Goal: Task Accomplishment & Management: Use online tool/utility

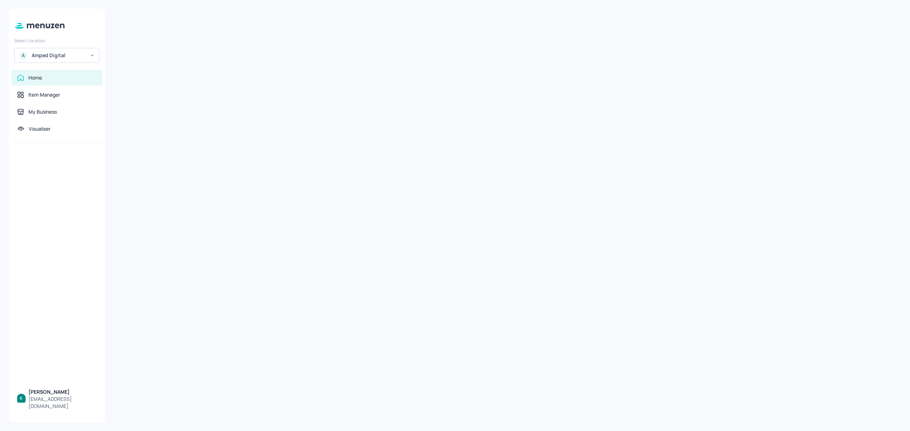
click at [71, 51] on div "A Amped Digital" at bounding box center [56, 55] width 85 height 15
click at [44, 122] on div "Mad Mex" at bounding box center [40, 121] width 17 height 4
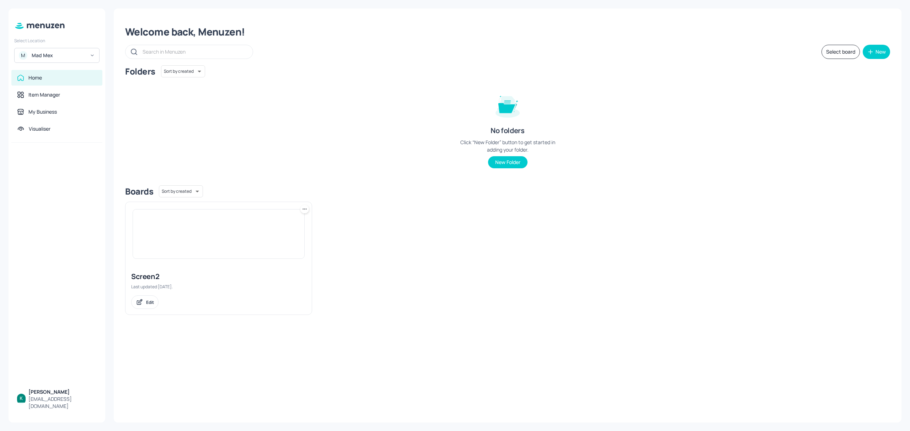
click at [94, 54] on icon at bounding box center [92, 55] width 5 height 5
click at [94, 54] on div at bounding box center [455, 215] width 910 height 431
click at [39, 110] on div "My Business" at bounding box center [42, 111] width 28 height 7
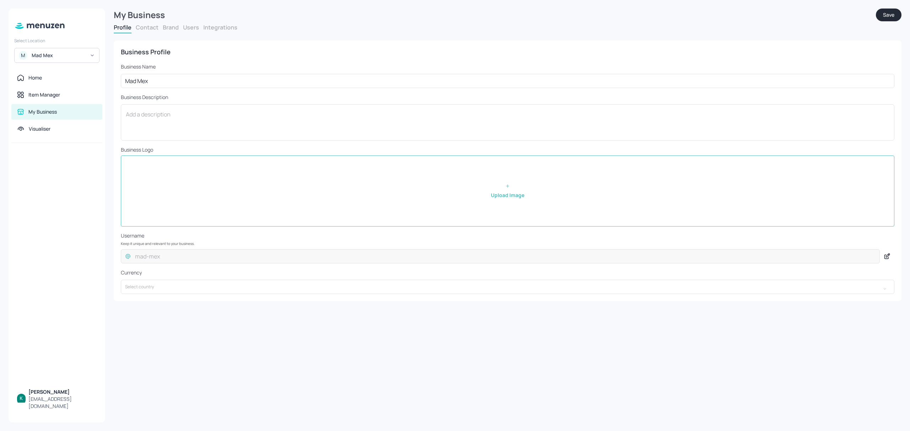
click at [152, 26] on button "Contact" at bounding box center [147, 27] width 23 height 8
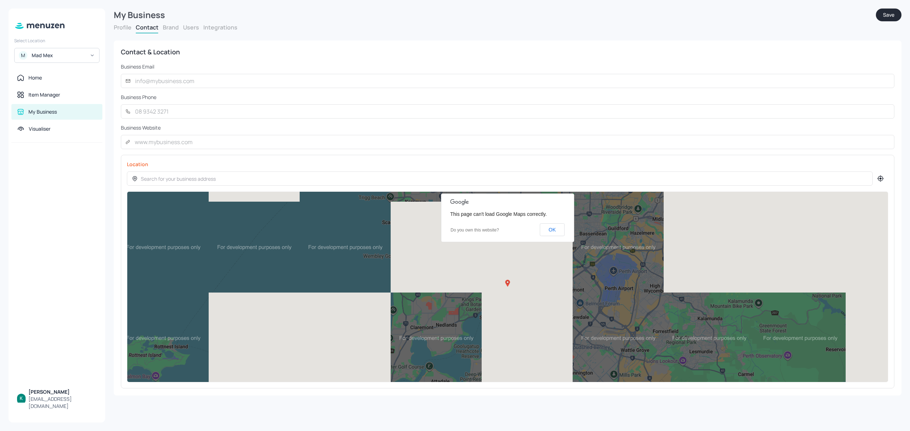
click at [119, 23] on button "Profile" at bounding box center [123, 27] width 18 height 8
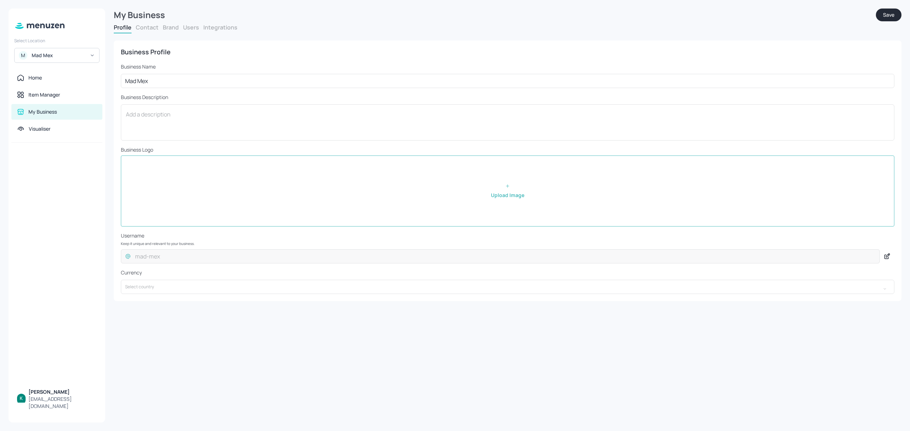
click at [144, 188] on input "file" at bounding box center [507, 191] width 773 height 70
type input "C:\fakepath\madmex-logo.webp"
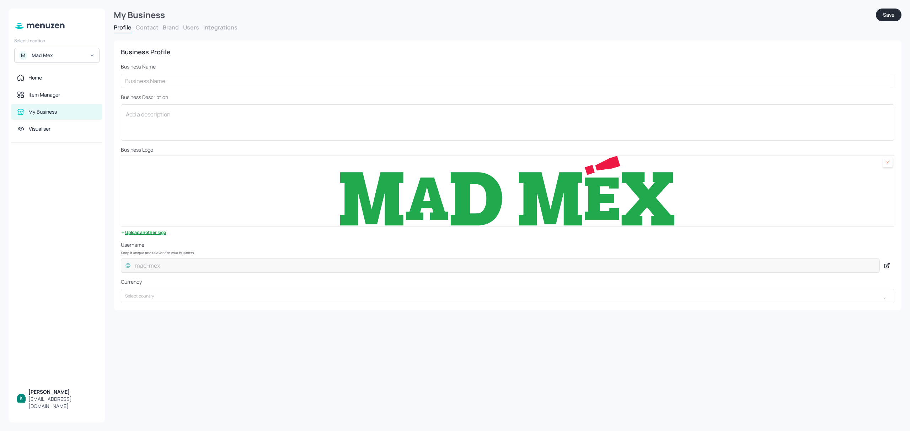
click at [887, 9] on button "Save" at bounding box center [889, 15] width 26 height 13
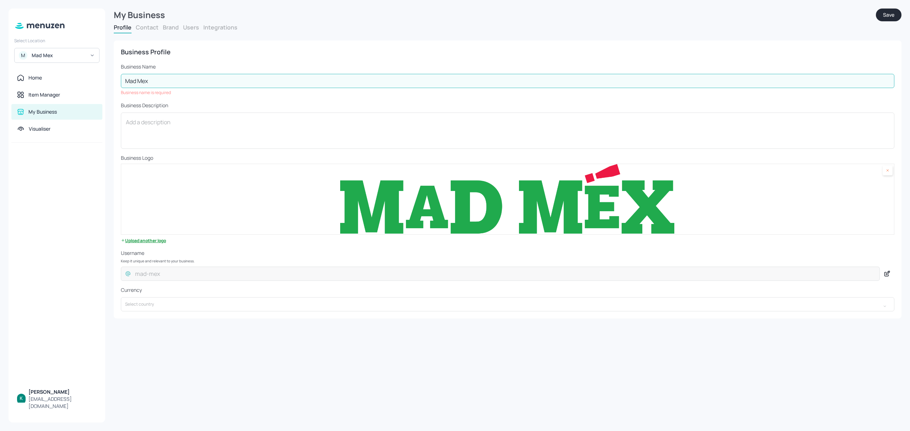
type input "Mad Mex"
click at [888, 16] on button "Save" at bounding box center [889, 15] width 26 height 13
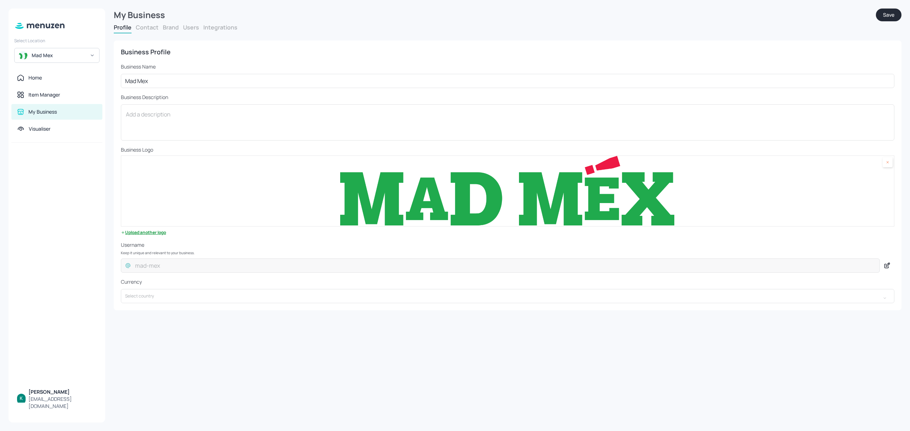
click at [444, 182] on img at bounding box center [507, 191] width 773 height 70
click at [95, 56] on div "Mad Mex" at bounding box center [56, 55] width 85 height 15
click at [93, 55] on div at bounding box center [455, 215] width 910 height 431
click at [793, 176] on img at bounding box center [507, 191] width 773 height 70
click at [68, 167] on div at bounding box center [57, 264] width 97 height 242
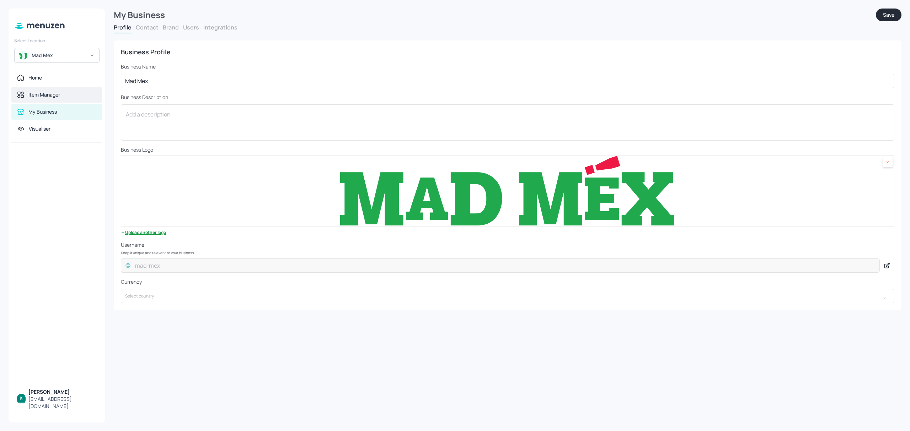
click at [43, 92] on div "Item Manager" at bounding box center [44, 94] width 32 height 7
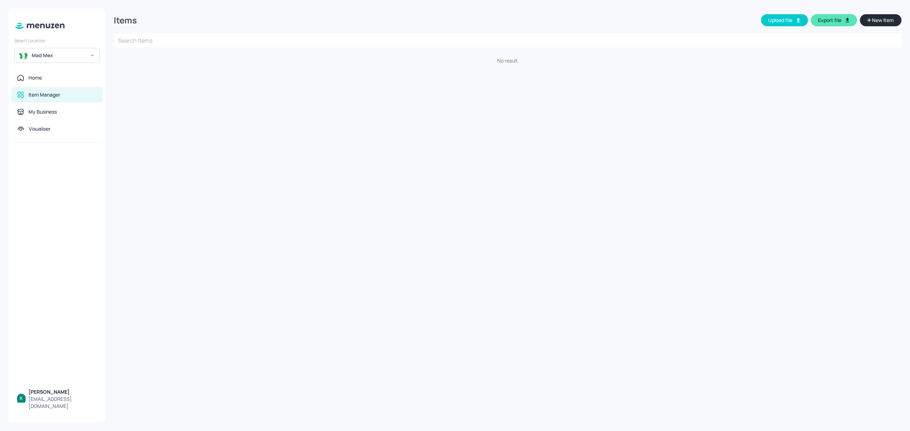
click at [884, 20] on span "New Item" at bounding box center [882, 20] width 23 height 8
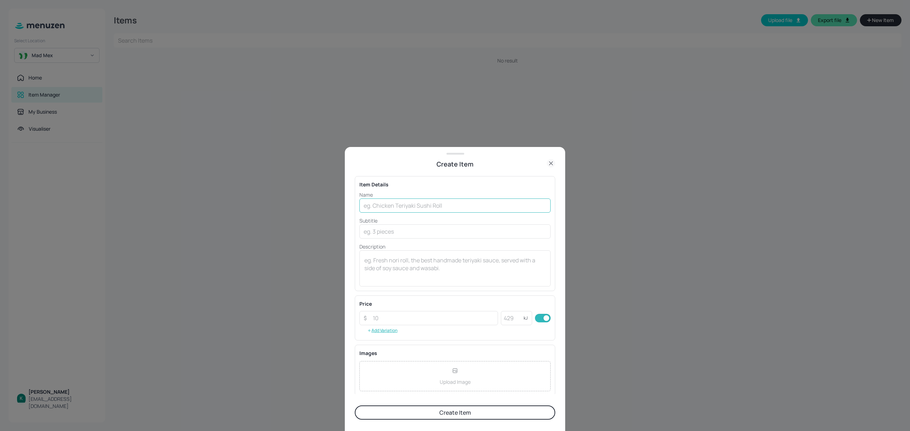
click at [464, 201] on input "text" at bounding box center [454, 206] width 191 height 14
type input "Naked Burrito"
click at [404, 323] on input "number" at bounding box center [433, 318] width 129 height 14
type input "13.9"
click at [384, 332] on button "Add Variation" at bounding box center [382, 331] width 46 height 11
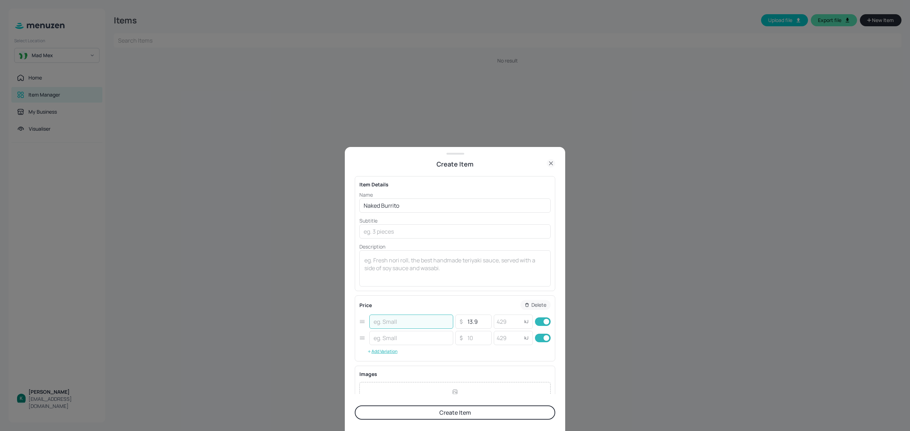
click at [422, 322] on input "text" at bounding box center [411, 322] width 84 height 14
type input "Regular"
click at [421, 340] on input "text" at bounding box center [411, 338] width 84 height 14
type input "Small"
click at [469, 341] on input "number" at bounding box center [477, 338] width 25 height 14
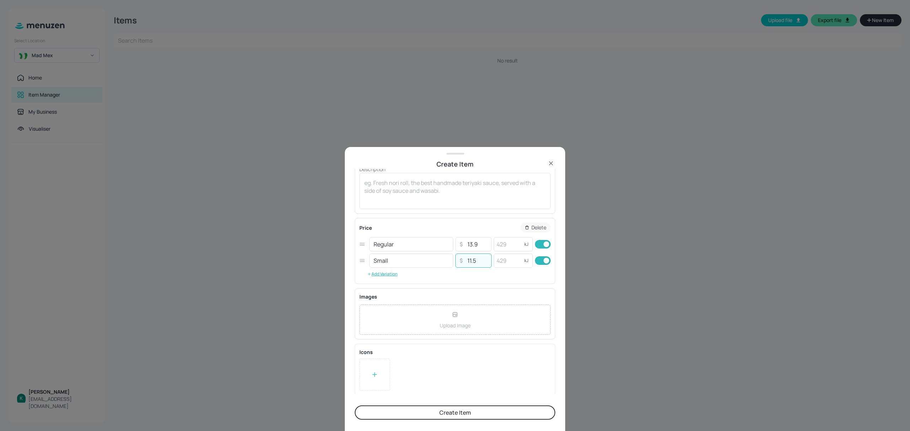
scroll to position [79, 0]
type input "11.5"
click at [465, 413] on button "Create Item" at bounding box center [455, 413] width 200 height 14
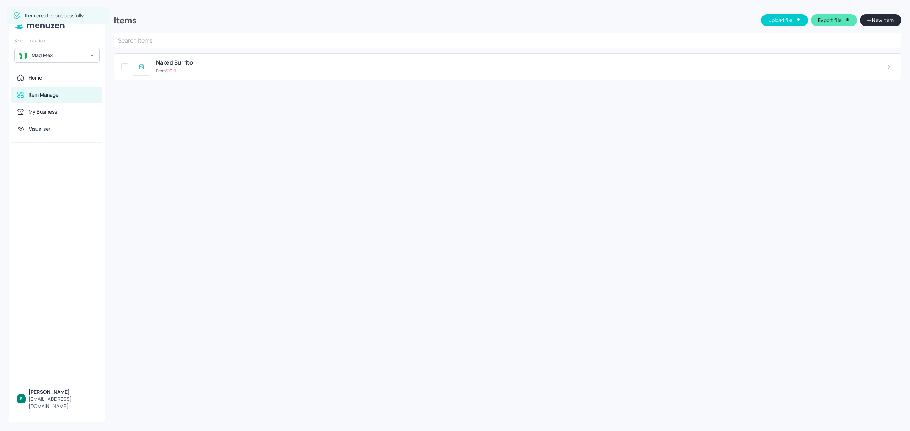
click at [876, 19] on span "New Item" at bounding box center [882, 20] width 23 height 8
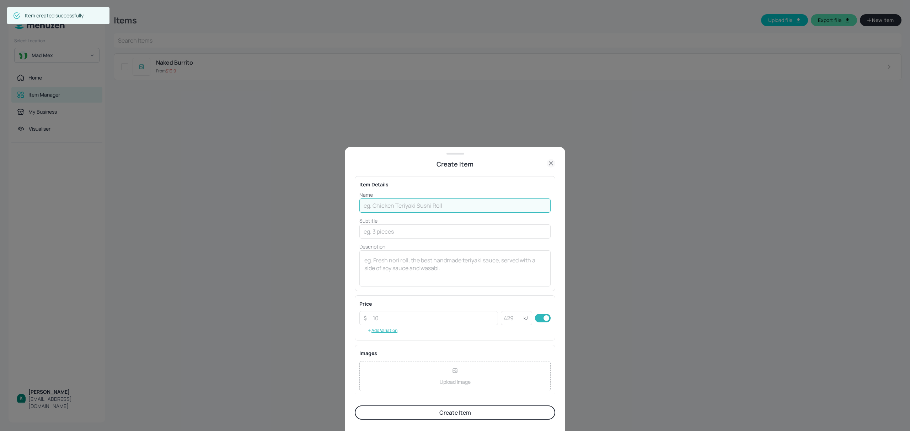
click at [427, 209] on input "text" at bounding box center [454, 206] width 191 height 14
type input "Nachos"
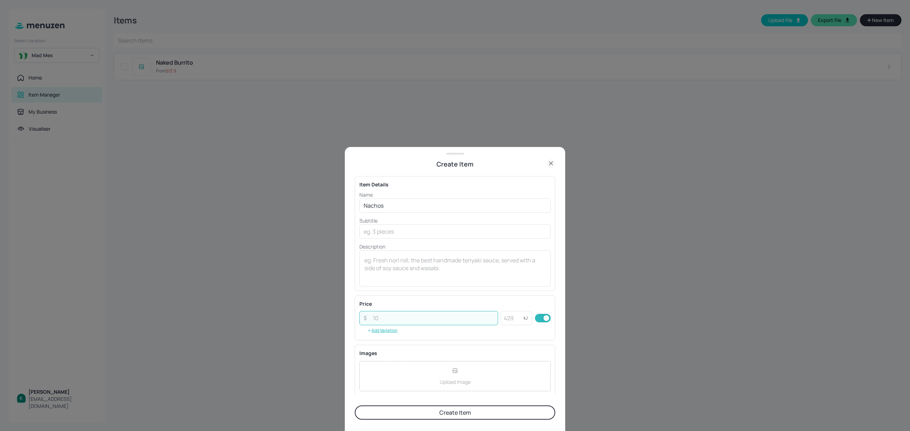
click at [399, 315] on input "number" at bounding box center [433, 318] width 129 height 14
type input "14.9"
click at [381, 332] on button "Add Variation" at bounding box center [382, 331] width 46 height 11
click at [471, 338] on input "number" at bounding box center [477, 338] width 25 height 14
type input "11.9"
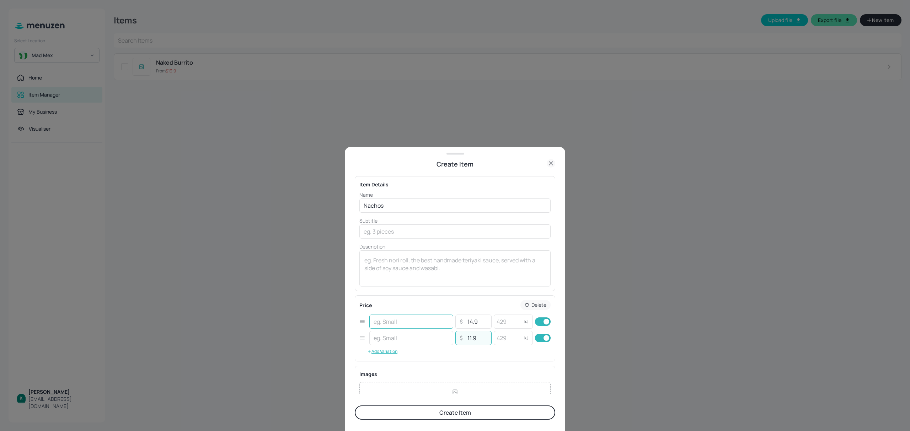
click at [421, 327] on input "text" at bounding box center [411, 322] width 84 height 14
type input "F"
type input "Regular"
click at [424, 345] on input "text" at bounding box center [411, 338] width 84 height 14
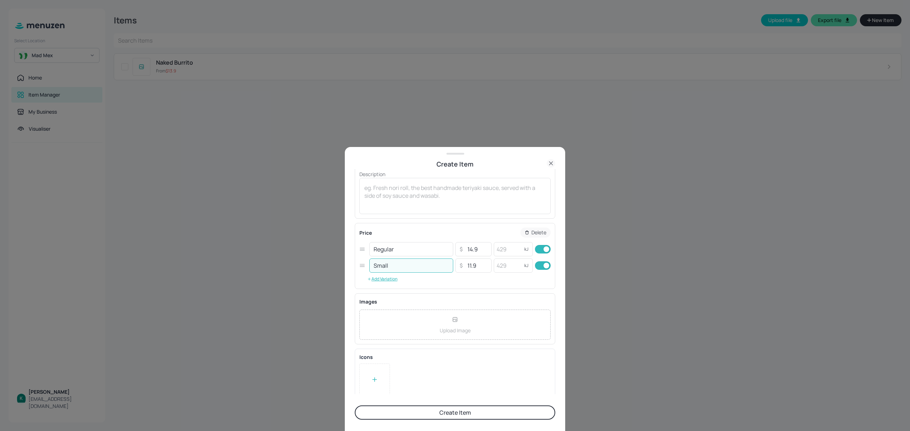
scroll to position [79, 0]
type input "Small"
click at [475, 413] on button "Create Item" at bounding box center [455, 413] width 200 height 14
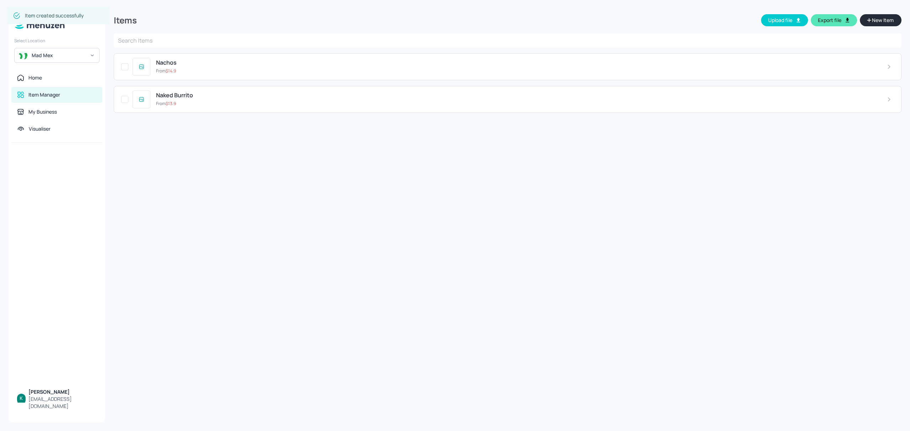
click at [874, 20] on span "New Item" at bounding box center [882, 20] width 23 height 8
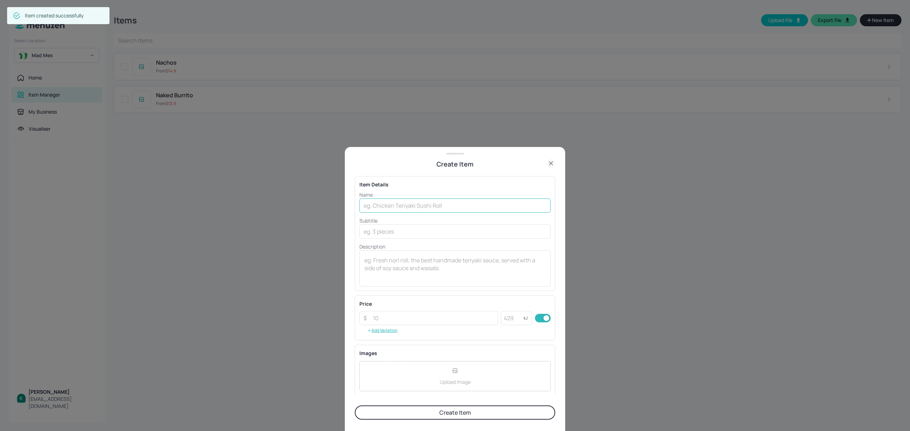
click at [424, 208] on input "text" at bounding box center [454, 206] width 191 height 14
type input "Quesadilla"
click at [411, 323] on input "number" at bounding box center [433, 318] width 129 height 14
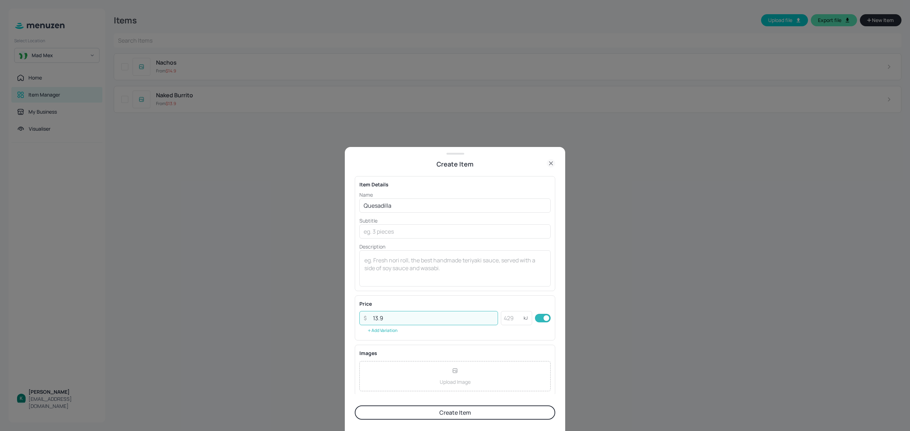
type input "13.9"
click at [388, 333] on button "Add Variation" at bounding box center [382, 331] width 46 height 11
click at [405, 324] on input "text" at bounding box center [411, 322] width 84 height 14
type input "Regular"
click at [546, 338] on input "checkbox" at bounding box center [546, 338] width 26 height 9
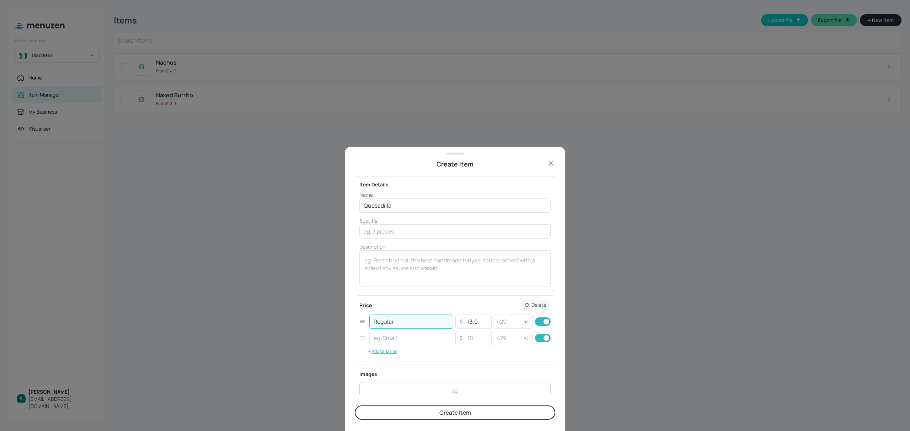
checkbox input "false"
click at [460, 411] on button "Create Item" at bounding box center [455, 413] width 200 height 14
click at [390, 340] on input "text" at bounding box center [411, 338] width 84 height 14
type input "s"
type input "Small"
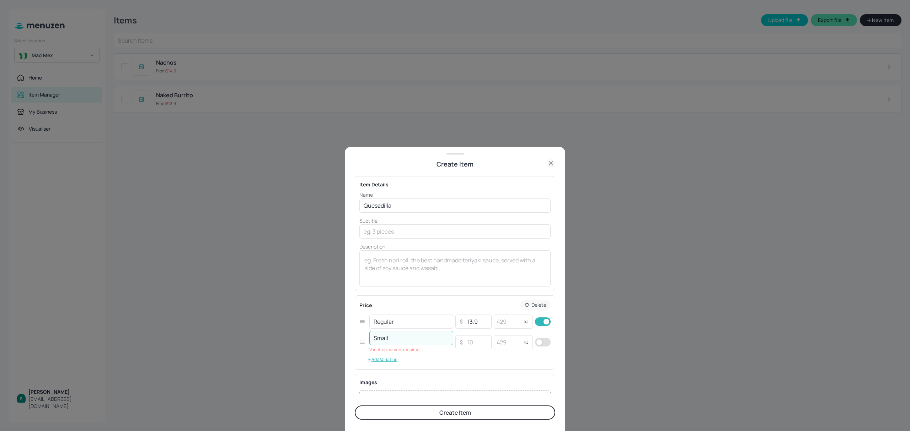
click at [468, 413] on button "Create Item" at bounding box center [455, 413] width 200 height 14
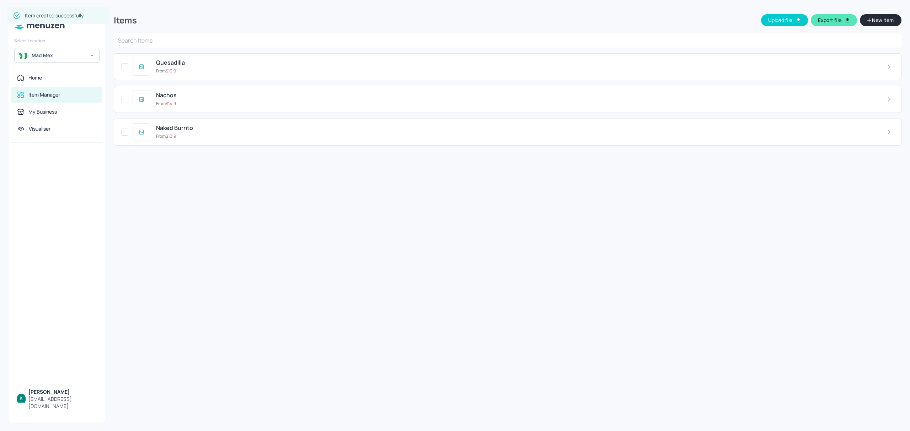
click at [880, 23] on span "New Item" at bounding box center [882, 20] width 23 height 8
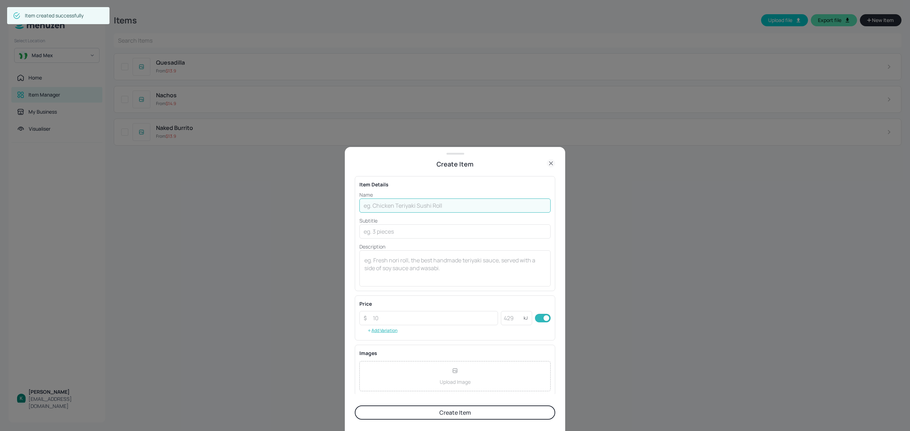
click at [381, 205] on input "text" at bounding box center [454, 206] width 191 height 14
type input "Burrito"
click at [402, 313] on input "number" at bounding box center [433, 318] width 129 height 14
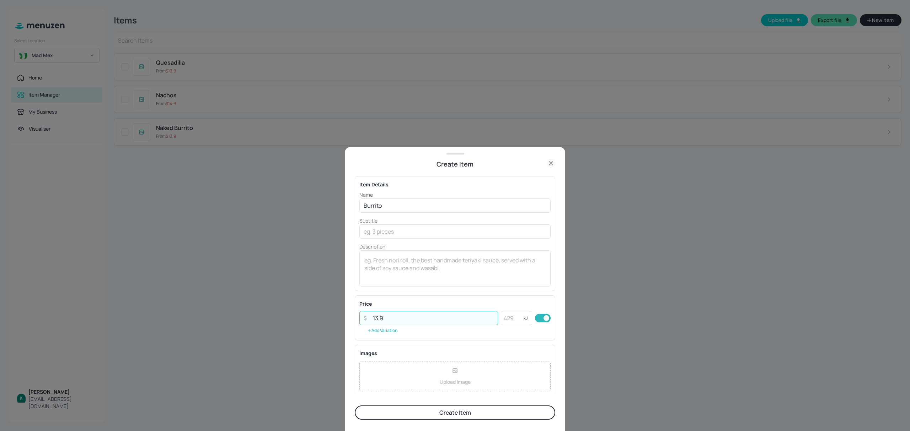
type input "13.9"
click at [391, 333] on button "Add Variation" at bounding box center [382, 331] width 46 height 11
click at [393, 323] on input "text" at bounding box center [411, 322] width 84 height 14
type input "Regular"
click at [384, 341] on input "text" at bounding box center [411, 338] width 84 height 14
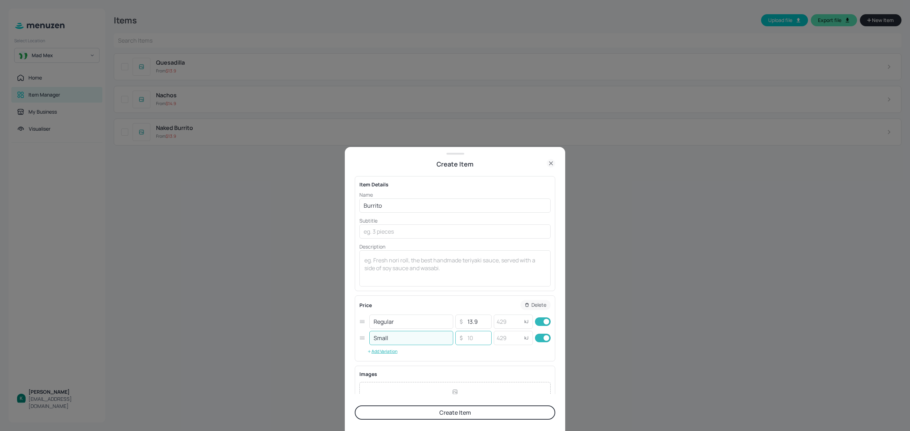
type input "Small"
click at [477, 342] on input "number" at bounding box center [477, 338] width 25 height 14
type input "11.5"
click at [464, 409] on button "Create Item" at bounding box center [455, 413] width 200 height 14
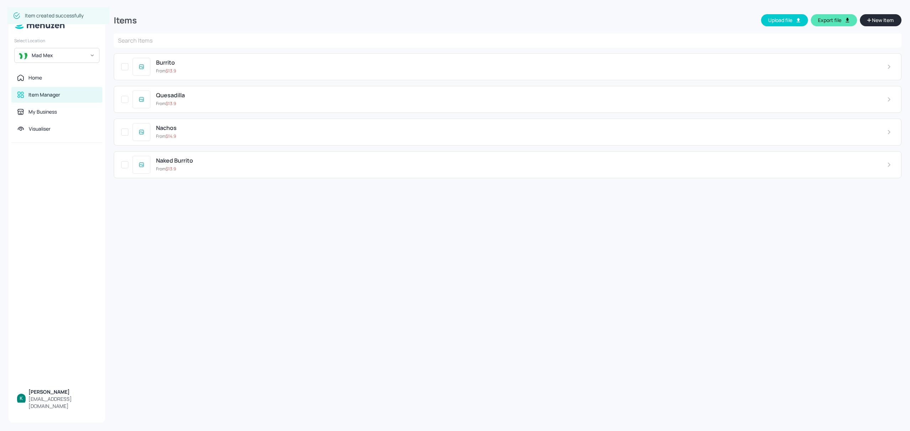
click at [875, 19] on span "New Item" at bounding box center [882, 20] width 23 height 8
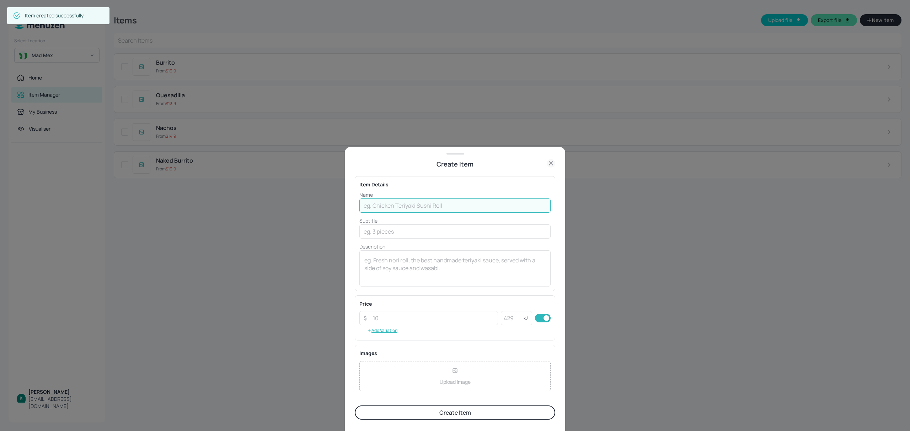
click at [395, 206] on input "text" at bounding box center [454, 206] width 191 height 14
type input "Tacos"
click at [399, 322] on input "number" at bounding box center [433, 318] width 129 height 14
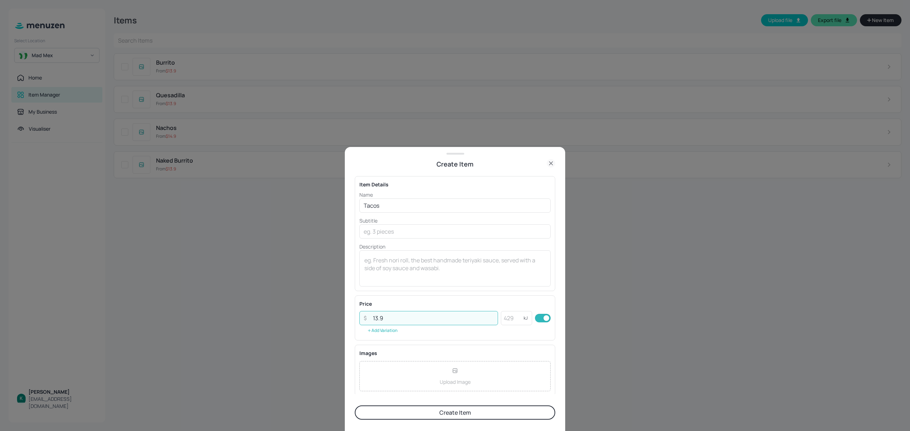
type input "13.9"
click at [392, 330] on button "Add Variation" at bounding box center [382, 331] width 46 height 11
click at [396, 325] on input "text" at bounding box center [411, 322] width 84 height 14
type input "4"
type input "3 Tacos"
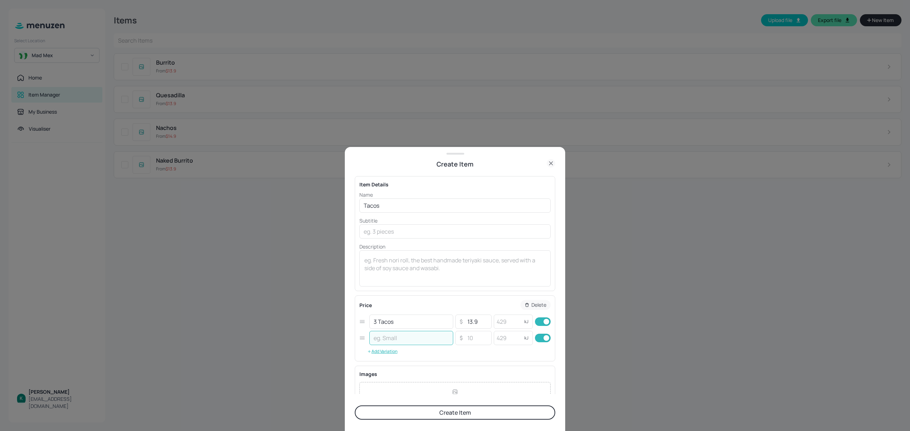
click at [393, 339] on input "text" at bounding box center [411, 338] width 84 height 14
type input "1 Taco"
click at [475, 336] on input "number" at bounding box center [477, 338] width 25 height 14
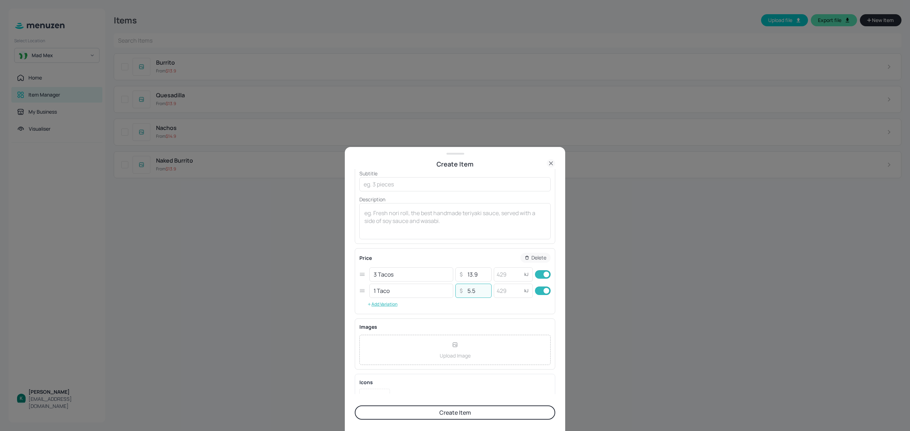
type input "5.5"
click at [475, 412] on button "Create Item" at bounding box center [455, 413] width 200 height 14
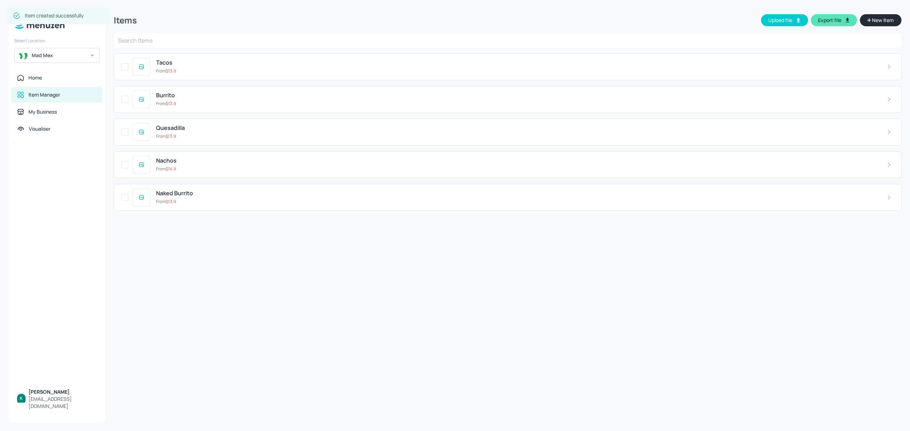
click at [873, 24] on button "New Item" at bounding box center [881, 20] width 42 height 12
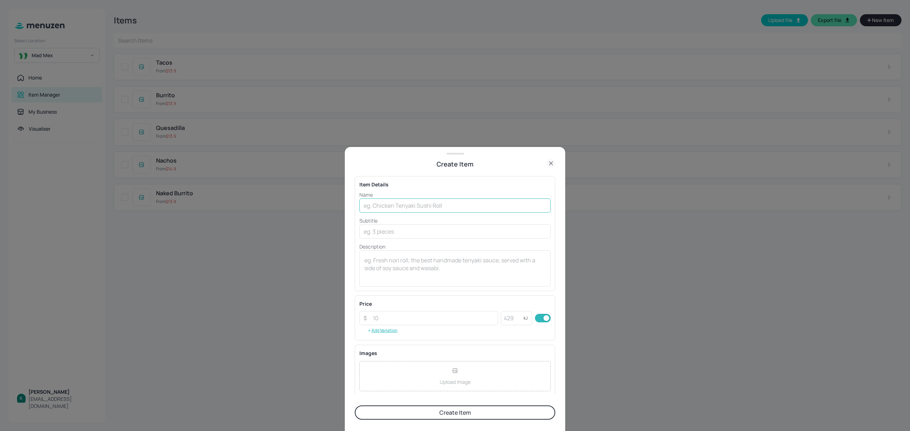
click at [405, 202] on input "text" at bounding box center [454, 206] width 191 height 14
type input "Grande Melt"
click at [402, 316] on input "number" at bounding box center [433, 318] width 129 height 14
type input "14.9"
click at [393, 331] on button "Add Variation" at bounding box center [382, 331] width 46 height 11
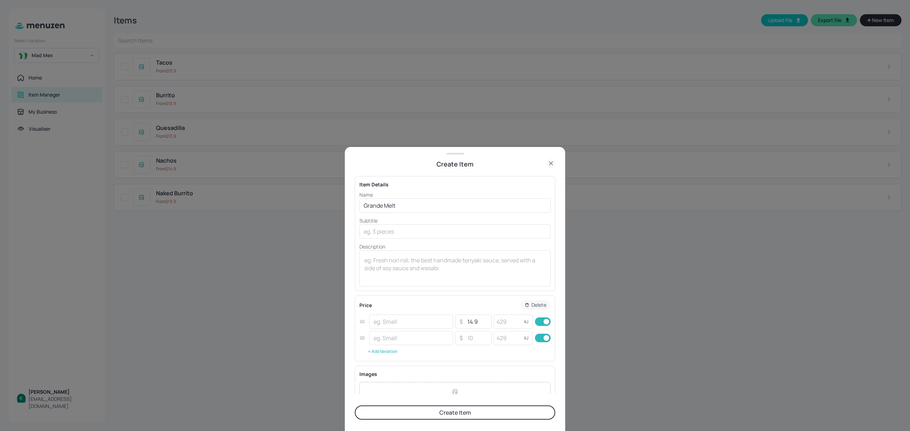
click at [390, 322] on input "text" at bounding box center [411, 322] width 84 height 14
type input "e"
type input "Regular"
click at [389, 336] on input "text" at bounding box center [411, 338] width 84 height 14
type input "Small"
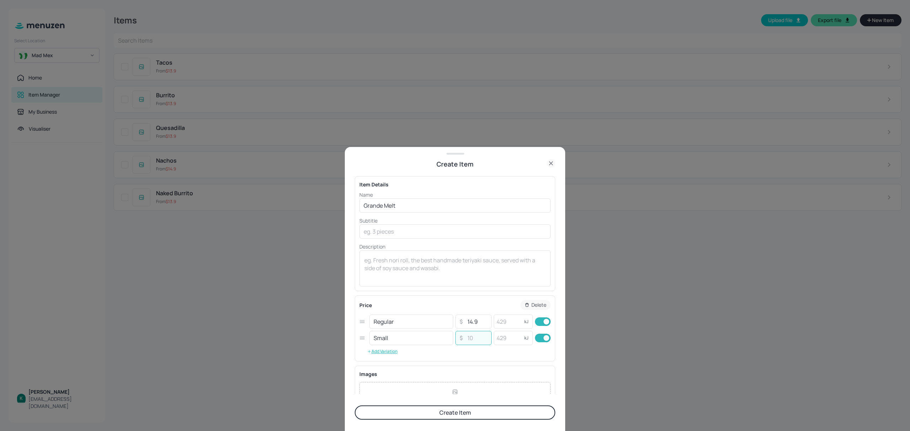
click at [475, 337] on input "number" at bounding box center [477, 338] width 25 height 14
click at [547, 340] on input "checkbox" at bounding box center [546, 338] width 26 height 9
checkbox input "false"
click at [456, 414] on button "Create Item" at bounding box center [455, 413] width 200 height 14
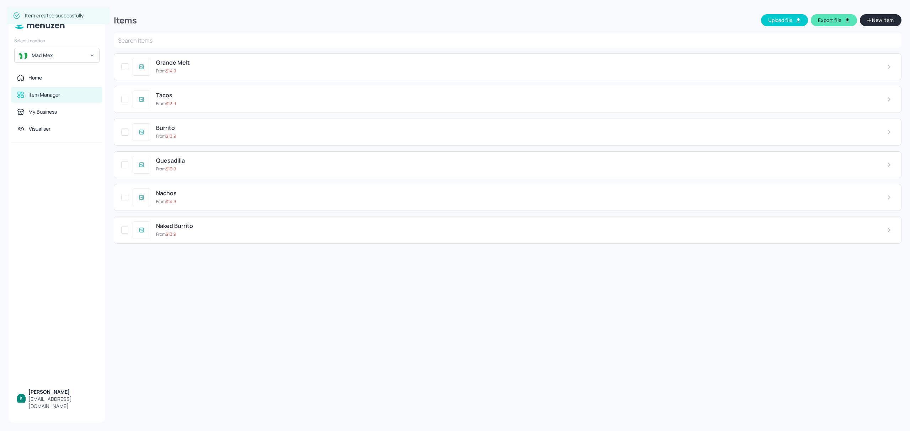
click at [887, 16] on button "New Item" at bounding box center [881, 20] width 42 height 12
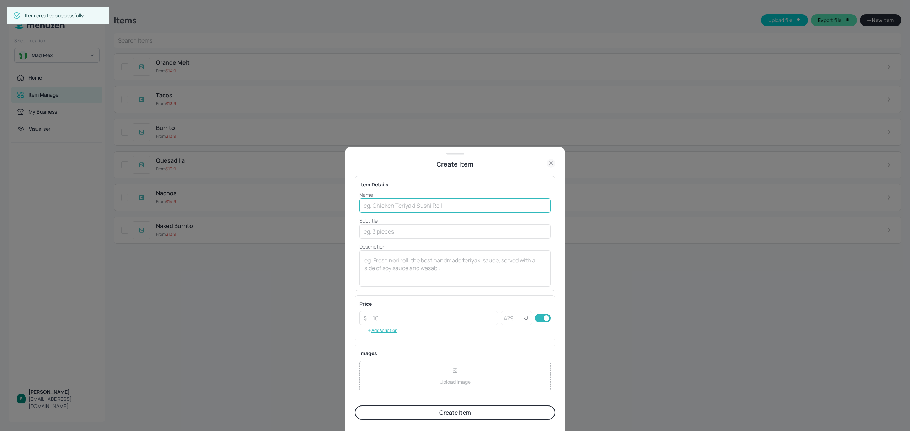
click at [431, 202] on input "text" at bounding box center [454, 206] width 191 height 14
type input "Mild"
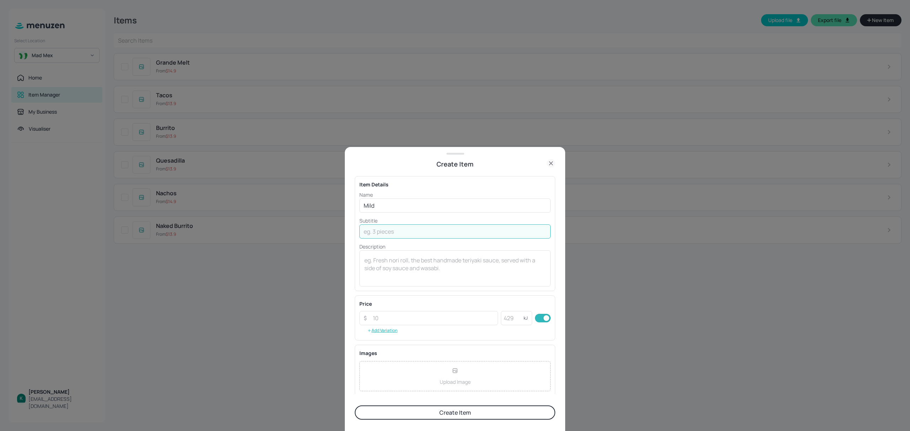
click at [411, 235] on input "text" at bounding box center [454, 232] width 191 height 14
type input "Roasted Tomato"
click at [435, 413] on button "Create Item" at bounding box center [455, 413] width 200 height 14
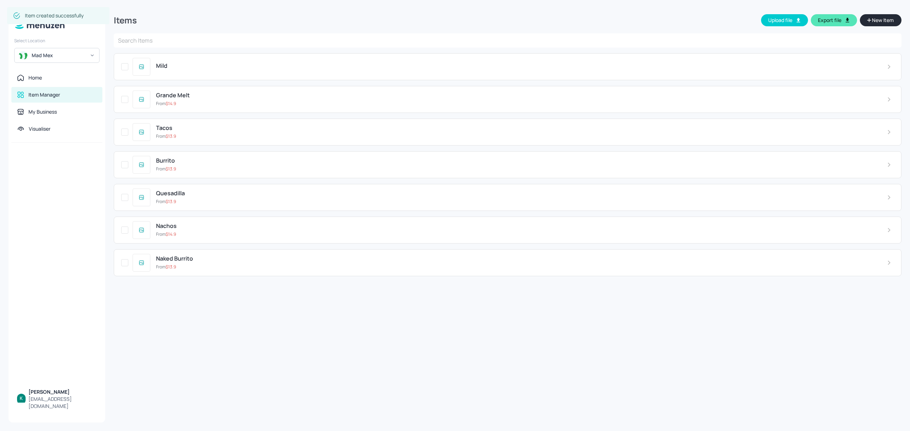
click at [887, 17] on span "New Item" at bounding box center [882, 20] width 23 height 8
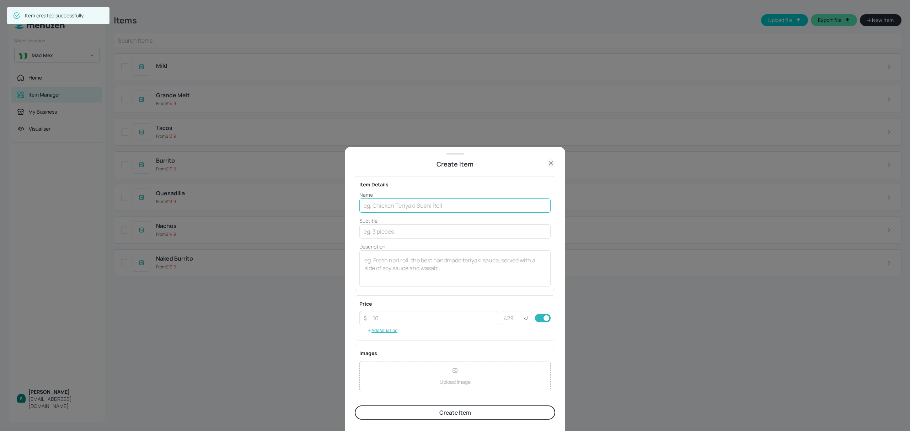
click at [368, 205] on input "text" at bounding box center [454, 206] width 191 height 14
type input "Medium"
click at [380, 234] on input "text" at bounding box center [454, 232] width 191 height 14
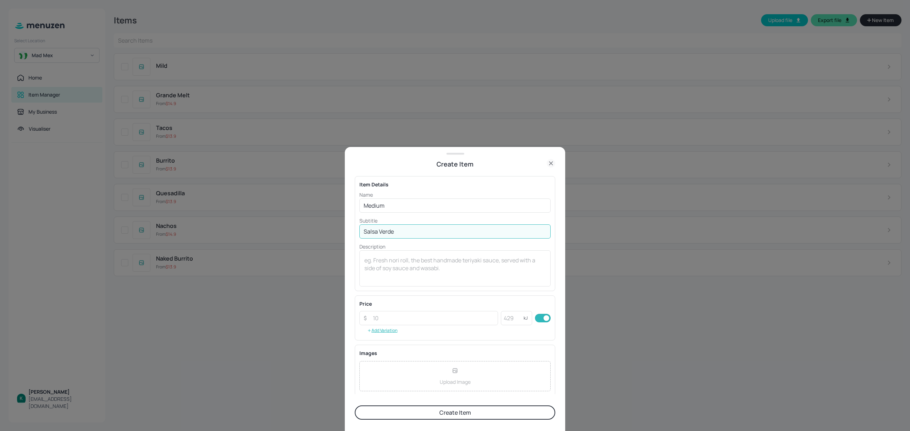
type input "Salsa Verde"
click at [419, 410] on button "Create Item" at bounding box center [455, 413] width 200 height 14
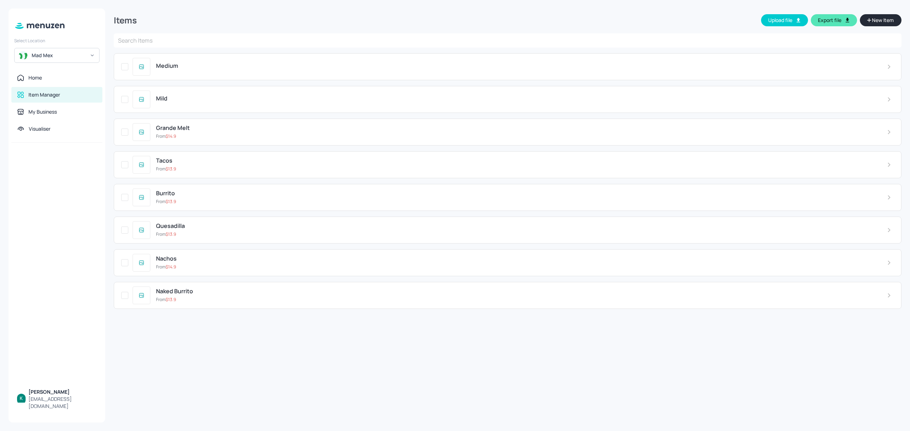
click at [876, 21] on span "New Item" at bounding box center [882, 20] width 23 height 8
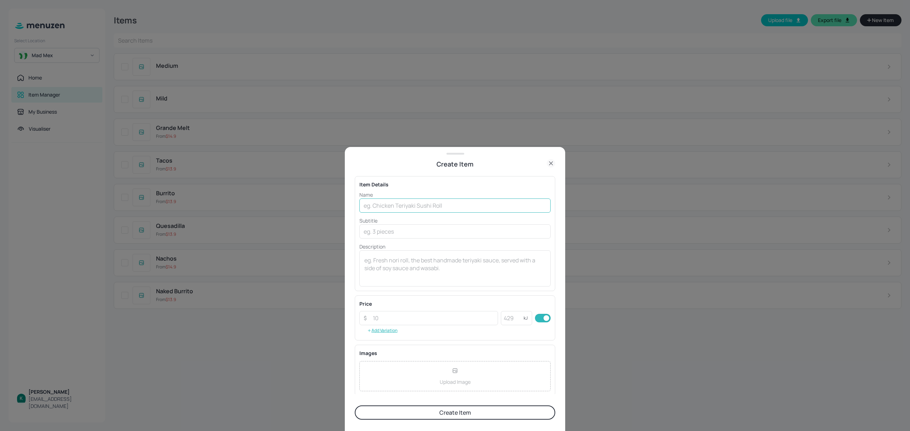
click at [468, 208] on input "text" at bounding box center [454, 206] width 191 height 14
type input "Spicy"
click at [454, 230] on input "text" at bounding box center [454, 232] width 191 height 14
type input "Picante Habanero"
click at [473, 410] on button "Create Item" at bounding box center [455, 413] width 200 height 14
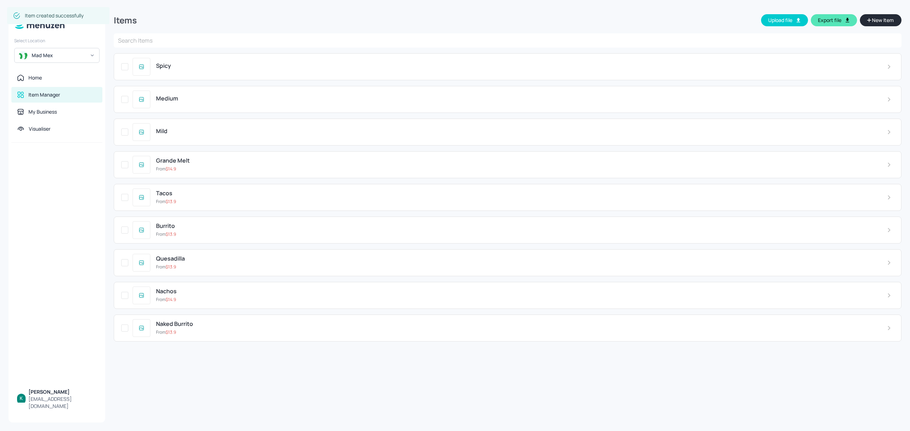
click at [868, 16] on button "New Item" at bounding box center [881, 20] width 42 height 12
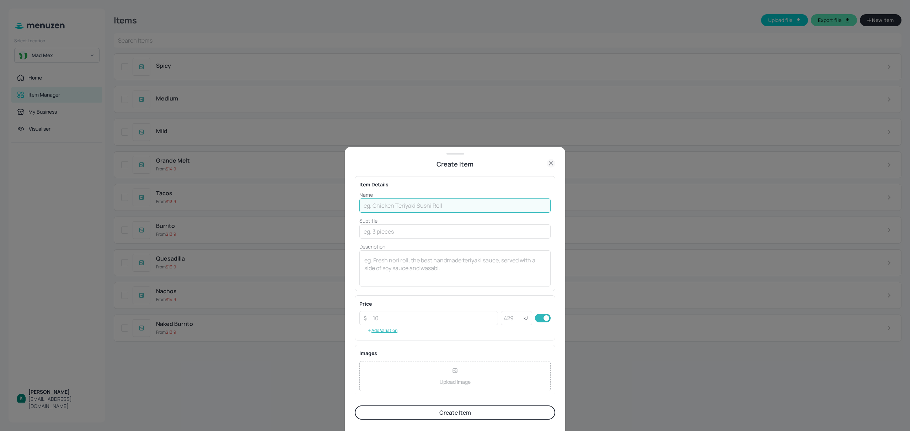
click at [418, 204] on input "text" at bounding box center [454, 206] width 191 height 14
type input "Chicken"
click at [385, 236] on input "text" at bounding box center [454, 232] width 191 height 14
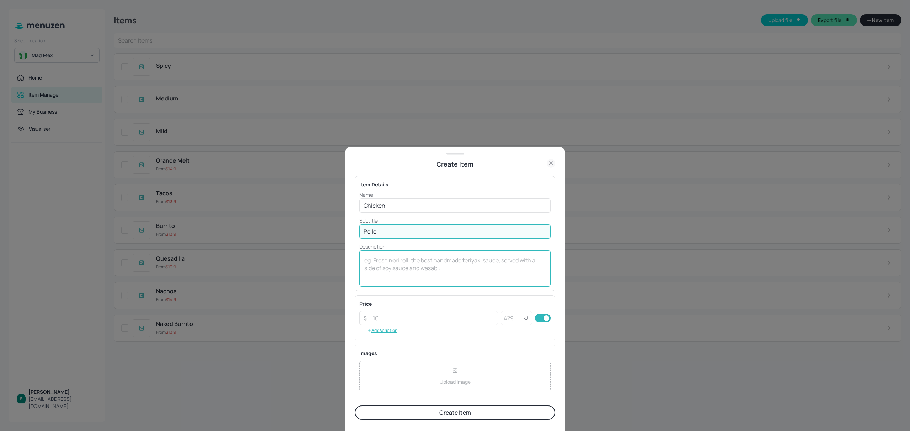
type input "Pollo"
click at [371, 257] on textarea at bounding box center [454, 269] width 181 height 25
type textarea "Grilled"
click at [451, 415] on button "Create Item" at bounding box center [455, 413] width 200 height 14
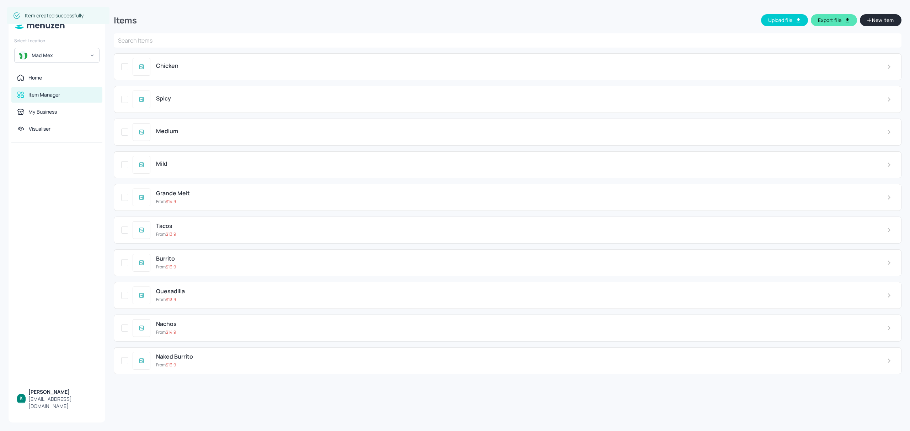
click at [878, 15] on button "New Item" at bounding box center [881, 20] width 42 height 12
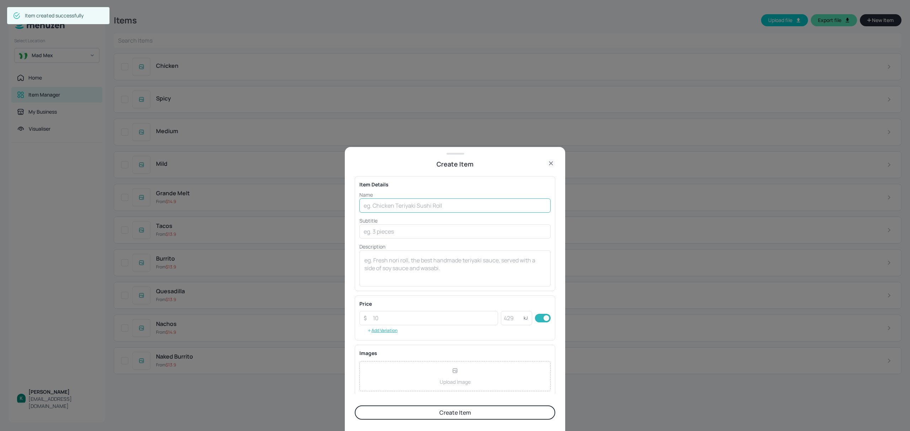
click at [422, 207] on input "text" at bounding box center [454, 206] width 191 height 14
type input "Chorizo"
click at [441, 267] on textarea at bounding box center [454, 269] width 181 height 25
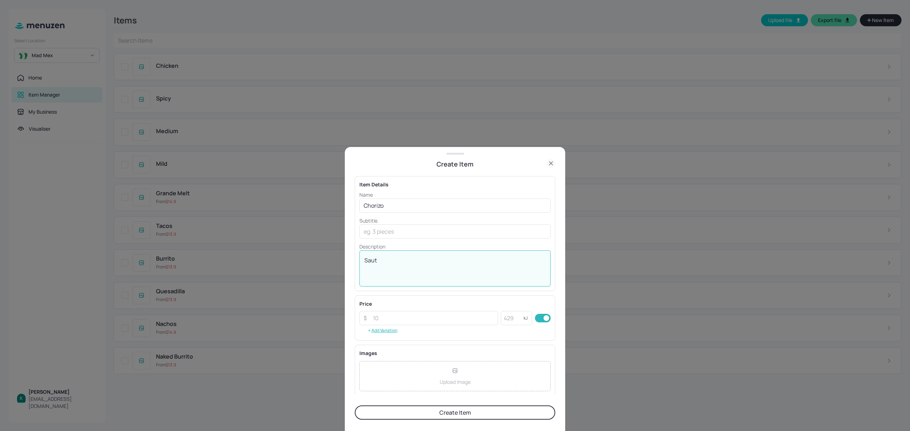
drag, startPoint x: 352, startPoint y: 257, endPoint x: 344, endPoint y: 257, distance: 7.5
click at [345, 257] on div "Create Item Item Details Name Chorizo ​ Subtitle ​ Description Saut x ​ Price ​…" at bounding box center [455, 289] width 220 height 284
paste textarea "sautéed"
click at [367, 260] on textarea "sautéed" at bounding box center [454, 269] width 181 height 25
type textarea "Sautéed"
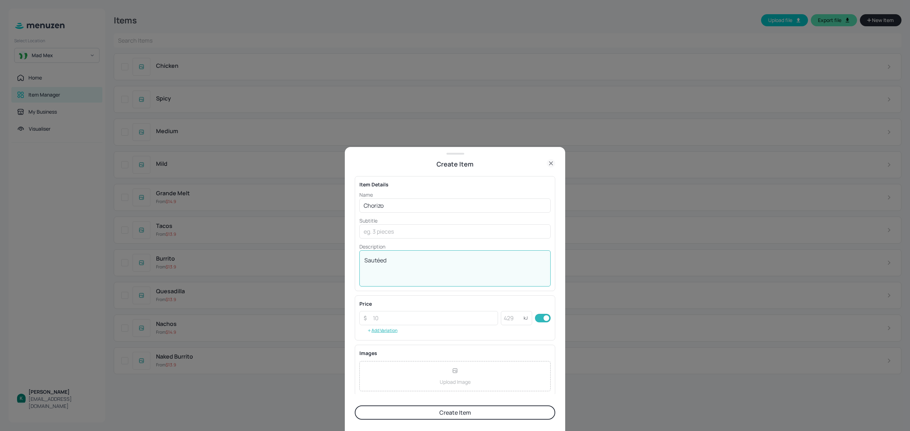
click at [484, 417] on button "Create Item" at bounding box center [455, 413] width 200 height 14
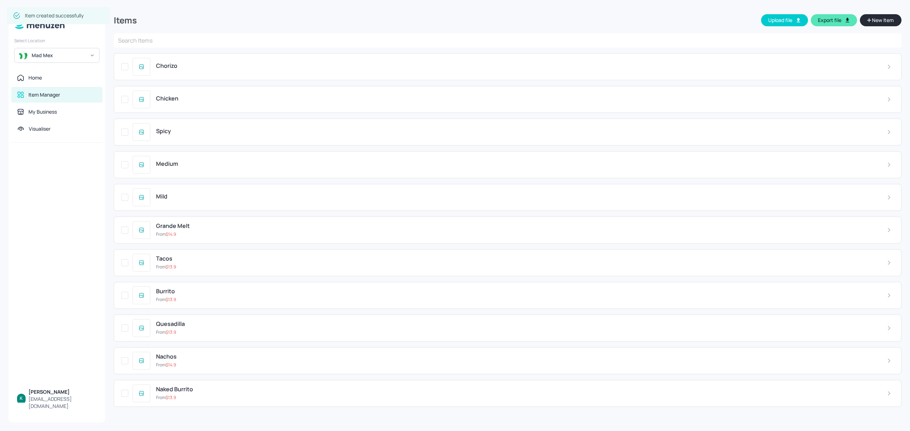
click at [869, 21] on icon "button" at bounding box center [869, 20] width 4 height 5
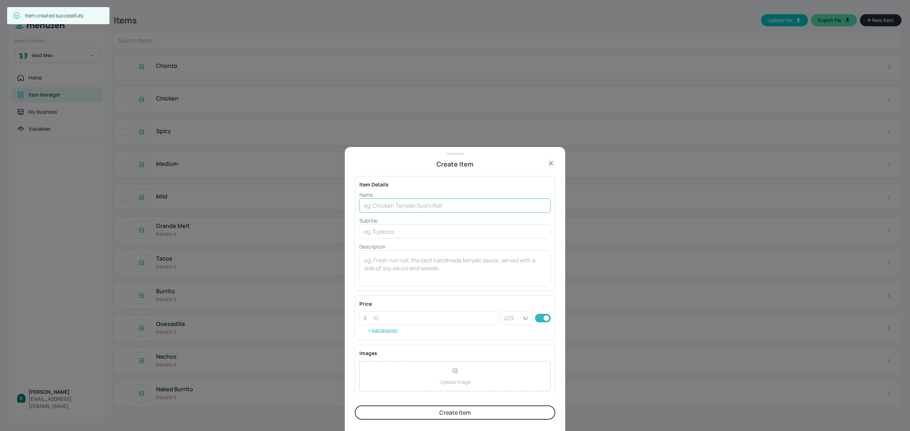
click at [395, 203] on input "text" at bounding box center [454, 206] width 191 height 14
type input "Mexicali Mince"
click at [500, 419] on button "Create Item" at bounding box center [455, 413] width 200 height 14
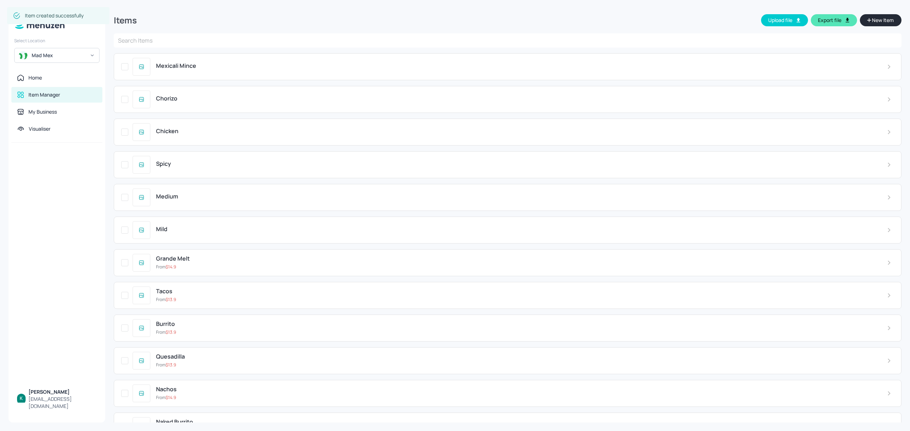
click at [879, 24] on button "New Item" at bounding box center [881, 20] width 42 height 12
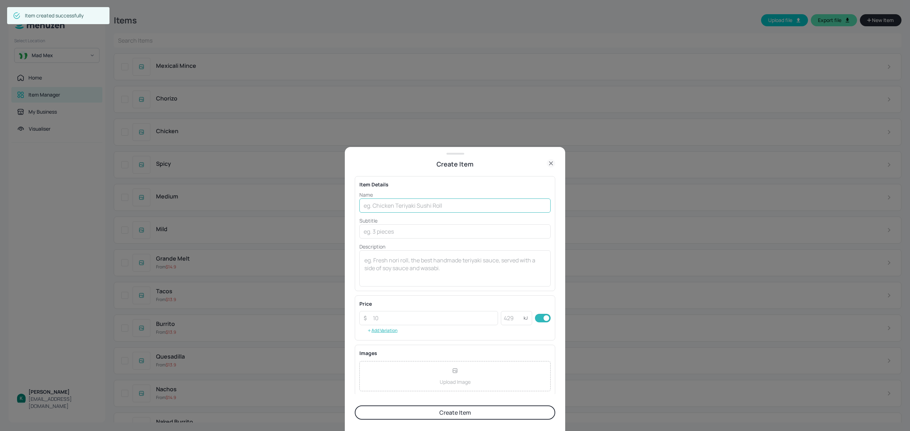
click at [401, 208] on input "text" at bounding box center [454, 206] width 191 height 14
type input "Veggie [GEOGRAPHIC_DATA]"
click at [457, 411] on button "Create Item" at bounding box center [455, 413] width 200 height 14
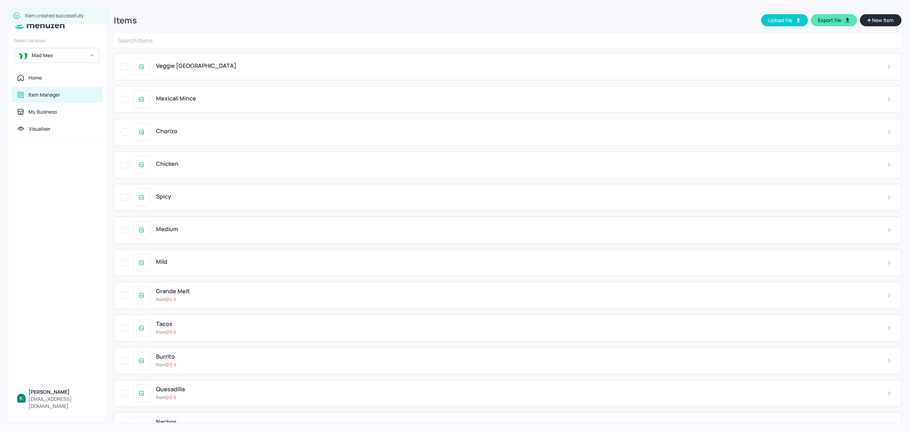
click at [882, 13] on div "Items Upload file Export file New Item" at bounding box center [508, 21] width 788 height 25
click at [882, 19] on span "New Item" at bounding box center [882, 20] width 23 height 8
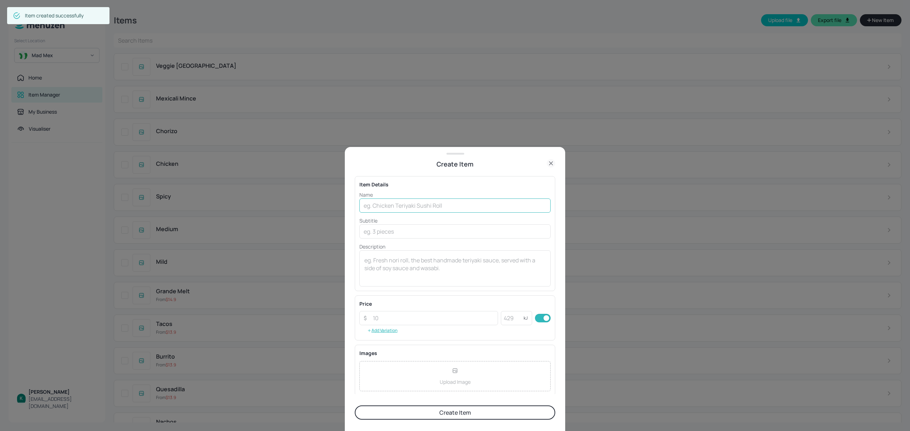
click at [420, 205] on input "text" at bounding box center [454, 206] width 191 height 14
type input "Pork"
click at [430, 232] on input "text" at bounding box center [454, 232] width 191 height 14
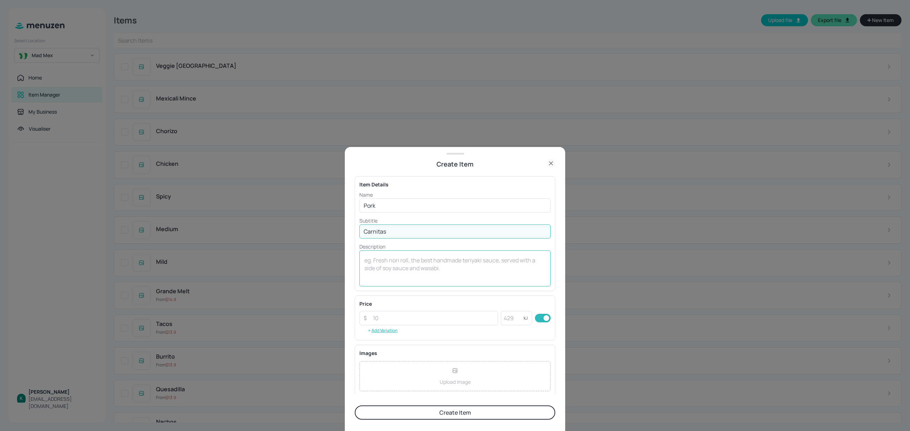
type input "Carnitas"
click at [417, 266] on textarea at bounding box center [454, 269] width 181 height 25
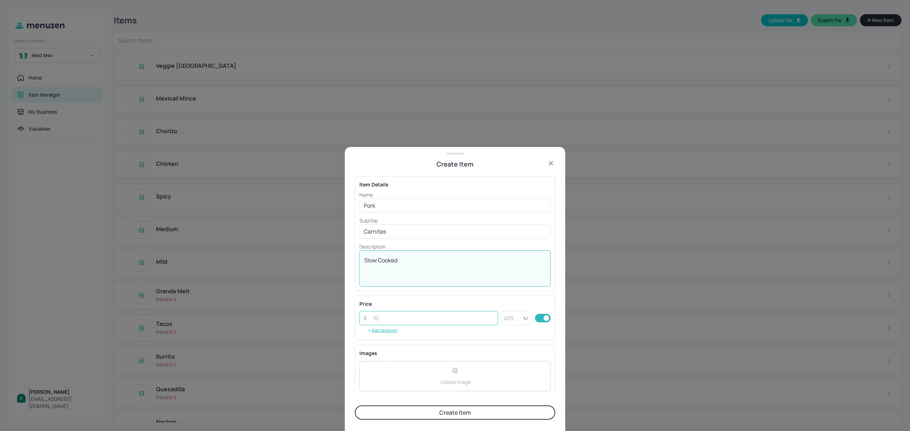
type textarea "Slow Cooked"
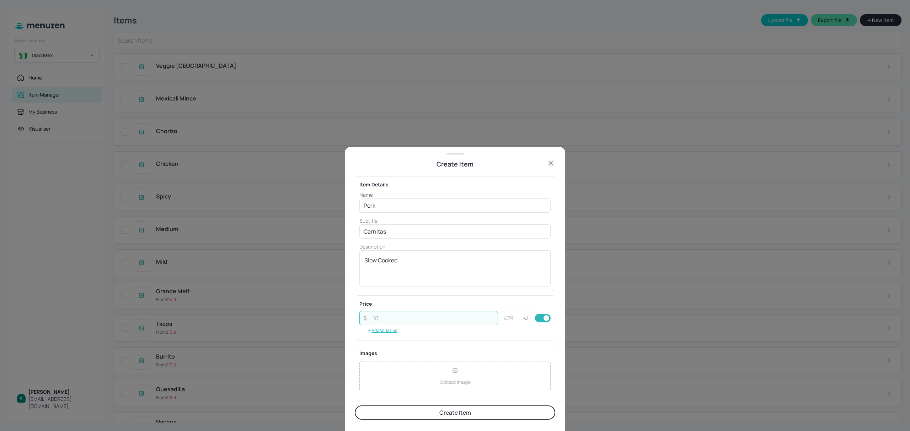
click at [408, 314] on input "number" at bounding box center [433, 318] width 129 height 14
click at [403, 414] on button "Create Item" at bounding box center [455, 413] width 200 height 14
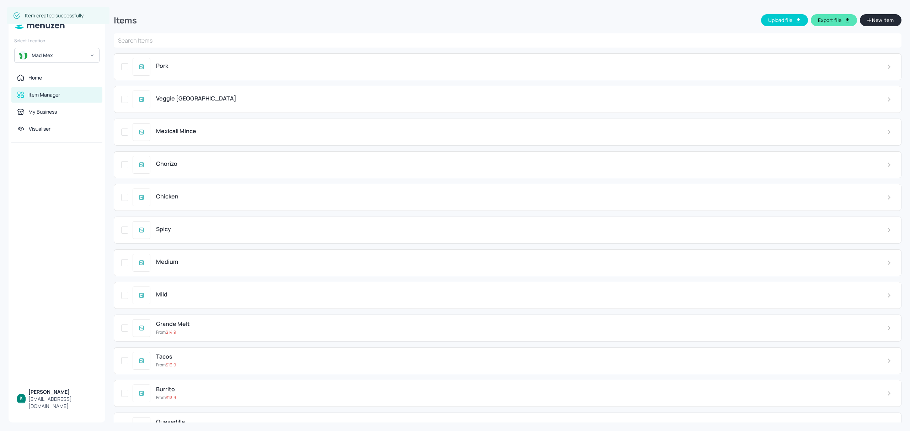
click at [879, 25] on button "New Item" at bounding box center [881, 20] width 42 height 12
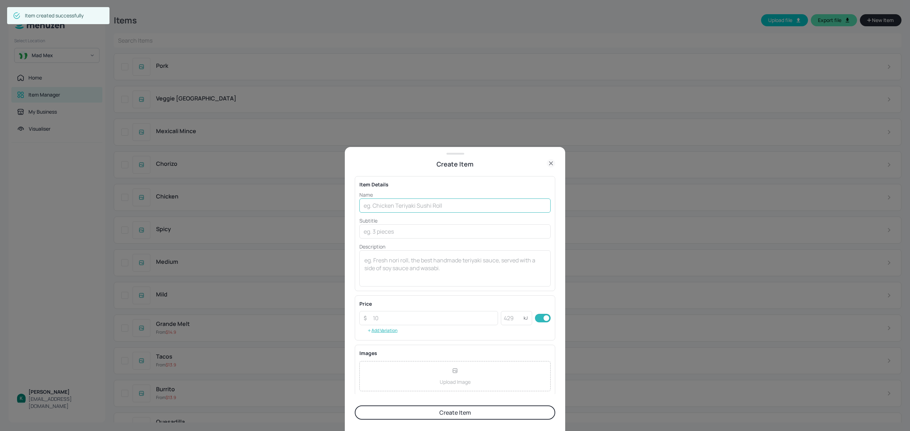
click at [420, 208] on input "text" at bounding box center [454, 206] width 191 height 14
type input "Beef"
click at [416, 231] on input "text" at bounding box center [454, 232] width 191 height 14
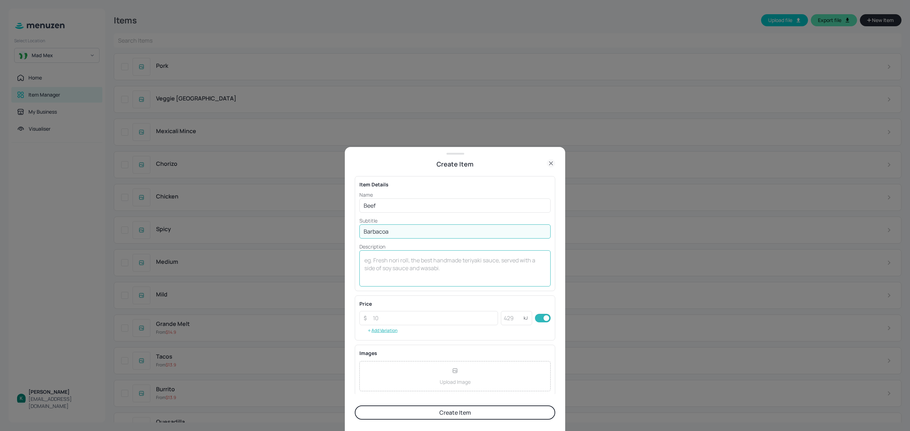
type input "Barbacoa"
click at [411, 257] on textarea at bounding box center [454, 269] width 181 height 25
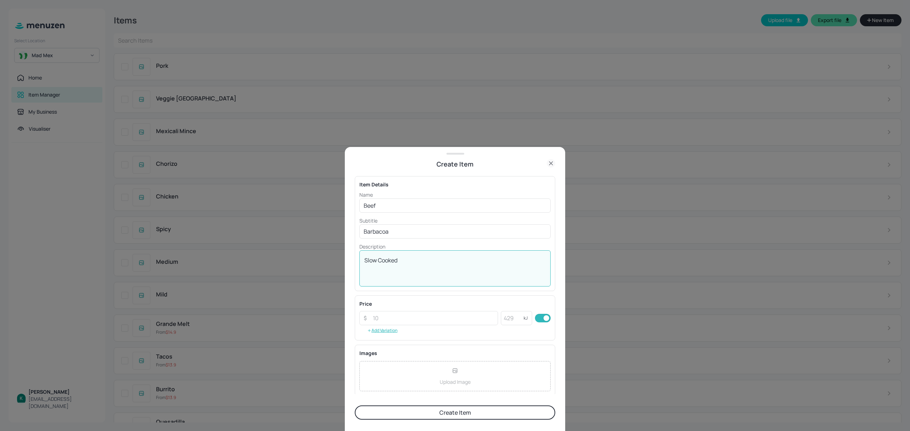
type textarea "Slow Cooked"
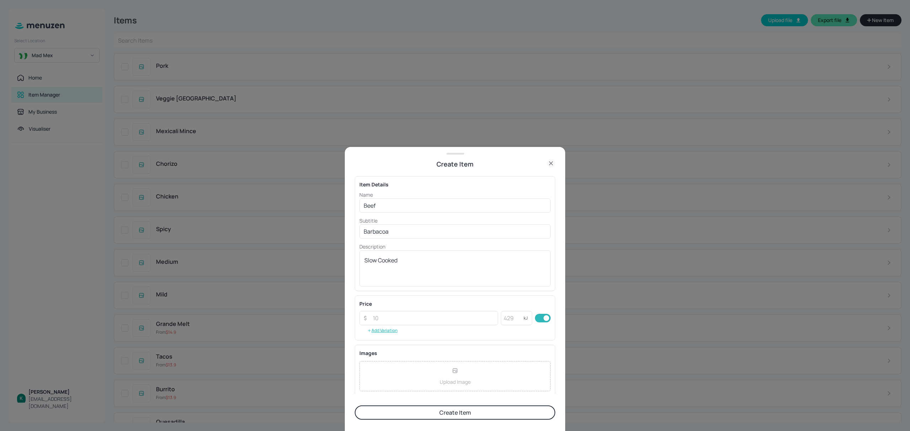
click at [434, 415] on button "Create Item" at bounding box center [455, 413] width 200 height 14
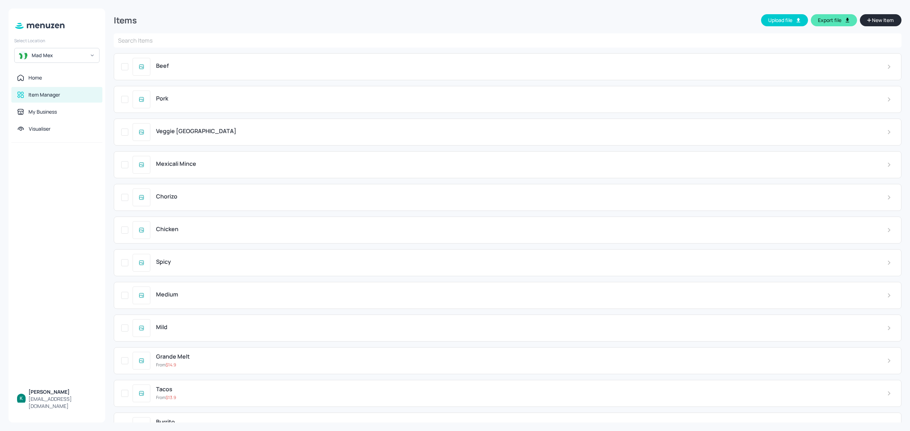
click at [881, 20] on span "New Item" at bounding box center [882, 20] width 23 height 8
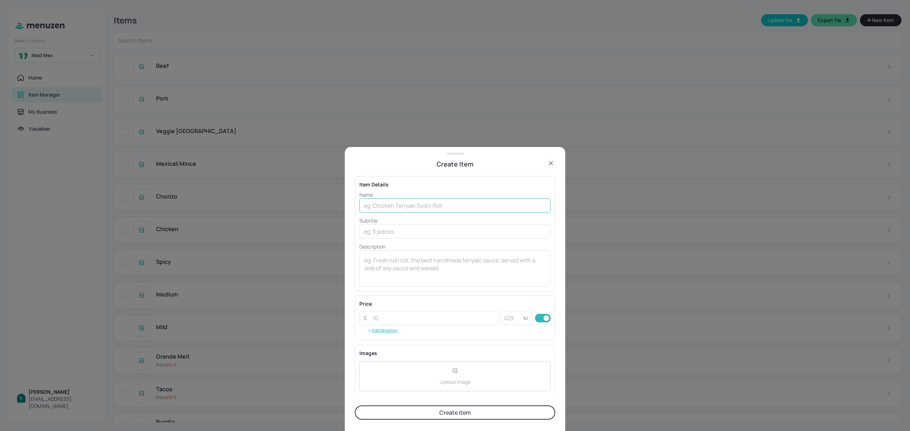
click at [392, 213] on input "text" at bounding box center [454, 206] width 191 height 14
click at [421, 202] on input "text" at bounding box center [454, 206] width 191 height 14
type input "Jarritos / Kombucha"
click at [413, 316] on input "number" at bounding box center [433, 318] width 129 height 14
type input "5.9"
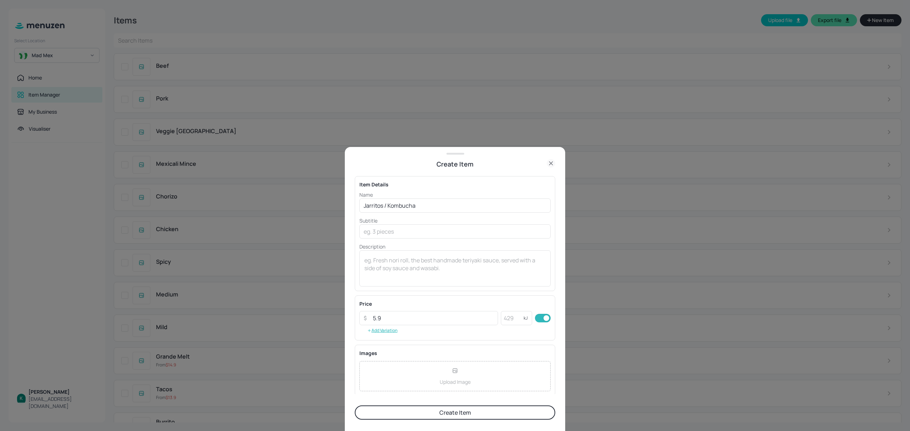
click at [427, 417] on button "Create Item" at bounding box center [455, 413] width 200 height 14
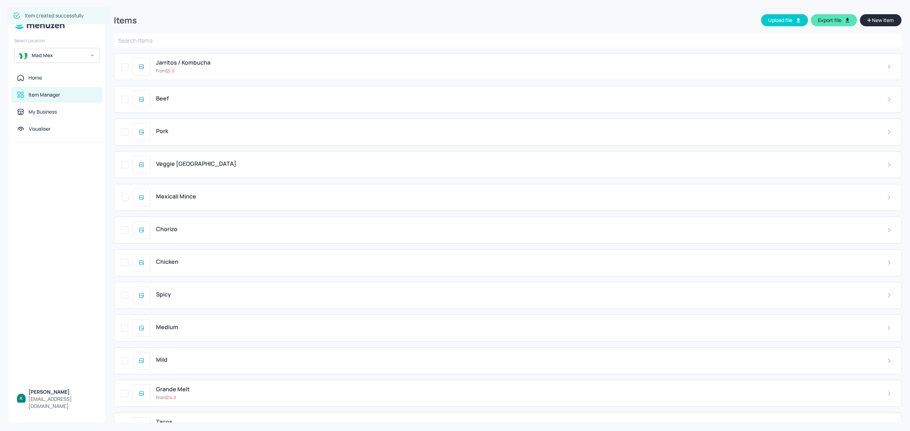
click at [871, 19] on span "New Item" at bounding box center [882, 20] width 23 height 8
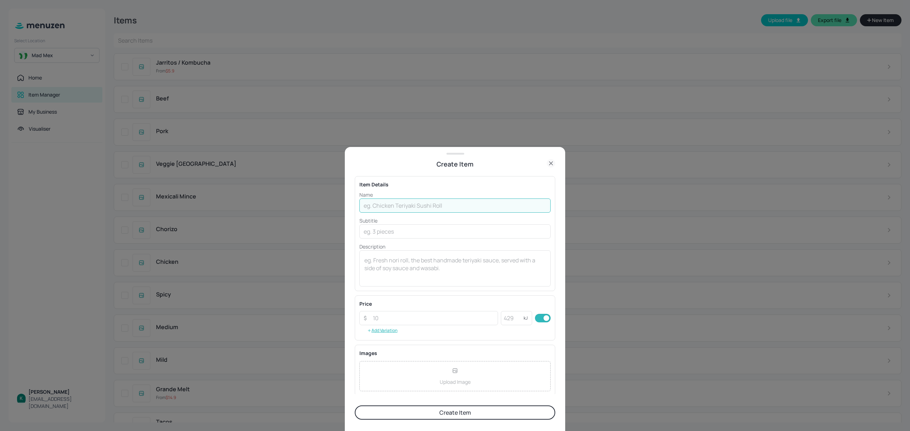
click at [413, 206] on input "text" at bounding box center [454, 206] width 191 height 14
drag, startPoint x: 367, startPoint y: 208, endPoint x: 363, endPoint y: 208, distance: 4.6
click at [363, 208] on input "cans" at bounding box center [454, 206] width 191 height 14
type input "Cans"
click at [407, 320] on input "number" at bounding box center [433, 318] width 129 height 14
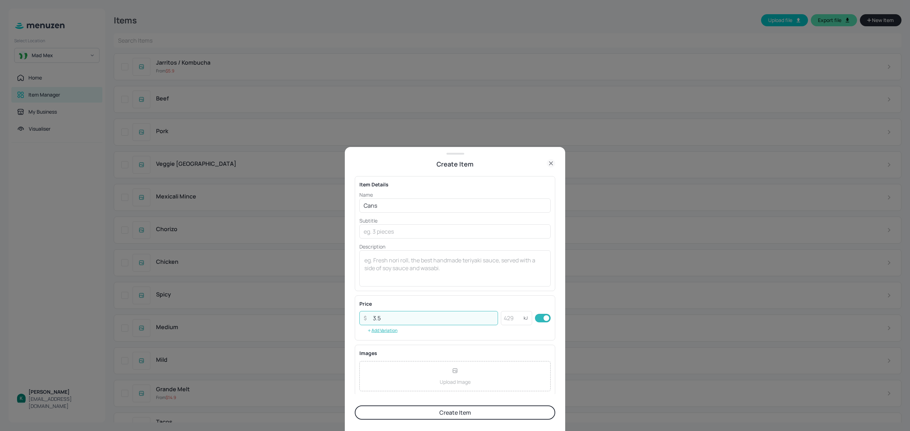
type input "3.5"
click at [452, 414] on button "Create Item" at bounding box center [455, 413] width 200 height 14
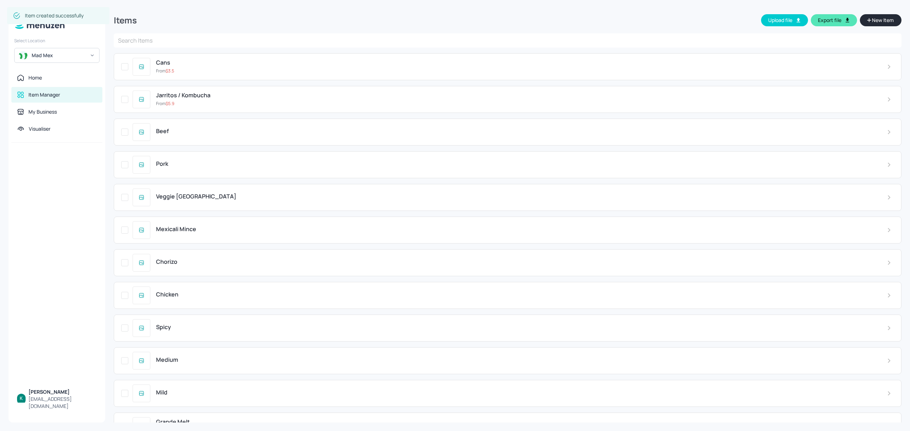
click at [878, 23] on span "New Item" at bounding box center [882, 20] width 23 height 8
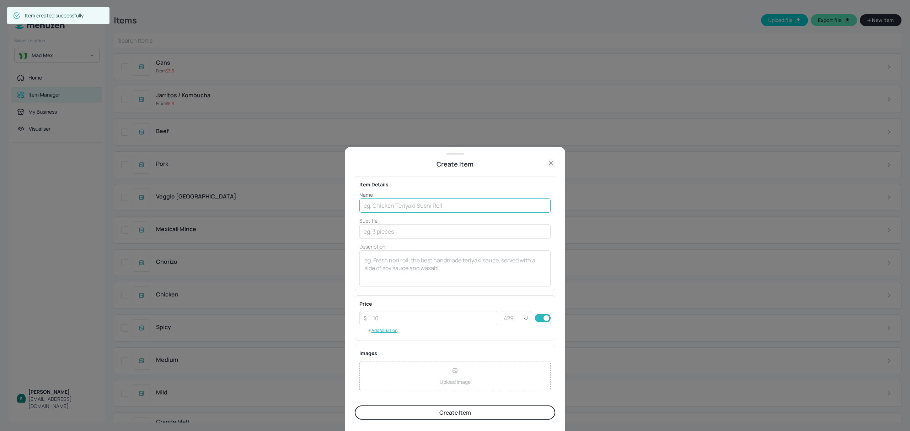
click at [426, 208] on input "text" at bounding box center [454, 206] width 191 height 14
type input "Bottles"
click at [436, 322] on input "number" at bounding box center [433, 318] width 129 height 14
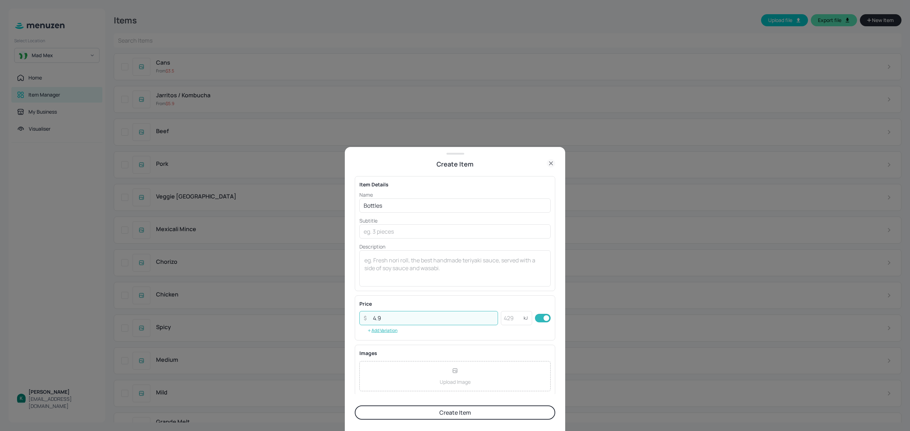
type input "4.9"
click at [484, 415] on button "Create Item" at bounding box center [455, 413] width 200 height 14
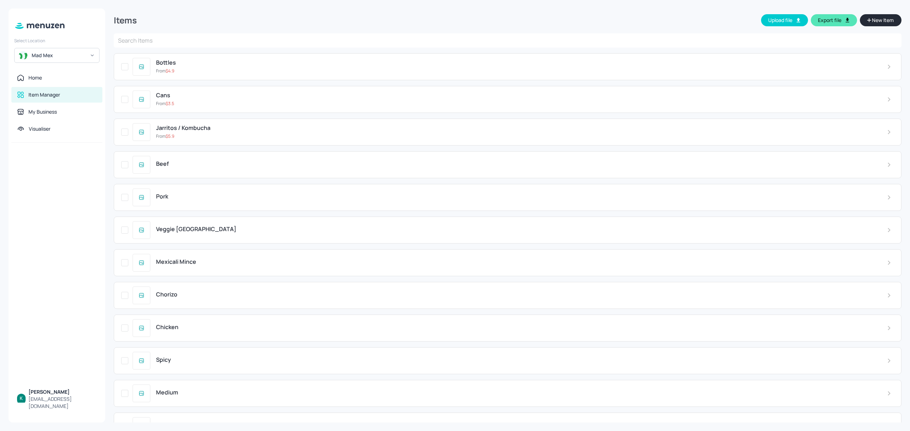
click at [875, 16] on span "New Item" at bounding box center [882, 20] width 23 height 8
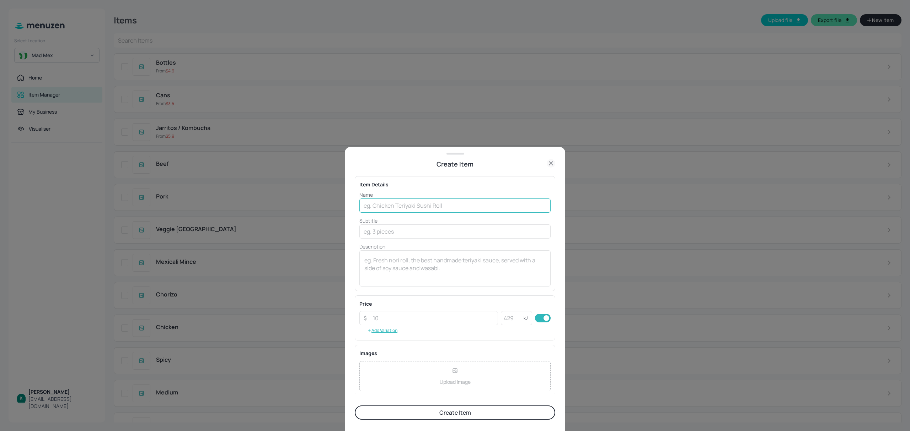
click at [365, 205] on input "text" at bounding box center [454, 206] width 191 height 14
type input "Water"
click at [425, 321] on input "number" at bounding box center [433, 318] width 129 height 14
type input "3.5"
click at [426, 415] on button "Create Item" at bounding box center [455, 413] width 200 height 14
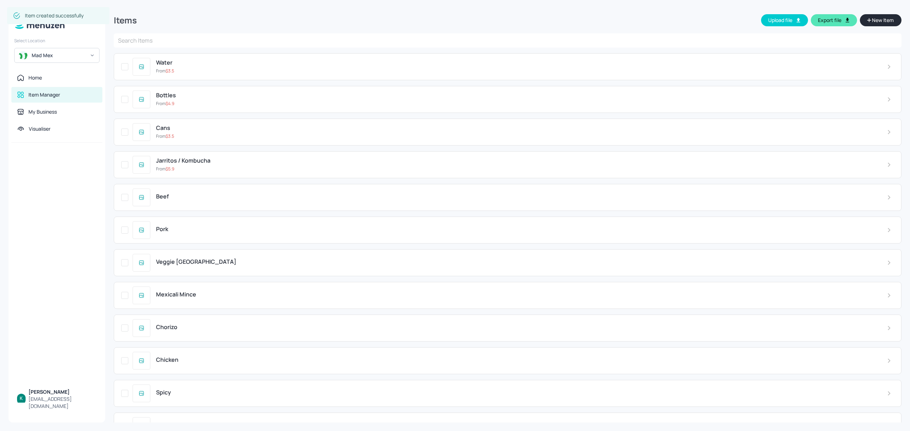
click at [883, 15] on button "New Item" at bounding box center [881, 20] width 42 height 12
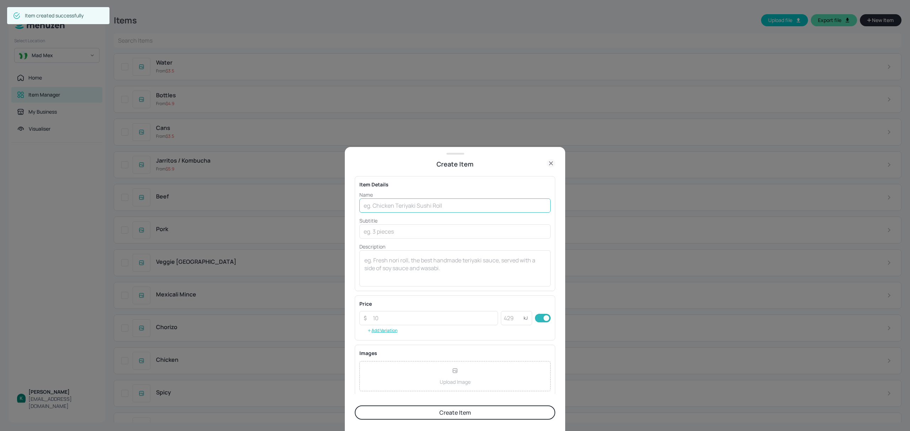
click at [398, 209] on input "text" at bounding box center [454, 206] width 191 height 14
type input "Sparkling Water"
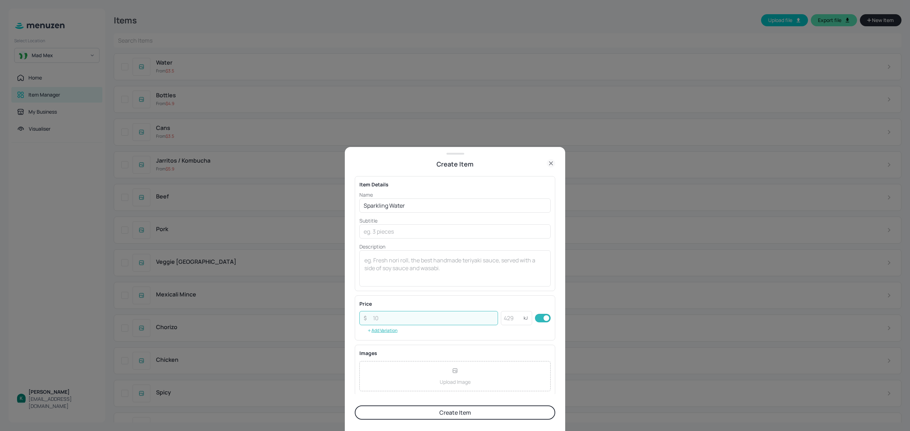
click at [451, 321] on input "number" at bounding box center [433, 318] width 129 height 14
type input "4"
click at [462, 411] on button "Create Item" at bounding box center [455, 413] width 200 height 14
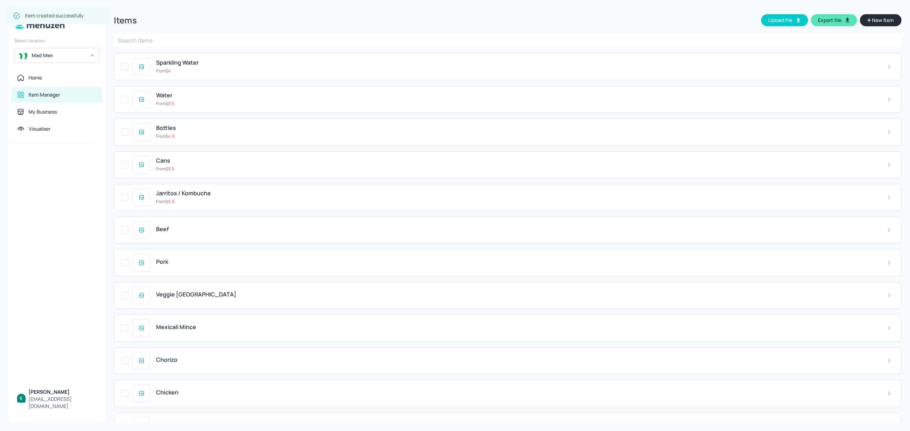
click at [884, 17] on span "New Item" at bounding box center [882, 20] width 23 height 8
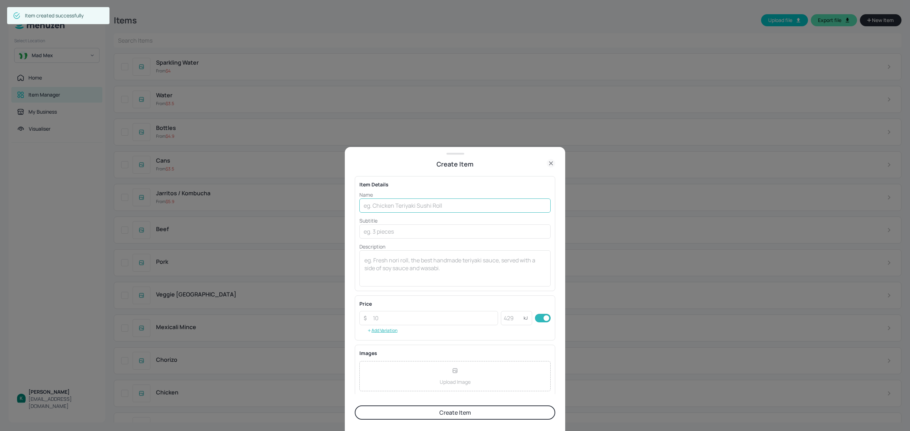
click at [403, 208] on input "text" at bounding box center [454, 206] width 191 height 14
type input "Corn Chips"
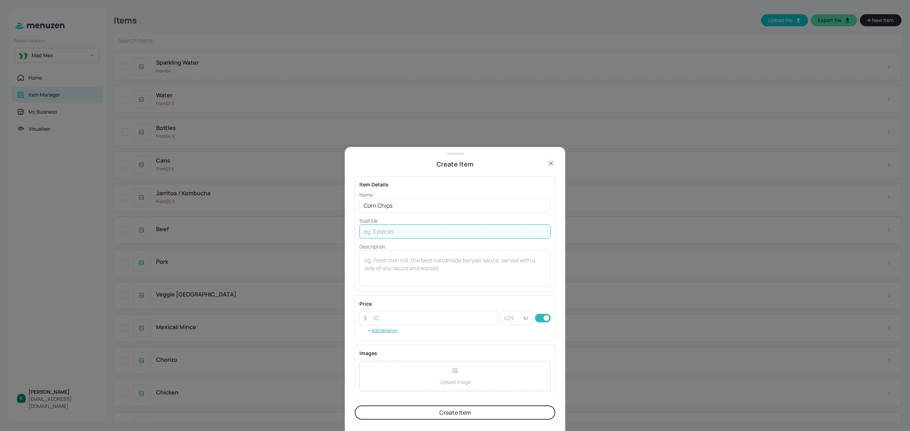
click at [389, 227] on input "text" at bounding box center [454, 232] width 191 height 14
type input "Small corn chips"
click at [434, 320] on input "number" at bounding box center [433, 318] width 129 height 14
type input "3"
click at [511, 320] on input "number" at bounding box center [512, 318] width 23 height 14
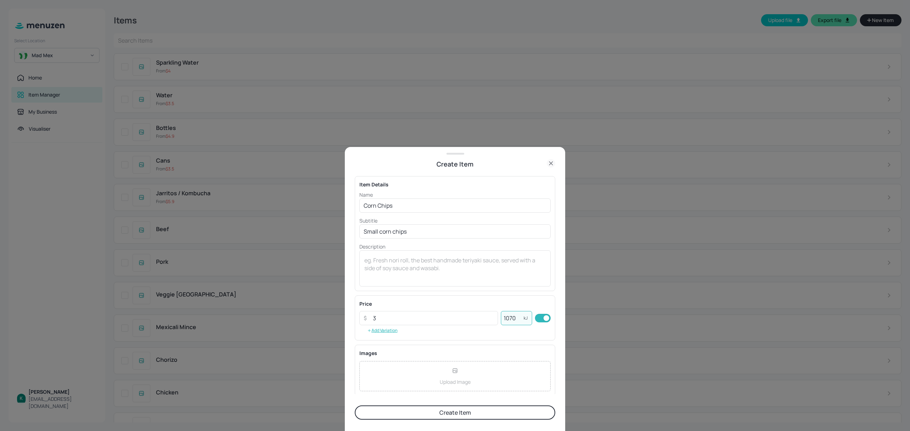
type input "1070"
click at [417, 413] on button "Create Item" at bounding box center [455, 413] width 200 height 14
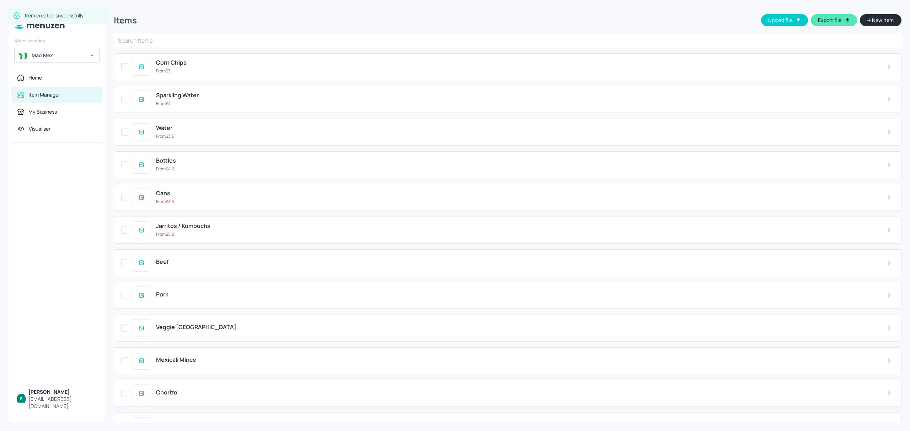
click at [885, 23] on span "New Item" at bounding box center [882, 20] width 23 height 8
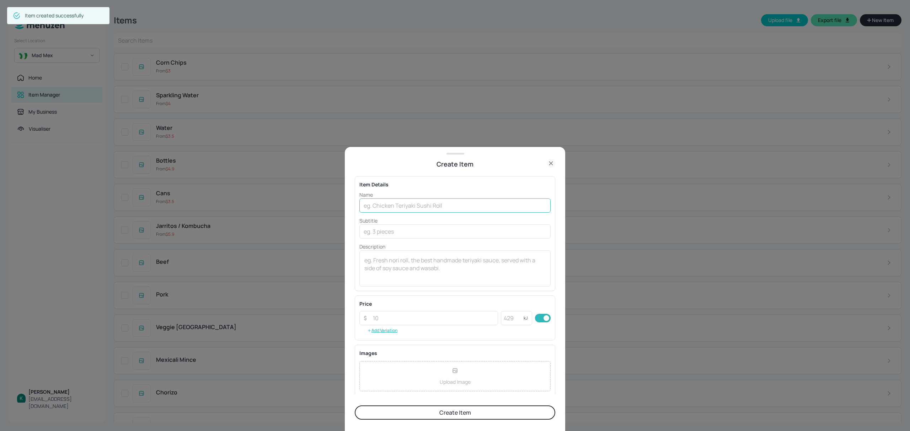
click at [379, 206] on input "text" at bounding box center [454, 206] width 191 height 14
type input "Mexicali Taco"
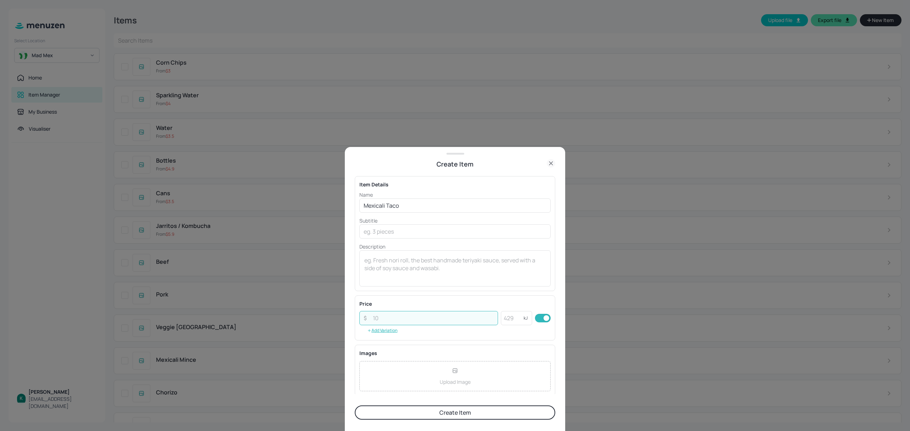
click at [412, 320] on input "number" at bounding box center [433, 318] width 129 height 14
type input "3"
click at [511, 318] on input "number" at bounding box center [512, 318] width 23 height 14
type input "703"
click at [449, 414] on button "Create Item" at bounding box center [455, 413] width 200 height 14
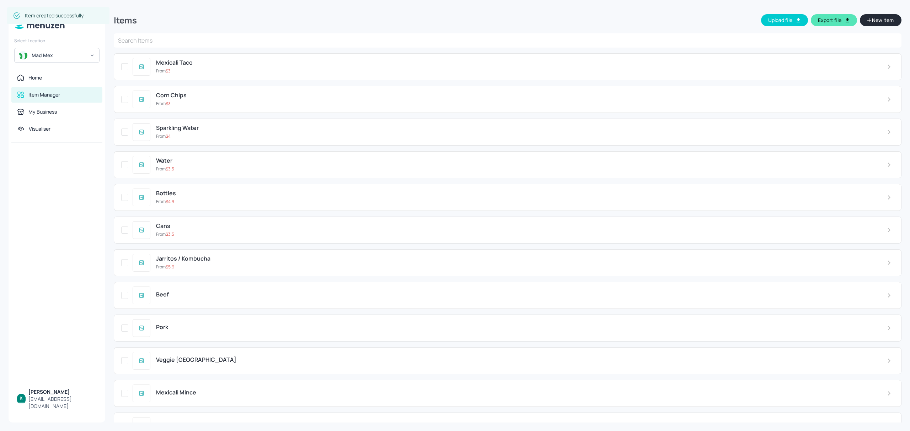
click at [864, 17] on button "New Item" at bounding box center [881, 20] width 42 height 12
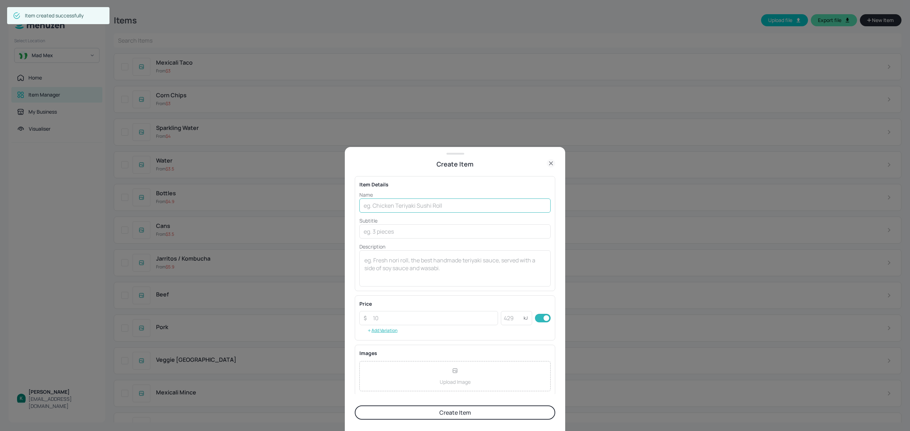
click at [395, 205] on input "text" at bounding box center [454, 206] width 191 height 14
type input "Cheese Quesadilla"
click at [469, 320] on input "number" at bounding box center [433, 318] width 129 height 14
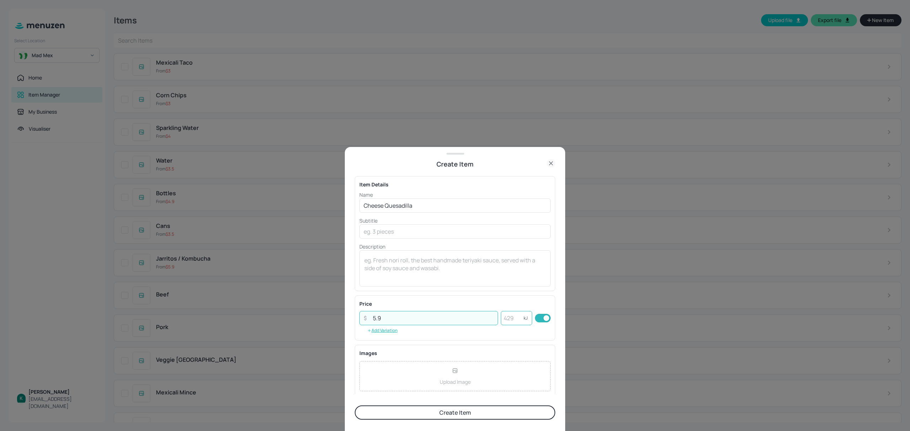
type input "5.9"
click at [510, 322] on input "number" at bounding box center [512, 318] width 23 height 14
type input "2038"
click at [442, 415] on button "Create Item" at bounding box center [455, 413] width 200 height 14
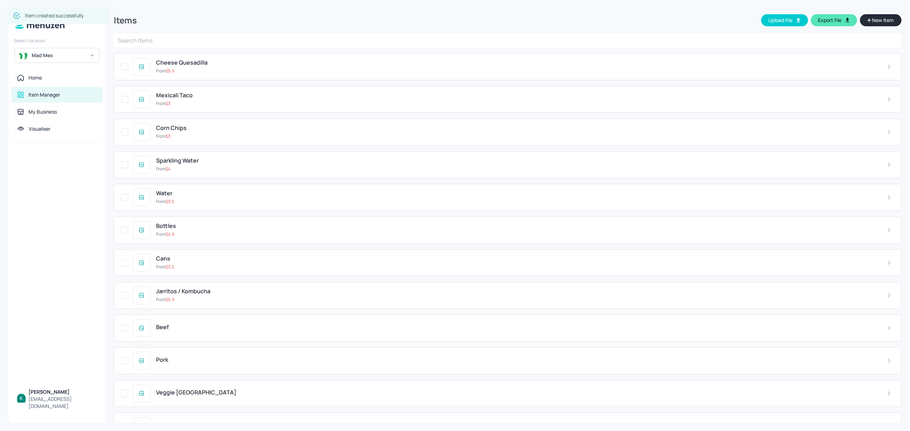
click at [889, 14] on button "New Item" at bounding box center [881, 20] width 42 height 12
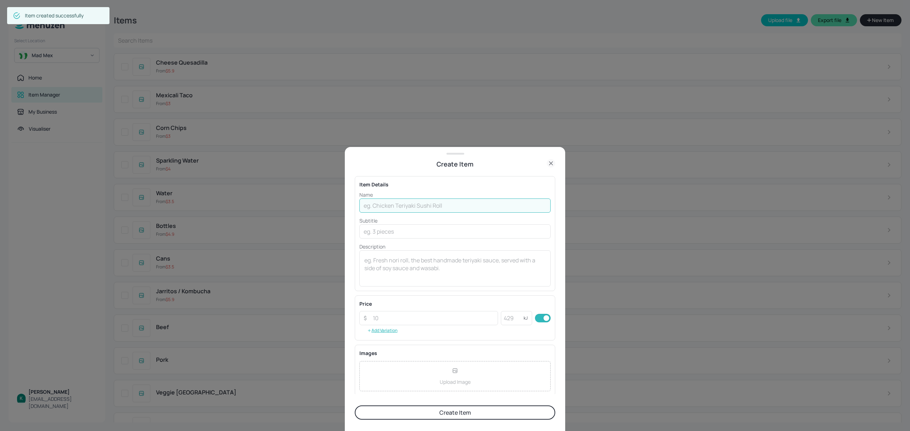
click at [439, 210] on input "text" at bounding box center [454, 206] width 191 height 14
type input "Taquitos"
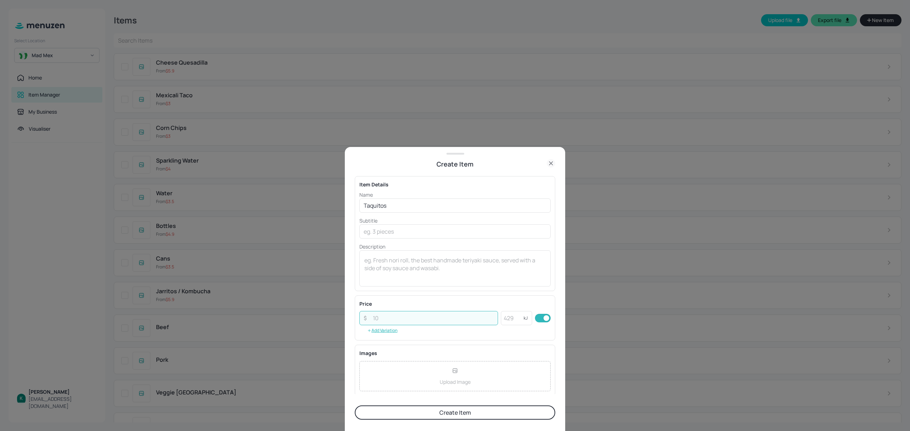
click at [405, 318] on input "number" at bounding box center [433, 318] width 129 height 14
type input "6.5"
click at [509, 318] on input "number" at bounding box center [512, 318] width 23 height 14
type input "662"
click at [487, 416] on button "Create Item" at bounding box center [455, 413] width 200 height 14
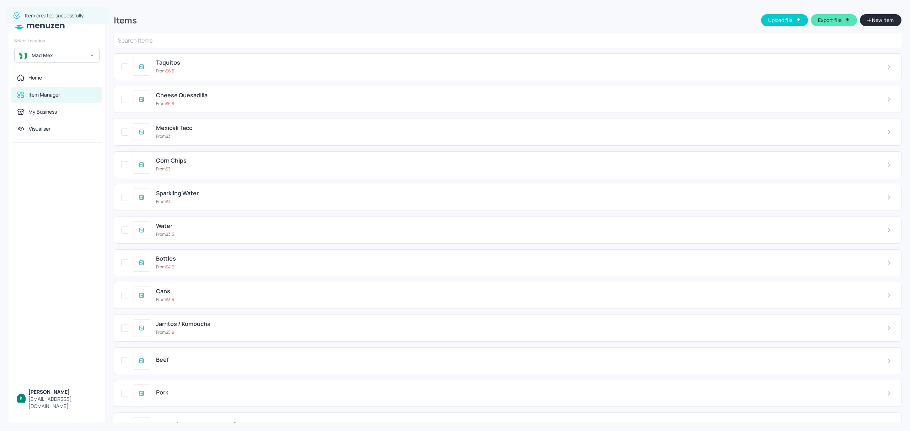
click at [873, 21] on span "New Item" at bounding box center [882, 20] width 23 height 8
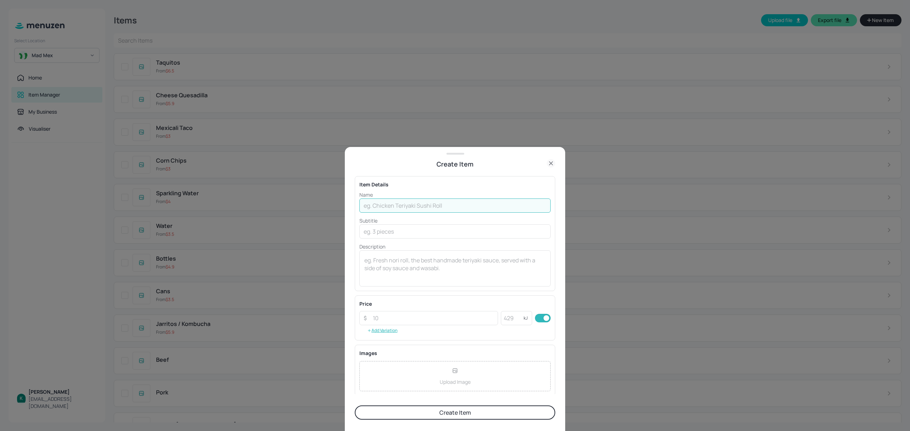
click at [387, 209] on input "text" at bounding box center [454, 206] width 191 height 14
type input "Churros"
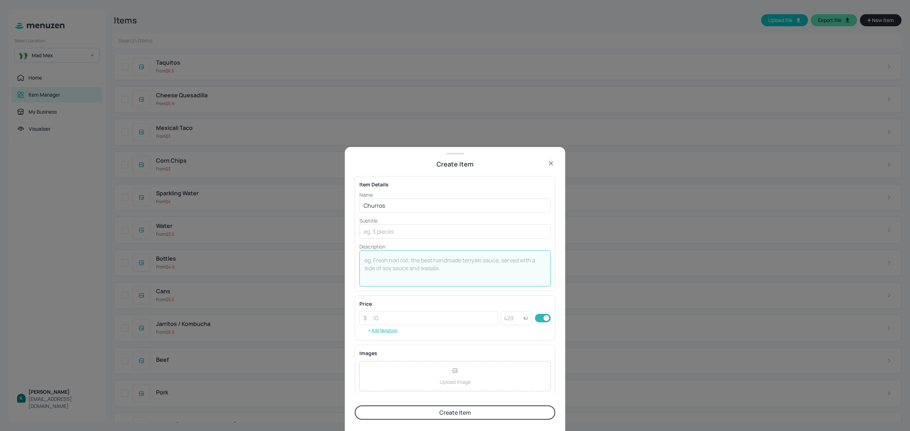
click at [397, 259] on textarea at bounding box center [454, 269] width 181 height 25
type textarea "+ chocolate or dulce de leche sauce"
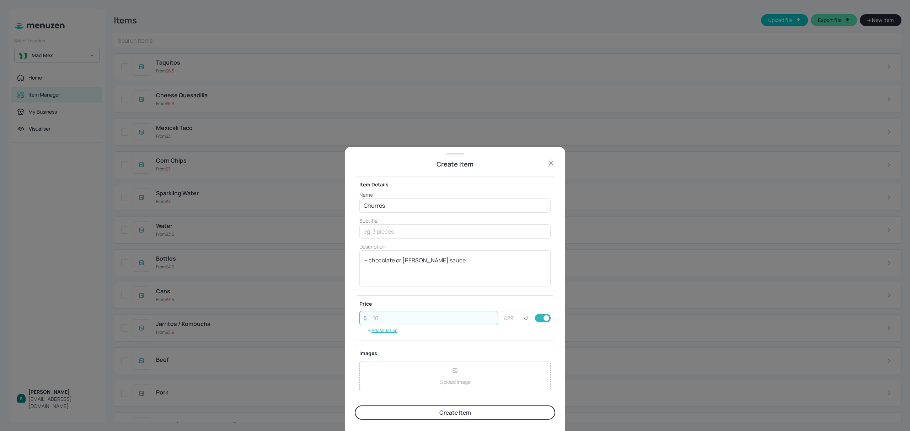
click at [455, 319] on input "number" at bounding box center [433, 318] width 129 height 14
type input "6.9"
click at [508, 319] on input "number" at bounding box center [512, 318] width 23 height 14
type input "2728"
click at [417, 414] on button "Create Item" at bounding box center [455, 413] width 200 height 14
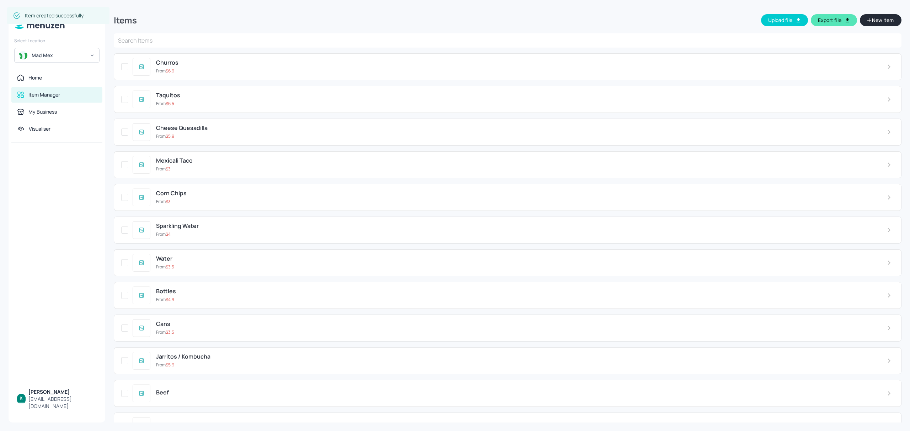
click at [871, 21] on span "New Item" at bounding box center [882, 20] width 23 height 8
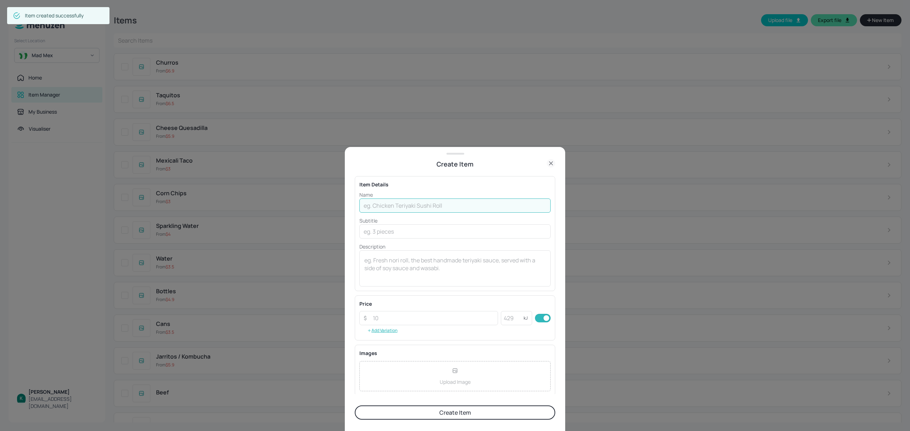
click at [390, 205] on input "text" at bounding box center [454, 206] width 191 height 14
type input "v"
type input "Vegan Cheese"
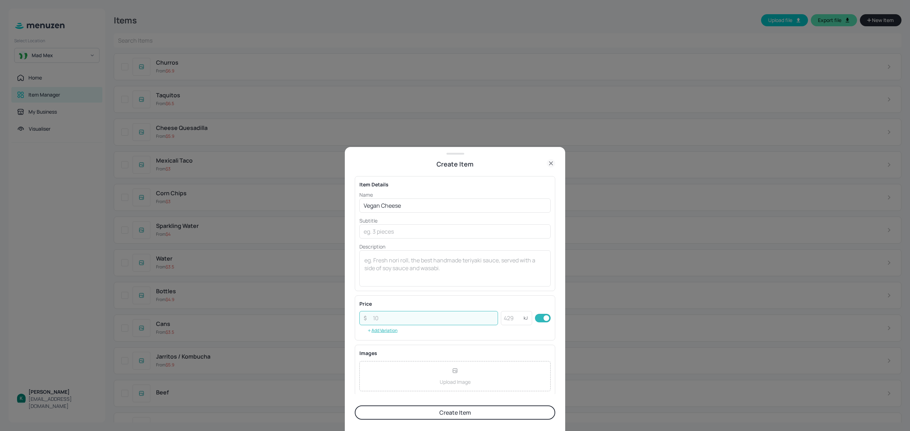
click at [418, 320] on input "number" at bounding box center [433, 318] width 129 height 14
type input "1"
click at [408, 271] on textarea at bounding box center [454, 269] width 181 height 25
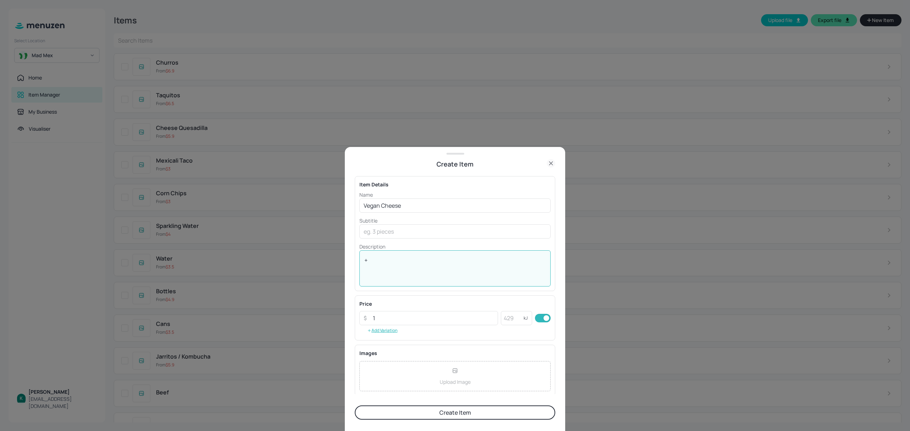
type textarea "+"
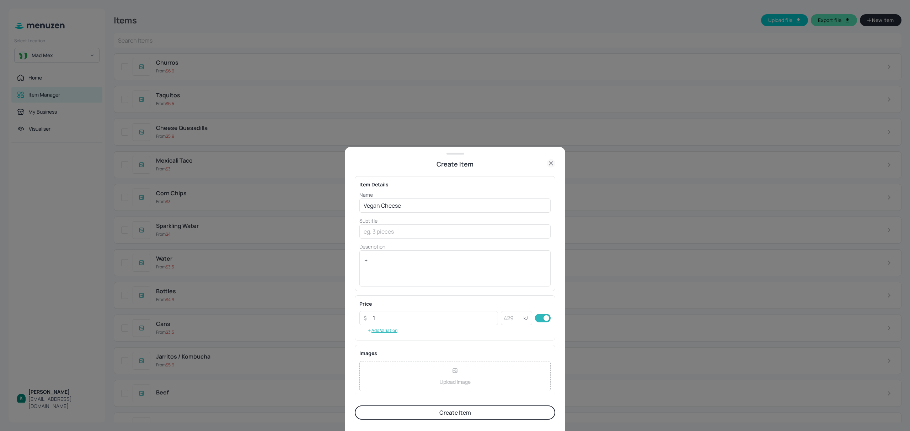
click at [436, 415] on button "Create Item" at bounding box center [455, 413] width 200 height 14
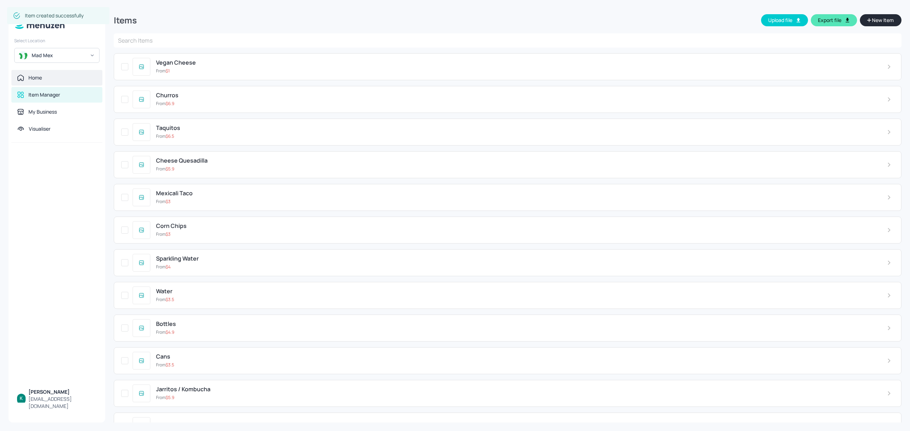
click at [49, 76] on div "Home" at bounding box center [57, 77] width 80 height 7
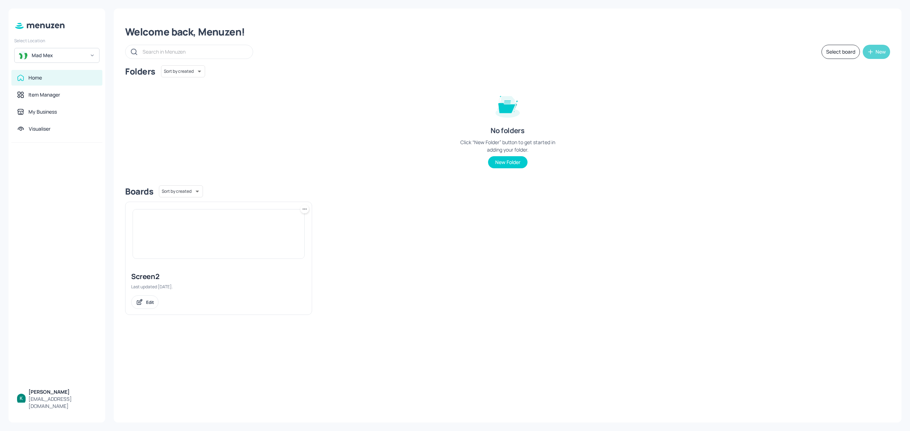
click at [877, 52] on div "New" at bounding box center [880, 51] width 10 height 5
click at [855, 91] on div "Add new board" at bounding box center [854, 86] width 71 height 16
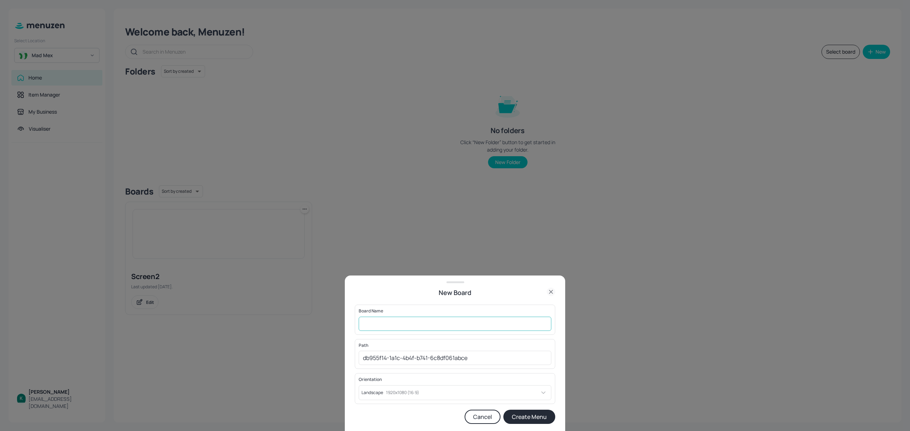
click at [475, 320] on input "text" at bounding box center [455, 324] width 193 height 14
type input "Screen1"
click at [520, 415] on button "Create Menu" at bounding box center [529, 417] width 52 height 14
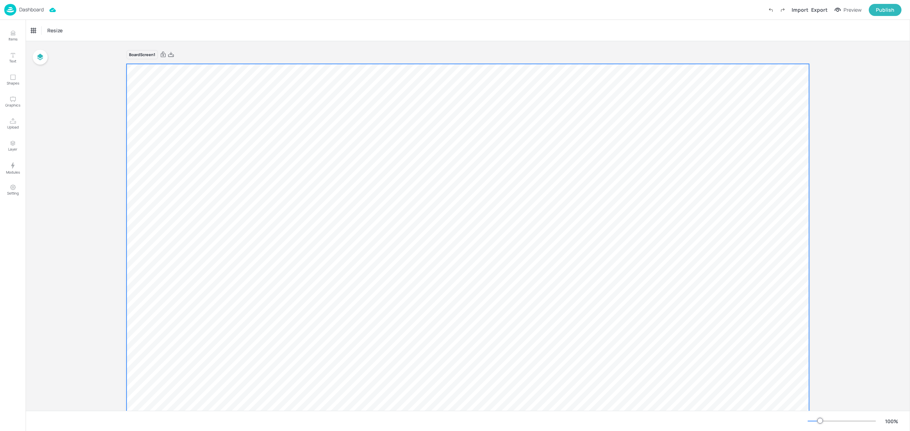
scroll to position [47, 0]
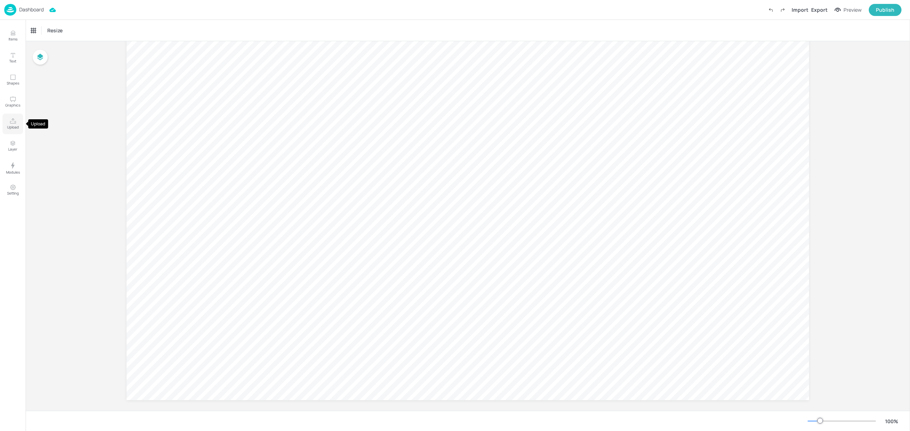
click at [10, 121] on icon "Upload" at bounding box center [13, 121] width 7 height 7
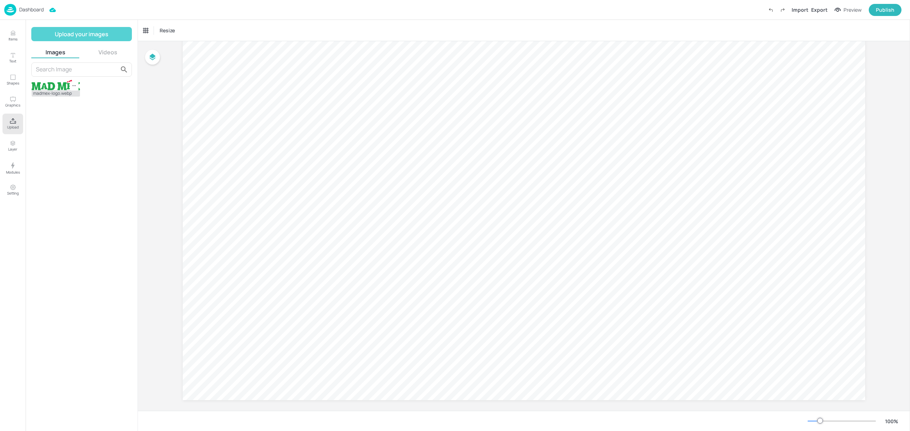
click at [75, 34] on button "Upload your images" at bounding box center [81, 34] width 101 height 14
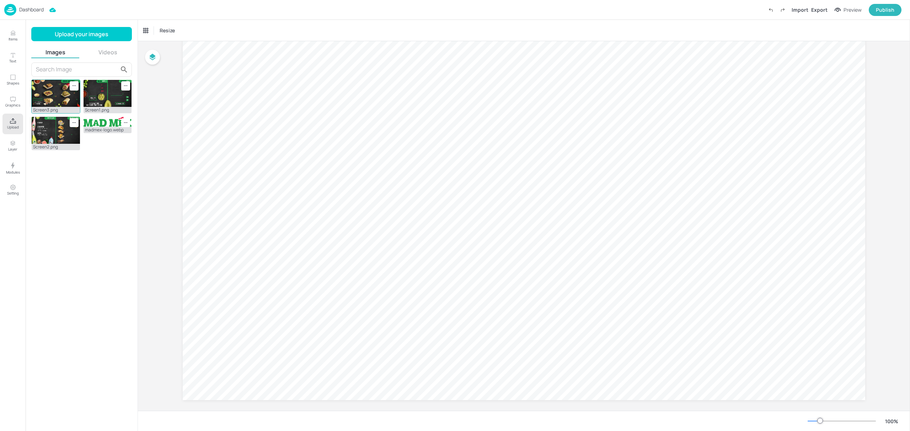
click at [57, 91] on img at bounding box center [56, 93] width 48 height 27
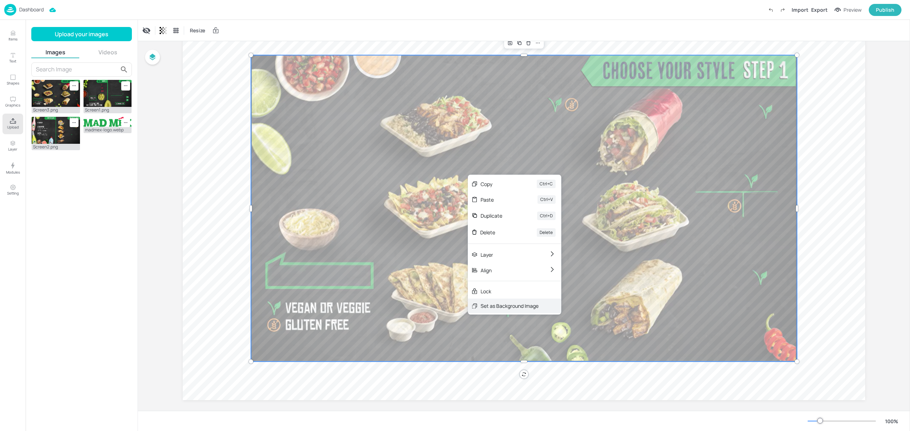
click at [508, 308] on div "Set as Background Image" at bounding box center [510, 305] width 58 height 7
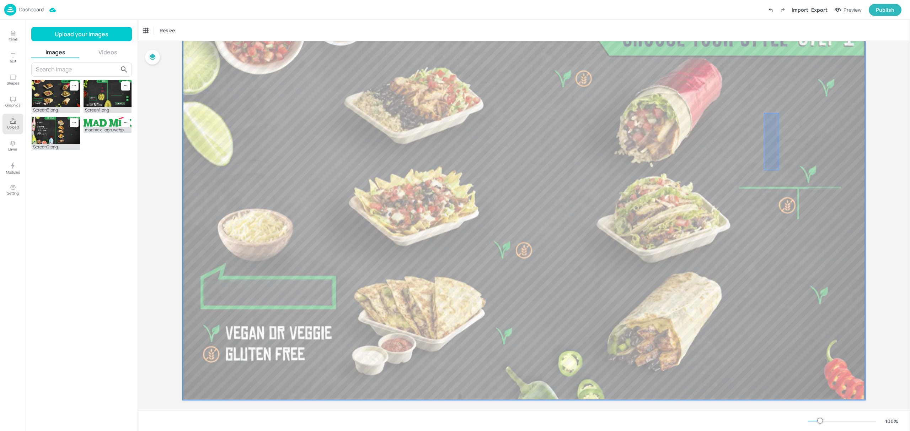
drag, startPoint x: 777, startPoint y: 124, endPoint x: 764, endPoint y: 171, distance: 48.6
click at [764, 171] on div at bounding box center [523, 209] width 683 height 384
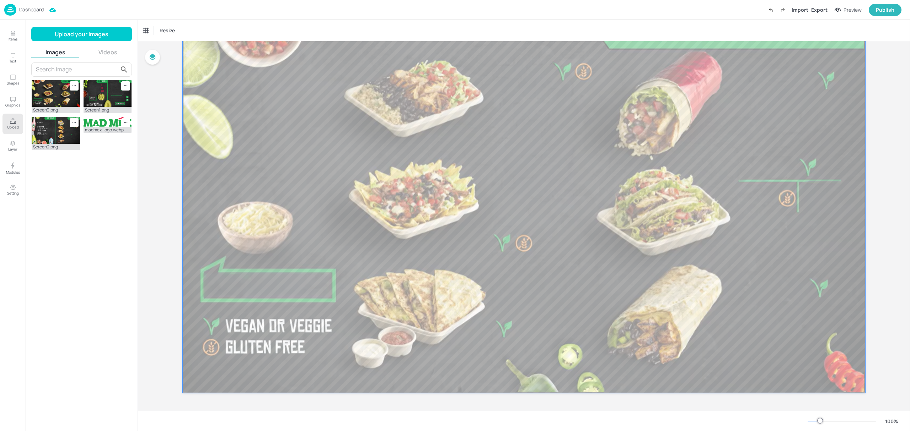
scroll to position [7, 0]
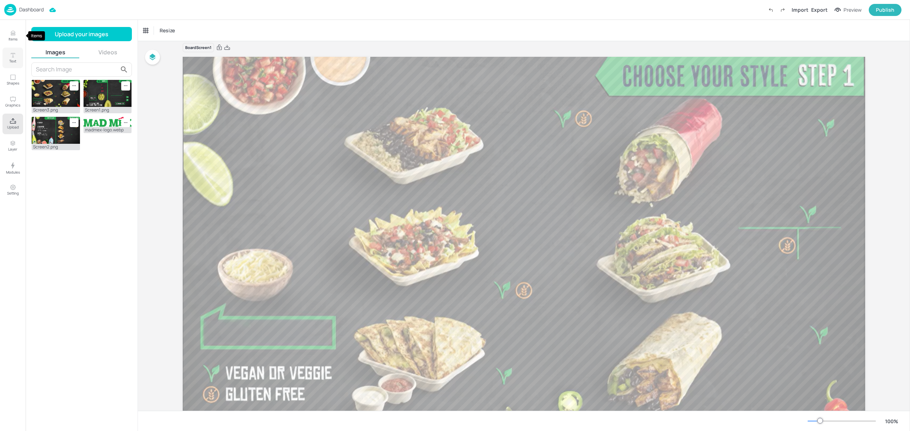
drag, startPoint x: 9, startPoint y: 38, endPoint x: 14, endPoint y: 52, distance: 15.1
click at [9, 38] on p "Items" at bounding box center [13, 39] width 9 height 5
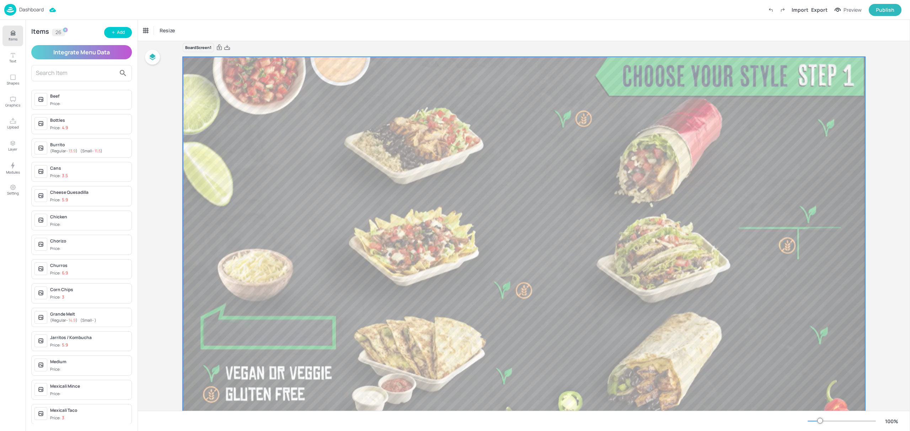
scroll to position [54, 0]
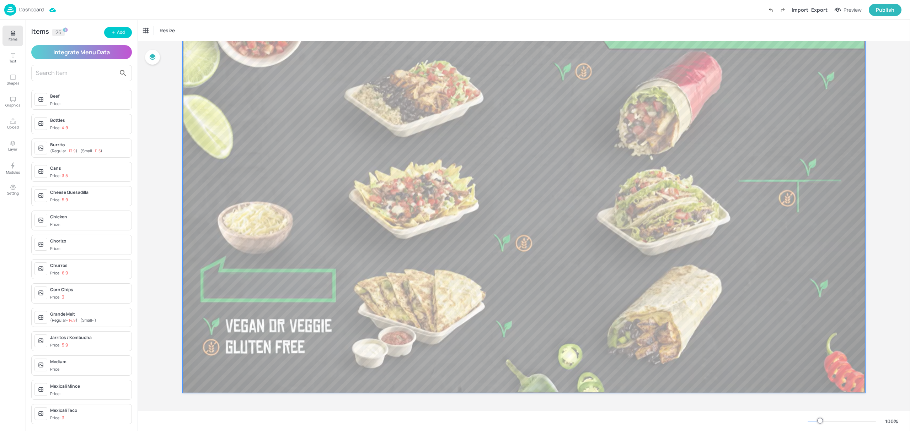
click at [320, 261] on div at bounding box center [523, 202] width 683 height 384
click at [377, 248] on div "Set Background as Image Layer" at bounding box center [390, 250] width 71 height 7
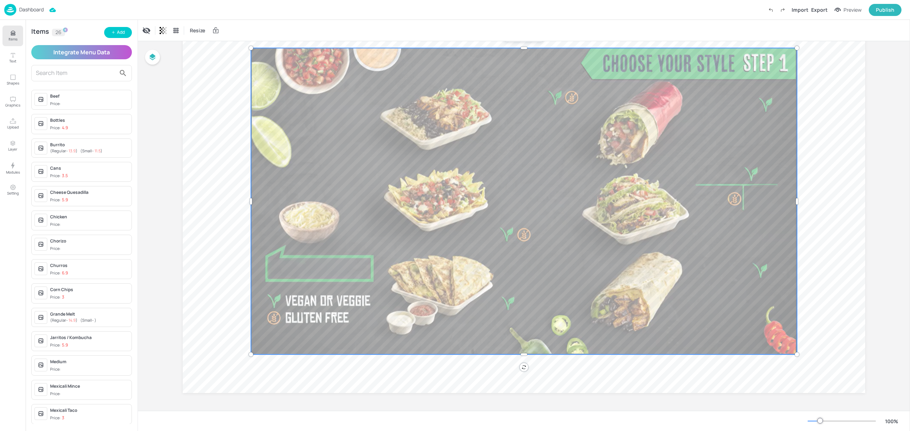
click at [377, 248] on div at bounding box center [524, 201] width 546 height 307
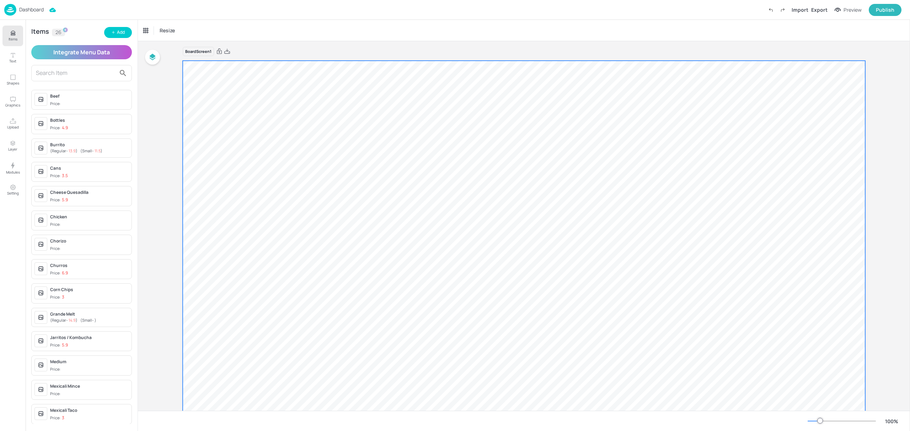
scroll to position [0, 0]
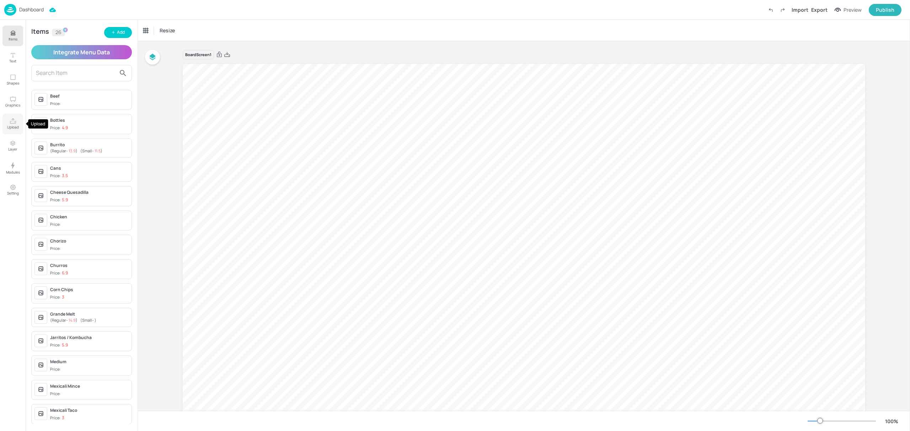
click at [16, 120] on icon "Upload" at bounding box center [13, 121] width 7 height 7
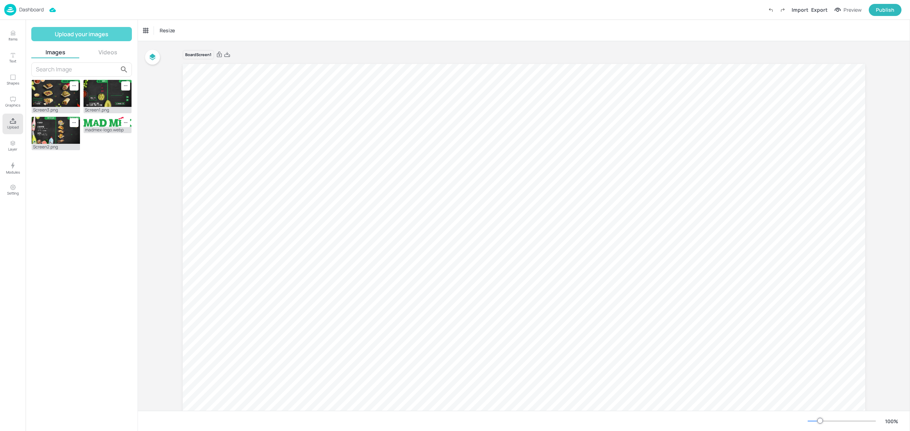
click at [93, 36] on button "Upload your images" at bounding box center [81, 34] width 101 height 14
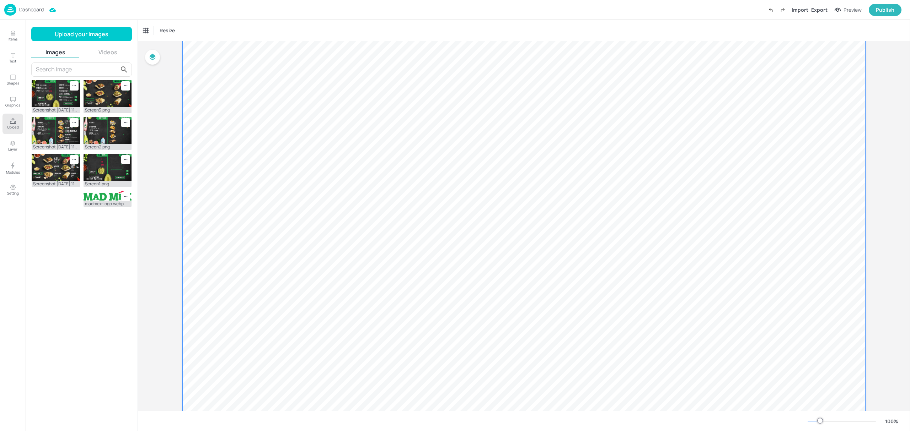
scroll to position [47, 0]
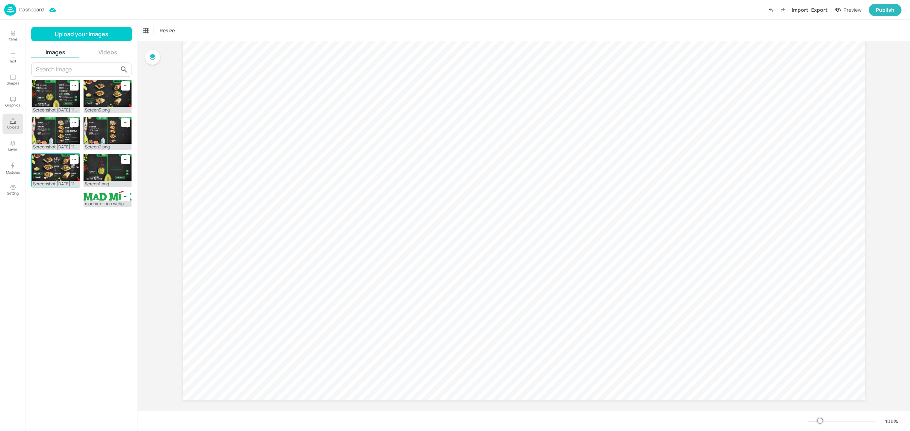
click at [54, 169] on img at bounding box center [56, 167] width 48 height 27
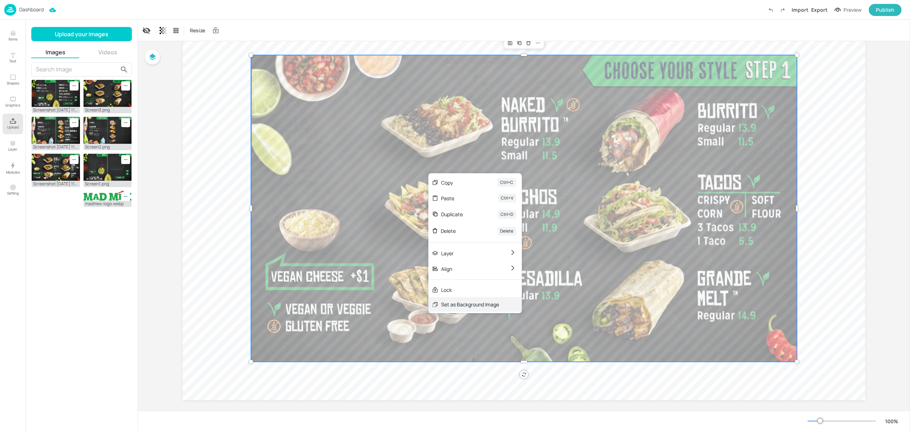
click at [444, 301] on div "Set as Background Image" at bounding box center [470, 304] width 58 height 7
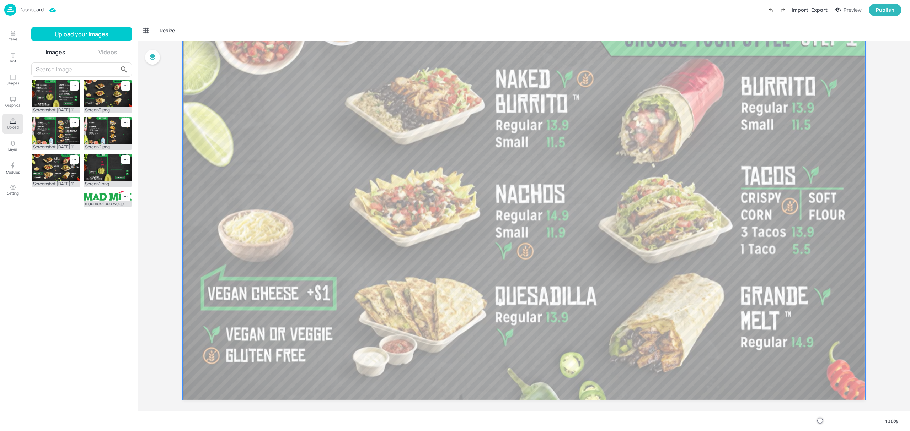
scroll to position [0, 0]
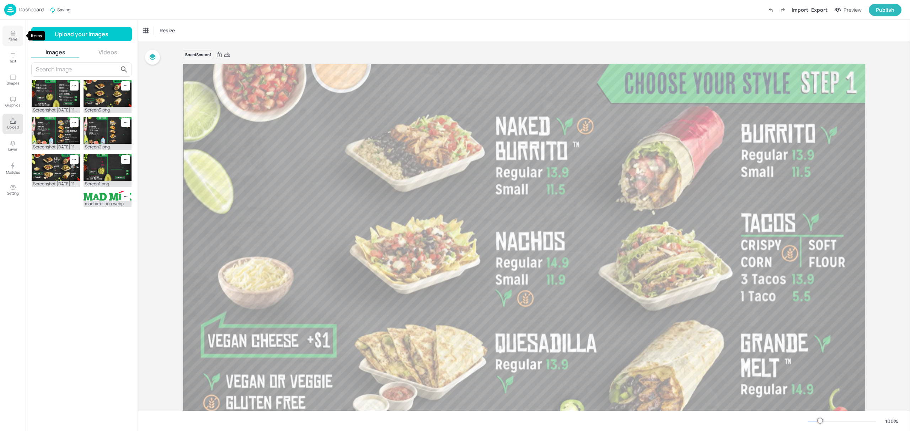
click at [16, 32] on icon "Items" at bounding box center [13, 33] width 7 height 7
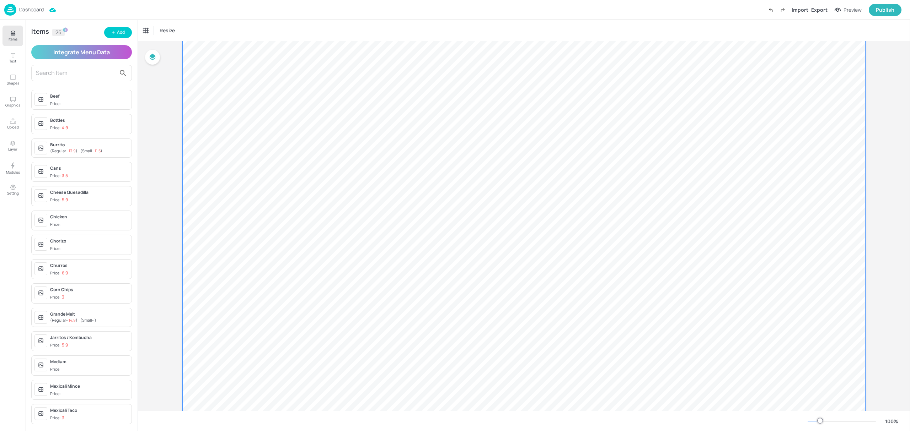
scroll to position [54, 0]
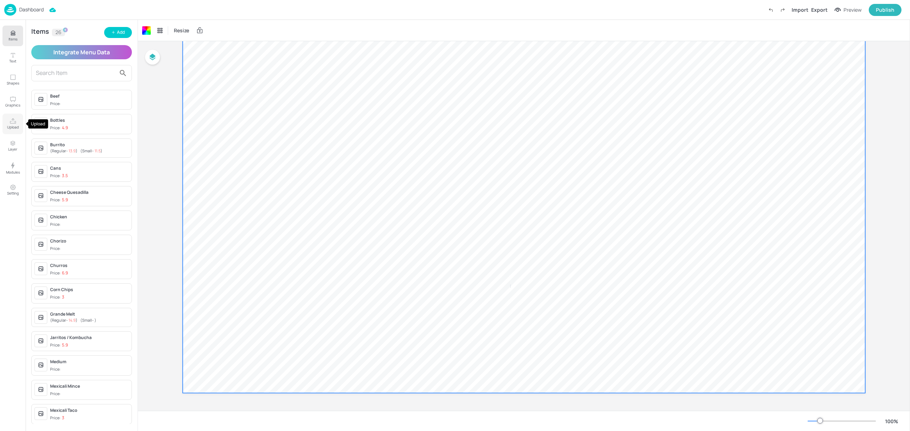
click at [16, 127] on p "Upload" at bounding box center [13, 127] width 12 height 5
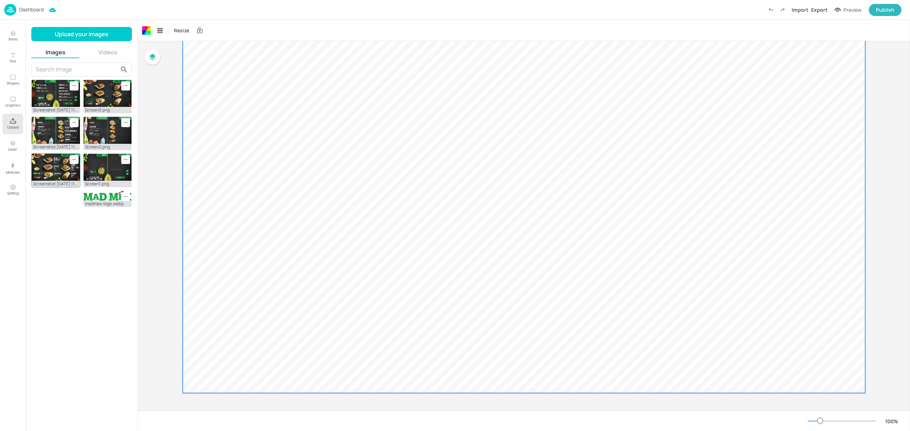
click at [54, 172] on img at bounding box center [56, 167] width 48 height 27
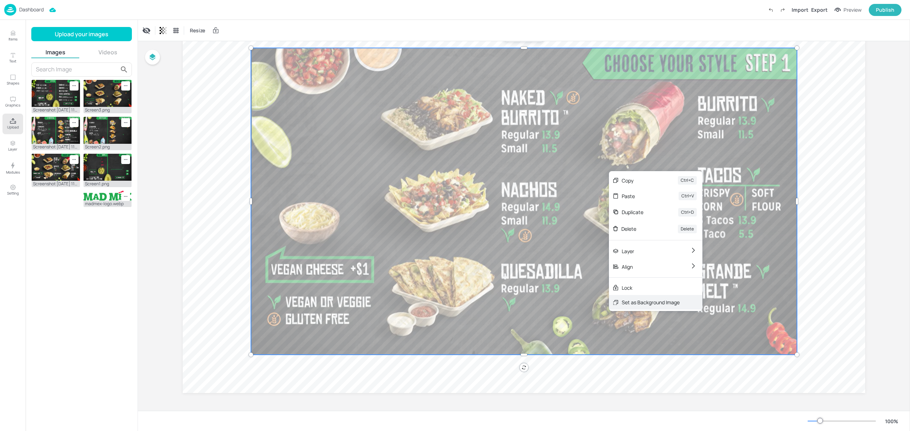
click at [624, 298] on div "Set as Background Image" at bounding box center [655, 302] width 93 height 15
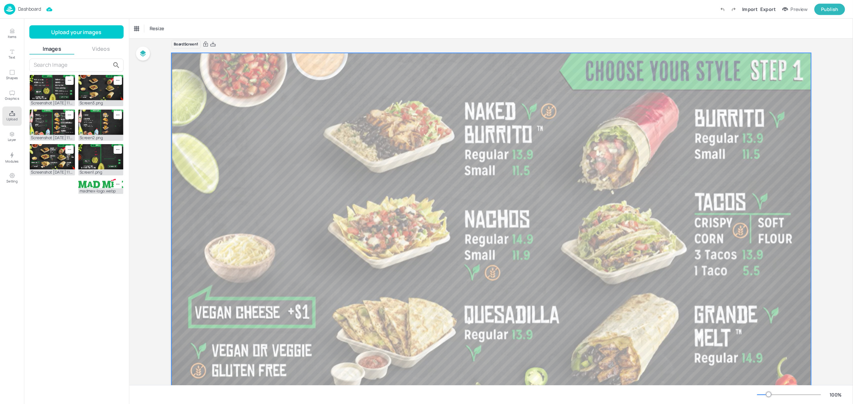
scroll to position [7, 0]
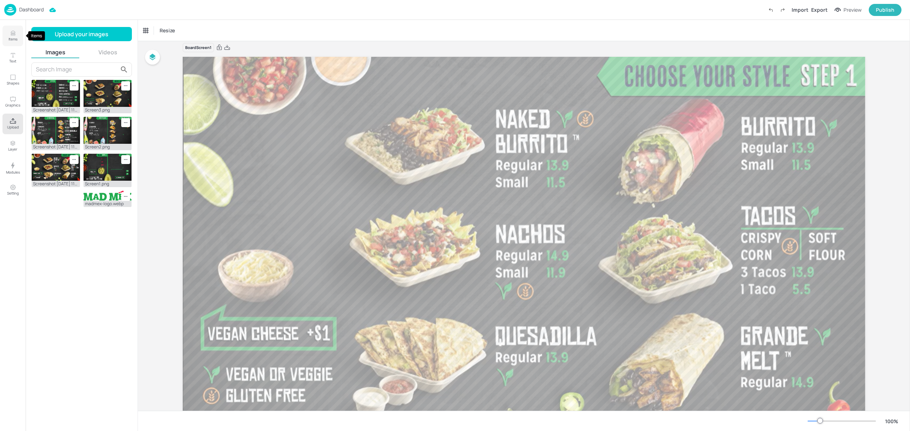
click at [16, 34] on icon "Items" at bounding box center [13, 33] width 7 height 7
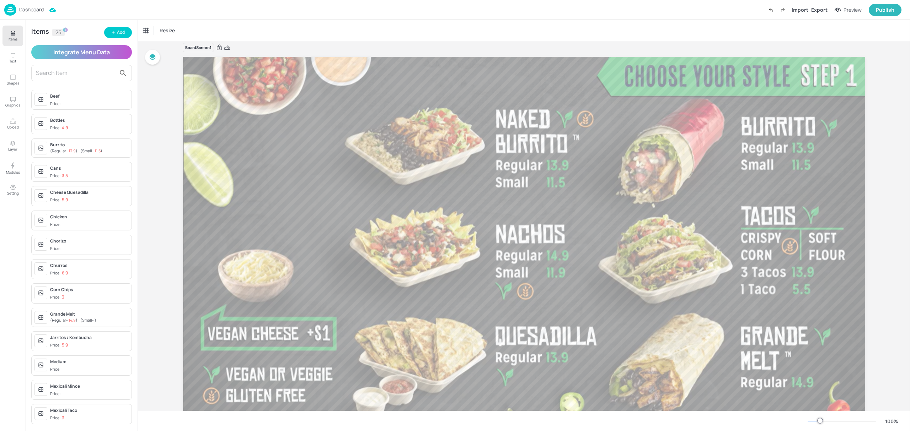
click at [59, 73] on input "text" at bounding box center [76, 73] width 80 height 11
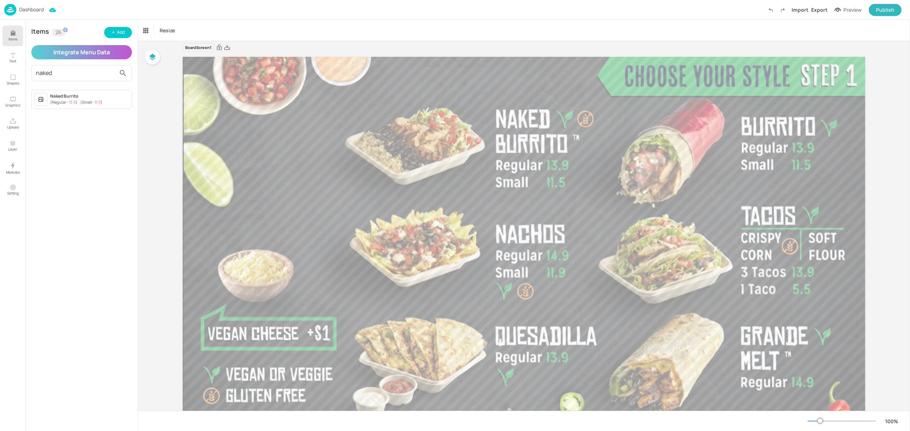
type input "naked"
click at [81, 99] on div "Naked Burrito" at bounding box center [89, 96] width 79 height 6
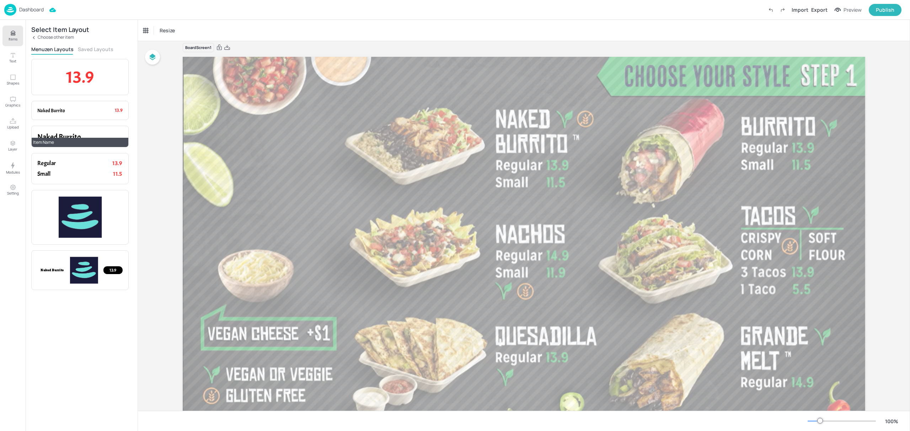
click at [90, 134] on p "Naked Burrito" at bounding box center [79, 137] width 85 height 11
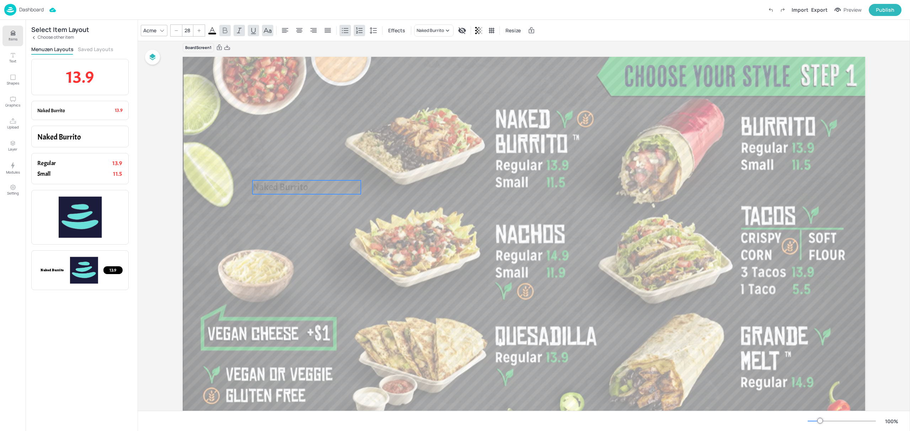
drag, startPoint x: 237, startPoint y: 69, endPoint x: 299, endPoint y: 185, distance: 132.3
click at [299, 185] on span "Naked Burrito" at bounding box center [280, 187] width 56 height 13
click at [66, 165] on p "Regular" at bounding box center [66, 163] width 59 height 8
drag, startPoint x: 286, startPoint y: 111, endPoint x: 306, endPoint y: 218, distance: 108.9
click at [308, 221] on p "Regular" at bounding box center [301, 226] width 70 height 10
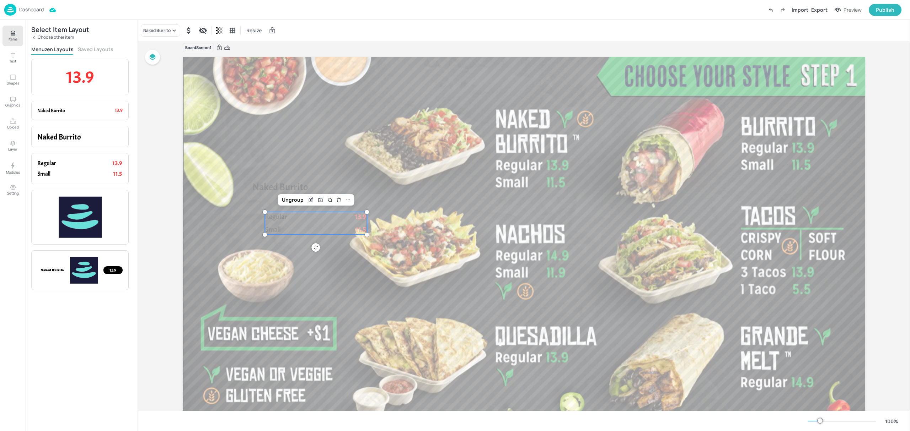
click at [306, 218] on p "Regular" at bounding box center [300, 217] width 70 height 10
drag, startPoint x: 312, startPoint y: 221, endPoint x: 305, endPoint y: 206, distance: 16.7
click at [305, 206] on p "Regular" at bounding box center [294, 204] width 70 height 10
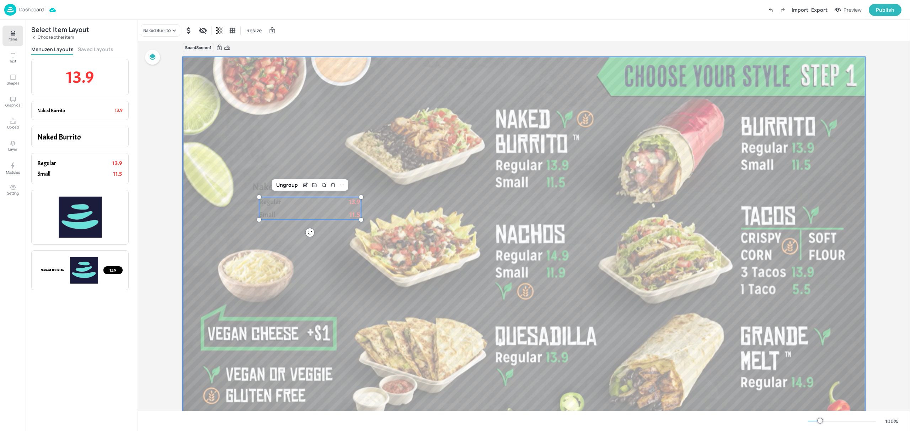
click at [375, 191] on div at bounding box center [524, 249] width 682 height 384
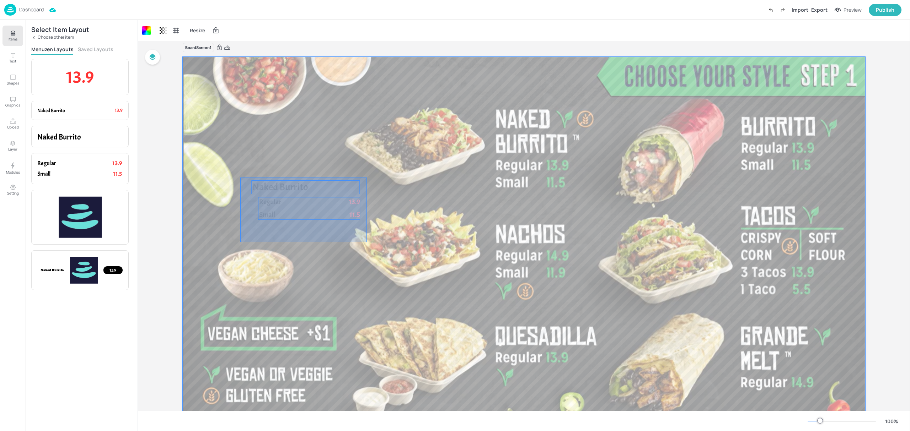
drag, startPoint x: 367, startPoint y: 178, endPoint x: 240, endPoint y: 243, distance: 143.2
click at [240, 243] on div at bounding box center [524, 249] width 682 height 384
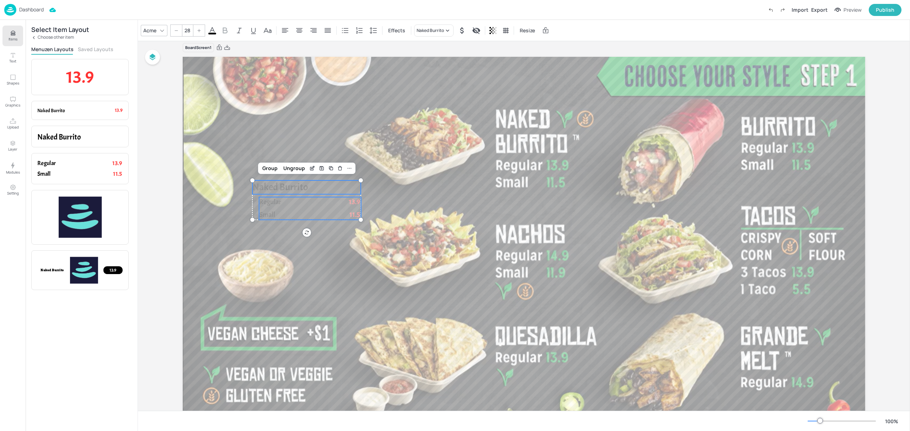
click at [154, 30] on div "Acme" at bounding box center [150, 30] width 16 height 10
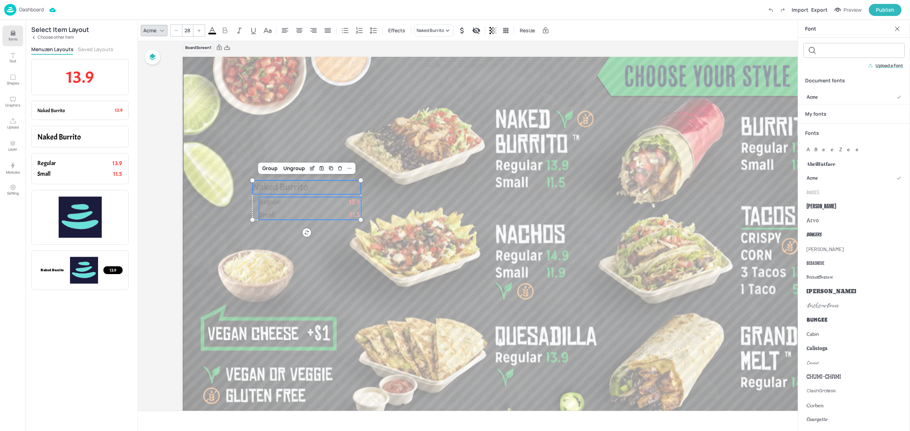
click at [890, 67] on p "Upload a Font" at bounding box center [888, 65] width 27 height 5
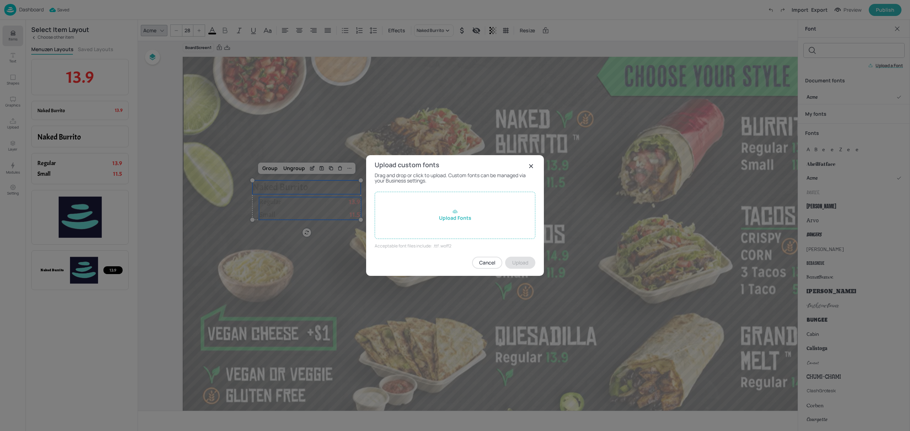
click at [457, 221] on div "Upload Fonts" at bounding box center [455, 215] width 161 height 47
click at [0, 0] on input "Upload Fonts" at bounding box center [0, 0] width 0 height 0
click at [533, 163] on rect at bounding box center [531, 166] width 9 height 9
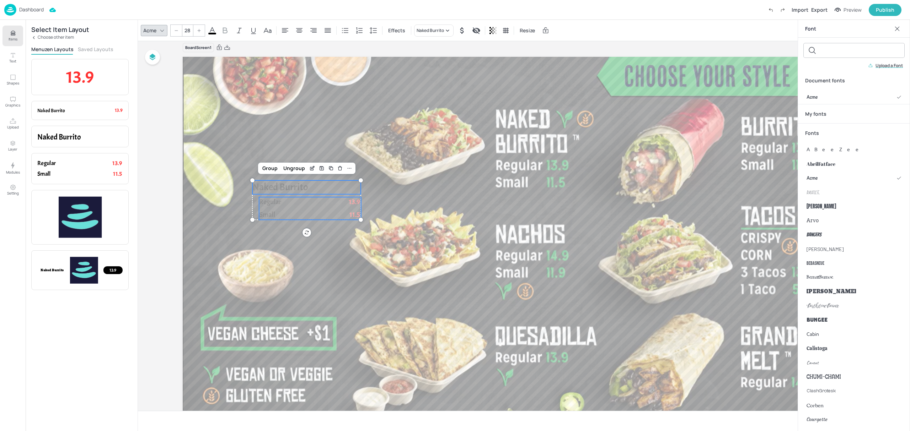
click at [833, 53] on input "text" at bounding box center [859, 50] width 81 height 14
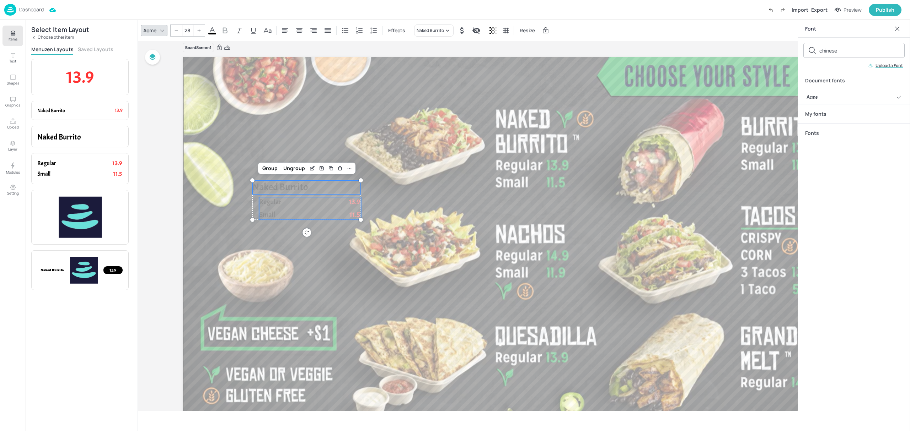
type input "chinese"
click at [889, 66] on p "Upload a Font" at bounding box center [888, 65] width 27 height 5
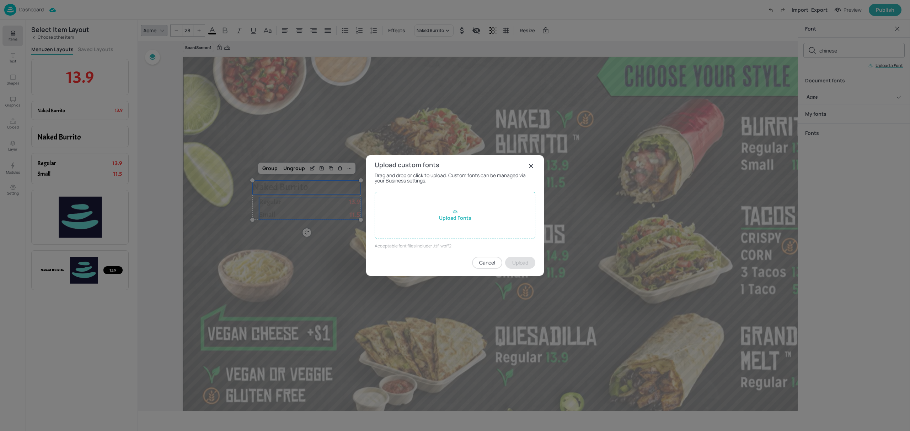
click at [441, 217] on div "Upload Fonts" at bounding box center [455, 215] width 161 height 47
click at [0, 0] on input "Upload Fonts" at bounding box center [0, 0] width 0 height 0
click at [453, 210] on icon at bounding box center [454, 211] width 5 height 5
click at [0, 0] on input "Upload Fonts" at bounding box center [0, 0] width 0 height 0
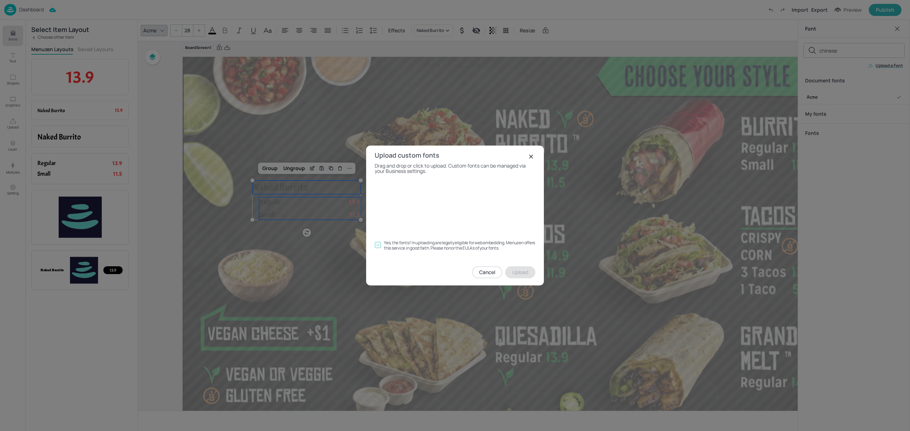
click at [520, 269] on div "Cancel Upload" at bounding box center [455, 273] width 161 height 12
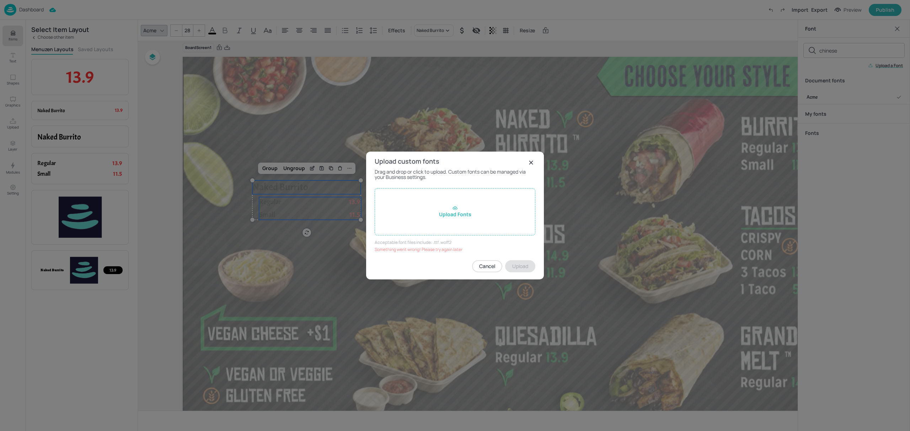
click at [447, 212] on div "Upload Fonts" at bounding box center [455, 211] width 161 height 47
click at [0, 0] on input "Upload Fonts" at bounding box center [0, 0] width 0 height 0
click at [467, 212] on div "Upload Fonts" at bounding box center [455, 211] width 161 height 47
click at [0, 0] on input "Upload Fonts" at bounding box center [0, 0] width 0 height 0
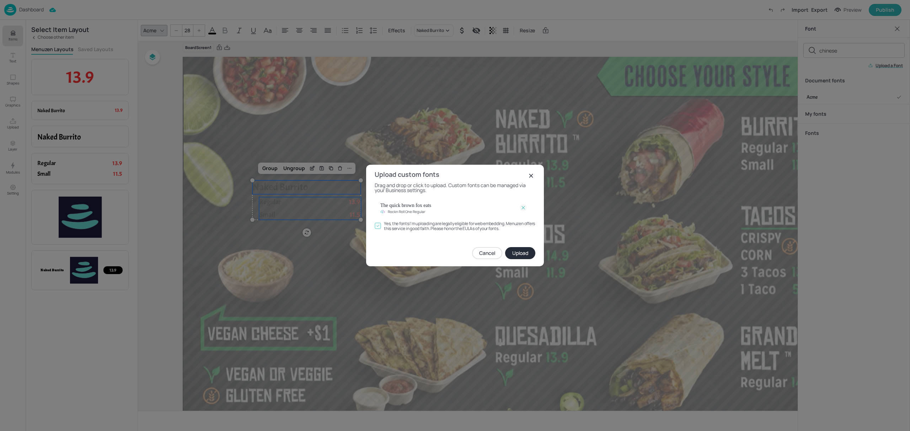
click at [519, 249] on button "Upload" at bounding box center [520, 253] width 30 height 12
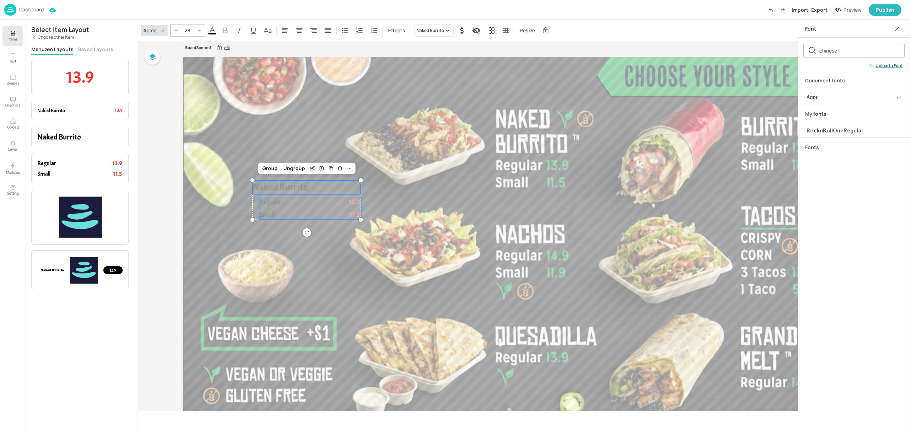
click at [896, 66] on p "Upload a Font" at bounding box center [888, 65] width 27 height 5
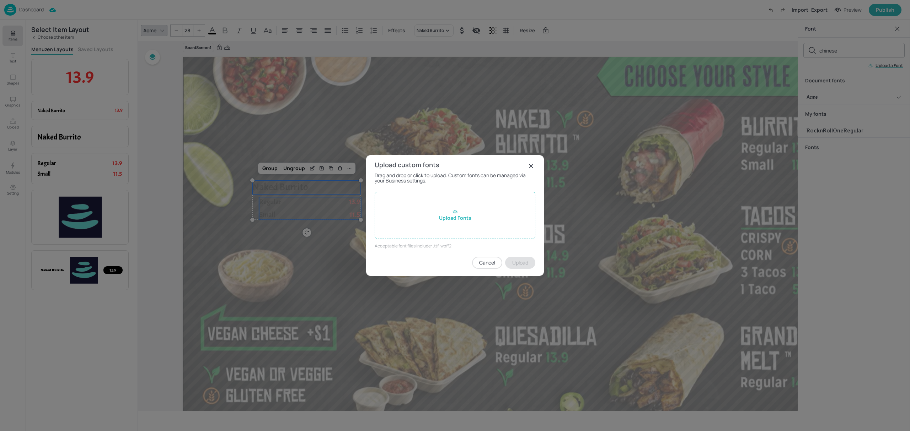
click at [530, 167] on icon at bounding box center [530, 166] width 3 height 3
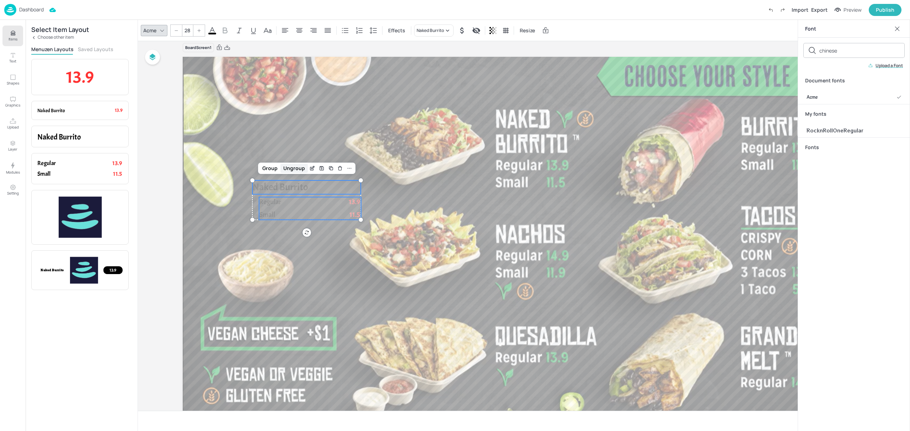
click at [286, 168] on div "Ungroup" at bounding box center [293, 168] width 27 height 9
click at [360, 191] on div at bounding box center [524, 249] width 682 height 384
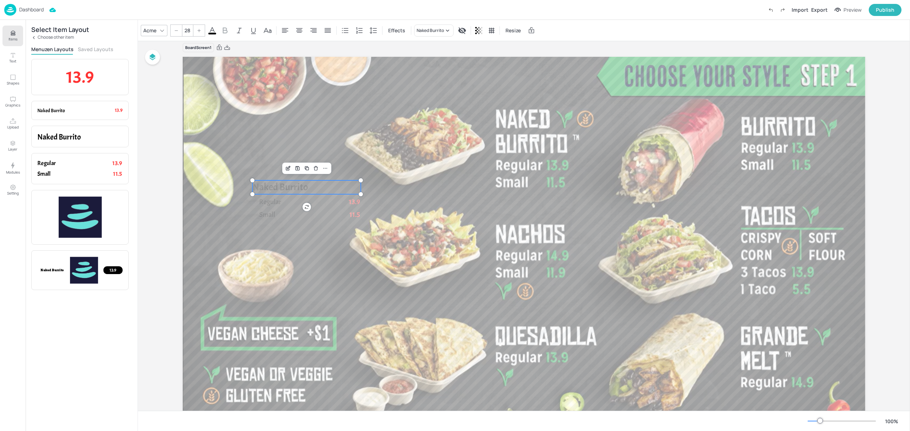
click at [289, 187] on span "Naked Burrito" at bounding box center [280, 187] width 56 height 13
click at [436, 30] on div "Naked Burrito" at bounding box center [430, 30] width 27 height 6
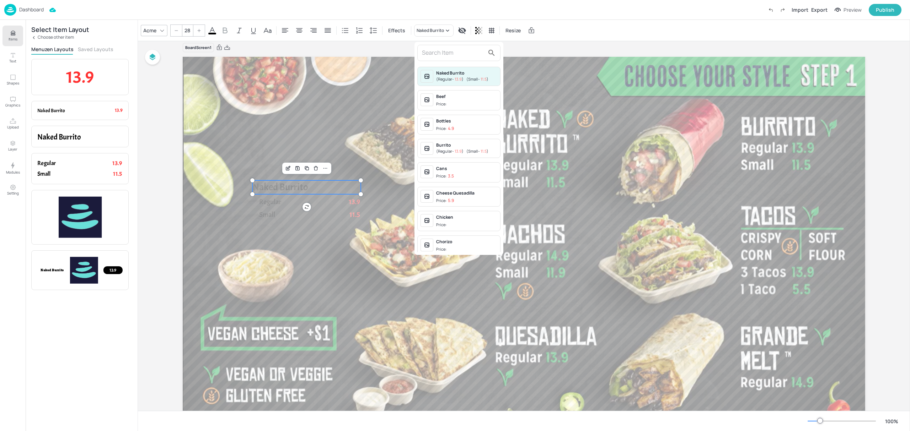
click at [437, 28] on div at bounding box center [455, 215] width 910 height 431
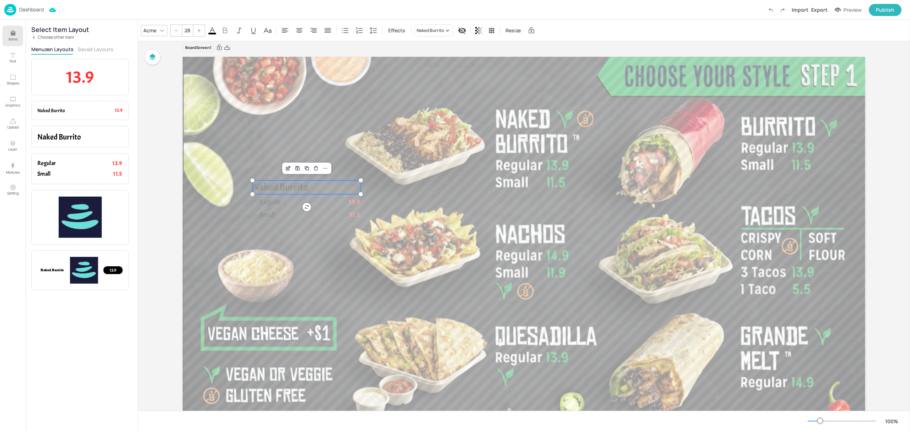
click at [158, 30] on div at bounding box center [162, 30] width 9 height 9
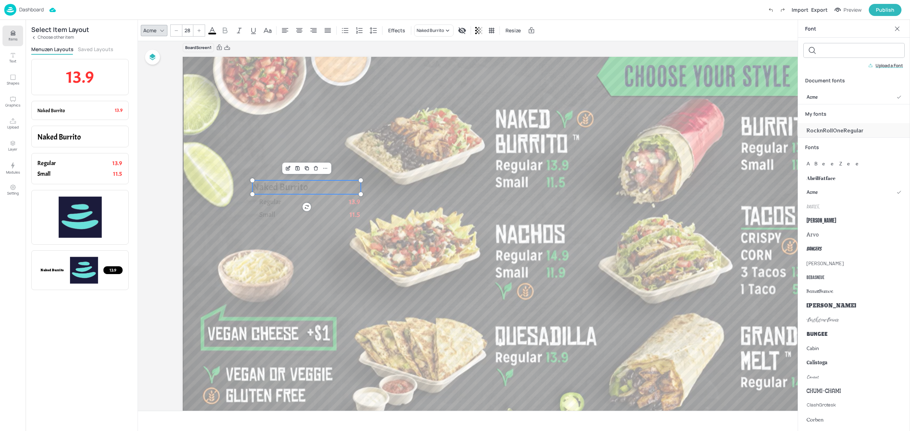
click at [833, 131] on span "RocknRollOneRegular" at bounding box center [834, 130] width 57 height 7
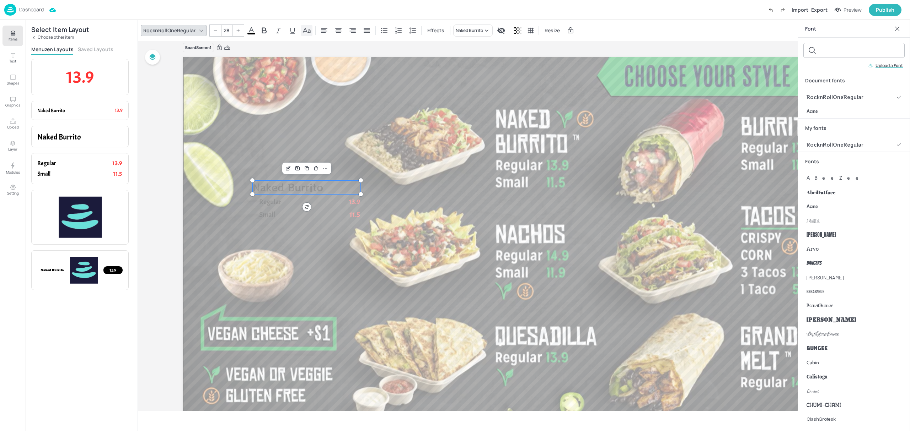
click at [308, 30] on icon at bounding box center [307, 30] width 8 height 5
click at [408, 33] on icon at bounding box center [412, 30] width 9 height 9
type input "-114"
drag, startPoint x: 359, startPoint y: 58, endPoint x: 352, endPoint y: 60, distance: 7.8
click at [352, 60] on div at bounding box center [352, 58] width 6 height 6
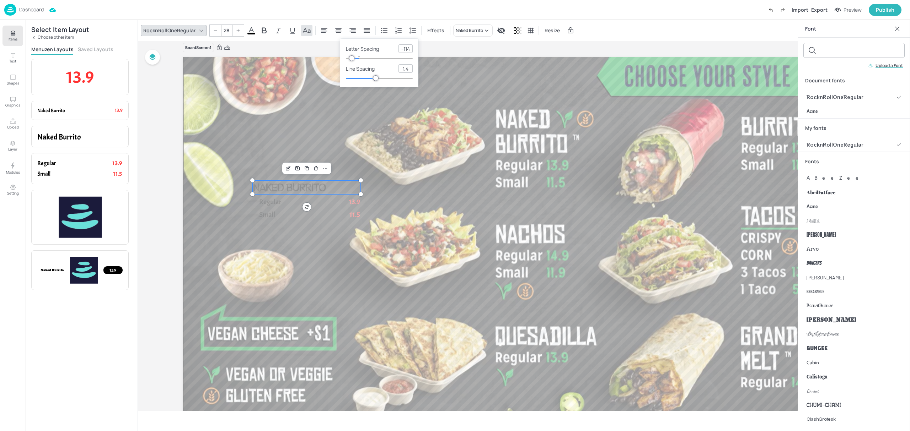
click at [253, 28] on icon at bounding box center [251, 30] width 9 height 9
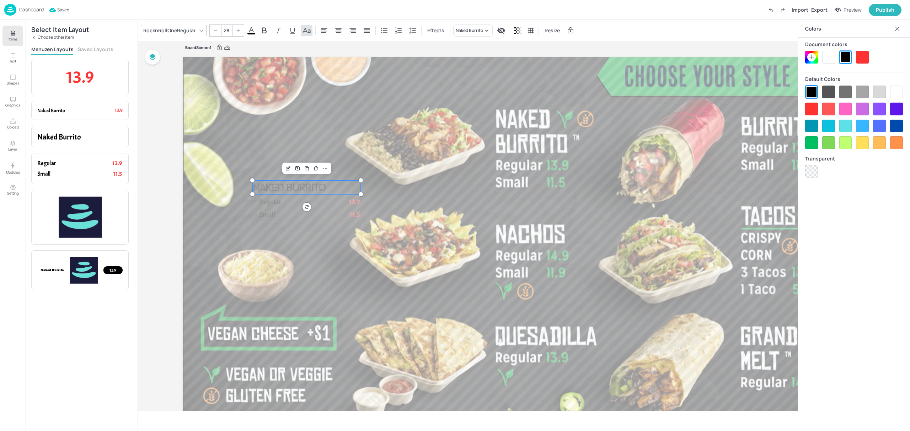
click at [825, 57] on div at bounding box center [828, 57] width 13 height 13
drag, startPoint x: 297, startPoint y: 185, endPoint x: 543, endPoint y: 137, distance: 250.7
click at [543, 137] on span "Naked Burrito" at bounding box center [535, 143] width 73 height 14
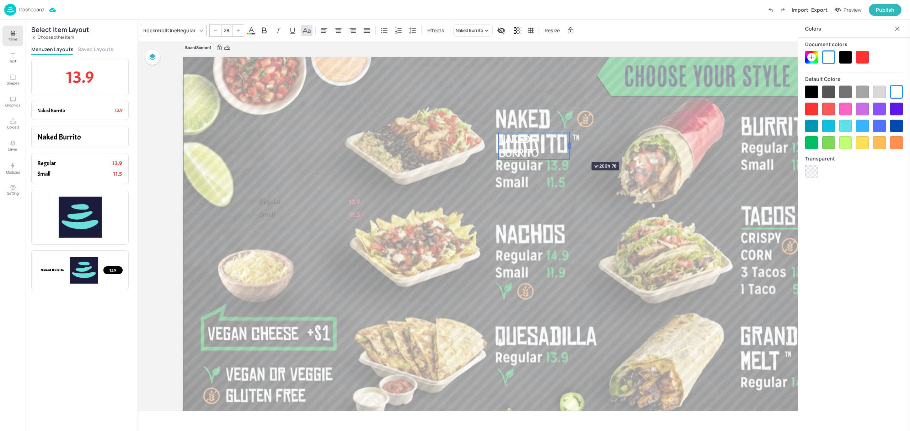
drag, startPoint x: 607, startPoint y: 139, endPoint x: 570, endPoint y: 149, distance: 38.8
click at [570, 149] on div at bounding box center [570, 146] width 6 height 28
drag, startPoint x: 521, startPoint y: 154, endPoint x: 518, endPoint y: 133, distance: 21.9
click at [518, 133] on span "Naked Burrito" at bounding box center [514, 124] width 39 height 28
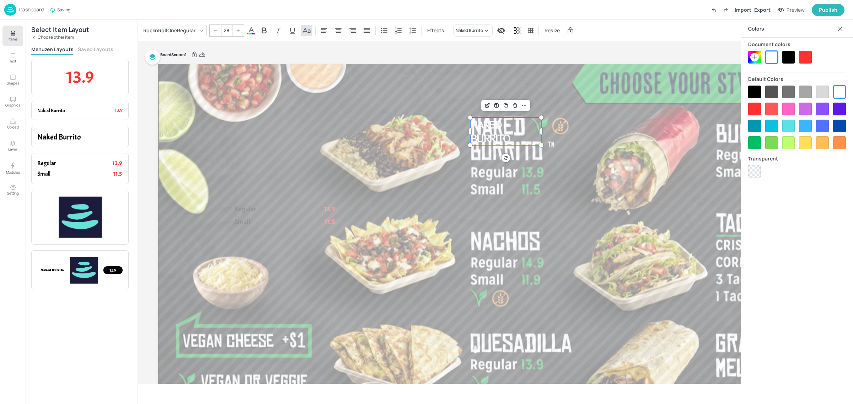
click at [839, 29] on icon at bounding box center [840, 28] width 7 height 7
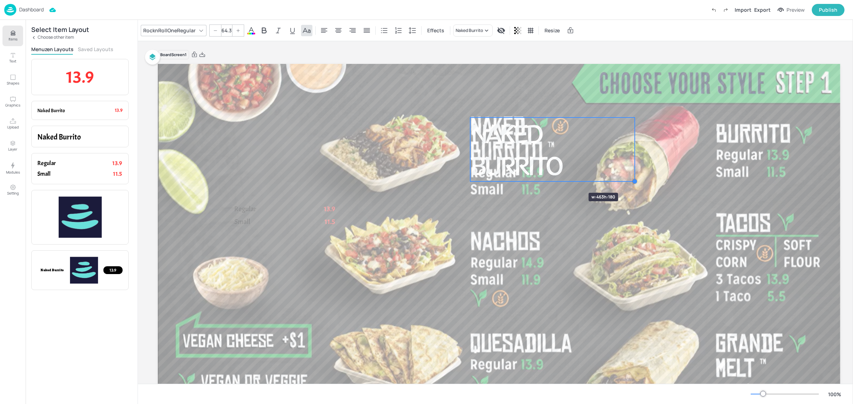
type input "63.9"
drag, startPoint x: 541, startPoint y: 144, endPoint x: 566, endPoint y: 179, distance: 43.6
click at [566, 179] on div "Naked Burrito Regular 13.9 Small 11.5" at bounding box center [499, 256] width 682 height 384
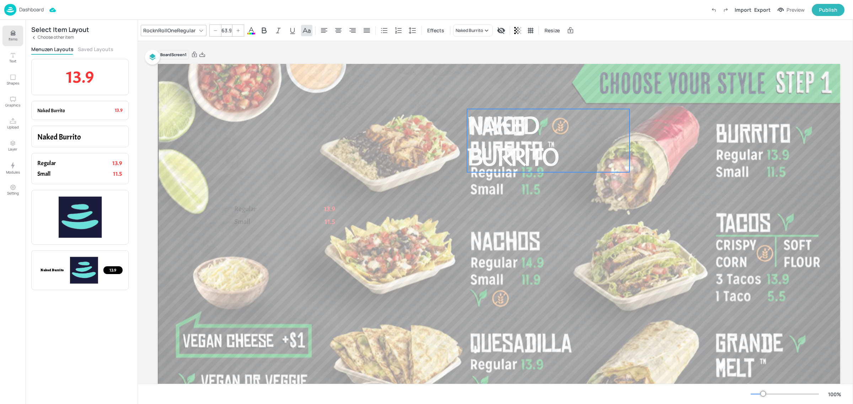
drag, startPoint x: 537, startPoint y: 163, endPoint x: 534, endPoint y: 155, distance: 9.1
click at [534, 155] on span "Naked Burrito" at bounding box center [512, 140] width 90 height 64
click at [411, 36] on div at bounding box center [412, 30] width 11 height 11
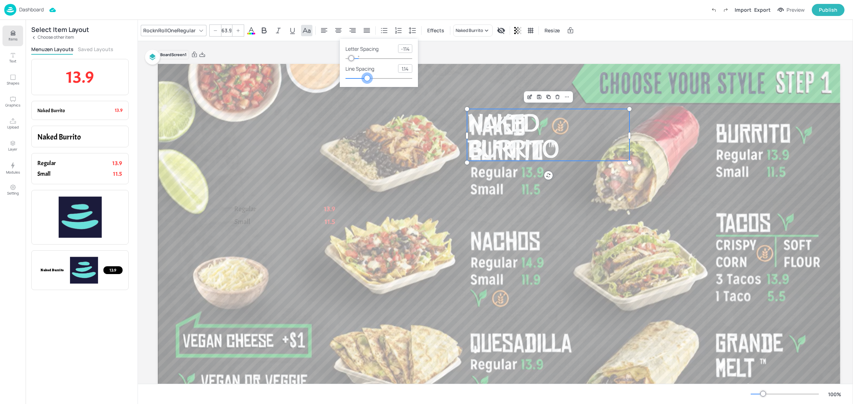
type input "1.13"
drag, startPoint x: 376, startPoint y: 78, endPoint x: 366, endPoint y: 77, distance: 9.6
click at [366, 77] on div at bounding box center [367, 78] width 6 height 6
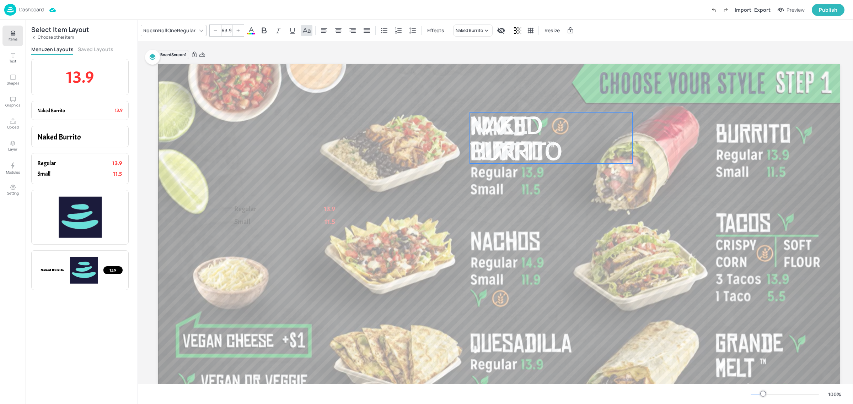
drag, startPoint x: 510, startPoint y: 141, endPoint x: 513, endPoint y: 145, distance: 4.3
click at [513, 145] on span "Naked Burrito" at bounding box center [515, 137] width 90 height 58
click at [411, 36] on div at bounding box center [412, 30] width 11 height 11
type input "1.09"
drag, startPoint x: 369, startPoint y: 78, endPoint x: 365, endPoint y: 78, distance: 3.9
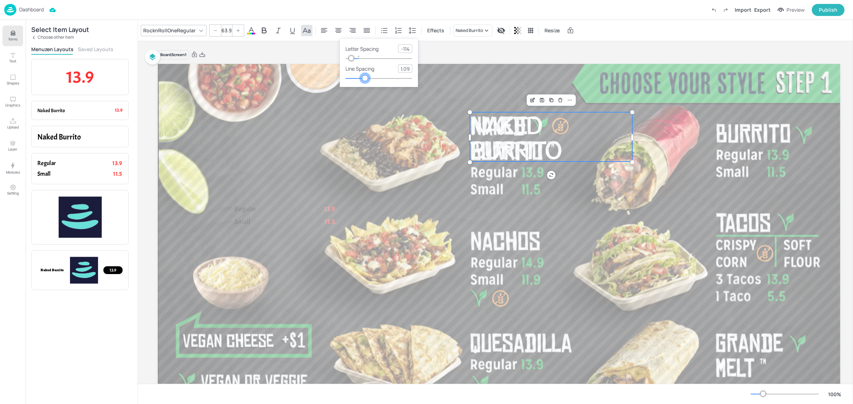
click at [365, 78] on div at bounding box center [365, 78] width 6 height 6
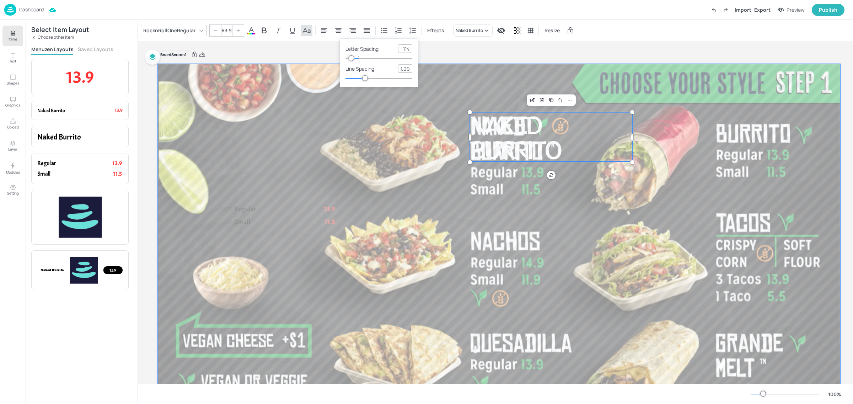
click at [574, 210] on div at bounding box center [499, 256] width 682 height 384
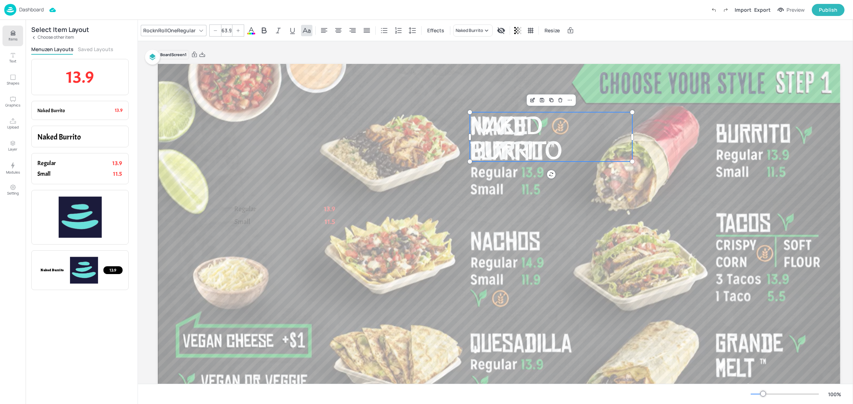
click at [522, 145] on span "Naked Burrito" at bounding box center [515, 136] width 90 height 57
drag, startPoint x: 634, startPoint y: 139, endPoint x: 595, endPoint y: 143, distance: 39.2
click at [595, 143] on div at bounding box center [593, 136] width 6 height 49
click at [413, 30] on icon at bounding box center [412, 30] width 7 height 6
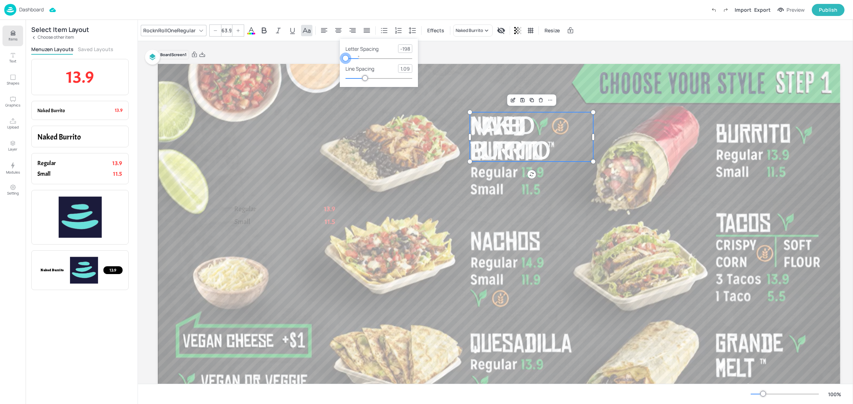
type input "-193"
click at [346, 58] on div at bounding box center [346, 58] width 6 height 6
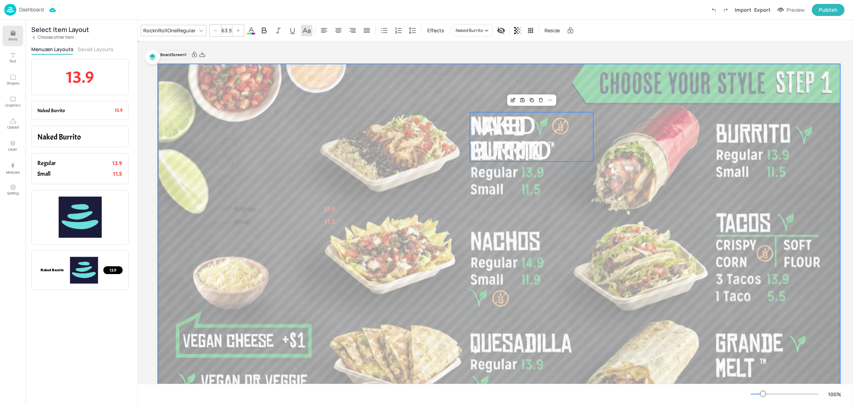
click at [574, 193] on div at bounding box center [499, 256] width 682 height 384
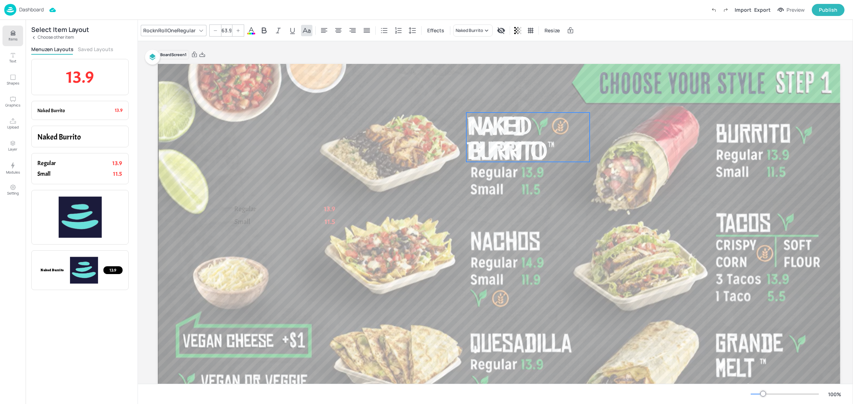
drag, startPoint x: 523, startPoint y: 152, endPoint x: 520, endPoint y: 152, distance: 3.6
click at [520, 152] on span "Naked Burrito" at bounding box center [504, 137] width 77 height 57
click at [518, 100] on icon "Save Layout" at bounding box center [519, 101] width 6 height 6
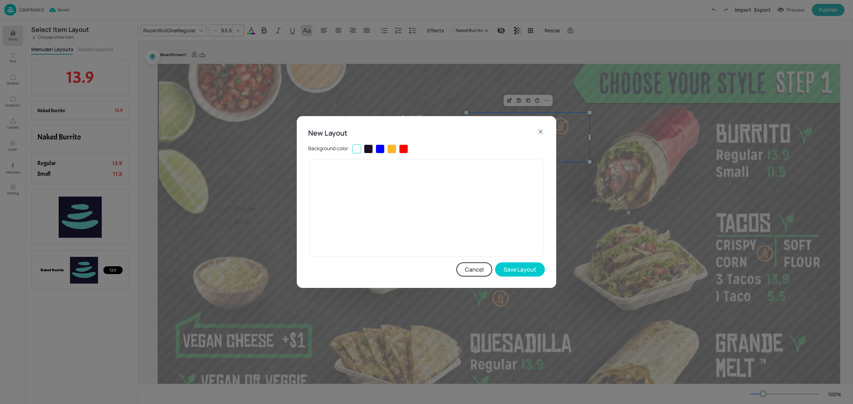
click at [369, 150] on div at bounding box center [368, 149] width 9 height 9
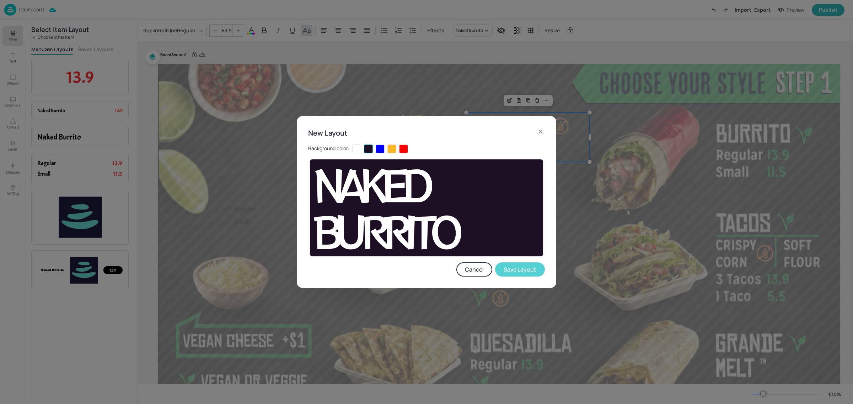
click at [520, 269] on button "Save Layout" at bounding box center [520, 270] width 50 height 14
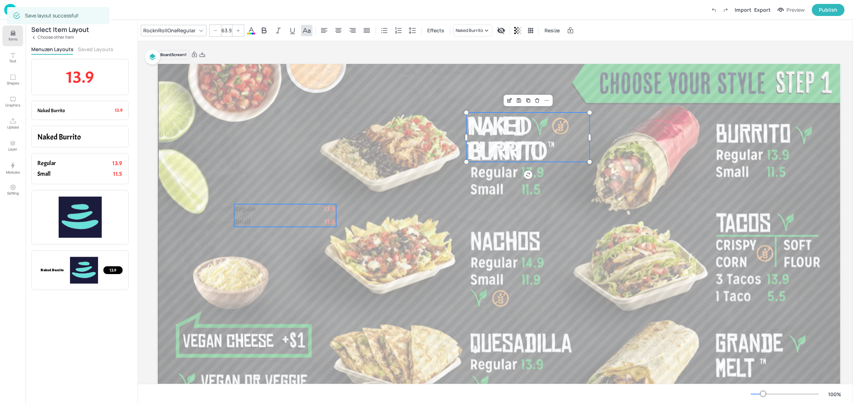
click at [251, 213] on span "Regular" at bounding box center [245, 209] width 22 height 9
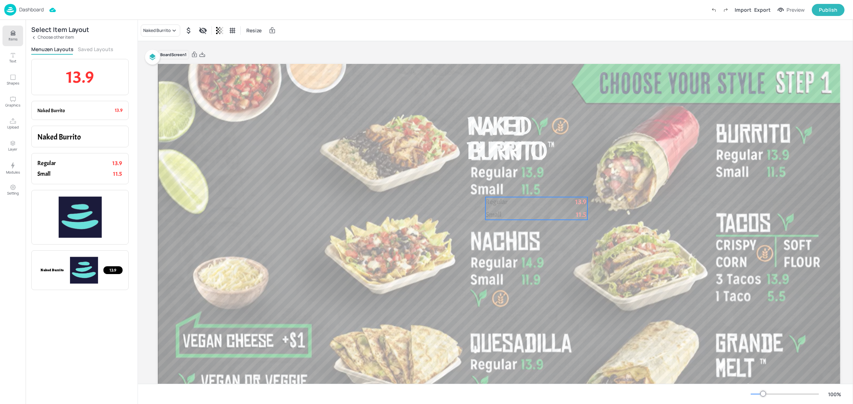
drag, startPoint x: 245, startPoint y: 219, endPoint x: 494, endPoint y: 213, distance: 249.2
click at [494, 213] on span "Small" at bounding box center [493, 214] width 16 height 9
click at [510, 187] on div "Ungroup" at bounding box center [511, 186] width 27 height 9
click at [513, 203] on p "Regular" at bounding box center [518, 204] width 70 height 10
click at [501, 216] on p "Small" at bounding box center [518, 217] width 70 height 10
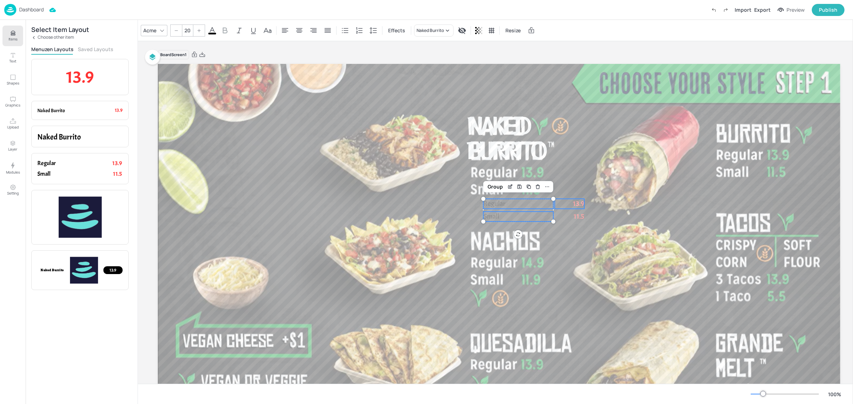
click at [576, 201] on span "13.9" at bounding box center [578, 203] width 11 height 9
click at [580, 214] on span "11.5" at bounding box center [579, 216] width 11 height 9
click at [149, 31] on div "Acme" at bounding box center [150, 30] width 16 height 10
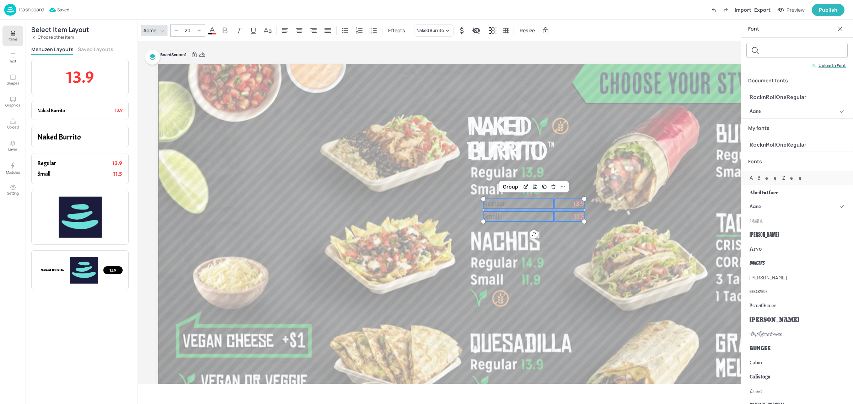
click at [760, 172] on div "ABeeZee" at bounding box center [797, 178] width 112 height 14
drag, startPoint x: 520, startPoint y: 212, endPoint x: 524, endPoint y: 214, distance: 5.1
click at [524, 214] on p "Small" at bounding box center [524, 219] width 70 height 10
click at [775, 276] on div "Barlow" at bounding box center [797, 277] width 112 height 14
click at [515, 223] on p "Small" at bounding box center [524, 219] width 70 height 10
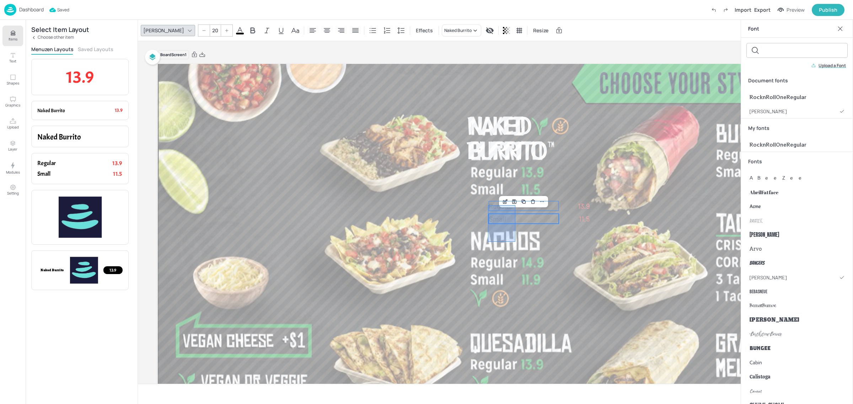
drag, startPoint x: 515, startPoint y: 242, endPoint x: 486, endPoint y: 200, distance: 51.6
click at [237, 30] on icon at bounding box center [240, 30] width 6 height 7
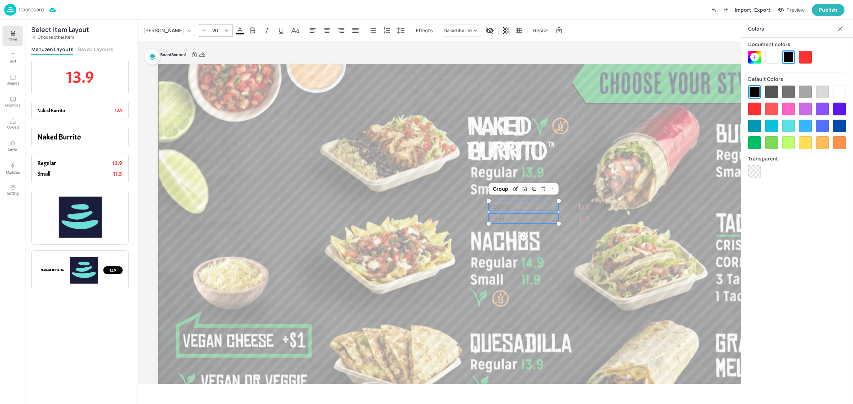
click at [770, 55] on div at bounding box center [771, 57] width 13 height 13
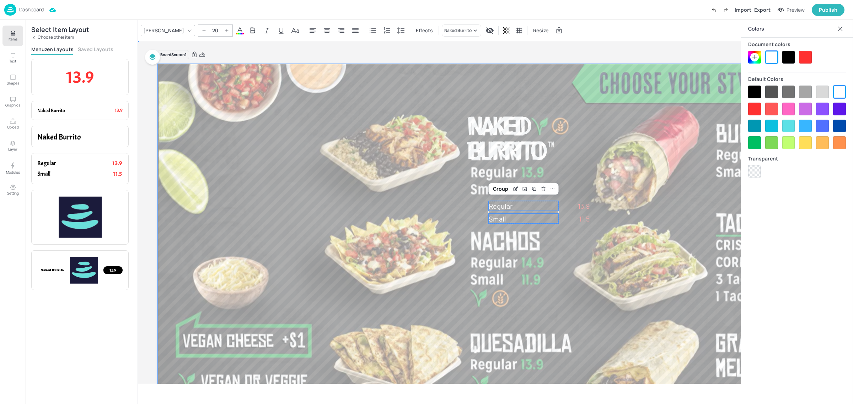
drag, startPoint x: 556, startPoint y: 255, endPoint x: 556, endPoint y: 243, distance: 12.1
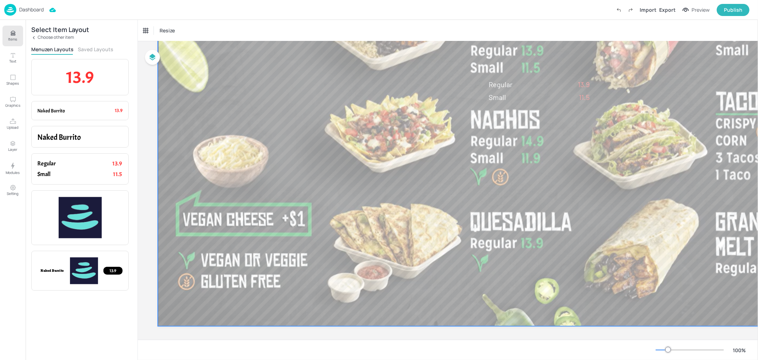
scroll to position [128, 0]
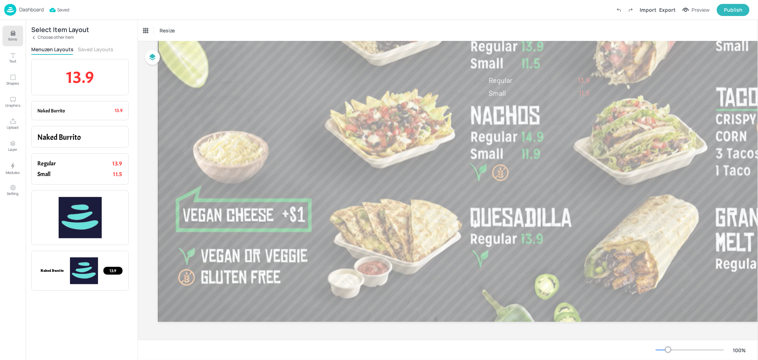
click at [562, 338] on div "Board Screen1 Naked Burrito Regular 13.9 Small 11.5" at bounding box center [448, 190] width 620 height 298
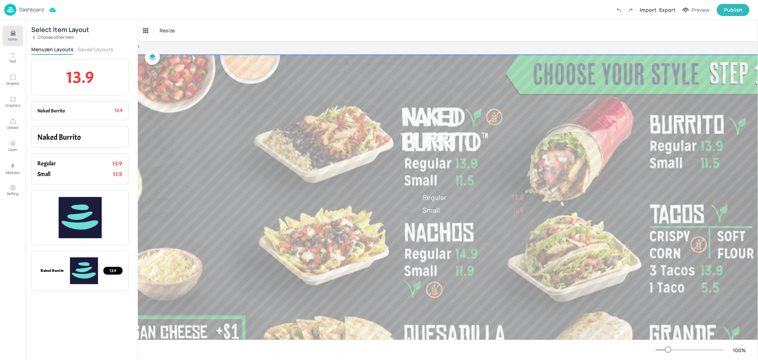
scroll to position [0, 66]
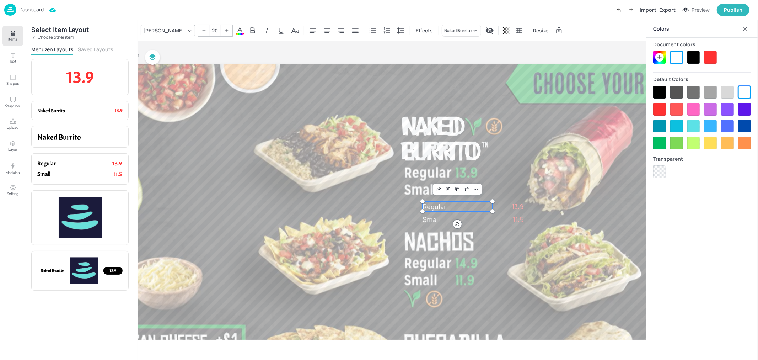
click at [434, 207] on span "Regular" at bounding box center [435, 206] width 24 height 9
drag, startPoint x: 438, startPoint y: 220, endPoint x: 420, endPoint y: 185, distance: 38.6
click at [420, 185] on span "Small" at bounding box center [413, 184] width 17 height 9
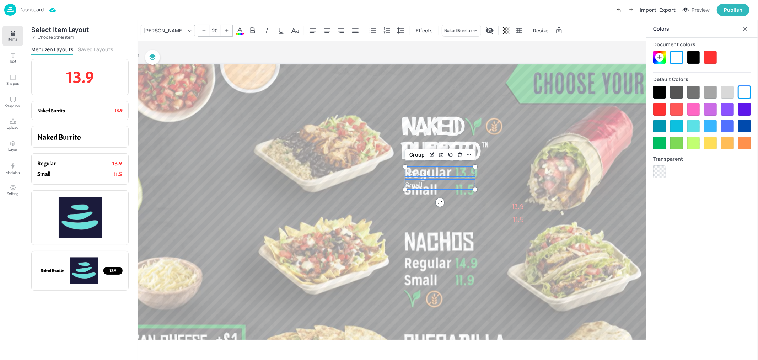
click at [410, 212] on div at bounding box center [433, 256] width 682 height 384
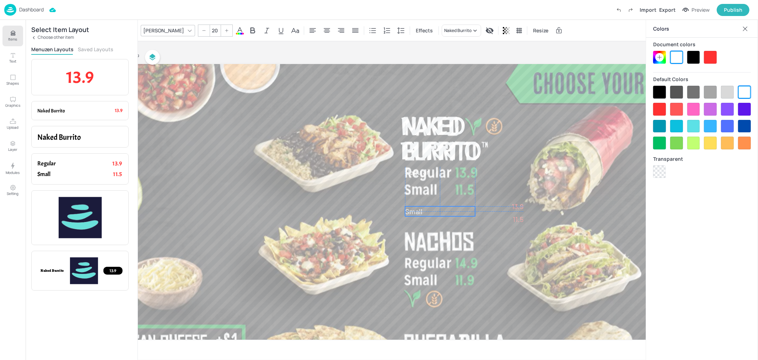
drag, startPoint x: 422, startPoint y: 186, endPoint x: 422, endPoint y: 211, distance: 25.9
click at [422, 211] on p "Small" at bounding box center [440, 211] width 70 height 10
click at [425, 175] on span "Regular" at bounding box center [417, 175] width 24 height 9
drag, startPoint x: 474, startPoint y: 170, endPoint x: 543, endPoint y: 161, distance: 69.5
click at [543, 161] on div at bounding box center [545, 160] width 6 height 6
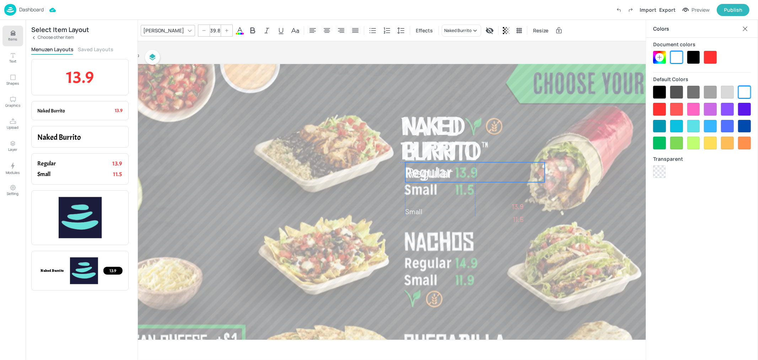
drag, startPoint x: 428, startPoint y: 175, endPoint x: 427, endPoint y: 178, distance: 3.6
click at [427, 178] on span "Regular" at bounding box center [429, 171] width 47 height 17
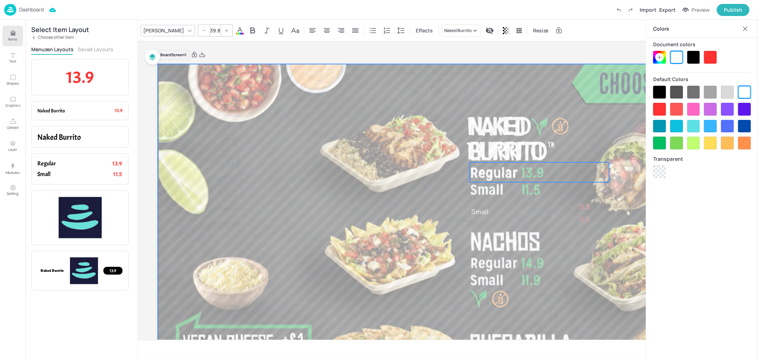
scroll to position [0, 16]
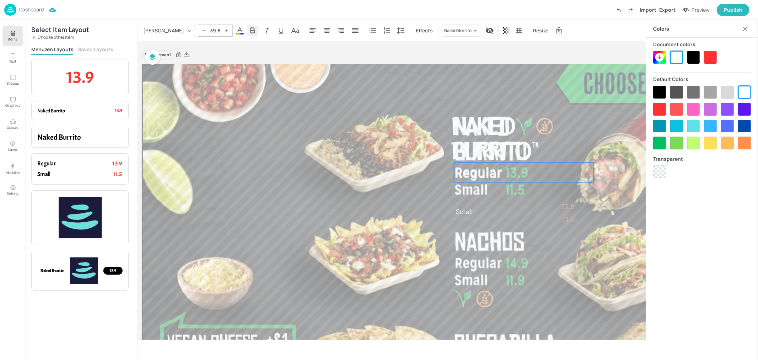
click at [251, 28] on icon at bounding box center [253, 30] width 5 height 6
drag, startPoint x: 496, startPoint y: 172, endPoint x: 602, endPoint y: 94, distance: 131.7
click at [502, 199] on span "Regular" at bounding box center [478, 201] width 49 height 17
click at [248, 32] on icon at bounding box center [252, 30] width 9 height 9
drag, startPoint x: 492, startPoint y: 201, endPoint x: 486, endPoint y: 176, distance: 26.3
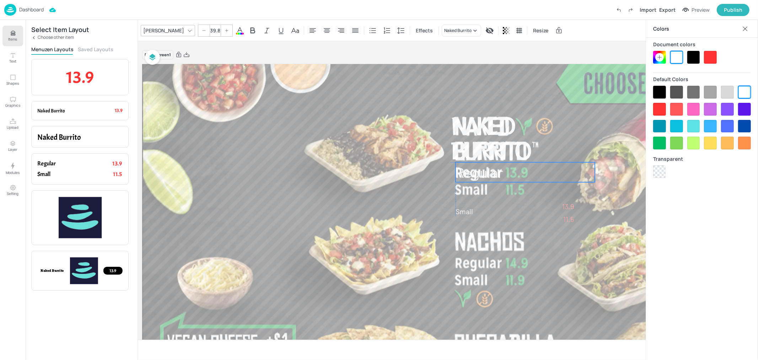
click at [486, 176] on span "Regular" at bounding box center [479, 171] width 47 height 17
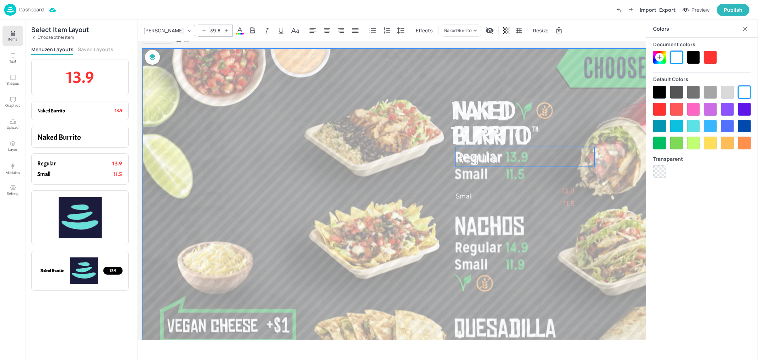
scroll to position [16, 0]
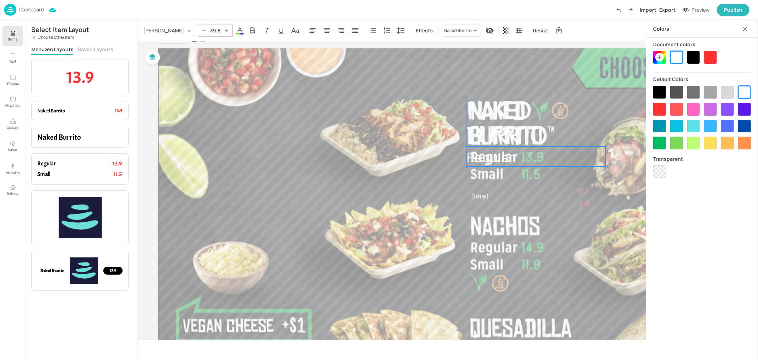
drag, startPoint x: 496, startPoint y: 159, endPoint x: 493, endPoint y: 159, distance: 3.6
click at [493, 159] on span "Regular" at bounding box center [489, 156] width 47 height 17
click at [210, 27] on input "39.8" at bounding box center [215, 30] width 10 height 11
click at [483, 194] on span "Small" at bounding box center [479, 195] width 17 height 9
click at [210, 30] on input "20" at bounding box center [215, 30] width 10 height 11
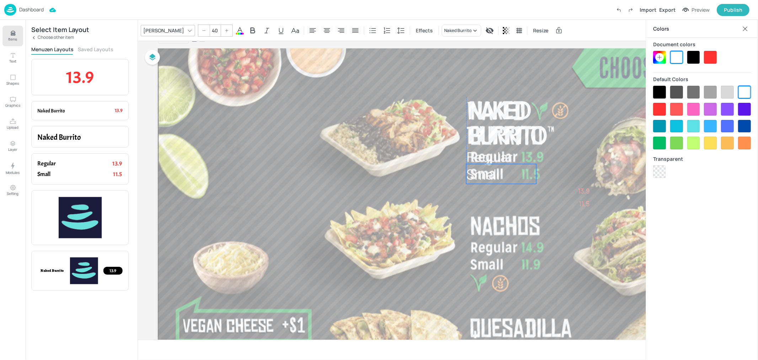
drag, startPoint x: 483, startPoint y: 199, endPoint x: 479, endPoint y: 172, distance: 26.9
click at [479, 172] on span "Small" at bounding box center [482, 173] width 33 height 17
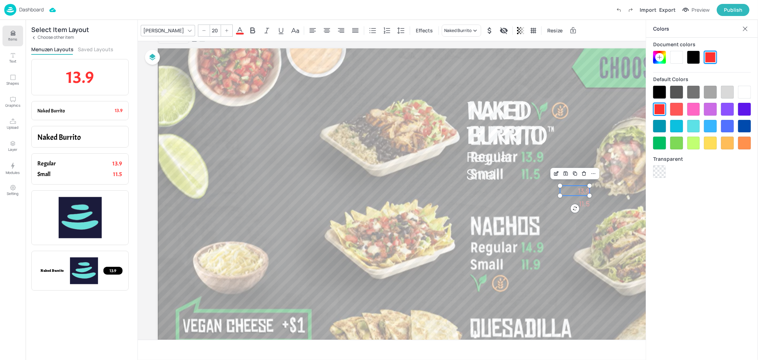
click at [586, 189] on span "13.9" at bounding box center [584, 190] width 12 height 9
drag, startPoint x: 586, startPoint y: 191, endPoint x: 539, endPoint y: 159, distance: 57.1
click at [539, 159] on span "13.9" at bounding box center [537, 159] width 12 height 9
click at [210, 31] on input "20" at bounding box center [215, 30] width 10 height 11
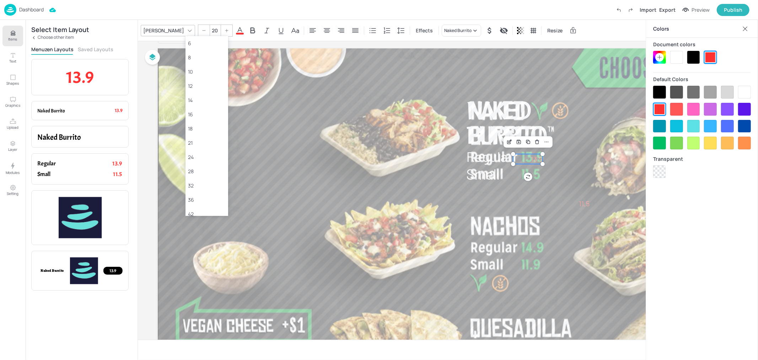
type input "2"
type input "40"
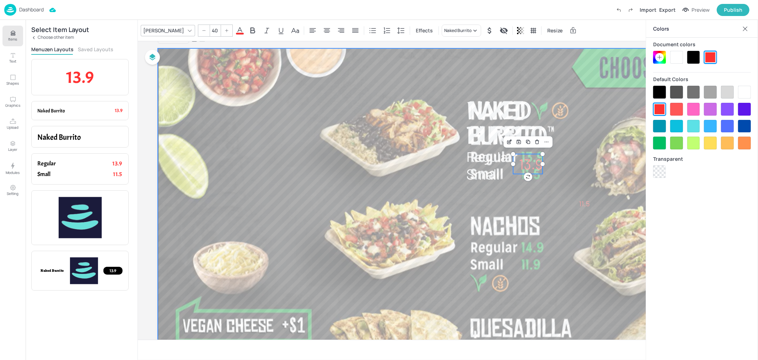
click at [563, 176] on div at bounding box center [499, 240] width 682 height 384
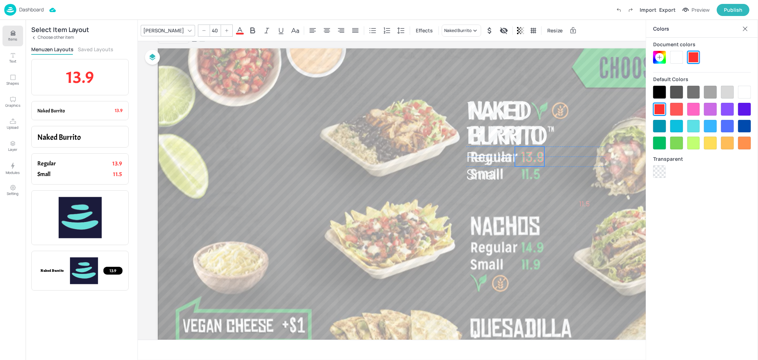
drag, startPoint x: 540, startPoint y: 166, endPoint x: 541, endPoint y: 158, distance: 8.7
click at [541, 158] on span "13.9" at bounding box center [533, 156] width 24 height 17
drag, startPoint x: 587, startPoint y: 204, endPoint x: 532, endPoint y: 175, distance: 62.0
click at [532, 175] on span "11.5" at bounding box center [531, 174] width 11 height 9
click at [210, 30] on input "20" at bounding box center [215, 30] width 10 height 11
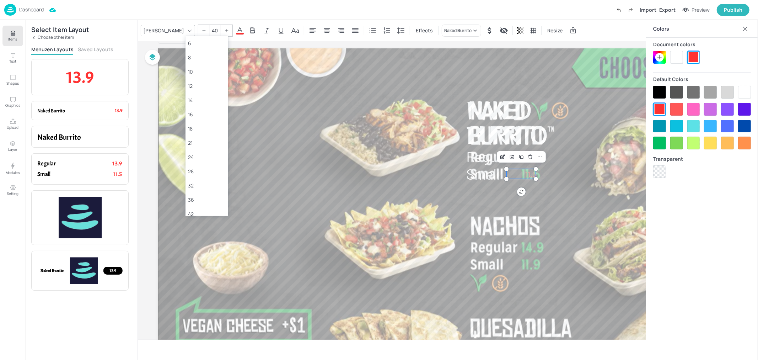
type input "40"
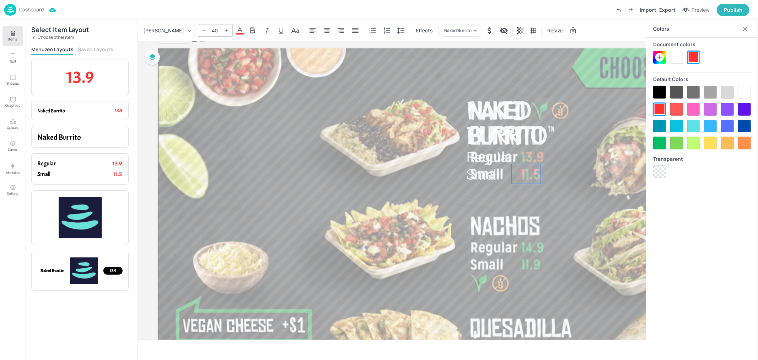
drag, startPoint x: 530, startPoint y: 181, endPoint x: 535, endPoint y: 176, distance: 7.0
click at [535, 176] on span "11.5" at bounding box center [530, 173] width 21 height 17
click at [536, 175] on span "11.5" at bounding box center [533, 173] width 21 height 17
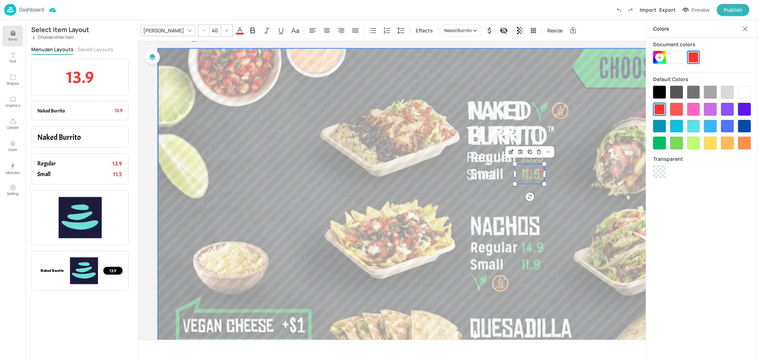
click at [559, 175] on div at bounding box center [499, 240] width 682 height 384
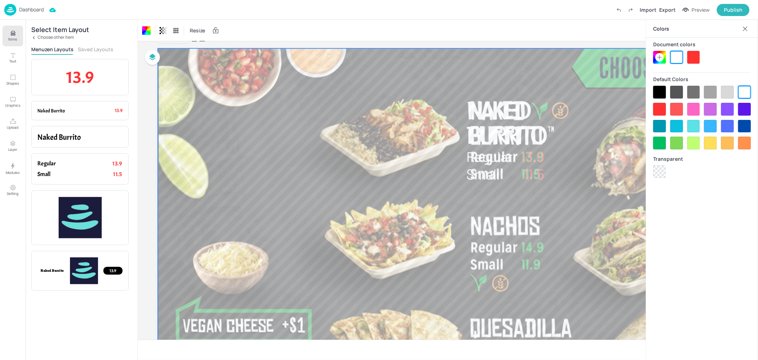
click at [553, 191] on div at bounding box center [499, 240] width 682 height 384
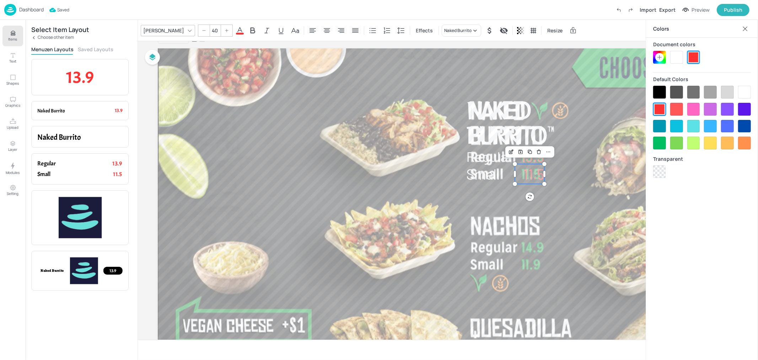
click at [534, 177] on span "11.5" at bounding box center [533, 173] width 21 height 17
click at [541, 161] on span "13.9" at bounding box center [533, 156] width 24 height 17
click at [660, 55] on icon at bounding box center [660, 57] width 6 height 6
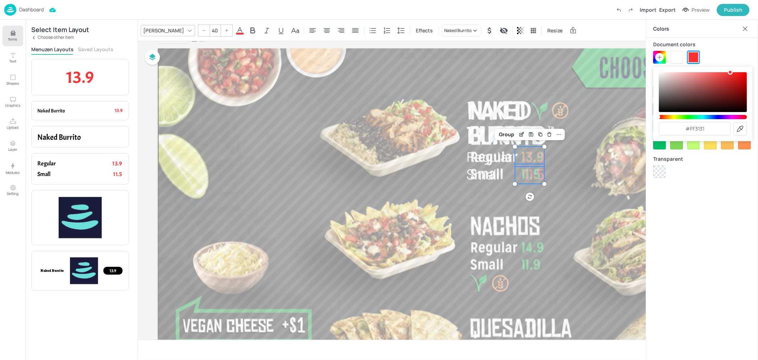
click at [742, 129] on icon at bounding box center [740, 128] width 6 height 6
type input "#22a94d"
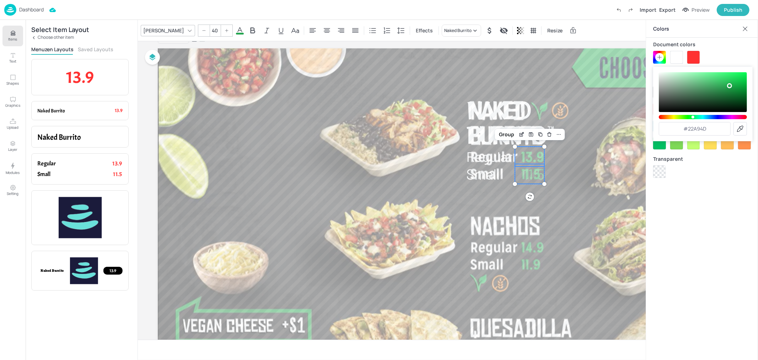
click at [144, 81] on div "Board Screen1 Naked Burrito Regular 13.9 Small 11.5 Group" at bounding box center [499, 238] width 722 height 424
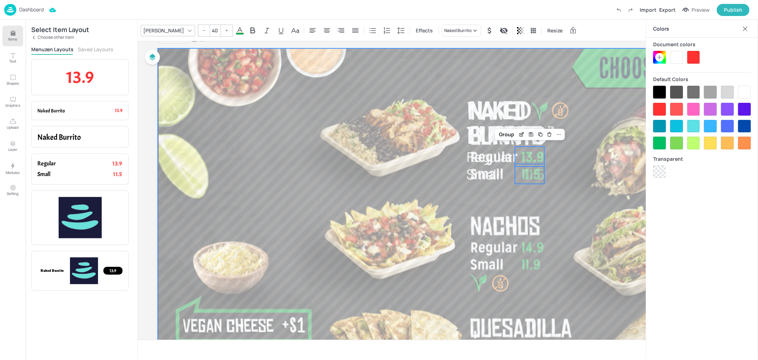
click at [412, 111] on div at bounding box center [499, 240] width 682 height 384
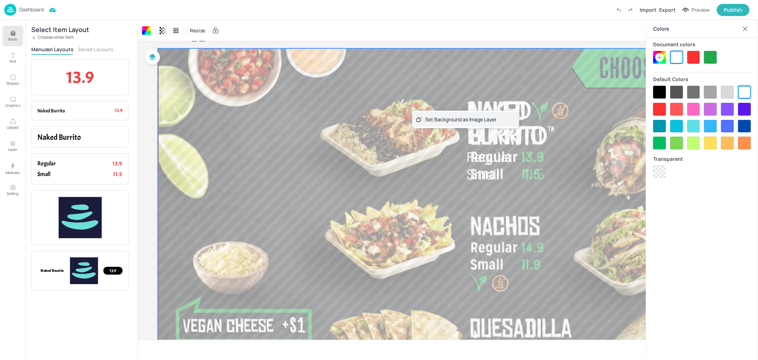
click at [427, 119] on div "Set Background as Image Layer" at bounding box center [460, 119] width 71 height 7
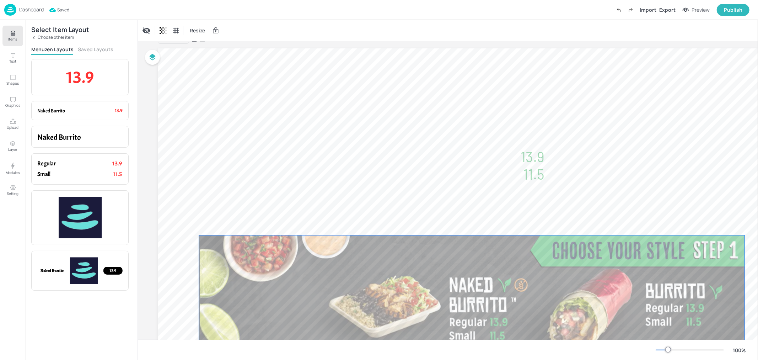
drag, startPoint x: 439, startPoint y: 175, endPoint x: 418, endPoint y: 302, distance: 129.4
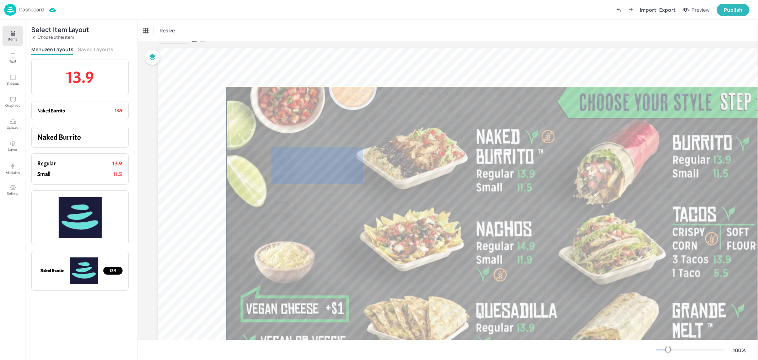
drag, startPoint x: 361, startPoint y: 184, endPoint x: 264, endPoint y: 147, distance: 104.2
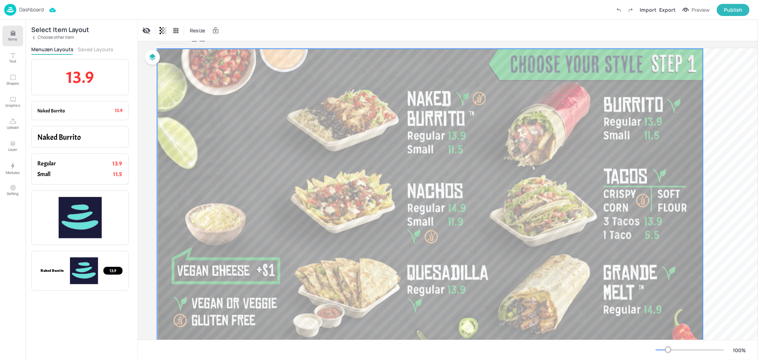
drag, startPoint x: 289, startPoint y: 227, endPoint x: 220, endPoint y: 189, distance: 78.7
click at [220, 189] on div at bounding box center [430, 202] width 546 height 307
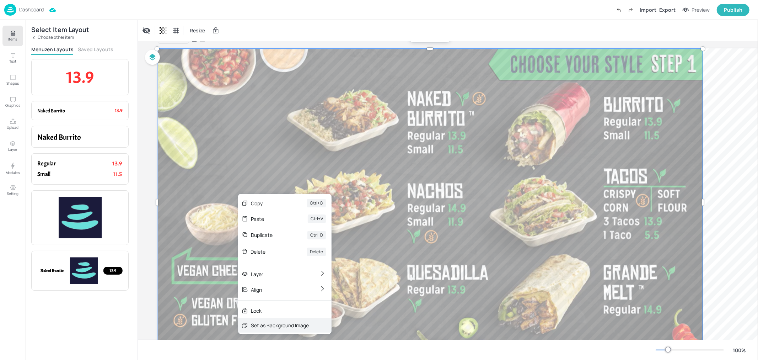
click at [286, 323] on div "Set as Background Image" at bounding box center [280, 324] width 58 height 7
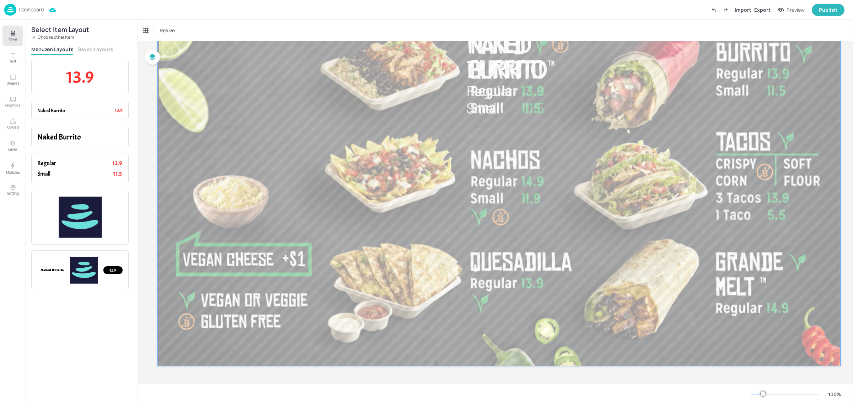
scroll to position [38, 0]
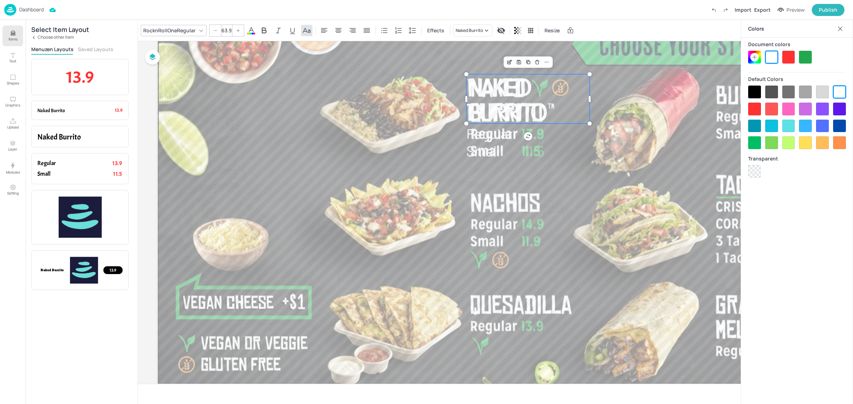
click at [486, 93] on span "Naked Burrito" at bounding box center [504, 98] width 77 height 57
click at [445, 82] on div at bounding box center [499, 218] width 682 height 384
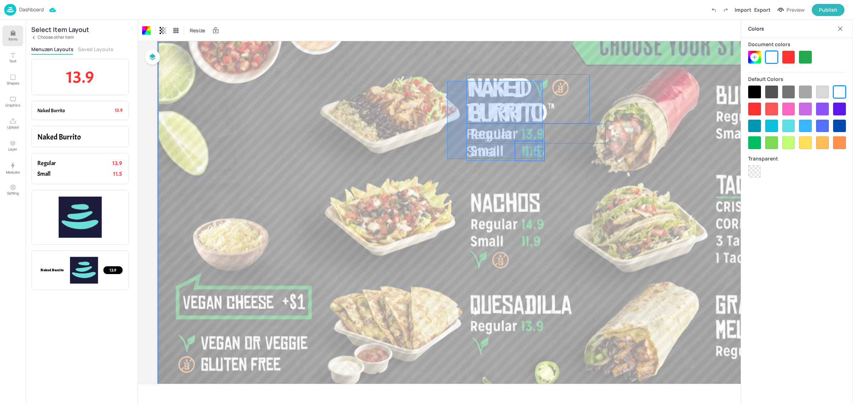
drag, startPoint x: 447, startPoint y: 81, endPoint x: 543, endPoint y: 159, distance: 123.5
click at [543, 26] on div "Naked Burrito Regular 13.9 Small 11.5" at bounding box center [499, 26] width 682 height 0
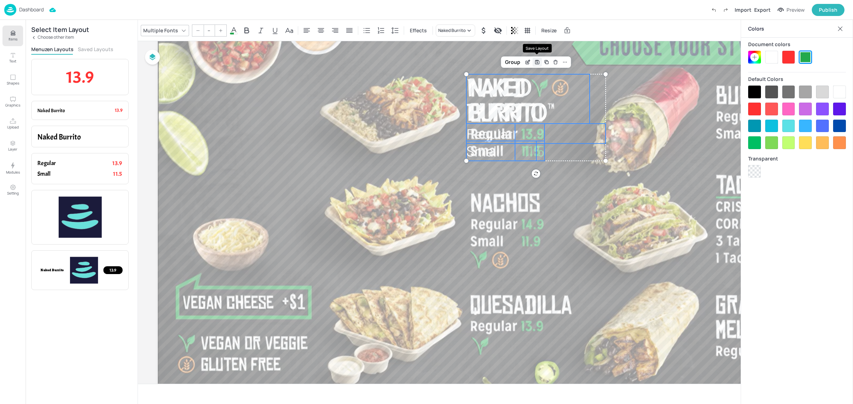
click at [538, 63] on icon "Save Layout" at bounding box center [537, 62] width 6 height 6
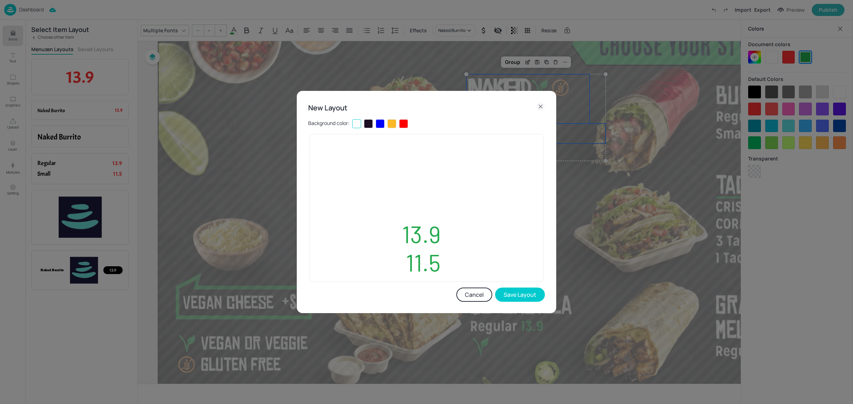
click at [369, 124] on div at bounding box center [368, 123] width 9 height 9
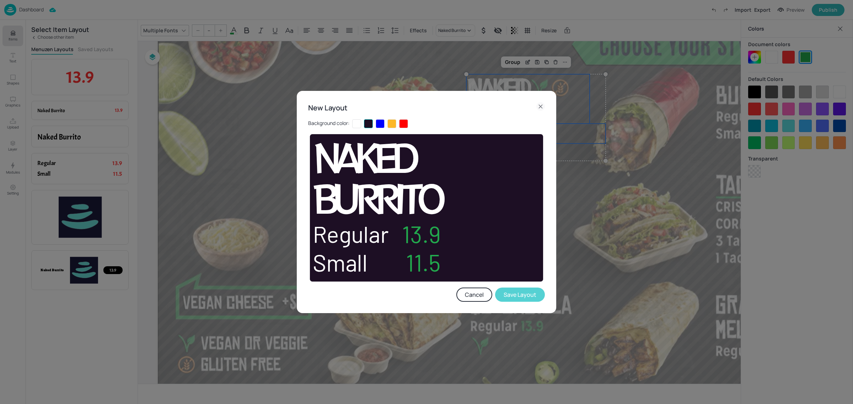
click at [515, 297] on button "Save Layout" at bounding box center [520, 295] width 50 height 14
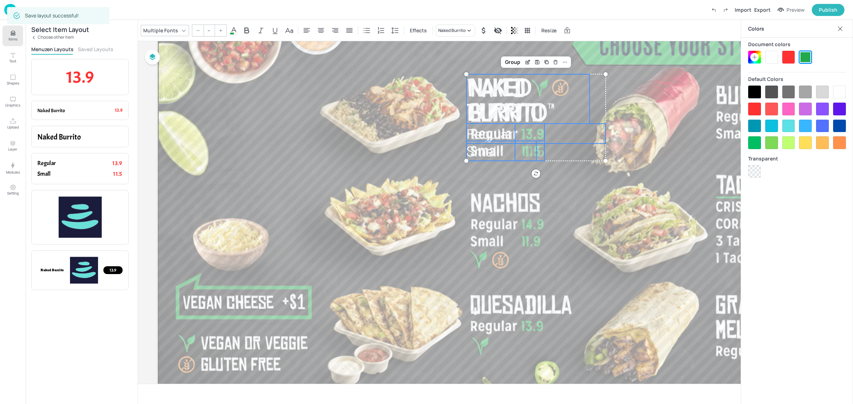
click at [45, 36] on p "Choose other item" at bounding box center [56, 37] width 36 height 5
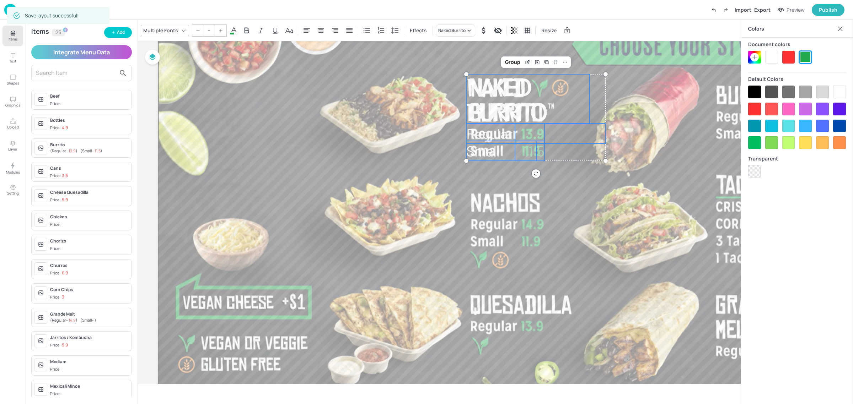
click at [63, 74] on input "text" at bounding box center [76, 73] width 80 height 11
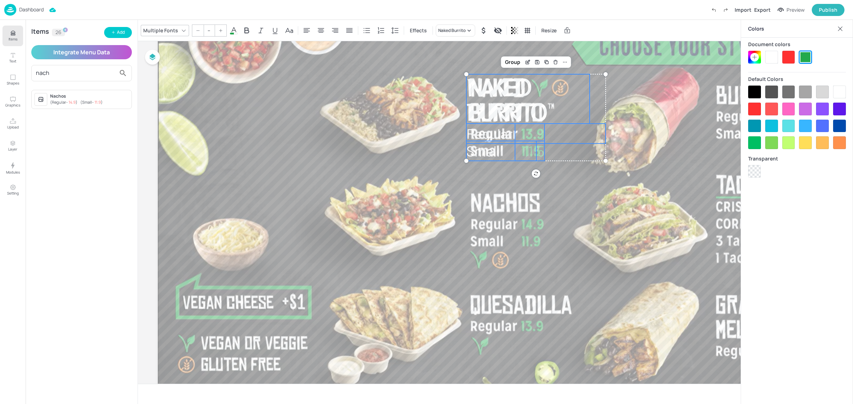
type input "nach"
click at [78, 99] on div "Nachos" at bounding box center [89, 96] width 79 height 6
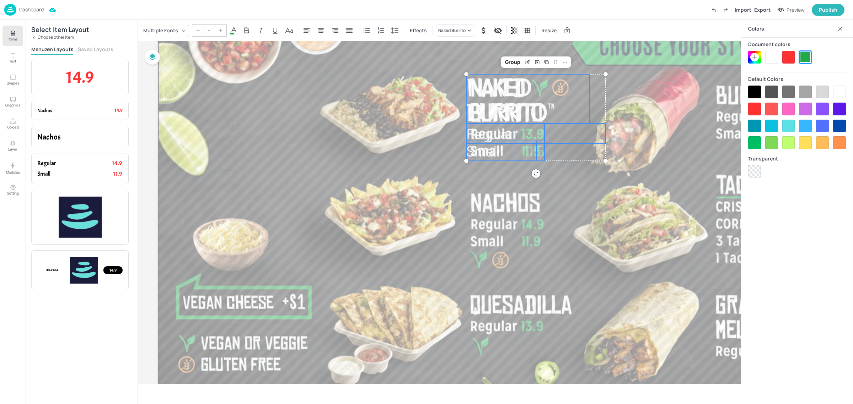
click at [101, 46] on button "Saved Layouts" at bounding box center [96, 49] width 36 height 7
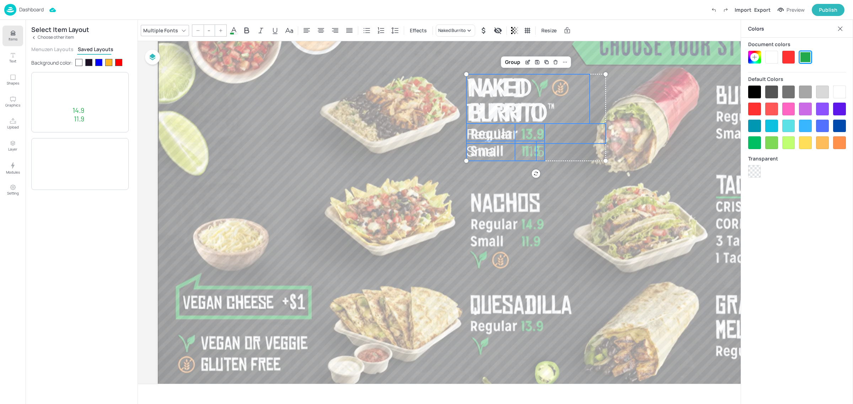
click at [86, 61] on div at bounding box center [88, 62] width 7 height 7
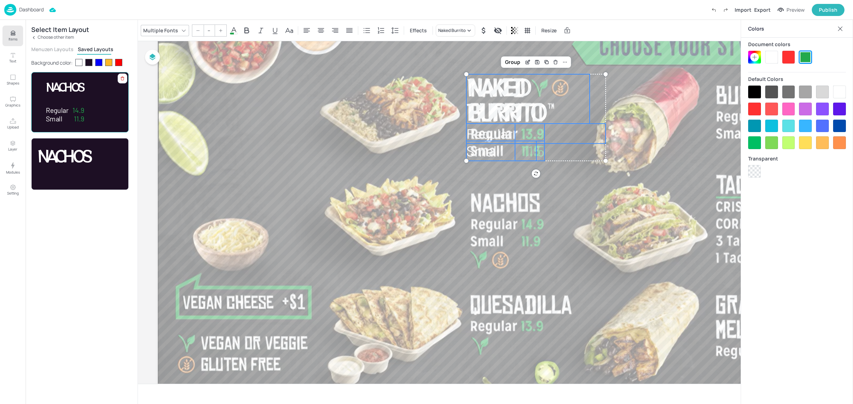
click at [99, 102] on div "Nachos" at bounding box center [76, 93] width 61 height 24
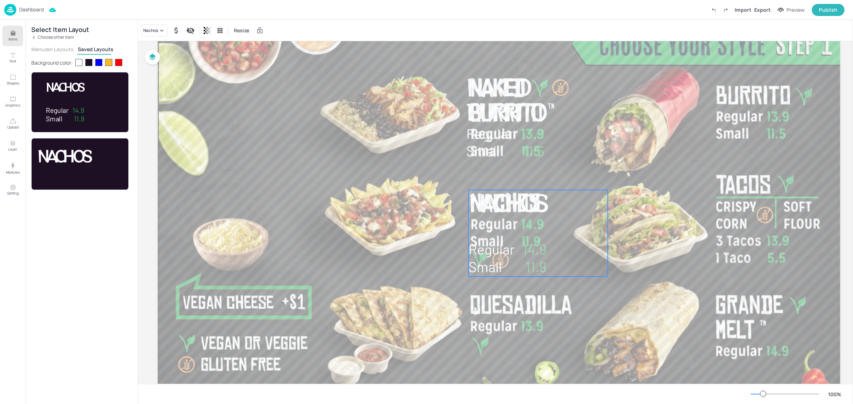
drag, startPoint x: 533, startPoint y: 101, endPoint x: 536, endPoint y: 217, distance: 115.9
click at [536, 217] on span "Nachos" at bounding box center [506, 202] width 77 height 32
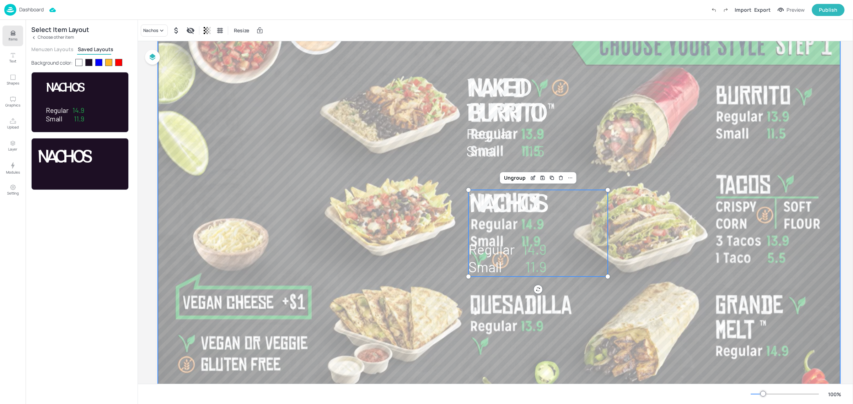
click at [635, 234] on div at bounding box center [499, 218] width 682 height 384
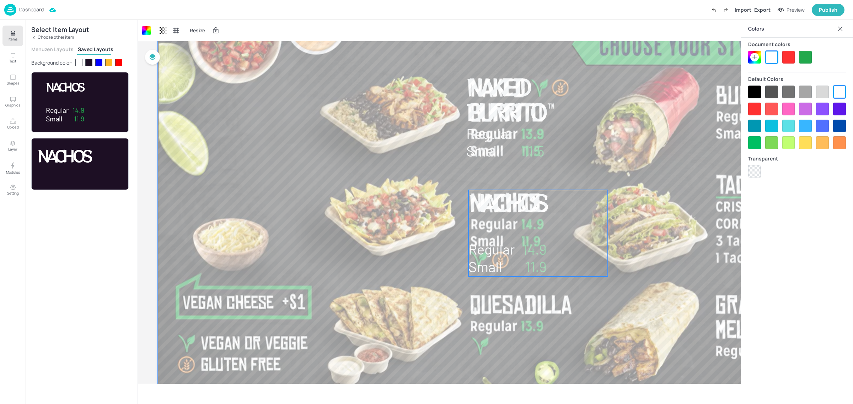
click at [571, 230] on div "11.9 Small 14.9 Regular Nachos" at bounding box center [537, 233] width 139 height 87
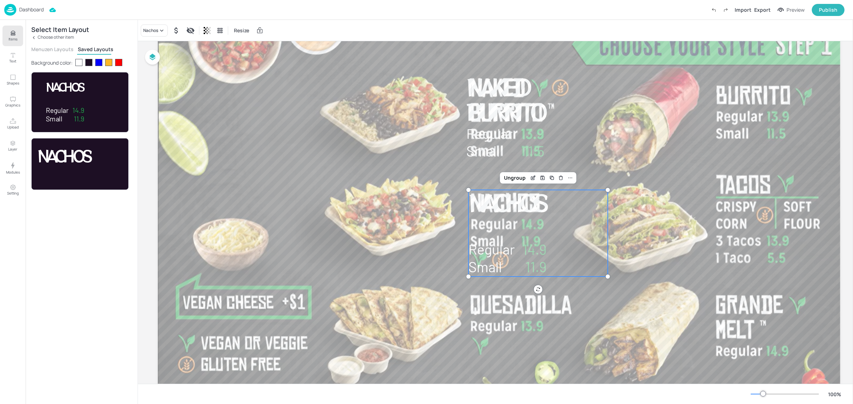
click at [572, 230] on div "11.9 Small 14.9 Regular Nachos" at bounding box center [537, 233] width 139 height 87
click at [513, 178] on div "Ungroup" at bounding box center [514, 177] width 27 height 9
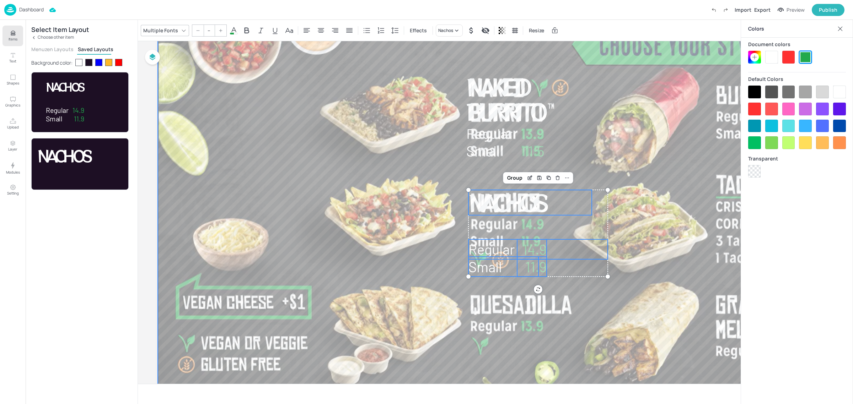
click at [576, 220] on div at bounding box center [499, 218] width 682 height 384
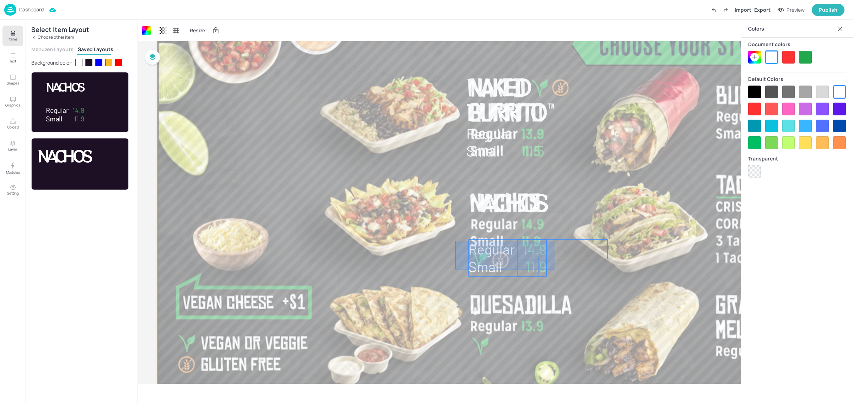
drag, startPoint x: 455, startPoint y: 241, endPoint x: 555, endPoint y: 269, distance: 103.9
click at [555, 269] on div at bounding box center [499, 218] width 682 height 384
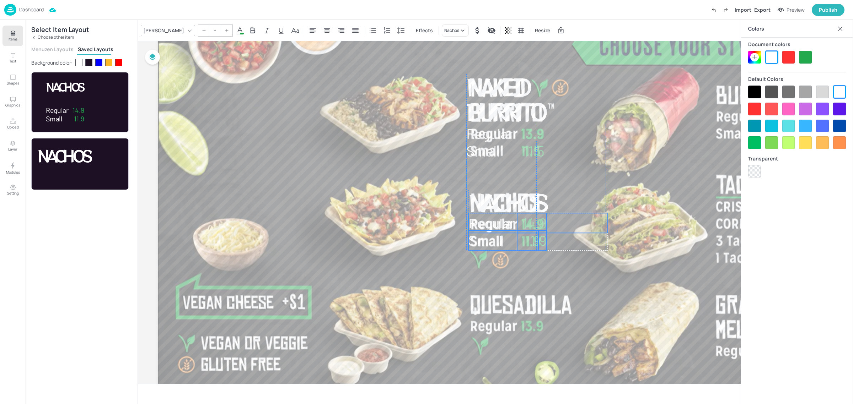
drag, startPoint x: 530, startPoint y: 272, endPoint x: 530, endPoint y: 246, distance: 26.3
click at [530, 246] on p "Small" at bounding box center [503, 241] width 70 height 20
click at [617, 292] on div at bounding box center [499, 218] width 682 height 384
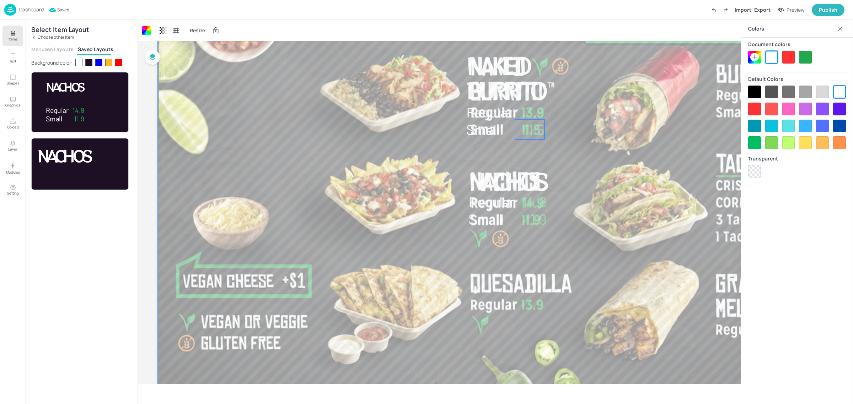
scroll to position [38, 0]
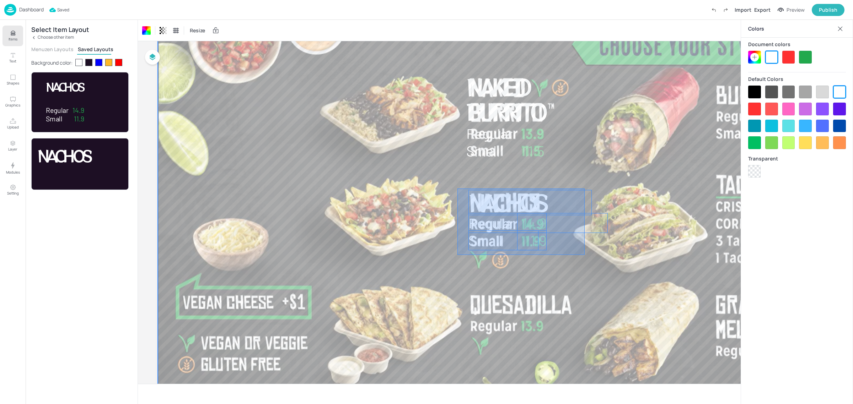
drag, startPoint x: 466, startPoint y: 205, endPoint x: 589, endPoint y: 254, distance: 132.7
click at [589, 254] on div at bounding box center [499, 218] width 682 height 384
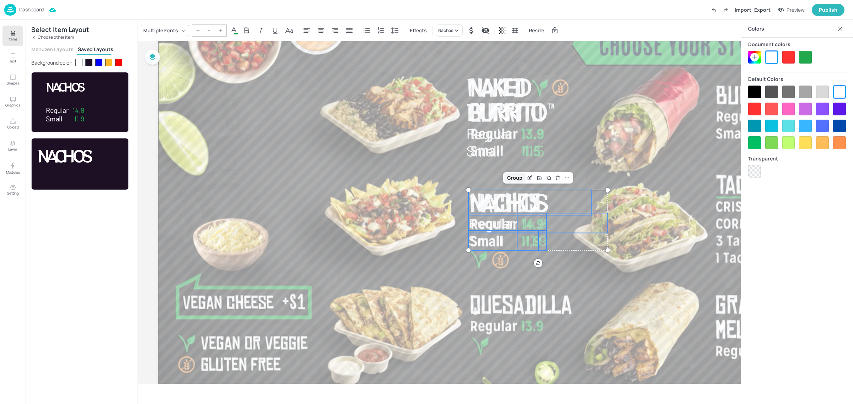
click at [517, 177] on div "Group" at bounding box center [514, 177] width 21 height 9
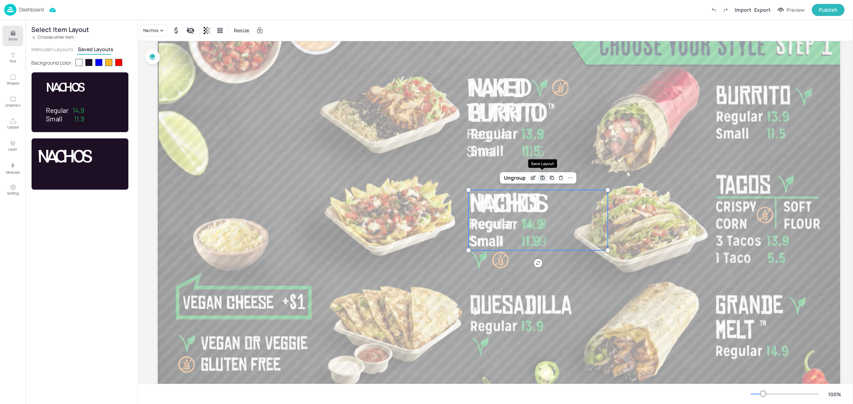
click at [542, 178] on icon "Save Layout" at bounding box center [542, 178] width 1 height 1
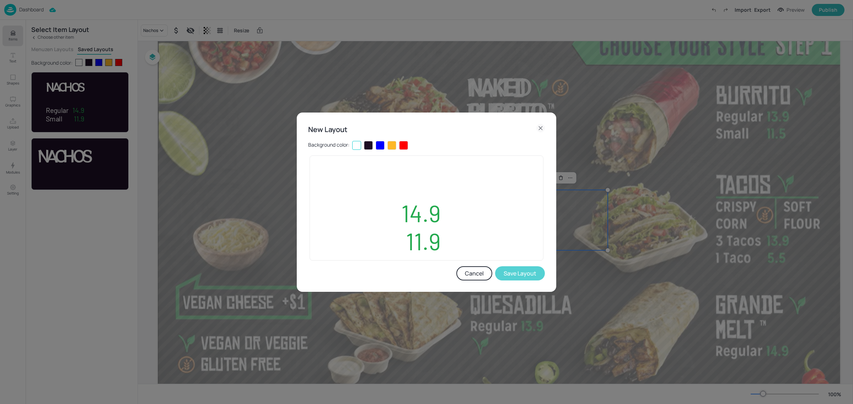
click at [512, 275] on button "Save Layout" at bounding box center [520, 274] width 50 height 14
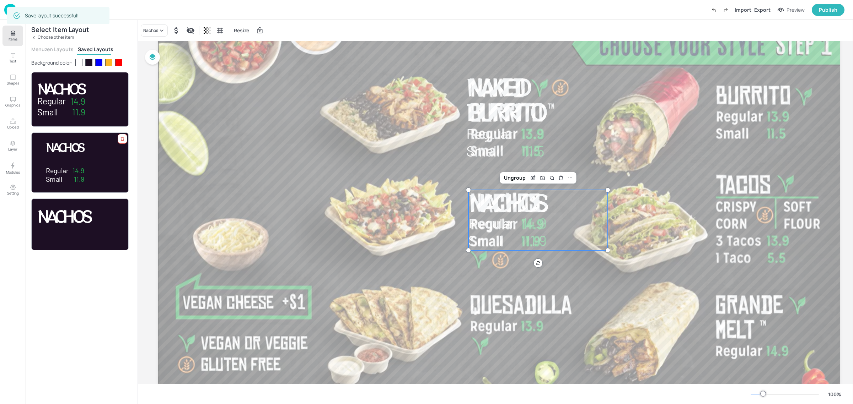
click at [118, 141] on div at bounding box center [123, 139] width 10 height 10
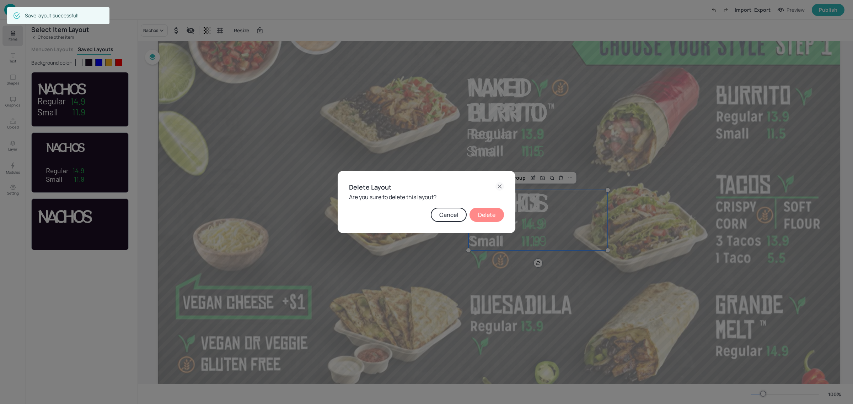
click at [484, 217] on button "Delete" at bounding box center [486, 215] width 34 height 14
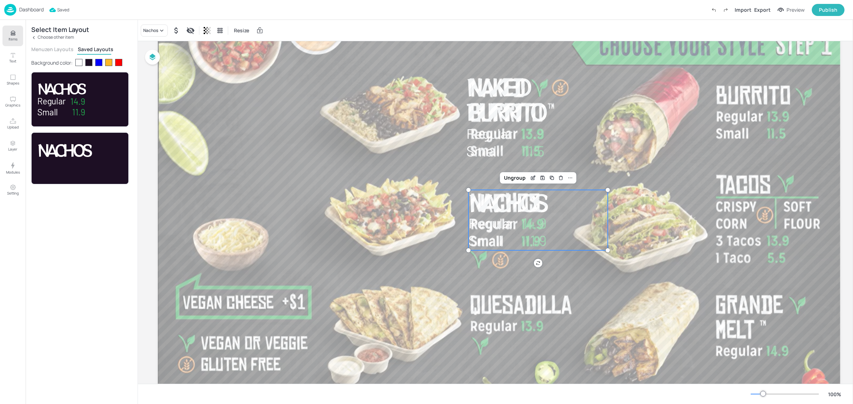
click at [57, 36] on p "Choose other item" at bounding box center [56, 37] width 36 height 5
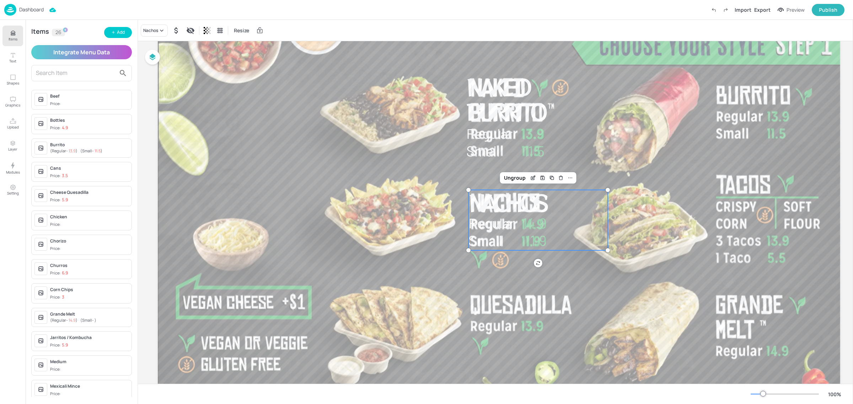
click at [63, 71] on input "text" at bounding box center [76, 73] width 80 height 11
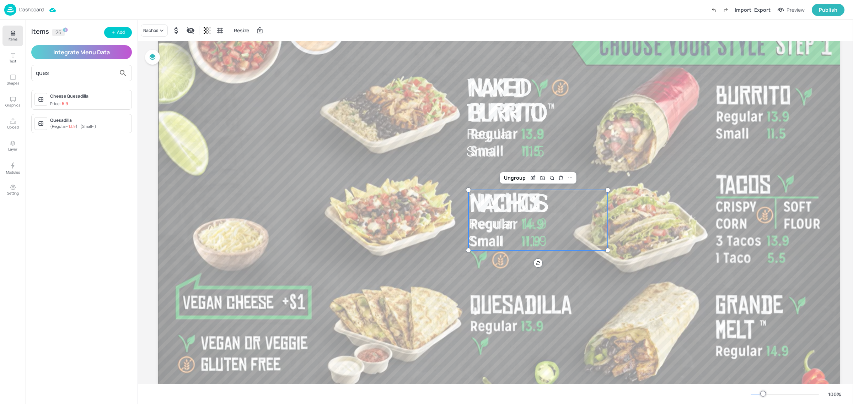
type input "ques"
click at [79, 126] on div "( Regular - 13.9 ) ( Small - )" at bounding box center [89, 127] width 79 height 6
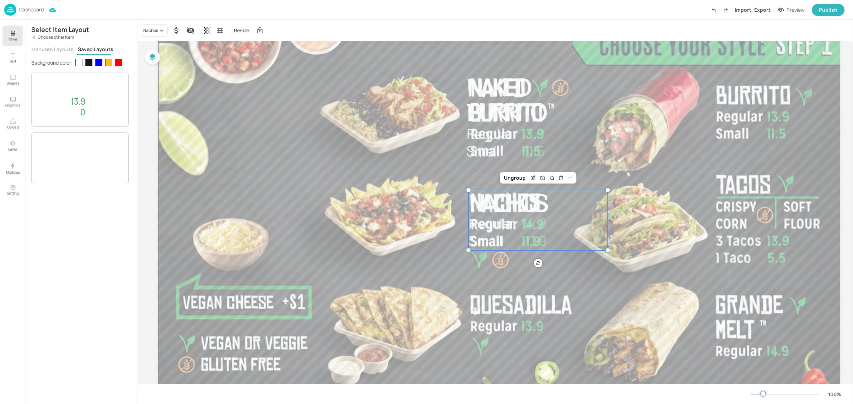
click at [88, 65] on div at bounding box center [88, 62] width 7 height 7
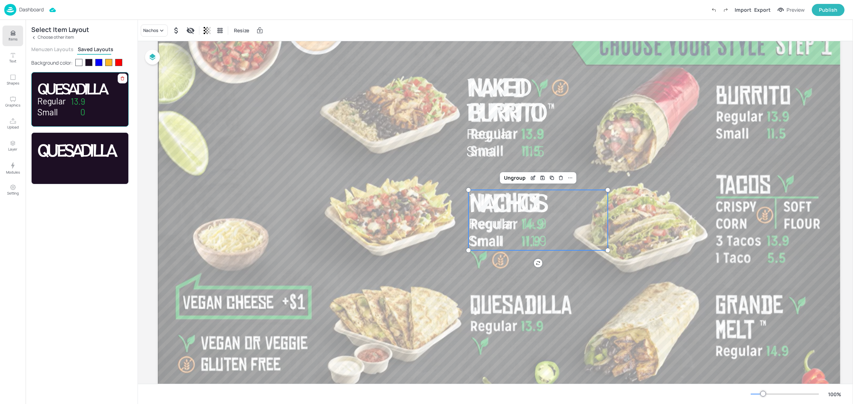
click at [110, 116] on div "0 Small 13.9 Regular Quesadilla" at bounding box center [79, 99] width 85 height 37
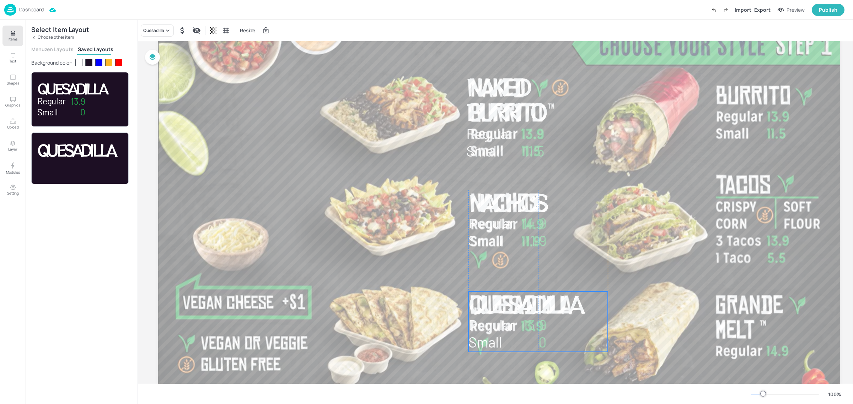
drag, startPoint x: 532, startPoint y: 208, endPoint x: 532, endPoint y: 310, distance: 101.7
click at [532, 310] on span "Quesadilla" at bounding box center [524, 304] width 112 height 32
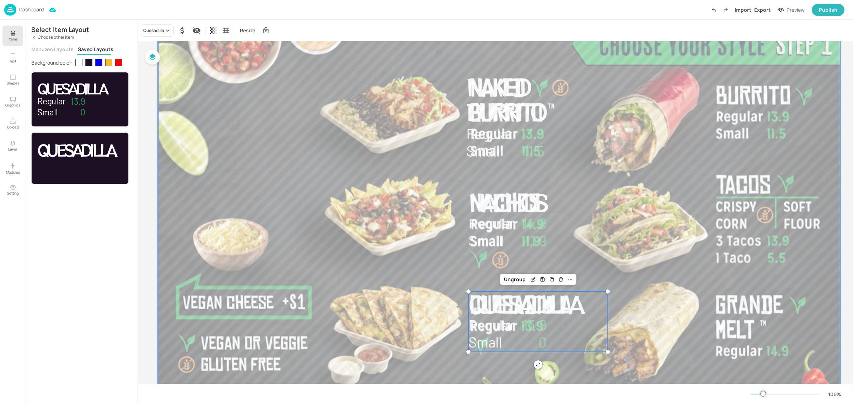
click at [571, 362] on div at bounding box center [499, 218] width 682 height 384
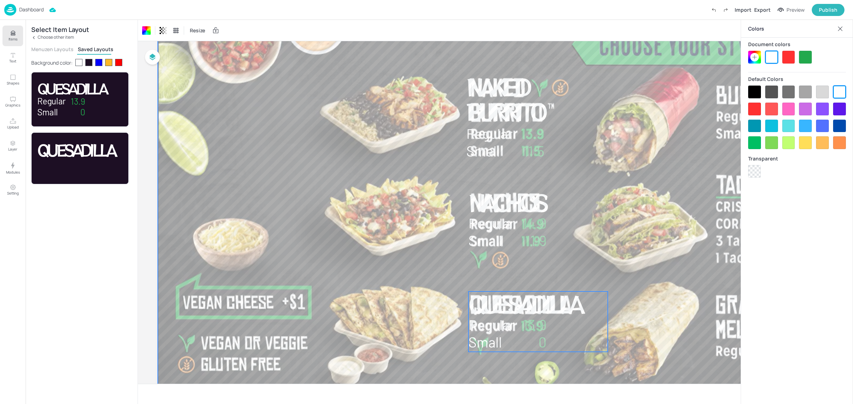
click at [511, 307] on span "Quesadilla" at bounding box center [524, 304] width 112 height 32
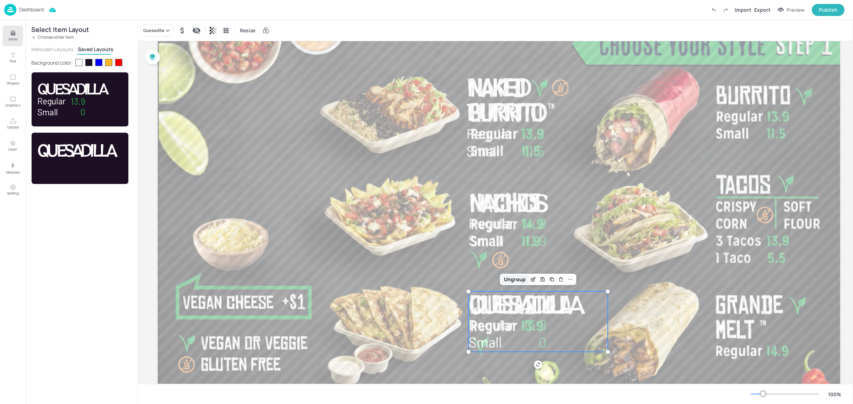
click at [513, 276] on div "Ungroup" at bounding box center [514, 279] width 27 height 9
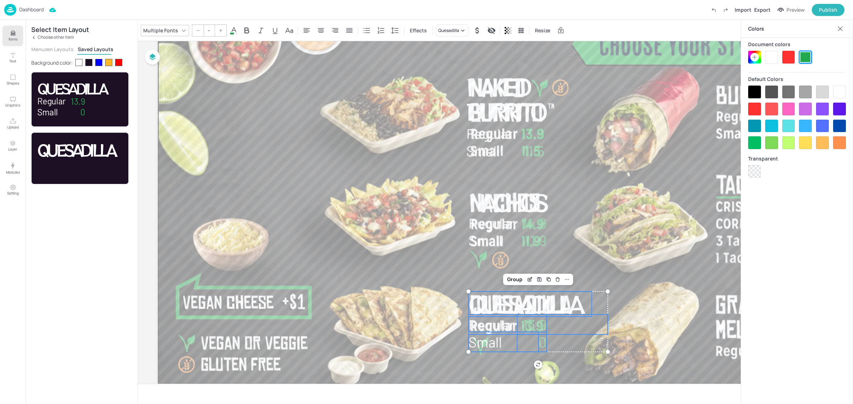
click at [503, 343] on p "Small" at bounding box center [503, 342] width 70 height 20
type input "40"
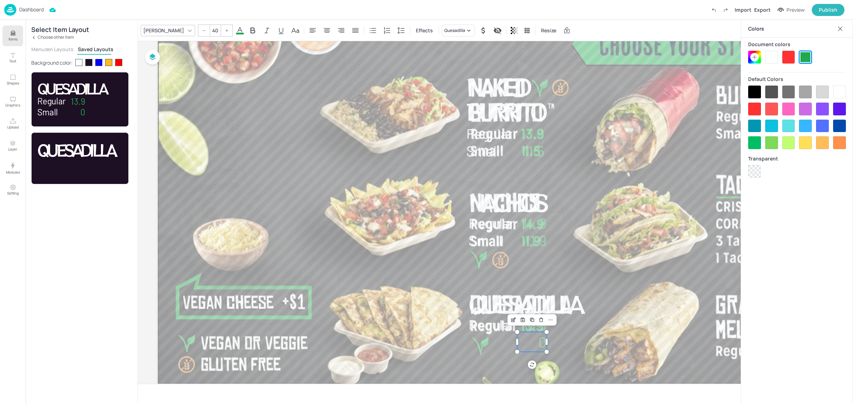
click at [545, 343] on div "Naked Burrito Regular 13.9 Small 11.5 11.9 Small 14.9 Regular Nachos 0 13.9 Reg…" at bounding box center [499, 218] width 682 height 384
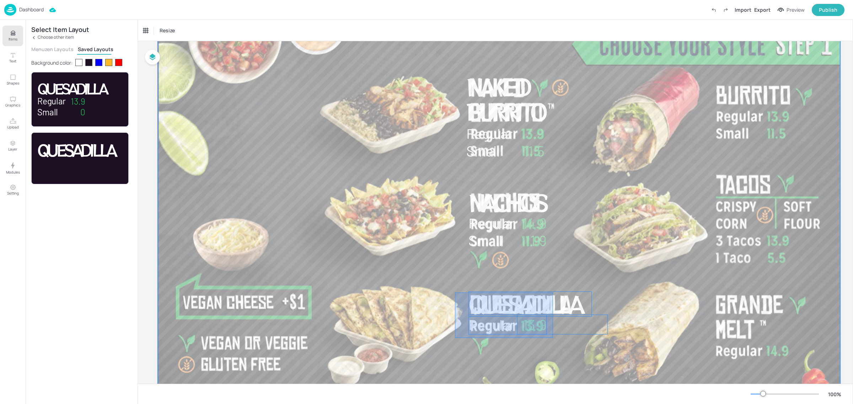
drag, startPoint x: 459, startPoint y: 298, endPoint x: 553, endPoint y: 338, distance: 102.1
click at [553, 338] on div at bounding box center [499, 218] width 682 height 384
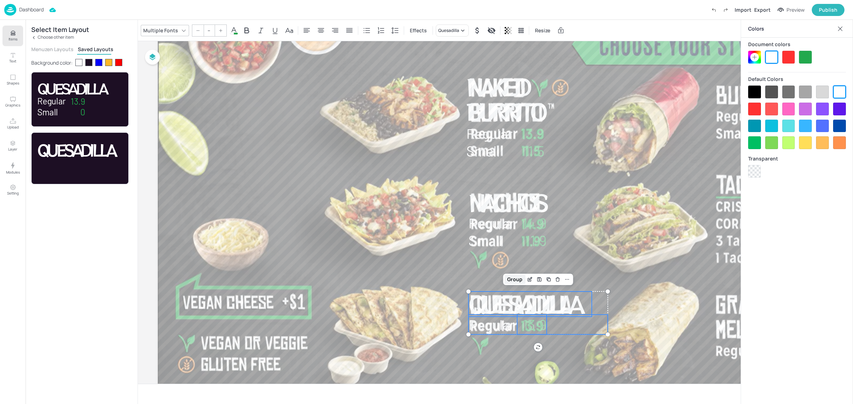
click at [512, 279] on div "Group" at bounding box center [514, 279] width 21 height 9
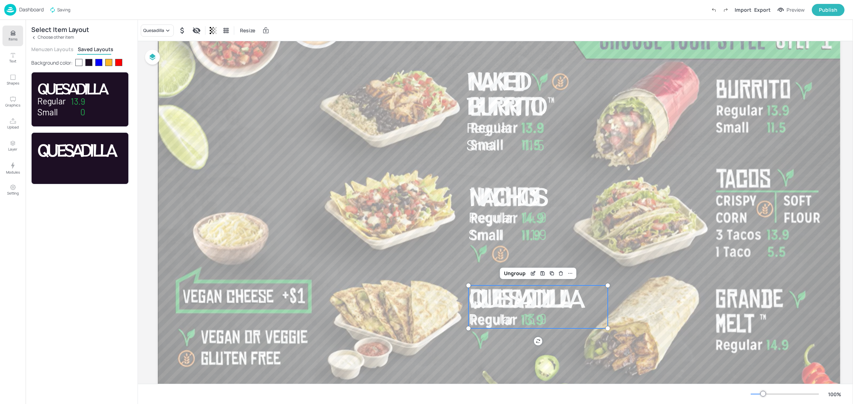
scroll to position [44, 9]
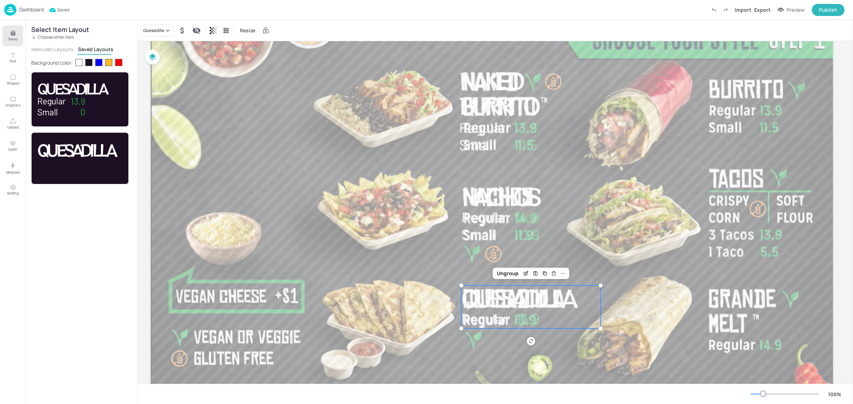
click at [45, 38] on p "Choose other item" at bounding box center [56, 37] width 36 height 5
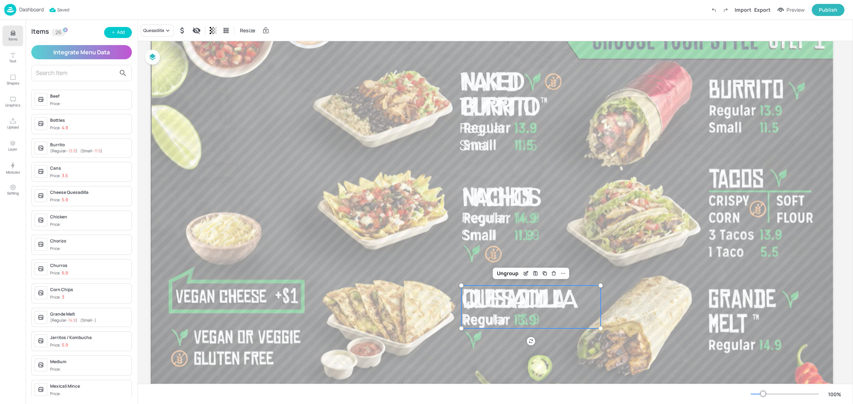
click at [63, 72] on input "text" at bounding box center [76, 73] width 80 height 11
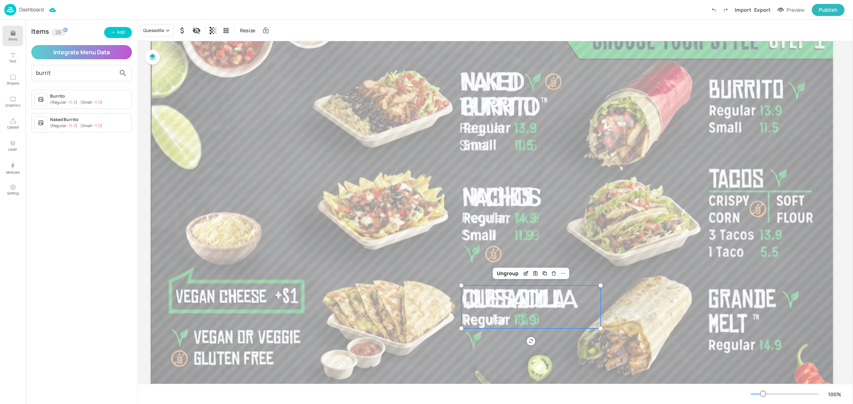
type input "burrit"
click at [83, 100] on span "( Small - 11.5 )" at bounding box center [91, 102] width 22 height 5
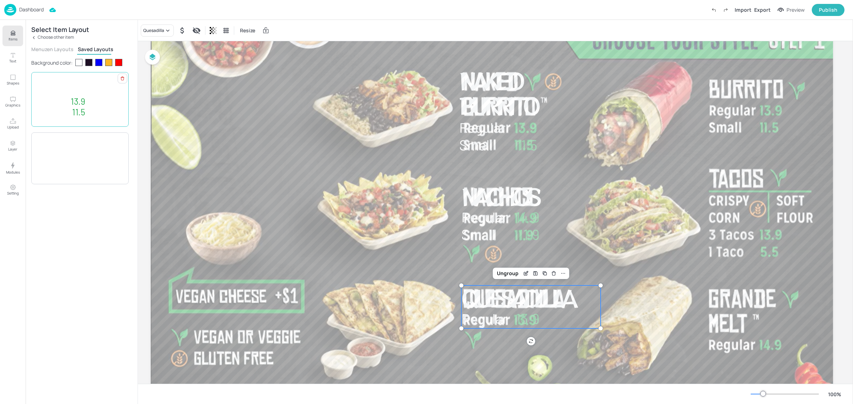
click at [82, 87] on span "Burrito" at bounding box center [60, 89] width 47 height 20
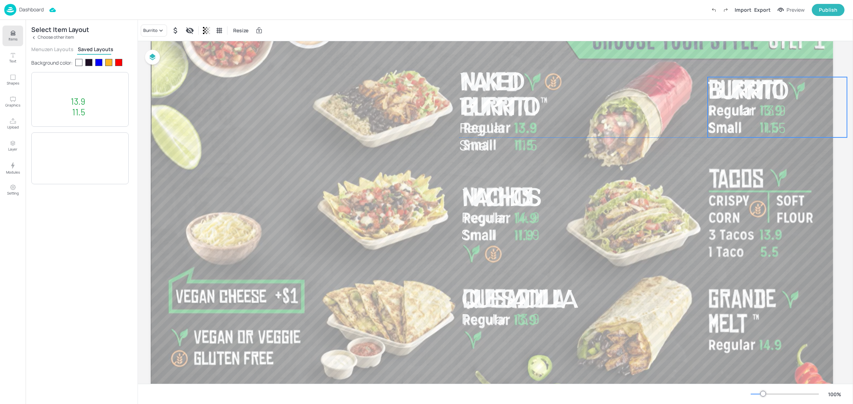
drag, startPoint x: 506, startPoint y: 233, endPoint x: 752, endPoint y: 126, distance: 268.5
click at [752, 126] on p "Small" at bounding box center [743, 128] width 70 height 20
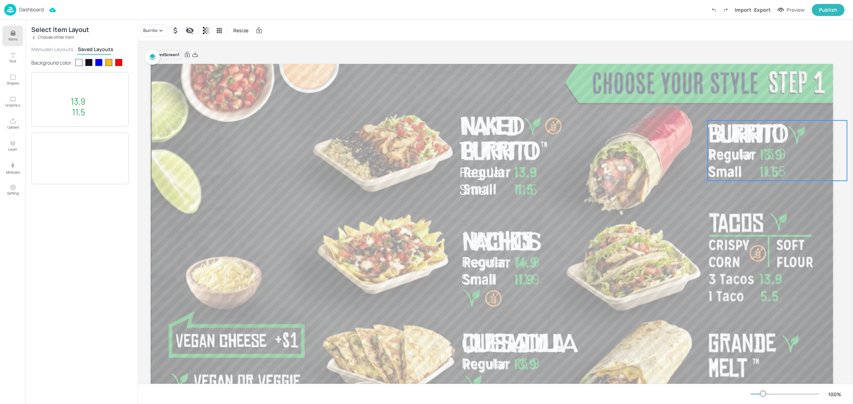
scroll to position [18, 9]
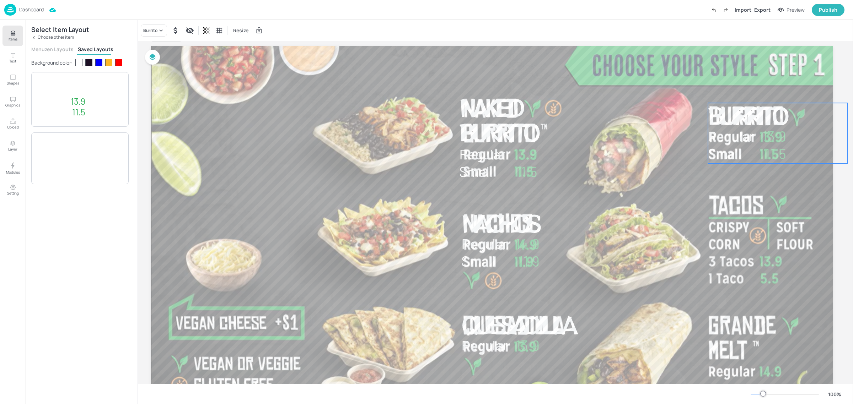
click at [49, 37] on p "Choose other item" at bounding box center [56, 37] width 36 height 5
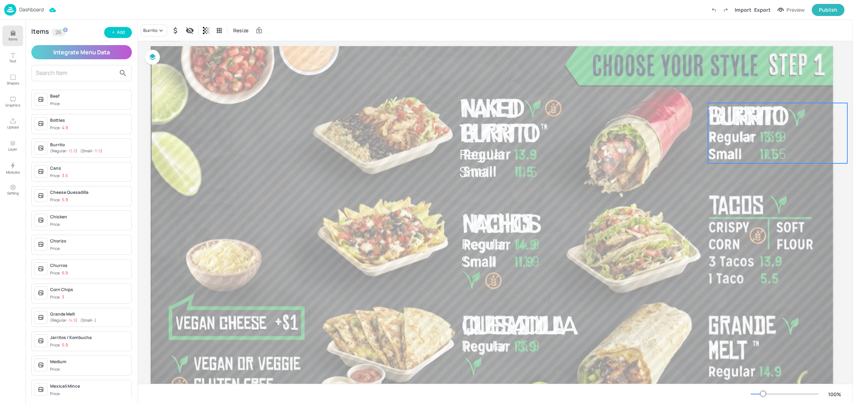
click at [60, 71] on input "text" at bounding box center [76, 73] width 80 height 11
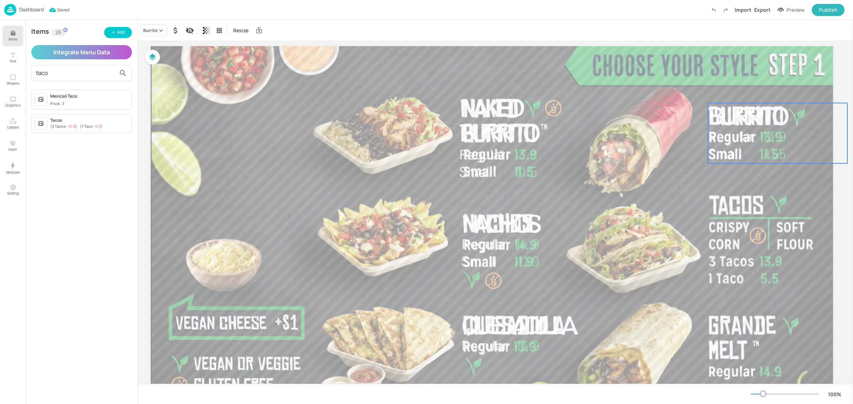
type input "taco"
click at [56, 118] on div "Tacos" at bounding box center [89, 120] width 79 height 6
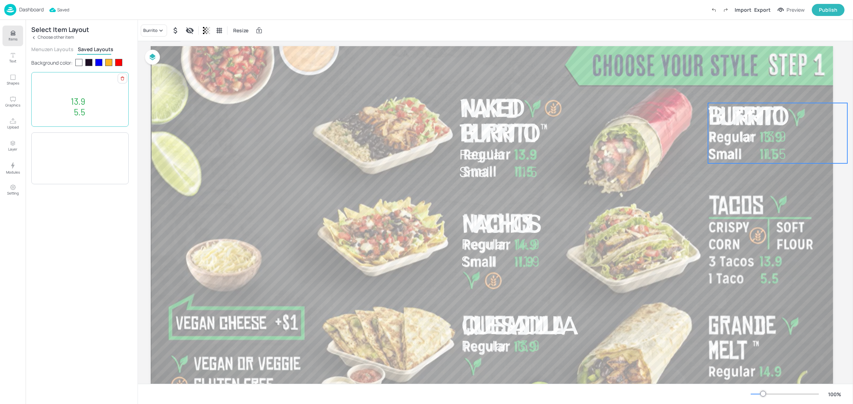
click at [79, 106] on p "3 Tacos" at bounding box center [79, 101] width 85 height 12
drag, startPoint x: 528, startPoint y: 239, endPoint x: 776, endPoint y: 221, distance: 248.1
click at [776, 221] on p "3 Tacos" at bounding box center [777, 225] width 139 height 20
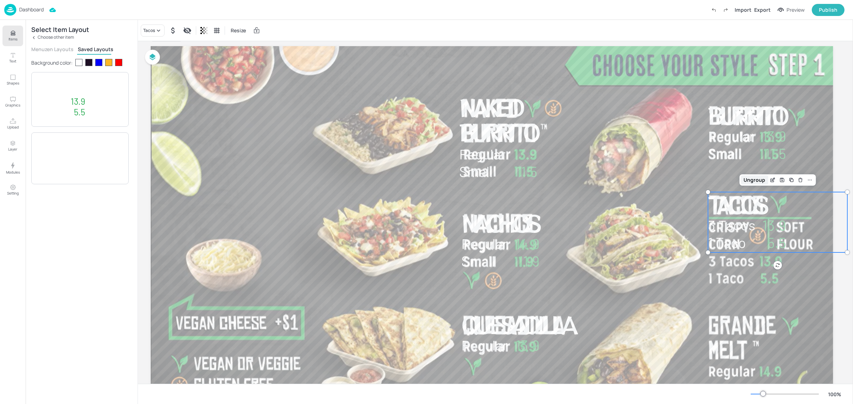
click at [753, 177] on div "Ungroup" at bounding box center [754, 180] width 27 height 9
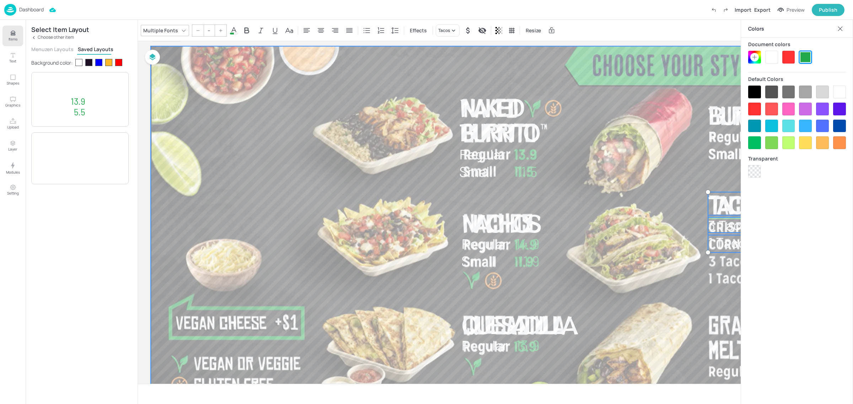
click at [669, 205] on div at bounding box center [492, 238] width 682 height 384
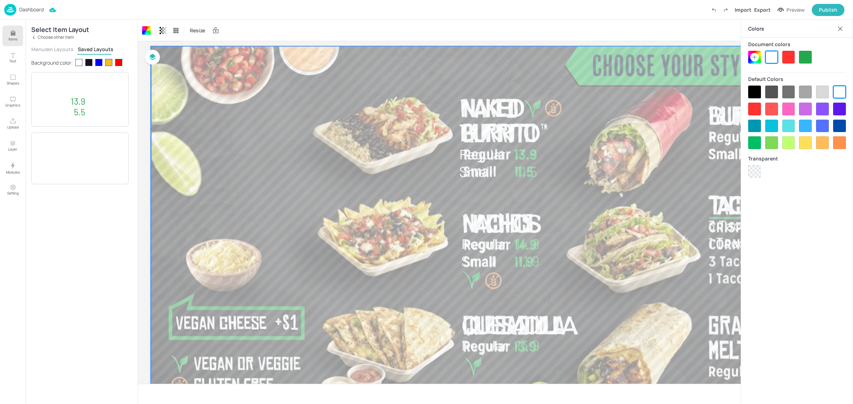
click at [692, 235] on div at bounding box center [492, 238] width 682 height 384
click at [839, 28] on icon at bounding box center [840, 28] width 7 height 7
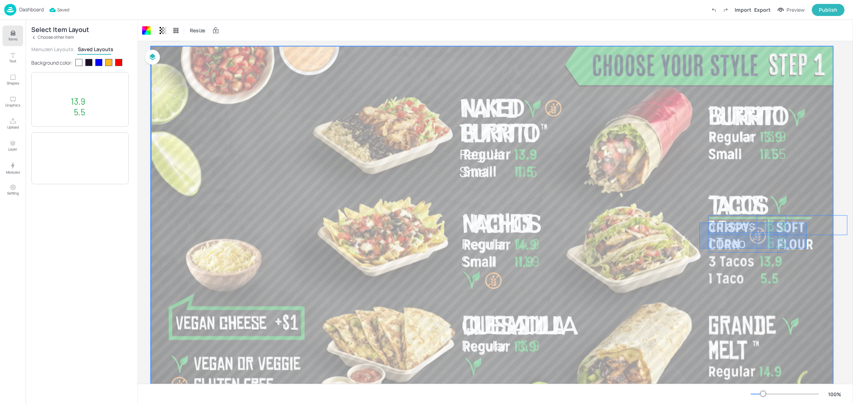
drag, startPoint x: 698, startPoint y: 223, endPoint x: 805, endPoint y: 249, distance: 110.4
click at [805, 249] on div at bounding box center [492, 238] width 682 height 384
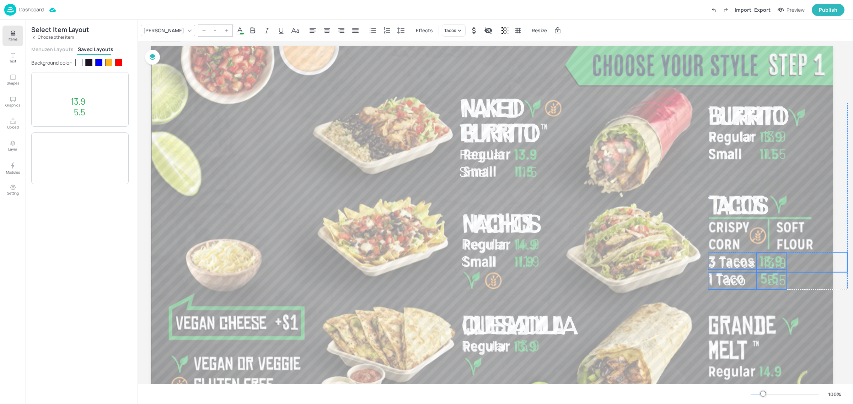
drag, startPoint x: 772, startPoint y: 243, endPoint x: 773, endPoint y: 274, distance: 31.3
click at [773, 274] on p "1 Taco" at bounding box center [743, 280] width 70 height 20
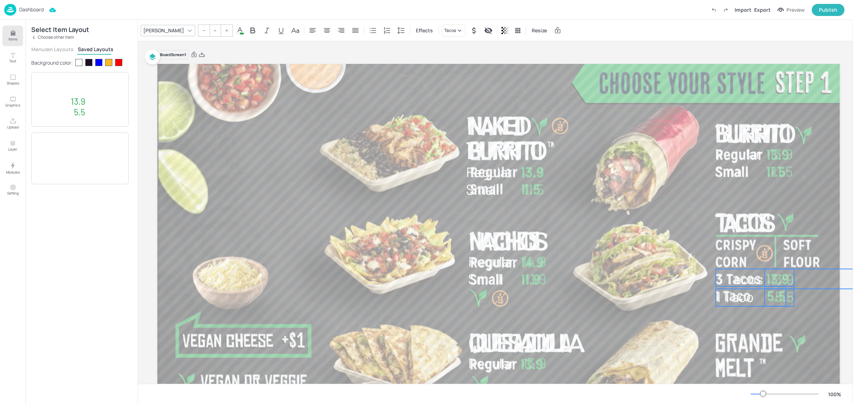
scroll to position [0, 0]
click at [40, 35] on p "Choose other item" at bounding box center [56, 37] width 36 height 5
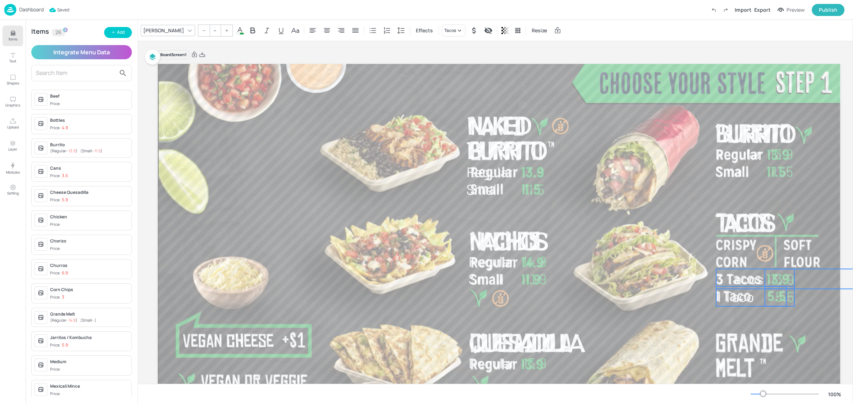
click at [56, 70] on input "text" at bounding box center [76, 73] width 80 height 11
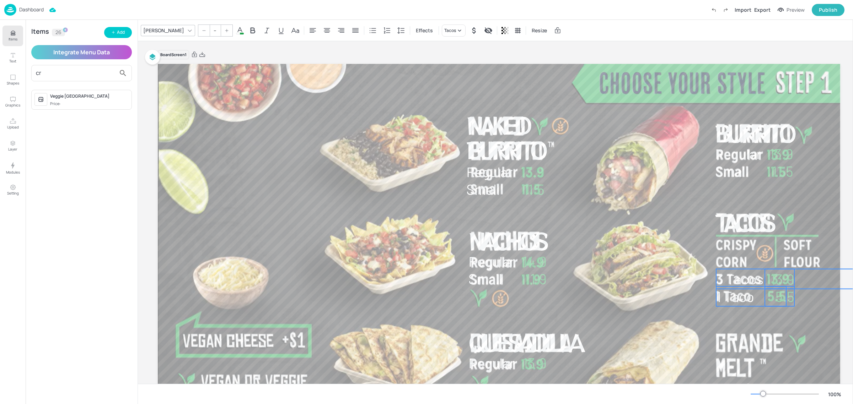
type input "c"
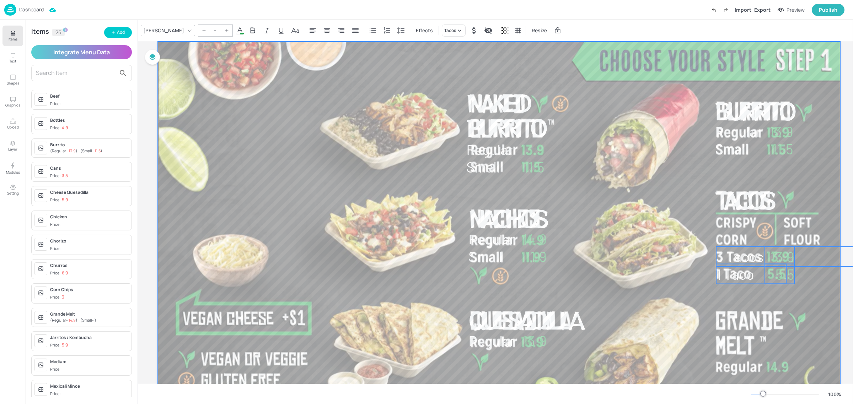
scroll to position [44, 0]
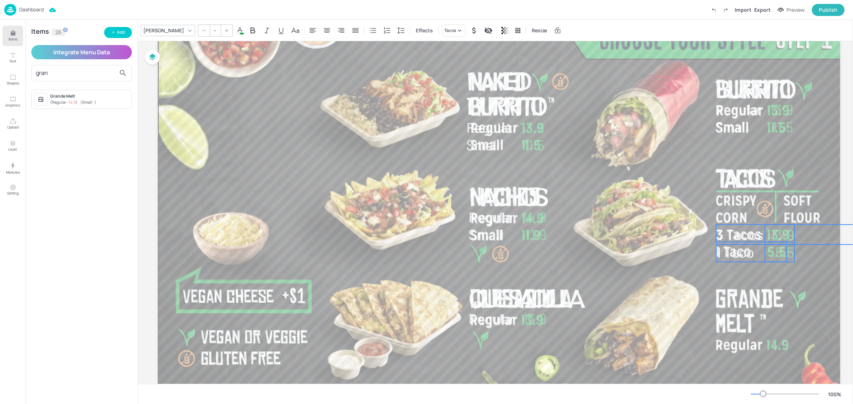
type input "gran"
click at [85, 97] on div "Grande Melt" at bounding box center [89, 96] width 79 height 6
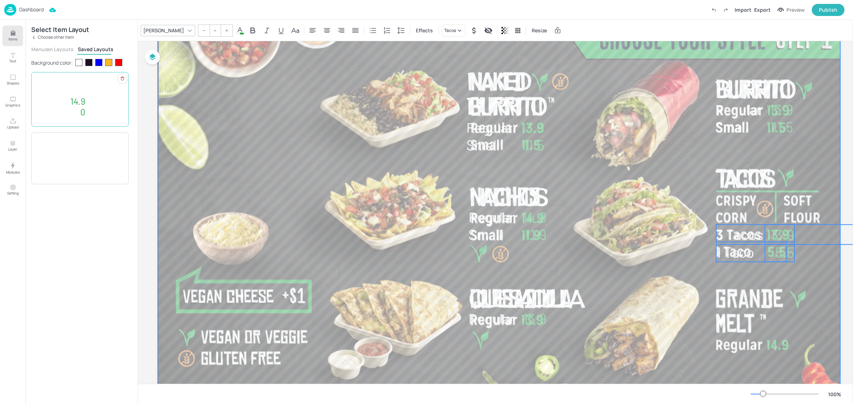
click at [107, 109] on p "Grande Melt" at bounding box center [75, 96] width 76 height 30
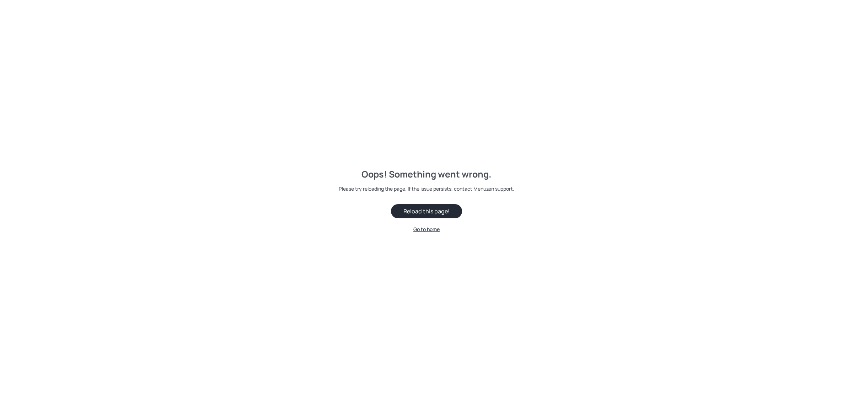
click at [441, 210] on button "Reload this page!" at bounding box center [426, 211] width 71 height 14
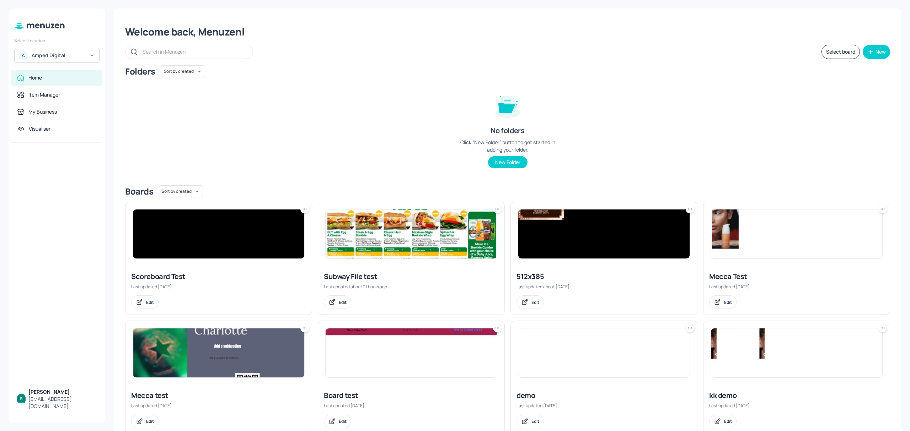
click at [53, 58] on div "Amped Digital" at bounding box center [59, 55] width 54 height 7
click at [49, 105] on div "Subway AU/[GEOGRAPHIC_DATA]" at bounding box center [63, 105] width 62 height 9
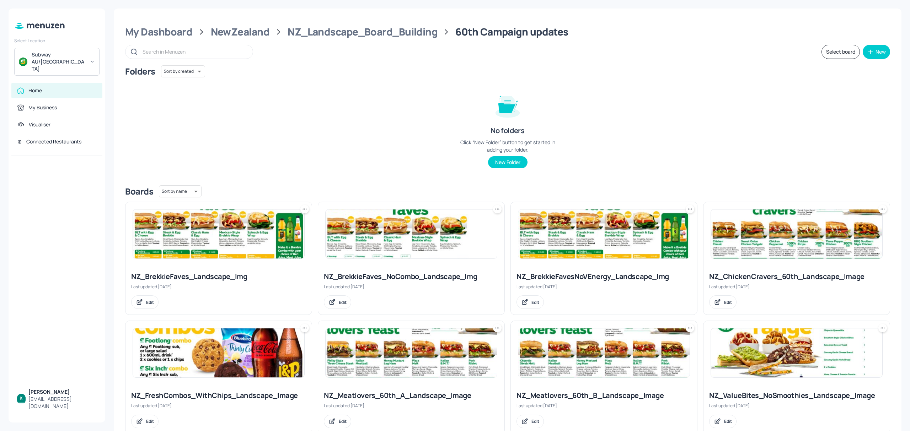
click at [458, 230] on img at bounding box center [411, 234] width 171 height 49
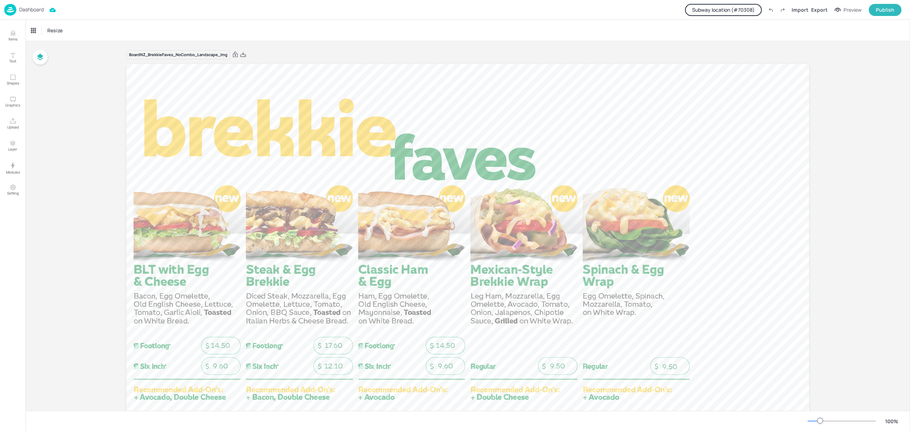
click at [734, 8] on button "Subway location (# 70308 )" at bounding box center [723, 10] width 77 height 12
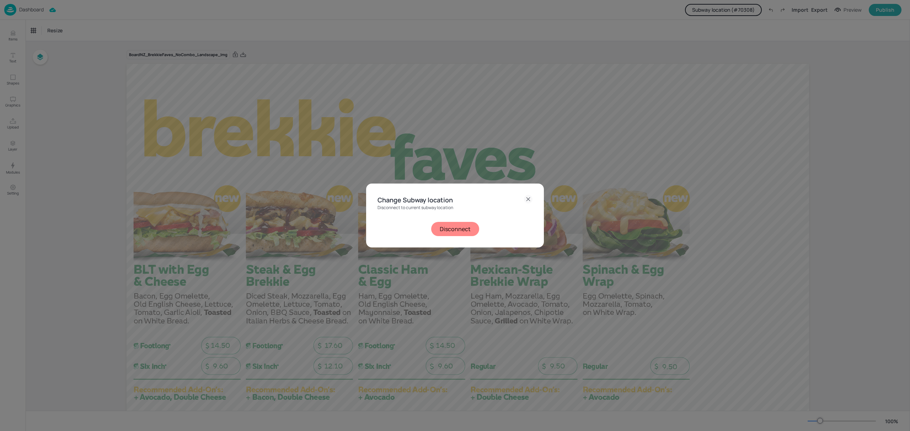
click at [527, 199] on icon at bounding box center [528, 199] width 9 height 9
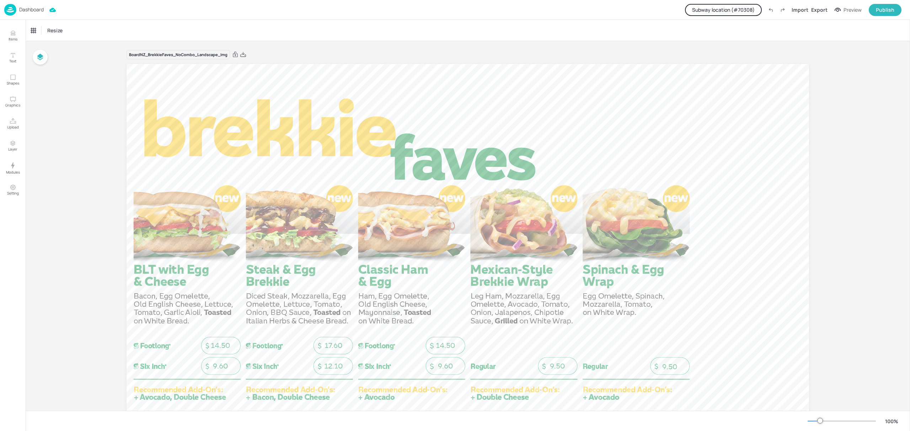
click at [25, 9] on p "Dashboard" at bounding box center [31, 9] width 25 height 5
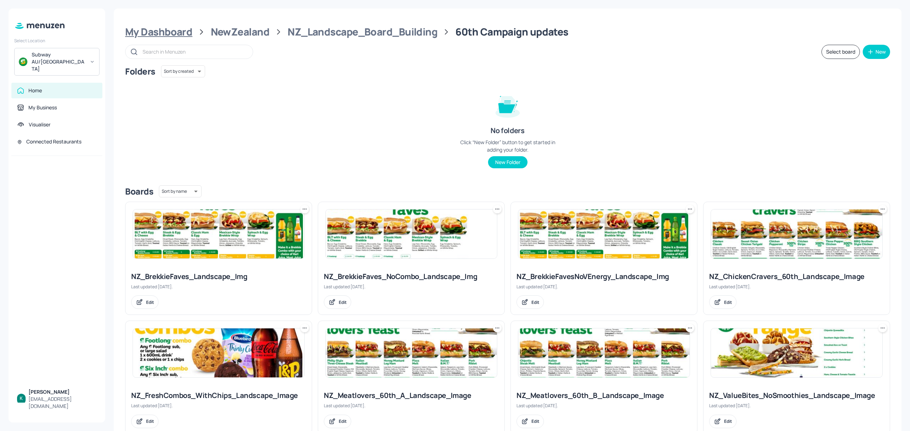
click at [188, 30] on div "My Dashboard" at bounding box center [158, 32] width 67 height 13
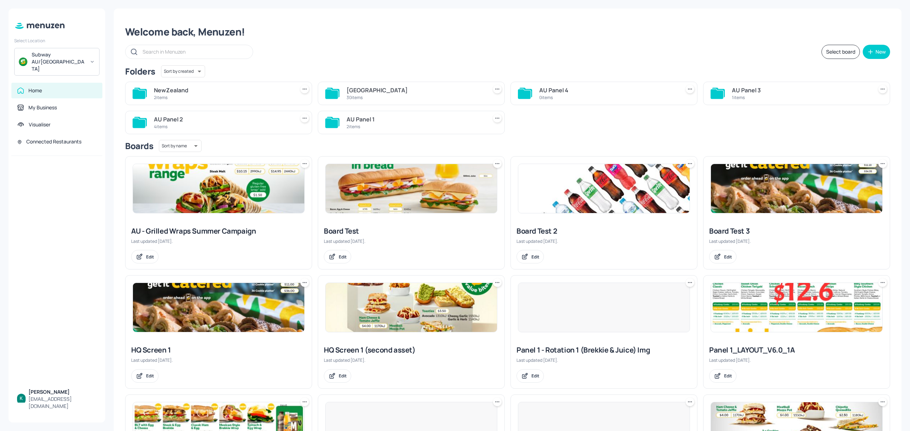
click at [350, 90] on div "[GEOGRAPHIC_DATA]" at bounding box center [416, 90] width 138 height 9
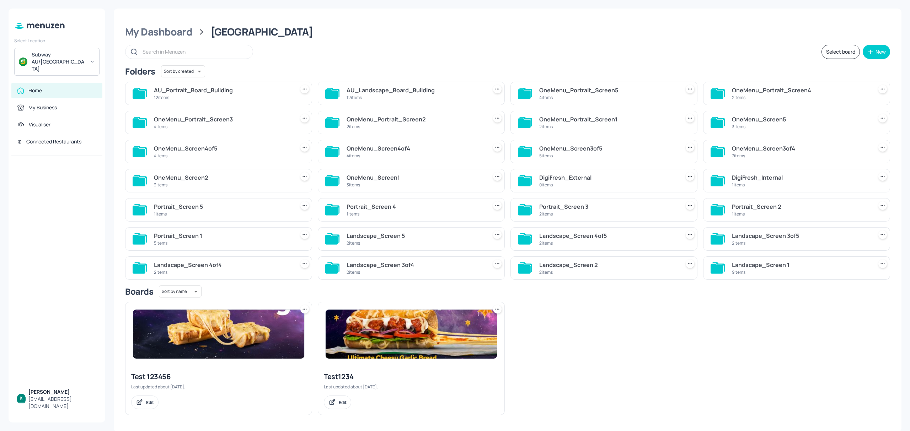
click at [350, 90] on div "AU_Landscape_Board_Building" at bounding box center [416, 90] width 138 height 9
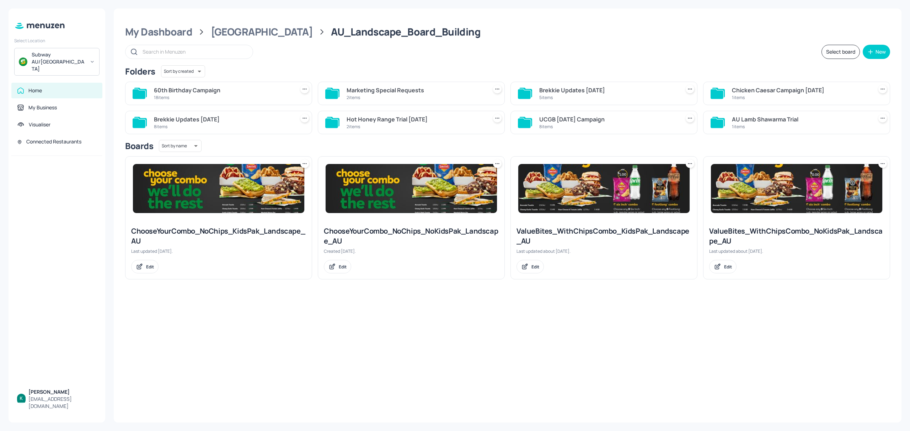
click at [261, 100] on div "18 items" at bounding box center [223, 98] width 138 height 6
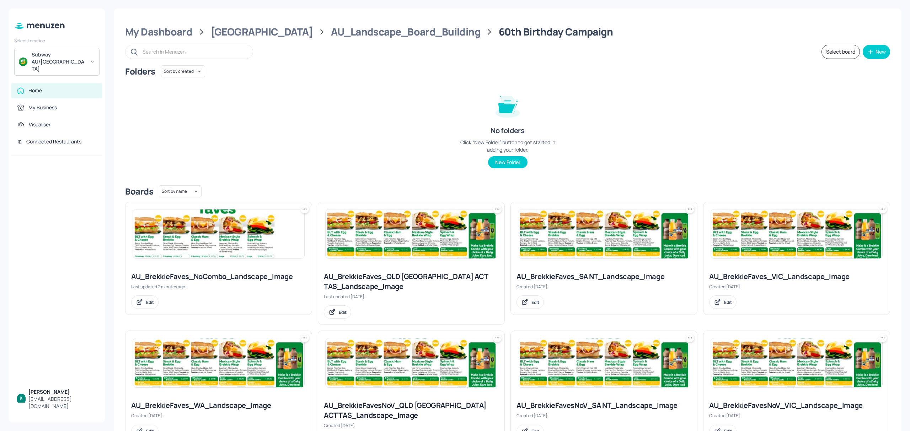
click at [218, 276] on div "AU_BrekkieFaves_NoCombo_Landscape_Image" at bounding box center [218, 277] width 175 height 10
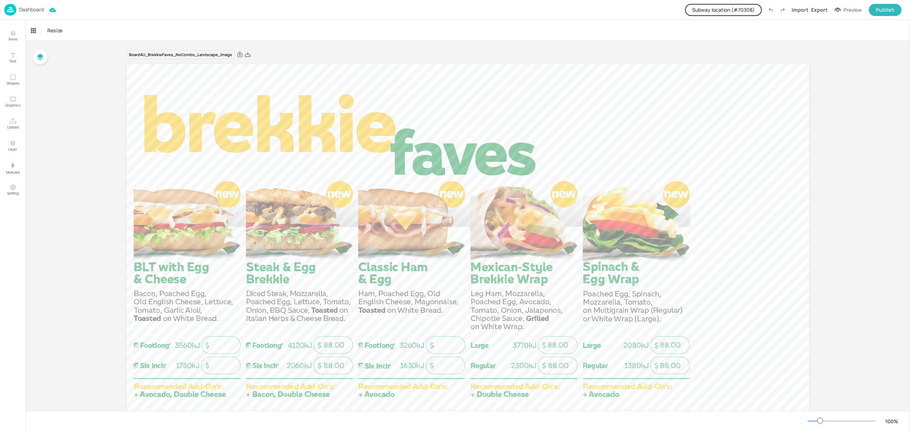
click at [734, 9] on button "Subway location (# 70308 )" at bounding box center [723, 10] width 77 height 12
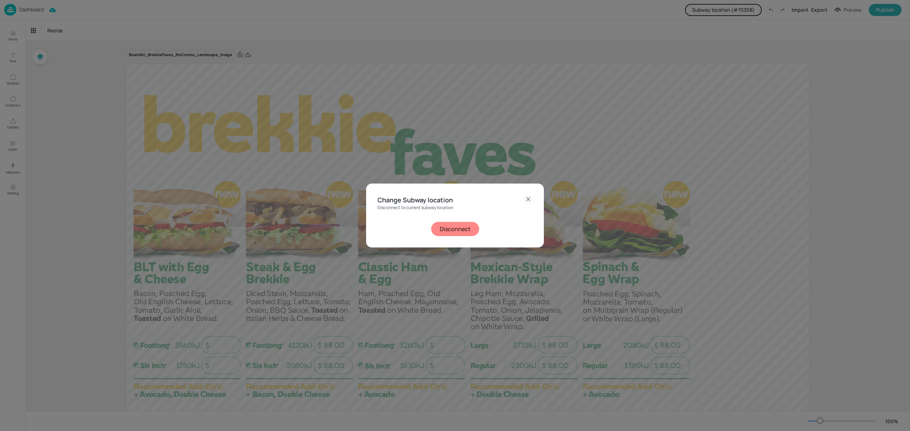
click at [451, 224] on button "Disconnect" at bounding box center [455, 229] width 48 height 14
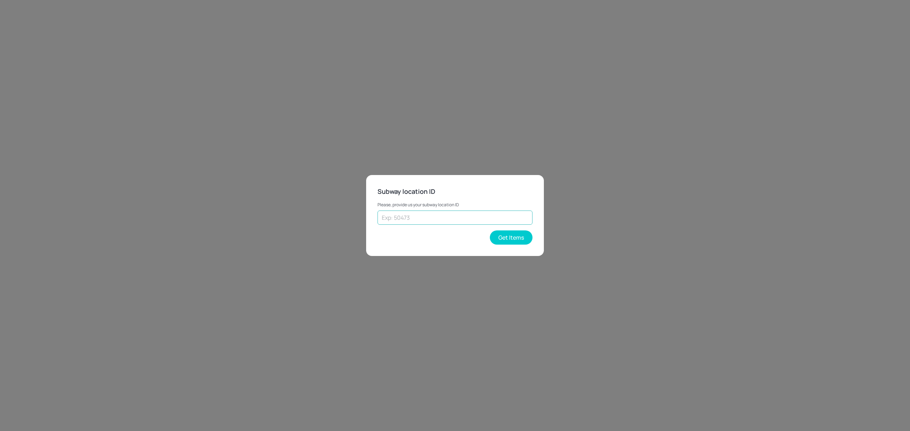
click at [434, 216] on input "text" at bounding box center [454, 218] width 155 height 14
type input "35478"
click at [526, 237] on button "Get Items" at bounding box center [511, 238] width 43 height 14
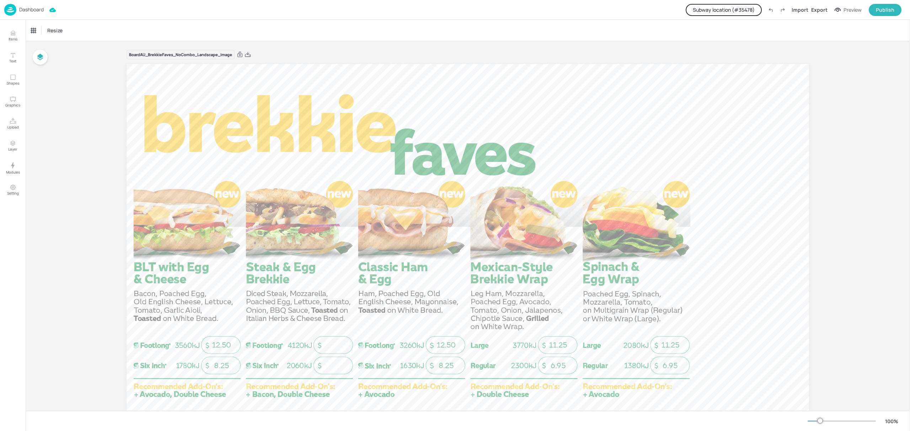
click at [33, 9] on p "Dashboard" at bounding box center [31, 9] width 25 height 5
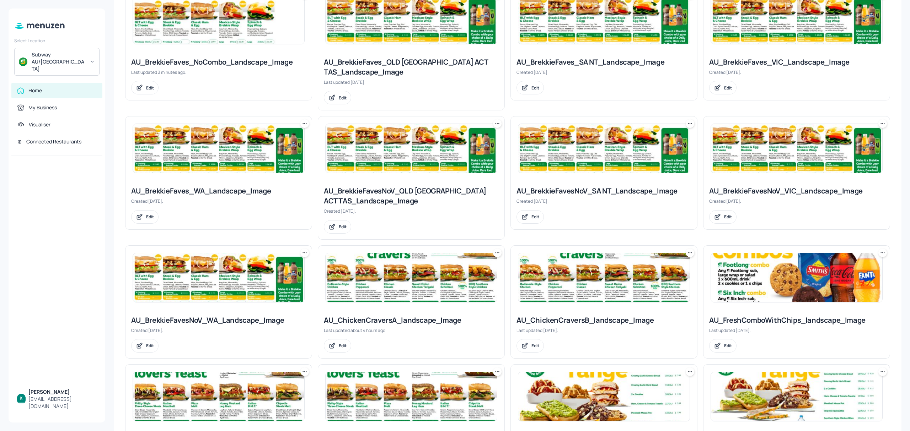
scroll to position [237, 0]
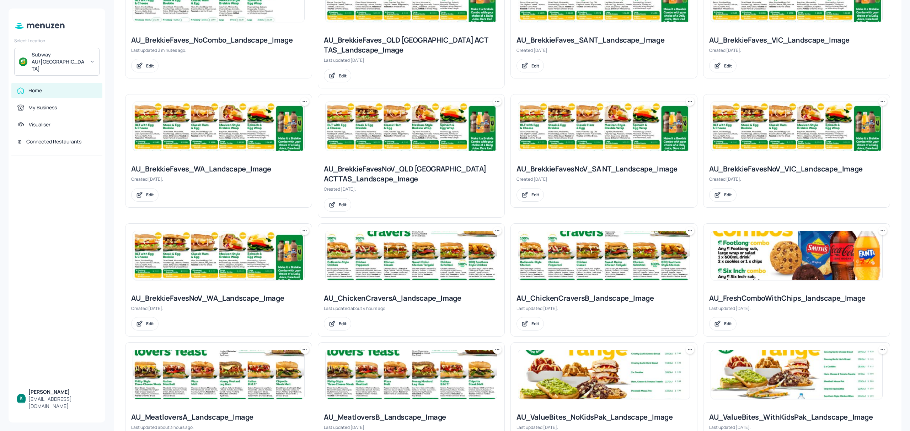
click at [376, 300] on div "AU_ChickenCraversA_landscape_Image" at bounding box center [411, 299] width 175 height 10
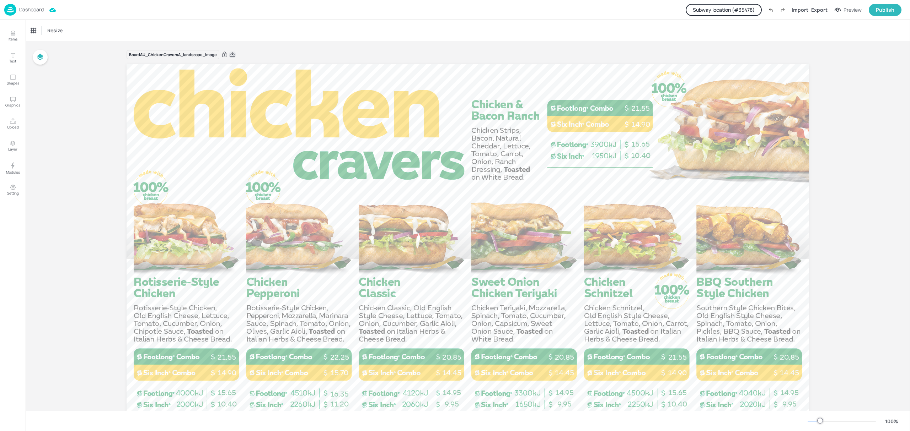
click at [230, 56] on icon at bounding box center [233, 54] width 6 height 5
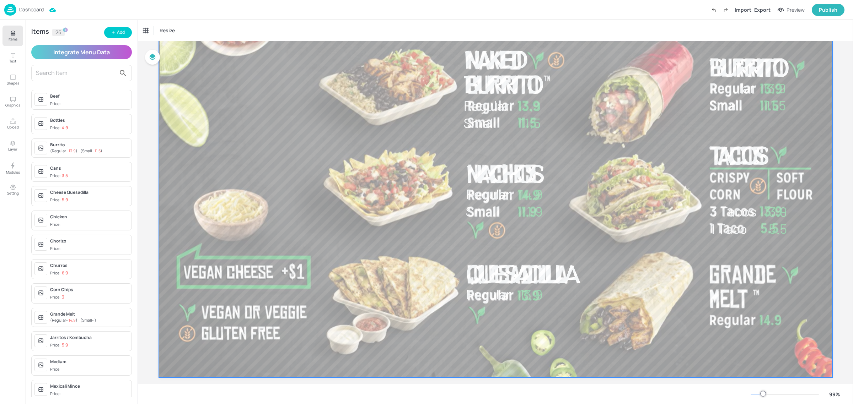
scroll to position [76, 0]
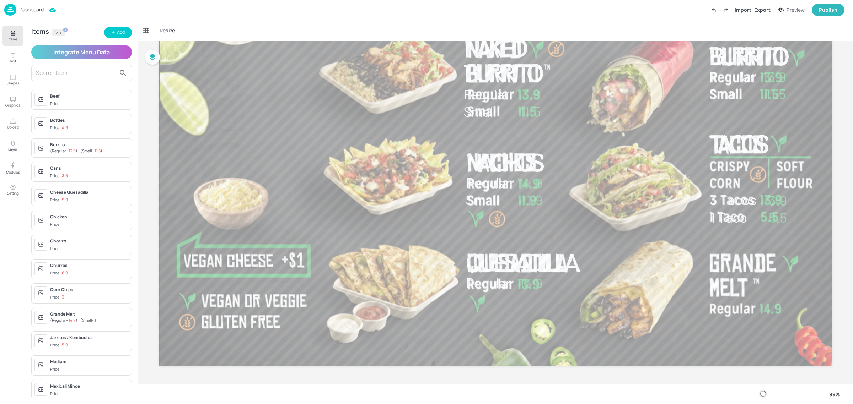
click at [61, 73] on input "text" at bounding box center [76, 73] width 80 height 11
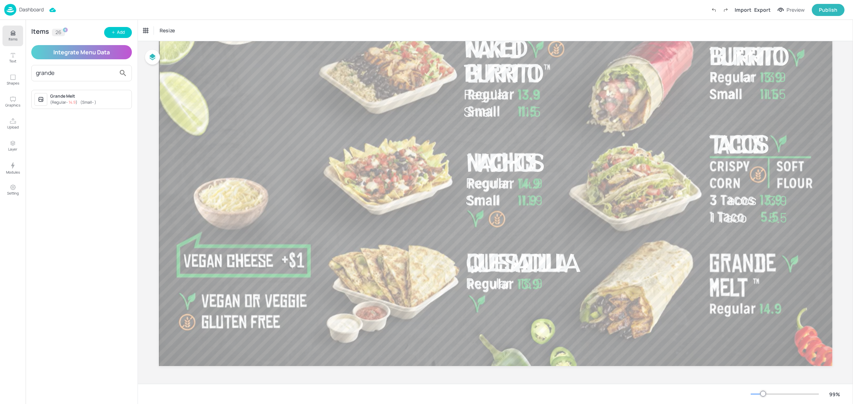
type input "grande"
click at [72, 97] on div "Grande Melt" at bounding box center [89, 96] width 79 height 6
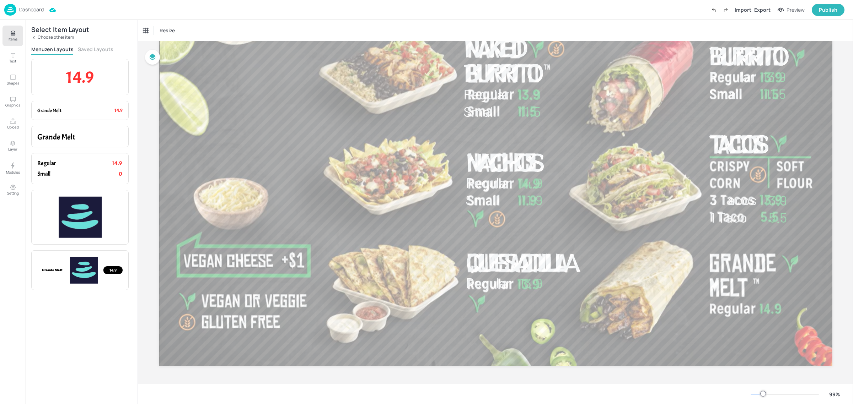
click at [98, 52] on button "Saved Layouts" at bounding box center [96, 49] width 36 height 7
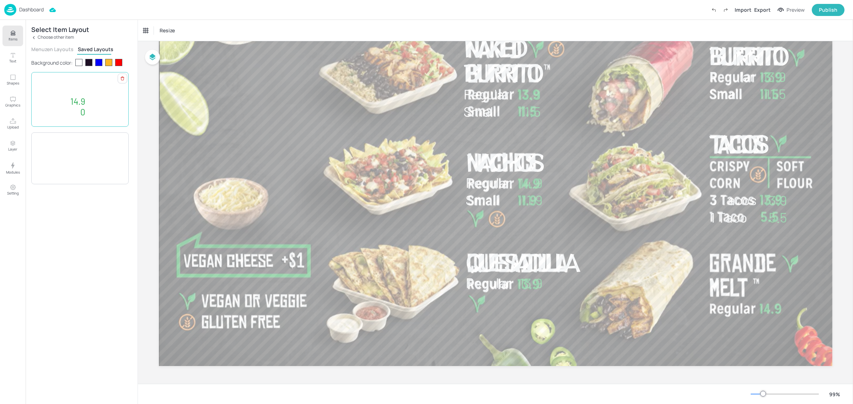
click at [93, 92] on p "Grande Melt" at bounding box center [75, 96] width 76 height 30
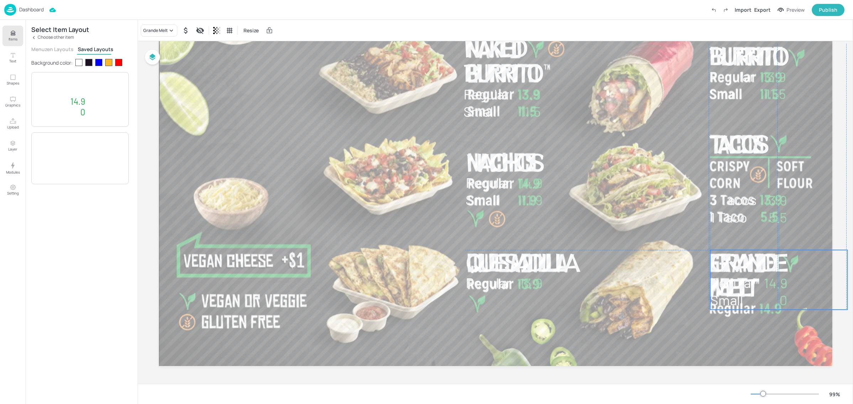
drag, startPoint x: 551, startPoint y: 197, endPoint x: 784, endPoint y: 284, distance: 249.1
click at [784, 284] on p "Grande Melt" at bounding box center [771, 274] width 122 height 49
click at [759, 239] on div "Ungroup" at bounding box center [755, 238] width 27 height 9
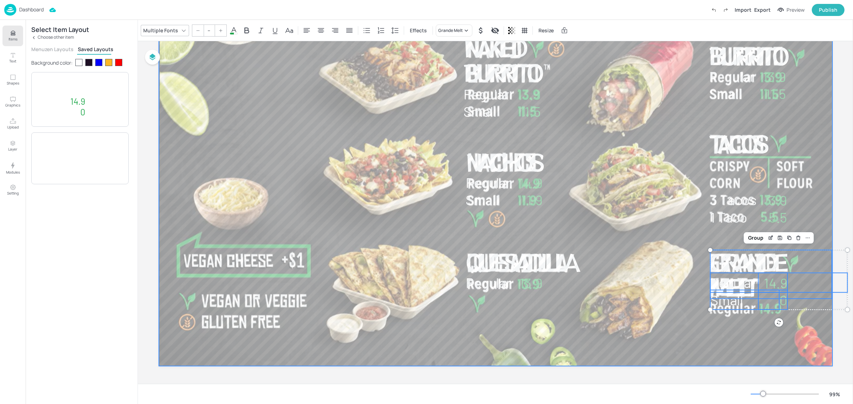
click at [719, 333] on div at bounding box center [496, 177] width 674 height 379
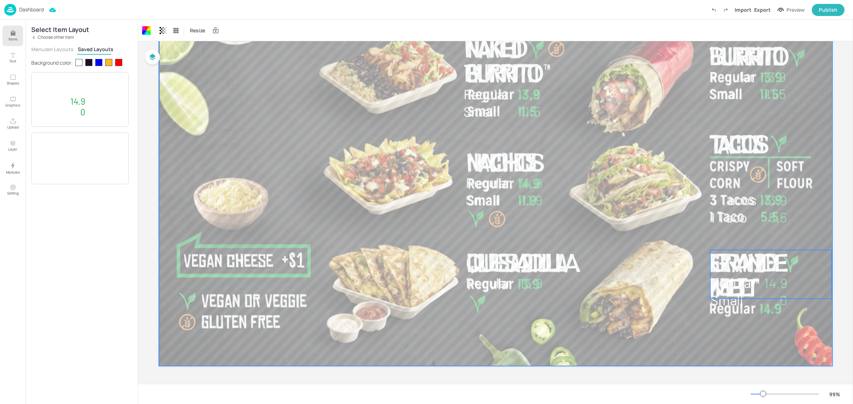
click at [721, 291] on span "Grande Melt" at bounding box center [747, 274] width 74 height 57
click at [700, 323] on div at bounding box center [496, 177] width 674 height 379
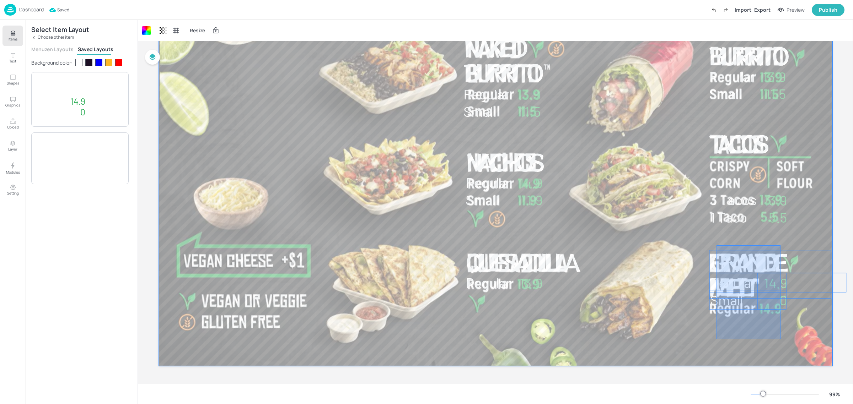
drag, startPoint x: 775, startPoint y: 334, endPoint x: 715, endPoint y: 246, distance: 106.5
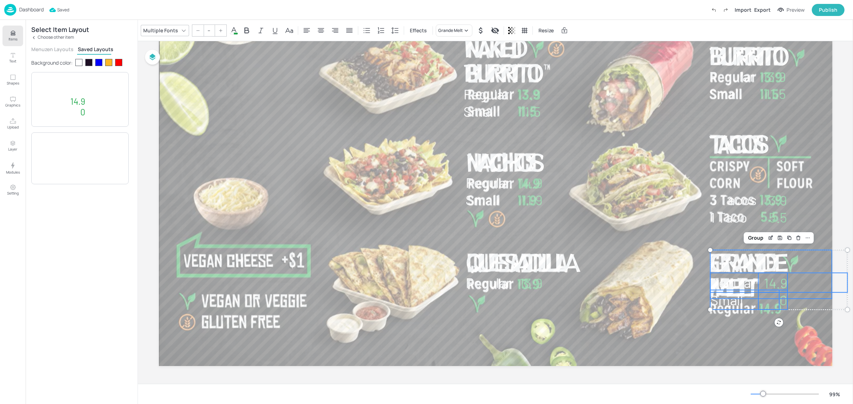
click at [815, 260] on p "Grande Melt" at bounding box center [771, 274] width 122 height 49
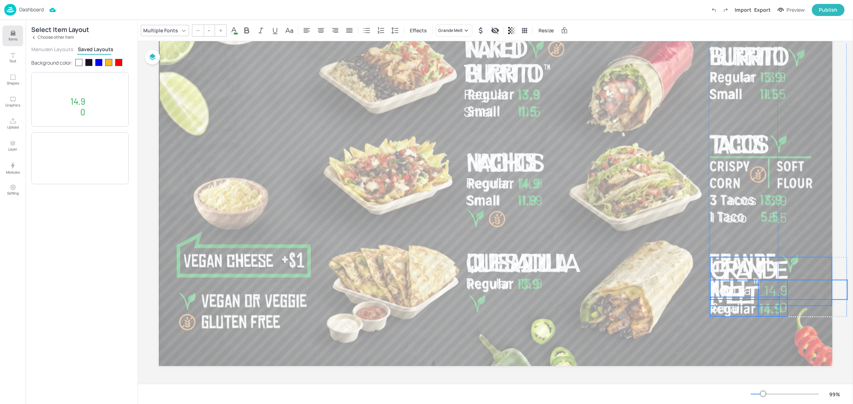
drag, startPoint x: 793, startPoint y: 285, endPoint x: 792, endPoint y: 293, distance: 7.2
click at [792, 293] on p "Grande Melt" at bounding box center [771, 281] width 122 height 49
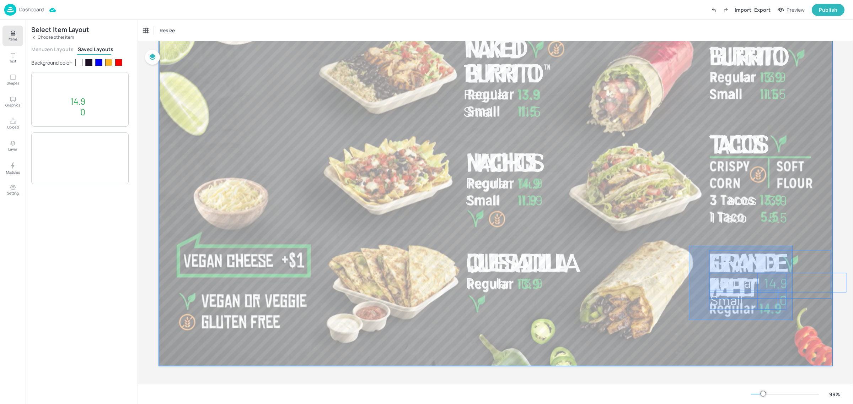
drag, startPoint x: 689, startPoint y: 246, endPoint x: 793, endPoint y: 321, distance: 127.8
click at [793, 321] on div at bounding box center [496, 177] width 674 height 379
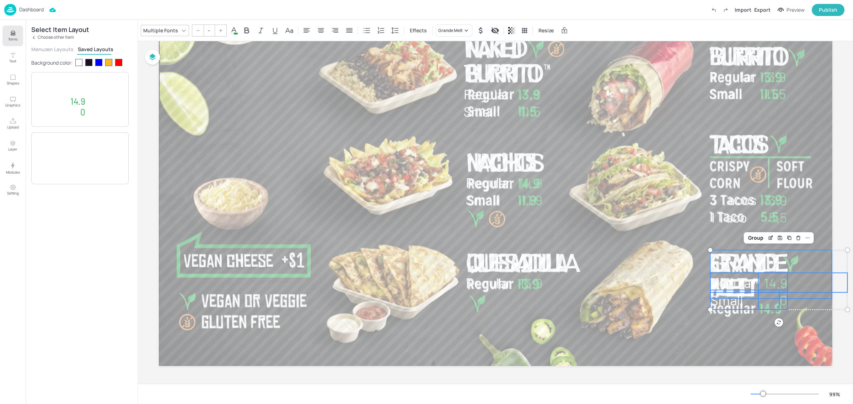
click at [777, 262] on span "Grande Melt" at bounding box center [747, 274] width 74 height 57
click at [733, 303] on span "Small" at bounding box center [726, 300] width 33 height 17
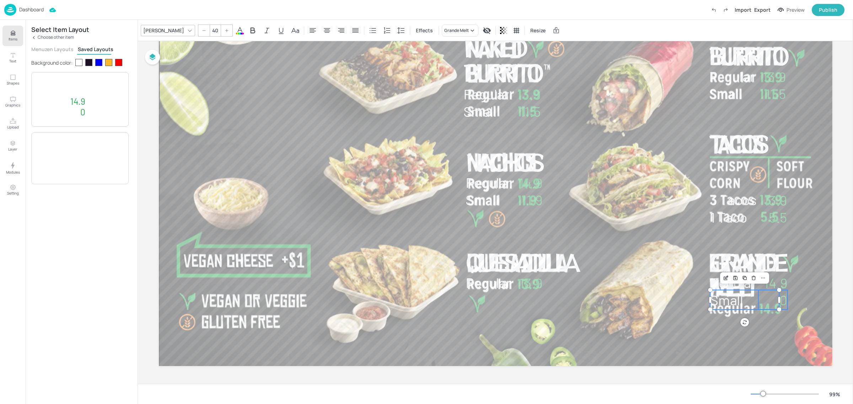
click at [784, 302] on span "0" at bounding box center [783, 300] width 8 height 17
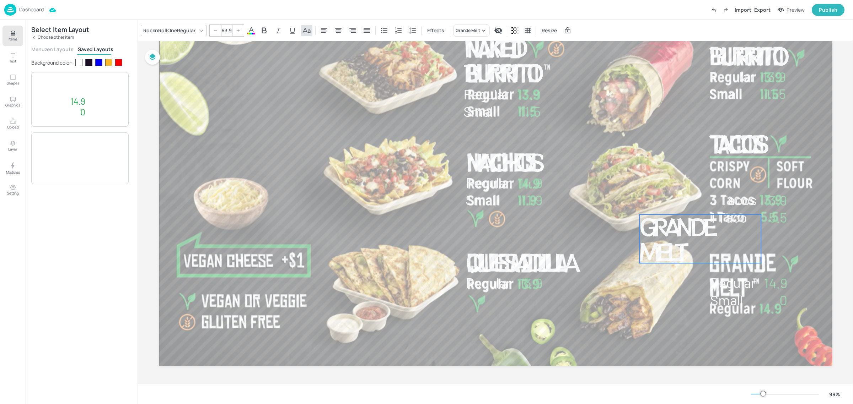
drag, startPoint x: 813, startPoint y: 280, endPoint x: 699, endPoint y: 235, distance: 122.4
click at [699, 235] on p "Grande Melt" at bounding box center [700, 239] width 122 height 49
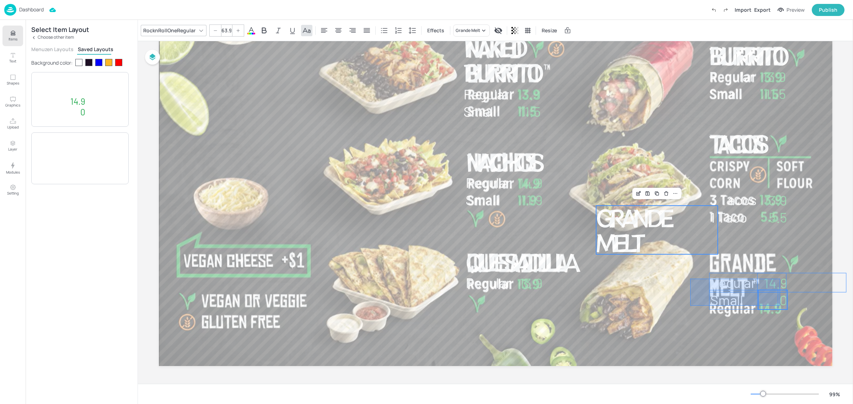
drag, startPoint x: 690, startPoint y: 279, endPoint x: 780, endPoint y: 306, distance: 93.9
type input "--"
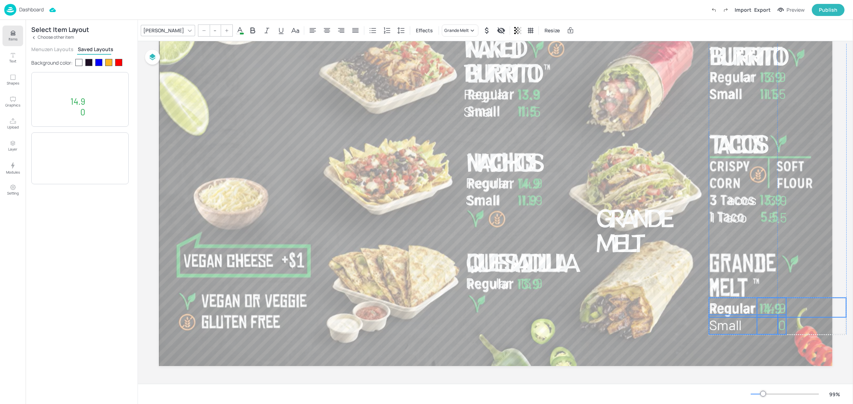
drag, startPoint x: 777, startPoint y: 284, endPoint x: 775, endPoint y: 309, distance: 25.0
click at [775, 309] on p "Regular" at bounding box center [777, 308] width 137 height 20
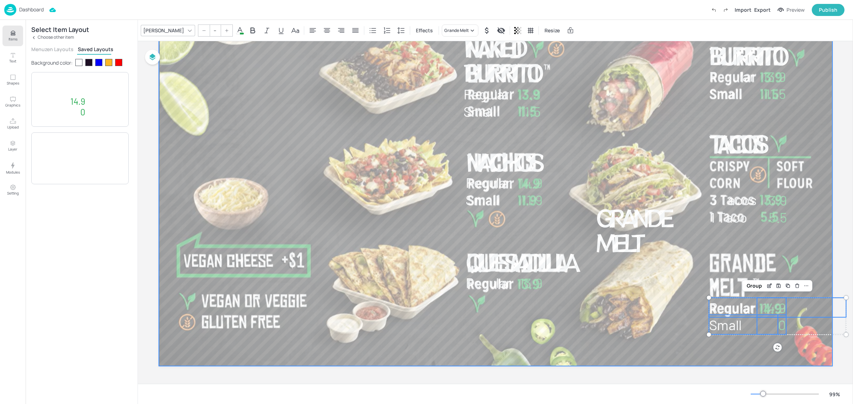
click at [756, 354] on div at bounding box center [496, 177] width 674 height 379
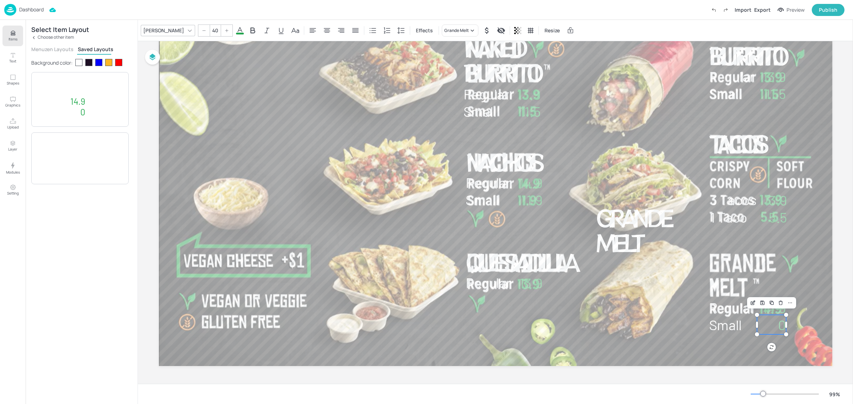
click at [779, 329] on span "0" at bounding box center [782, 325] width 8 height 17
click at [725, 324] on span "Small" at bounding box center [725, 325] width 33 height 17
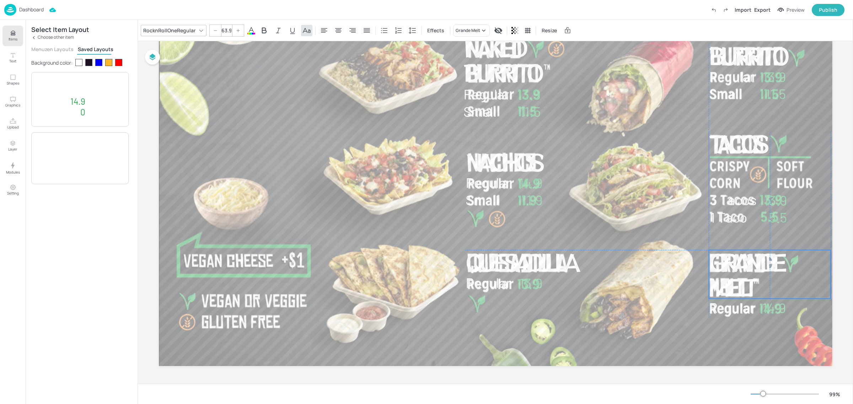
drag, startPoint x: 628, startPoint y: 237, endPoint x: 740, endPoint y: 283, distance: 120.7
click at [740, 283] on span "Grande Melt" at bounding box center [746, 274] width 74 height 57
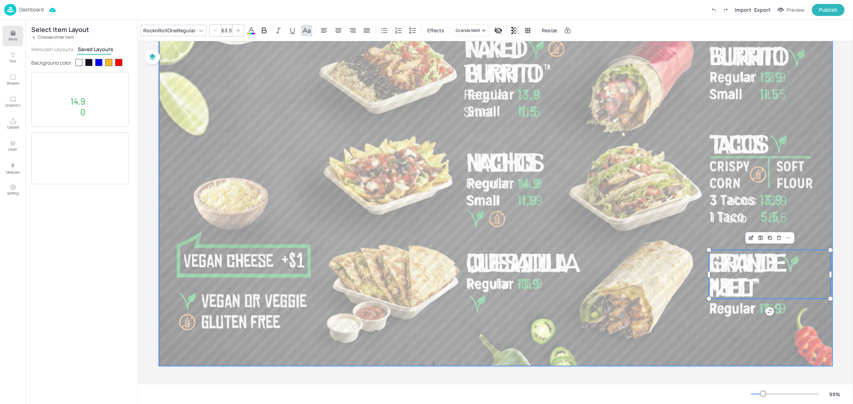
click at [737, 342] on div at bounding box center [496, 177] width 674 height 379
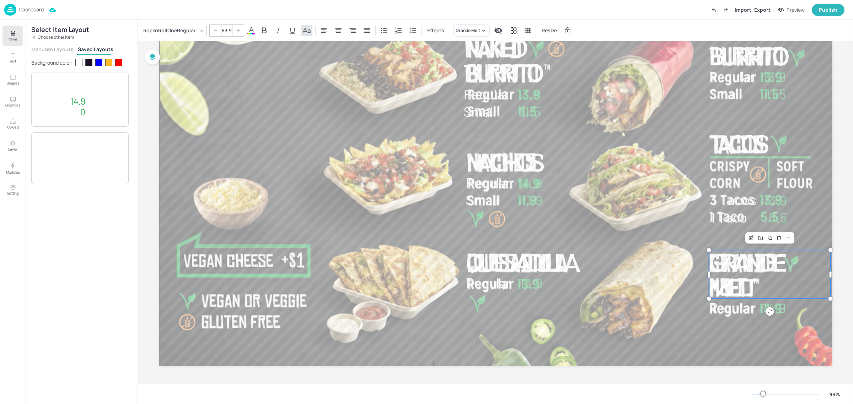
click at [765, 269] on span "Grande Melt" at bounding box center [746, 274] width 74 height 57
type input "62.6"
click at [828, 249] on div at bounding box center [828, 251] width 6 height 6
click at [802, 271] on p "Grande Melt" at bounding box center [768, 274] width 119 height 48
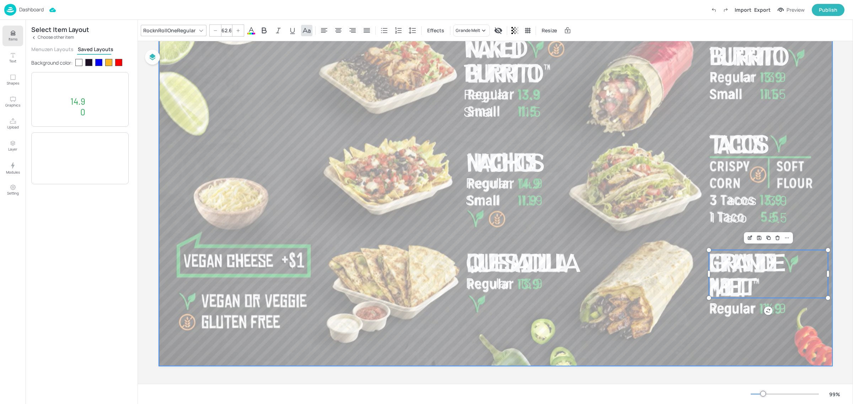
click at [775, 348] on div at bounding box center [496, 177] width 674 height 379
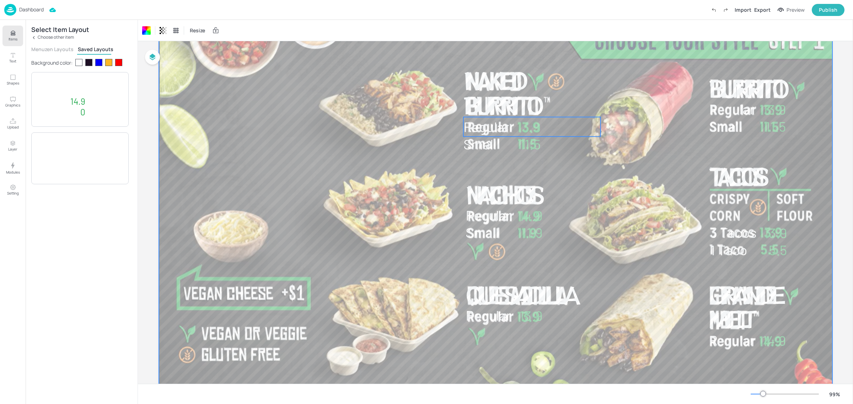
scroll to position [44, 0]
click at [360, 140] on div at bounding box center [496, 209] width 674 height 379
drag, startPoint x: 360, startPoint y: 140, endPoint x: 249, endPoint y: 171, distance: 115.0
click at [249, 171] on div at bounding box center [496, 209] width 674 height 379
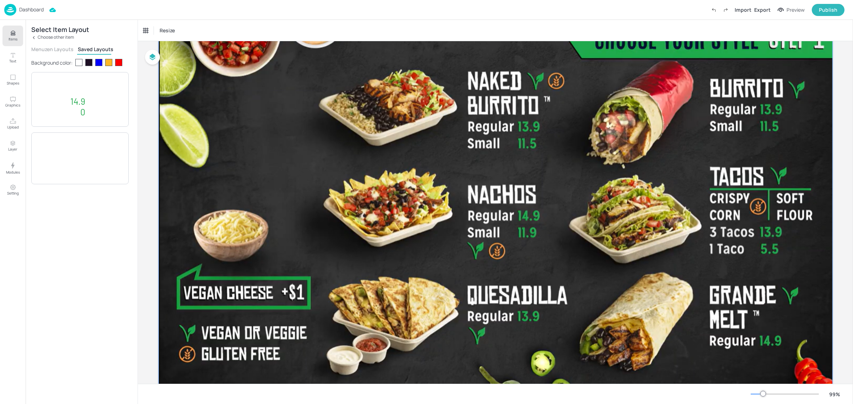
click at [349, 162] on div at bounding box center [495, 208] width 682 height 387
drag, startPoint x: 349, startPoint y: 162, endPoint x: 318, endPoint y: 249, distance: 92.1
click at [315, 249] on div at bounding box center [495, 208] width 682 height 387
drag, startPoint x: 324, startPoint y: 242, endPoint x: 301, endPoint y: 178, distance: 67.8
click at [301, 178] on div at bounding box center [495, 208] width 682 height 387
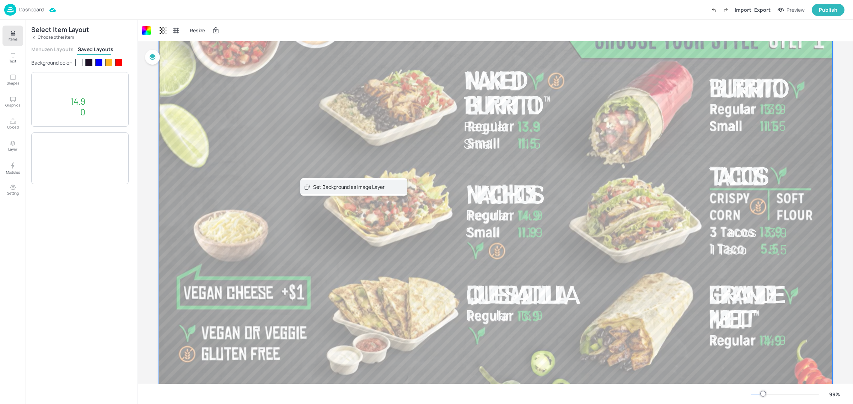
click at [317, 184] on div "Set Background as Image Layer" at bounding box center [348, 186] width 71 height 7
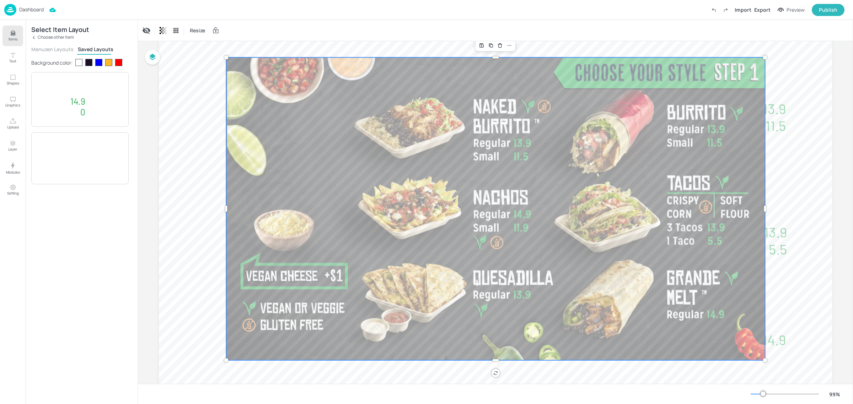
click at [352, 199] on div at bounding box center [495, 209] width 539 height 303
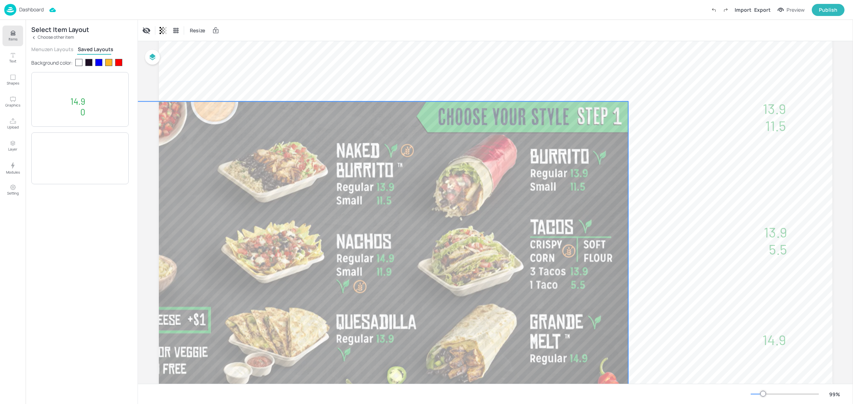
drag, startPoint x: 381, startPoint y: 197, endPoint x: 244, endPoint y: 241, distance: 143.8
click at [244, 241] on div at bounding box center [358, 253] width 539 height 303
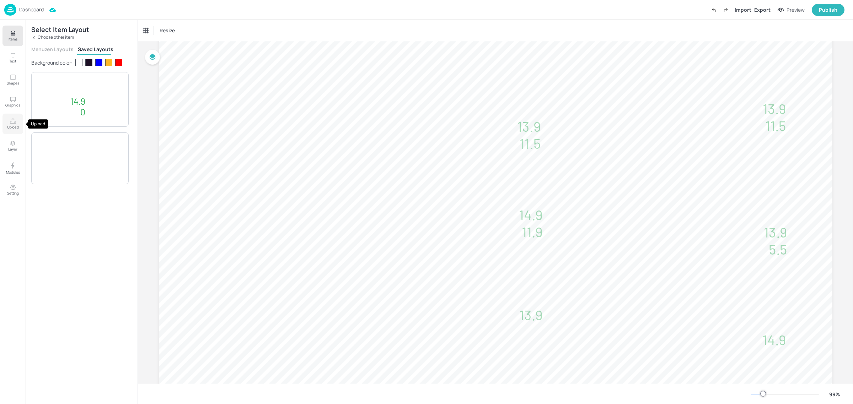
click at [10, 122] on icon "Upload" at bounding box center [13, 120] width 6 height 5
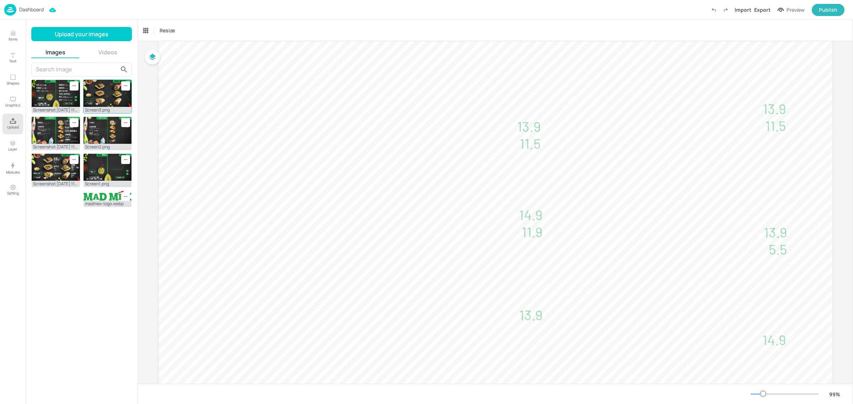
click at [106, 96] on img at bounding box center [108, 93] width 48 height 27
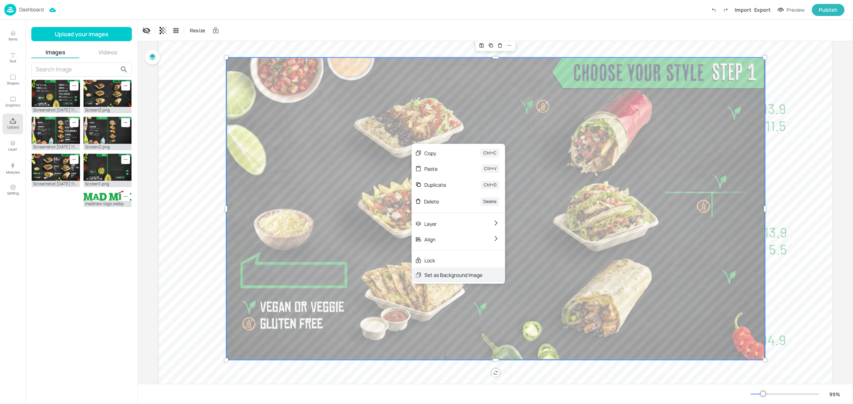
click at [450, 274] on div "Set as Background Image" at bounding box center [453, 275] width 58 height 7
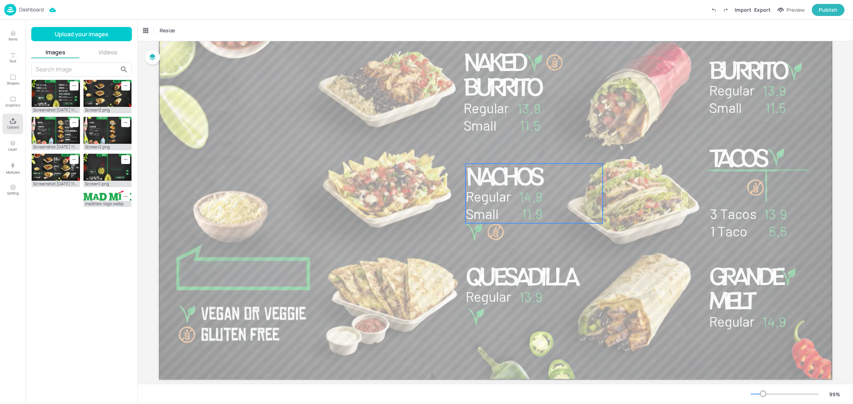
scroll to position [76, 0]
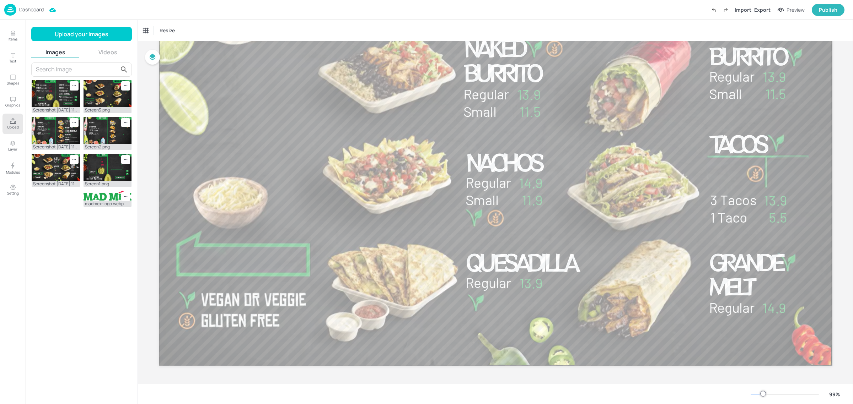
click at [52, 73] on input "text" at bounding box center [77, 69] width 82 height 11
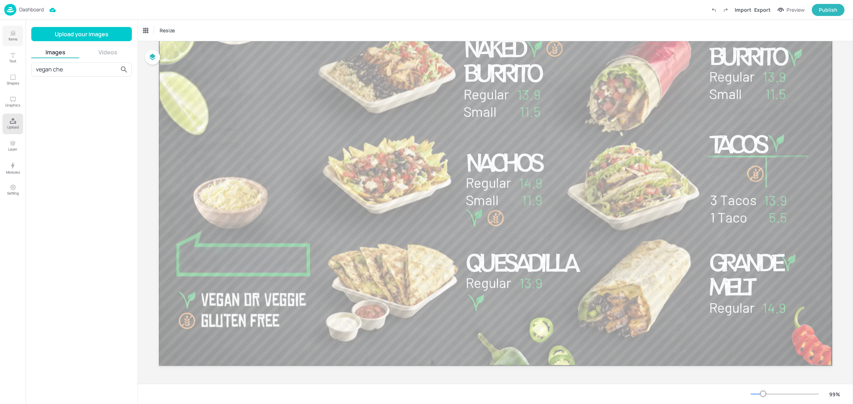
type input "vegan che"
click at [17, 31] on button "Items" at bounding box center [12, 36] width 21 height 21
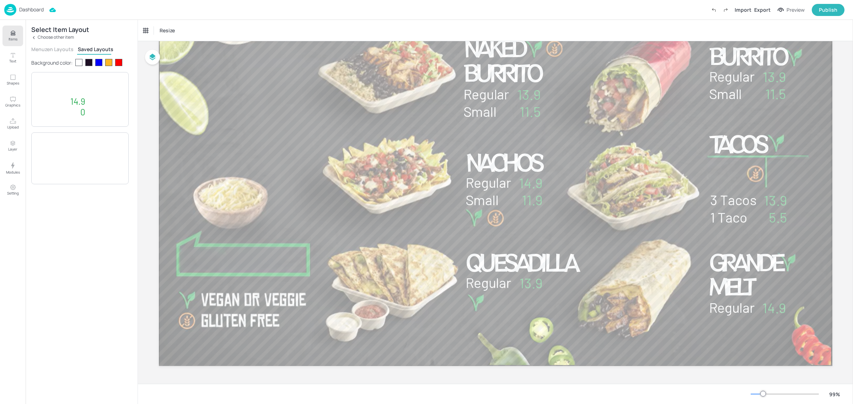
click at [52, 36] on p "Choose other item" at bounding box center [56, 37] width 36 height 5
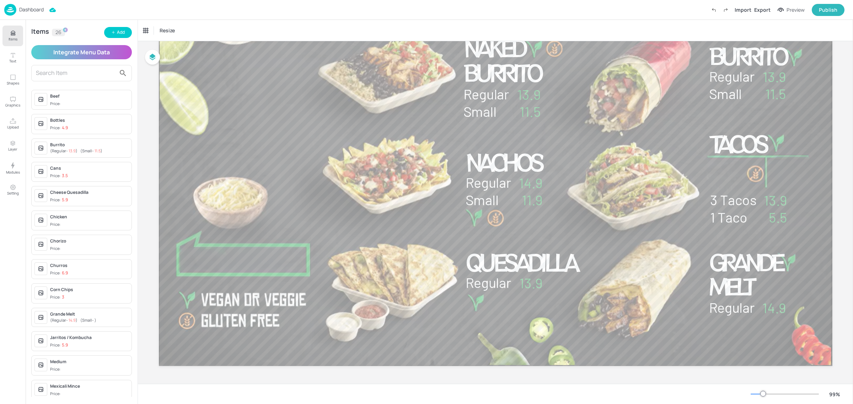
click at [50, 75] on input "text" at bounding box center [76, 73] width 80 height 11
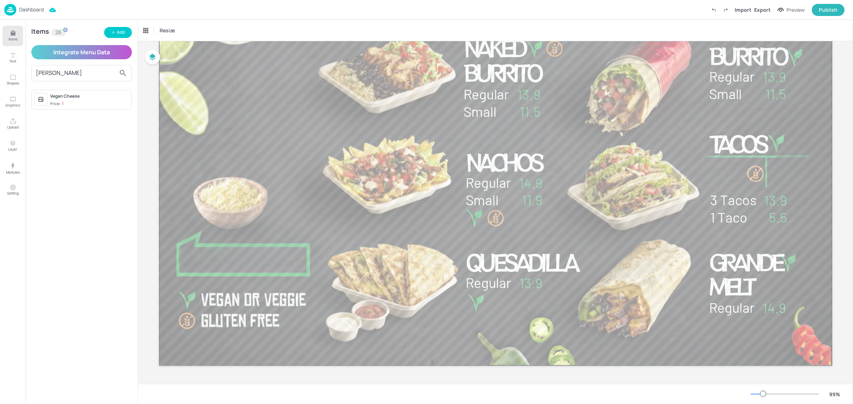
type input "vega"
click at [82, 97] on div "Vegan Cheese" at bounding box center [89, 96] width 79 height 6
click at [89, 63] on div at bounding box center [88, 62] width 7 height 7
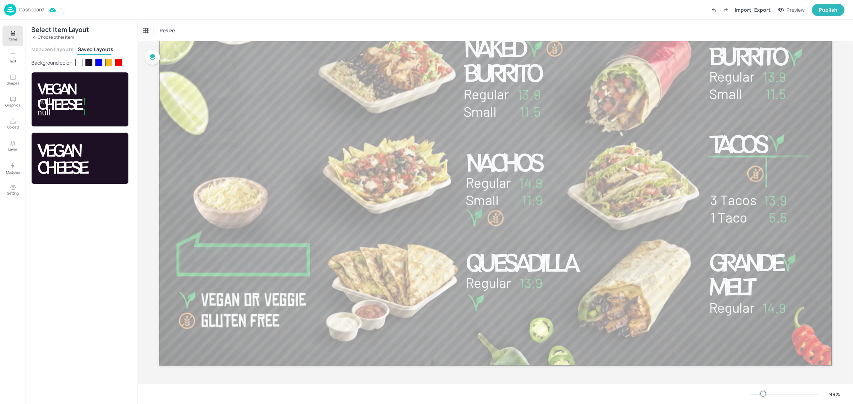
click at [45, 50] on button "Menuzen Layouts" at bounding box center [52, 49] width 42 height 7
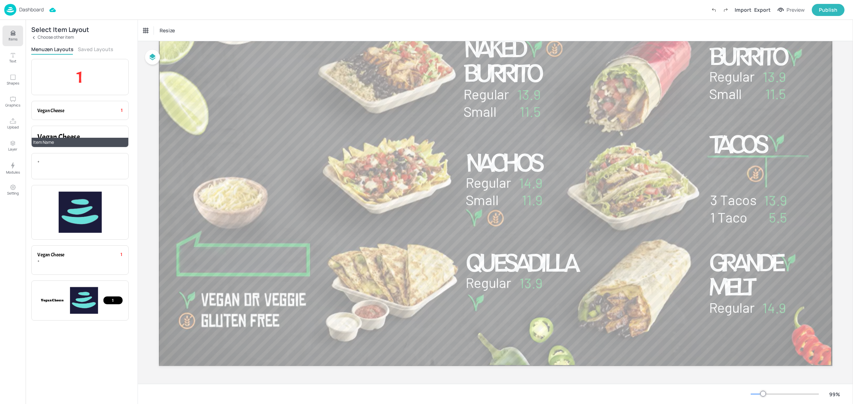
click at [87, 139] on div "Item Name" at bounding box center [80, 142] width 97 height 9
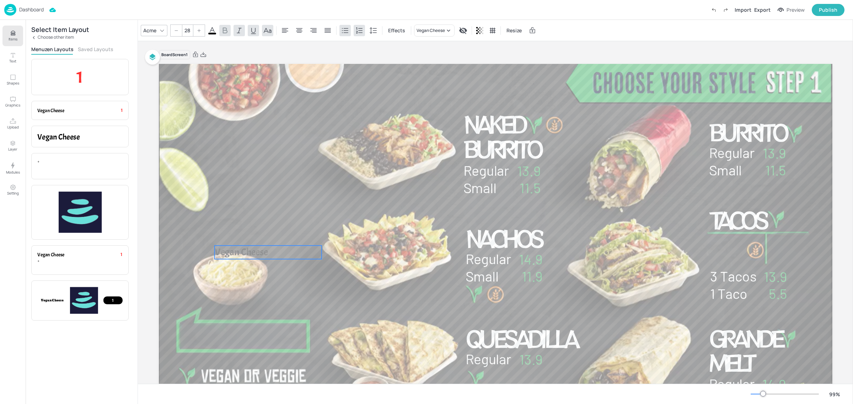
drag, startPoint x: 224, startPoint y: 77, endPoint x: 260, endPoint y: 297, distance: 223.3
click at [257, 260] on p "Vegan Cheese" at bounding box center [267, 253] width 107 height 14
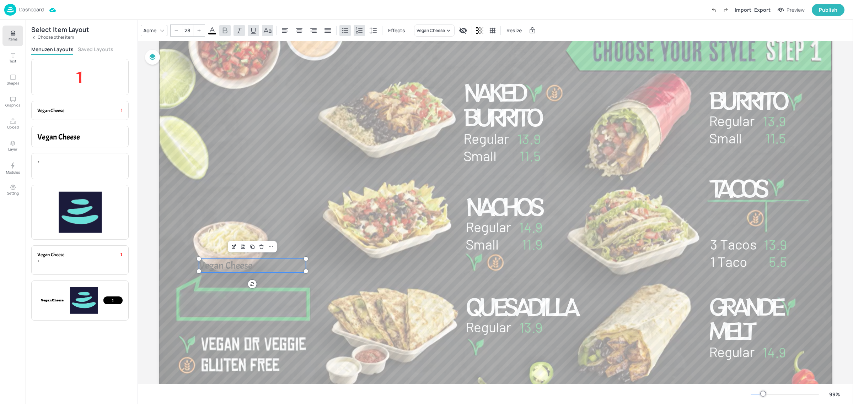
scroll to position [76, 0]
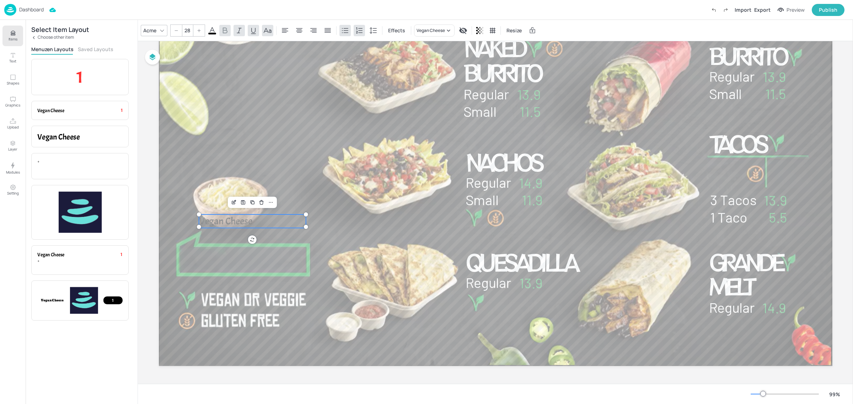
click at [158, 27] on div at bounding box center [162, 30] width 9 height 9
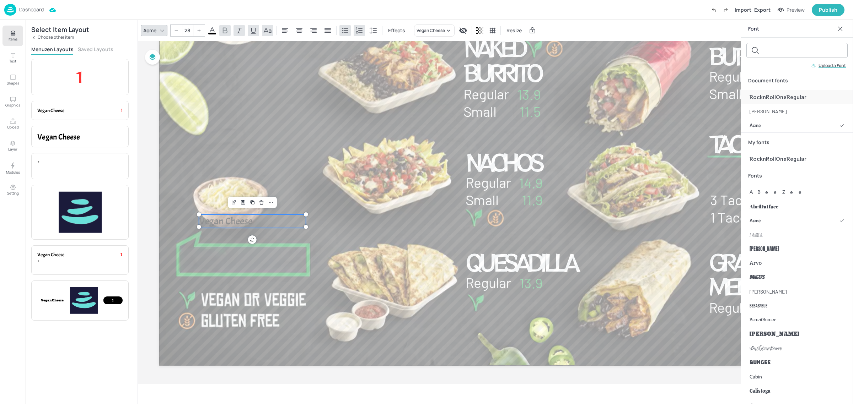
click at [792, 95] on span "RocknRollOneRegular" at bounding box center [778, 96] width 57 height 7
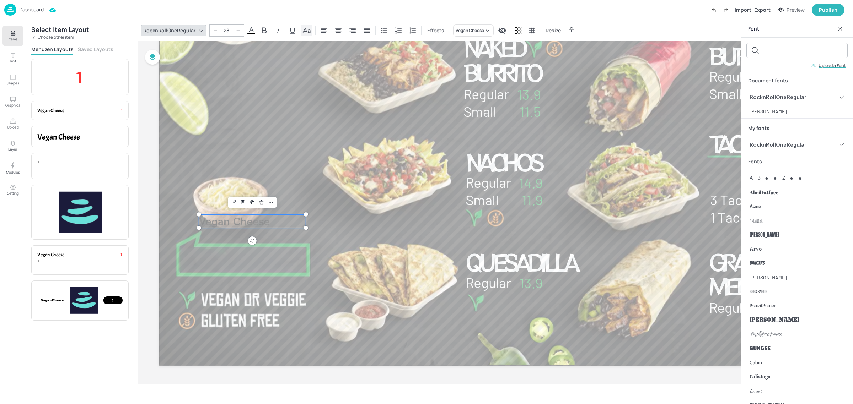
click at [302, 32] on icon at bounding box center [306, 30] width 9 height 9
click at [507, 167] on span "Nachos" at bounding box center [503, 162] width 76 height 32
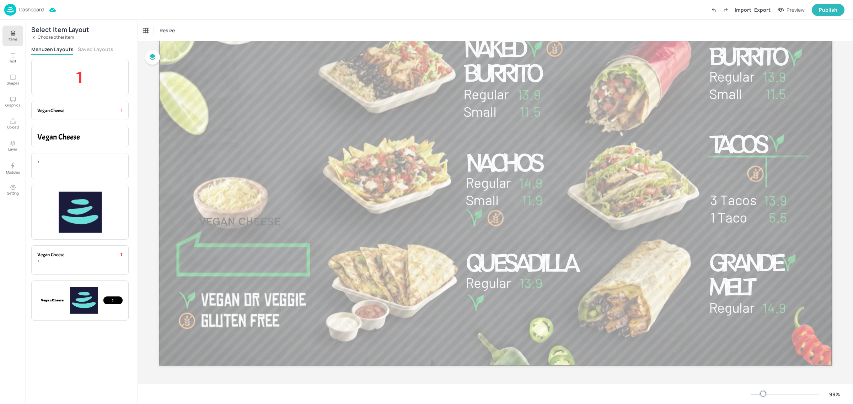
click at [499, 166] on span "Nachos" at bounding box center [503, 162] width 76 height 32
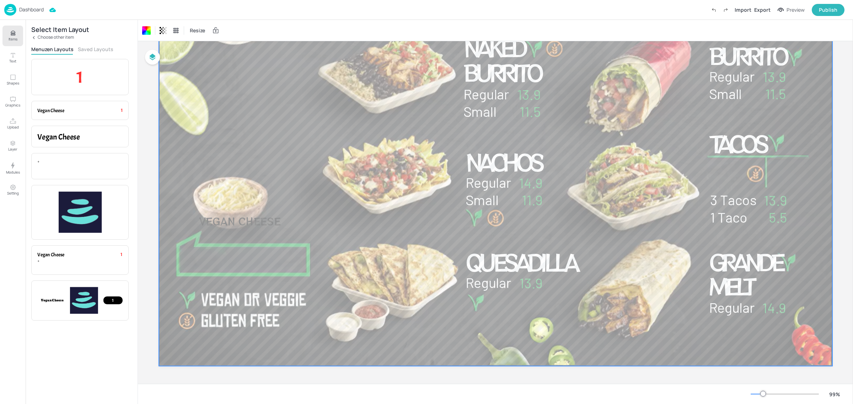
click at [459, 166] on div at bounding box center [496, 177] width 674 height 379
click at [501, 162] on span "Nachos" at bounding box center [503, 162] width 76 height 32
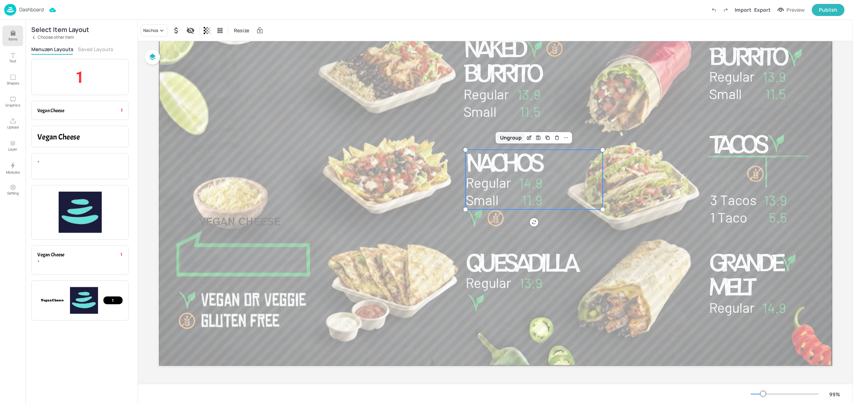
click at [507, 138] on div "Ungroup" at bounding box center [510, 137] width 27 height 9
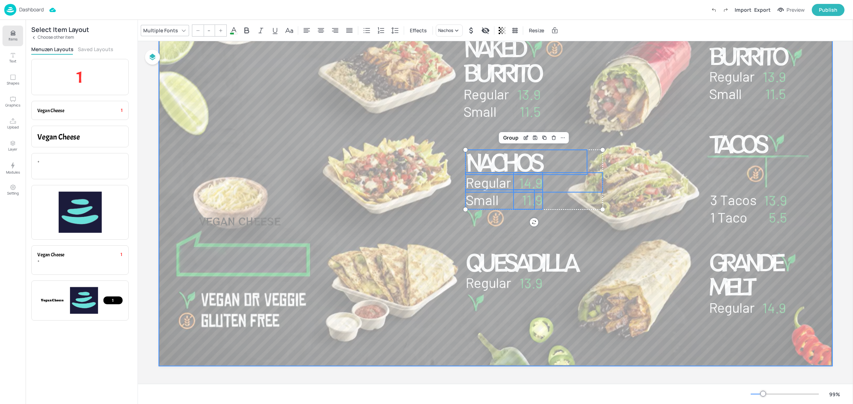
click at [418, 164] on div at bounding box center [496, 177] width 674 height 379
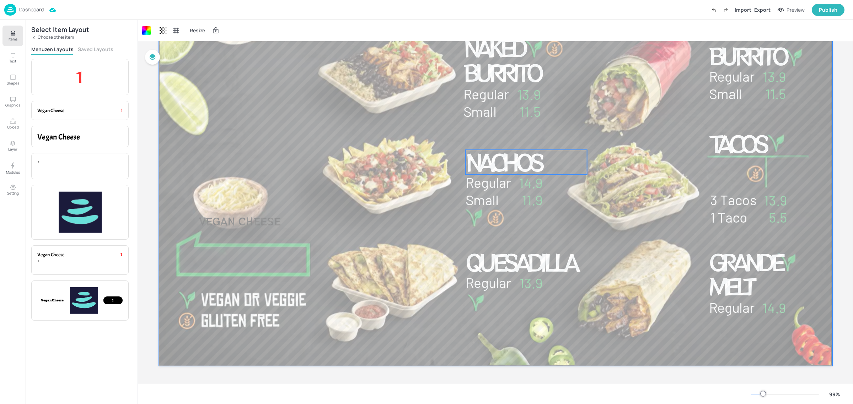
click at [489, 165] on span "Nachos" at bounding box center [503, 162] width 76 height 32
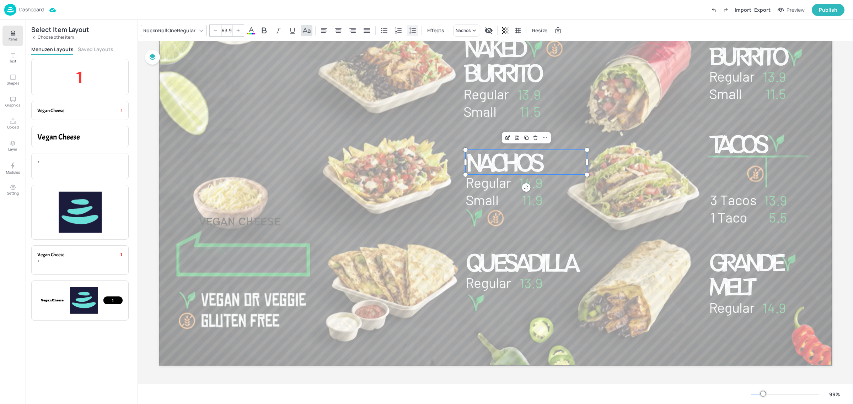
click at [412, 32] on icon at bounding box center [412, 30] width 7 height 6
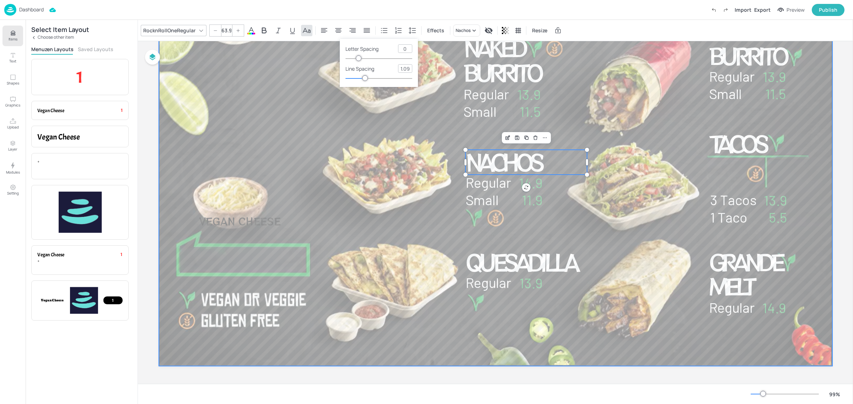
type input "28"
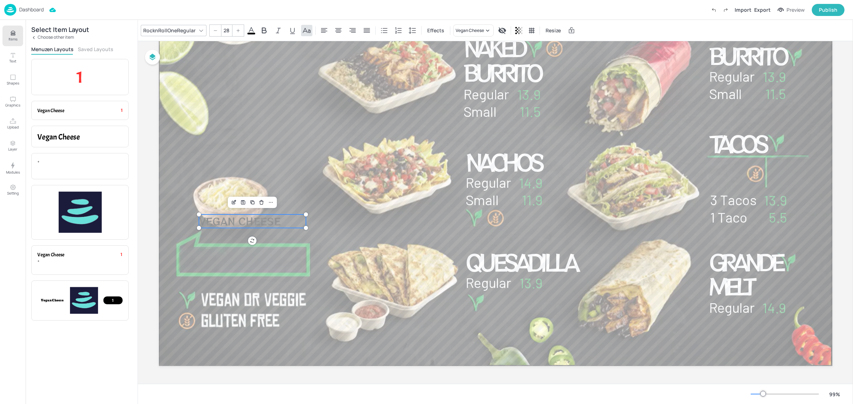
click at [251, 224] on span "Vegan Cheese" at bounding box center [240, 221] width 82 height 14
click at [411, 29] on icon at bounding box center [412, 30] width 9 height 9
click at [408, 70] on input "1.4" at bounding box center [405, 69] width 14 height 8
type input "1.09"
drag, startPoint x: 360, startPoint y: 77, endPoint x: 365, endPoint y: 77, distance: 5.0
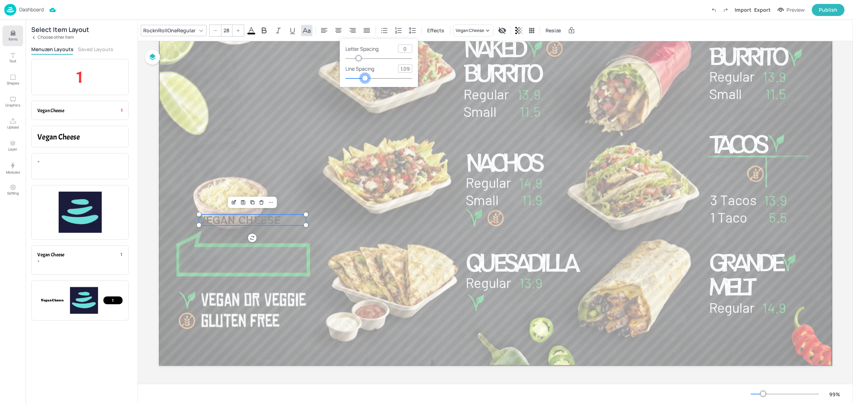
click at [365, 77] on div at bounding box center [365, 78] width 6 height 6
click at [361, 58] on div at bounding box center [361, 58] width 6 height 6
click at [406, 50] on input "36" at bounding box center [405, 49] width 14 height 8
drag, startPoint x: 409, startPoint y: 49, endPoint x: 395, endPoint y: 50, distance: 13.9
click at [395, 50] on div "Letter spacing 36" at bounding box center [378, 52] width 67 height 17
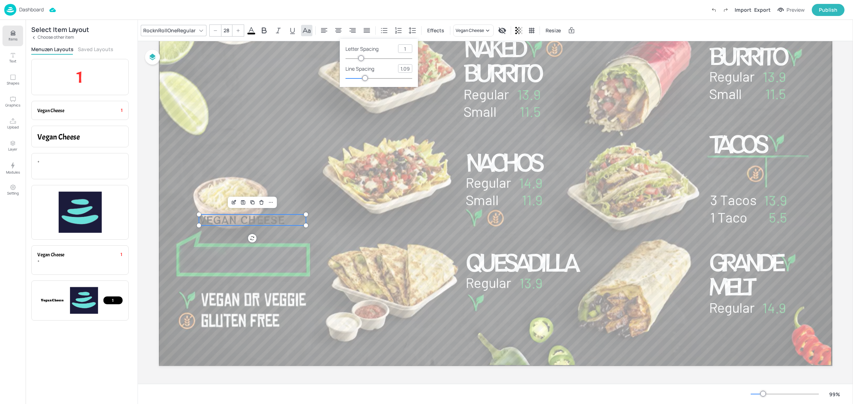
type input "1"
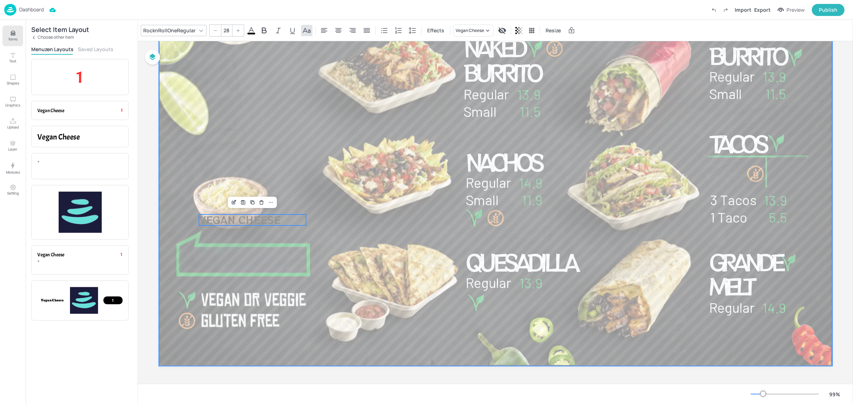
click at [242, 157] on div at bounding box center [496, 177] width 674 height 379
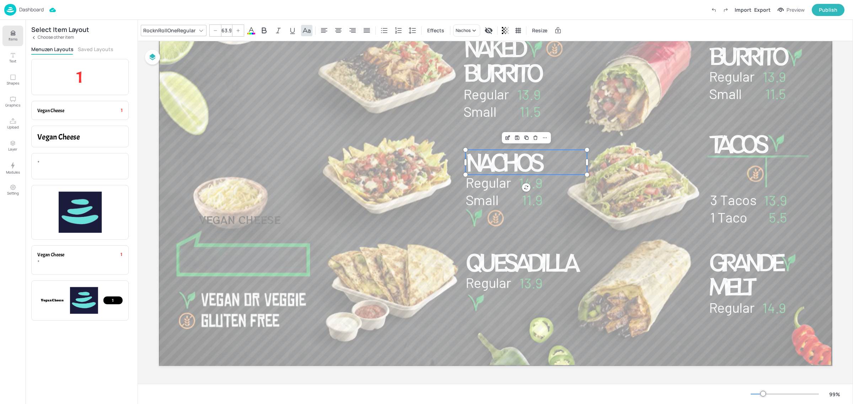
click at [491, 165] on span "Nachos" at bounding box center [503, 162] width 76 height 32
click at [409, 31] on icon at bounding box center [412, 30] width 9 height 9
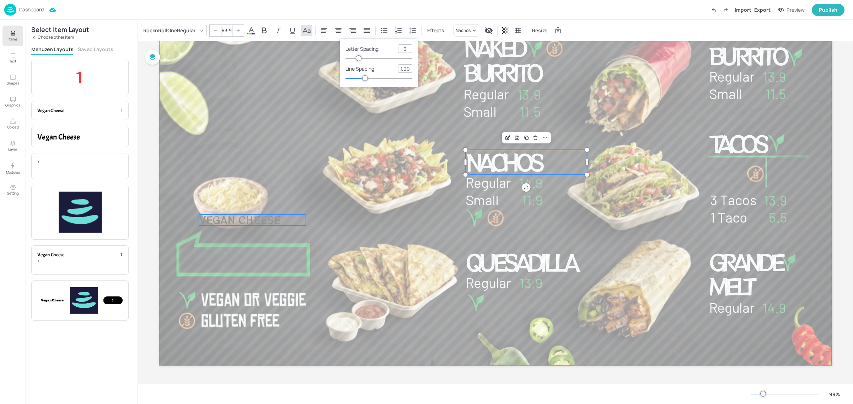
type input "28"
click at [270, 220] on span "Vegan Cheese" at bounding box center [240, 220] width 82 height 14
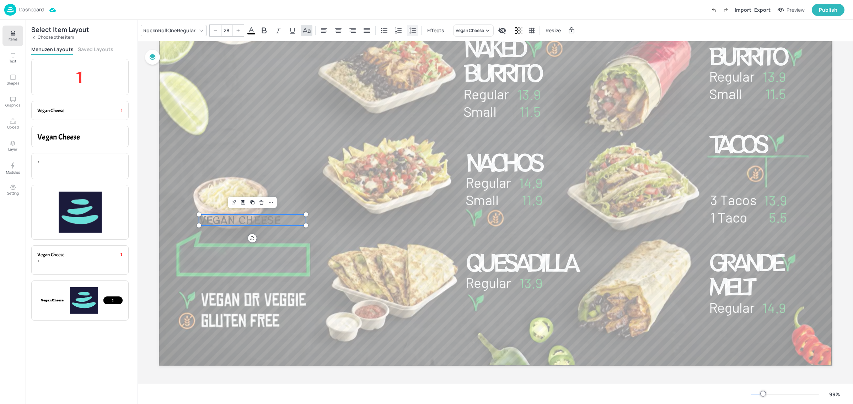
click at [411, 31] on icon at bounding box center [412, 30] width 9 height 9
click at [406, 45] on input "1" at bounding box center [405, 49] width 14 height 8
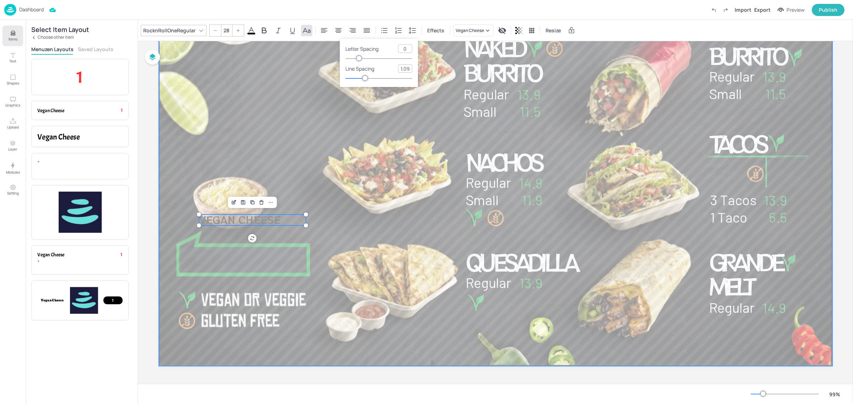
type input "0"
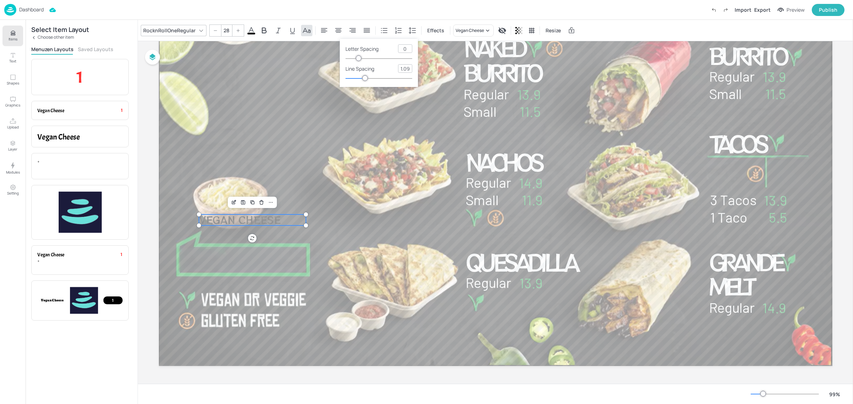
click at [293, 219] on p "Vegan Cheese" at bounding box center [252, 220] width 107 height 11
click at [286, 220] on p "Vegan Cheese" at bounding box center [252, 220] width 107 height 11
click at [284, 219] on p "Vegan Cheese" at bounding box center [252, 220] width 107 height 11
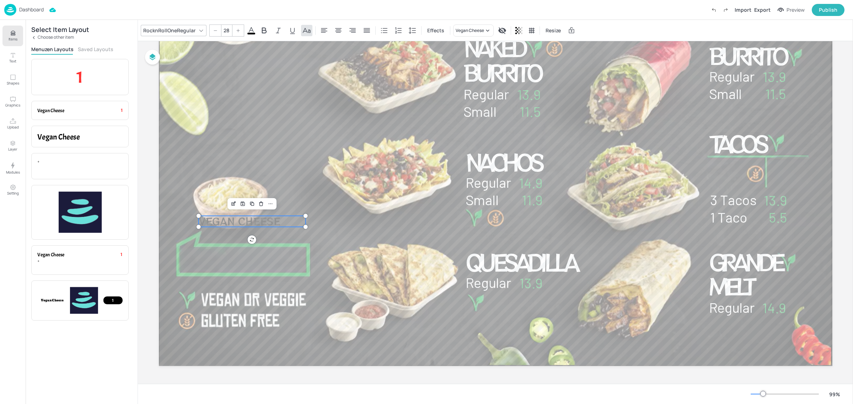
click at [269, 222] on span "Vegan Cheese" at bounding box center [239, 221] width 82 height 14
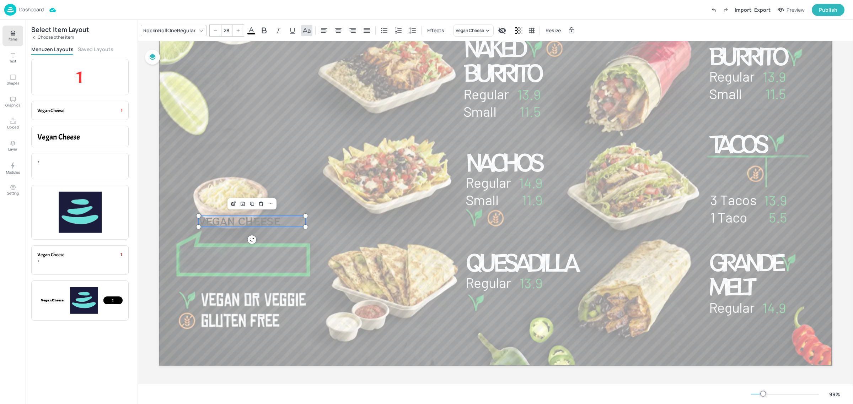
click at [269, 222] on span "Vegan Cheese" at bounding box center [239, 221] width 82 height 14
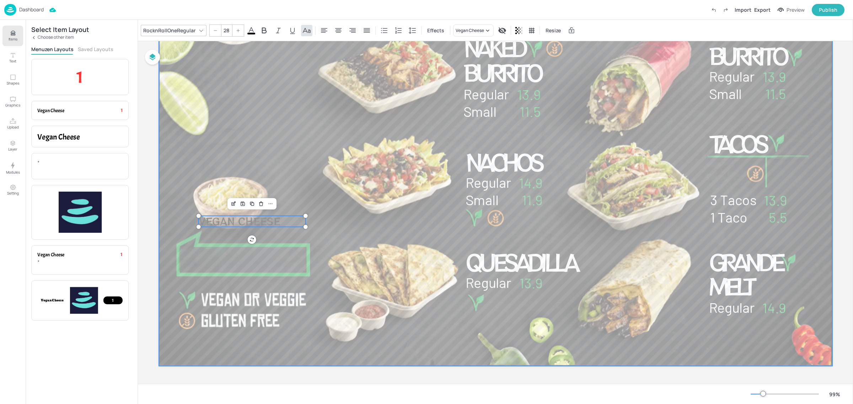
click at [303, 245] on div at bounding box center [496, 177] width 674 height 379
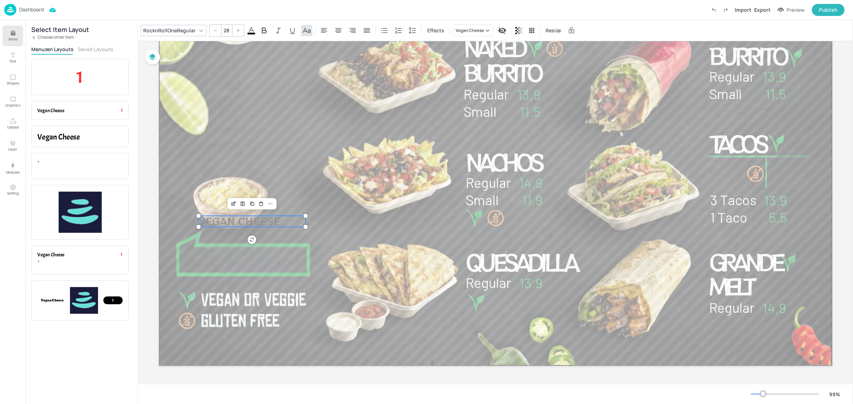
click at [273, 219] on span "Vegan Cheese" at bounding box center [239, 221] width 82 height 14
click at [274, 219] on span "Vegan Cheese" at bounding box center [239, 221] width 82 height 14
click at [278, 222] on span "Vegan Cheese" at bounding box center [239, 221] width 82 height 14
click at [271, 249] on div at bounding box center [496, 177] width 674 height 379
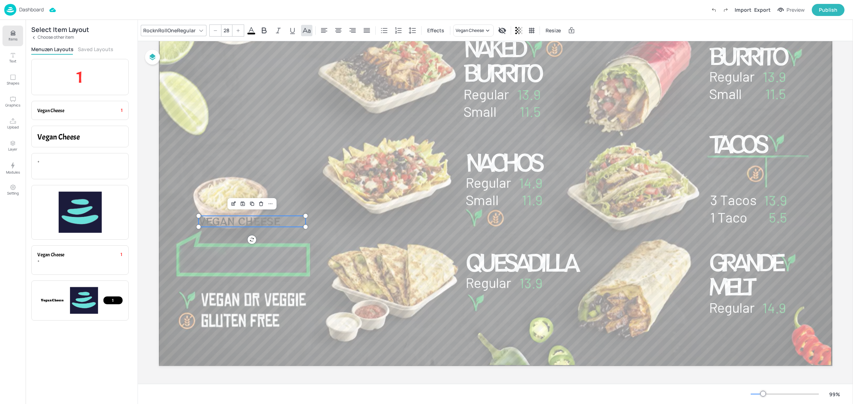
click at [269, 221] on span "Vegan Cheese" at bounding box center [239, 221] width 82 height 14
click at [411, 31] on icon at bounding box center [412, 30] width 9 height 9
click at [306, 217] on div at bounding box center [306, 216] width 6 height 6
drag, startPoint x: 238, startPoint y: 220, endPoint x: 235, endPoint y: 262, distance: 41.4
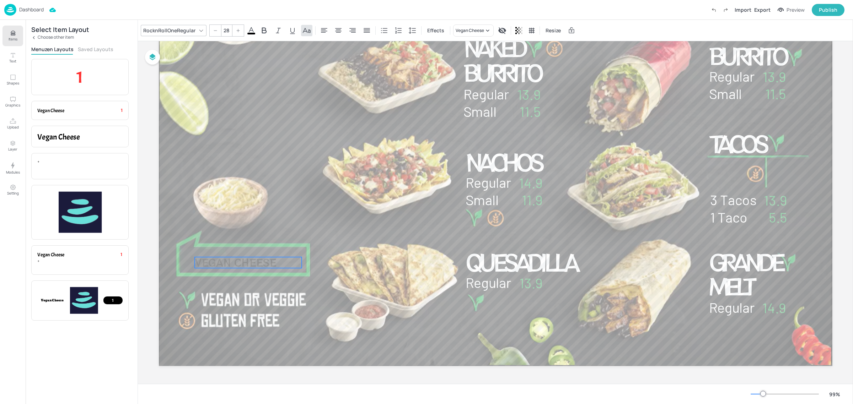
click at [235, 262] on span "Vegan Cheese" at bounding box center [235, 263] width 82 height 14
drag, startPoint x: 274, startPoint y: 266, endPoint x: 263, endPoint y: 264, distance: 11.2
click at [263, 264] on span "Vegan Cheese" at bounding box center [224, 261] width 82 height 14
click at [248, 33] on span at bounding box center [251, 34] width 8 height 2
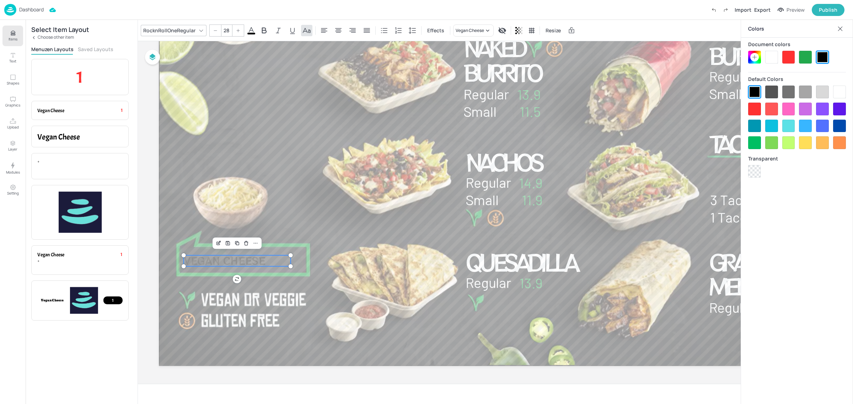
drag, startPoint x: 768, startPoint y: 56, endPoint x: 413, endPoint y: 59, distance: 355.1
click at [751, 55] on div at bounding box center [797, 57] width 98 height 13
click at [223, 31] on input "28" at bounding box center [226, 30] width 10 height 11
type input "33.9"
click at [289, 267] on div "Naked Burrito Regular 13.9 Small 11.5 11.9 Small 14.9 Regular Nachos 13.9 Regul…" at bounding box center [496, 177] width 674 height 379
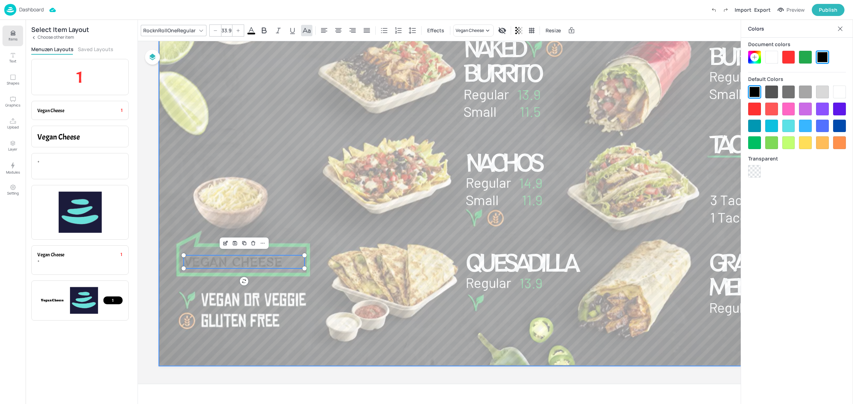
click at [330, 251] on div at bounding box center [496, 177] width 674 height 379
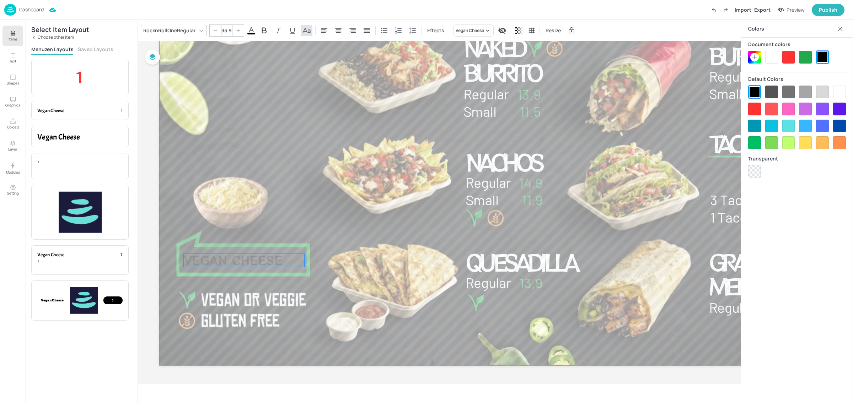
click at [270, 262] on span "Vegan Cheese" at bounding box center [232, 260] width 98 height 17
drag, startPoint x: 773, startPoint y: 55, endPoint x: 843, endPoint y: 18, distance: 79.5
click at [773, 55] on div at bounding box center [771, 57] width 13 height 13
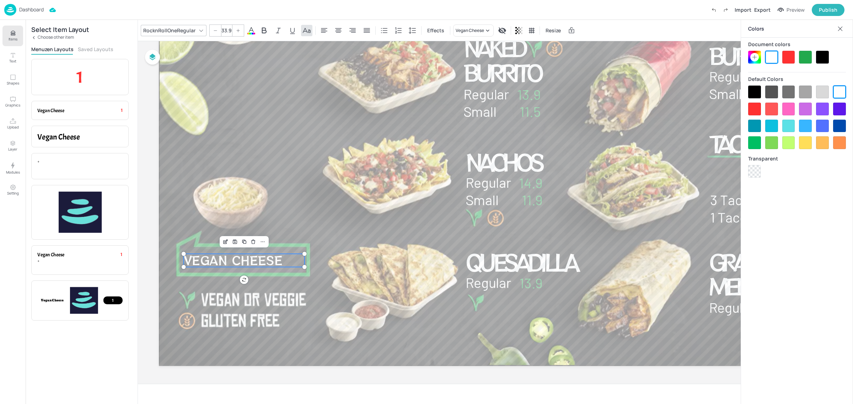
click at [839, 26] on icon at bounding box center [840, 28] width 7 height 7
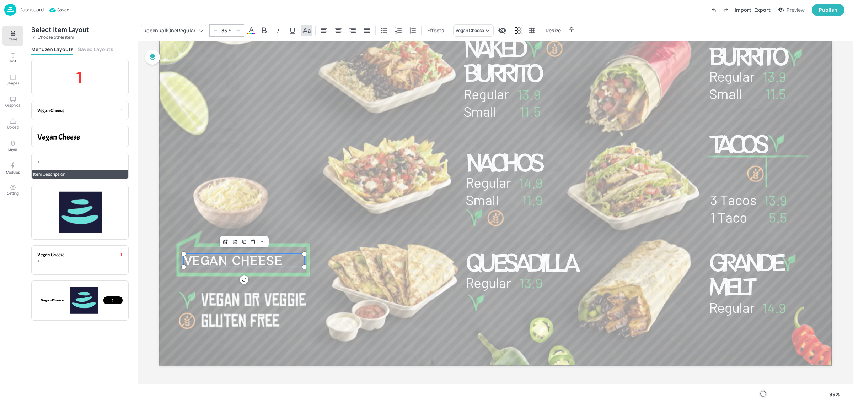
click at [84, 163] on p "+" at bounding box center [79, 161] width 85 height 5
type input "--"
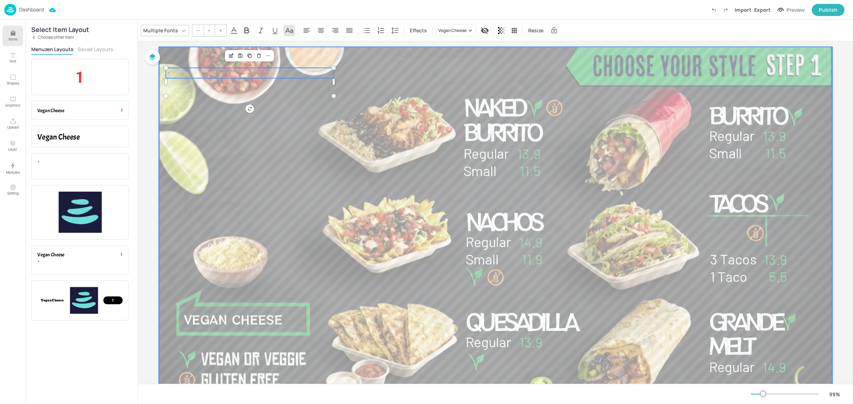
scroll to position [0, 0]
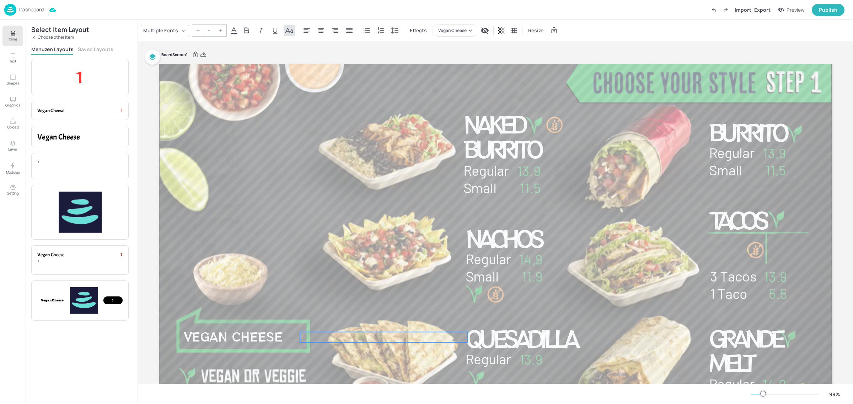
drag, startPoint x: 258, startPoint y: 90, endPoint x: 392, endPoint y: 337, distance: 281.2
click at [392, 337] on p "+" at bounding box center [384, 337] width 168 height 10
drag, startPoint x: 464, startPoint y: 340, endPoint x: 304, endPoint y: 350, distance: 160.3
click at [304, 350] on div "Naked Burrito Regular 13.9 Small 11.5 11.9 Small 14.9 Regular Nachos 13.9 Regul…" at bounding box center [496, 253] width 674 height 379
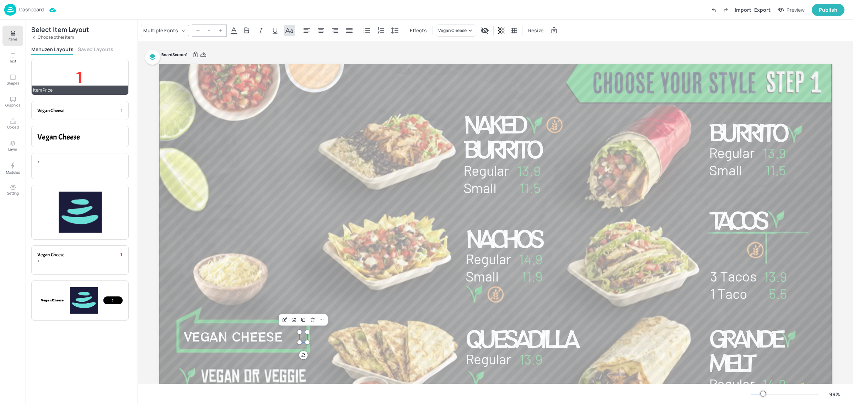
click at [72, 82] on p "1" at bounding box center [79, 77] width 85 height 24
drag, startPoint x: 209, startPoint y: 86, endPoint x: 323, endPoint y: 334, distance: 273.4
click at [323, 334] on p "1" at bounding box center [319, 334] width 69 height 20
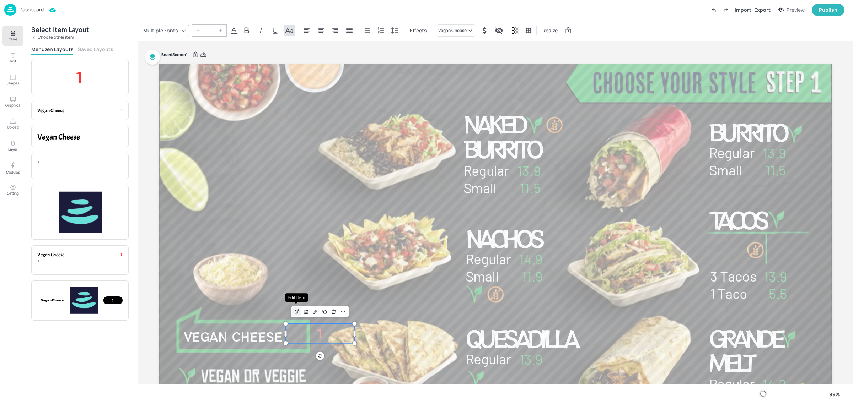
click at [295, 309] on icon "Edit Item" at bounding box center [297, 312] width 6 height 6
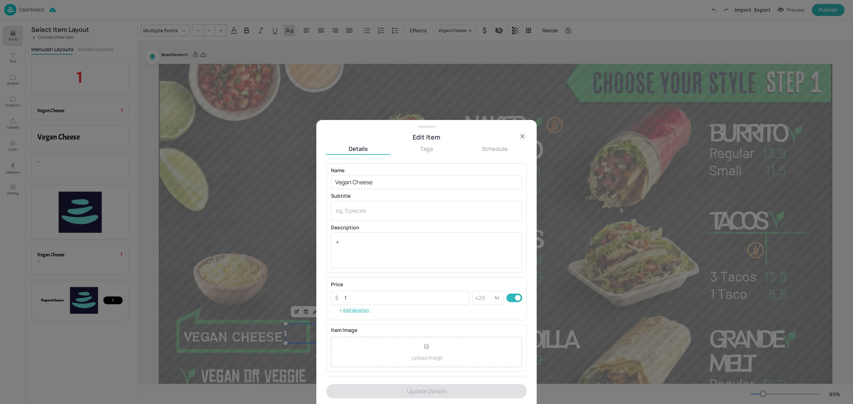
click at [520, 135] on icon at bounding box center [522, 136] width 9 height 9
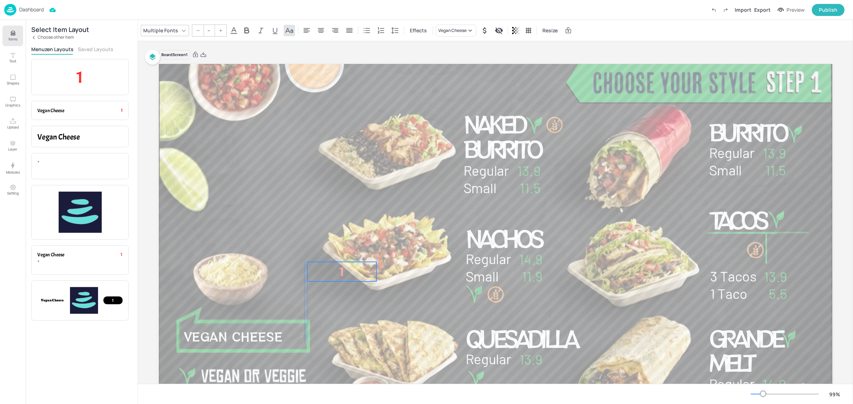
drag, startPoint x: 329, startPoint y: 334, endPoint x: 350, endPoint y: 272, distance: 65.2
click at [350, 272] on p "1" at bounding box center [341, 272] width 69 height 20
drag, startPoint x: 358, startPoint y: 273, endPoint x: 347, endPoint y: 267, distance: 12.1
click at [358, 272] on p "1" at bounding box center [341, 272] width 69 height 20
click at [316, 247] on icon "Edit Item" at bounding box center [319, 250] width 6 height 6
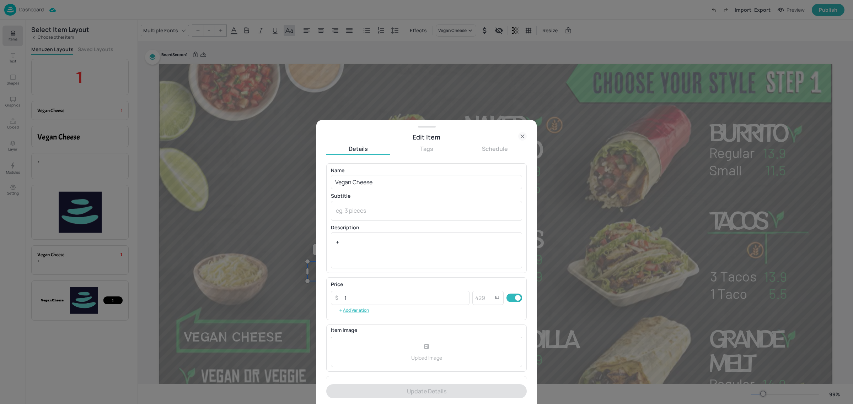
click at [522, 135] on icon at bounding box center [522, 136] width 9 height 9
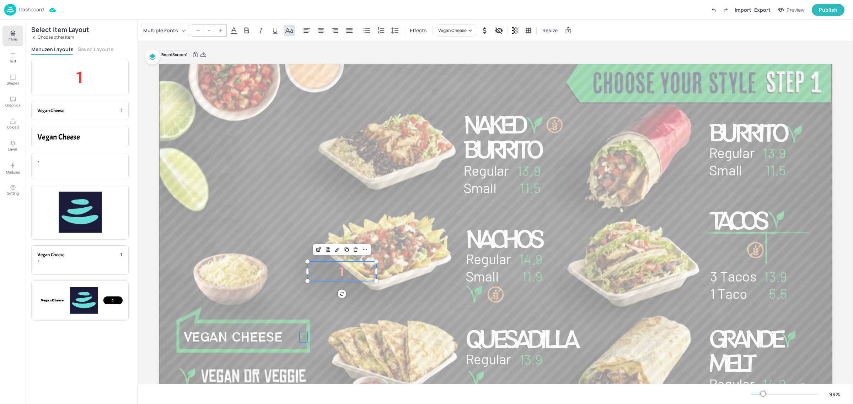
click at [306, 336] on p "+" at bounding box center [303, 337] width 8 height 10
click at [235, 31] on icon at bounding box center [234, 30] width 9 height 9
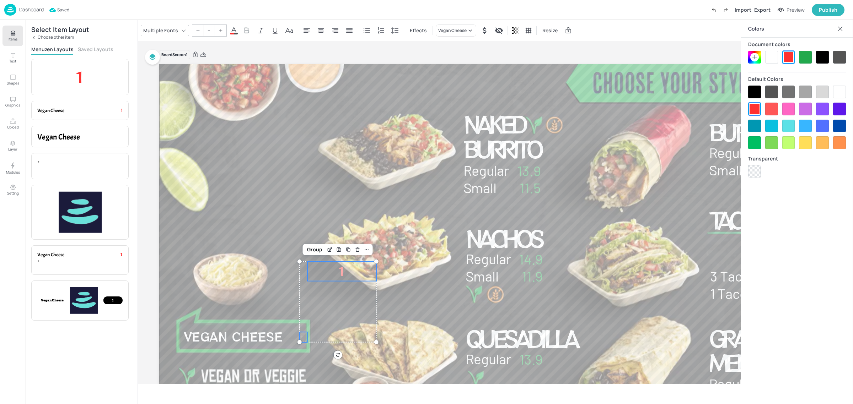
click at [774, 57] on div at bounding box center [771, 57] width 13 height 13
click at [843, 29] on div at bounding box center [840, 28] width 11 height 11
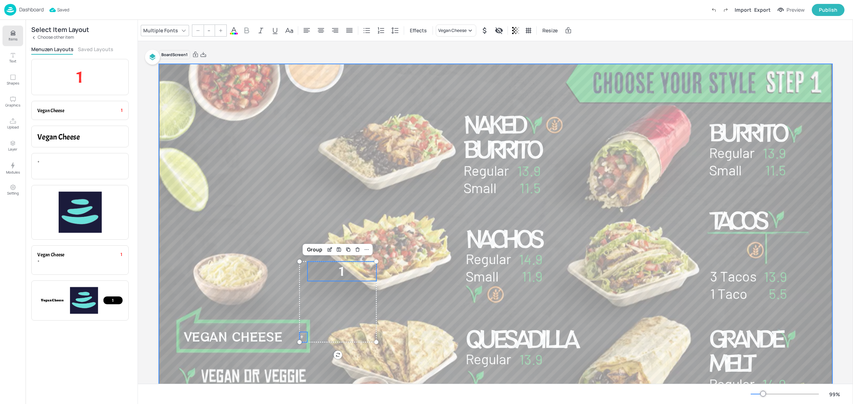
click at [426, 297] on div at bounding box center [496, 253] width 674 height 379
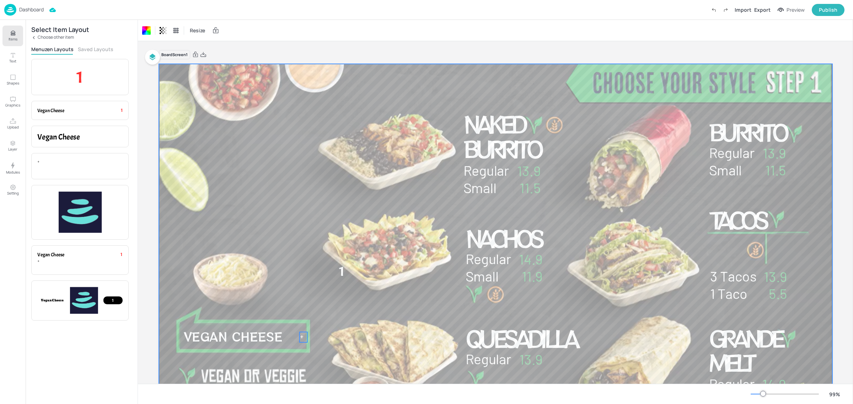
click at [300, 338] on div "Naked Burrito Regular 13.9 Small 11.5 11.9 Small 14.9 Regular Nachos 13.9 Regul…" at bounding box center [496, 253] width 674 height 379
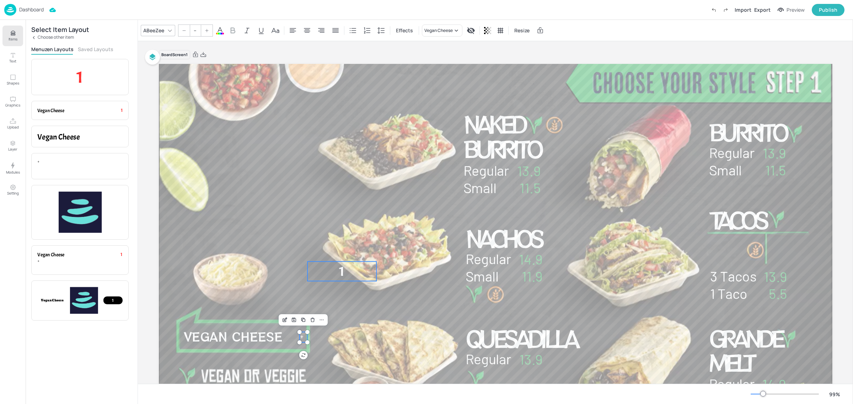
click at [344, 277] on p "1" at bounding box center [341, 272] width 69 height 20
click at [209, 32] on input "--" at bounding box center [209, 30] width 10 height 11
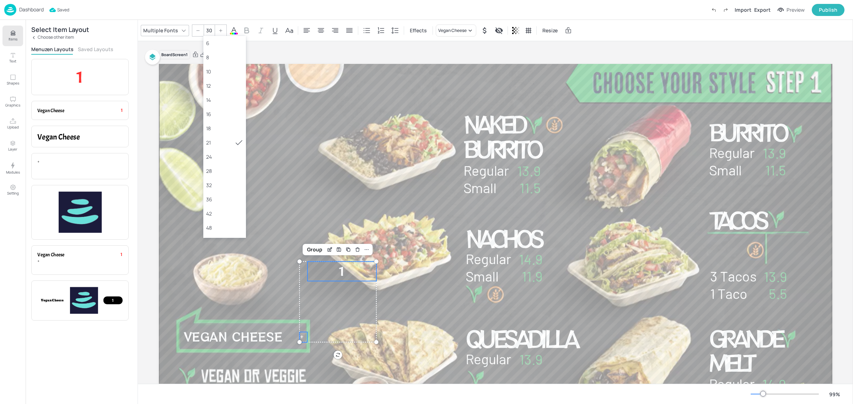
type input "30"
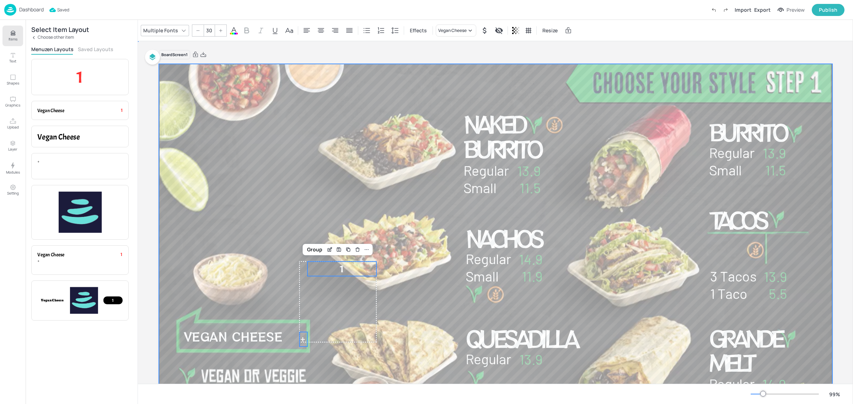
click at [372, 356] on div at bounding box center [496, 253] width 674 height 379
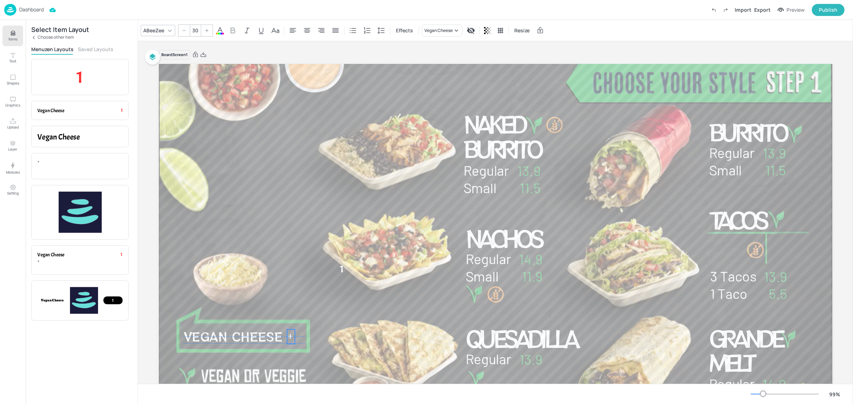
drag, startPoint x: 302, startPoint y: 339, endPoint x: 290, endPoint y: 335, distance: 13.0
click at [290, 335] on span "+" at bounding box center [290, 337] width 6 height 13
type input "30"
drag, startPoint x: 338, startPoint y: 270, endPoint x: 296, endPoint y: 337, distance: 78.7
click at [297, 337] on span "1" at bounding box center [299, 336] width 4 height 14
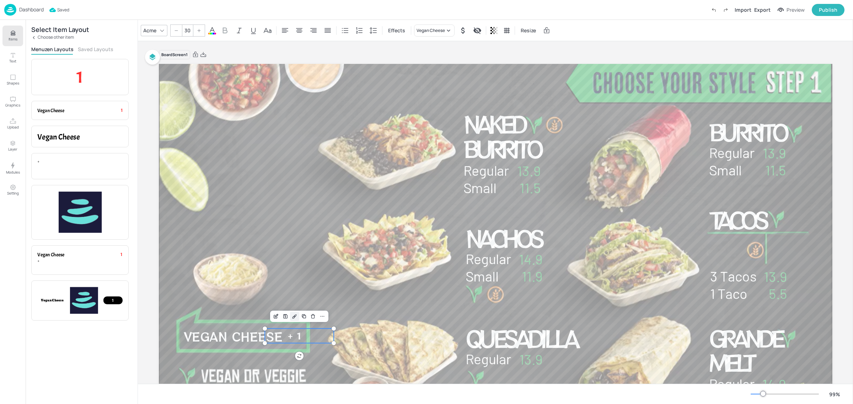
click at [294, 315] on icon "Edit Design" at bounding box center [295, 316] width 2 height 2
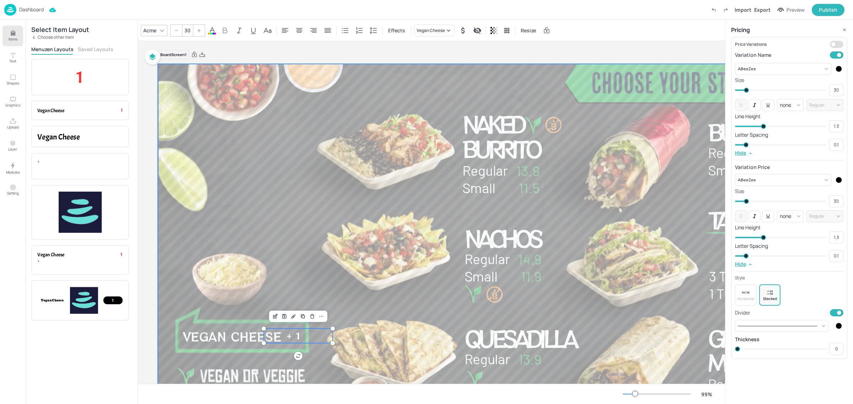
click at [278, 277] on div at bounding box center [494, 253] width 674 height 379
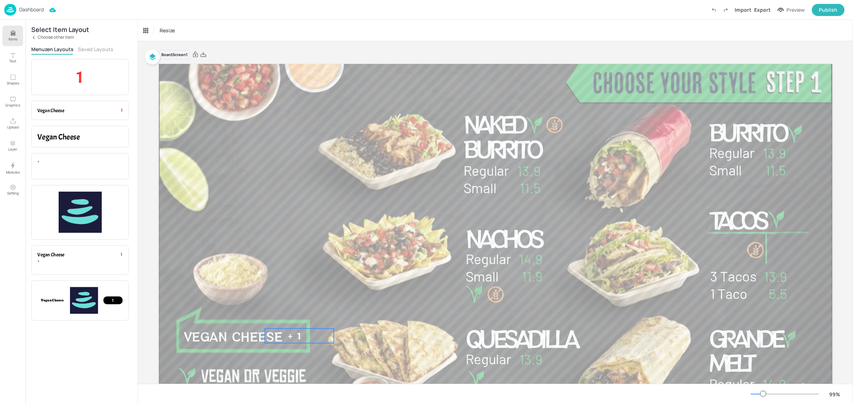
click at [285, 337] on p "1" at bounding box center [299, 336] width 69 height 15
click at [242, 336] on span "Vegan Cheese" at bounding box center [232, 336] width 98 height 17
click at [290, 337] on p "1" at bounding box center [299, 336] width 69 height 15
type input "30"
click at [275, 317] on icon "Edit Item" at bounding box center [276, 317] width 6 height 6
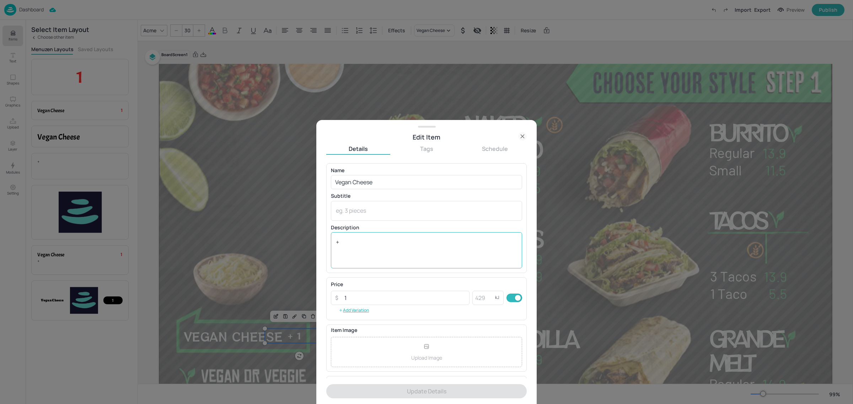
click at [345, 246] on textarea "+" at bounding box center [426, 250] width 181 height 25
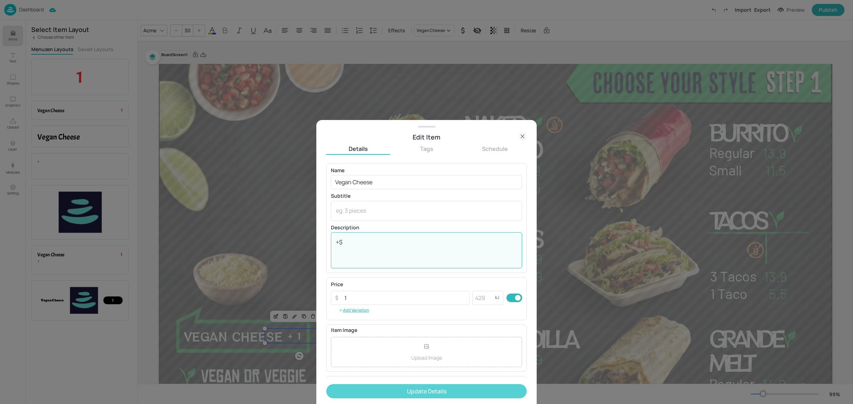
type textarea "+$"
click at [449, 391] on button "Update Details" at bounding box center [426, 392] width 200 height 14
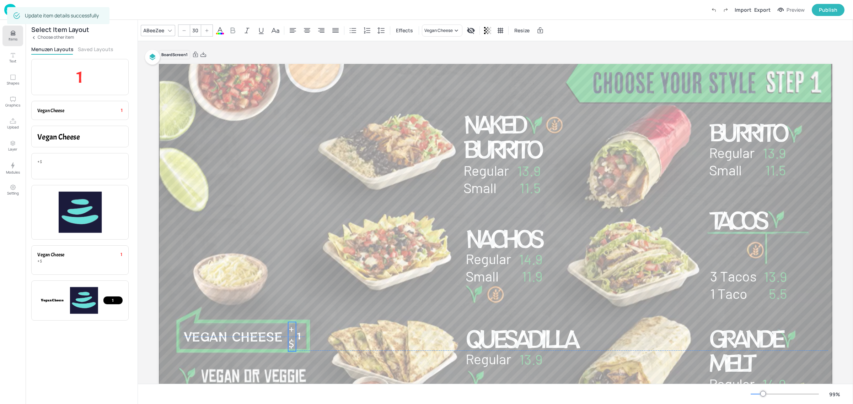
drag, startPoint x: 287, startPoint y: 353, endPoint x: 286, endPoint y: 319, distance: 33.8
click at [288, 323] on span "+$" at bounding box center [291, 336] width 6 height 27
drag, startPoint x: 294, startPoint y: 310, endPoint x: 303, endPoint y: 308, distance: 8.7
click at [303, 308] on div at bounding box center [303, 304] width 6 height 15
drag, startPoint x: 294, startPoint y: 303, endPoint x: 291, endPoint y: 334, distance: 31.4
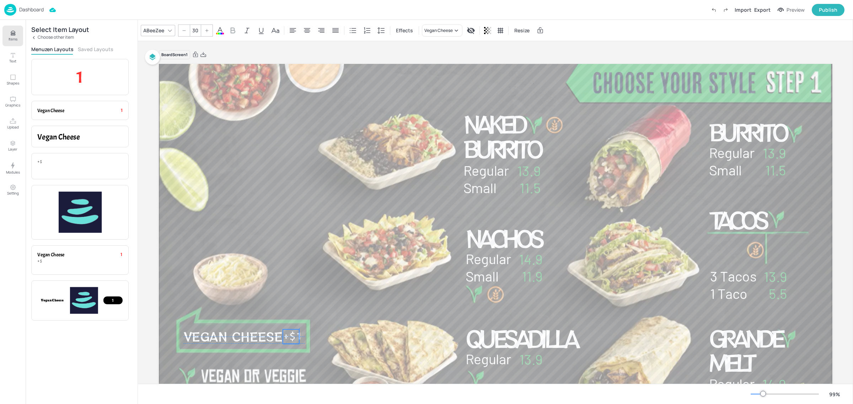
click at [291, 64] on div "Naked Burrito Regular 13.9 Small 11.5 11.9 Small 14.9 Regular Nachos 13.9 Regul…" at bounding box center [496, 64] width 674 height 0
type input "33.9"
click at [231, 342] on span "Vegan Cheese" at bounding box center [232, 336] width 98 height 17
click at [411, 33] on icon at bounding box center [412, 30] width 9 height 9
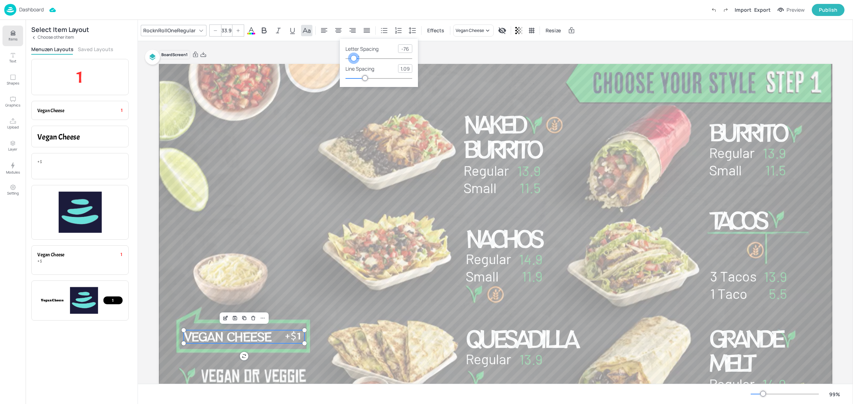
type input "-87"
drag, startPoint x: 357, startPoint y: 59, endPoint x: 353, endPoint y: 59, distance: 4.3
click at [353, 59] on div at bounding box center [353, 58] width 6 height 6
click at [305, 304] on div at bounding box center [496, 253] width 674 height 379
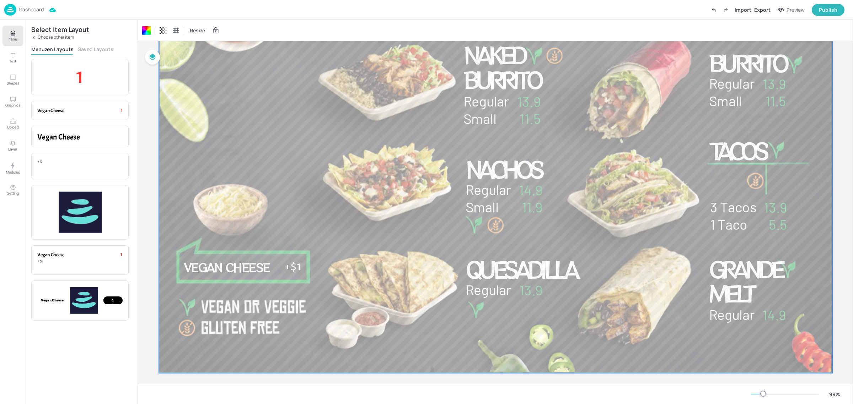
scroll to position [76, 0]
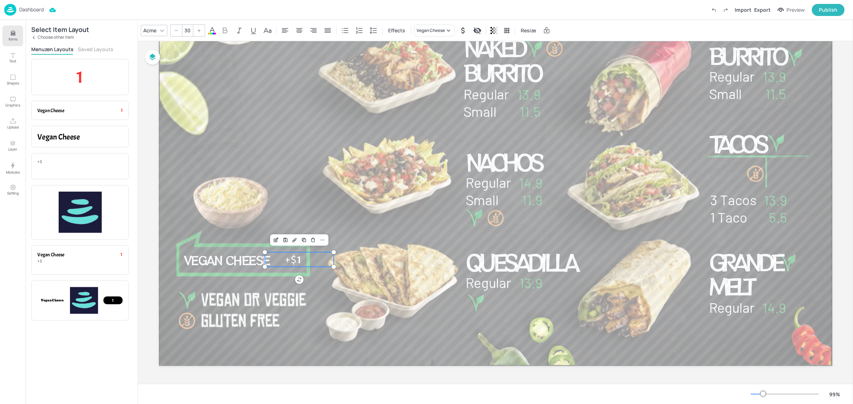
click at [291, 260] on p "1" at bounding box center [299, 259] width 69 height 15
click at [293, 264] on p "1" at bounding box center [300, 261] width 69 height 15
click at [291, 259] on p "1" at bounding box center [300, 261] width 69 height 15
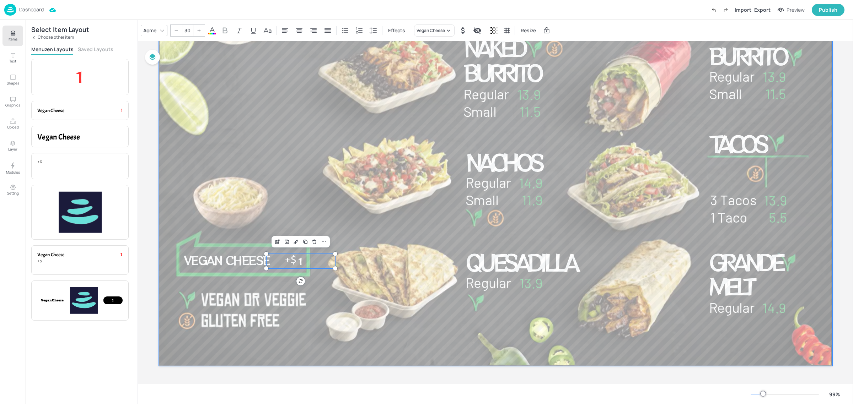
click at [335, 283] on div at bounding box center [496, 177] width 674 height 379
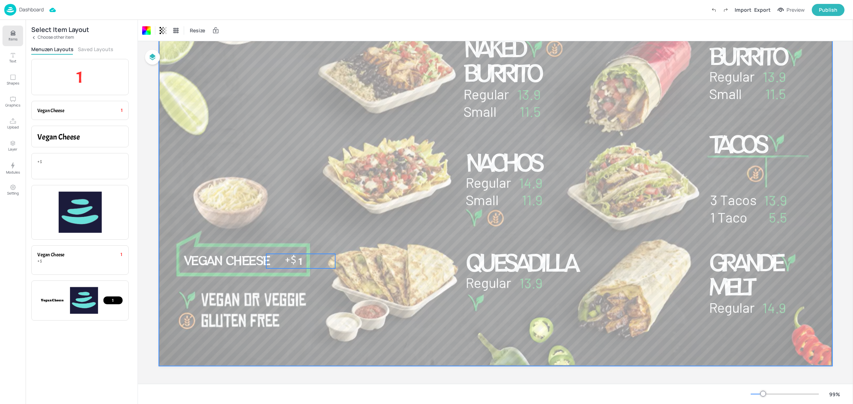
click at [281, 258] on p "1" at bounding box center [300, 261] width 69 height 15
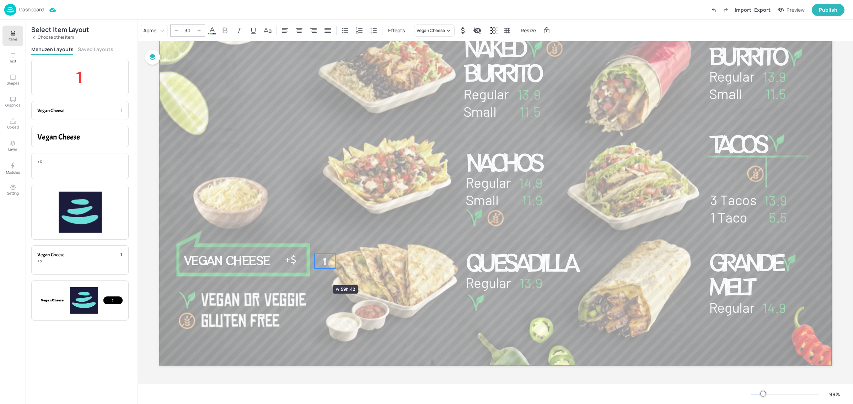
drag, startPoint x: 263, startPoint y: 260, endPoint x: 315, endPoint y: 273, distance: 53.1
click at [315, 273] on div "Naked Burrito Regular 13.9 Small 11.5 11.9 Small 14.9 Regular Nachos 13.9 Regul…" at bounding box center [496, 177] width 674 height 379
drag, startPoint x: 323, startPoint y: 261, endPoint x: 297, endPoint y: 258, distance: 26.7
click at [297, 258] on p "1" at bounding box center [300, 260] width 17 height 15
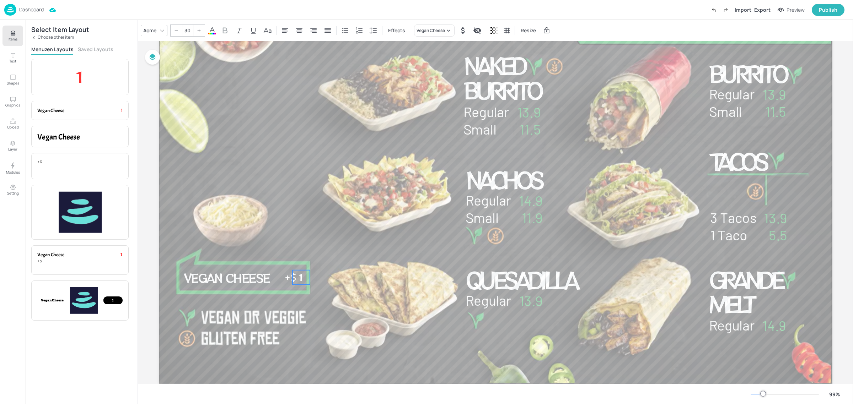
scroll to position [41, 0]
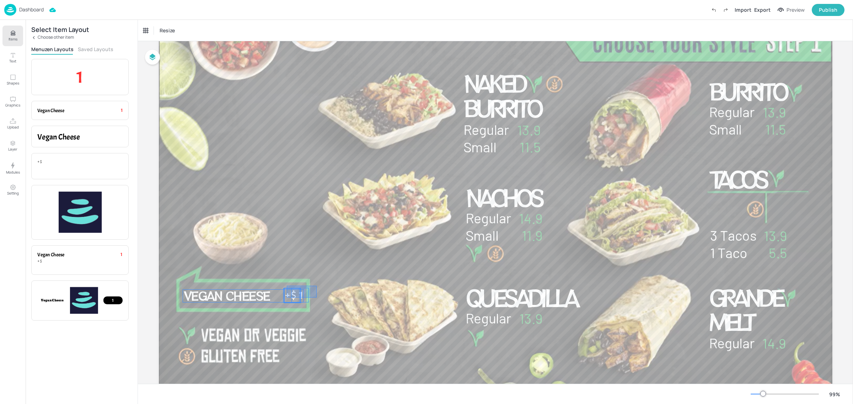
drag, startPoint x: 313, startPoint y: 286, endPoint x: 287, endPoint y: 298, distance: 29.1
click at [287, 23] on div "Naked Burrito Regular 13.9 Small 11.5 11.9 Small 14.9 Regular Nachos 13.9 Regul…" at bounding box center [496, 23] width 674 height 0
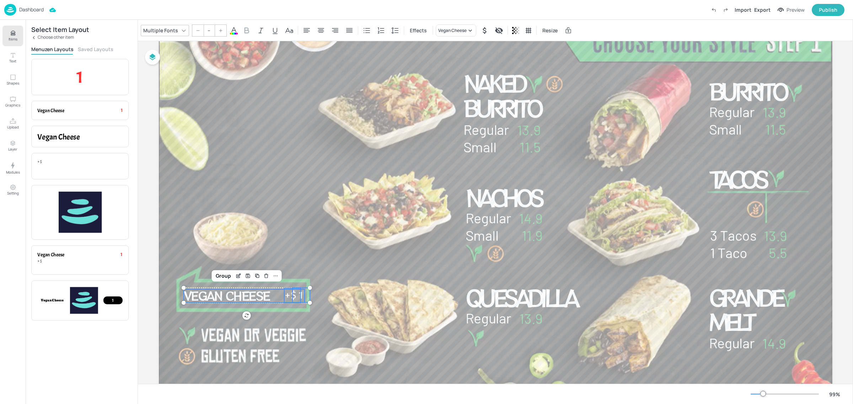
click at [262, 295] on span "Vegan Cheese" at bounding box center [226, 295] width 86 height 17
click at [345, 321] on div at bounding box center [496, 212] width 674 height 379
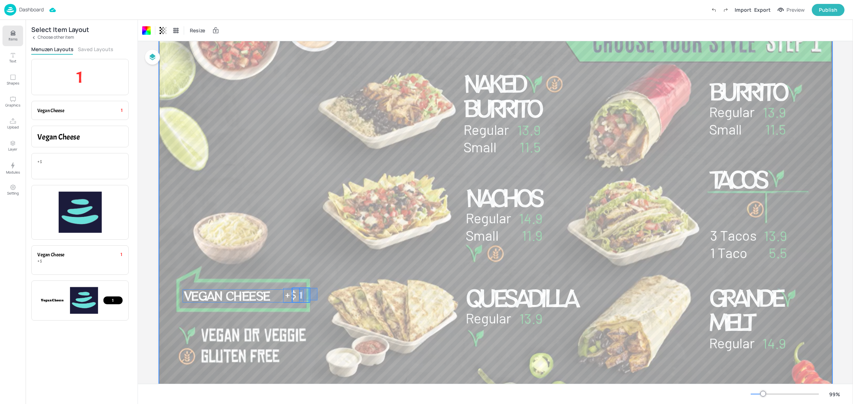
drag, startPoint x: 317, startPoint y: 288, endPoint x: 300, endPoint y: 301, distance: 21.7
click at [300, 23] on div "Naked Burrito Regular 13.9 Small 11.5 11.9 Small 14.9 Regular Nachos 13.9 Regul…" at bounding box center [496, 23] width 674 height 0
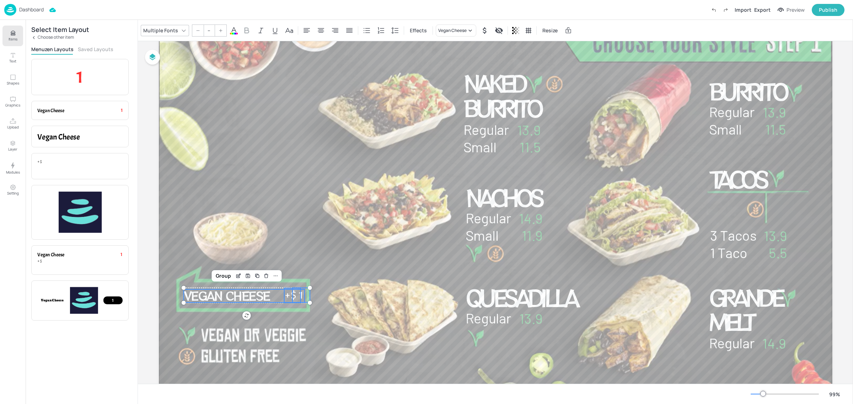
click at [259, 294] on span "Vegan Cheese" at bounding box center [226, 295] width 86 height 17
type input "33.9"
click at [308, 312] on div at bounding box center [496, 212] width 674 height 379
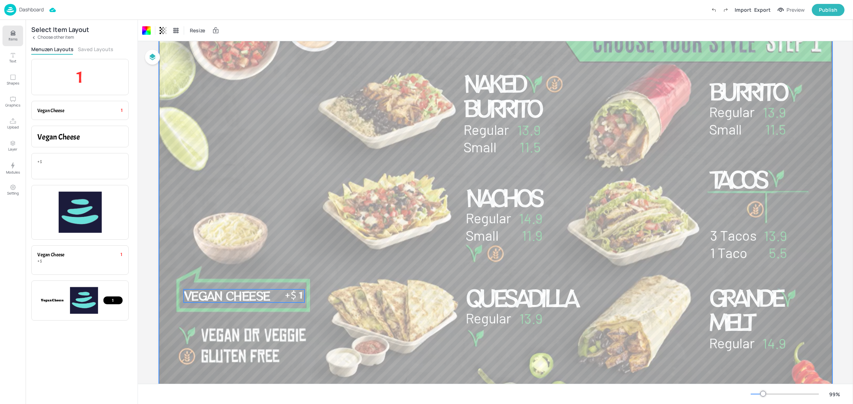
click at [266, 299] on span "Vegan Cheese" at bounding box center [226, 295] width 86 height 17
drag, startPoint x: 304, startPoint y: 299, endPoint x: 321, endPoint y: 295, distance: 17.6
click at [276, 302] on div "Naked Burrito Regular 13.9 Small 11.5 11.9 Small 14.9 Regular Nachos 13.9 Regul…" at bounding box center [496, 212] width 674 height 379
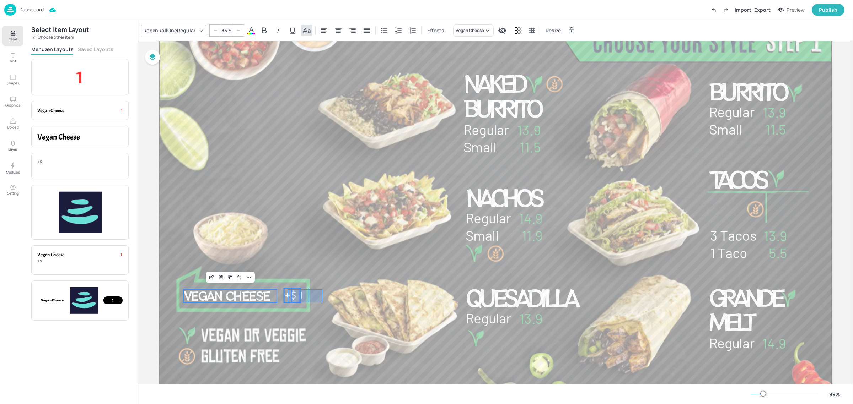
drag, startPoint x: 322, startPoint y: 290, endPoint x: 288, endPoint y: 303, distance: 36.9
click at [288, 23] on div "Naked Burrito Regular 13.9 Small 11.5 11.9 Small 14.9 Regular Nachos 13.9 Regul…" at bounding box center [496, 23] width 674 height 0
type input "30"
drag, startPoint x: 294, startPoint y: 299, endPoint x: 288, endPoint y: 300, distance: 6.1
click at [288, 300] on p "1" at bounding box center [293, 297] width 17 height 15
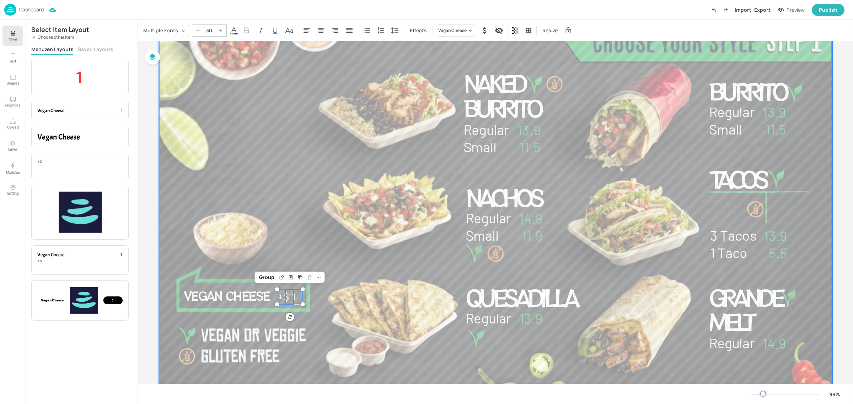
drag, startPoint x: 321, startPoint y: 294, endPoint x: 333, endPoint y: 296, distance: 11.9
click at [324, 294] on div at bounding box center [496, 212] width 674 height 379
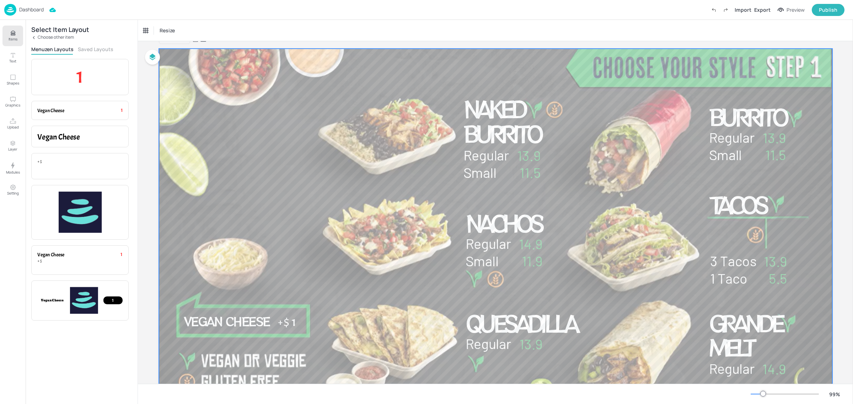
scroll to position [0, 0]
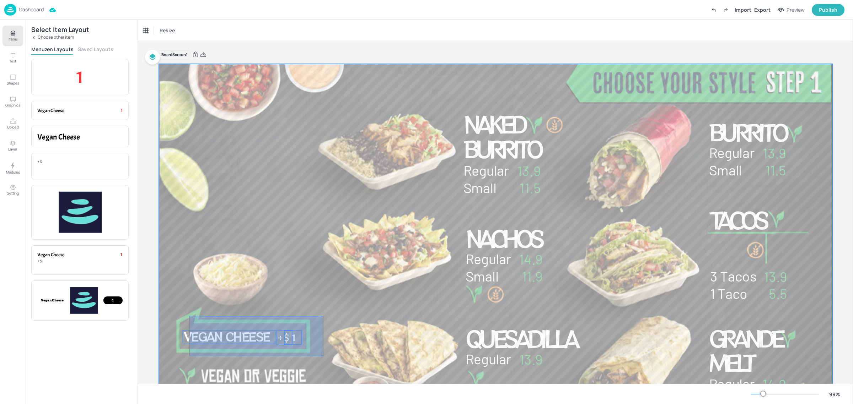
drag, startPoint x: 323, startPoint y: 316, endPoint x: 191, endPoint y: 348, distance: 136.4
click at [185, 354] on div at bounding box center [496, 253] width 674 height 379
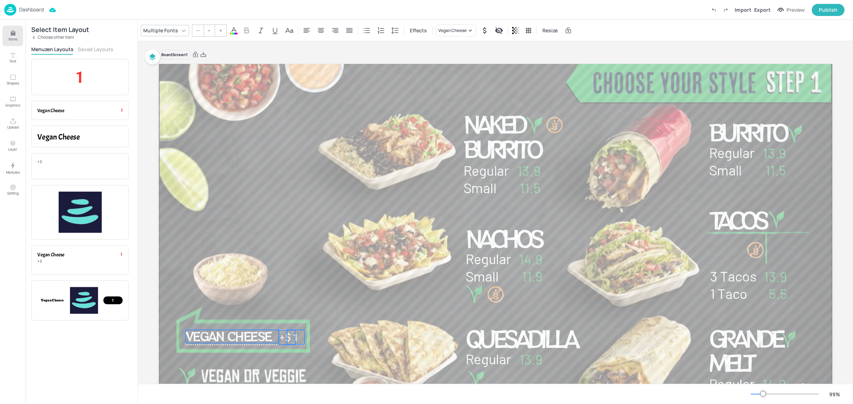
click at [216, 338] on span "Vegan Cheese" at bounding box center [228, 336] width 86 height 17
click at [367, 272] on div at bounding box center [496, 253] width 674 height 379
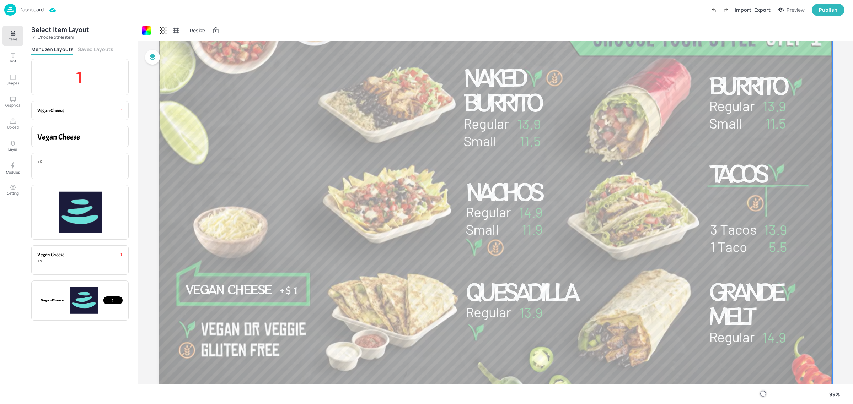
scroll to position [32, 0]
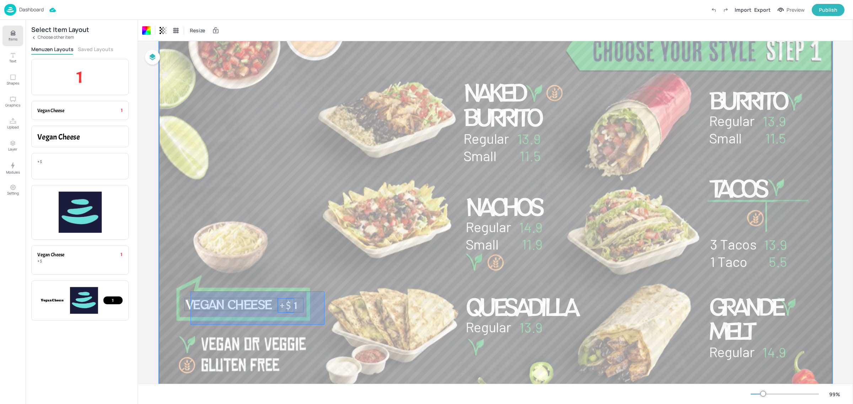
drag, startPoint x: 324, startPoint y: 292, endPoint x: 206, endPoint y: 305, distance: 118.7
click at [189, 323] on div at bounding box center [496, 221] width 674 height 379
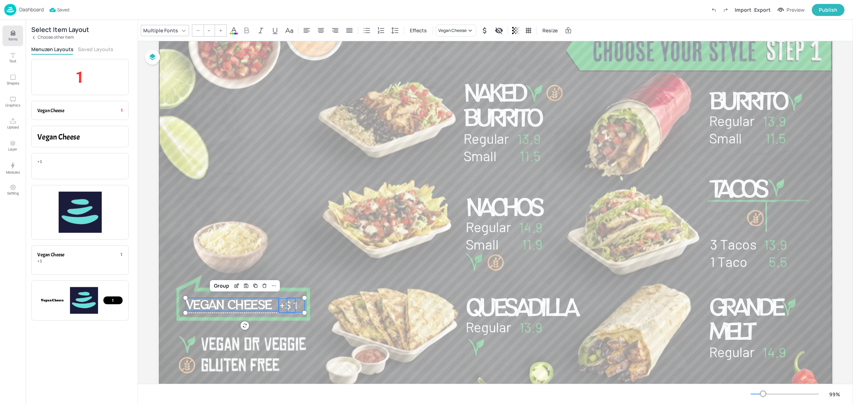
click at [209, 34] on input "--" at bounding box center [209, 30] width 10 height 11
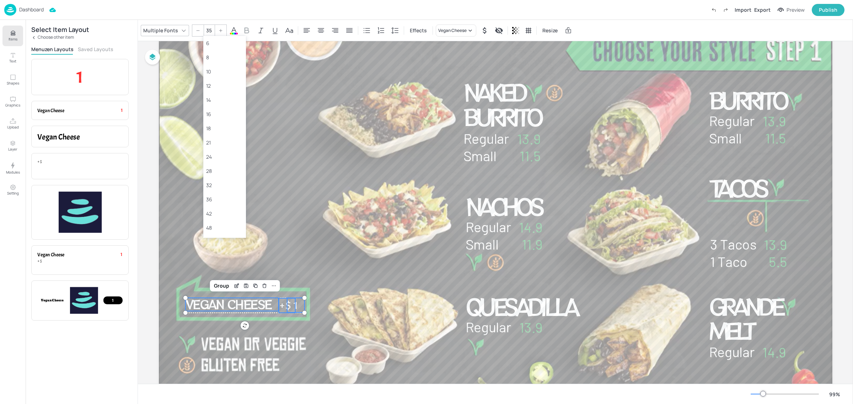
type input "35"
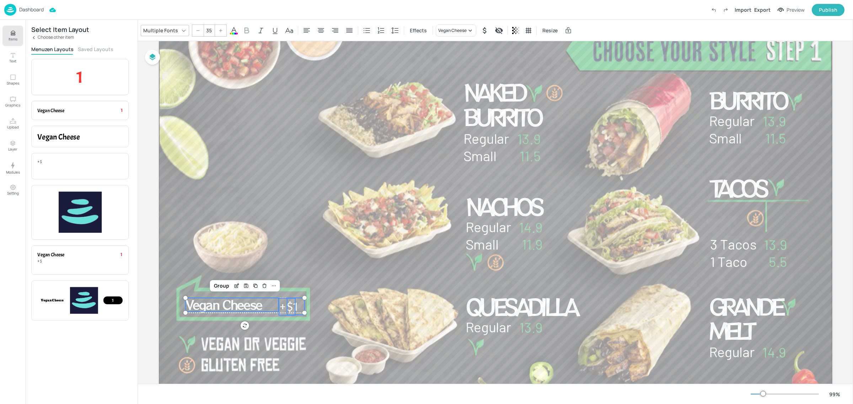
click at [170, 29] on div "Multiple Fonts" at bounding box center [161, 30] width 38 height 10
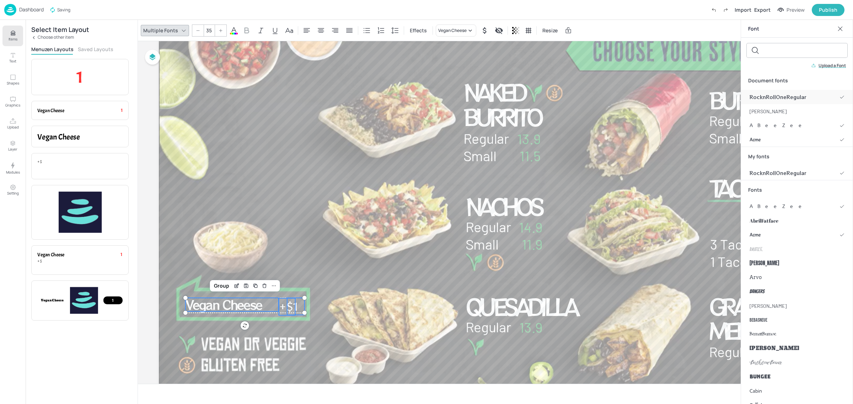
click at [784, 91] on div "RocknRollOneRegular" at bounding box center [797, 97] width 112 height 14
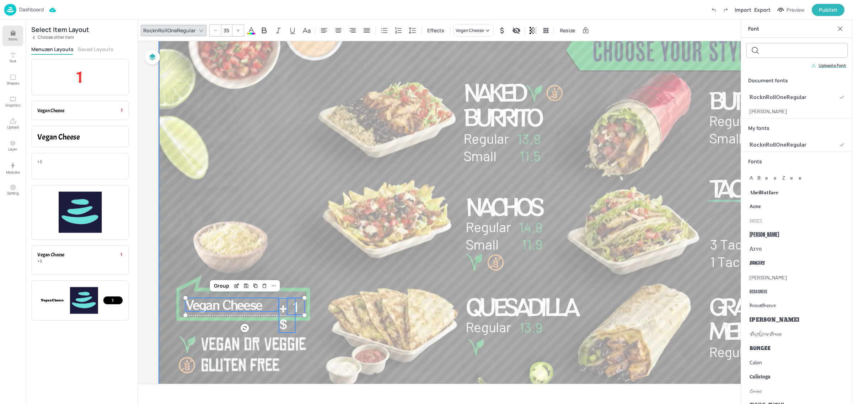
click at [313, 331] on div at bounding box center [496, 221] width 674 height 379
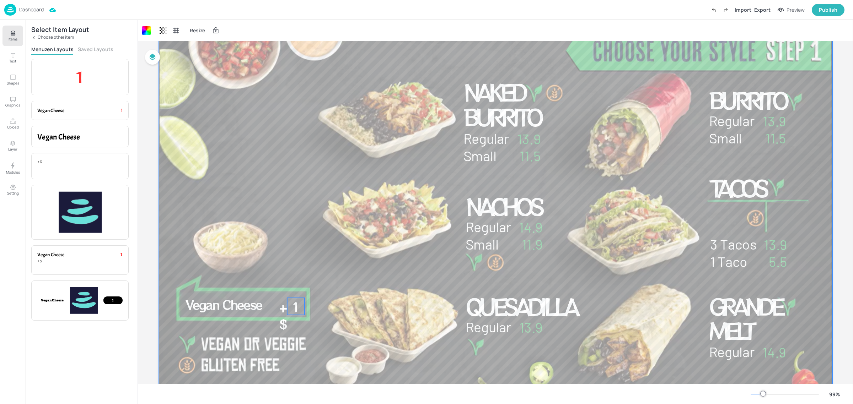
click at [288, 315] on div "Naked Burrito Regular 13.9 Small 11.5 11.9 Small 14.9 Regular Nachos 13.9 Regul…" at bounding box center [496, 221] width 674 height 379
click at [282, 328] on span "+$" at bounding box center [283, 315] width 9 height 35
drag, startPoint x: 278, startPoint y: 315, endPoint x: 273, endPoint y: 317, distance: 5.2
click at [281, 307] on span "+$" at bounding box center [279, 307] width 17 height 18
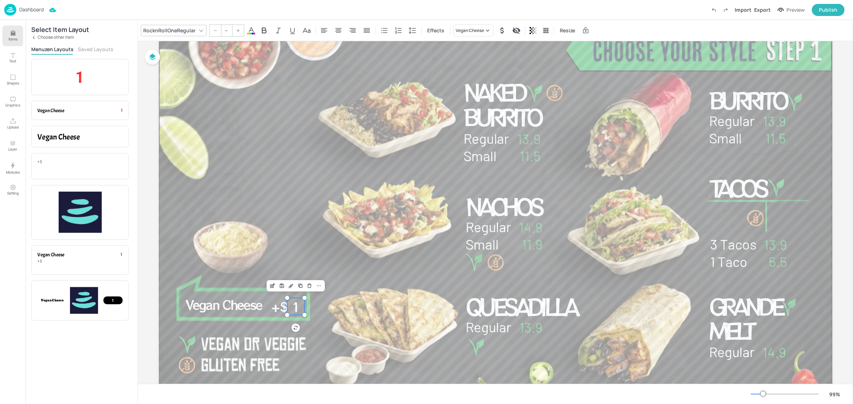
type input "35"
click at [294, 308] on span "1" at bounding box center [292, 308] width 9 height 18
click at [347, 302] on div at bounding box center [496, 221] width 674 height 379
click at [278, 308] on span "+$" at bounding box center [279, 307] width 17 height 18
click at [308, 303] on div at bounding box center [496, 221] width 674 height 379
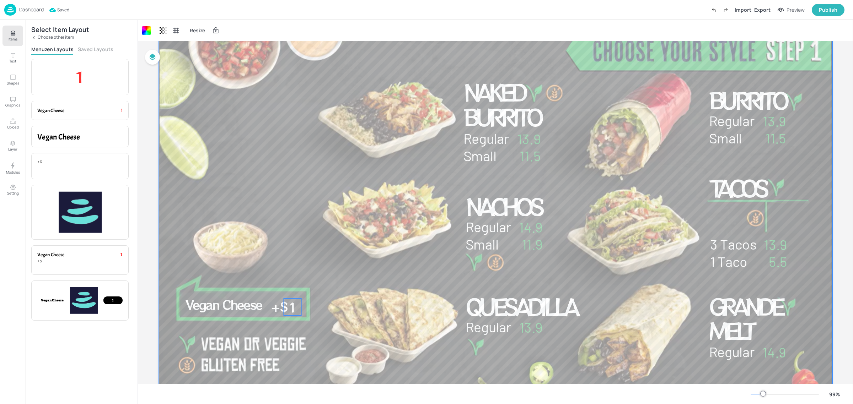
click at [291, 310] on span "1" at bounding box center [292, 308] width 9 height 18
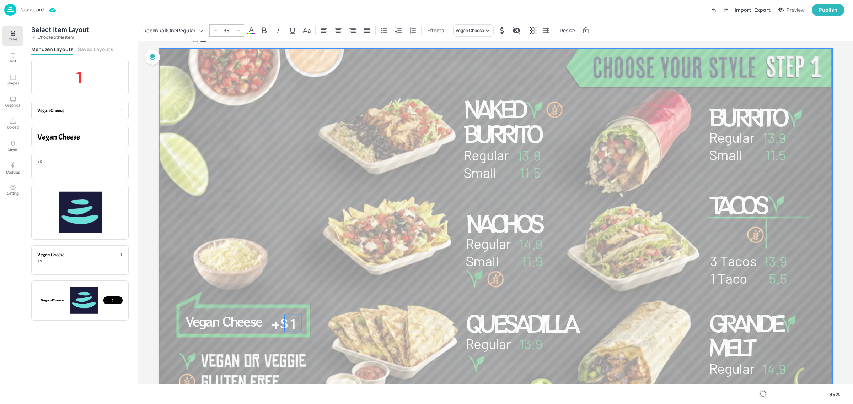
scroll to position [14, 0]
click at [322, 316] on div at bounding box center [496, 239] width 674 height 379
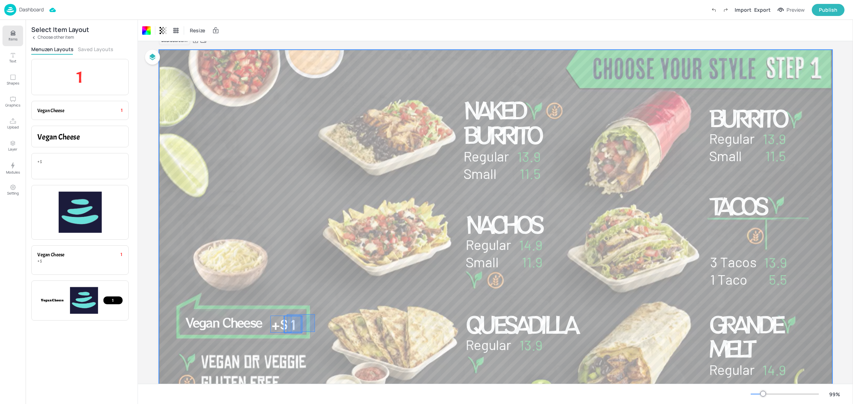
drag, startPoint x: 315, startPoint y: 315, endPoint x: 287, endPoint y: 332, distance: 33.2
click at [287, 50] on div "Naked Burrito Regular 13.9 Small 11.5 11.9 Small 14.9 Regular Nachos 13.9 Regul…" at bounding box center [496, 50] width 674 height 0
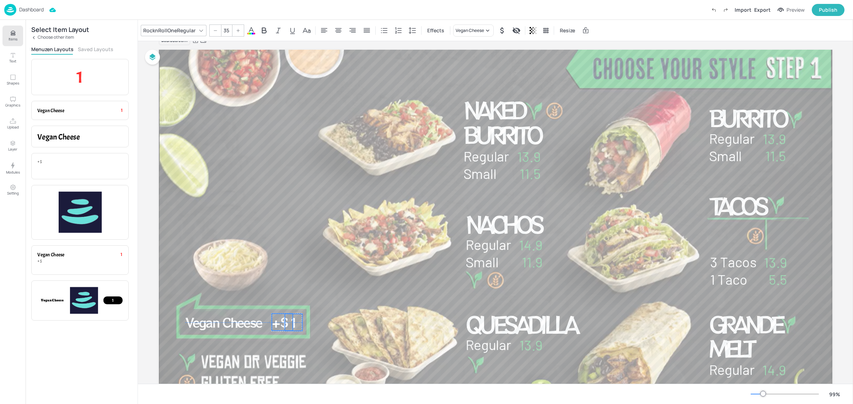
click at [289, 325] on span "1" at bounding box center [293, 323] width 9 height 18
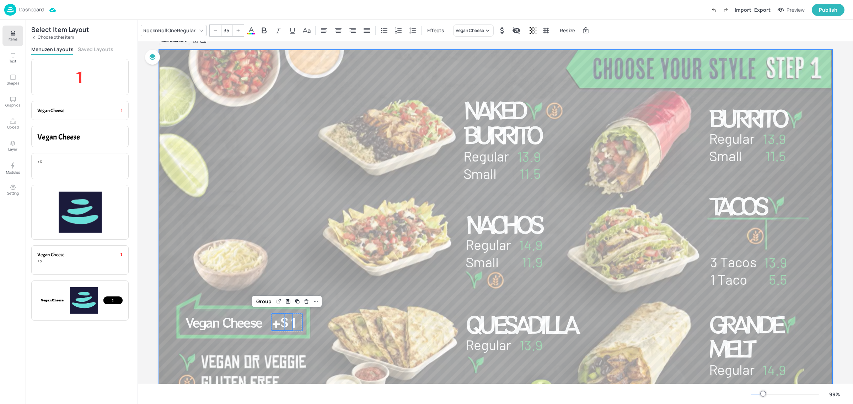
click at [319, 320] on div at bounding box center [496, 239] width 674 height 379
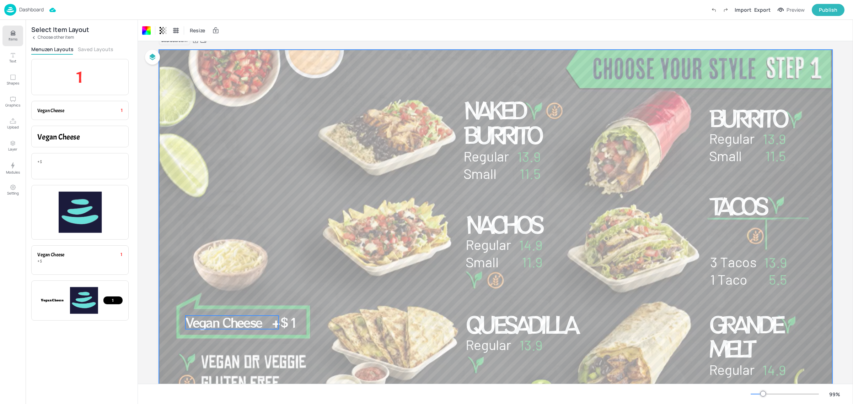
click at [246, 325] on span "Vegan Cheese" at bounding box center [223, 322] width 76 height 18
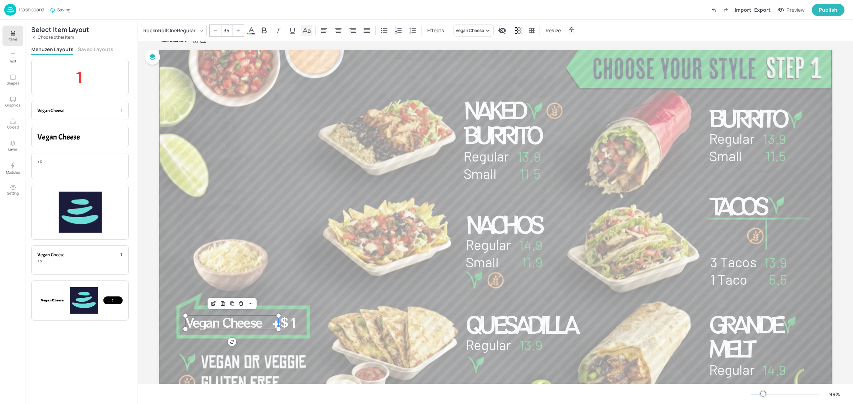
click at [307, 31] on icon at bounding box center [306, 30] width 9 height 9
click at [217, 31] on icon at bounding box center [215, 30] width 4 height 4
type input "33"
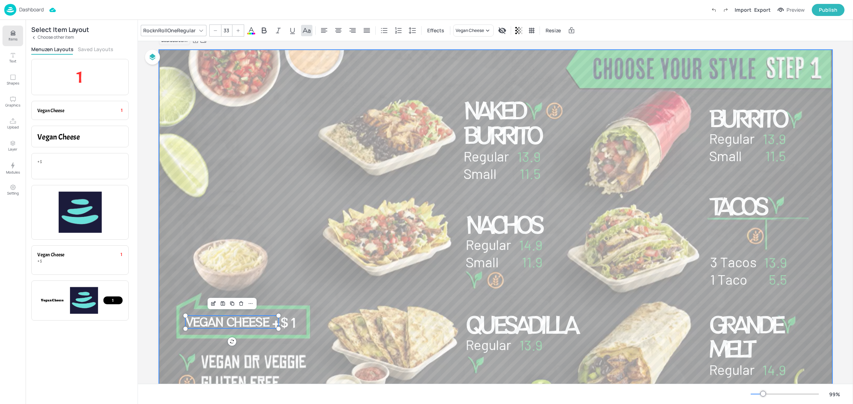
click at [285, 301] on div at bounding box center [496, 239] width 674 height 379
click at [257, 322] on span "Vegan Cheese" at bounding box center [227, 321] width 84 height 17
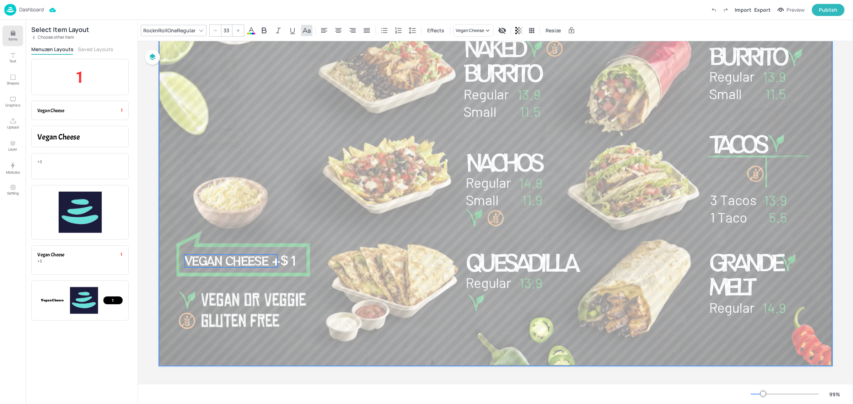
scroll to position [59, 0]
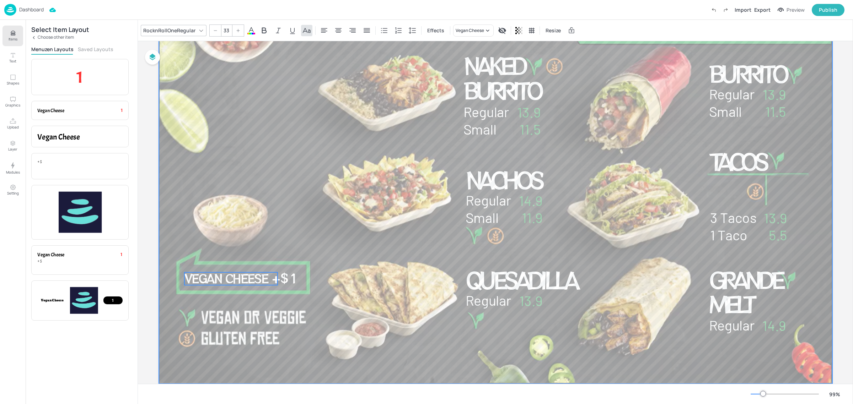
click at [505, 248] on div at bounding box center [496, 194] width 674 height 379
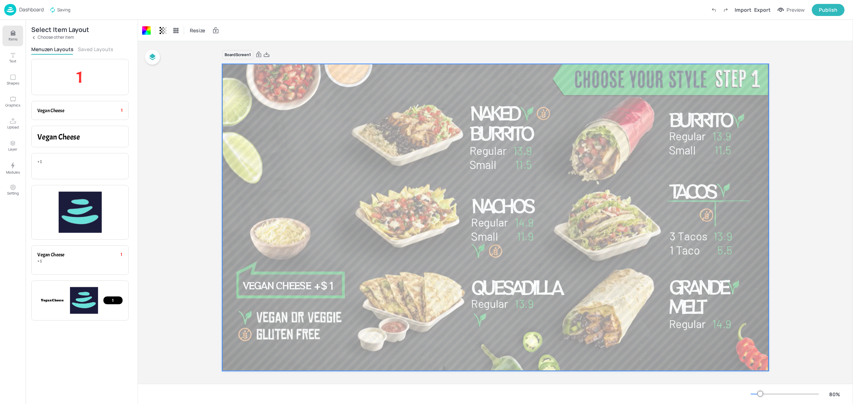
scroll to position [5, 0]
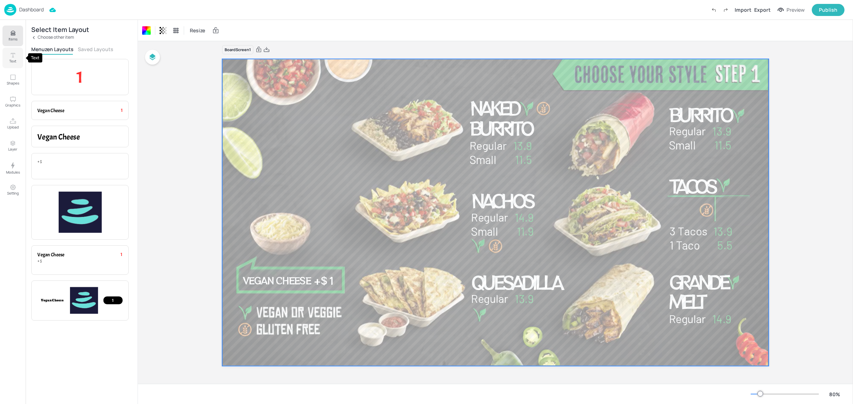
click at [18, 57] on button "Text" at bounding box center [12, 58] width 21 height 21
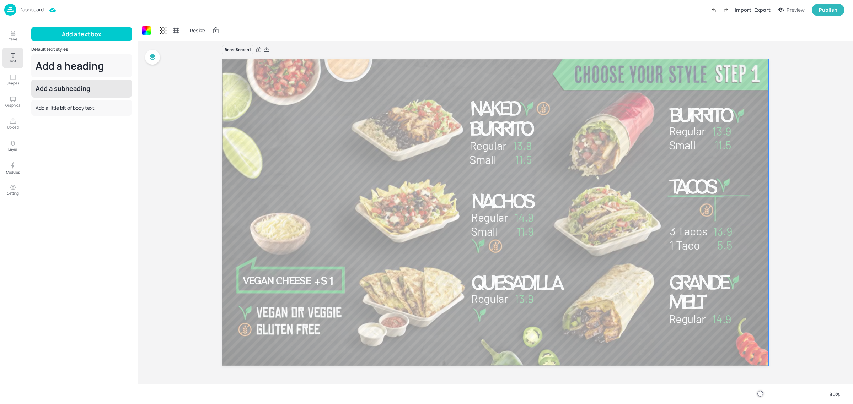
click at [70, 87] on div "Add a subheading" at bounding box center [81, 89] width 101 height 18
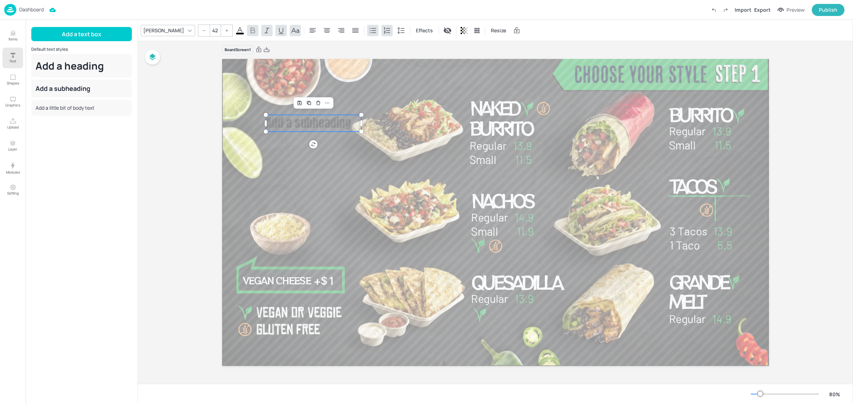
click at [313, 121] on span "Add a subheading" at bounding box center [307, 123] width 85 height 18
click at [156, 31] on div "[PERSON_NAME]" at bounding box center [164, 30] width 44 height 10
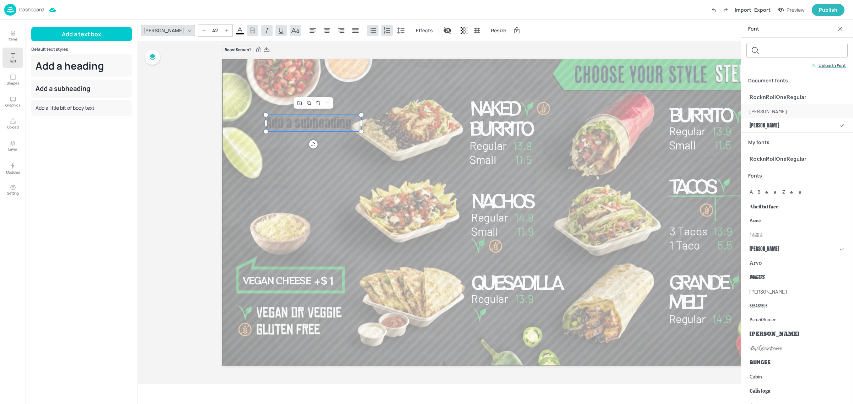
click at [788, 114] on div "[PERSON_NAME]" at bounding box center [797, 111] width 112 height 14
click at [757, 111] on span "[PERSON_NAME]" at bounding box center [768, 111] width 37 height 7
click at [757, 109] on span "[PERSON_NAME]" at bounding box center [768, 111] width 37 height 7
click at [334, 123] on span "Add a subheading" at bounding box center [307, 123] width 85 height 18
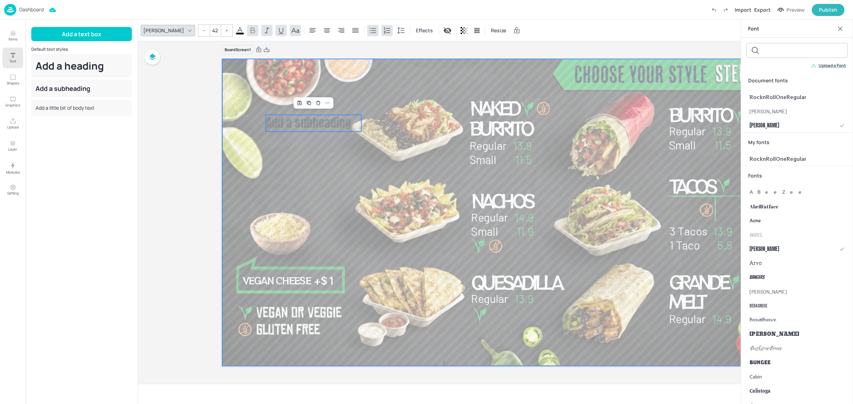
click at [363, 193] on div at bounding box center [495, 212] width 547 height 307
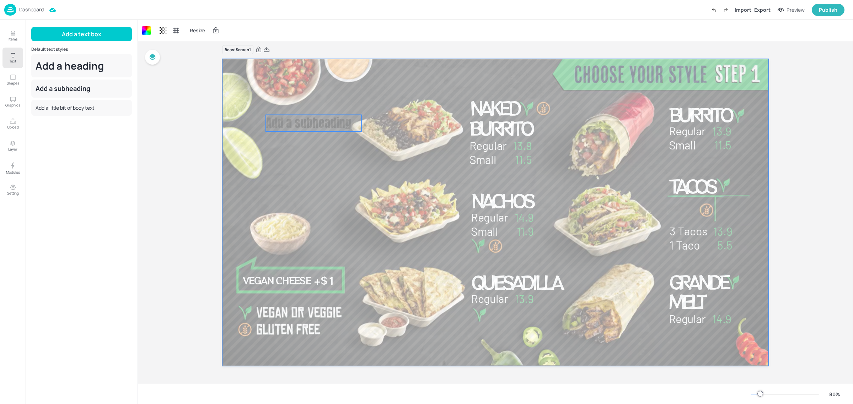
click at [344, 124] on span "Add a subheading" at bounding box center [307, 123] width 85 height 18
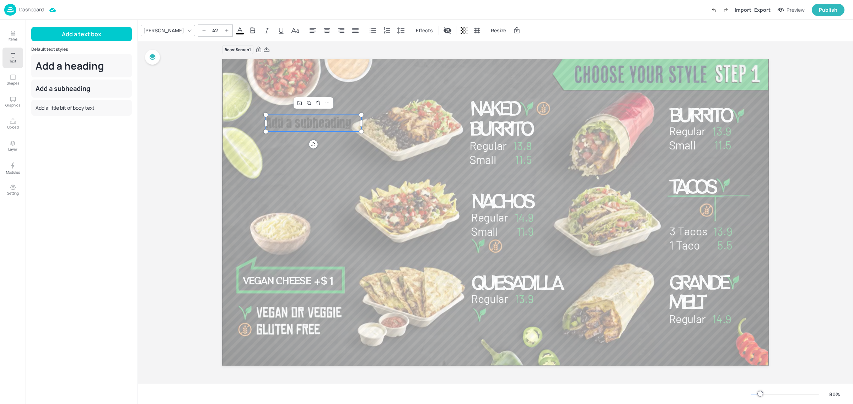
click at [344, 124] on span "Add a subheading" at bounding box center [307, 123] width 85 height 18
click at [344, 124] on span "Add a subheading" at bounding box center [310, 123] width 91 height 14
click at [236, 33] on span at bounding box center [240, 34] width 8 height 2
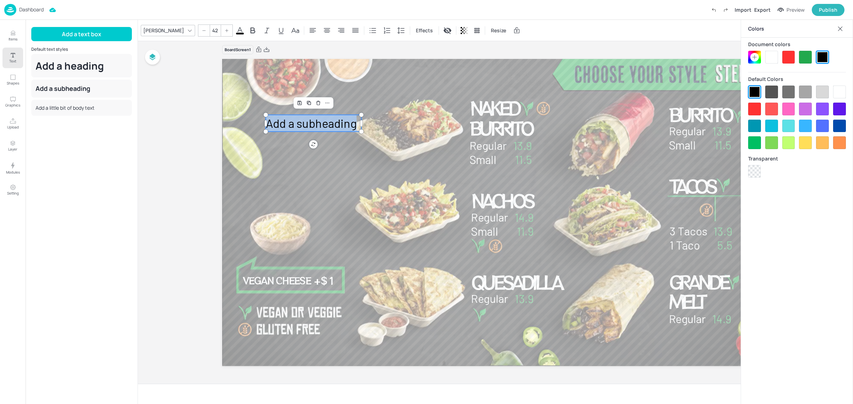
click at [774, 55] on div at bounding box center [771, 57] width 13 height 13
click at [840, 31] on icon at bounding box center [840, 28] width 7 height 7
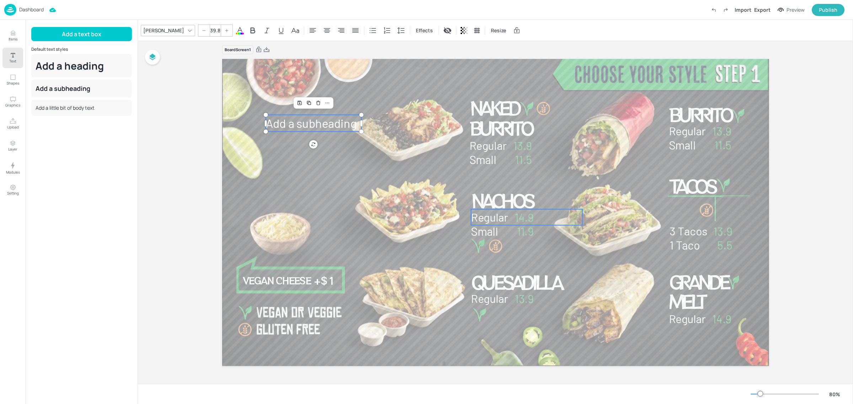
click at [508, 218] on span "Regular" at bounding box center [489, 217] width 37 height 14
click at [493, 220] on span "Regular" at bounding box center [489, 217] width 37 height 14
click at [322, 125] on span "Add a subheading" at bounding box center [310, 123] width 91 height 14
click at [210, 29] on input "42" at bounding box center [215, 30] width 10 height 11
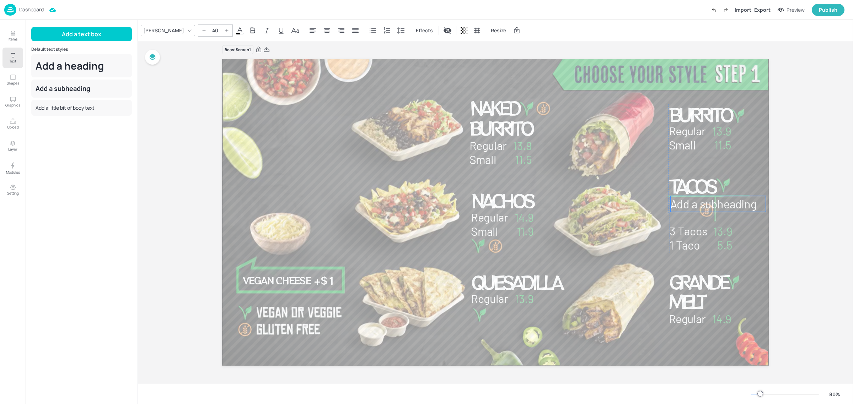
drag, startPoint x: 332, startPoint y: 124, endPoint x: 735, endPoint y: 206, distance: 411.7
click at [735, 206] on span "Add a subheading" at bounding box center [713, 204] width 86 height 14
click at [709, 204] on span "Add a subheading" at bounding box center [713, 204] width 86 height 14
drag, startPoint x: 756, startPoint y: 208, endPoint x: 666, endPoint y: 213, distance: 90.1
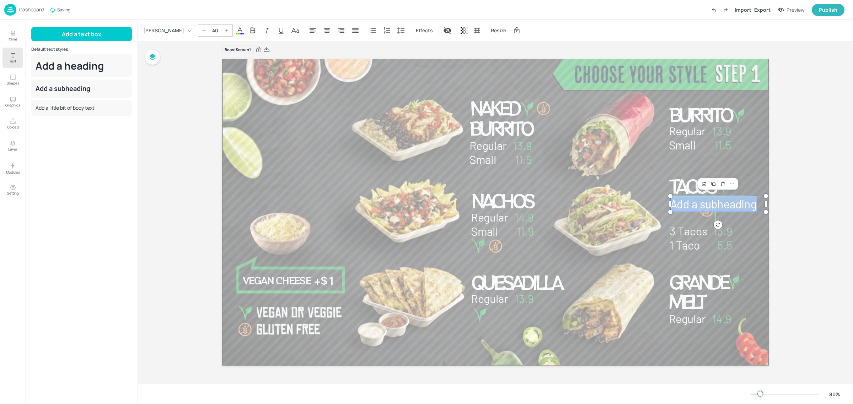
click at [666, 213] on div "Naked Burrito Regular 13.9 Small 11.5 11.9 Small 14.9 Regular Nachos 13.9 Regul…" at bounding box center [495, 212] width 547 height 307
click at [785, 274] on div "Board Screen1 Naked Burrito Regular 13.9 Small 11.5 11.9 Small 14.9 Regular Nac…" at bounding box center [495, 210] width 587 height 348
click at [754, 176] on p "Tacos" at bounding box center [718, 186] width 99 height 20
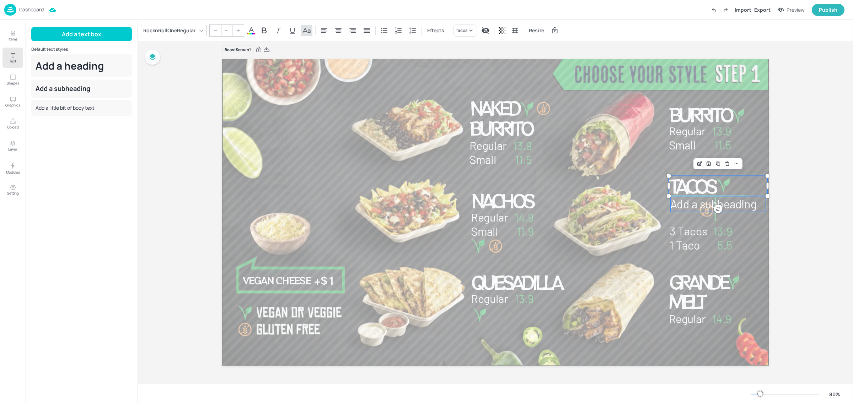
type input "40"
click at [740, 205] on span "Add a subheading" at bounding box center [713, 204] width 86 height 14
click at [153, 32] on div "[PERSON_NAME]" at bounding box center [164, 30] width 44 height 10
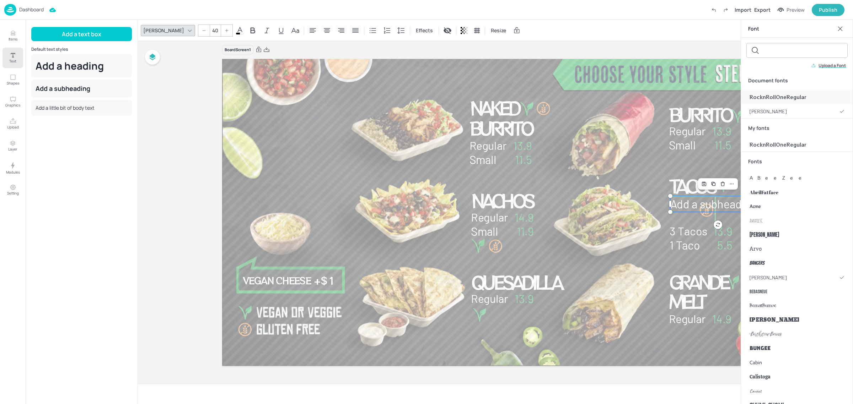
click at [764, 100] on span "RocknRollOneRegular" at bounding box center [778, 96] width 57 height 7
click at [714, 215] on span "Add a subheading" at bounding box center [704, 212] width 68 height 32
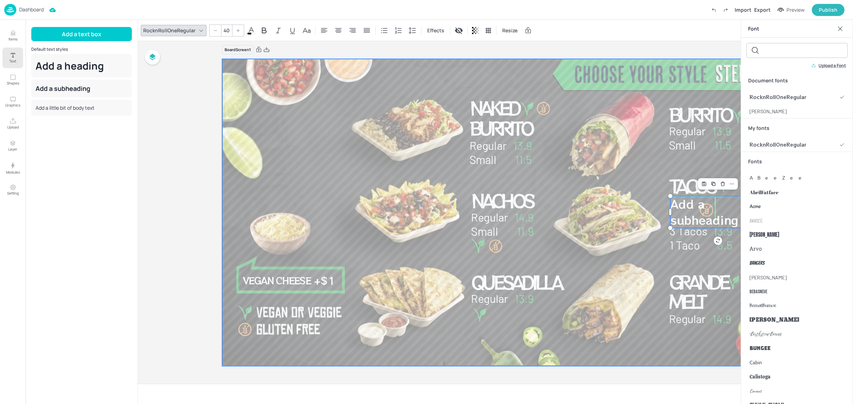
click at [641, 189] on div at bounding box center [495, 212] width 547 height 307
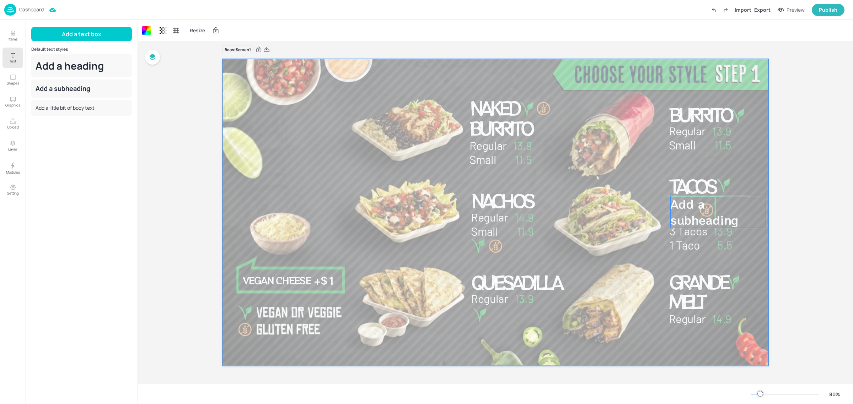
click at [704, 215] on span "Add a subheading" at bounding box center [704, 212] width 68 height 32
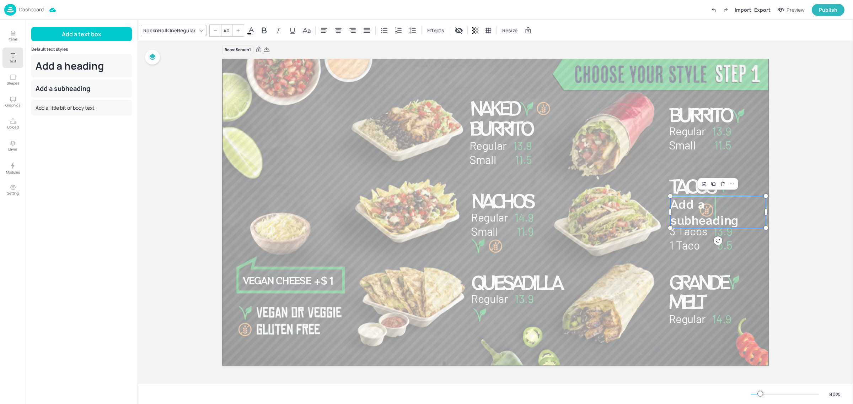
click at [722, 220] on span "Add a subheading" at bounding box center [704, 212] width 68 height 32
drag, startPoint x: 738, startPoint y: 221, endPoint x: 667, endPoint y: 201, distance: 73.6
click at [667, 201] on div "Naked Burrito Regular 13.9 Small 11.5 11.9 Small 14.9 Regular Nachos 13.9 Regul…" at bounding box center [495, 212] width 547 height 307
click at [303, 31] on icon at bounding box center [306, 30] width 9 height 9
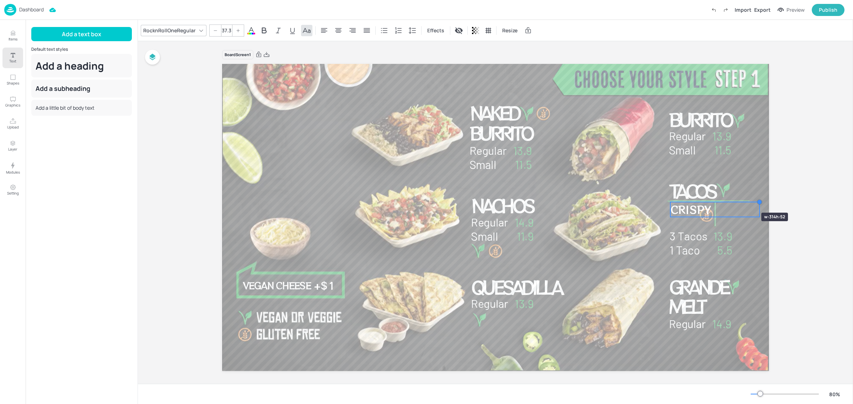
drag, startPoint x: 764, startPoint y: 199, endPoint x: 740, endPoint y: 200, distance: 24.2
click at [740, 200] on div "Naked Burrito Regular 13.9 Small 11.5 11.9 Small 14.9 Regular Nachos 13.9 Regul…" at bounding box center [495, 217] width 547 height 307
drag, startPoint x: 757, startPoint y: 202, endPoint x: 722, endPoint y: 206, distance: 35.5
click at [722, 206] on div "Naked Burrito Regular 13.9 Small 11.5 11.9 Small 14.9 Regular Nachos 13.9 Regul…" at bounding box center [495, 217] width 547 height 307
drag, startPoint x: 669, startPoint y: 207, endPoint x: 683, endPoint y: 206, distance: 13.9
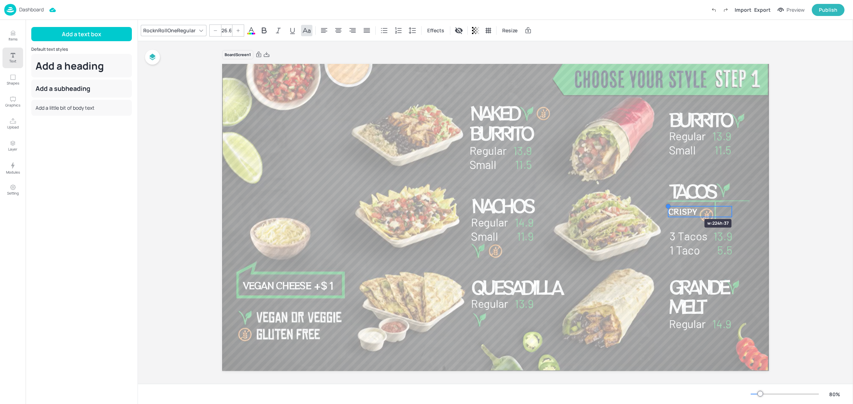
click at [683, 206] on div "Naked Burrito Regular 13.9 Small 11.5 11.9 Small 14.9 Regular Nachos 13.9 Regul…" at bounding box center [495, 217] width 547 height 307
drag, startPoint x: 693, startPoint y: 211, endPoint x: 690, endPoint y: 219, distance: 8.1
click at [690, 219] on span "crispy" at bounding box center [683, 219] width 29 height 11
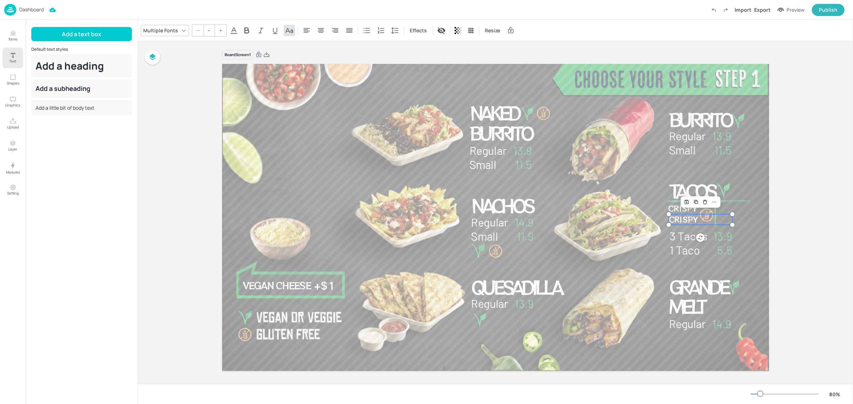
type input "26.6"
click at [690, 219] on span "crispy" at bounding box center [683, 219] width 29 height 11
click at [774, 186] on div "Board Screen1 Naked Burrito Regular 13.9 Small 11.5 11.9 Small 14.9 Regular Nac…" at bounding box center [495, 215] width 587 height 348
click at [814, 228] on div "Board Screen1 Naked Burrito Regular 13.9 Small 11.5 11.9 Small 14.9 Regular Nac…" at bounding box center [495, 215] width 715 height 348
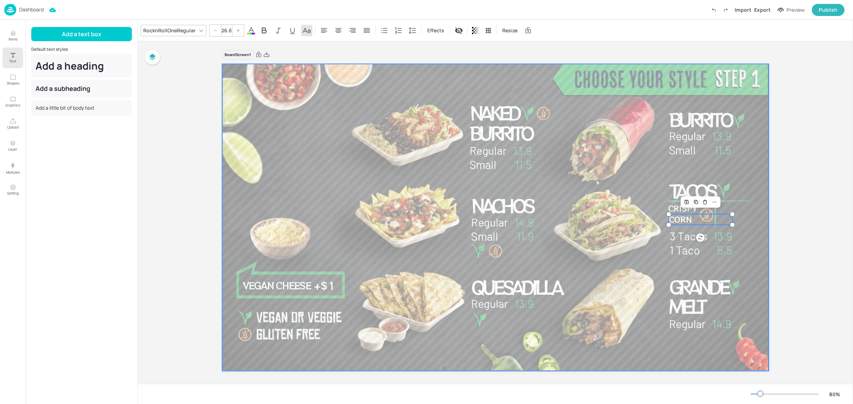
click at [648, 208] on div at bounding box center [495, 217] width 547 height 307
click at [684, 208] on span "crispy" at bounding box center [682, 208] width 29 height 11
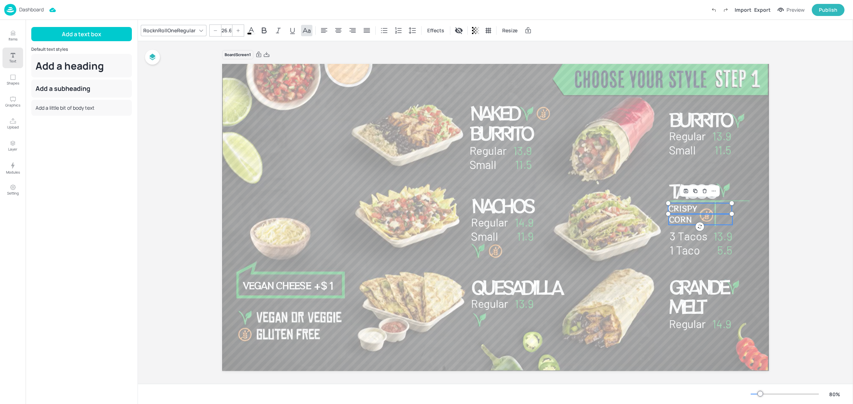
click at [681, 221] on span "Corn" at bounding box center [680, 219] width 23 height 11
type input "--"
drag, startPoint x: 683, startPoint y: 224, endPoint x: 735, endPoint y: 223, distance: 51.5
click at [735, 223] on span "Corn" at bounding box center [734, 222] width 23 height 11
click at [677, 208] on span "crispy" at bounding box center [682, 208] width 29 height 11
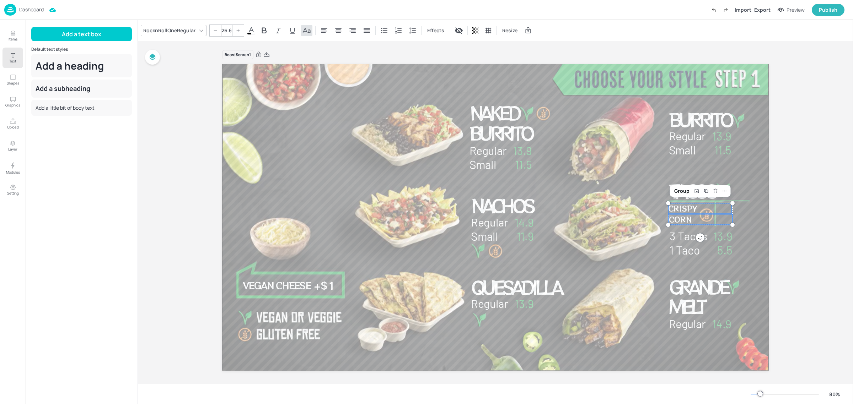
click at [681, 219] on span "Corn" at bounding box center [680, 219] width 23 height 11
drag, startPoint x: 686, startPoint y: 221, endPoint x: 733, endPoint y: 218, distance: 47.4
click at [733, 218] on span "Corn" at bounding box center [730, 219] width 23 height 11
type input "26.6"
drag, startPoint x: 692, startPoint y: 211, endPoint x: 740, endPoint y: 211, distance: 47.6
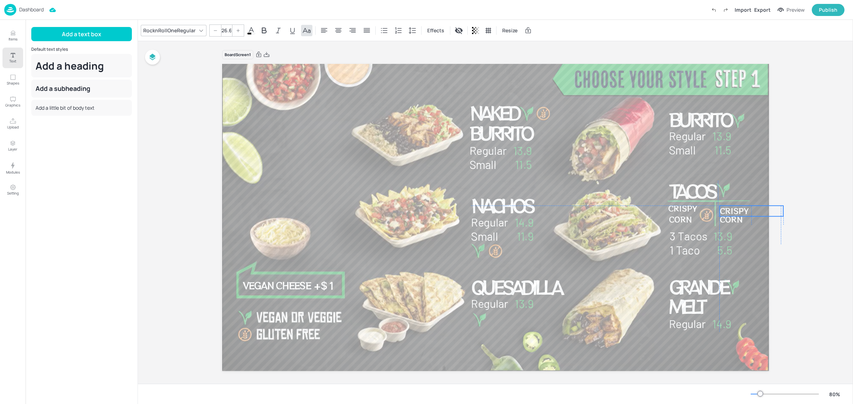
click at [740, 211] on span "crispy" at bounding box center [733, 211] width 29 height 11
click at [732, 213] on span "crispy" at bounding box center [733, 211] width 29 height 11
drag, startPoint x: 752, startPoint y: 210, endPoint x: 717, endPoint y: 211, distance: 34.5
click at [717, 211] on div "Naked Burrito Regular 13.9 Small 11.5 11.9 Small 14.9 Regular Nachos 13.9 Regul…" at bounding box center [495, 217] width 547 height 307
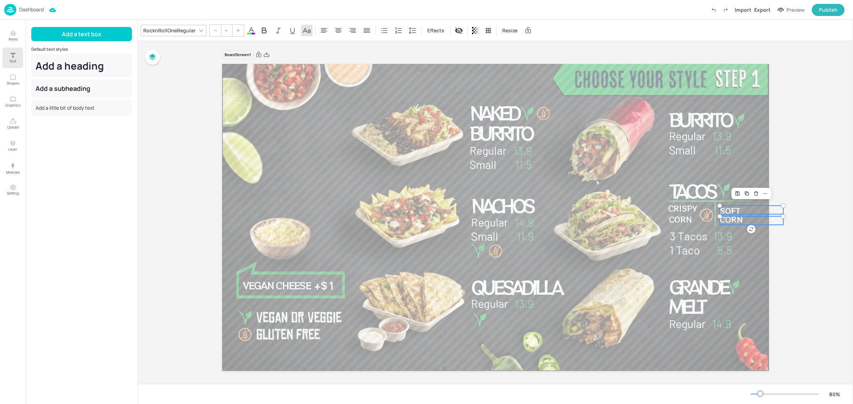
type input "26.6"
click at [738, 219] on span "Corn" at bounding box center [730, 219] width 23 height 11
click at [779, 242] on div "Board Screen1 Naked Burrito Regular 13.9 Small 11.5 11.9 Small 14.9 Regular Nac…" at bounding box center [495, 215] width 587 height 348
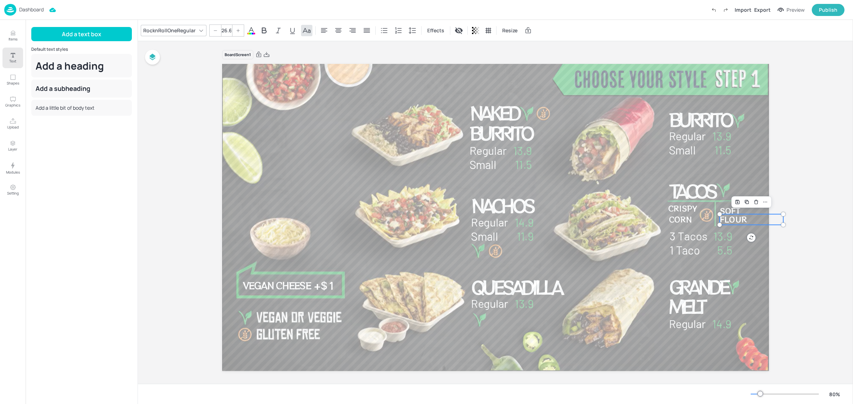
click at [802, 171] on div "Board Screen1 Naked Burrito Regular 13.9 Small 11.5 11.9 Small 14.9 Regular Nac…" at bounding box center [495, 215] width 715 height 348
click at [719, 187] on p "Tacos" at bounding box center [718, 191] width 99 height 20
click at [739, 169] on div at bounding box center [736, 168] width 9 height 9
click at [671, 179] on span "Tacos" at bounding box center [692, 191] width 46 height 26
type input "26.6"
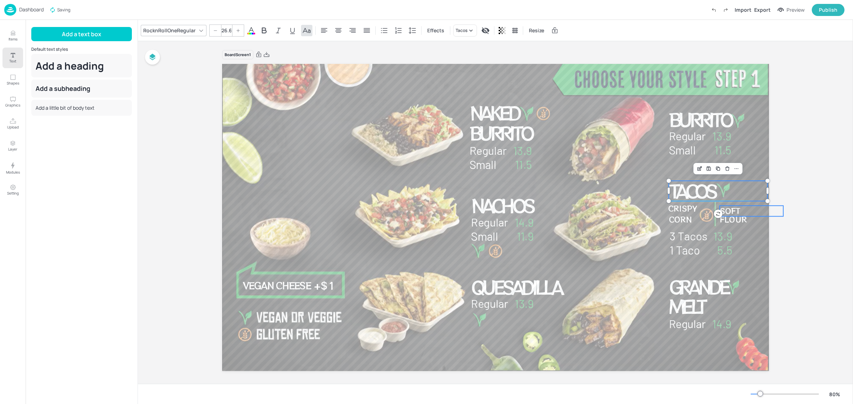
click at [734, 209] on span "Soft" at bounding box center [729, 211] width 21 height 11
drag, startPoint x: 733, startPoint y: 209, endPoint x: 733, endPoint y: 205, distance: 4.0
click at [729, 206] on span "Soft" at bounding box center [729, 209] width 21 height 11
click at [787, 152] on div "Board Screen1 Naked Burrito Regular 13.9 Small 11.5 11.9 Small 14.9 Regular Nac…" at bounding box center [495, 215] width 587 height 348
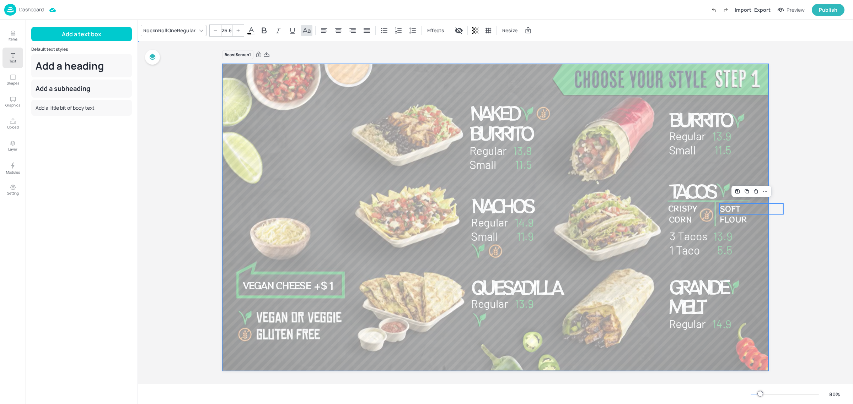
click at [756, 251] on div at bounding box center [495, 217] width 547 height 307
click at [37, 9] on p "Dashboard" at bounding box center [31, 9] width 25 height 5
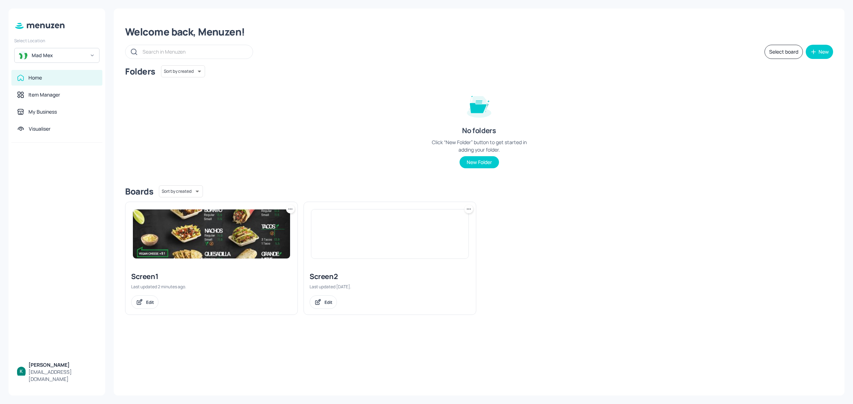
click at [361, 245] on img at bounding box center [389, 234] width 157 height 49
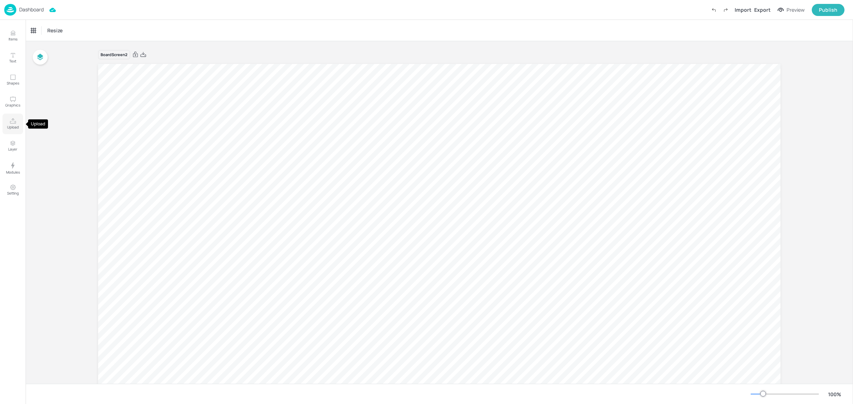
click at [13, 127] on p "Upload" at bounding box center [13, 127] width 12 height 5
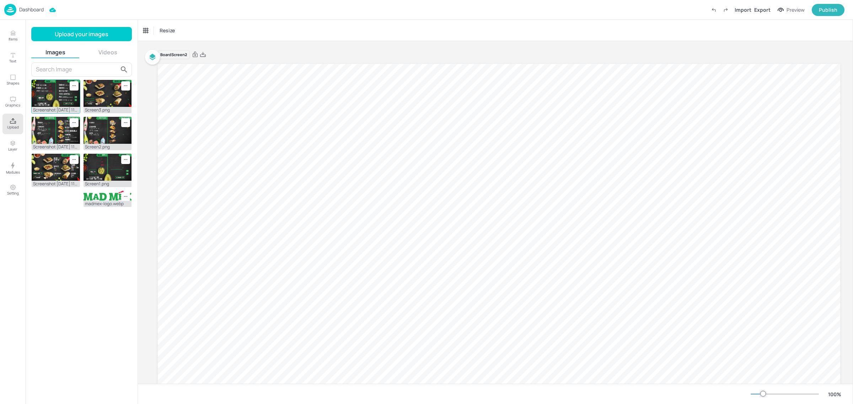
click at [47, 93] on img at bounding box center [56, 93] width 48 height 27
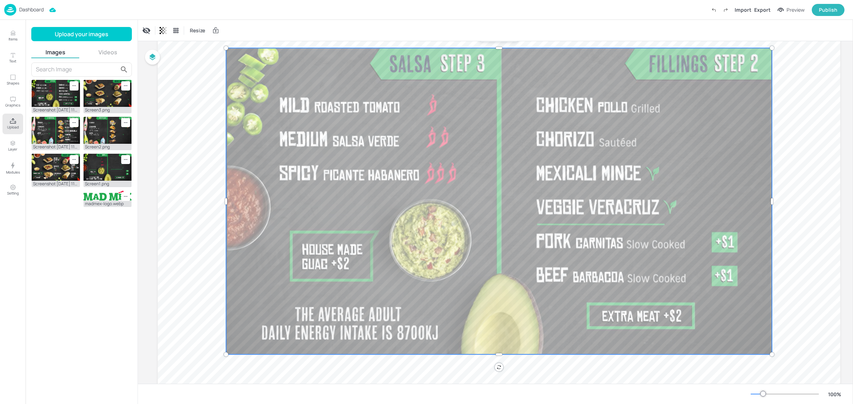
scroll to position [38, 0]
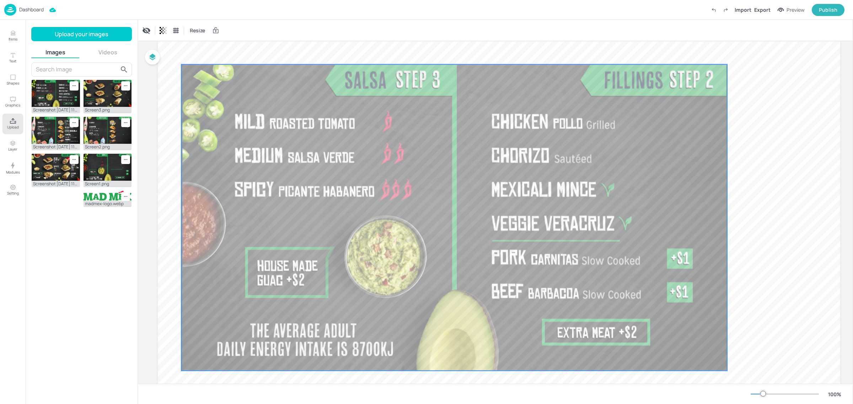
drag, startPoint x: 451, startPoint y: 220, endPoint x: 407, endPoint y: 224, distance: 43.9
click at [407, 224] on div at bounding box center [454, 217] width 546 height 307
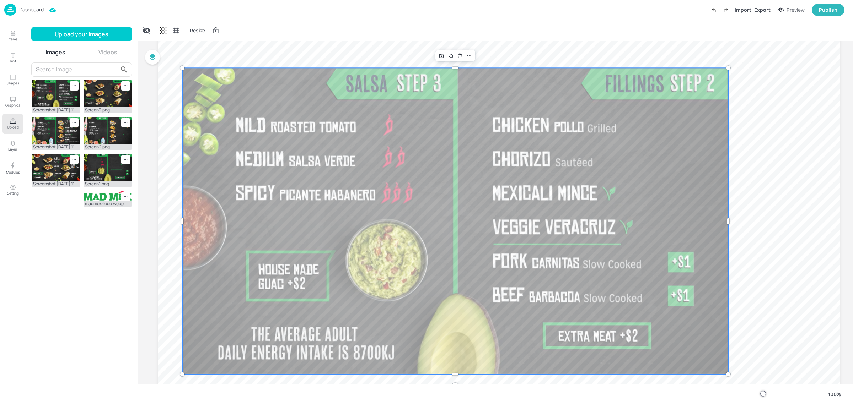
scroll to position [0, 0]
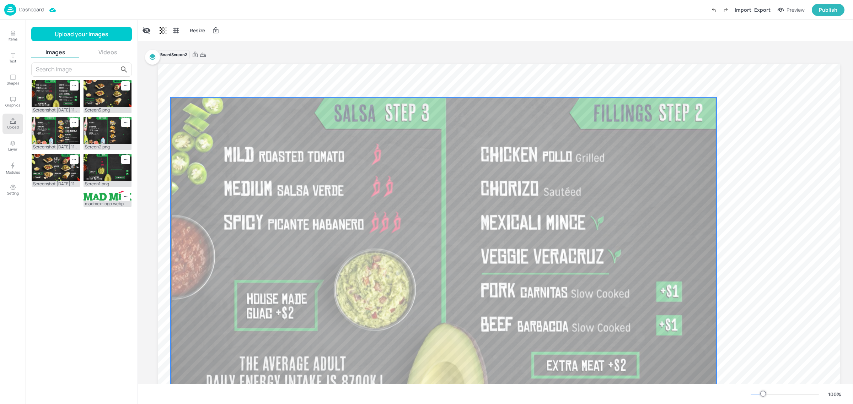
drag, startPoint x: 402, startPoint y: 224, endPoint x: 390, endPoint y: 215, distance: 14.7
click at [390, 215] on div at bounding box center [444, 250] width 546 height 307
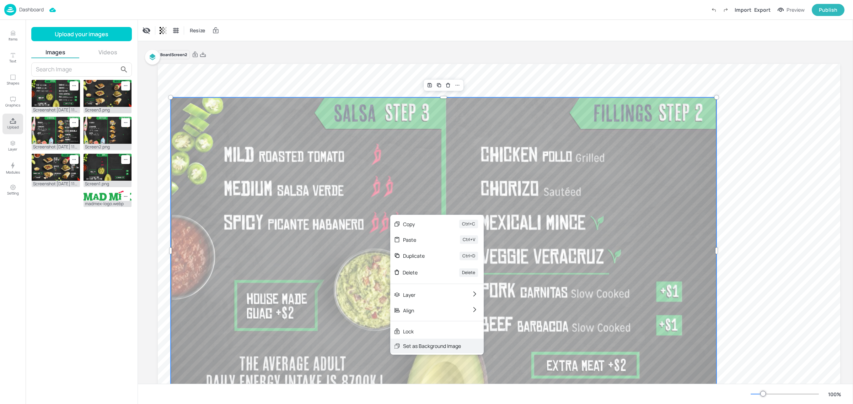
click at [432, 345] on div "Set as Background Image" at bounding box center [432, 346] width 58 height 7
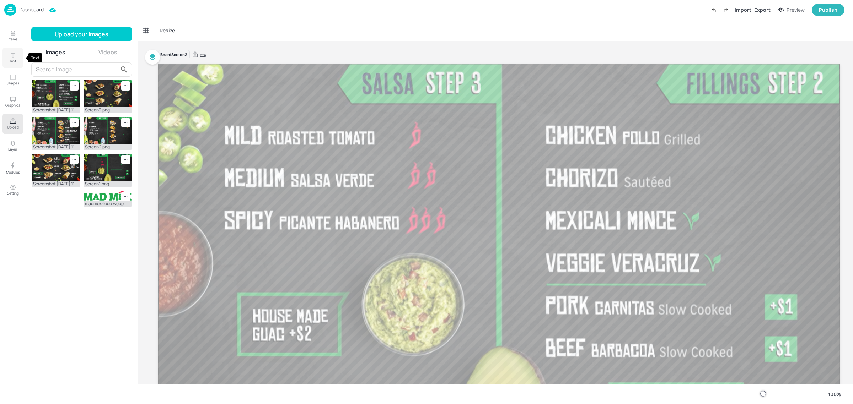
click at [16, 58] on button "Text" at bounding box center [12, 58] width 21 height 21
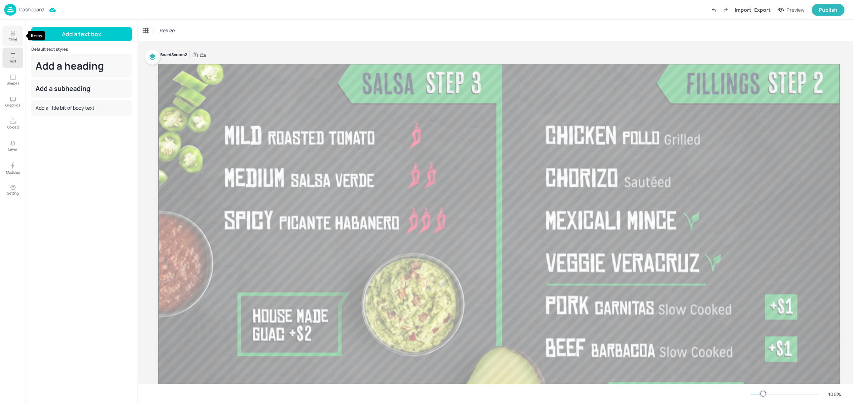
click at [16, 37] on p "Items" at bounding box center [13, 39] width 9 height 5
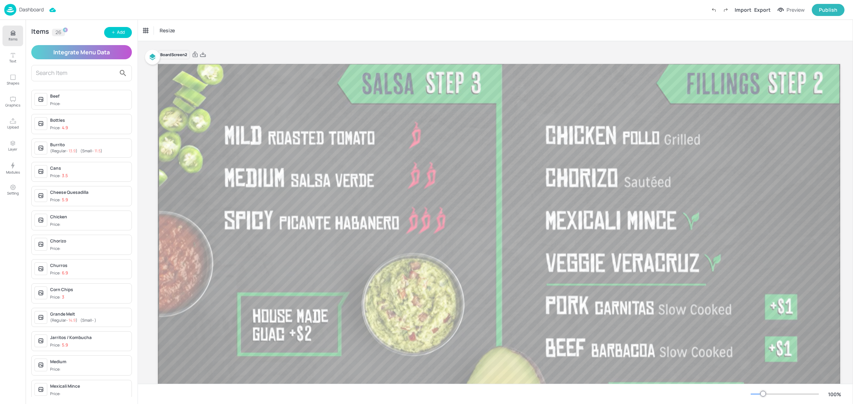
click at [45, 72] on input "text" at bounding box center [76, 73] width 80 height 11
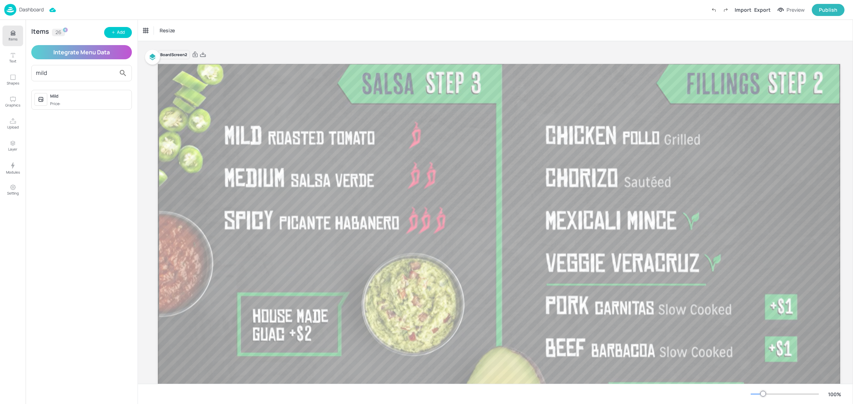
type input "mild"
click at [65, 98] on div "Mild" at bounding box center [89, 96] width 79 height 6
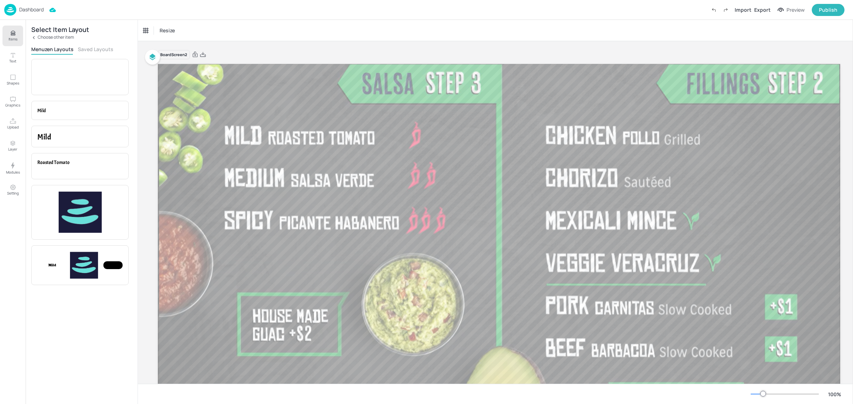
click at [91, 49] on button "Saved Layouts" at bounding box center [96, 49] width 36 height 7
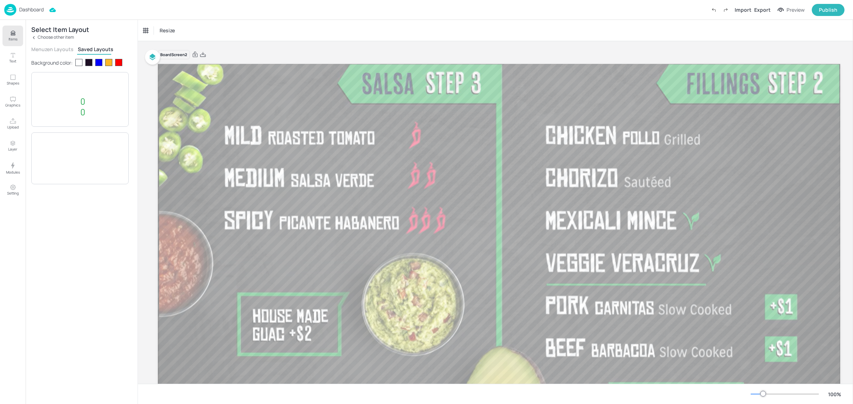
click at [89, 63] on div at bounding box center [88, 62] width 7 height 7
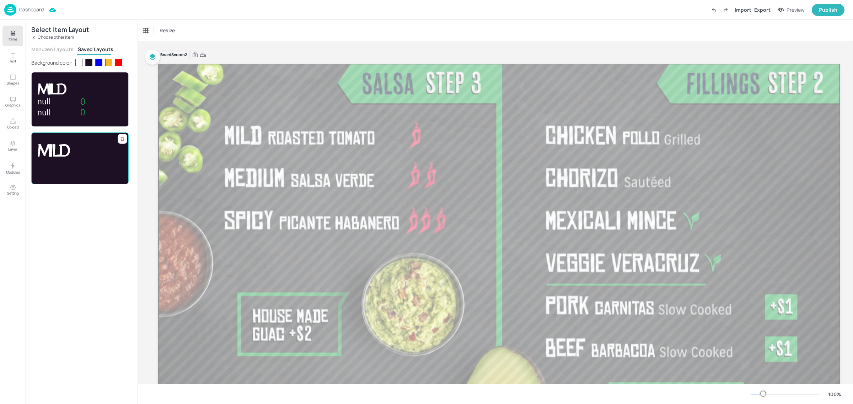
click at [80, 162] on div "Mild" at bounding box center [79, 158] width 85 height 34
drag, startPoint x: 522, startPoint y: 135, endPoint x: 281, endPoint y: 146, distance: 241.9
click at [281, 146] on p "Mild" at bounding box center [286, 135] width 123 height 25
click at [270, 111] on div "Ungroup" at bounding box center [262, 110] width 27 height 9
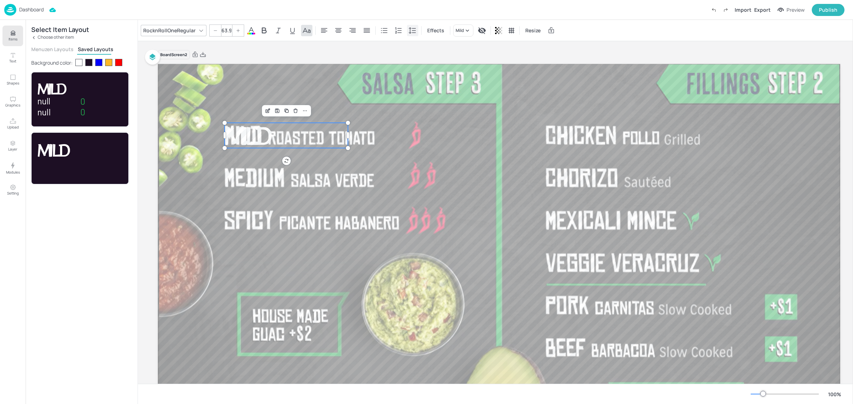
click at [409, 31] on icon at bounding box center [412, 30] width 9 height 9
type input "-71"
drag, startPoint x: 360, startPoint y: 59, endPoint x: 354, endPoint y: 60, distance: 5.7
click at [354, 60] on div at bounding box center [356, 58] width 6 height 6
click at [332, 150] on div at bounding box center [498, 256] width 683 height 384
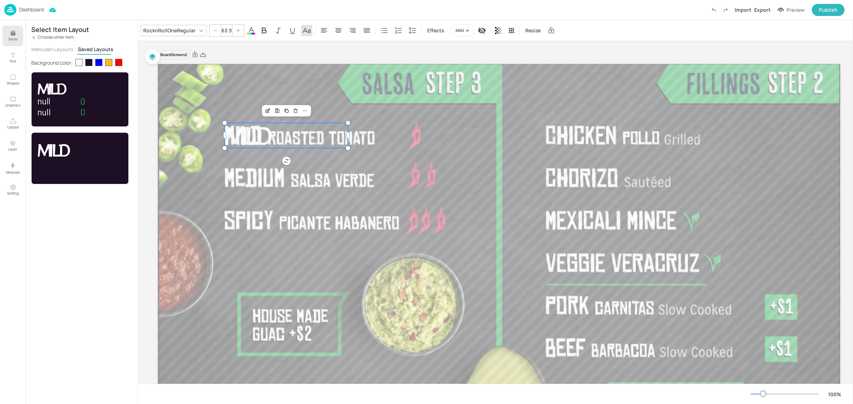
click at [318, 132] on p "Mild" at bounding box center [286, 135] width 123 height 25
click at [294, 134] on p "Mild" at bounding box center [286, 135] width 123 height 25
click at [249, 183] on div at bounding box center [498, 256] width 683 height 384
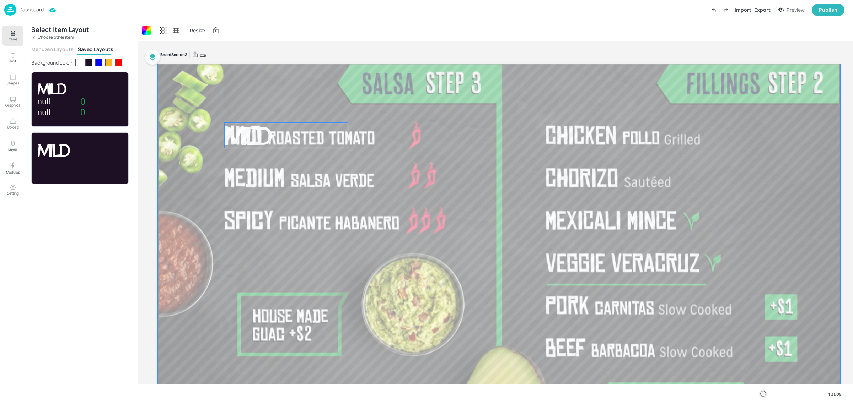
click at [263, 138] on span "Mild" at bounding box center [247, 135] width 44 height 32
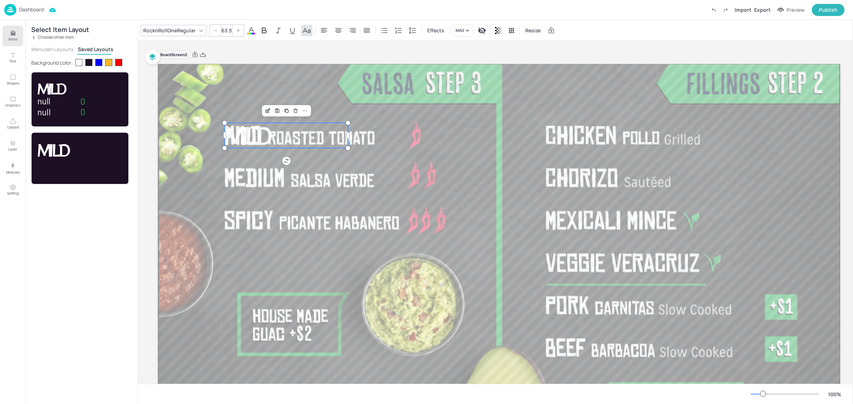
click at [263, 138] on span "Mild" at bounding box center [247, 135] width 44 height 32
click at [272, 138] on p "Mild" at bounding box center [286, 135] width 123 height 25
click at [251, 192] on div at bounding box center [498, 256] width 683 height 384
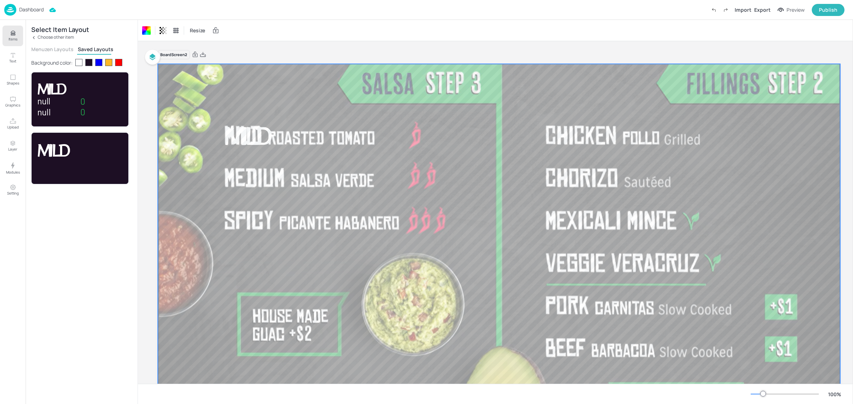
click at [327, 221] on div at bounding box center [498, 256] width 683 height 384
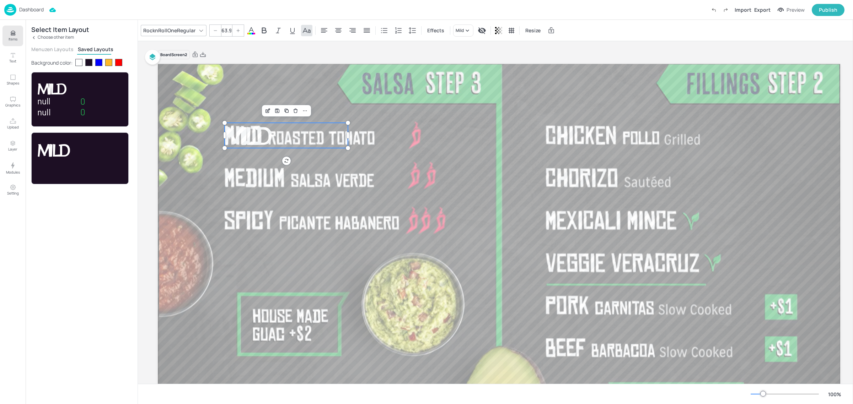
click at [273, 133] on p "Mild" at bounding box center [286, 135] width 123 height 25
click at [409, 29] on icon at bounding box center [412, 30] width 9 height 9
type input "-119"
drag, startPoint x: 356, startPoint y: 59, endPoint x: 351, endPoint y: 59, distance: 5.0
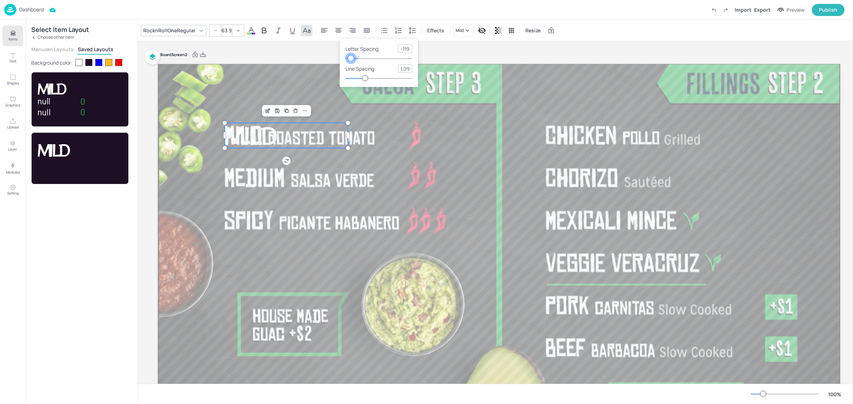
click at [351, 59] on div at bounding box center [351, 58] width 6 height 6
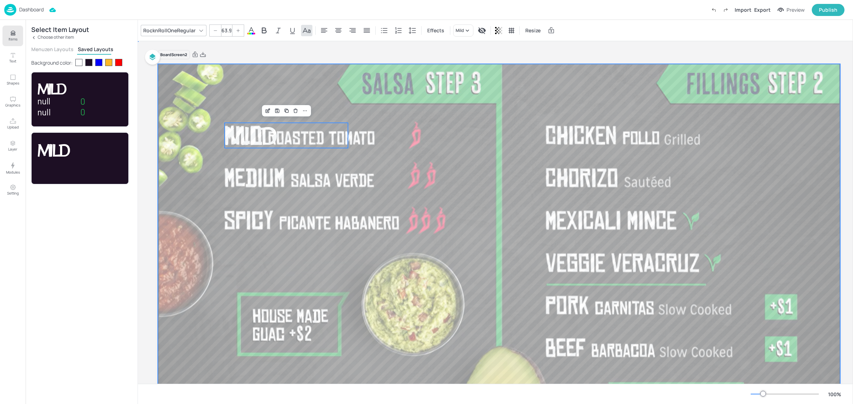
click at [371, 117] on div at bounding box center [498, 256] width 683 height 384
click at [57, 50] on button "Menuzen Layouts" at bounding box center [52, 49] width 42 height 7
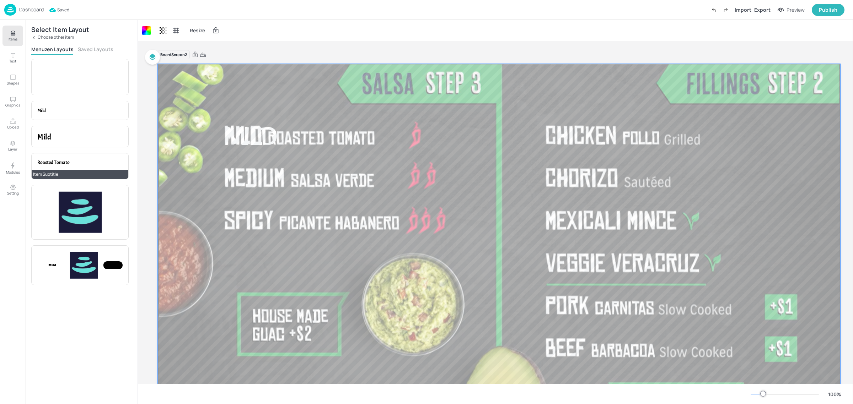
click at [69, 165] on span "Roasted Tomato" at bounding box center [53, 163] width 32 height 6
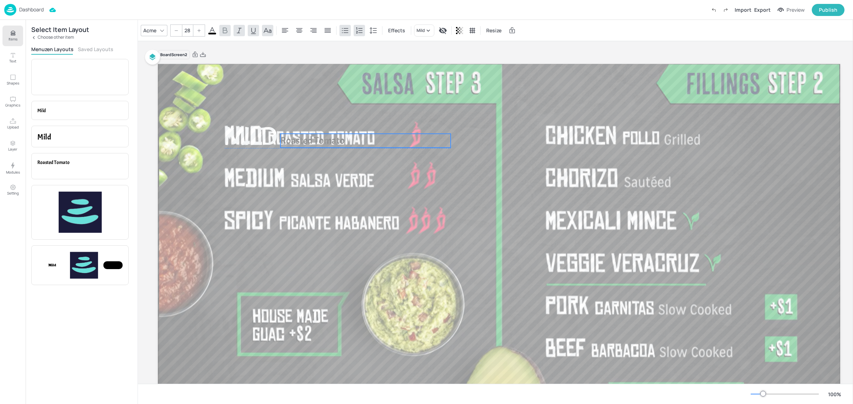
drag, startPoint x: 219, startPoint y: 90, endPoint x: 334, endPoint y: 138, distance: 125.2
click at [334, 138] on span "Roasted Tomato" at bounding box center [312, 140] width 64 height 13
click at [156, 30] on div "Acme" at bounding box center [150, 30] width 16 height 10
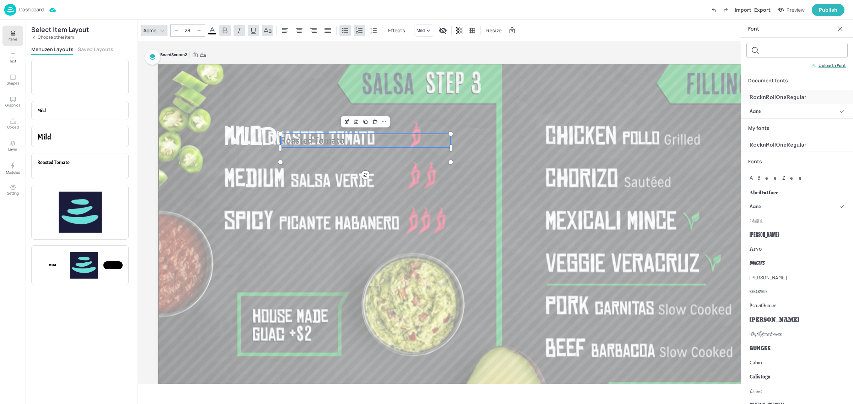
click at [784, 96] on span "RocknRollOneRegular" at bounding box center [778, 96] width 57 height 7
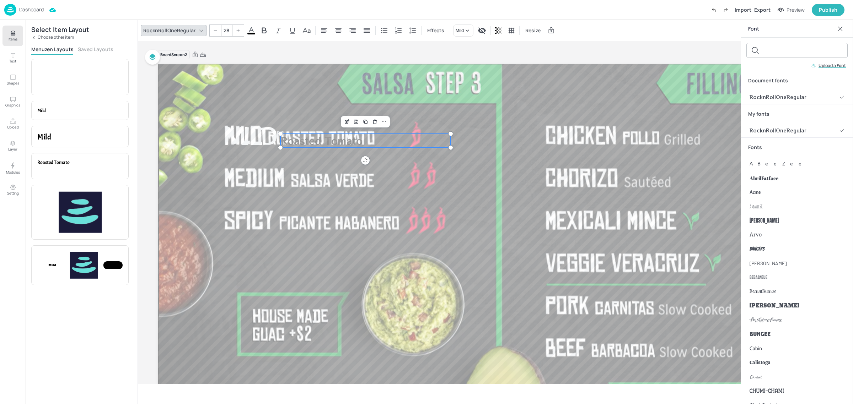
click at [236, 33] on div at bounding box center [237, 30] width 11 height 11
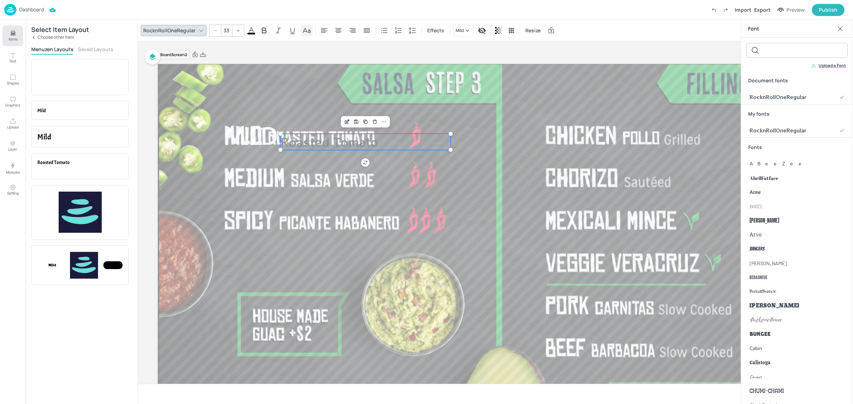
click at [310, 33] on icon at bounding box center [306, 30] width 9 height 9
click at [325, 139] on span "Roasted Tomato" at bounding box center [338, 140] width 116 height 17
click at [238, 29] on icon at bounding box center [238, 30] width 4 height 4
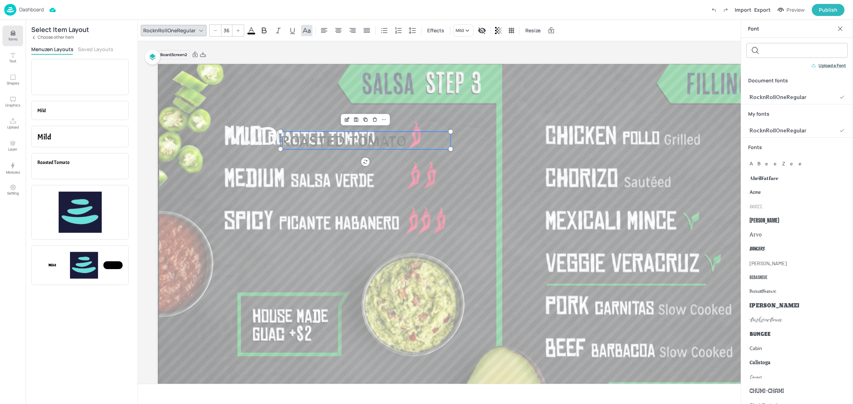
click at [238, 29] on icon at bounding box center [238, 30] width 4 height 4
click at [326, 139] on span "Roasted Tomato" at bounding box center [346, 139] width 133 height 20
click at [261, 136] on span "Mild" at bounding box center [250, 135] width 51 height 32
click at [374, 140] on span "Roasted Tomato" at bounding box center [346, 139] width 133 height 20
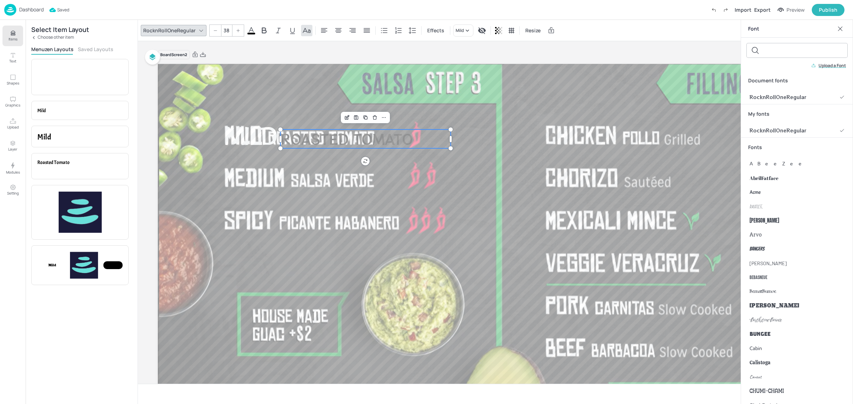
click at [226, 32] on input "38" at bounding box center [226, 30] width 10 height 11
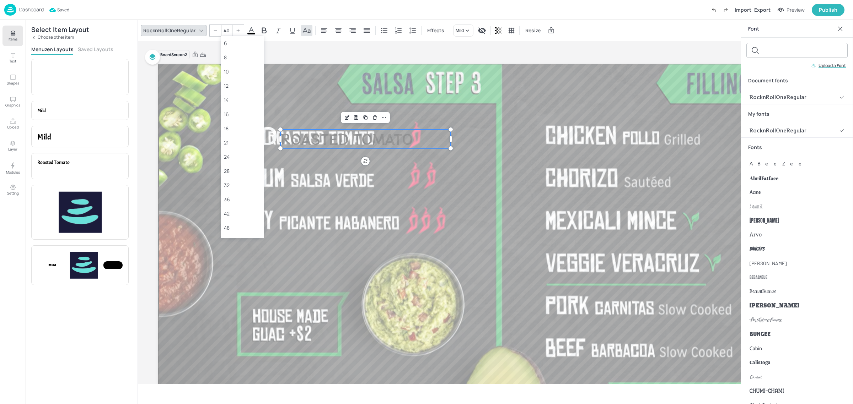
type input "40"
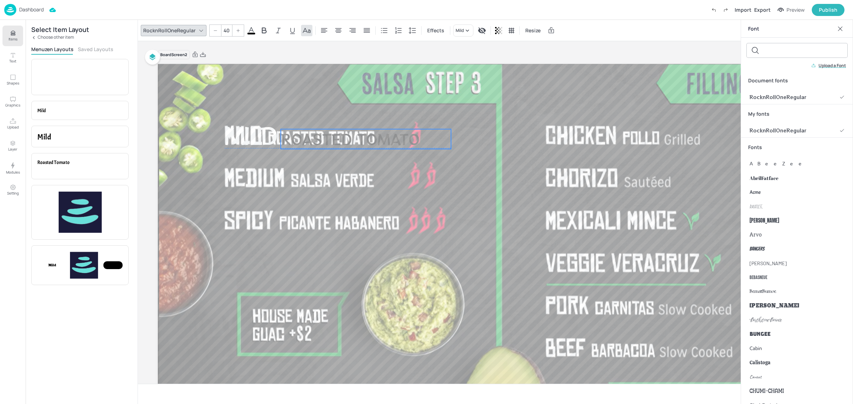
click at [391, 140] on span "Roasted Tomato" at bounding box center [350, 139] width 139 height 21
click at [410, 32] on icon at bounding box center [412, 30] width 9 height 9
type input "-145"
drag, startPoint x: 359, startPoint y: 59, endPoint x: 349, endPoint y: 60, distance: 10.1
click at [349, 60] on div at bounding box center [349, 58] width 6 height 6
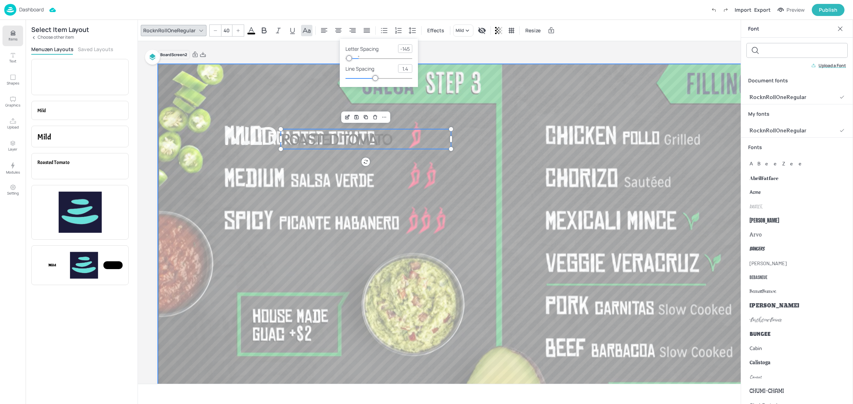
click at [403, 167] on div at bounding box center [498, 256] width 683 height 384
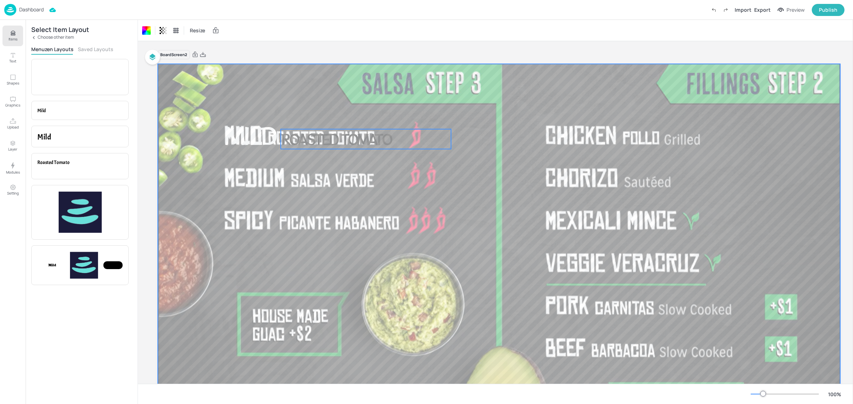
click at [379, 144] on span "Roasted Tomato" at bounding box center [336, 139] width 110 height 21
click at [248, 33] on span at bounding box center [251, 34] width 8 height 2
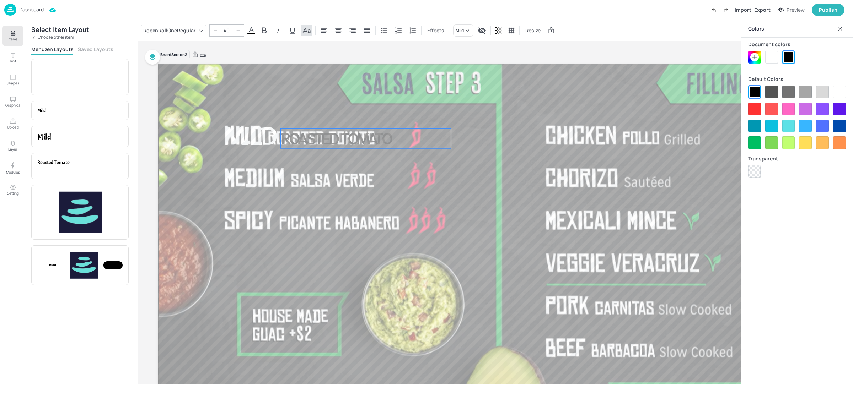
click at [770, 57] on div at bounding box center [771, 57] width 13 height 13
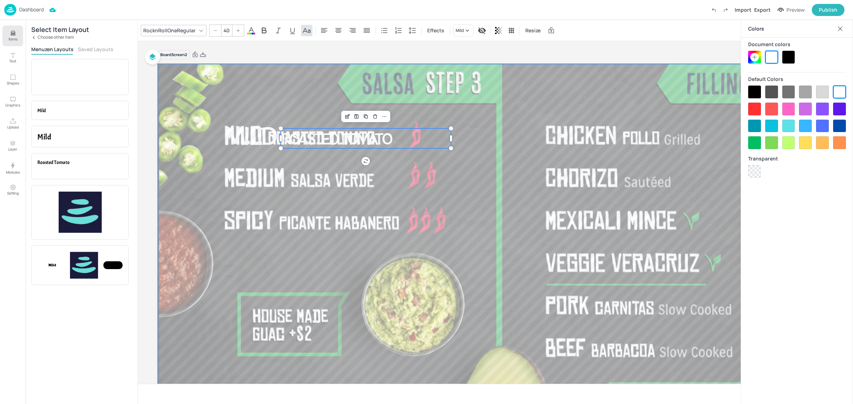
click at [496, 178] on div at bounding box center [498, 256] width 683 height 384
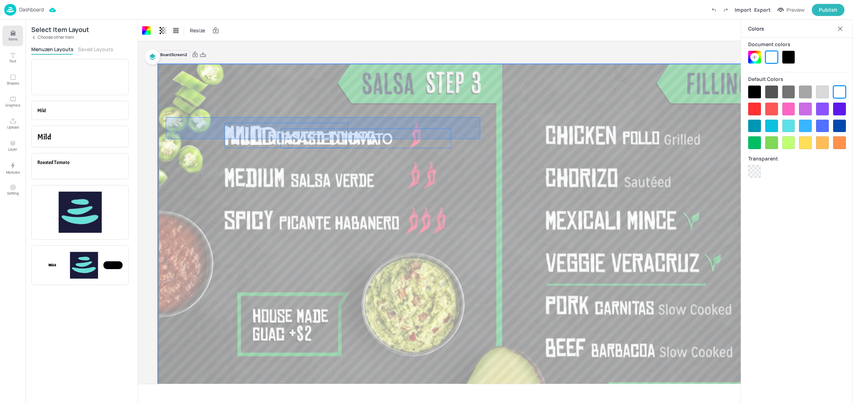
drag, startPoint x: 261, startPoint y: 136, endPoint x: 205, endPoint y: 146, distance: 57.4
click at [169, 139] on div at bounding box center [498, 256] width 683 height 384
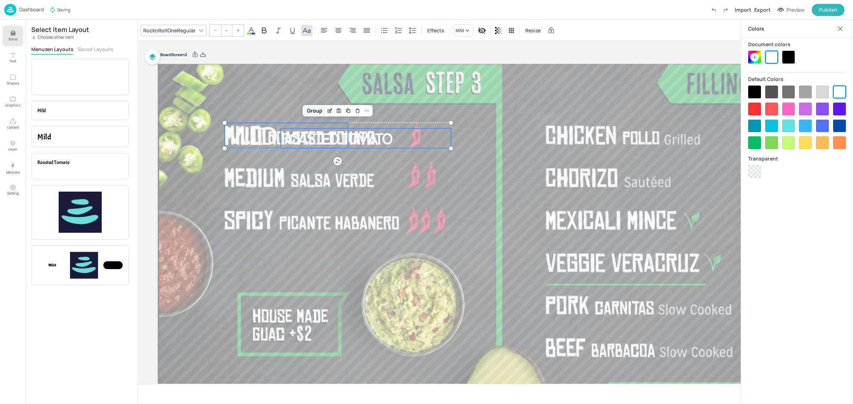
click at [318, 111] on div "Group" at bounding box center [314, 110] width 21 height 9
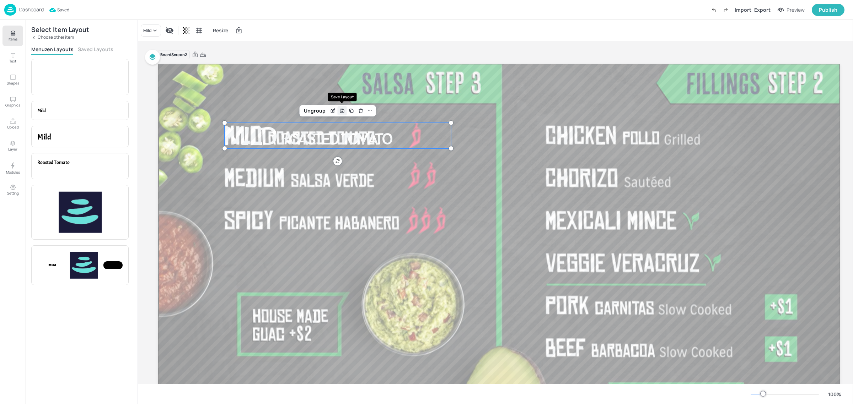
click at [342, 109] on icon "Save Layout" at bounding box center [342, 111] width 6 height 6
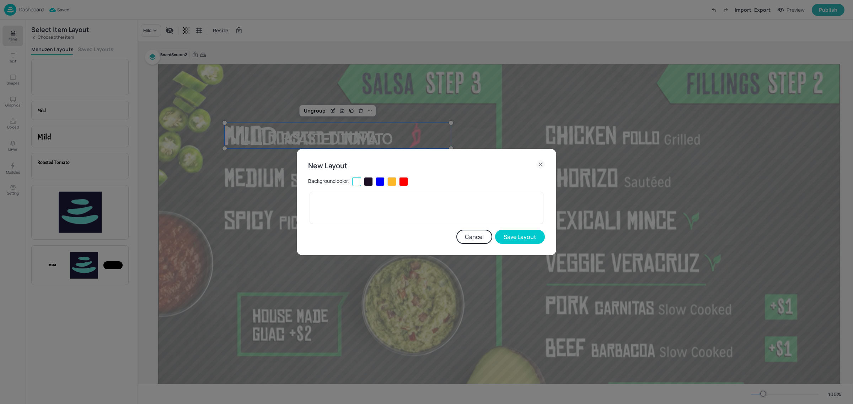
click at [370, 183] on div at bounding box center [368, 181] width 9 height 9
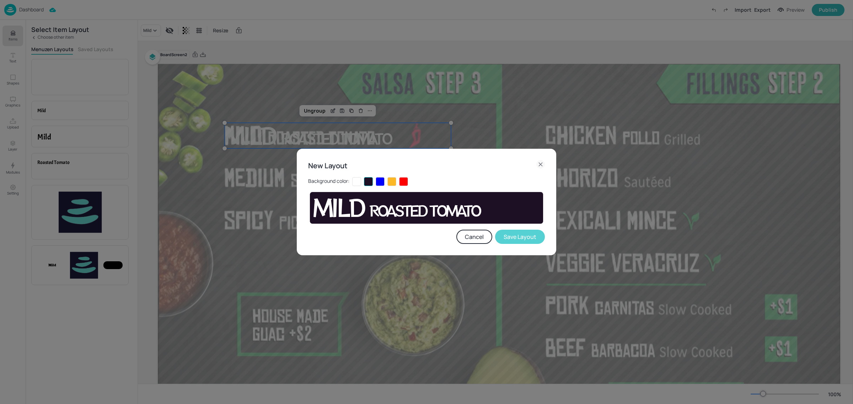
click at [531, 238] on button "Save Layout" at bounding box center [520, 237] width 50 height 14
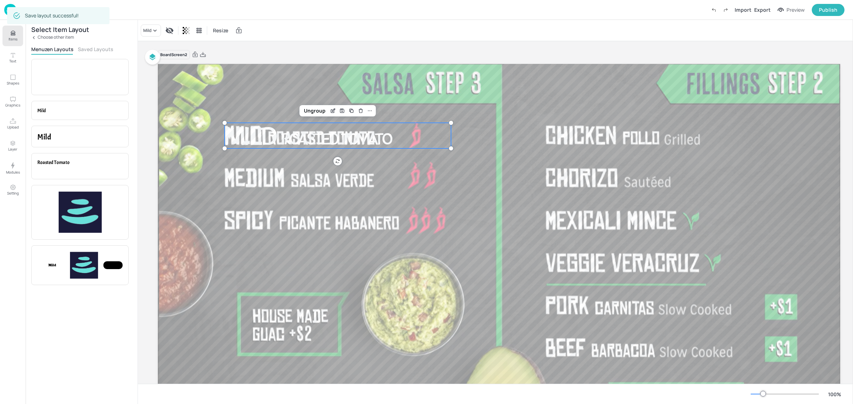
click at [52, 35] on p "Choose other item" at bounding box center [56, 37] width 36 height 5
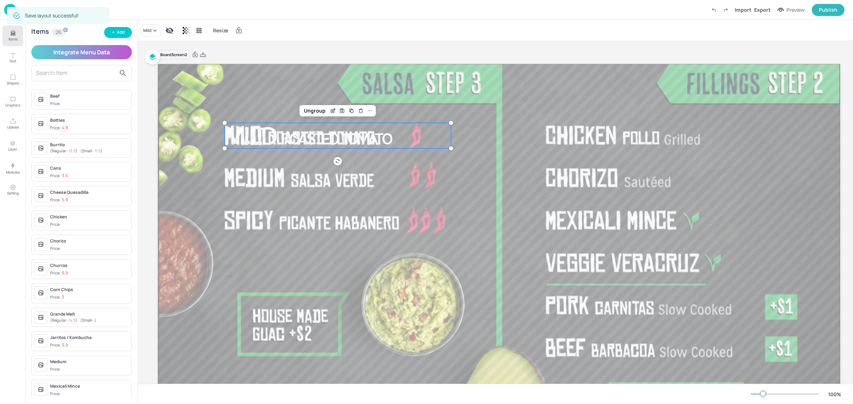
click at [56, 76] on input "text" at bounding box center [76, 73] width 80 height 11
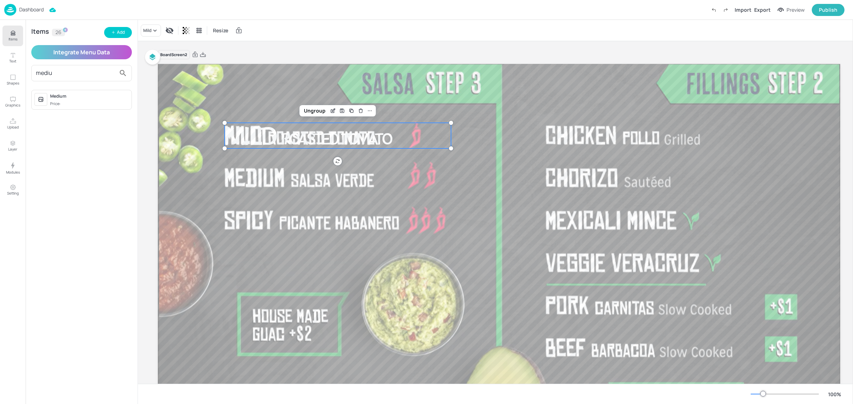
type input "mediu"
click at [68, 103] on span "Price:" at bounding box center [89, 104] width 79 height 6
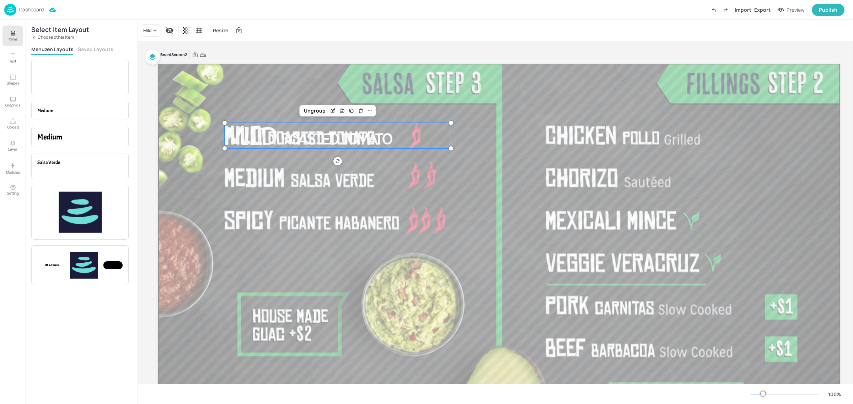
click at [85, 50] on button "Saved Layouts" at bounding box center [96, 49] width 36 height 7
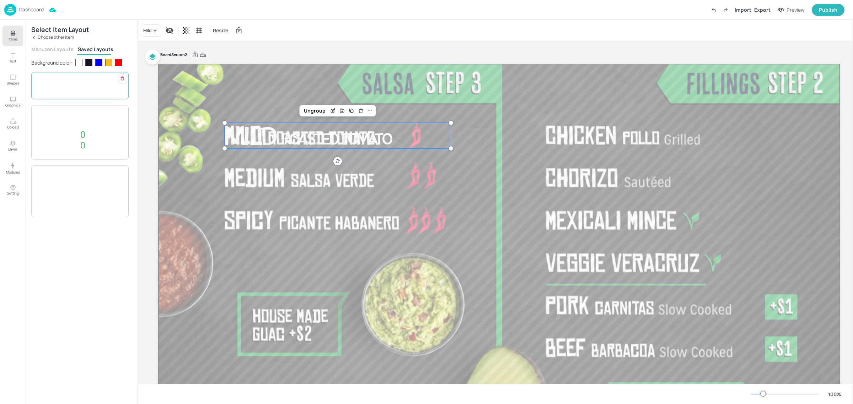
click at [79, 85] on span "Salsa Verde" at bounding box center [74, 87] width 31 height 8
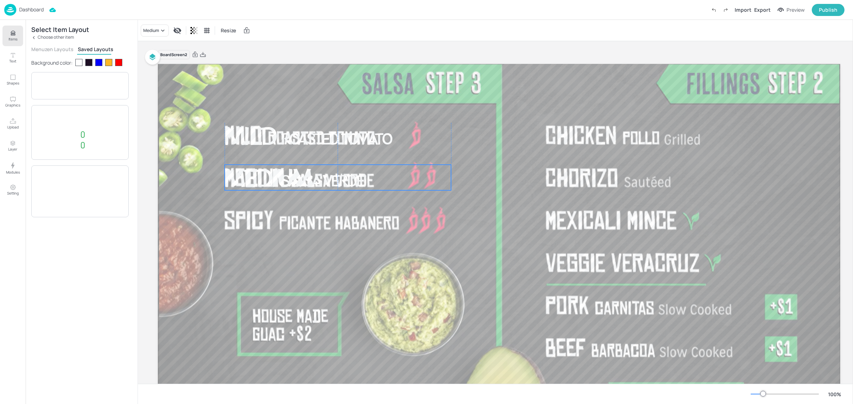
drag, startPoint x: 339, startPoint y: 138, endPoint x: 339, endPoint y: 180, distance: 41.9
click at [339, 180] on span "Salsa Verde" at bounding box center [322, 180] width 82 height 21
click at [50, 37] on p "Choose other item" at bounding box center [56, 37] width 36 height 5
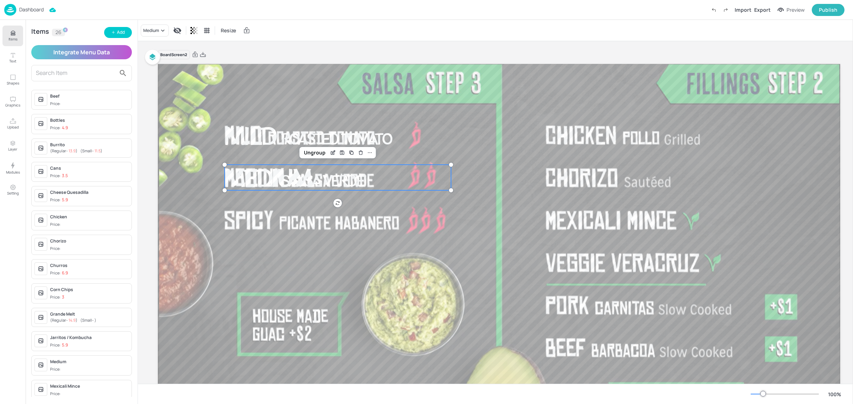
click at [59, 74] on input "text" at bounding box center [76, 73] width 80 height 11
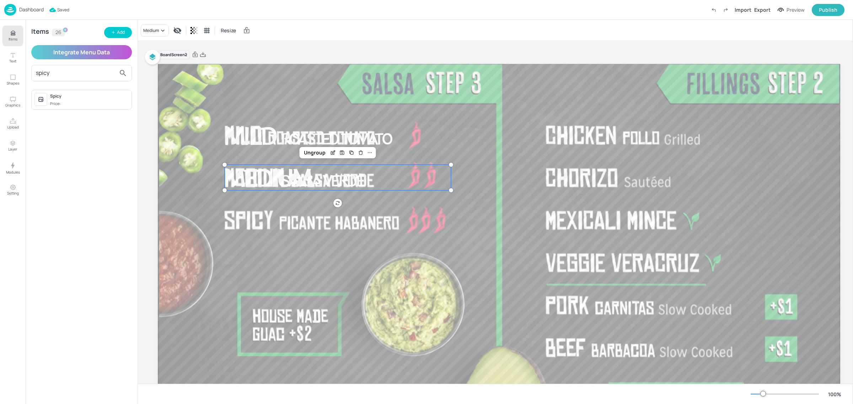
type input "spicy"
click at [68, 96] on div "Spicy" at bounding box center [89, 96] width 79 height 6
click at [98, 88] on span "Picante Habanero" at bounding box center [82, 87] width 46 height 8
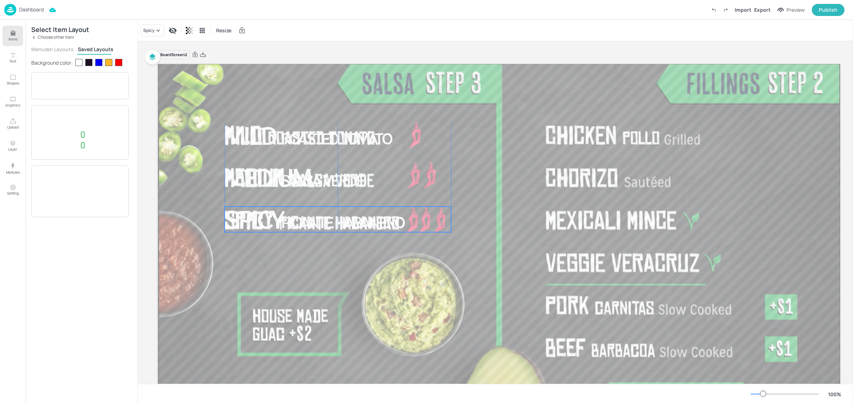
drag, startPoint x: 334, startPoint y: 152, endPoint x: 335, endPoint y: 219, distance: 66.8
click at [335, 219] on span "Picante Habanero" at bounding box center [342, 222] width 123 height 21
click at [55, 39] on p "Choose other item" at bounding box center [56, 37] width 36 height 5
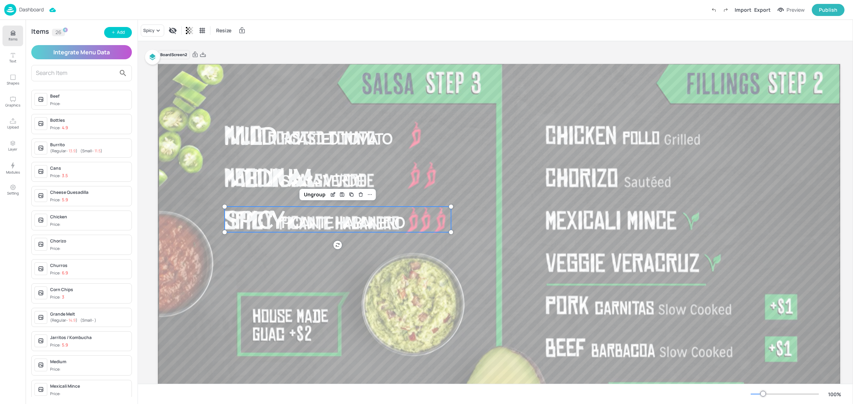
click at [55, 69] on input "text" at bounding box center [76, 73] width 80 height 11
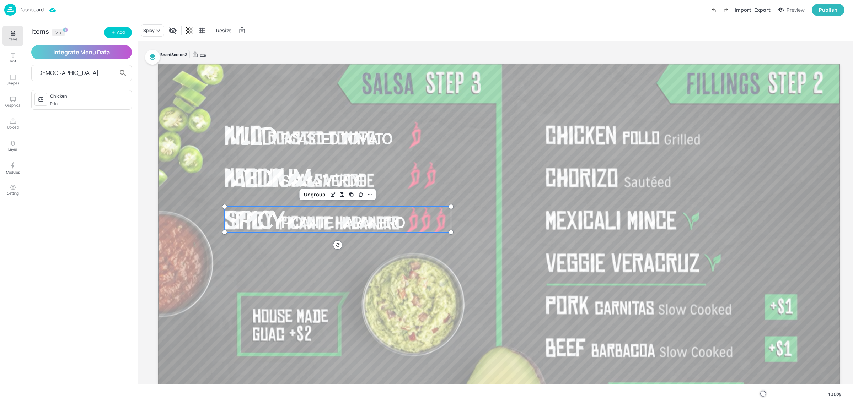
type input "chick"
click at [74, 98] on div "Chicken" at bounding box center [89, 96] width 79 height 6
click at [75, 87] on p "Pollo" at bounding box center [91, 86] width 64 height 7
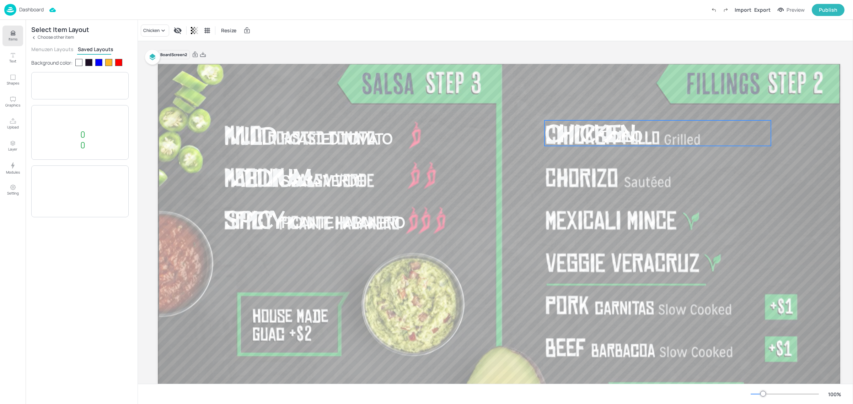
drag, startPoint x: 288, startPoint y: 135, endPoint x: 608, endPoint y: 133, distance: 319.9
click at [608, 133] on span "Pollo" at bounding box center [621, 136] width 40 height 21
click at [279, 182] on span "Medium" at bounding box center [268, 177] width 86 height 32
click at [320, 155] on div "Ungroup" at bounding box center [314, 152] width 27 height 9
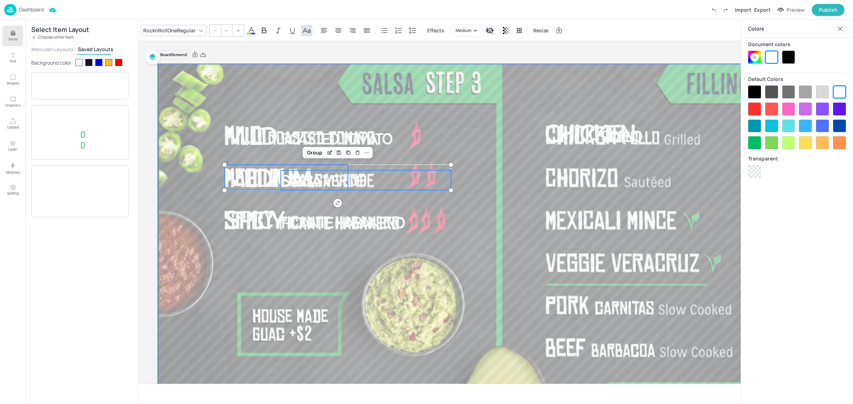
click at [450, 213] on p "Picante Habanero" at bounding box center [366, 223] width 170 height 20
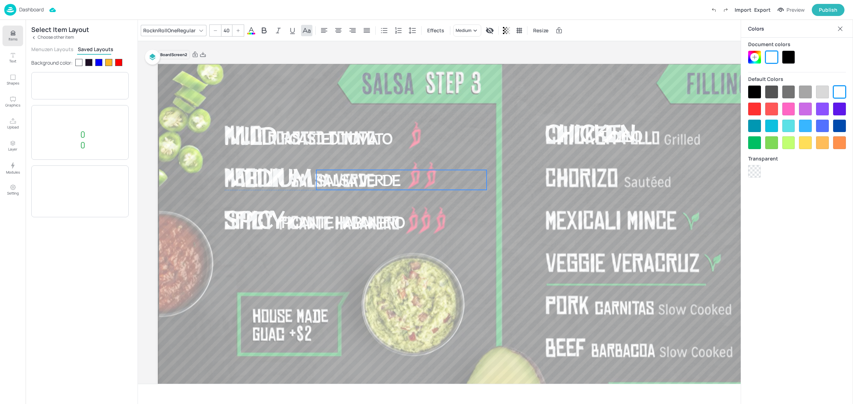
drag, startPoint x: 349, startPoint y: 183, endPoint x: 385, endPoint y: 184, distance: 35.5
click at [385, 184] on span "Salsa Verde" at bounding box center [357, 180] width 82 height 21
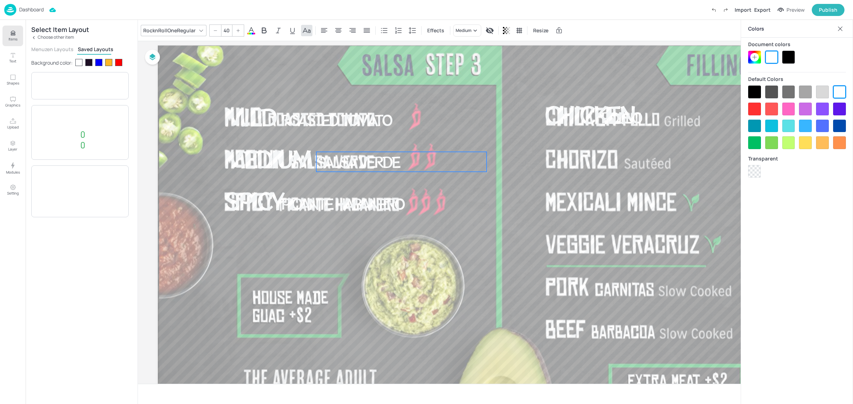
scroll to position [18, 0]
click at [347, 162] on span "Salsa Verde" at bounding box center [358, 162] width 82 height 21
click at [336, 203] on span "Picante Habanero" at bounding box center [342, 204] width 123 height 21
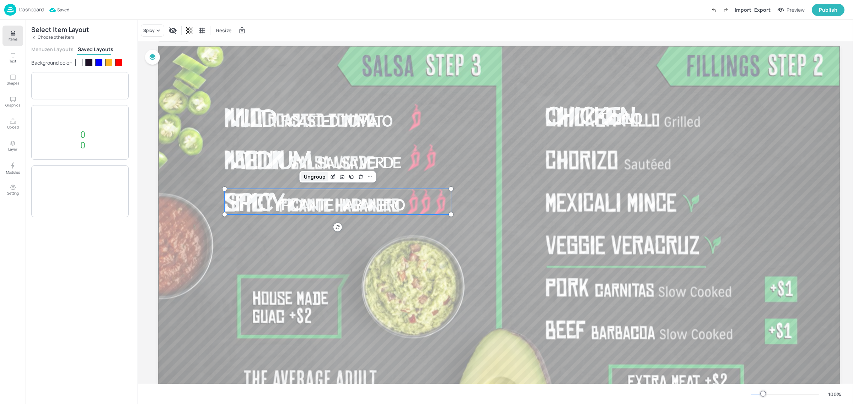
click at [313, 176] on div "Ungroup" at bounding box center [314, 176] width 27 height 9
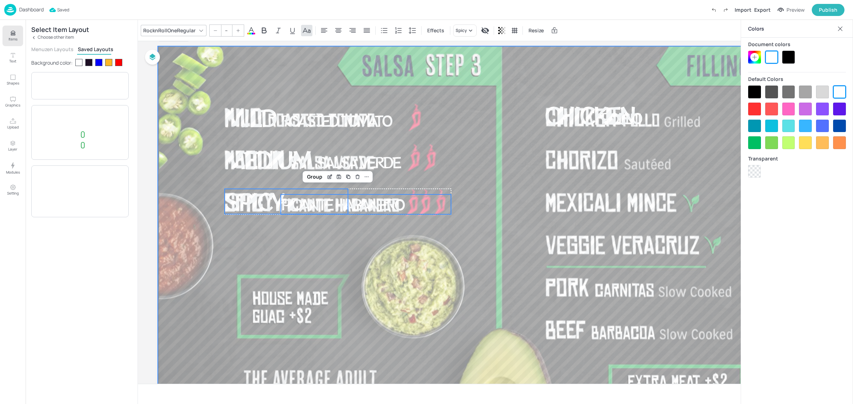
click at [319, 243] on div at bounding box center [498, 238] width 683 height 384
click at [319, 206] on span "Picante Habanero" at bounding box center [342, 204] width 123 height 21
drag, startPoint x: 319, startPoint y: 206, endPoint x: 326, endPoint y: 206, distance: 7.1
click at [326, 206] on span "Picante Habanero" at bounding box center [347, 204] width 123 height 21
click at [324, 205] on span "Picante Habanero" at bounding box center [347, 204] width 123 height 21
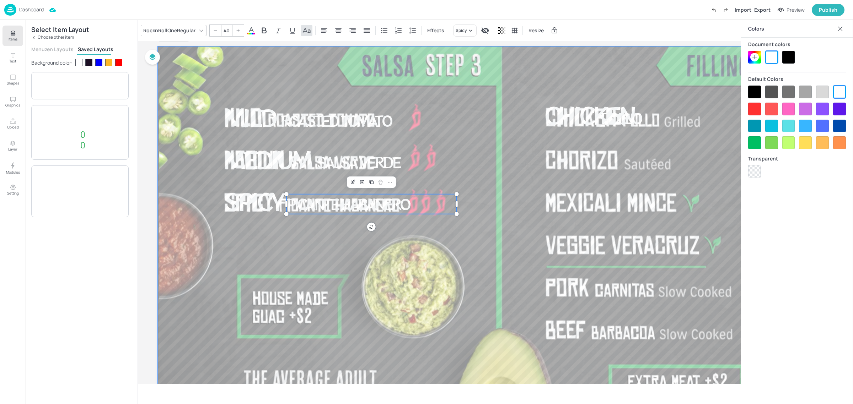
click at [310, 235] on div at bounding box center [498, 238] width 683 height 384
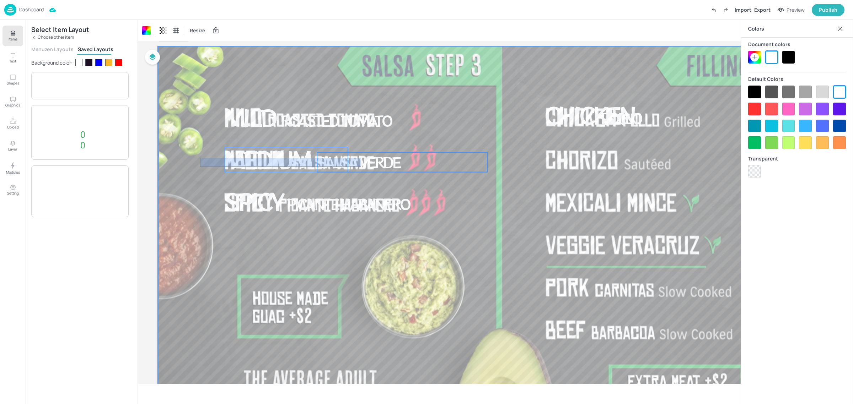
drag, startPoint x: 200, startPoint y: 158, endPoint x: 361, endPoint y: 167, distance: 161.2
click at [361, 46] on div "Mild Roasted Tomato Medium Salsa Verde Spicy Picante Habanero Chicken Pollo" at bounding box center [499, 46] width 682 height 0
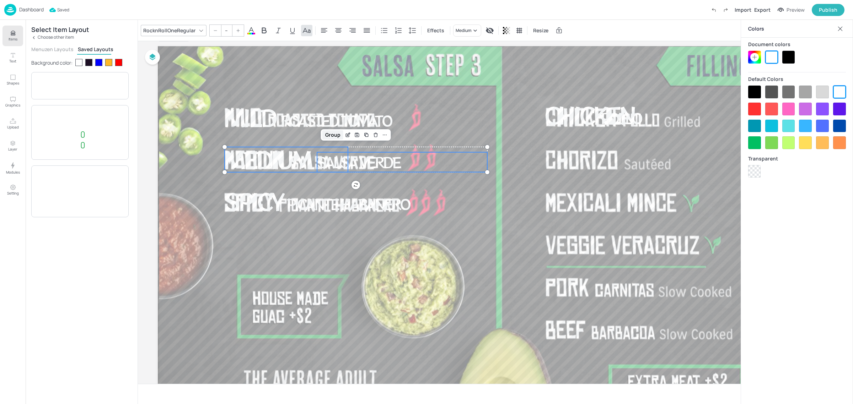
click at [330, 136] on div "Group" at bounding box center [332, 134] width 21 height 9
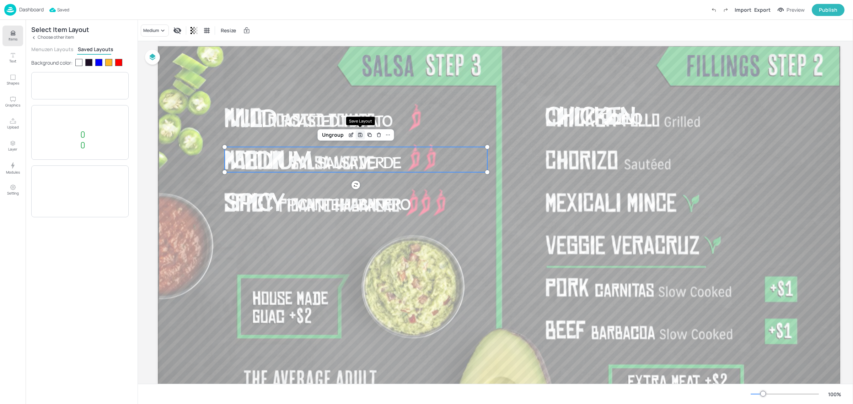
click at [361, 138] on icon "Save Layout" at bounding box center [361, 135] width 6 height 6
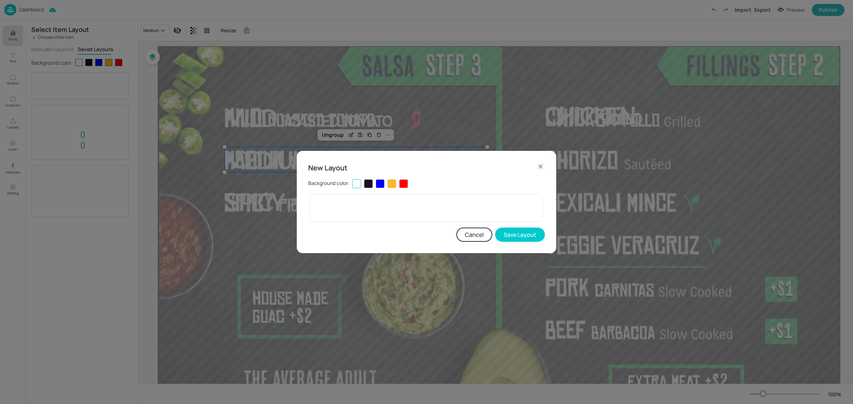
click at [370, 185] on div at bounding box center [368, 183] width 9 height 9
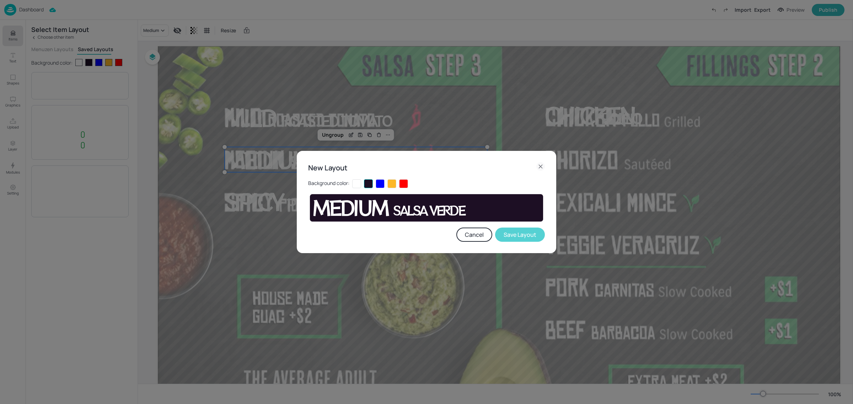
click at [533, 232] on button "Save Layout" at bounding box center [520, 235] width 50 height 14
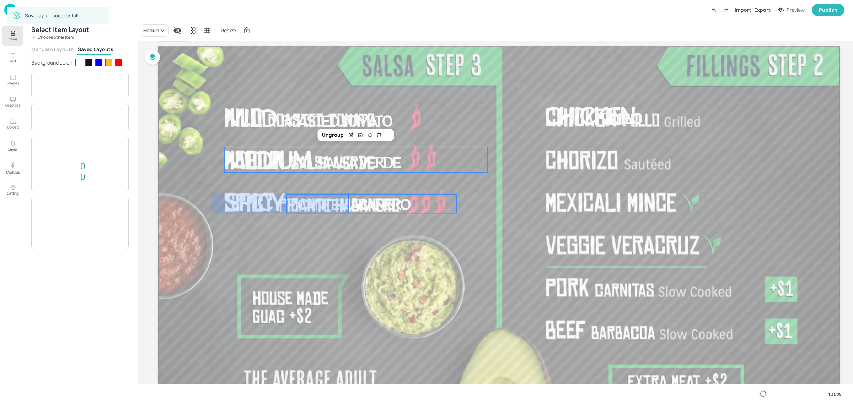
drag, startPoint x: 211, startPoint y: 193, endPoint x: 350, endPoint y: 214, distance: 140.8
click at [350, 46] on div "Mild Roasted Tomato Medium Salsa Verde Spicy Picante Habanero Chicken Pollo" at bounding box center [499, 46] width 682 height 0
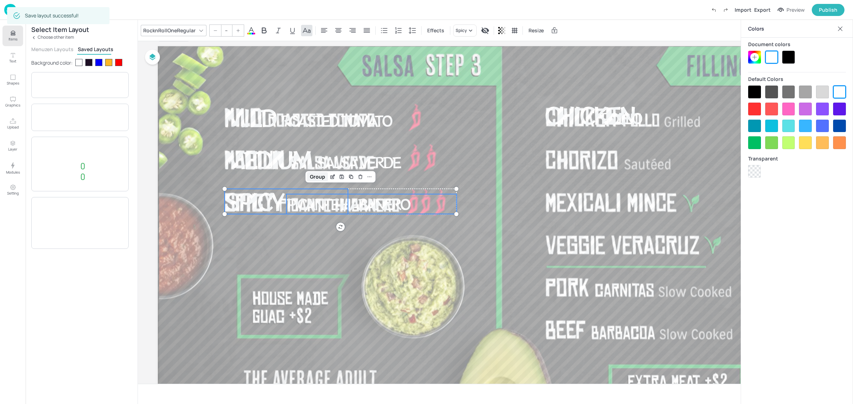
click at [318, 179] on div "Group" at bounding box center [317, 176] width 21 height 9
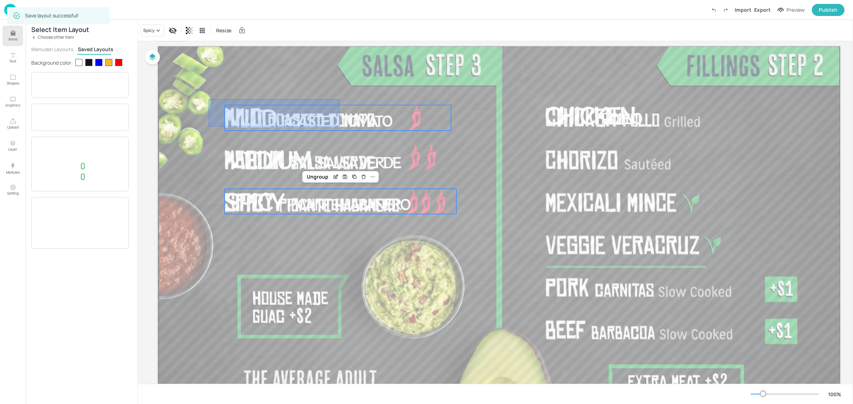
drag, startPoint x: 209, startPoint y: 100, endPoint x: 339, endPoint y: 127, distance: 133.6
click at [339, 46] on div "Mild Roasted Tomato Medium Salsa Verde Spicy Picante Habanero Chicken Pollo" at bounding box center [499, 46] width 682 height 0
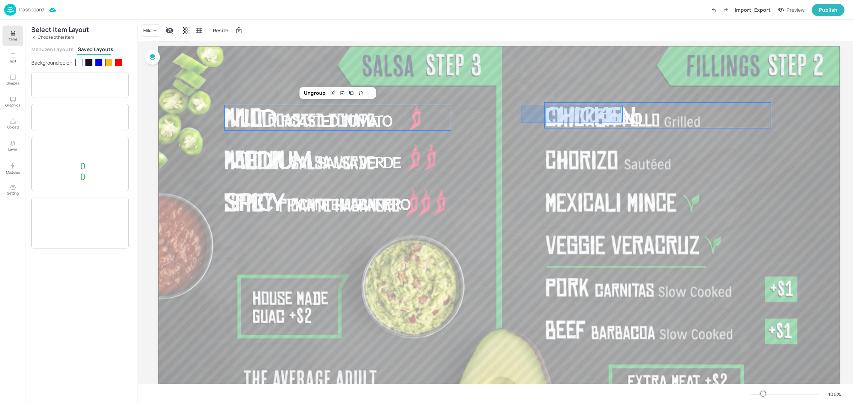
drag, startPoint x: 521, startPoint y: 105, endPoint x: 634, endPoint y: 123, distance: 114.2
click at [634, 46] on div "Mild Roasted Tomato Medium Salsa Verde Spicy Picante Habanero Chicken Pollo" at bounding box center [499, 46] width 682 height 0
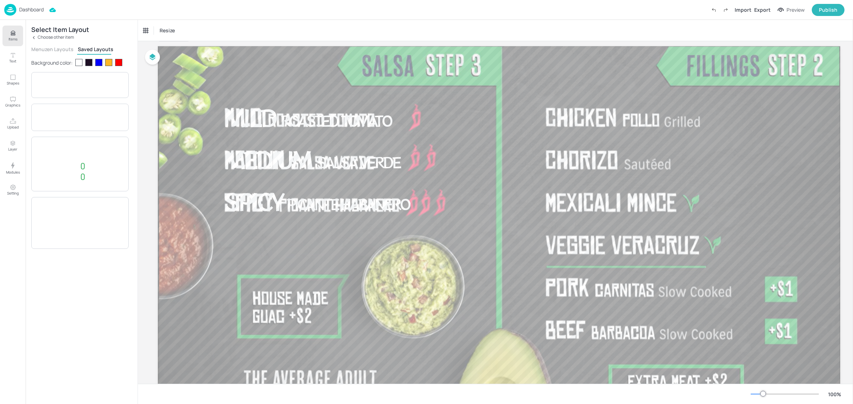
click at [89, 62] on div at bounding box center [88, 62] width 7 height 7
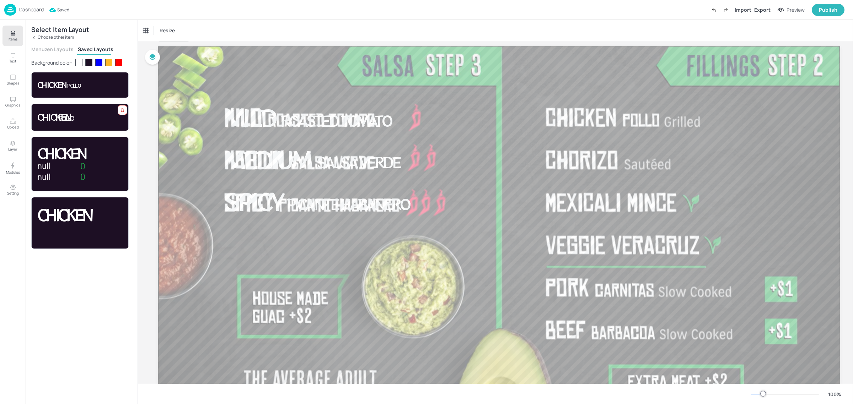
click at [123, 109] on icon at bounding box center [122, 110] width 5 height 5
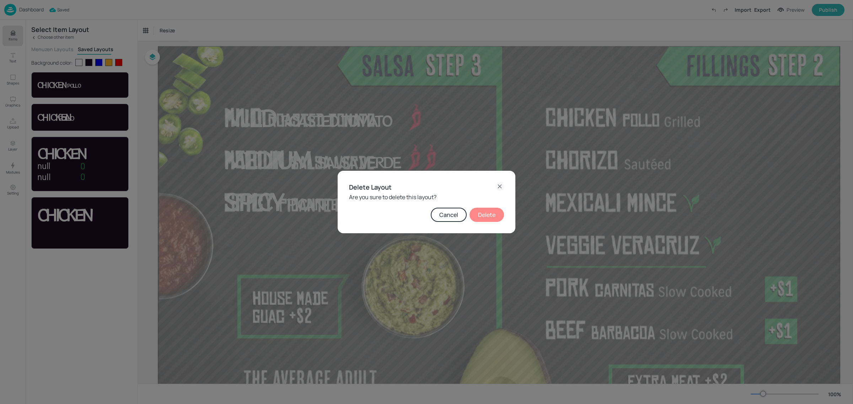
click at [491, 215] on button "Delete" at bounding box center [486, 215] width 34 height 14
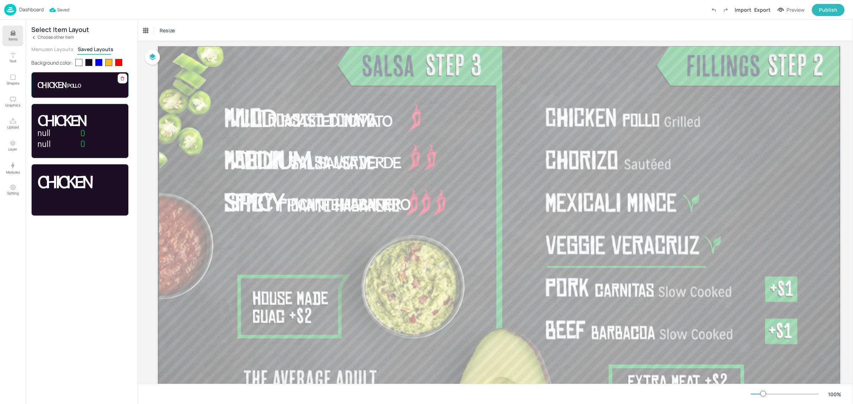
click at [88, 92] on div "Chicken Pollo" at bounding box center [79, 85] width 97 height 26
drag, startPoint x: 361, startPoint y: 160, endPoint x: 680, endPoint y: 116, distance: 321.5
click at [680, 116] on p "Pollo" at bounding box center [720, 118] width 170 height 20
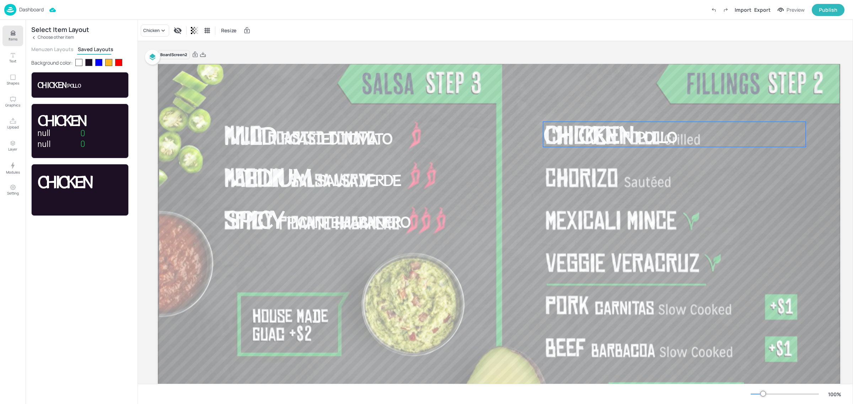
click at [58, 50] on button "Menuzen Layouts" at bounding box center [52, 49] width 42 height 7
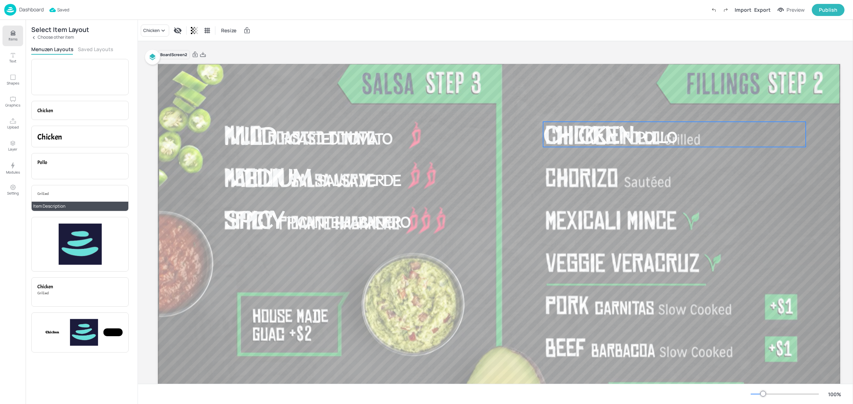
click at [84, 195] on p "Grilled" at bounding box center [79, 193] width 85 height 5
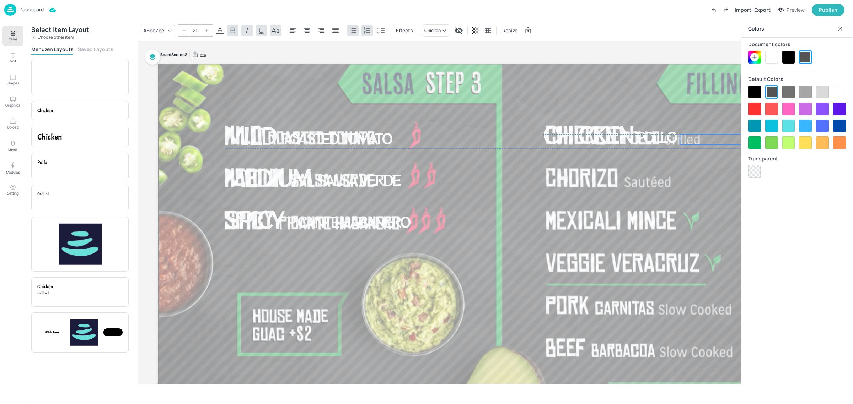
drag, startPoint x: 216, startPoint y: 90, endPoint x: 731, endPoint y: 138, distance: 517.2
click at [731, 138] on p "Grilled" at bounding box center [765, 139] width 170 height 10
click at [773, 59] on div at bounding box center [771, 57] width 13 height 13
click at [838, 29] on icon at bounding box center [840, 28] width 7 height 7
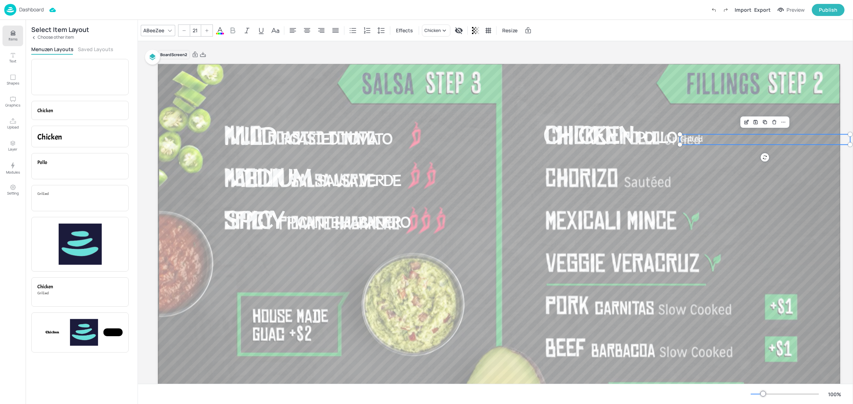
click at [217, 32] on icon at bounding box center [220, 30] width 9 height 9
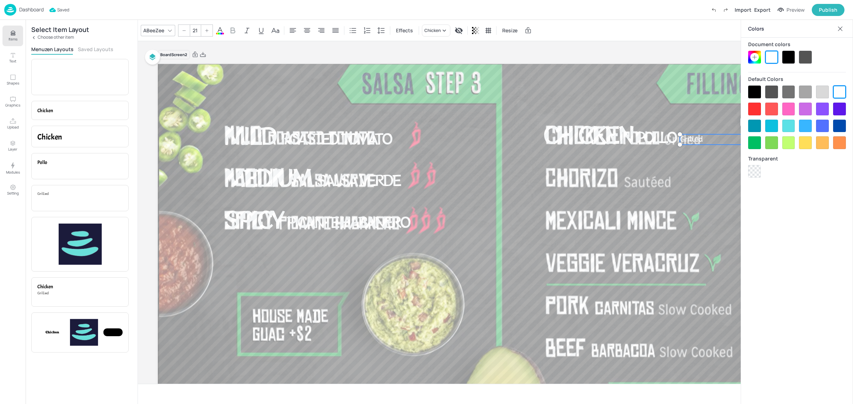
click at [756, 55] on icon at bounding box center [755, 57] width 6 height 6
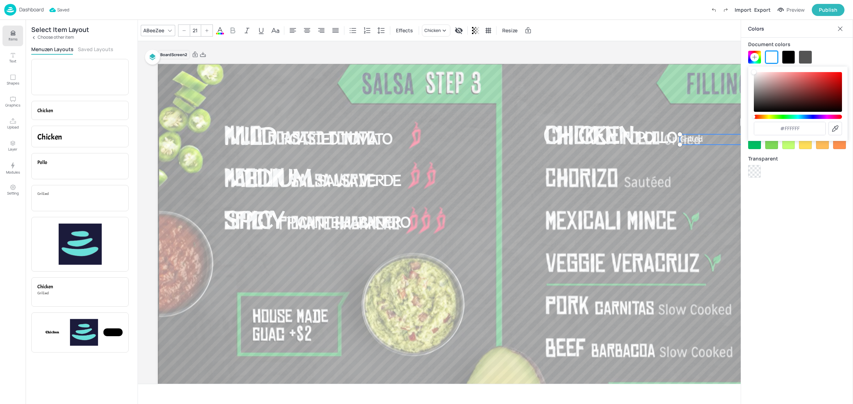
click at [834, 128] on icon at bounding box center [835, 128] width 6 height 6
type input "#bfbfbf"
click at [842, 28] on icon at bounding box center [840, 28] width 7 height 7
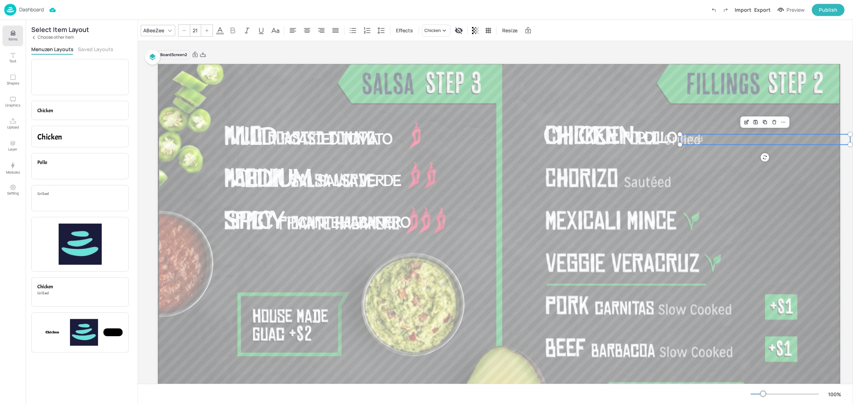
click at [209, 30] on icon at bounding box center [207, 30] width 4 height 4
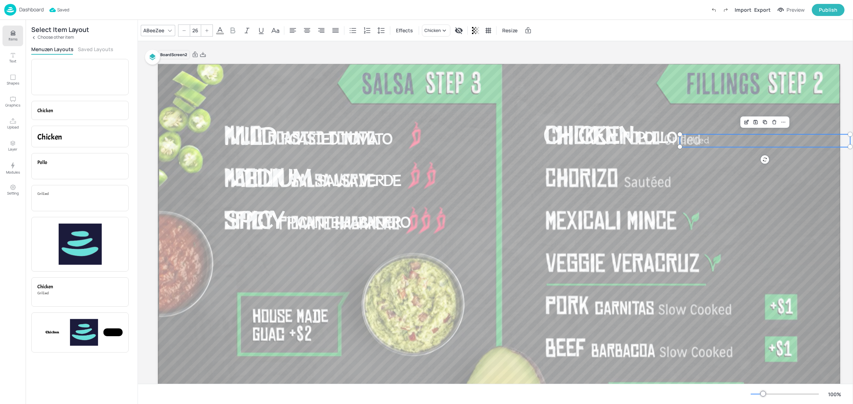
click at [209, 30] on icon at bounding box center [207, 30] width 4 height 4
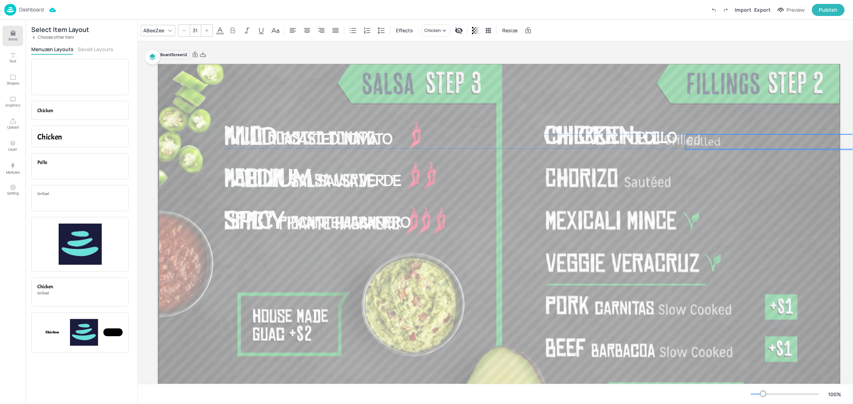
drag, startPoint x: 718, startPoint y: 141, endPoint x: 724, endPoint y: 140, distance: 5.8
click at [724, 140] on p "Grilled" at bounding box center [771, 141] width 170 height 15
drag, startPoint x: 723, startPoint y: 140, endPoint x: 704, endPoint y: 138, distance: 19.7
click at [704, 138] on p "Grilled" at bounding box center [751, 141] width 170 height 15
click at [205, 30] on icon at bounding box center [207, 30] width 4 height 4
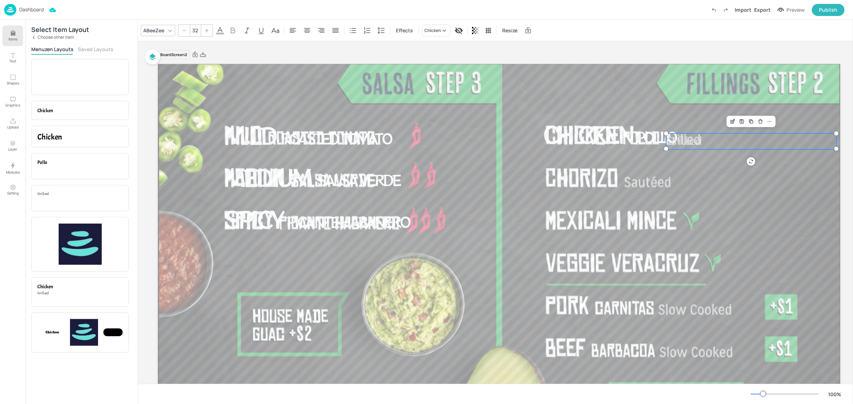
click at [205, 30] on icon at bounding box center [207, 30] width 4 height 4
type input "34"
click at [697, 170] on div at bounding box center [498, 256] width 683 height 384
drag, startPoint x: 701, startPoint y: 143, endPoint x: 715, endPoint y: 139, distance: 14.4
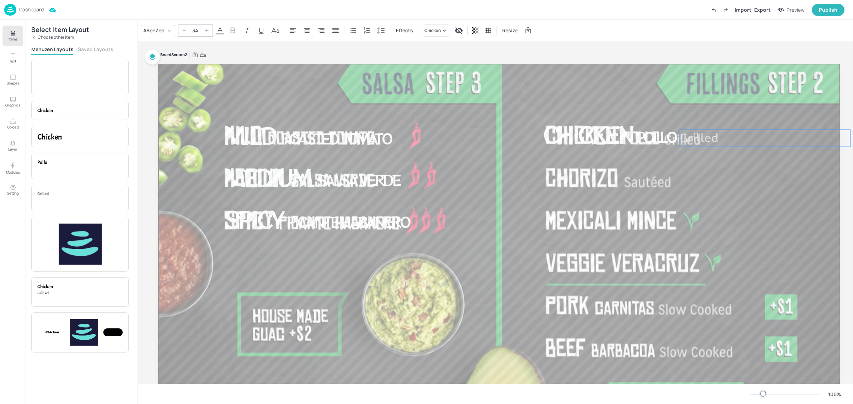
click at [715, 139] on span "Grilled" at bounding box center [699, 138] width 39 height 14
click at [723, 178] on div at bounding box center [498, 256] width 683 height 384
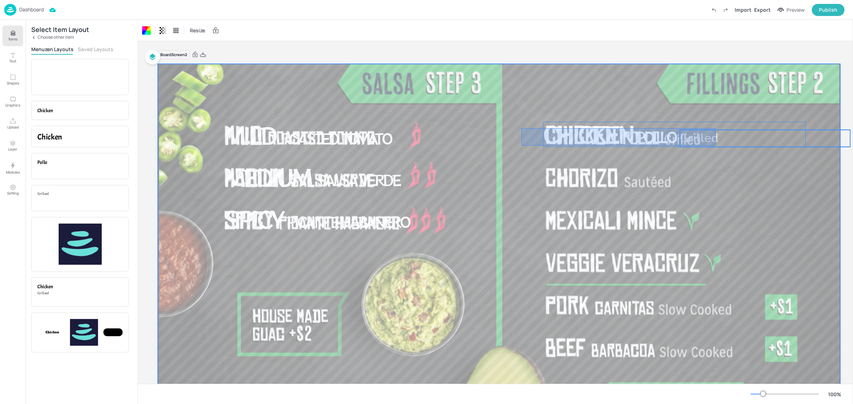
drag, startPoint x: 521, startPoint y: 128, endPoint x: 715, endPoint y: 146, distance: 194.8
click at [715, 64] on div "Mild Roasted Tomato Medium Salsa Verde Spicy Picante Habanero Chicken Pollo Gri…" at bounding box center [499, 64] width 682 height 0
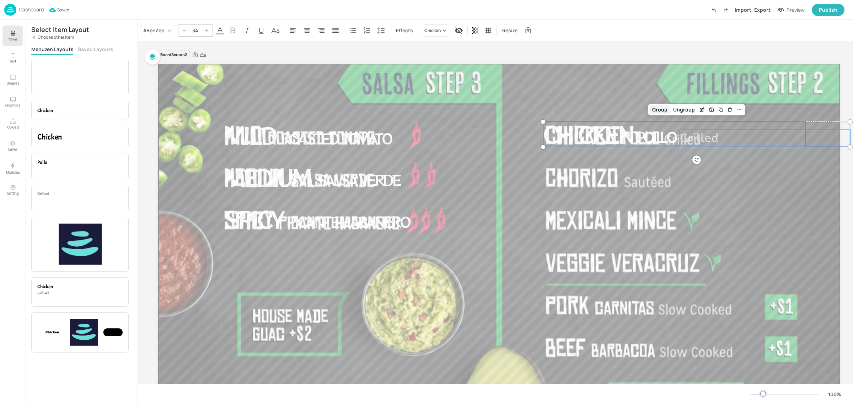
click at [663, 111] on div "Group" at bounding box center [659, 109] width 21 height 9
click at [699, 110] on icon "Save Layout" at bounding box center [701, 110] width 6 height 6
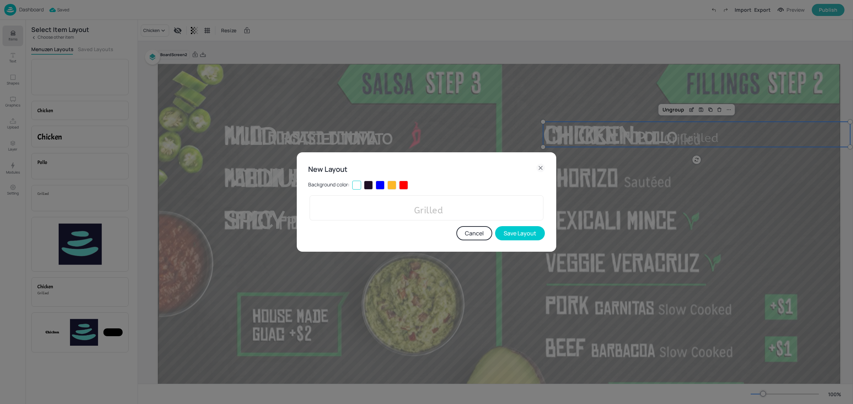
click at [371, 187] on div at bounding box center [368, 185] width 9 height 9
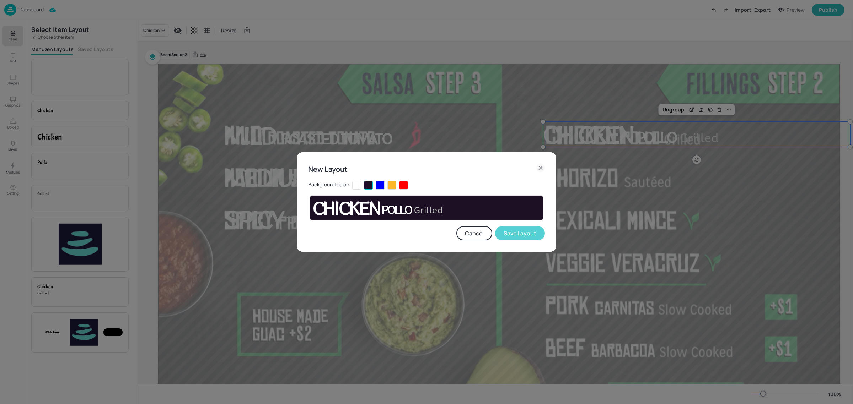
click at [529, 237] on button "Save Layout" at bounding box center [520, 233] width 50 height 14
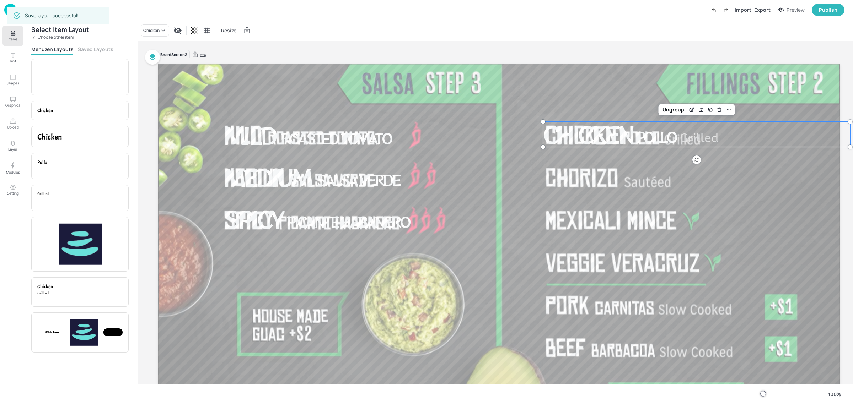
click at [59, 35] on p "Choose other item" at bounding box center [56, 37] width 36 height 5
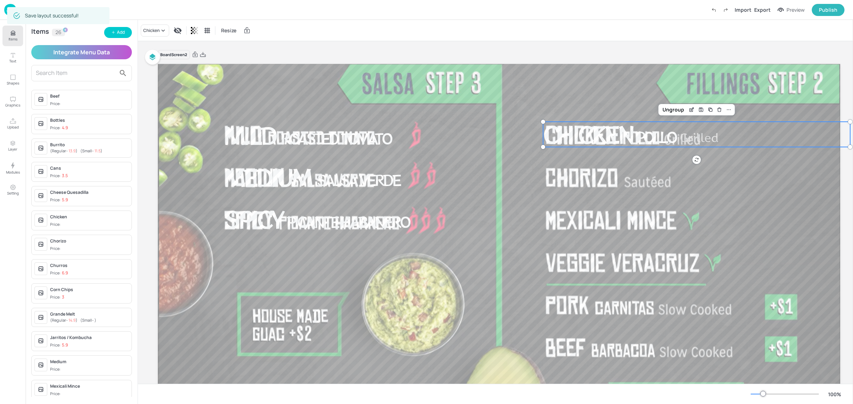
click at [61, 70] on input "text" at bounding box center [76, 73] width 80 height 11
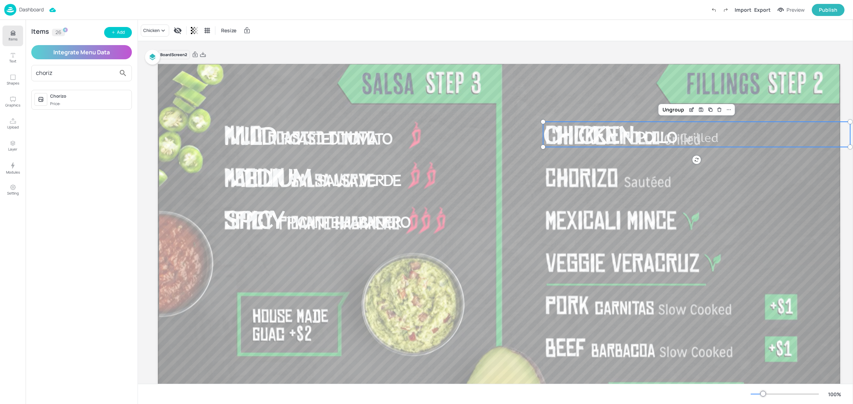
type input "choriz"
click at [72, 101] on span "Price:" at bounding box center [89, 104] width 79 height 6
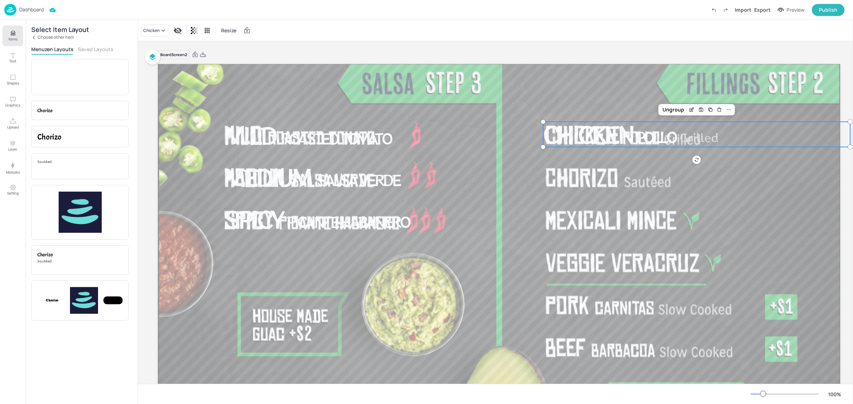
click at [93, 46] on button "Saved Layouts" at bounding box center [96, 49] width 36 height 7
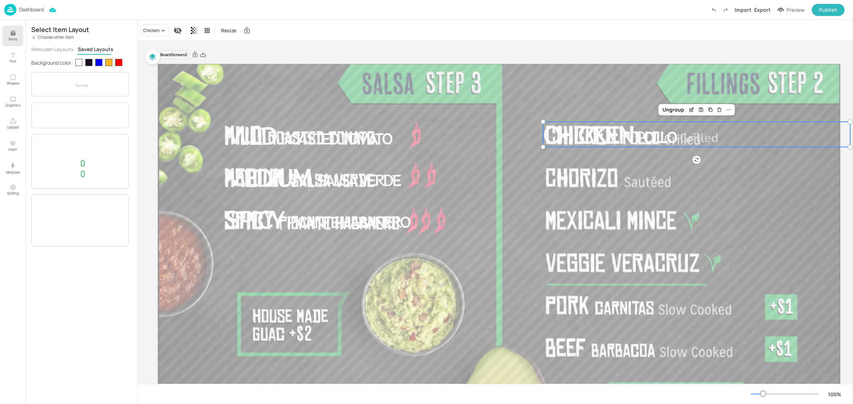
click at [88, 63] on div at bounding box center [88, 62] width 7 height 7
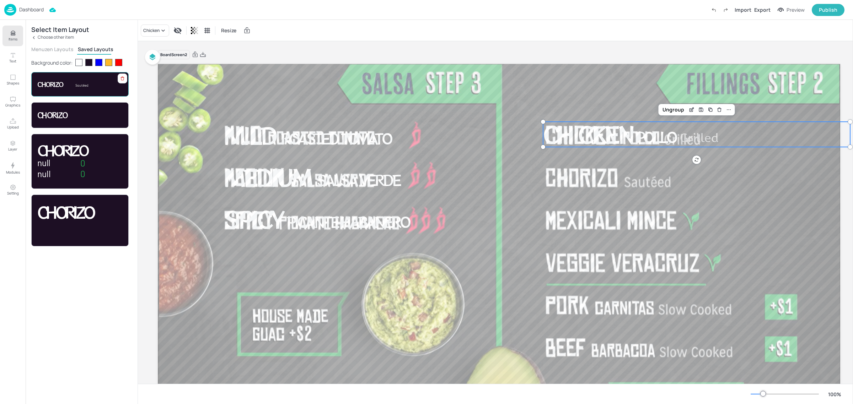
click at [93, 84] on p "Sautéed" at bounding box center [98, 85] width 47 height 5
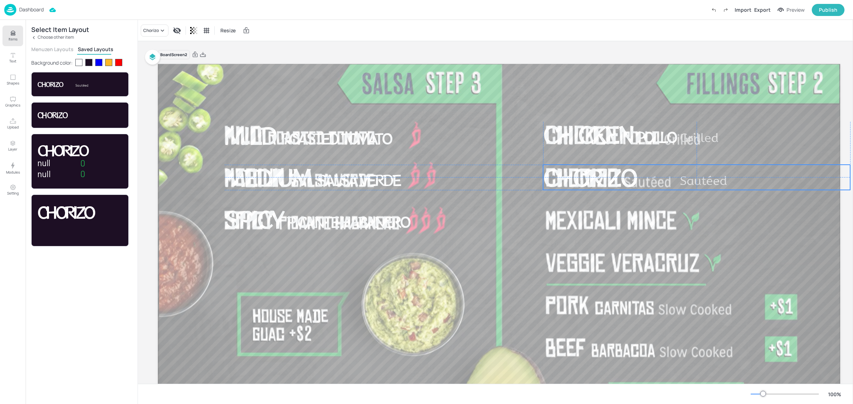
drag, startPoint x: 646, startPoint y: 136, endPoint x: 646, endPoint y: 179, distance: 43.4
click at [646, 179] on p "Chorizo" at bounding box center [604, 177] width 123 height 25
click at [674, 154] on div "Ungroup" at bounding box center [673, 152] width 27 height 9
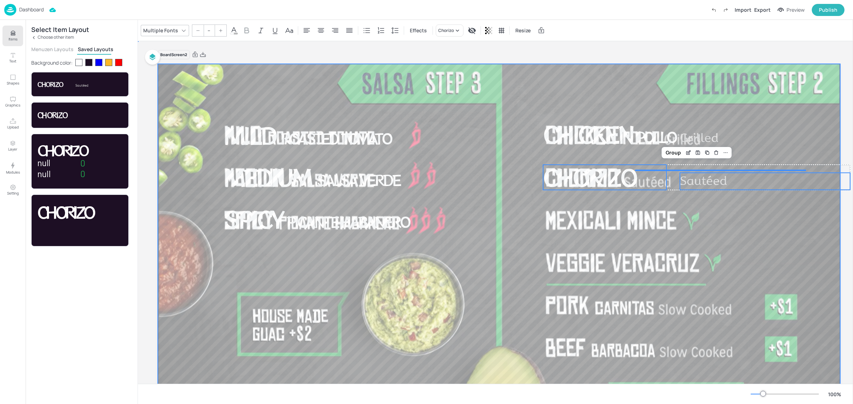
click at [667, 205] on div at bounding box center [498, 256] width 683 height 384
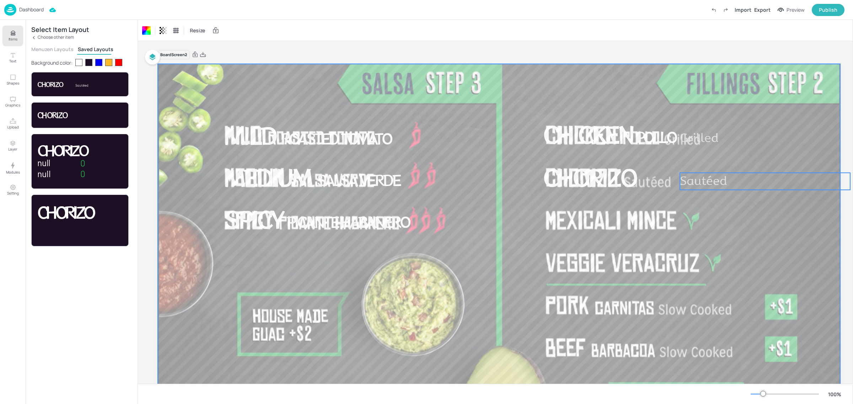
click at [691, 183] on span "Sautéed" at bounding box center [703, 181] width 47 height 14
click at [723, 235] on div at bounding box center [498, 256] width 683 height 384
click at [40, 36] on p "Choose other item" at bounding box center [56, 37] width 36 height 5
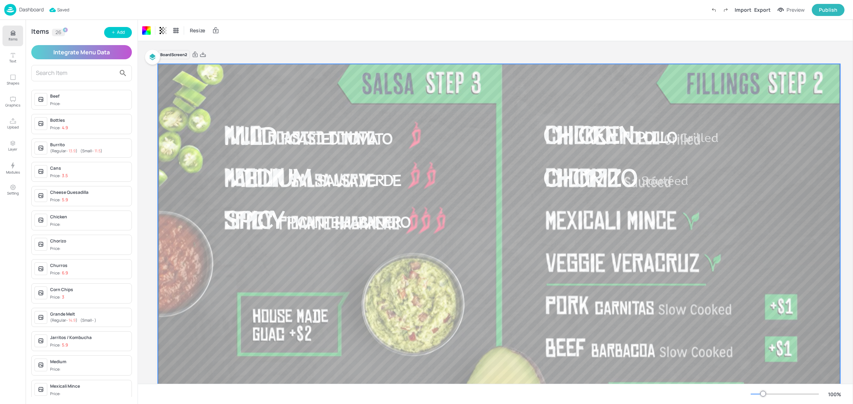
click at [46, 70] on input "text" at bounding box center [76, 73] width 80 height 11
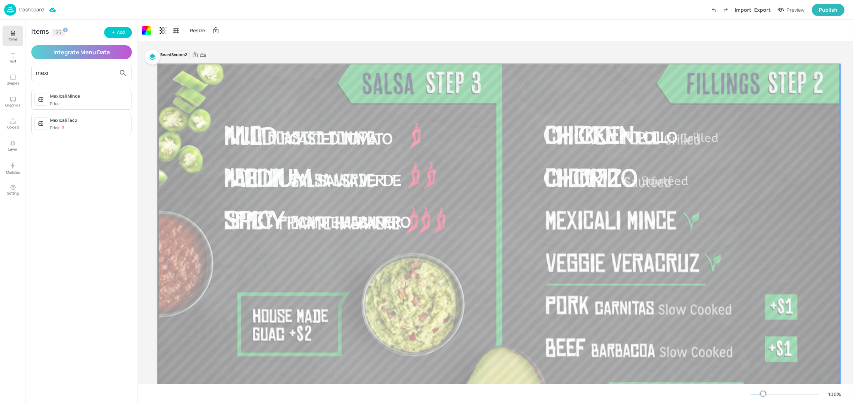
type input "mexi"
click at [86, 96] on div "Mexicali Mince" at bounding box center [89, 96] width 79 height 6
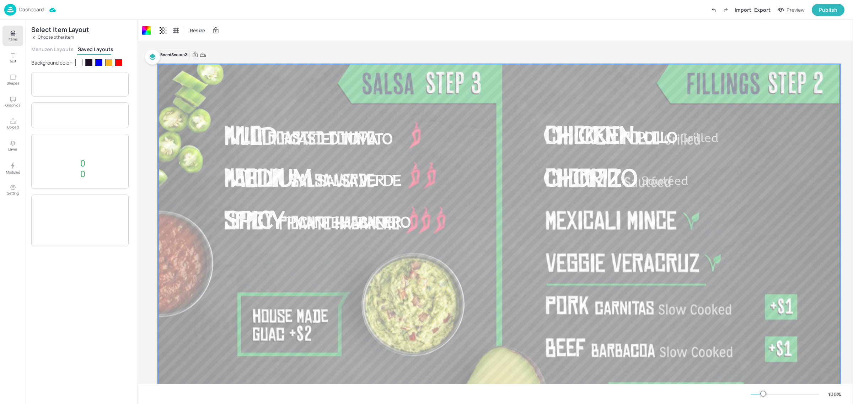
click at [89, 66] on div "Background color:" at bounding box center [79, 62] width 97 height 7
click at [90, 64] on div at bounding box center [88, 62] width 7 height 7
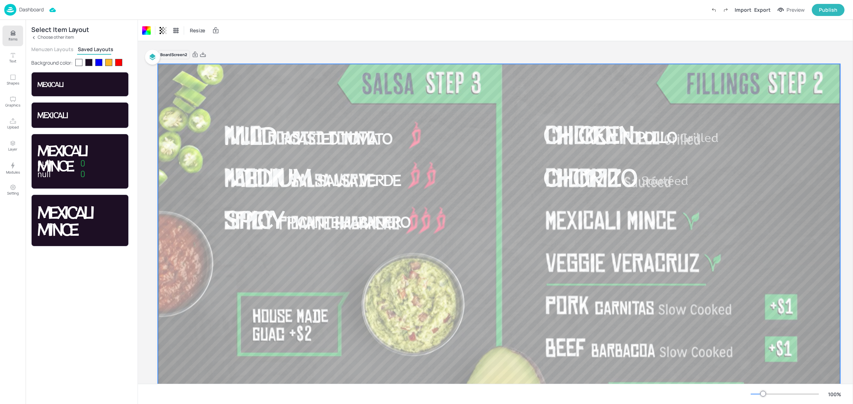
click at [54, 36] on p "Choose other item" at bounding box center [56, 37] width 36 height 5
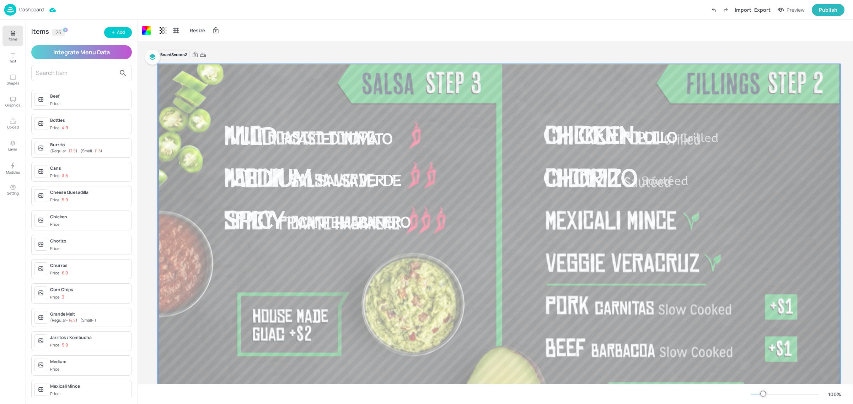
click at [61, 74] on input "text" at bounding box center [76, 73] width 80 height 11
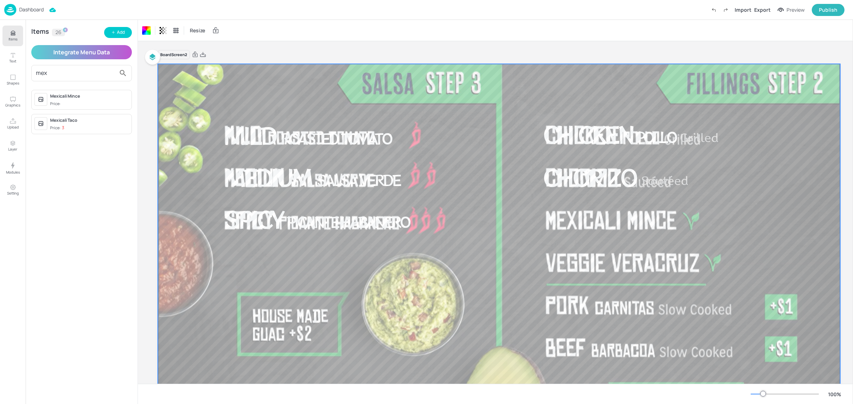
type input "mex"
click at [85, 101] on span "Price:" at bounding box center [89, 104] width 79 height 6
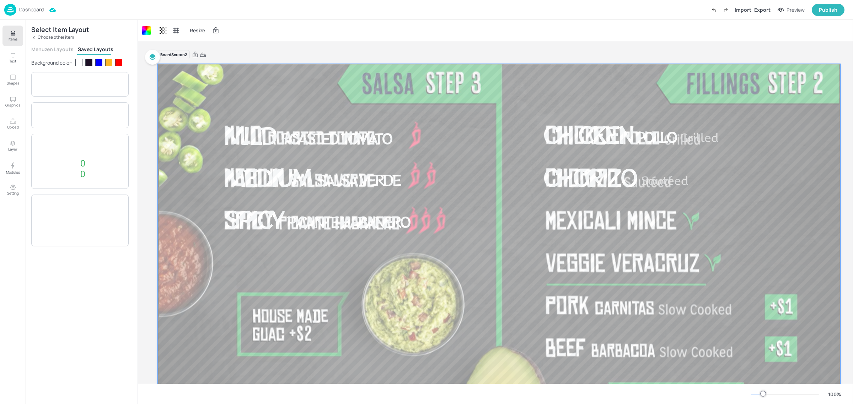
click at [91, 61] on div at bounding box center [88, 62] width 7 height 7
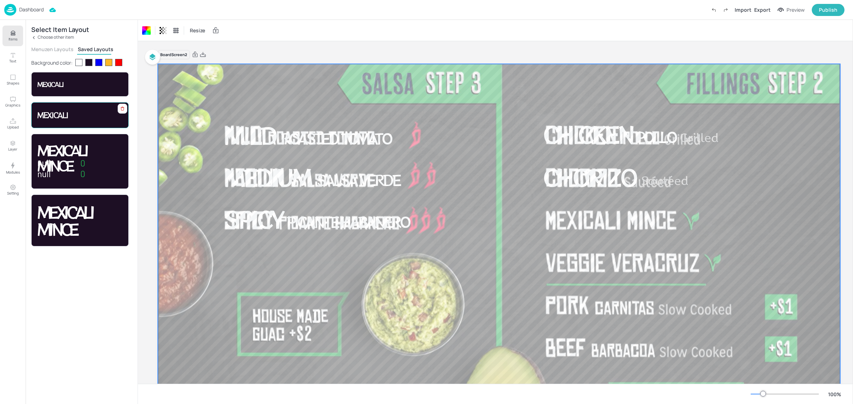
click at [82, 112] on div "Mexicali Mince" at bounding box center [79, 115] width 85 height 8
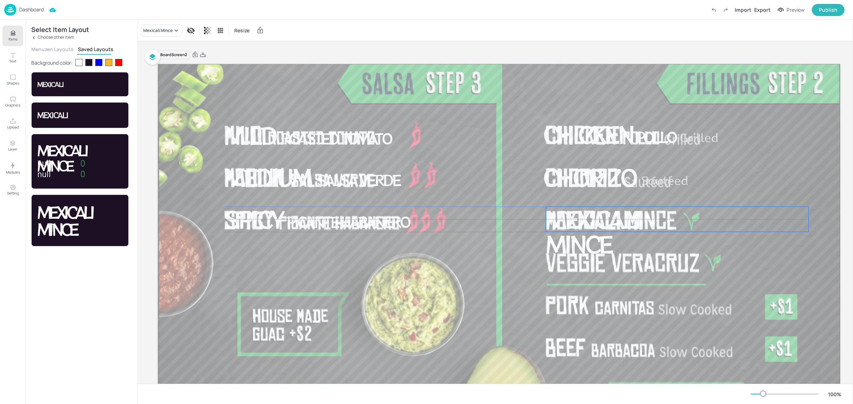
click at [773, 219] on div "Mexicali Mince" at bounding box center [677, 219] width 263 height 25
click at [651, 191] on div "Ungroup" at bounding box center [653, 194] width 27 height 9
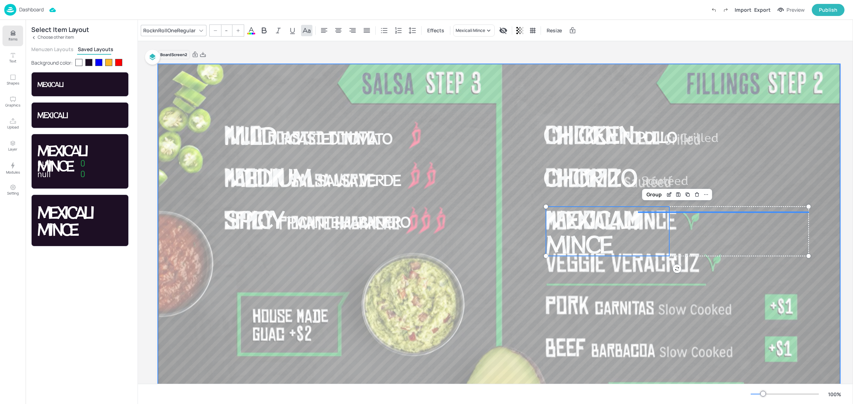
click at [717, 275] on div at bounding box center [498, 256] width 683 height 384
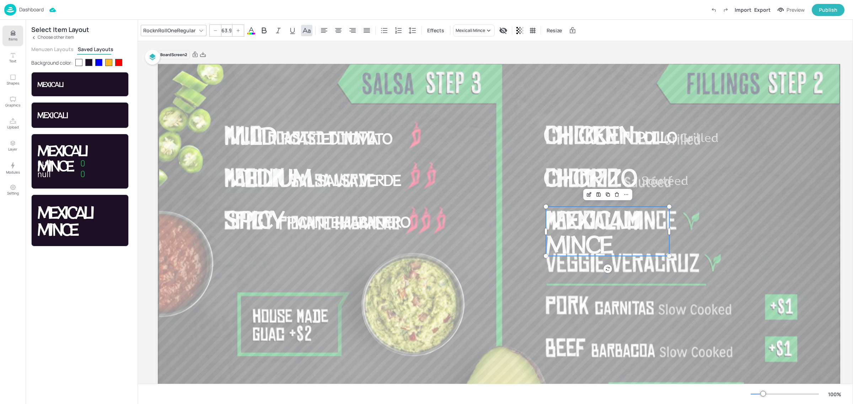
click at [656, 235] on p "Mexicali Mince" at bounding box center [607, 231] width 123 height 49
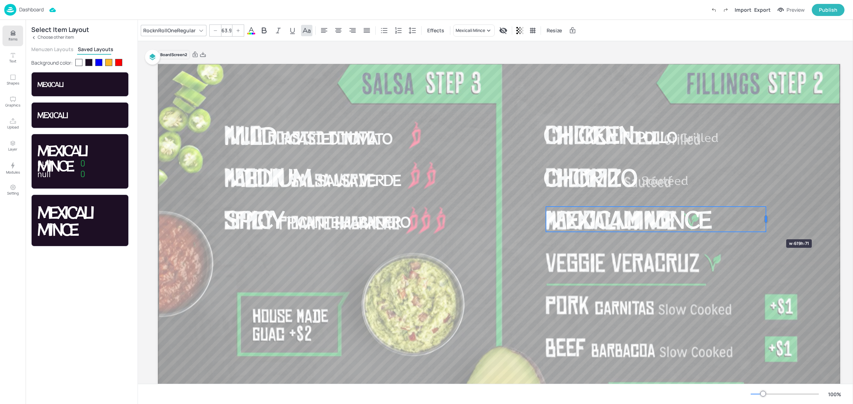
drag, startPoint x: 668, startPoint y: 231, endPoint x: 765, endPoint y: 227, distance: 96.8
click at [765, 227] on div at bounding box center [766, 219] width 6 height 25
click at [790, 246] on div at bounding box center [498, 256] width 683 height 384
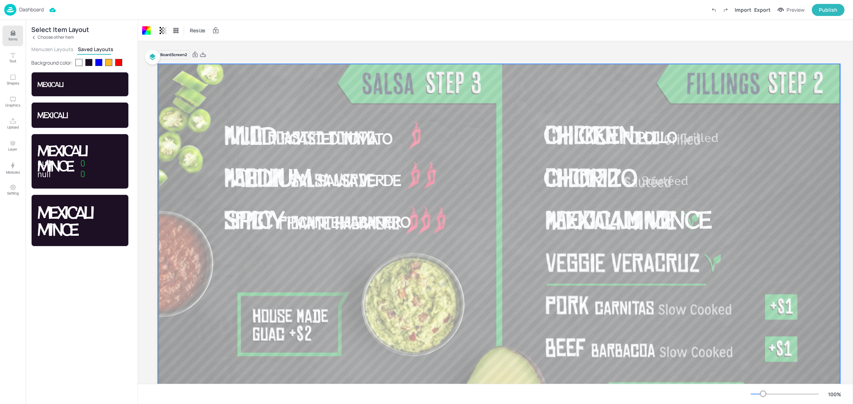
click at [48, 36] on p "Choose other item" at bounding box center [56, 37] width 36 height 5
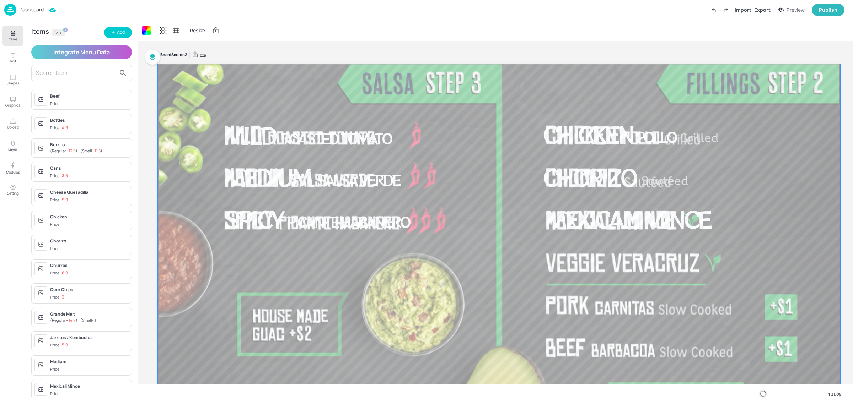
click at [64, 74] on input "text" at bounding box center [76, 73] width 80 height 11
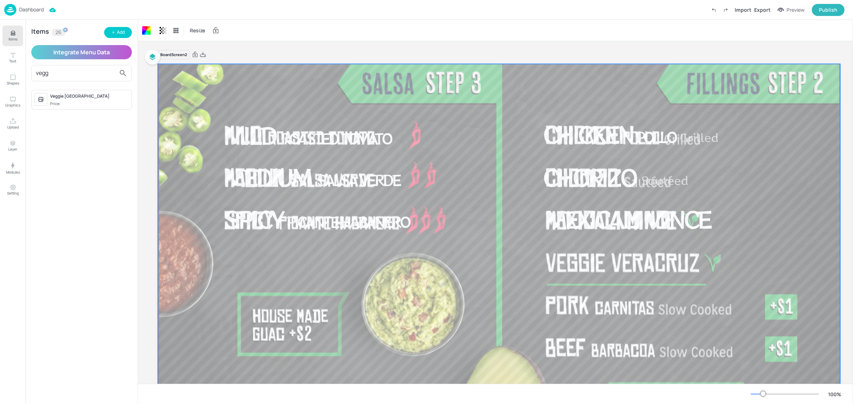
type input "vegg"
click at [70, 97] on div "Veggie [GEOGRAPHIC_DATA]" at bounding box center [89, 96] width 79 height 6
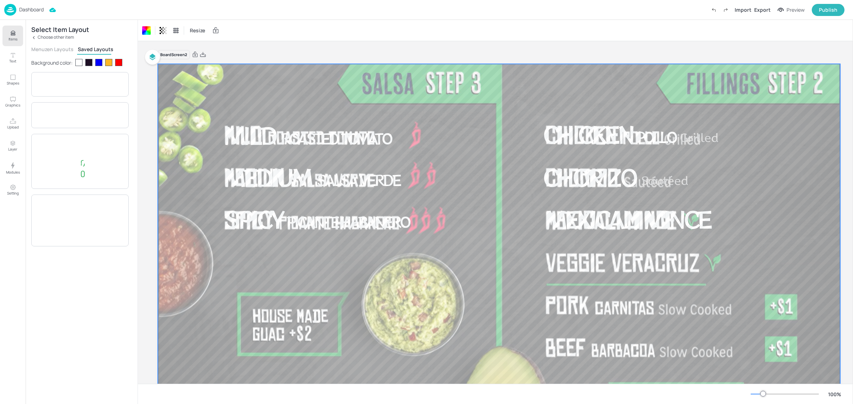
click at [91, 66] on div at bounding box center [88, 62] width 7 height 7
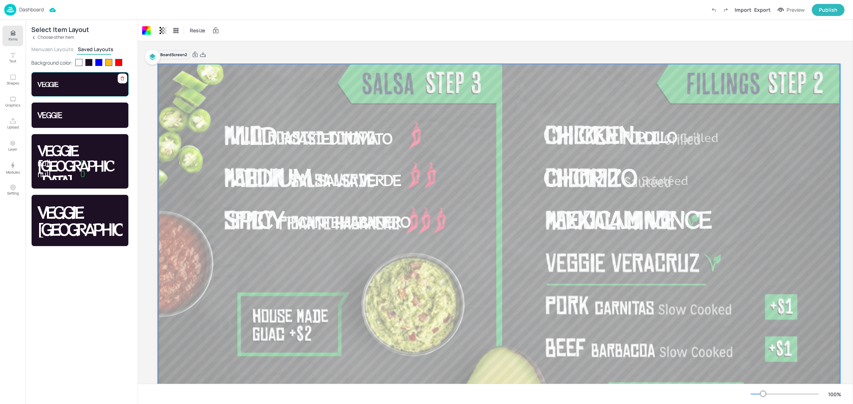
click at [90, 82] on div at bounding box center [86, 85] width 47 height 6
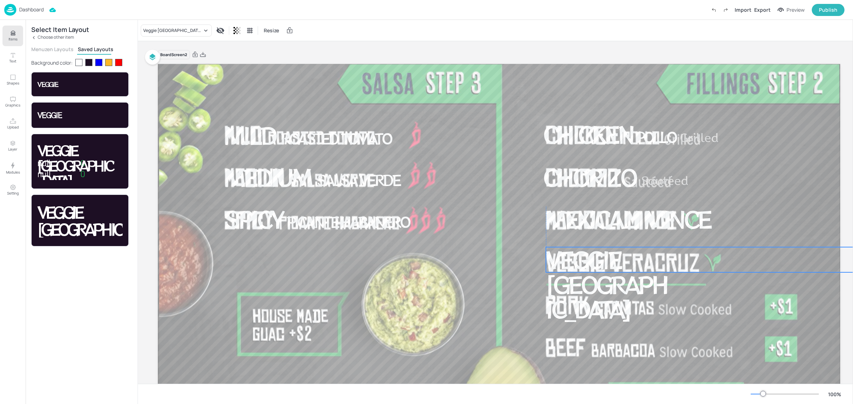
drag, startPoint x: 718, startPoint y: 138, endPoint x: 723, endPoint y: 264, distance: 126.2
click at [723, 264] on div "Veggie [GEOGRAPHIC_DATA]" at bounding box center [699, 259] width 307 height 25
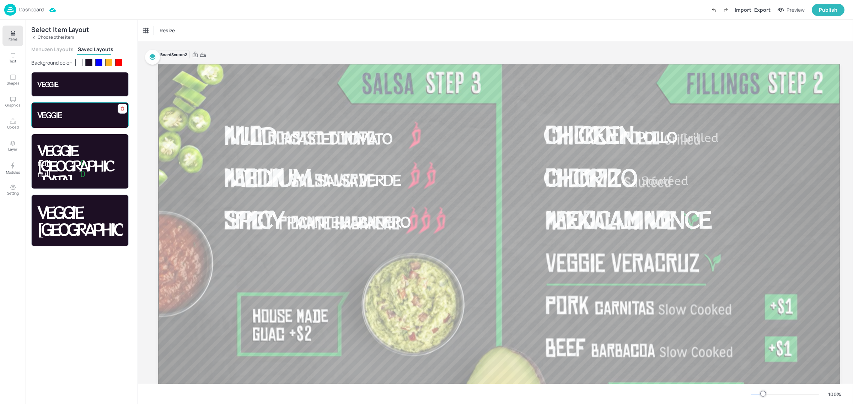
click at [53, 109] on div "Veggie [GEOGRAPHIC_DATA]" at bounding box center [79, 115] width 97 height 26
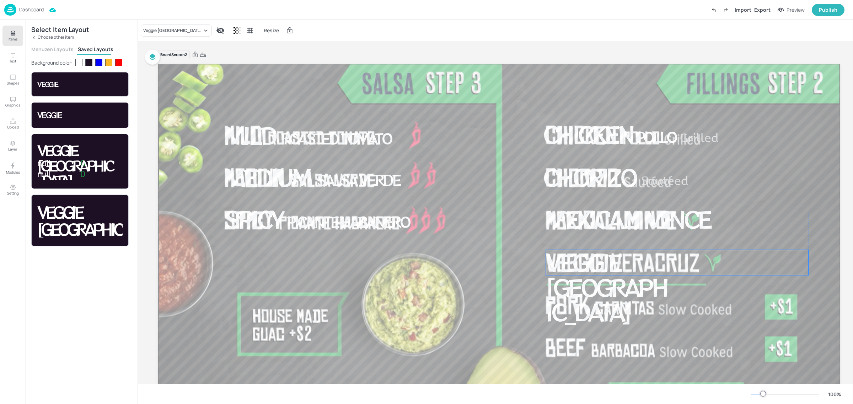
drag, startPoint x: 352, startPoint y: 182, endPoint x: 674, endPoint y: 267, distance: 332.8
click at [674, 267] on div "Veggie [GEOGRAPHIC_DATA]" at bounding box center [677, 262] width 263 height 25
click at [652, 235] on div "Ungroup" at bounding box center [653, 238] width 27 height 9
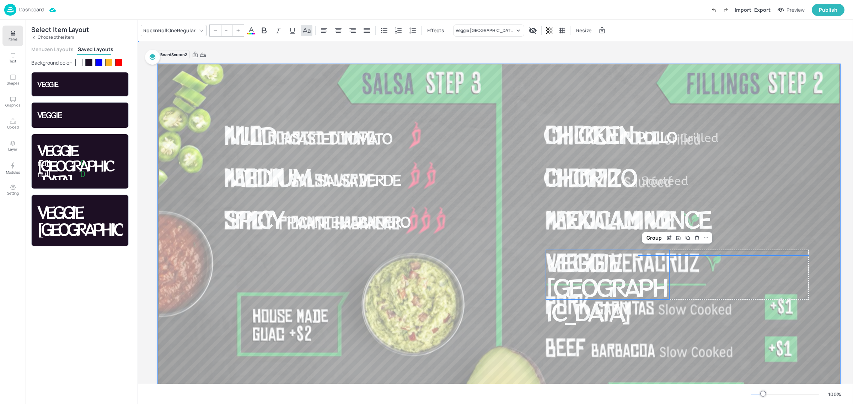
click at [628, 333] on div at bounding box center [498, 256] width 683 height 384
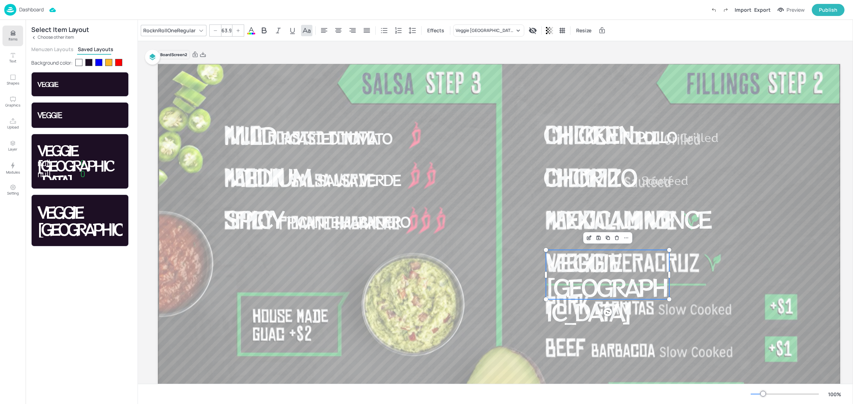
click at [632, 284] on span "Veggie [GEOGRAPHIC_DATA]" at bounding box center [607, 287] width 122 height 82
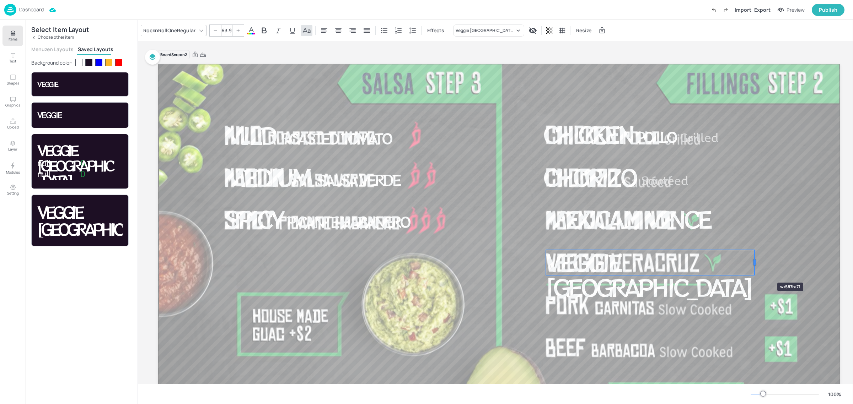
drag, startPoint x: 671, startPoint y: 274, endPoint x: 756, endPoint y: 270, distance: 85.4
click at [756, 270] on div at bounding box center [755, 262] width 6 height 25
click at [794, 231] on div at bounding box center [498, 256] width 683 height 384
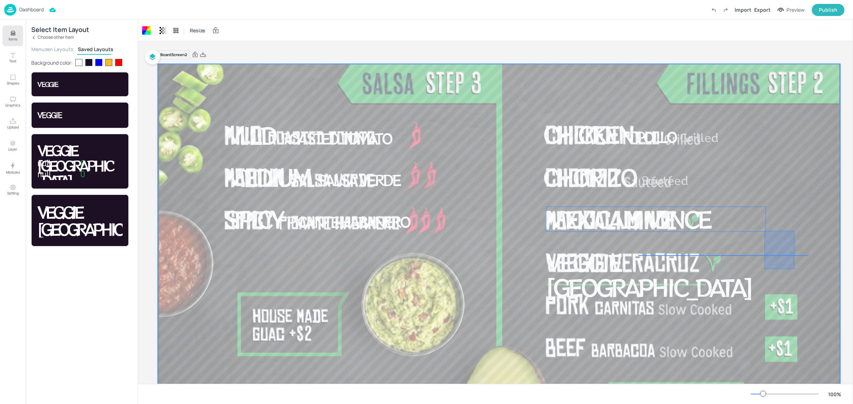
drag, startPoint x: 794, startPoint y: 231, endPoint x: 764, endPoint y: 269, distance: 48.6
click at [764, 269] on div at bounding box center [498, 256] width 683 height 384
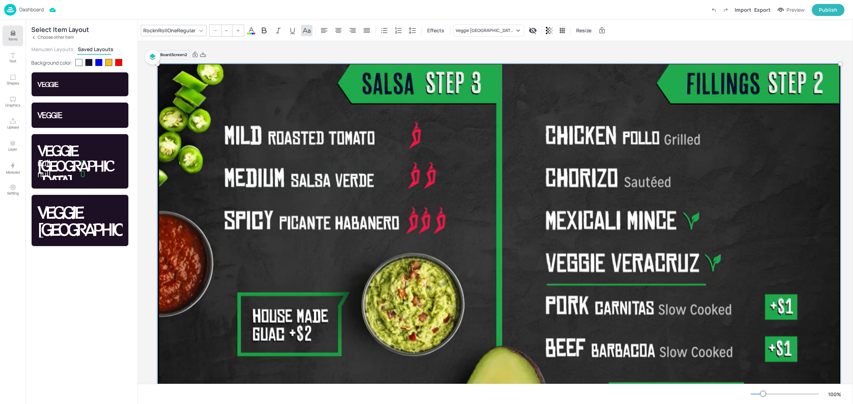
click at [785, 242] on div at bounding box center [498, 256] width 691 height 392
click at [810, 245] on div at bounding box center [498, 256] width 691 height 392
click at [827, 231] on div at bounding box center [498, 256] width 691 height 392
click at [843, 227] on div at bounding box center [498, 256] width 691 height 392
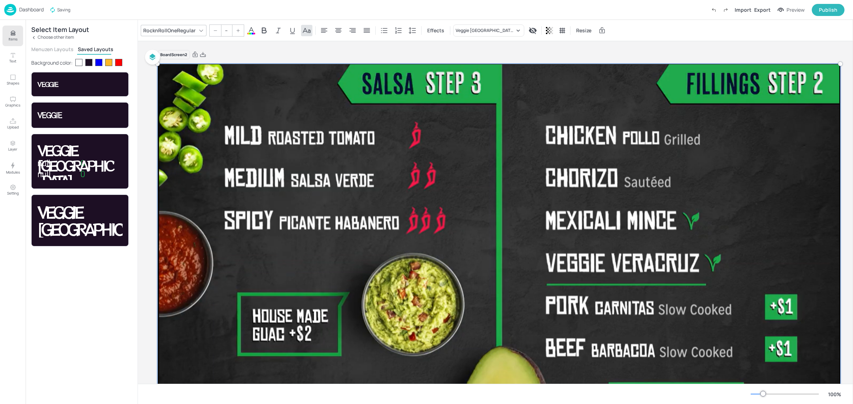
drag, startPoint x: 846, startPoint y: 225, endPoint x: 832, endPoint y: 179, distance: 48.0
click at [846, 224] on div "Board Screen2 Mild Roasted Tomato Medium Salsa Verde Spicy Picante Habanero Chi…" at bounding box center [499, 253] width 722 height 424
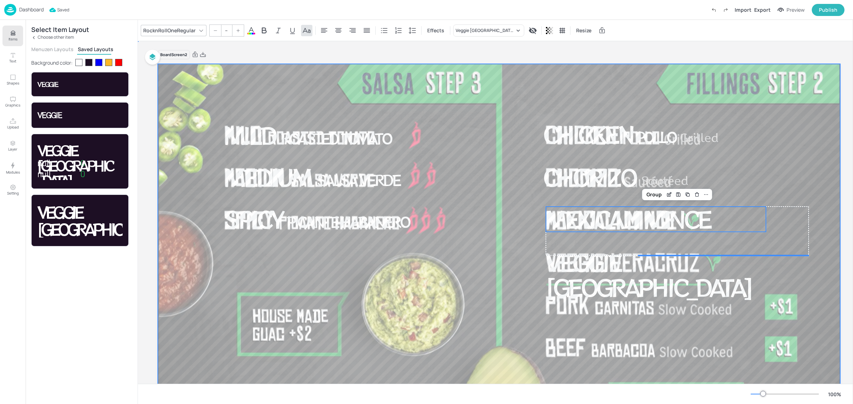
click at [820, 285] on div at bounding box center [498, 256] width 683 height 384
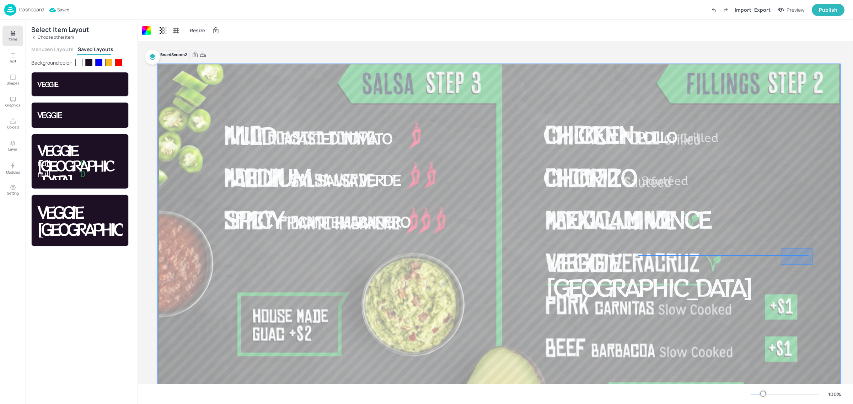
drag, startPoint x: 812, startPoint y: 249, endPoint x: 781, endPoint y: 265, distance: 35.6
click at [781, 265] on div at bounding box center [498, 256] width 683 height 384
click at [779, 216] on div at bounding box center [498, 256] width 683 height 384
click at [720, 267] on span "Veggie [GEOGRAPHIC_DATA]" at bounding box center [648, 274] width 205 height 57
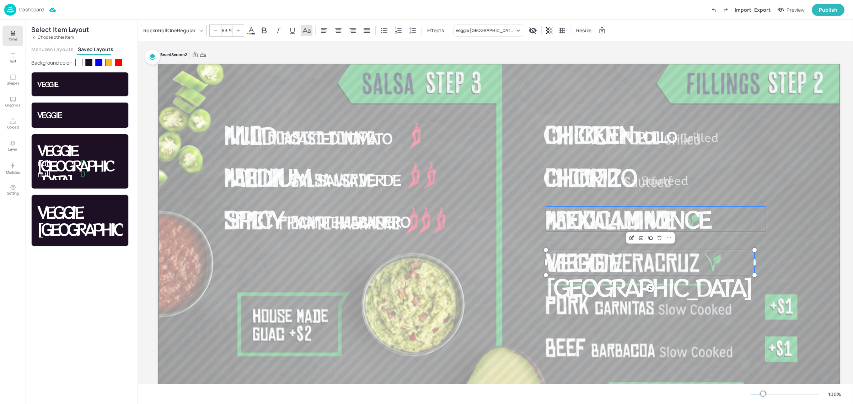
type input "63.9"
click at [689, 210] on span "Mexicali Mince" at bounding box center [628, 219] width 164 height 32
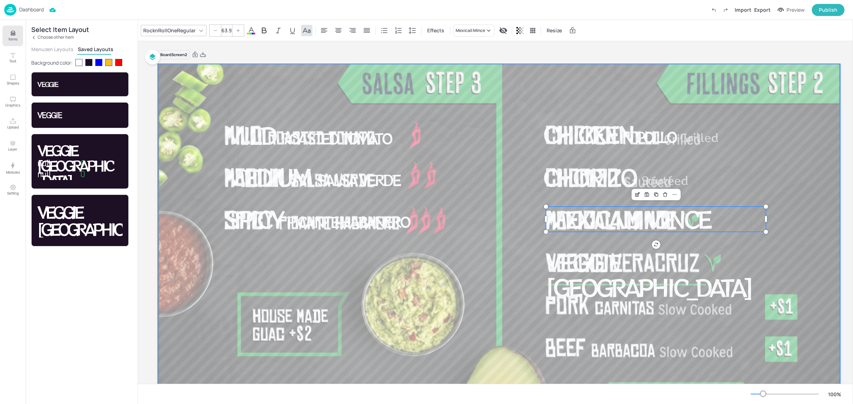
click at [531, 252] on div at bounding box center [498, 256] width 683 height 384
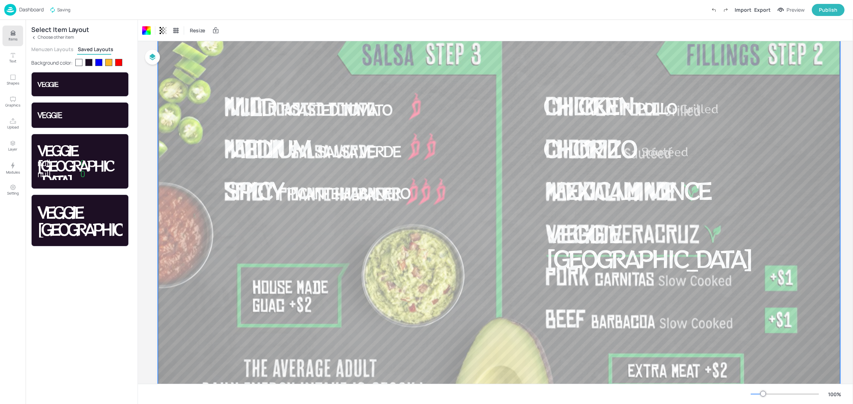
scroll to position [44, 0]
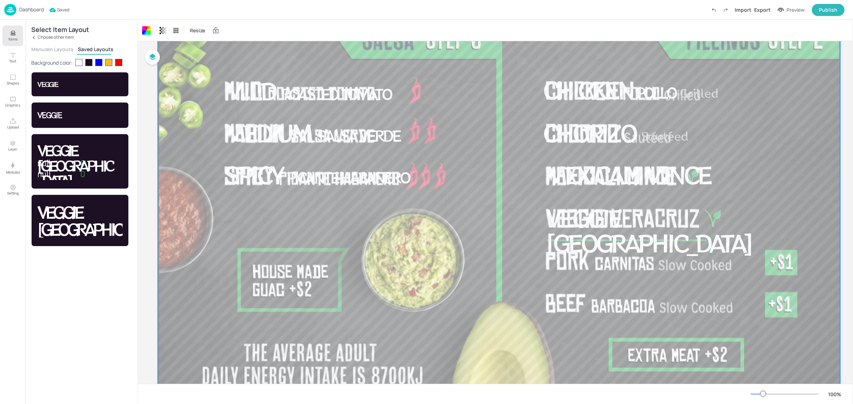
click at [61, 38] on p "Choose other item" at bounding box center [56, 37] width 36 height 5
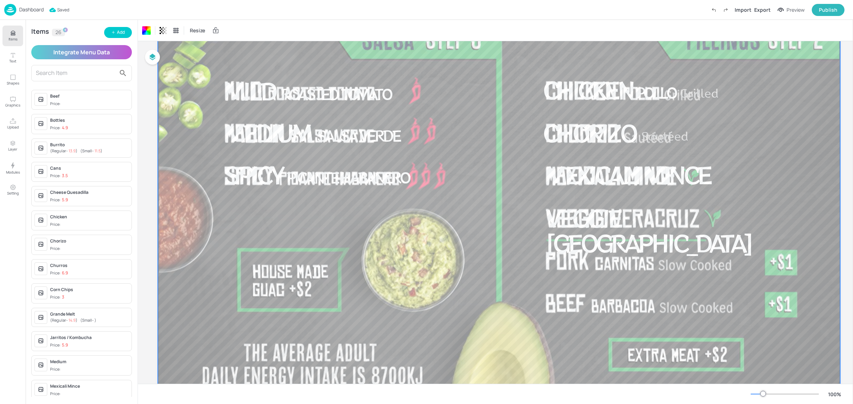
click at [51, 73] on input "text" at bounding box center [76, 73] width 80 height 11
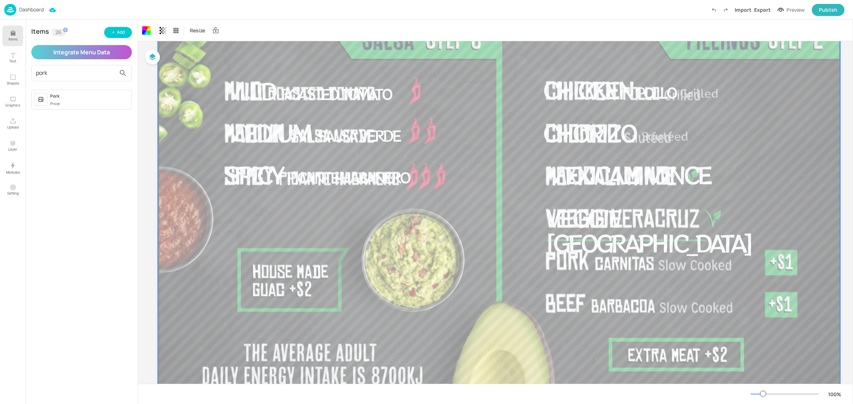
type input "pork"
click at [73, 102] on span "Price:" at bounding box center [89, 104] width 79 height 6
click at [90, 64] on div at bounding box center [88, 62] width 7 height 7
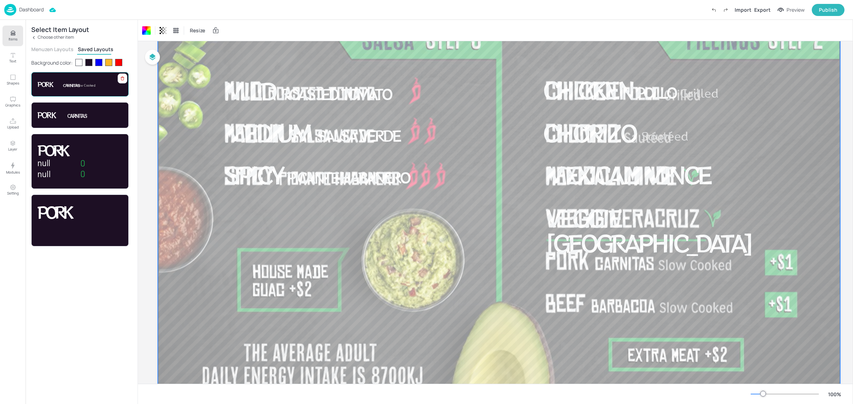
click at [90, 82] on p "Carnitas" at bounding box center [86, 85] width 47 height 6
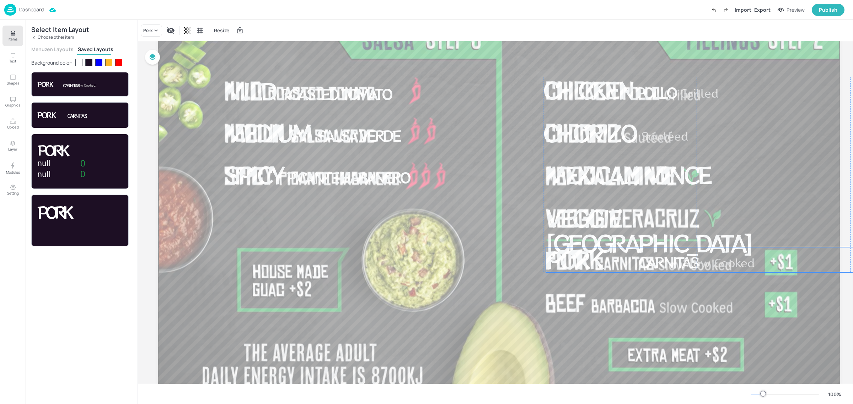
drag, startPoint x: 676, startPoint y: 92, endPoint x: 677, endPoint y: 262, distance: 169.9
click at [677, 262] on span "Carnitas" at bounding box center [668, 262] width 60 height 21
click at [678, 235] on div "Ungroup" at bounding box center [675, 235] width 27 height 9
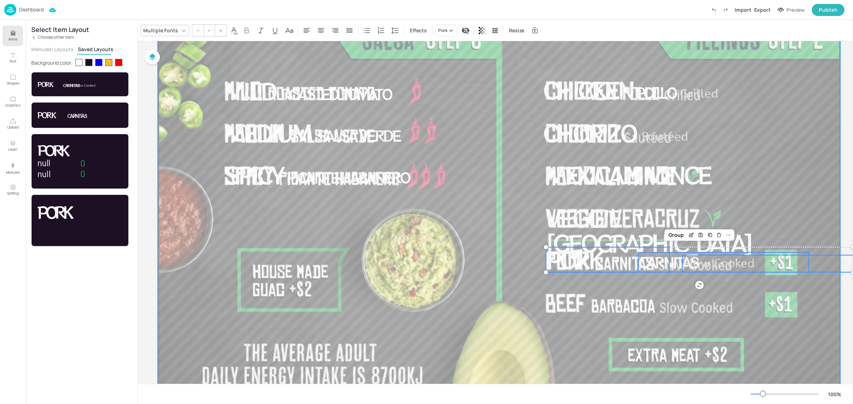
click at [682, 289] on div at bounding box center [498, 212] width 683 height 384
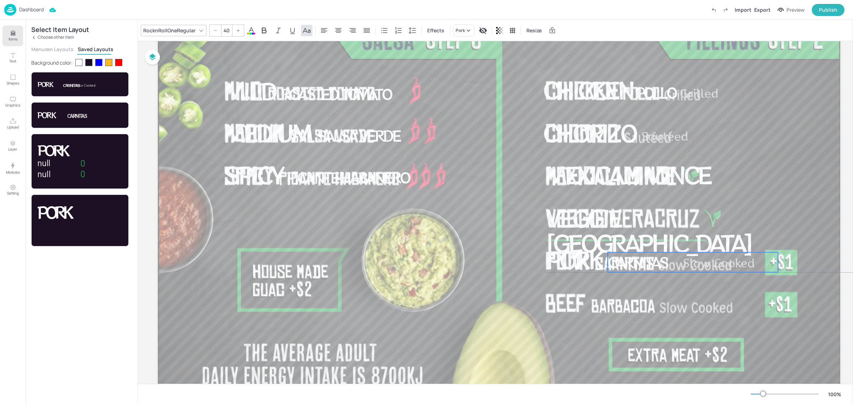
drag, startPoint x: 667, startPoint y: 265, endPoint x: 637, endPoint y: 265, distance: 29.9
click at [637, 265] on span "Carnitas" at bounding box center [638, 262] width 60 height 21
drag, startPoint x: 709, startPoint y: 262, endPoint x: 696, endPoint y: 263, distance: 13.5
click at [696, 263] on span "Slow Cooked" at bounding box center [719, 264] width 72 height 14
click at [752, 262] on span "Slow Cooked" at bounding box center [719, 264] width 72 height 14
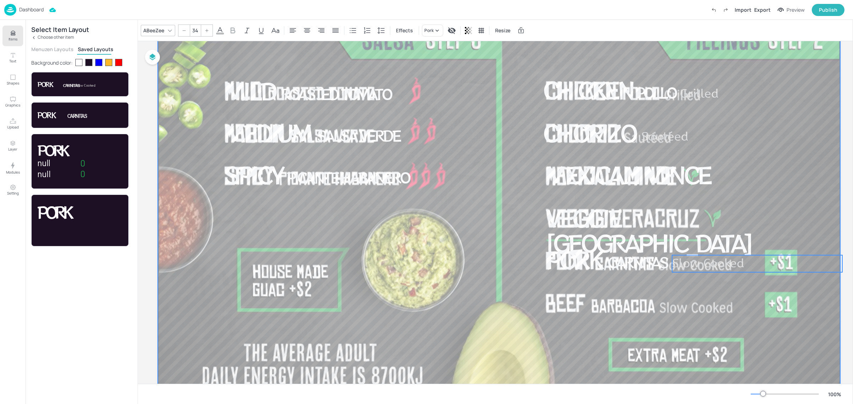
click at [729, 283] on div at bounding box center [498, 212] width 683 height 384
click at [54, 36] on p "Choose other item" at bounding box center [56, 37] width 36 height 5
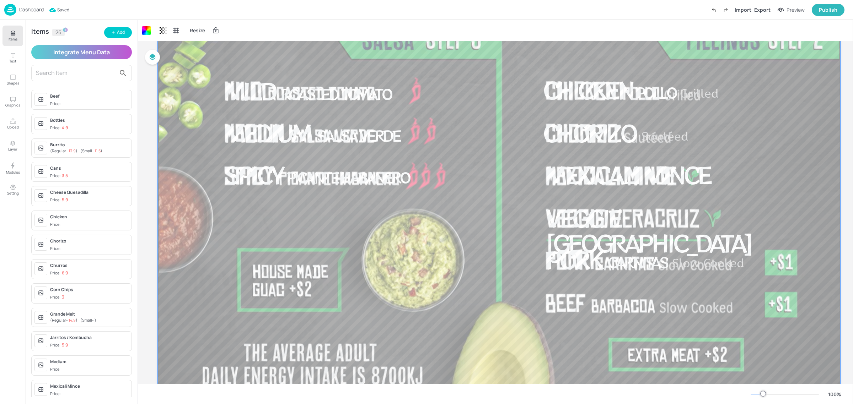
click at [43, 72] on input "text" at bounding box center [76, 73] width 80 height 11
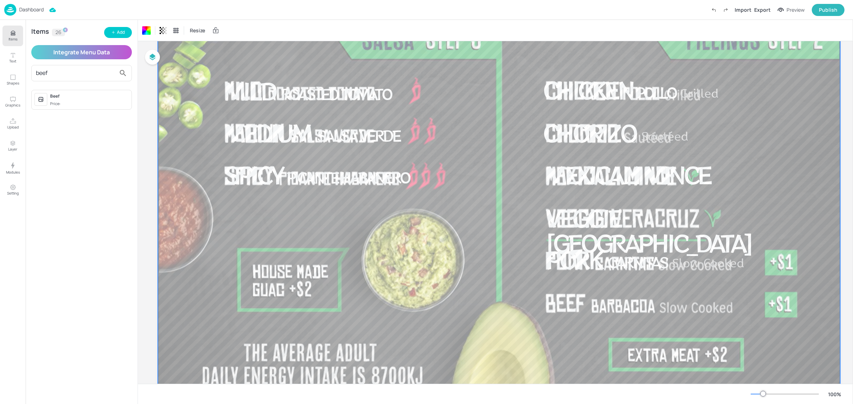
type input "beef"
click at [77, 100] on div "Beef Price:" at bounding box center [89, 100] width 79 height 14
click at [91, 61] on div at bounding box center [88, 62] width 7 height 7
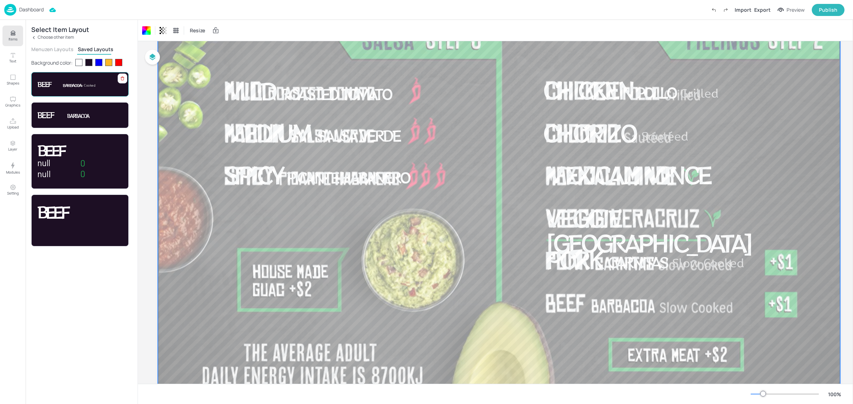
click at [87, 86] on span "Slow Cooked" at bounding box center [85, 86] width 20 height 4
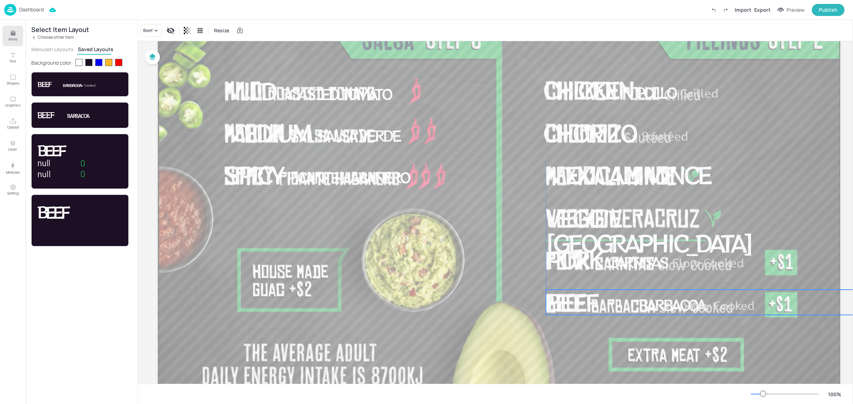
drag, startPoint x: 745, startPoint y: 91, endPoint x: 749, endPoint y: 304, distance: 212.6
click at [749, 304] on span "Slow Cooked" at bounding box center [719, 306] width 72 height 14
click at [674, 280] on div "Ungroup" at bounding box center [675, 277] width 27 height 9
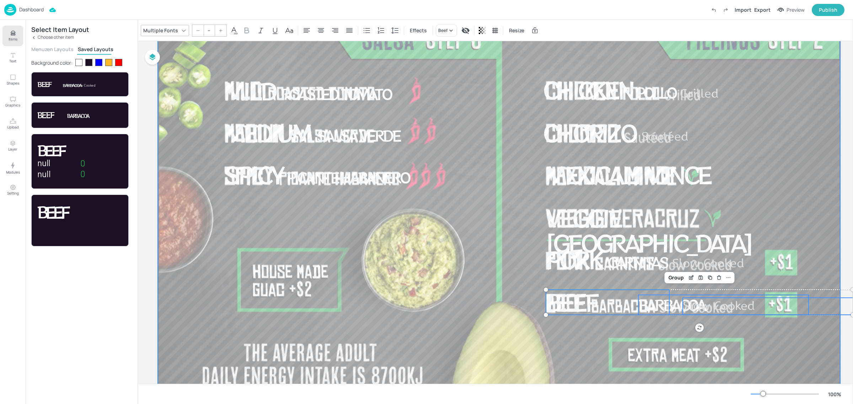
click at [666, 329] on div at bounding box center [498, 212] width 683 height 384
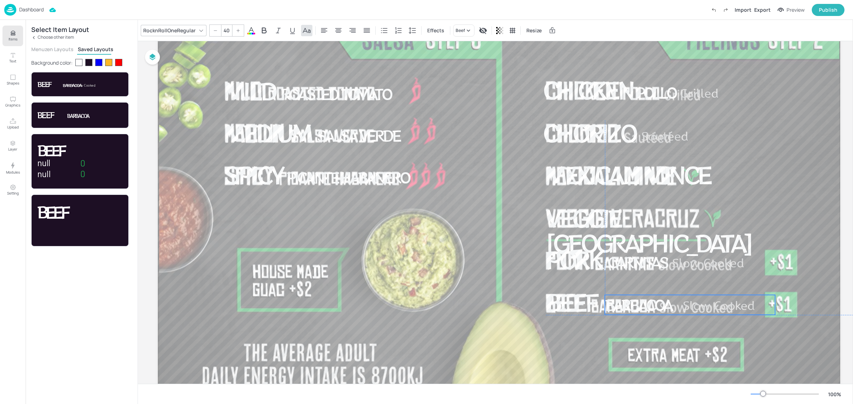
drag, startPoint x: 672, startPoint y: 307, endPoint x: 639, endPoint y: 306, distance: 33.8
click at [639, 306] on span "Barbacoa" at bounding box center [638, 305] width 67 height 21
type input "34"
click at [717, 305] on span "Slow Cooked" at bounding box center [719, 306] width 72 height 14
click at [618, 330] on div at bounding box center [498, 212] width 683 height 384
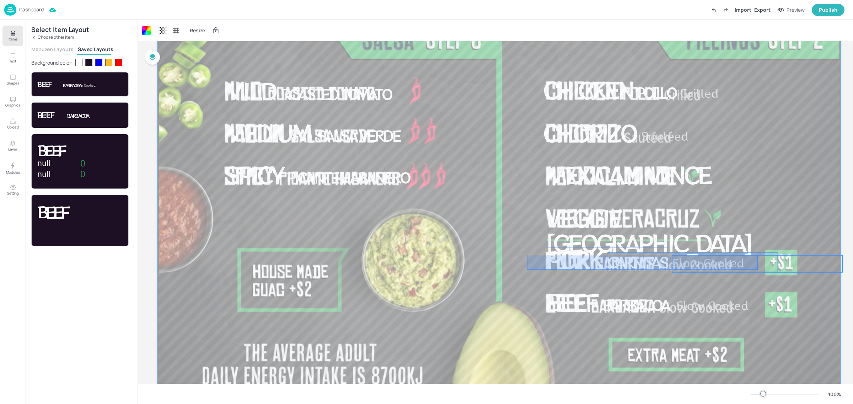
drag, startPoint x: 527, startPoint y: 255, endPoint x: 763, endPoint y: 270, distance: 236.1
click at [763, 20] on div "Mild Roasted Tomato Medium Salsa Verde Spicy Picante Habanero Chicken Pollo Gri…" at bounding box center [499, 20] width 682 height 0
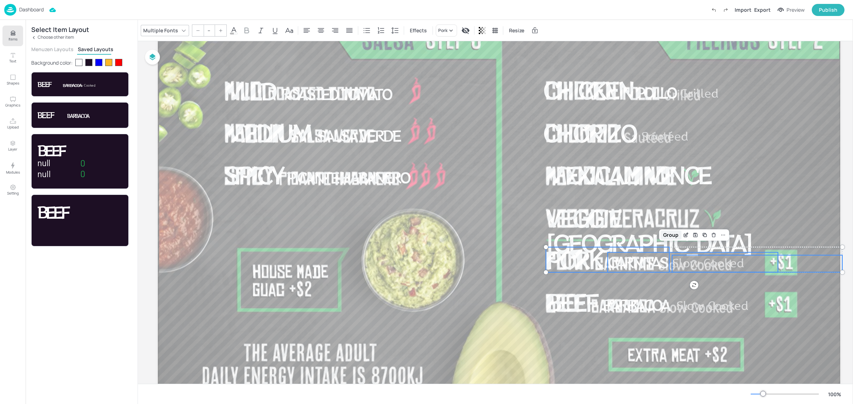
click at [674, 236] on div "Group" at bounding box center [670, 235] width 21 height 9
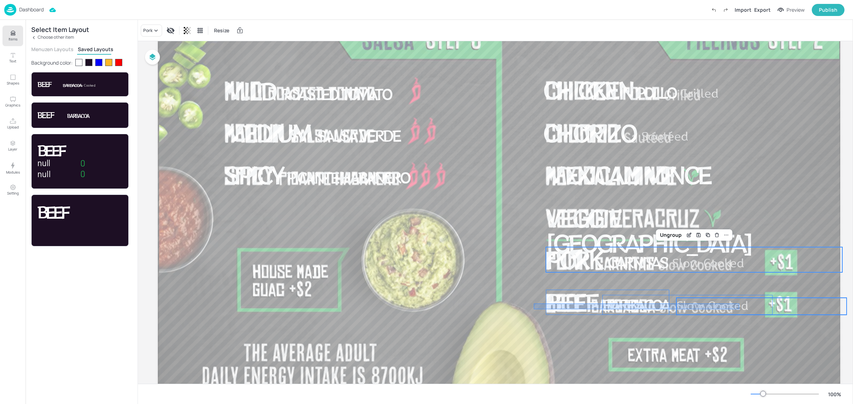
drag, startPoint x: 534, startPoint y: 304, endPoint x: 739, endPoint y: 310, distance: 205.5
click at [739, 20] on div "Mild Roasted Tomato Medium Salsa Verde Spicy Picante Habanero Chicken Pollo Gri…" at bounding box center [499, 20] width 682 height 0
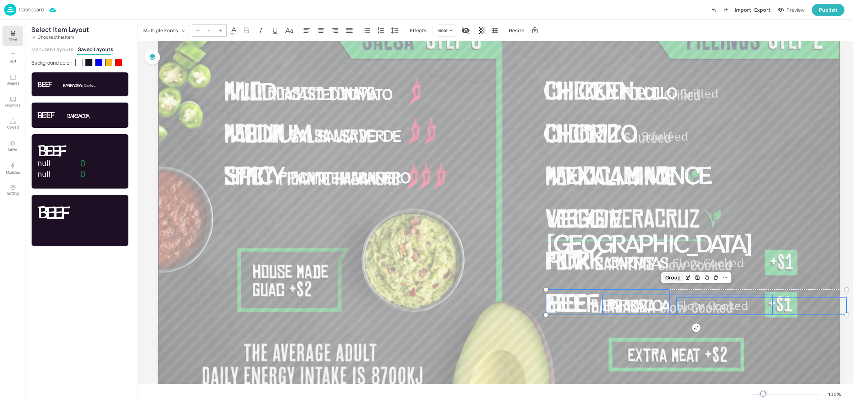
click at [674, 278] on div "Group" at bounding box center [672, 277] width 21 height 9
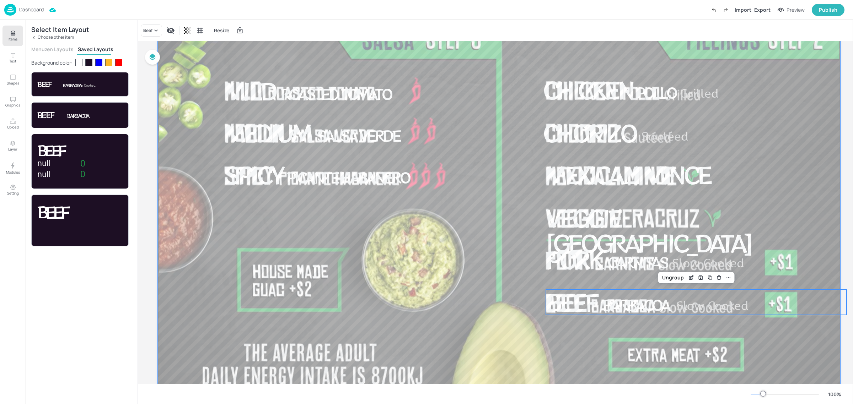
click at [717, 350] on div at bounding box center [498, 212] width 683 height 384
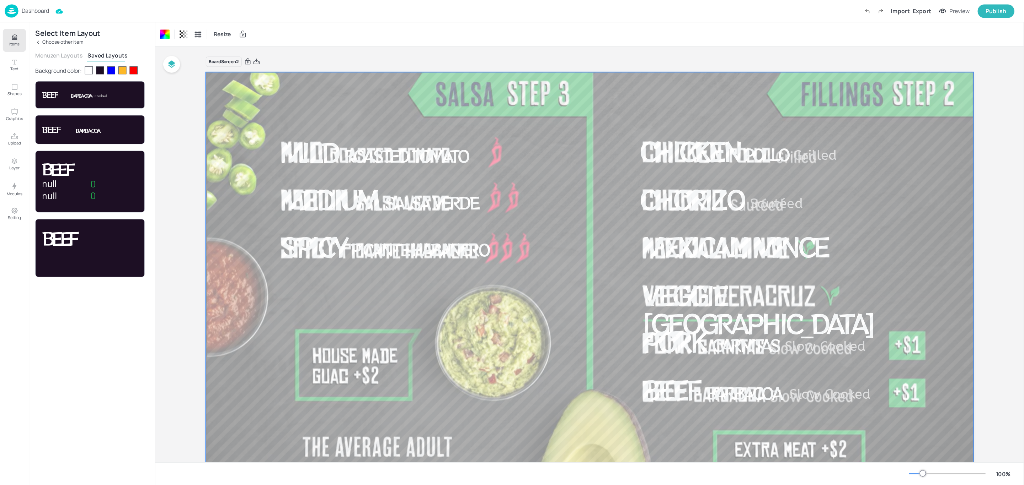
scroll to position [0, 0]
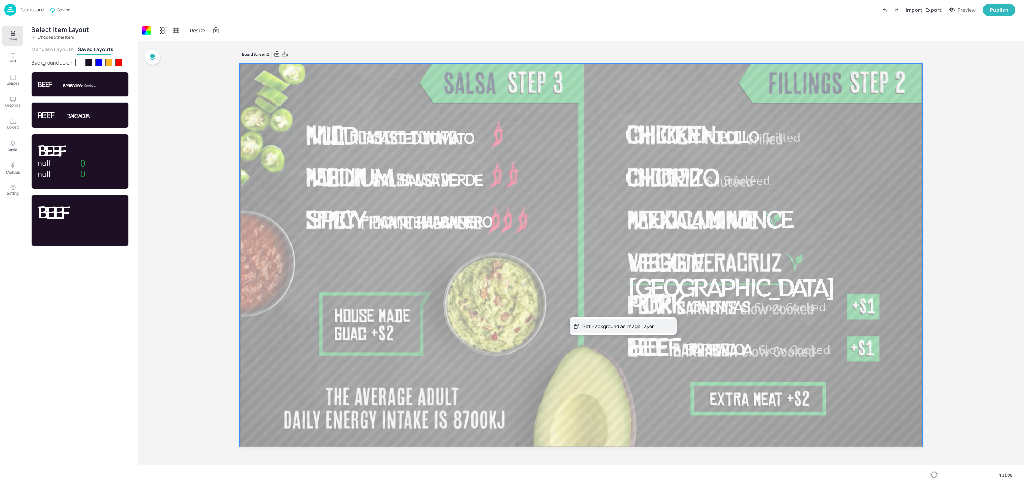
click at [591, 327] on div "Set Background as Image Layer" at bounding box center [617, 326] width 71 height 7
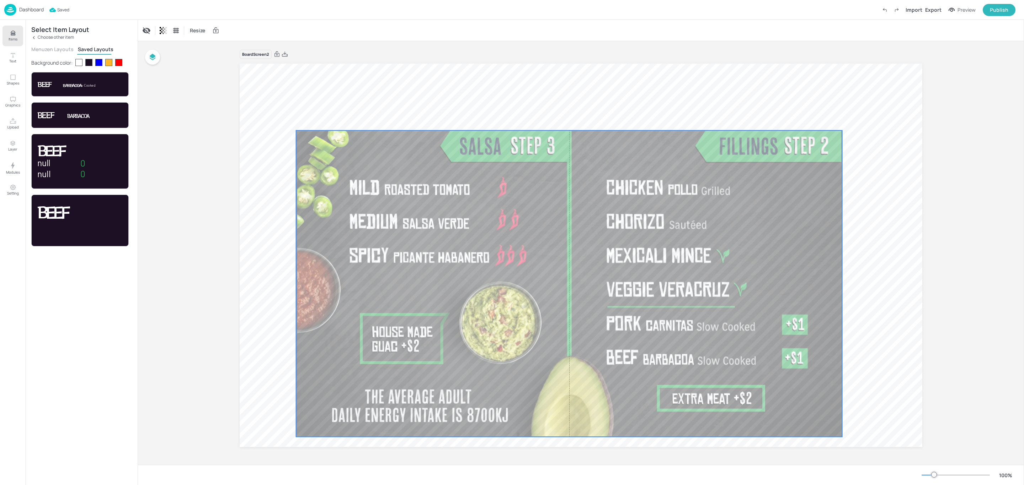
drag, startPoint x: 587, startPoint y: 313, endPoint x: 574, endPoint y: 341, distance: 31.3
click at [574, 341] on div at bounding box center [569, 283] width 546 height 307
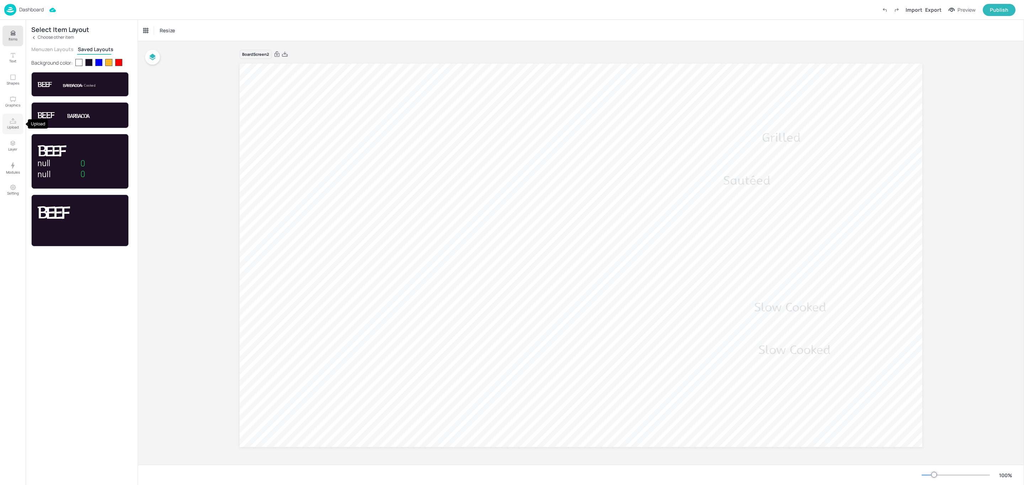
click at [11, 127] on p "Upload" at bounding box center [13, 127] width 12 height 5
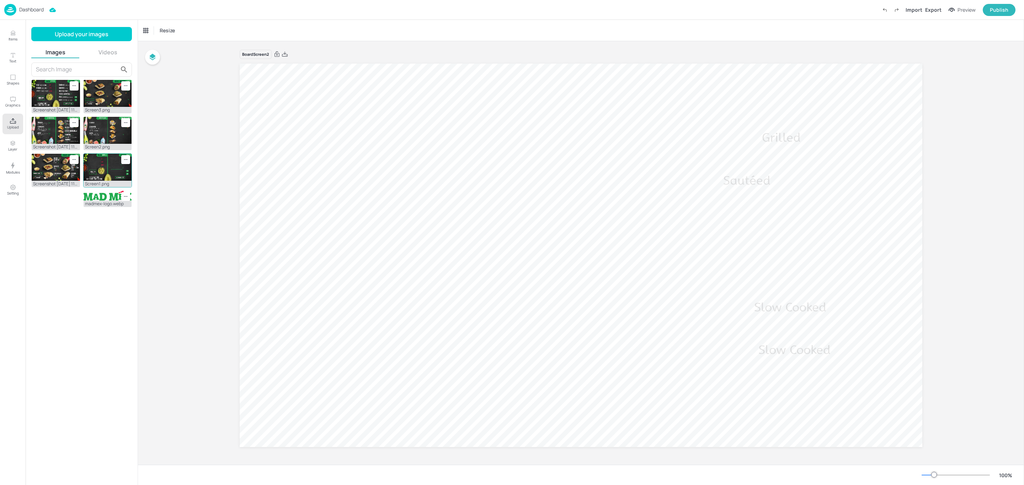
click at [113, 168] on img at bounding box center [108, 167] width 48 height 27
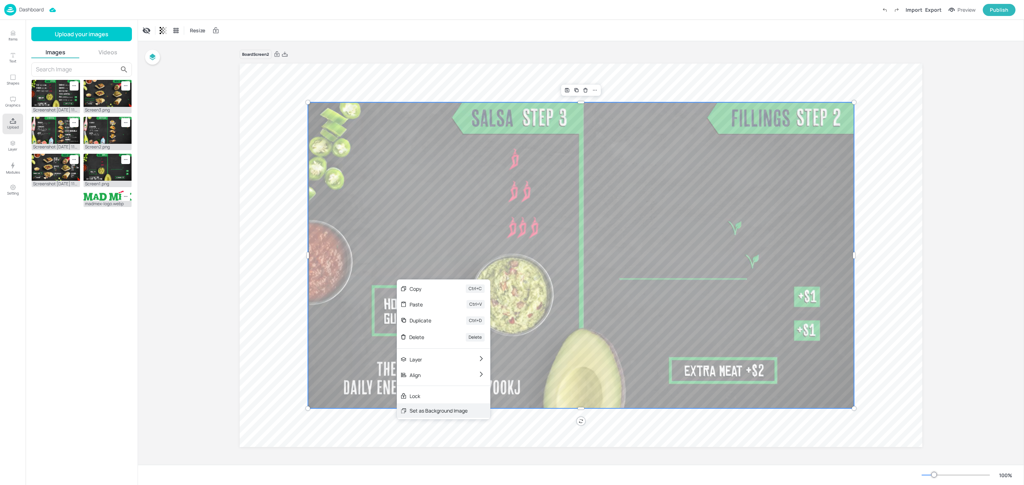
click at [412, 404] on div "Set as Background Image" at bounding box center [443, 411] width 93 height 15
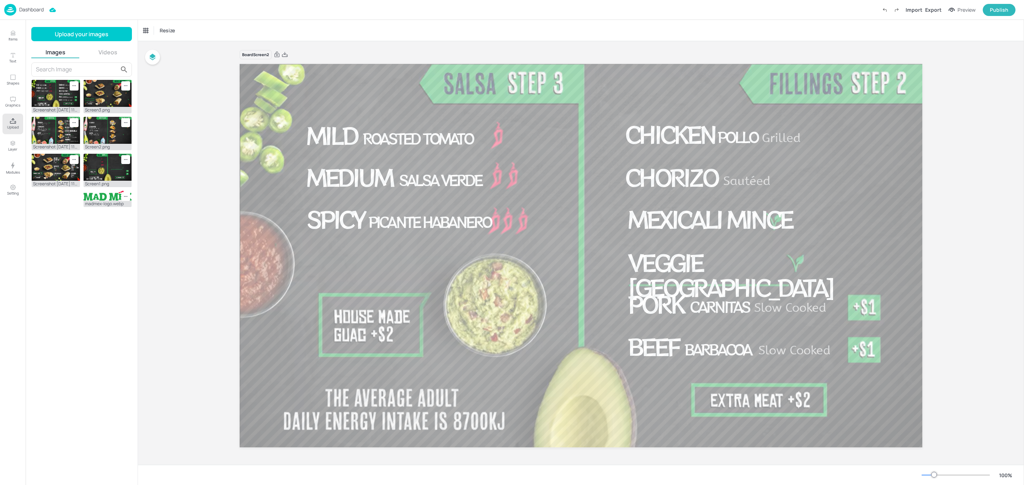
scroll to position [0, 0]
click at [20, 10] on p "Dashboard" at bounding box center [31, 9] width 25 height 5
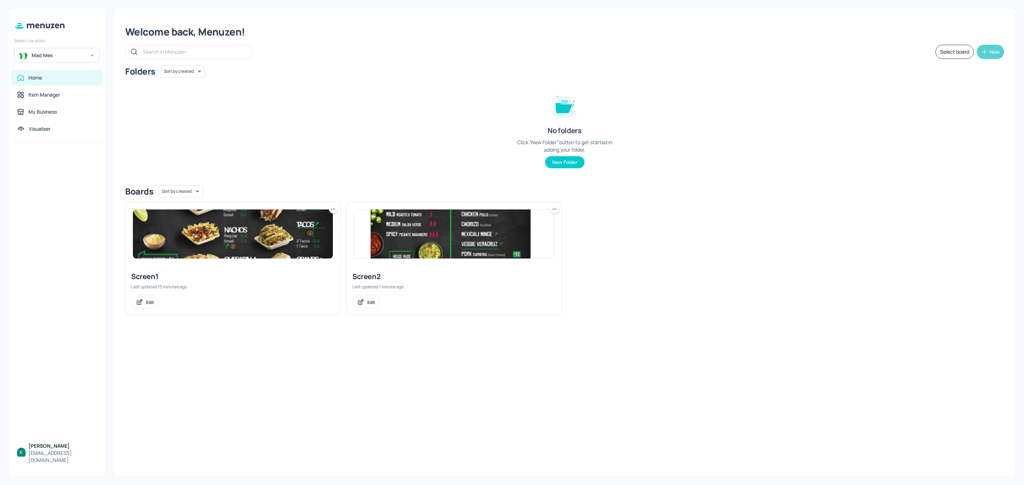
click at [990, 57] on button "New" at bounding box center [989, 52] width 27 height 14
click at [949, 90] on div "Add new board" at bounding box center [968, 86] width 71 height 16
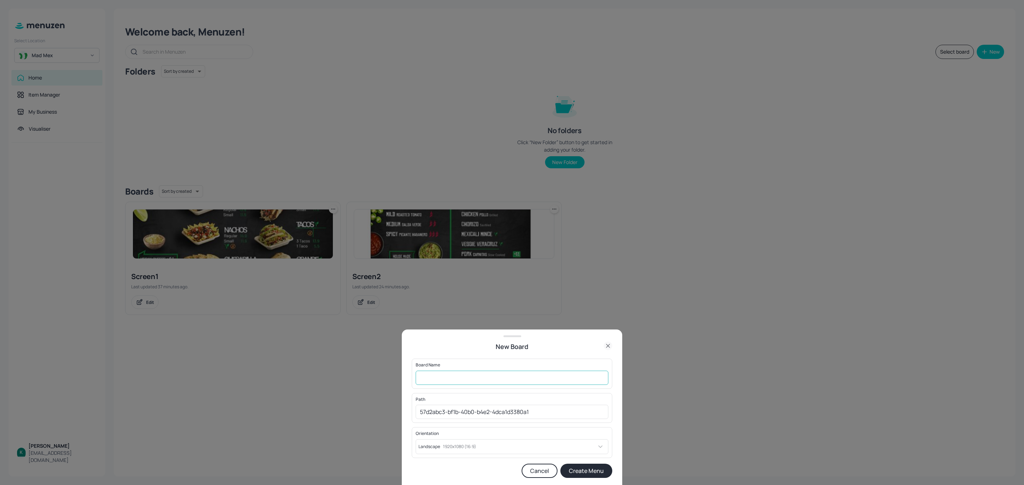
click at [525, 376] on input "text" at bounding box center [511, 378] width 193 height 14
type input "Screen3"
click at [576, 477] on button "Create Menu" at bounding box center [586, 471] width 52 height 14
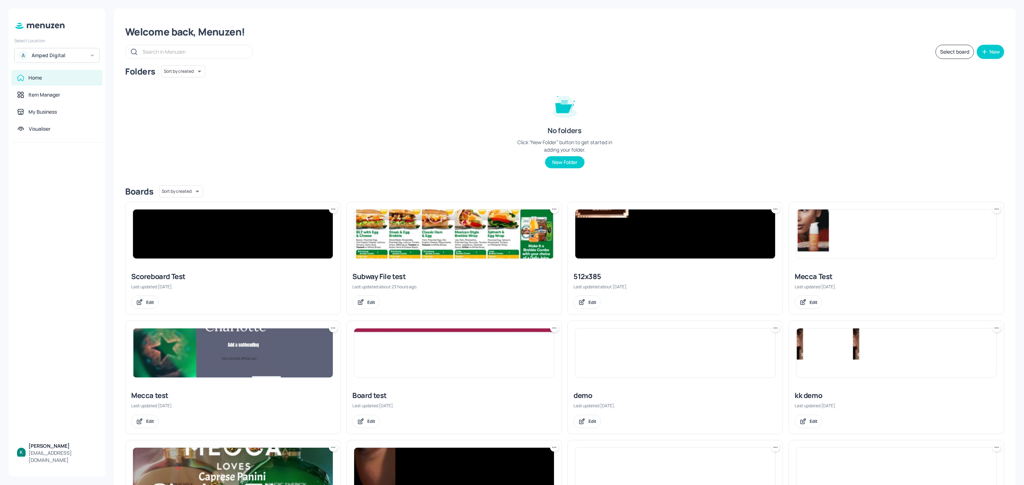
click at [58, 55] on div "Amped Digital" at bounding box center [59, 55] width 54 height 7
click at [56, 86] on div "Subway AU/[GEOGRAPHIC_DATA]" at bounding box center [57, 89] width 78 height 13
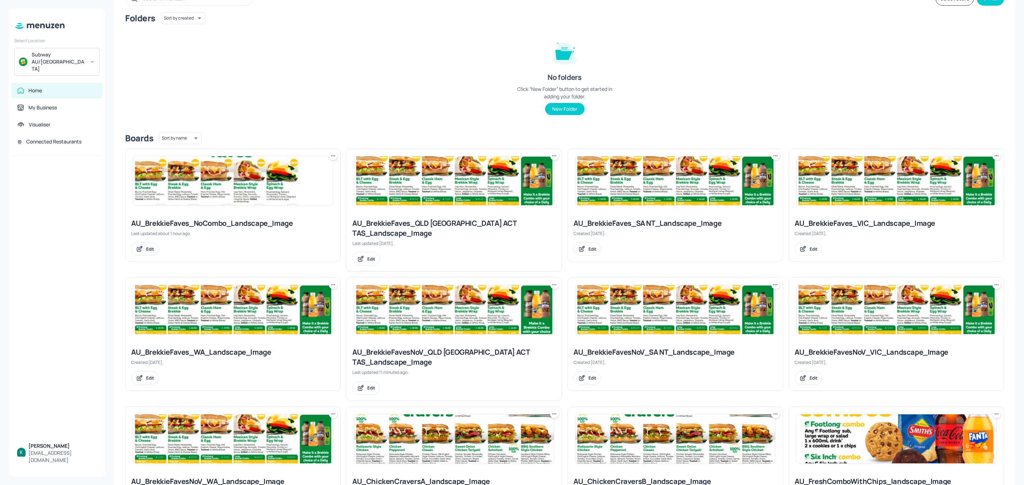
scroll to position [107, 0]
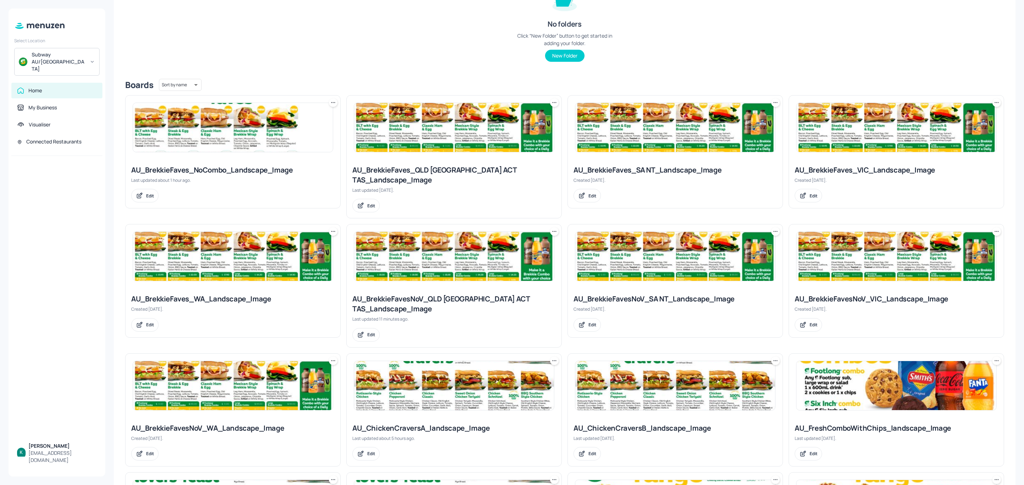
click at [268, 170] on div "AU_BrekkieFaves_NoCombo_Landscape_Image" at bounding box center [232, 170] width 203 height 10
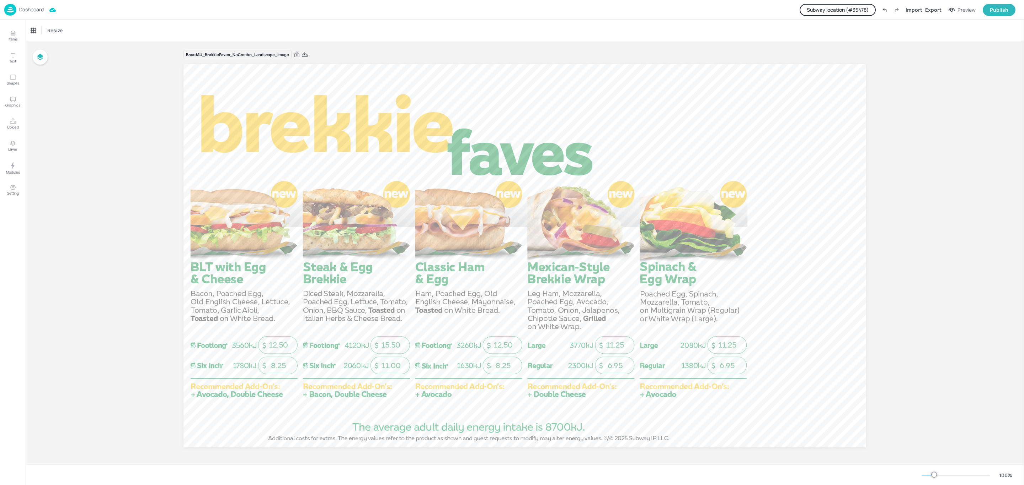
drag, startPoint x: 303, startPoint y: 55, endPoint x: 305, endPoint y: 63, distance: 8.1
click at [303, 55] on icon at bounding box center [304, 54] width 6 height 7
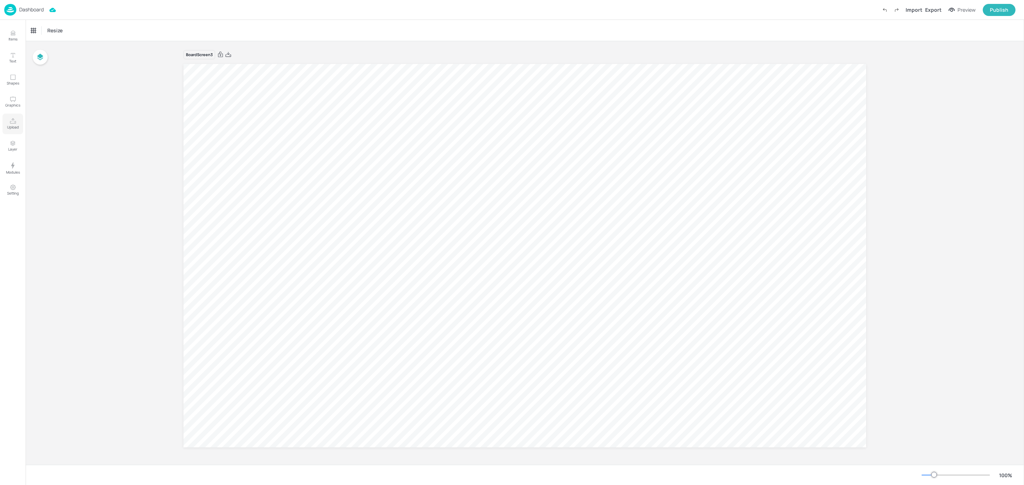
click at [13, 127] on p "Upload" at bounding box center [13, 127] width 12 height 5
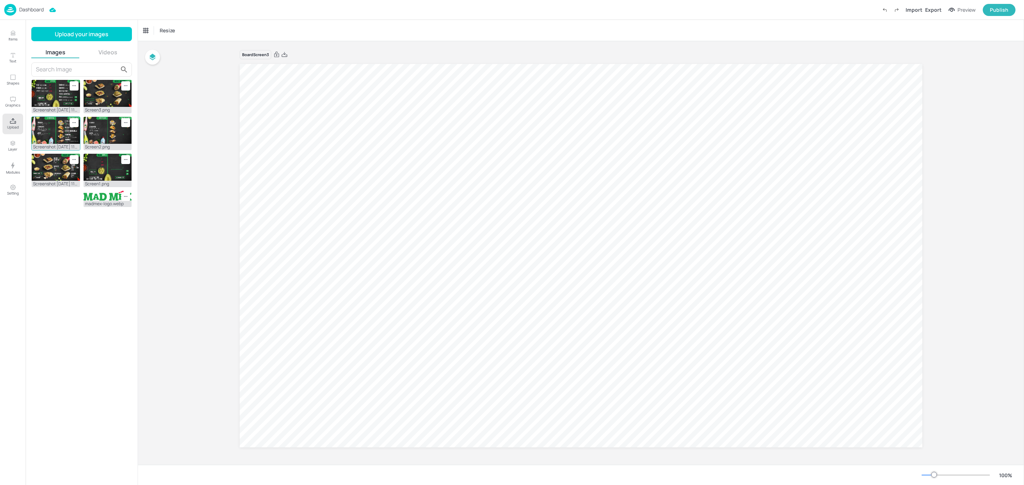
drag, startPoint x: 60, startPoint y: 132, endPoint x: 47, endPoint y: 134, distance: 13.0
click at [47, 134] on img at bounding box center [56, 130] width 48 height 27
click at [49, 134] on img at bounding box center [56, 130] width 48 height 27
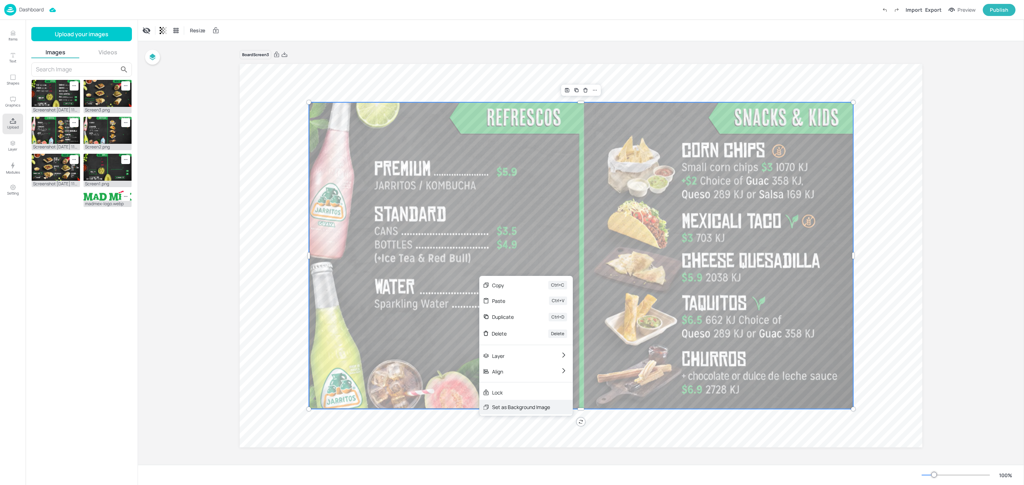
click at [514, 409] on div "Set as Background Image" at bounding box center [521, 407] width 58 height 7
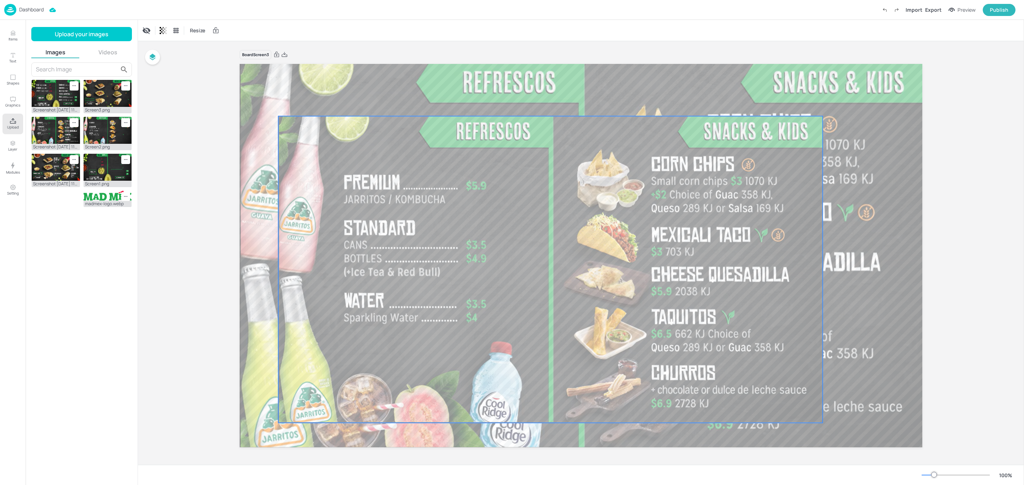
drag, startPoint x: 538, startPoint y: 350, endPoint x: 508, endPoint y: 364, distance: 33.6
click at [508, 364] on div at bounding box center [550, 269] width 544 height 307
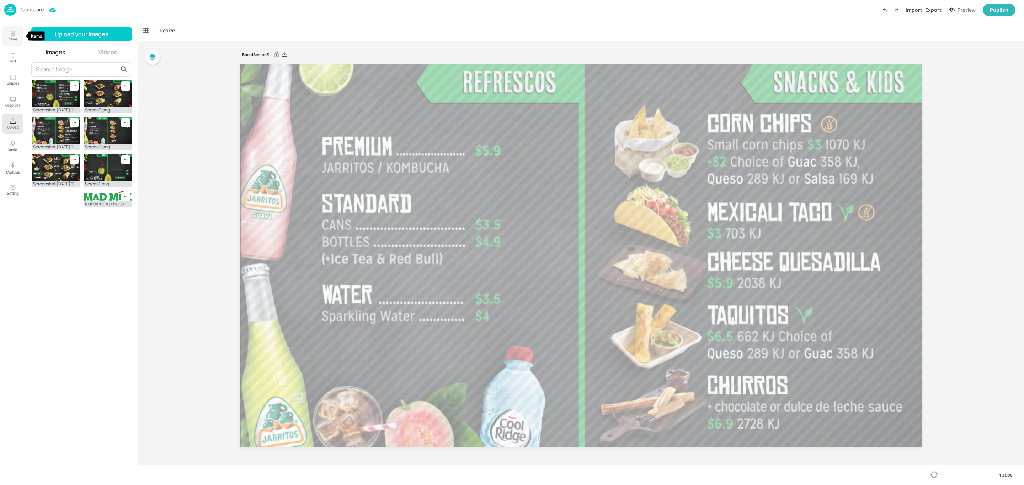
click at [15, 32] on icon "Items" at bounding box center [13, 32] width 4 height 2
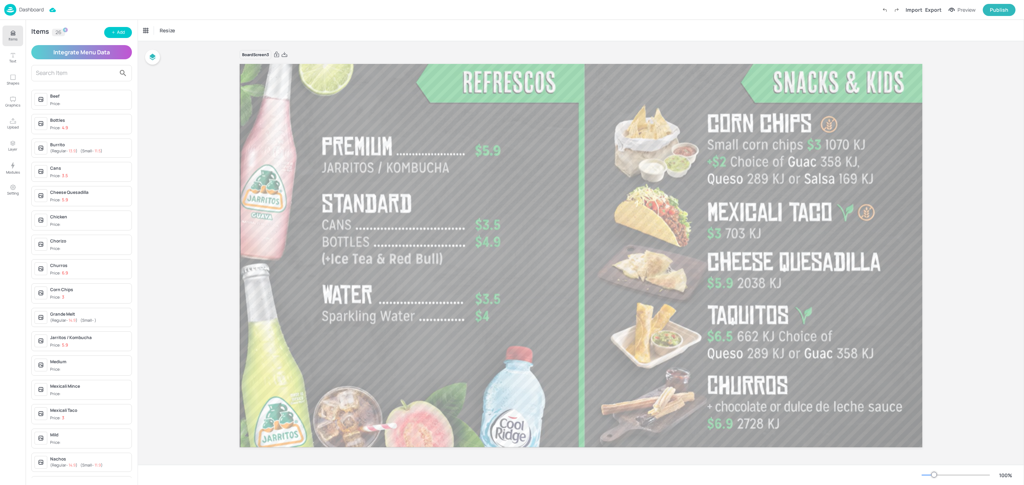
click at [75, 76] on input "text" at bounding box center [76, 73] width 80 height 11
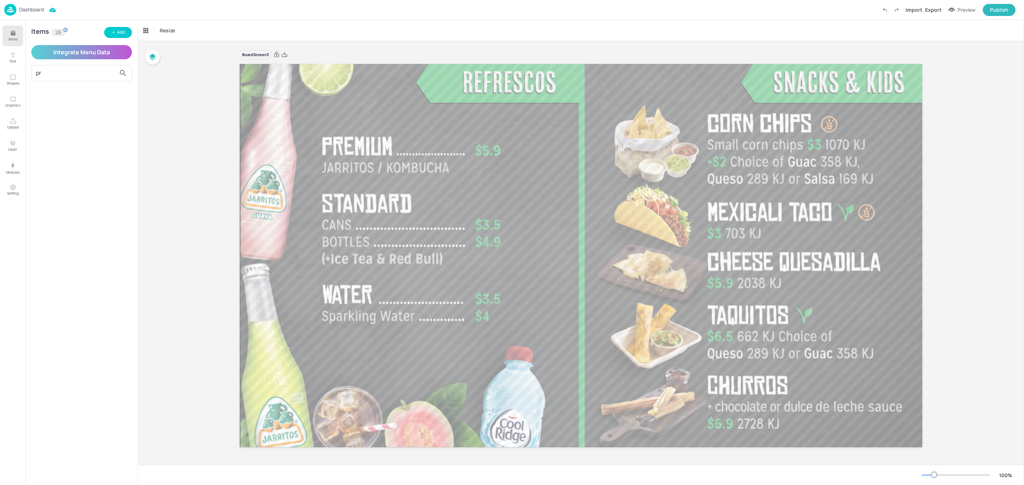
type input "p"
type input "jarr"
click at [88, 101] on div "Jarritos / Kombucha Price: 5.9" at bounding box center [89, 100] width 79 height 14
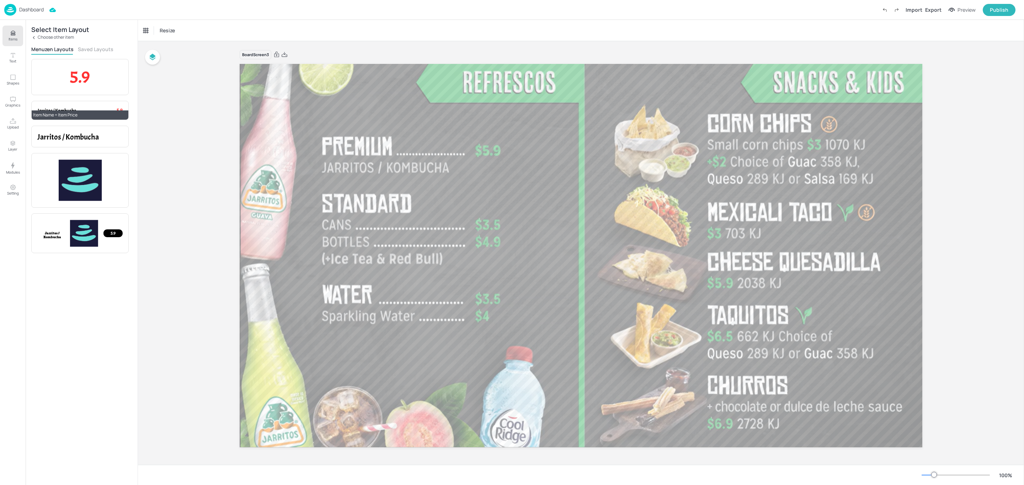
click at [99, 108] on div "Jarritos / Kombucha 5.9" at bounding box center [79, 110] width 85 height 7
drag, startPoint x: 404, startPoint y: 117, endPoint x: 442, endPoint y: 169, distance: 64.3
click at [442, 169] on p "Jarritos / Kombucha" at bounding box center [385, 168] width 124 height 14
click at [387, 146] on div "Ungroup" at bounding box center [385, 148] width 27 height 9
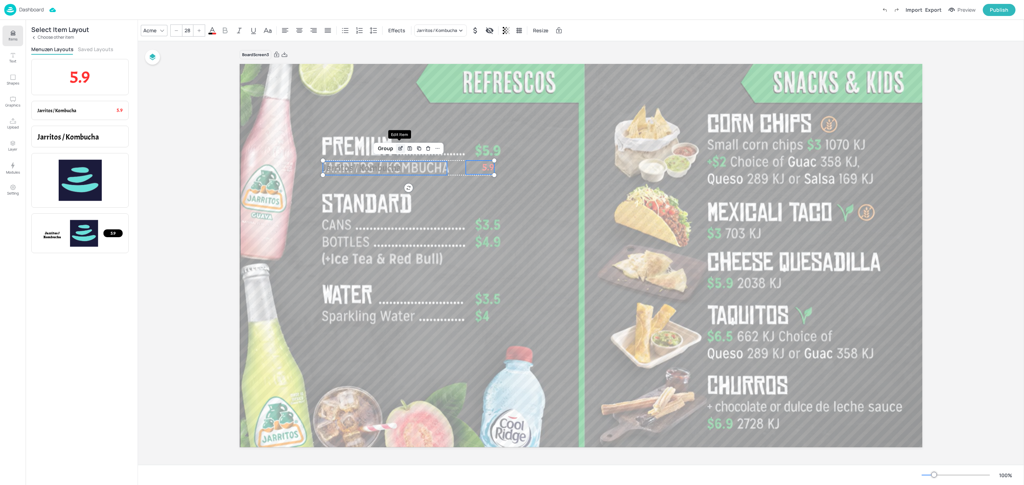
click at [399, 149] on icon "Edit Item" at bounding box center [400, 147] width 3 height 3
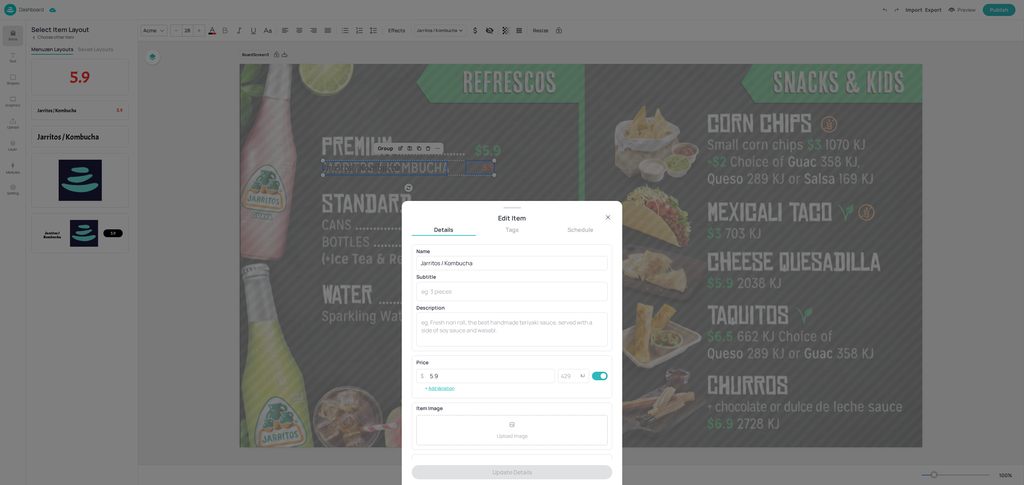
drag, startPoint x: 560, startPoint y: 162, endPoint x: 592, endPoint y: 181, distance: 36.8
click at [560, 162] on div at bounding box center [512, 242] width 1024 height 485
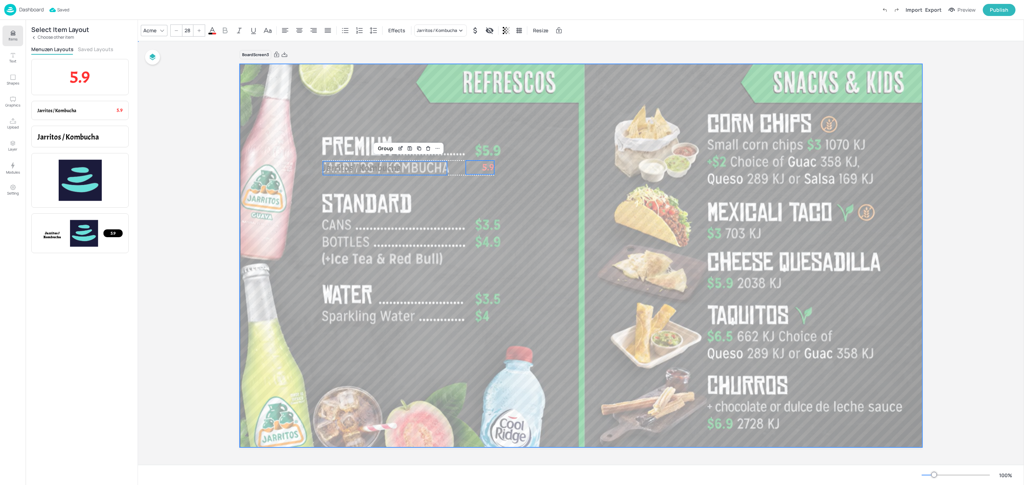
click at [411, 198] on div at bounding box center [581, 255] width 682 height 385
click at [396, 166] on span "Jarritos / Kombucha" at bounding box center [362, 168] width 78 height 13
click at [213, 31] on icon at bounding box center [212, 30] width 9 height 9
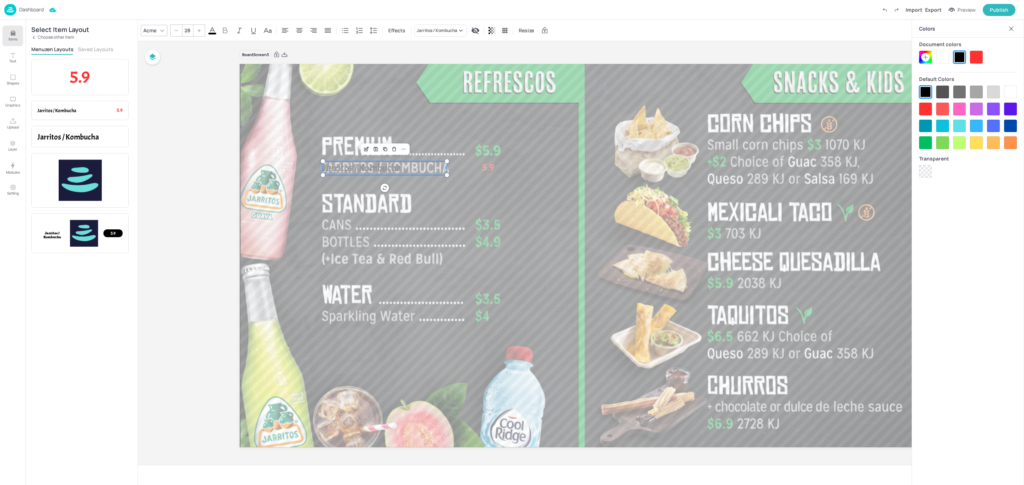
click at [926, 58] on icon at bounding box center [925, 57] width 6 height 6
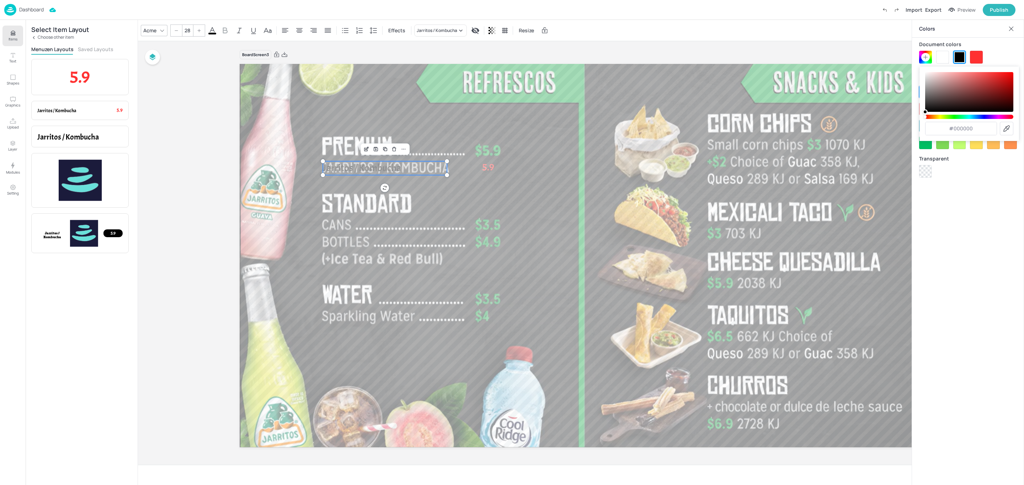
click at [1004, 129] on icon at bounding box center [1006, 128] width 9 height 9
type input "#c9c9c9"
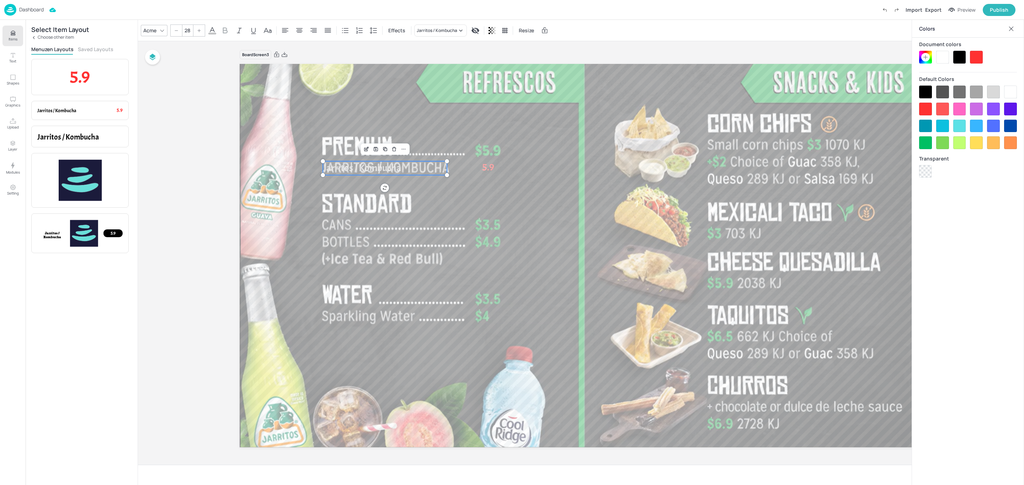
click at [1014, 31] on div at bounding box center [1010, 28] width 11 height 11
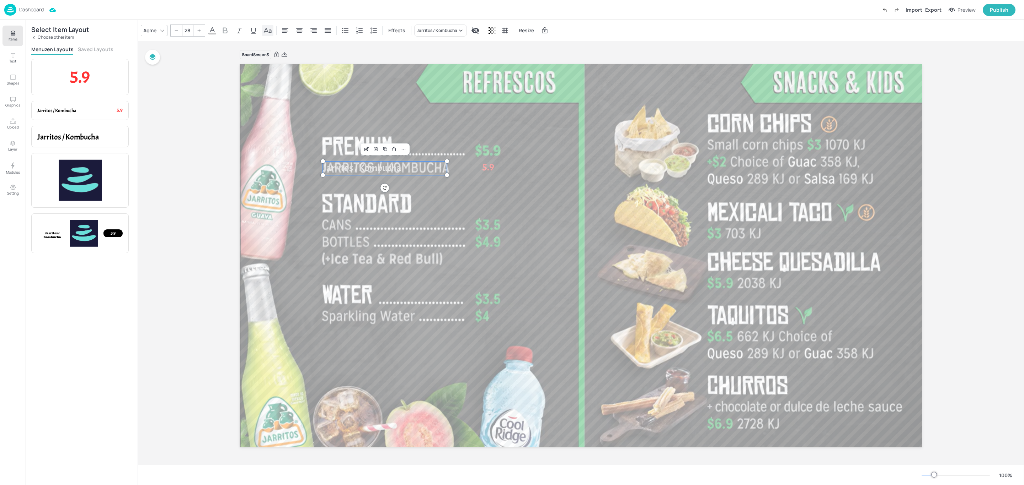
click at [270, 29] on icon at bounding box center [267, 30] width 9 height 9
click at [160, 31] on icon at bounding box center [162, 31] width 6 height 6
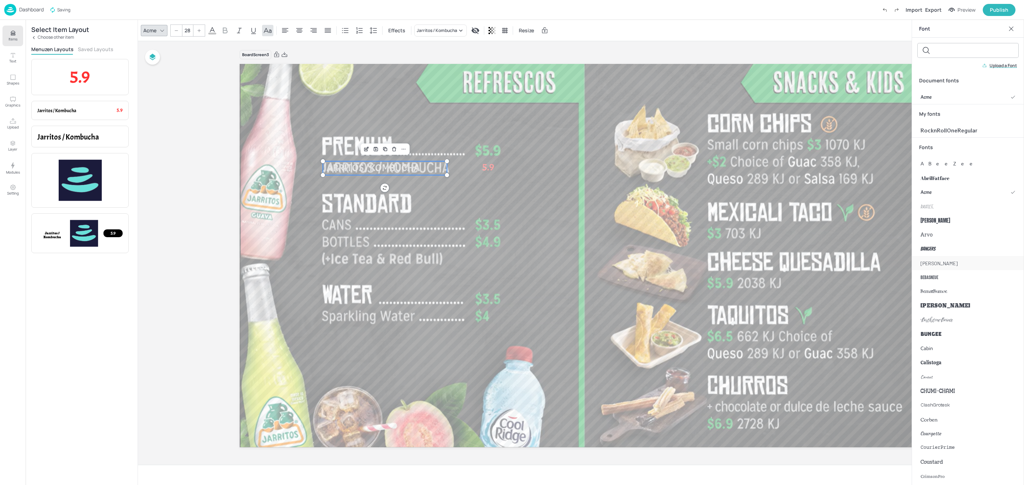
click at [926, 264] on span "[PERSON_NAME]" at bounding box center [938, 263] width 37 height 7
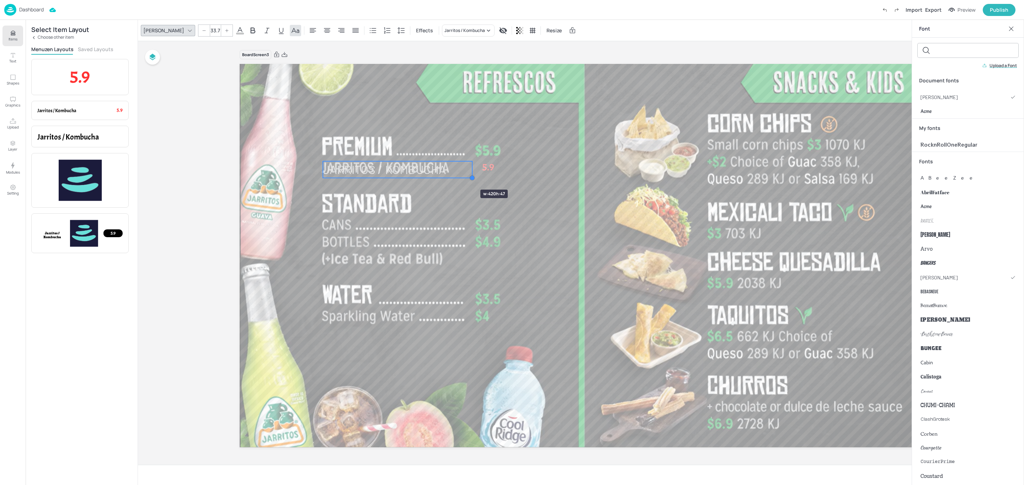
drag, startPoint x: 446, startPoint y: 174, endPoint x: 459, endPoint y: 177, distance: 13.1
click at [459, 177] on div "Jarritos / Kombucha 5.9" at bounding box center [581, 256] width 682 height 384
click at [456, 164] on p "Jarritos / Kombucha" at bounding box center [397, 167] width 149 height 17
click at [225, 30] on icon at bounding box center [227, 30] width 4 height 4
type input "34.7"
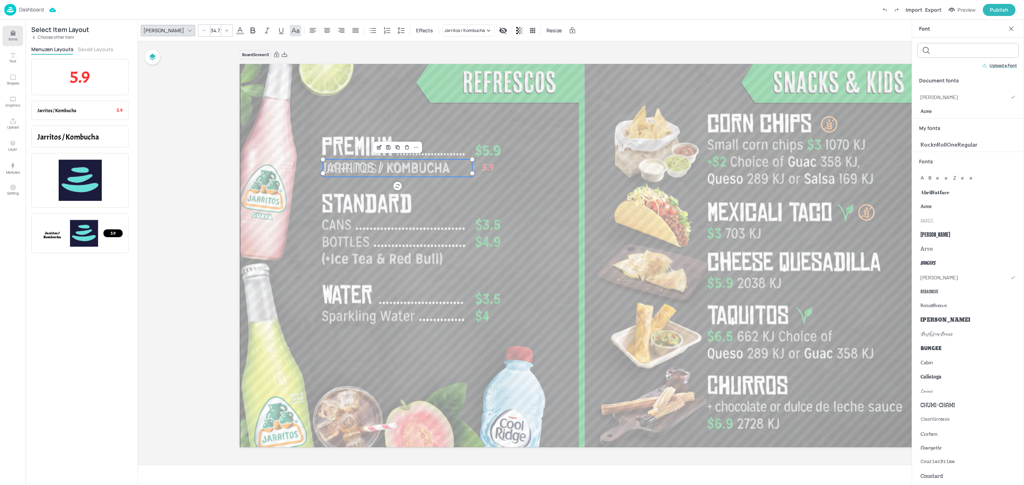
click at [419, 166] on span "Jarritos / Kombucha" at bounding box center [386, 168] width 127 height 15
click at [432, 205] on div at bounding box center [581, 255] width 682 height 385
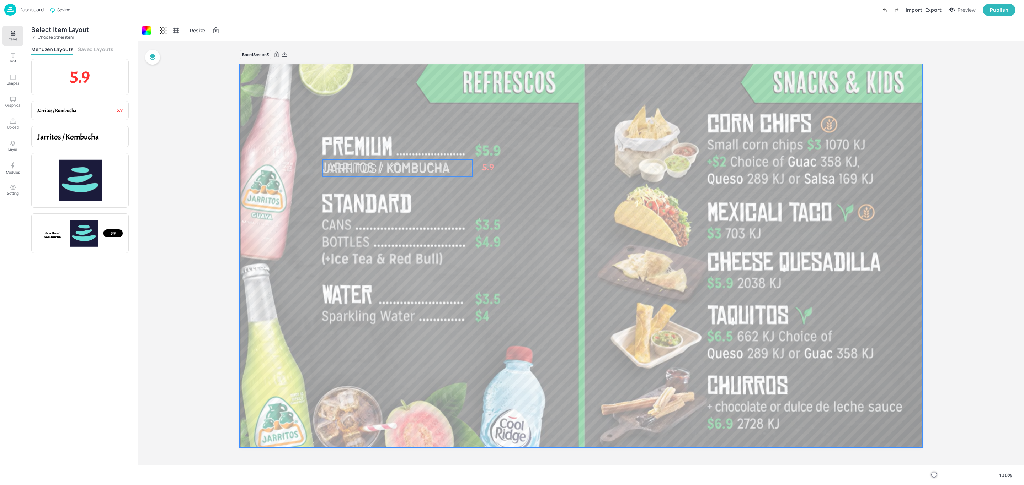
click at [422, 169] on span "Jarritos / Kombucha" at bounding box center [386, 168] width 127 height 15
click at [210, 30] on input "34.7" at bounding box center [215, 30] width 10 height 11
drag, startPoint x: 437, startPoint y: 166, endPoint x: 433, endPoint y: 167, distance: 3.9
click at [433, 167] on span "Jarritos / Kombucha" at bounding box center [382, 169] width 127 height 15
type input "28"
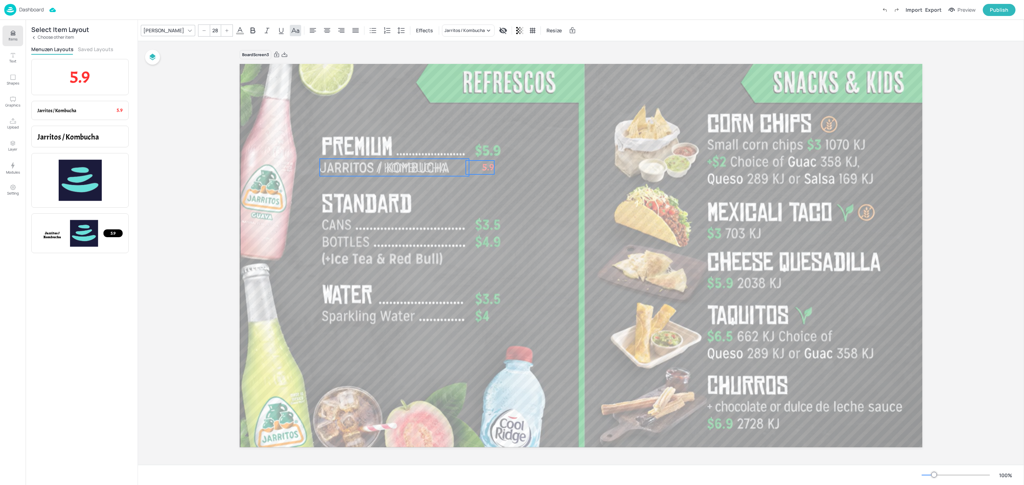
click at [491, 167] on div "Jarritos / Kombucha 5.9" at bounding box center [581, 256] width 682 height 384
drag, startPoint x: 483, startPoint y: 168, endPoint x: 489, endPoint y: 151, distance: 18.0
click at [489, 151] on span "5.9" at bounding box center [494, 152] width 12 height 14
click at [14, 194] on p "Setting" at bounding box center [13, 193] width 12 height 5
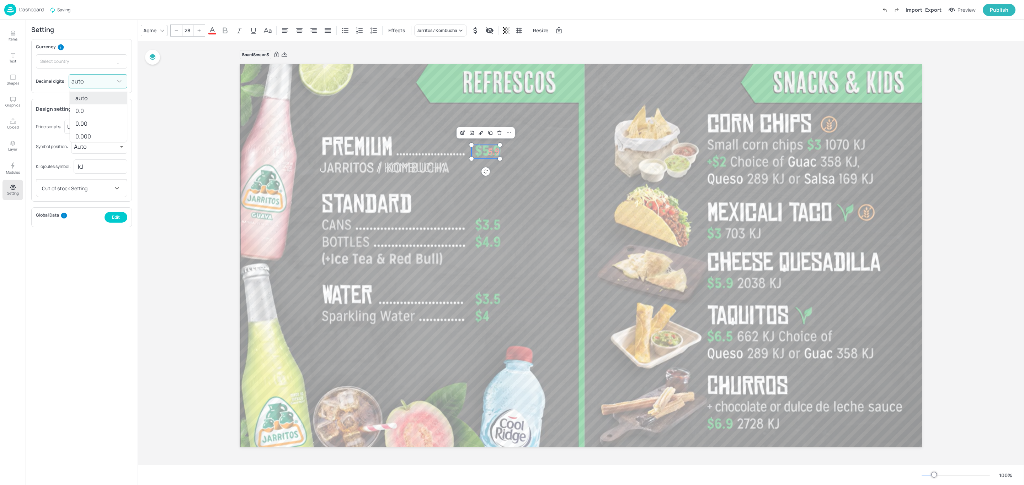
click at [101, 82] on body "Dashboard Saving Import Export Preview Publish Items Text Shapes Graphics Uploa…" at bounding box center [512, 242] width 1024 height 485
click at [101, 82] on div at bounding box center [512, 242] width 1024 height 485
click at [109, 127] on body "Dashboard Saved Import Export Preview Publish Items Text Shapes Graphics Upload…" at bounding box center [512, 242] width 1024 height 485
click at [109, 127] on div at bounding box center [512, 242] width 1024 height 485
click at [108, 151] on body "Dashboard Import Export Preview Publish Items Text Shapes Graphics Upload Layer…" at bounding box center [512, 242] width 1024 height 485
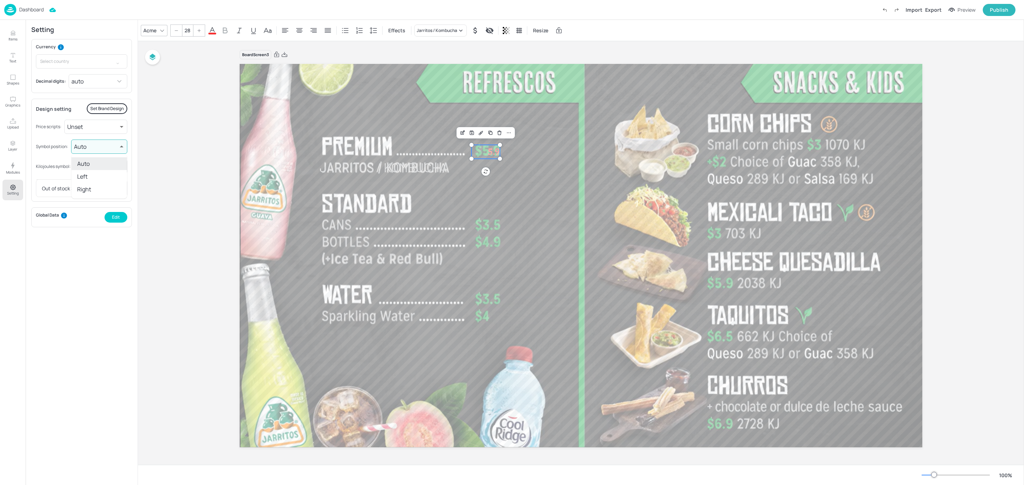
click at [103, 178] on li "Left" at bounding box center [98, 176] width 55 height 13
type input "left"
click at [522, 184] on div at bounding box center [581, 255] width 682 height 385
click at [485, 151] on p "5.9" at bounding box center [485, 152] width 28 height 14
click at [113, 151] on body "Dashboard Import Export Preview Publish Items Text Shapes Graphics Upload Layer…" at bounding box center [512, 242] width 1024 height 485
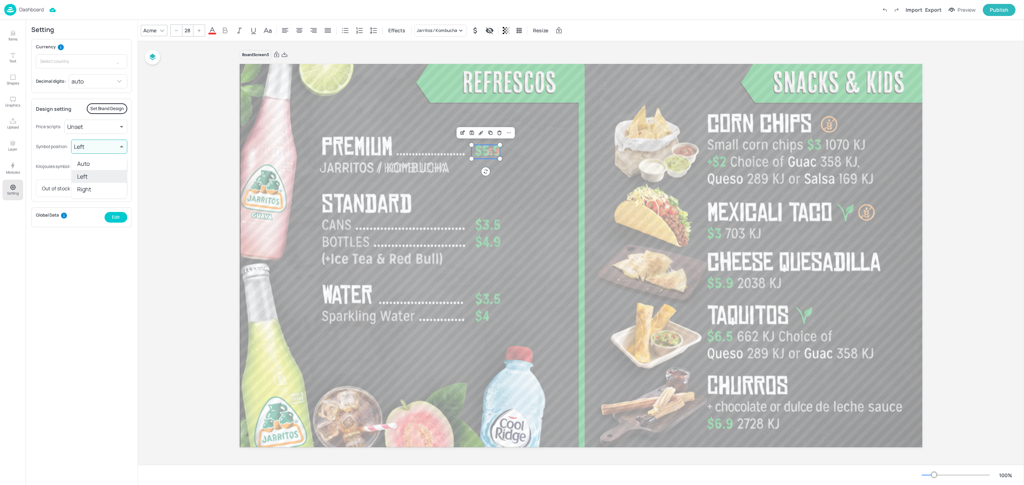
click at [215, 216] on div at bounding box center [512, 242] width 1024 height 485
click at [183, 134] on div "Board Screen3 Jarritos / Kombucha 5.9" at bounding box center [581, 253] width 886 height 424
click at [103, 129] on body "Dashboard Import Export Preview Publish Items Text Shapes Graphics Upload Layer…" at bounding box center [512, 242] width 1024 height 485
click at [103, 129] on div at bounding box center [512, 242] width 1024 height 485
click at [489, 148] on span "5.9" at bounding box center [494, 152] width 12 height 14
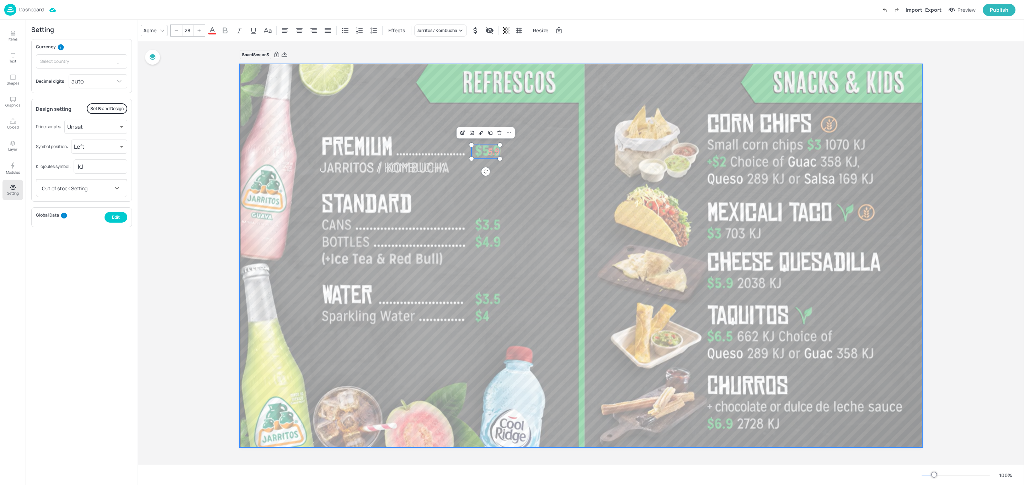
click at [496, 165] on div at bounding box center [581, 255] width 682 height 385
click at [493, 154] on span "5.9" at bounding box center [494, 152] width 12 height 14
click at [492, 153] on span "5.9" at bounding box center [494, 152] width 12 height 14
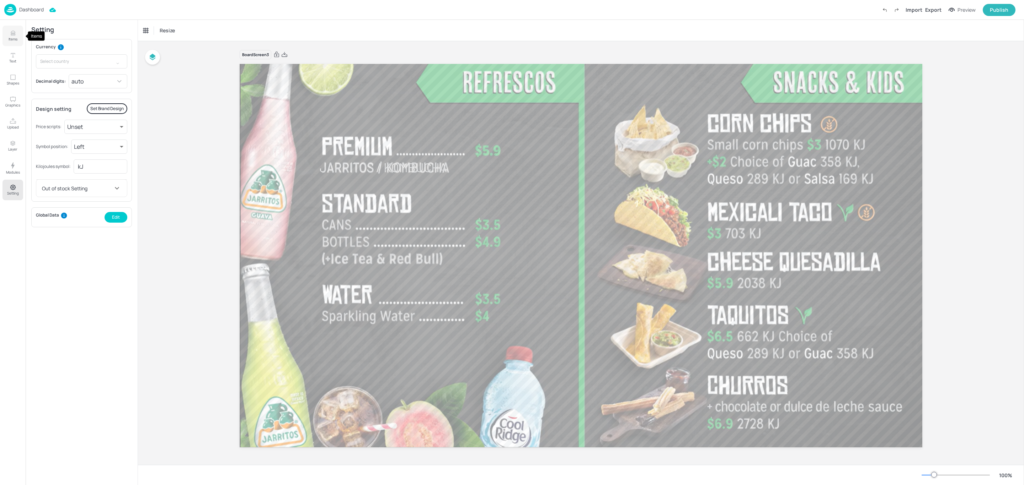
click at [14, 35] on icon "Items" at bounding box center [13, 34] width 4 height 1
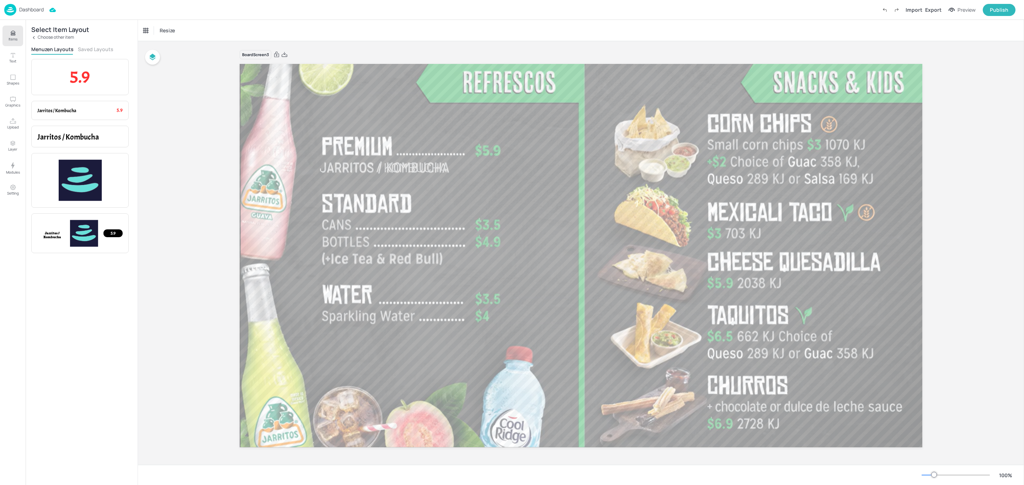
click at [89, 50] on button "Saved Layouts" at bounding box center [96, 49] width 36 height 7
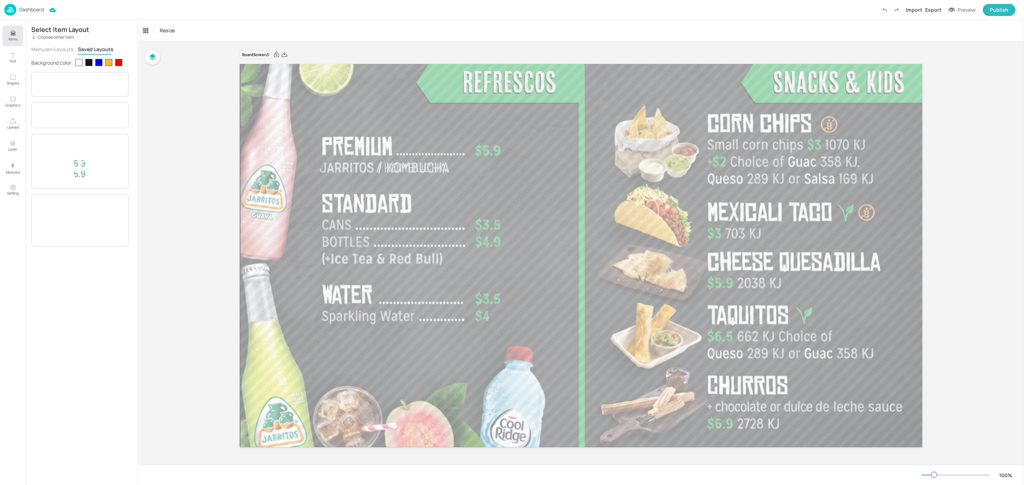
click at [59, 48] on button "Menuzen Layouts" at bounding box center [52, 49] width 42 height 7
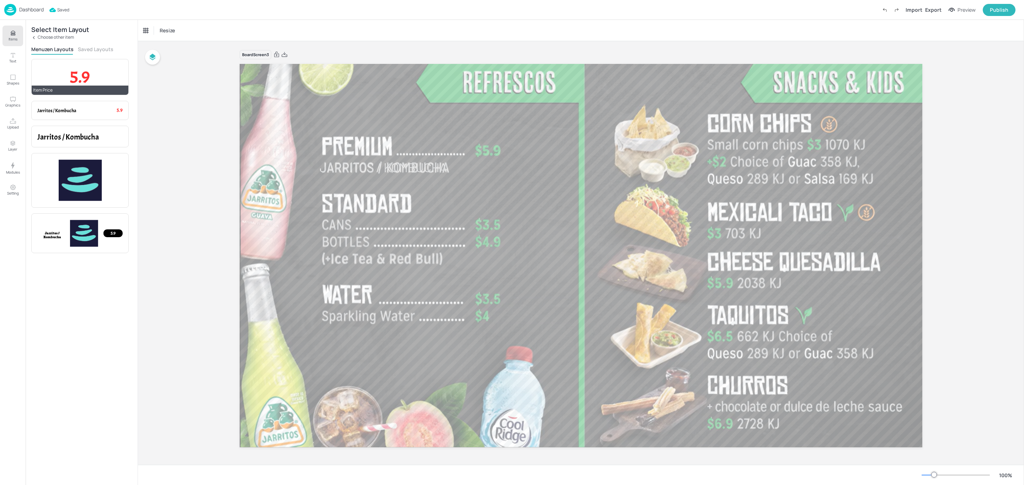
click at [96, 82] on p "5.9" at bounding box center [79, 77] width 85 height 24
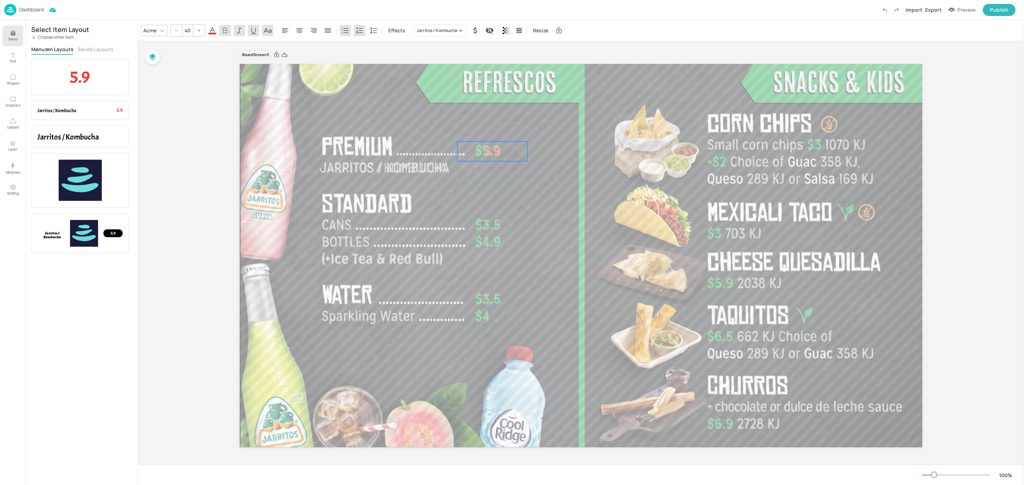
drag, startPoint x: 291, startPoint y: 89, endPoint x: 496, endPoint y: 154, distance: 214.7
click at [496, 154] on span "5.9" at bounding box center [492, 152] width 17 height 18
click at [214, 31] on icon at bounding box center [212, 30] width 9 height 9
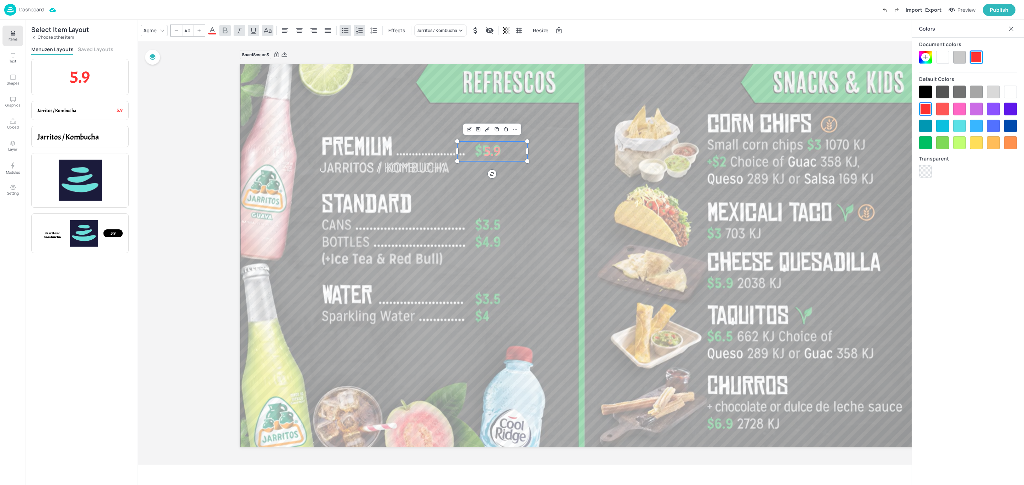
click at [925, 54] on icon at bounding box center [925, 57] width 6 height 6
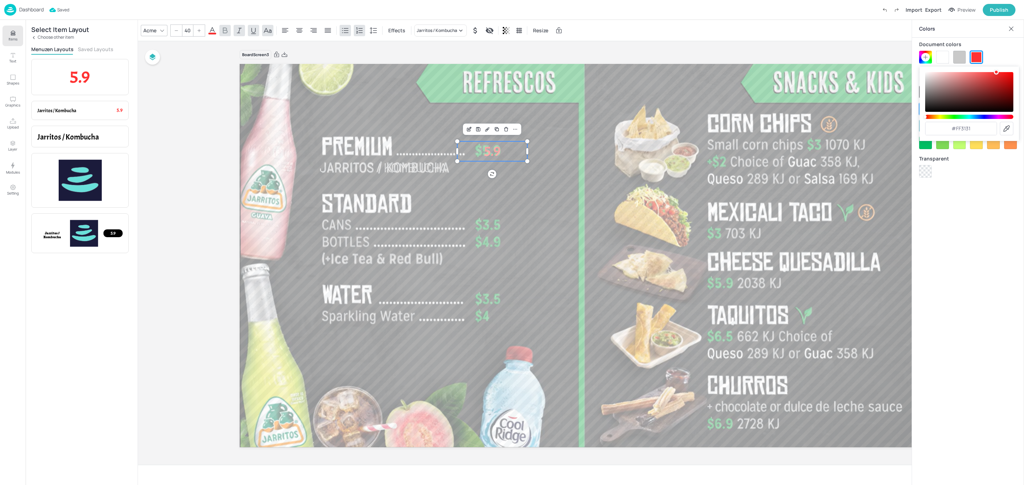
click at [1002, 131] on icon at bounding box center [1006, 128] width 9 height 9
type input "#20aa4d"
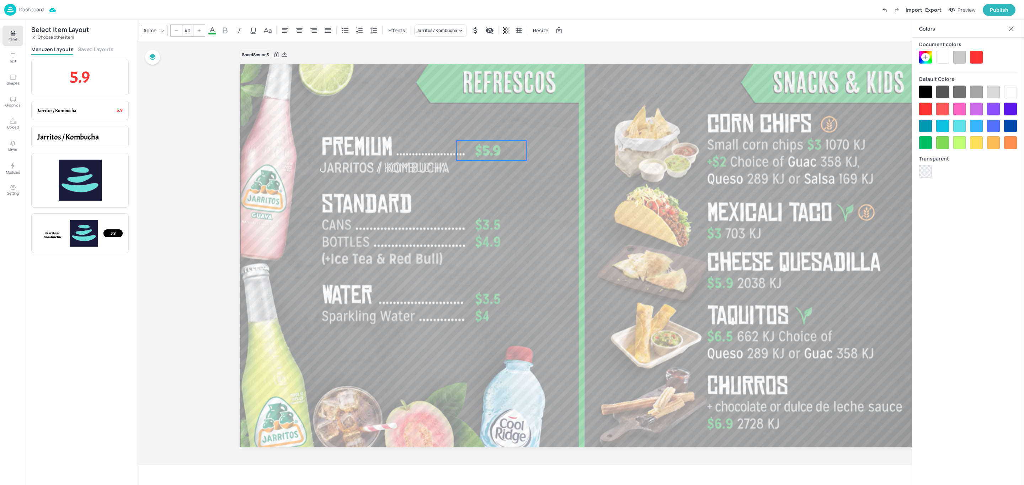
click at [509, 155] on p "5.9" at bounding box center [491, 151] width 70 height 20
click at [161, 28] on icon at bounding box center [162, 31] width 6 height 6
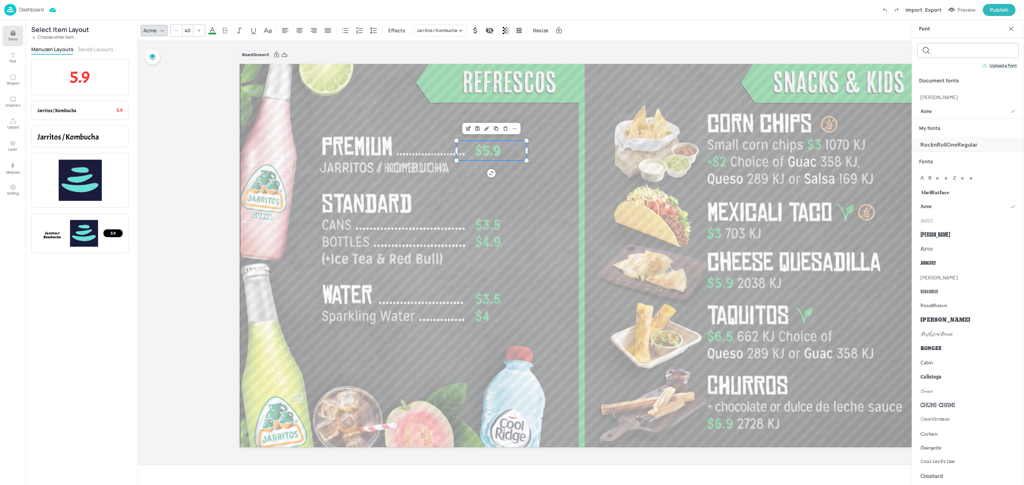
click at [954, 146] on span "RocknRollOneRegular" at bounding box center [948, 144] width 57 height 7
click at [504, 152] on p "5.9" at bounding box center [490, 149] width 70 height 20
type input "35.5"
drag, startPoint x: 453, startPoint y: 136, endPoint x: 461, endPoint y: 143, distance: 10.1
click at [461, 143] on div at bounding box center [461, 141] width 6 height 6
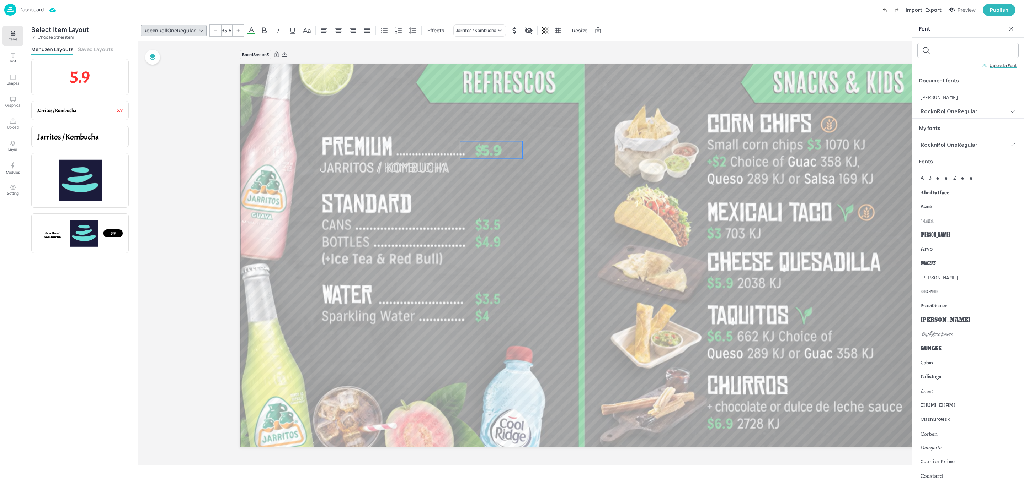
click at [508, 151] on p "5.9" at bounding box center [491, 150] width 62 height 18
click at [323, 30] on icon at bounding box center [324, 30] width 9 height 9
drag, startPoint x: 511, startPoint y: 148, endPoint x: 528, endPoint y: 149, distance: 17.1
click at [528, 149] on p "5.9" at bounding box center [514, 150] width 62 height 18
click at [530, 214] on div at bounding box center [581, 255] width 682 height 385
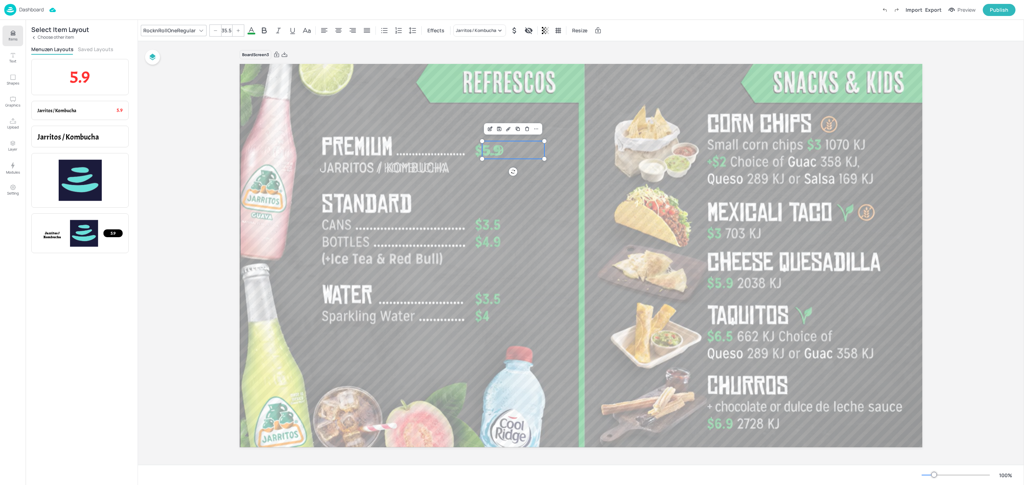
click at [503, 150] on p "5.9" at bounding box center [513, 150] width 62 height 18
click at [499, 128] on icon "Save Layout" at bounding box center [499, 129] width 6 height 6
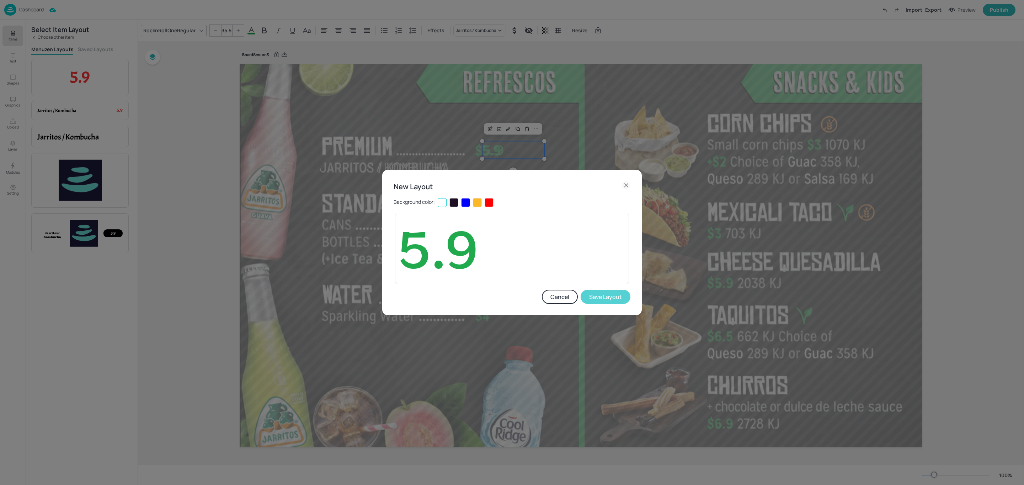
click at [608, 300] on button "Save Layout" at bounding box center [605, 297] width 50 height 14
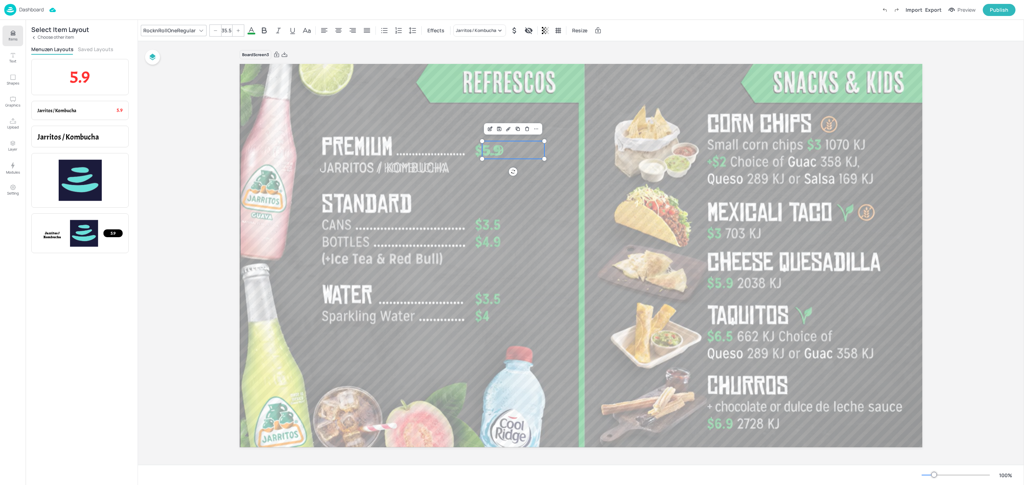
click at [58, 37] on p "Choose other item" at bounding box center [56, 37] width 36 height 5
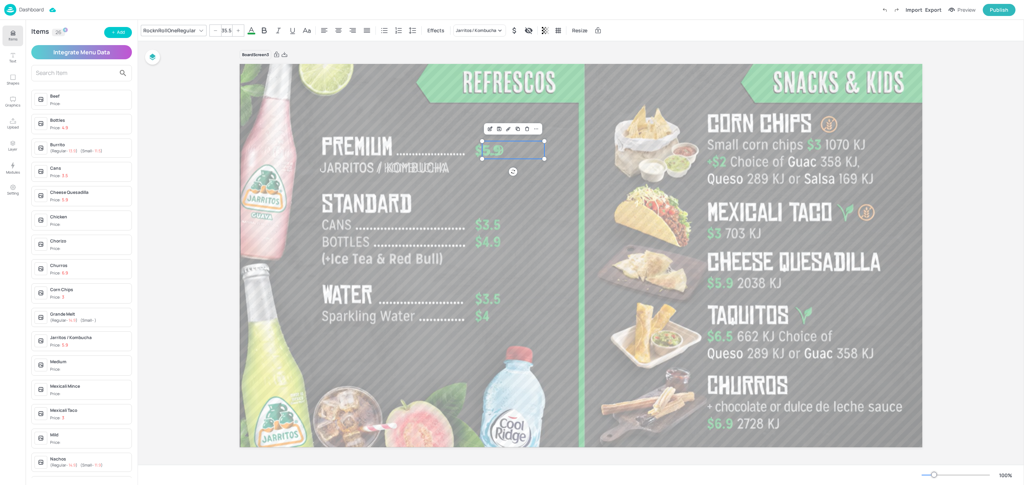
click at [64, 76] on input "text" at bounding box center [76, 73] width 80 height 11
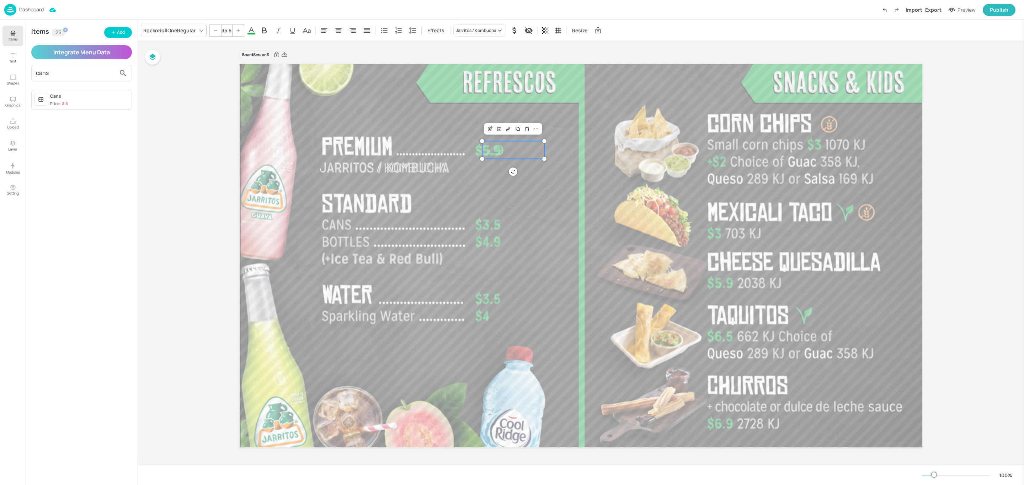
type input "cans"
click at [88, 98] on div "Cans" at bounding box center [89, 96] width 79 height 6
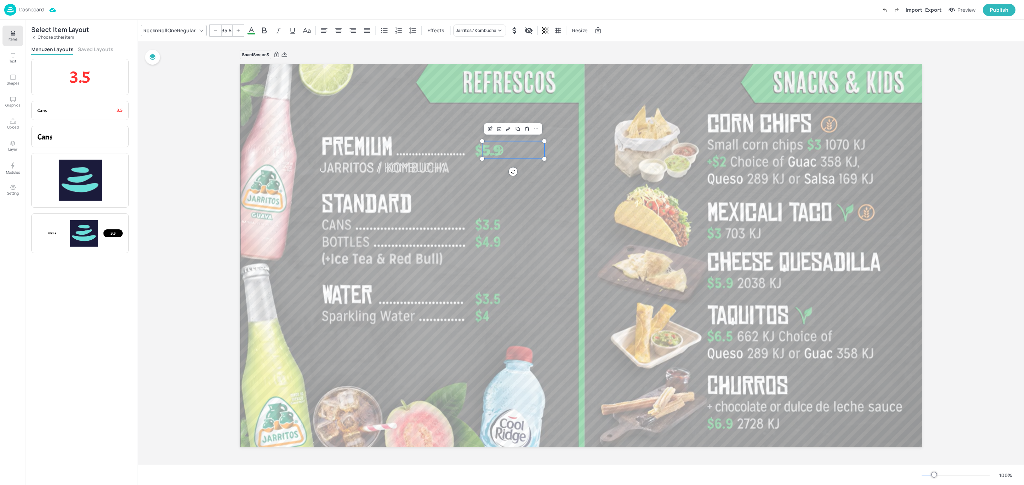
click at [97, 48] on button "Saved Layouts" at bounding box center [96, 49] width 36 height 7
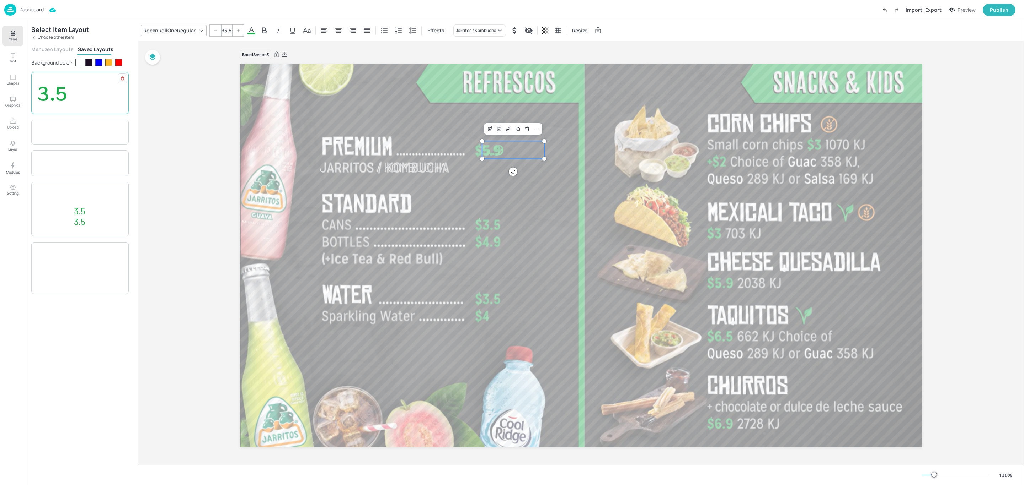
click at [76, 100] on p "3.5" at bounding box center [79, 93] width 85 height 24
drag, startPoint x: 508, startPoint y: 150, endPoint x: 508, endPoint y: 225, distance: 74.6
click at [508, 225] on p "3.5" at bounding box center [513, 225] width 62 height 18
click at [52, 39] on p "Choose other item" at bounding box center [56, 37] width 36 height 5
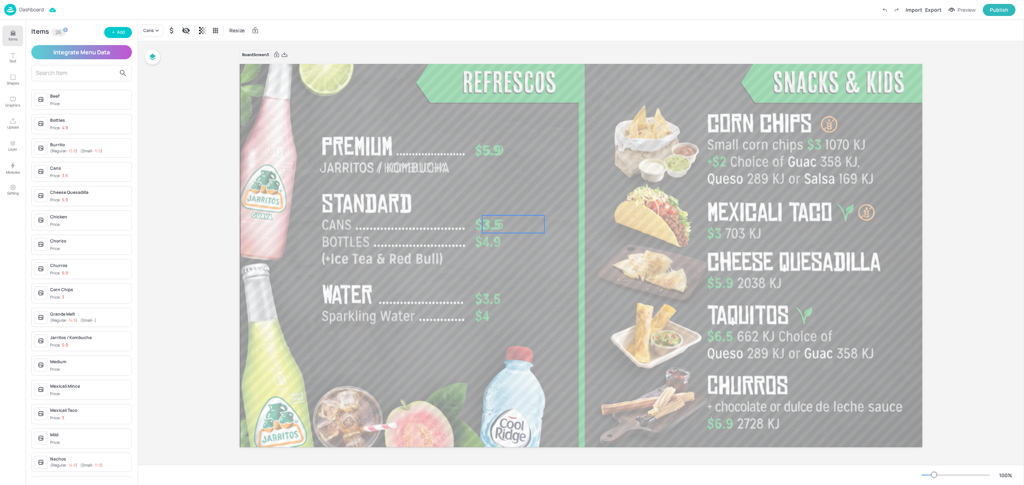
click at [57, 73] on input "text" at bounding box center [76, 73] width 80 height 11
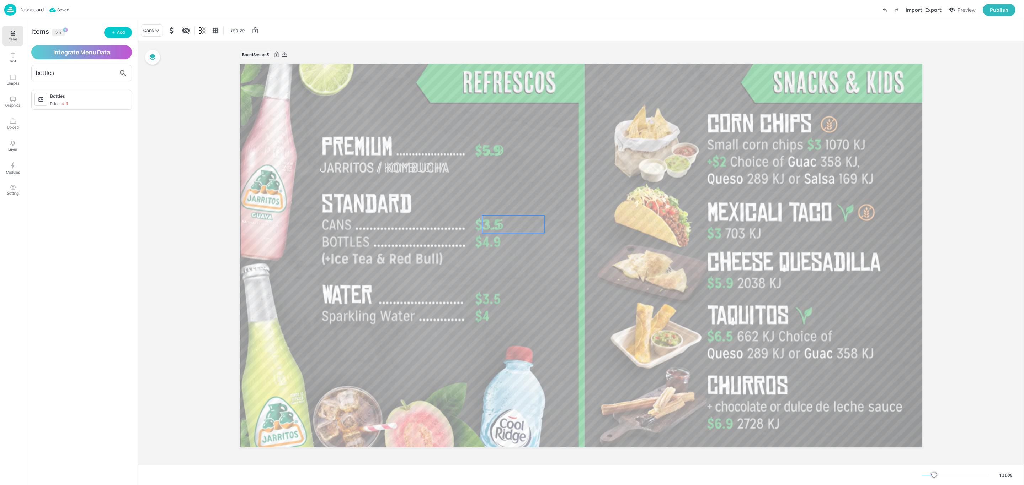
type input "bottles"
click at [78, 105] on span "Price: 4.9" at bounding box center [89, 104] width 79 height 6
click at [84, 97] on p "4.9" at bounding box center [79, 93] width 85 height 24
drag, startPoint x: 517, startPoint y: 144, endPoint x: 518, endPoint y: 237, distance: 92.8
click at [518, 237] on p "4.9" at bounding box center [513, 242] width 62 height 18
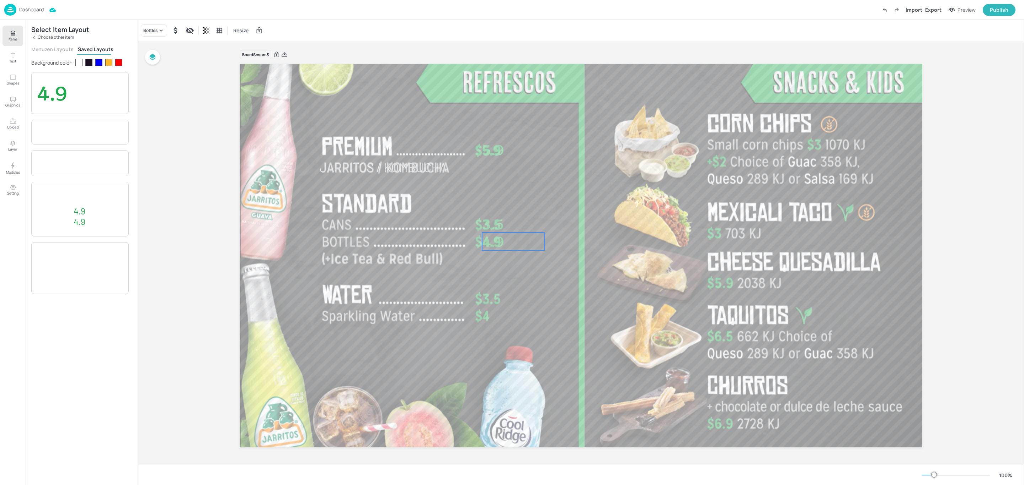
click at [55, 38] on p "Choose other item" at bounding box center [56, 37] width 36 height 5
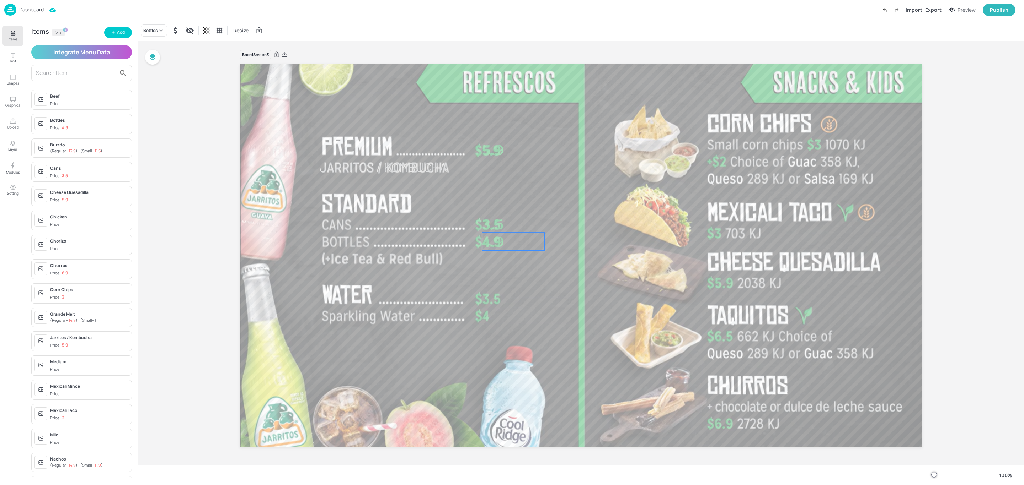
click at [61, 71] on input "text" at bounding box center [76, 73] width 80 height 11
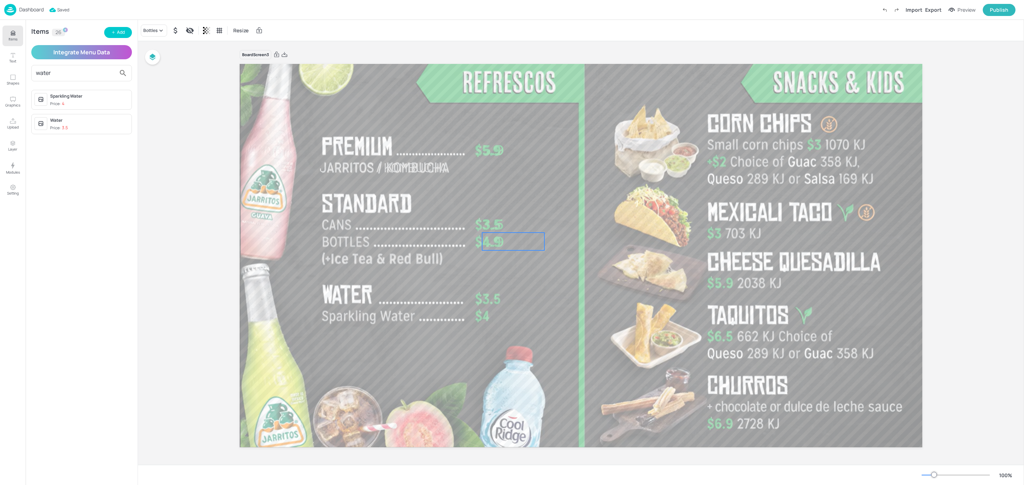
type input "water"
click at [89, 122] on div "Water" at bounding box center [89, 120] width 79 height 6
click at [87, 104] on p "3.5" at bounding box center [79, 93] width 85 height 24
drag, startPoint x: 528, startPoint y: 149, endPoint x: 527, endPoint y: 297, distance: 148.9
click at [527, 297] on p "3.5" at bounding box center [513, 299] width 62 height 18
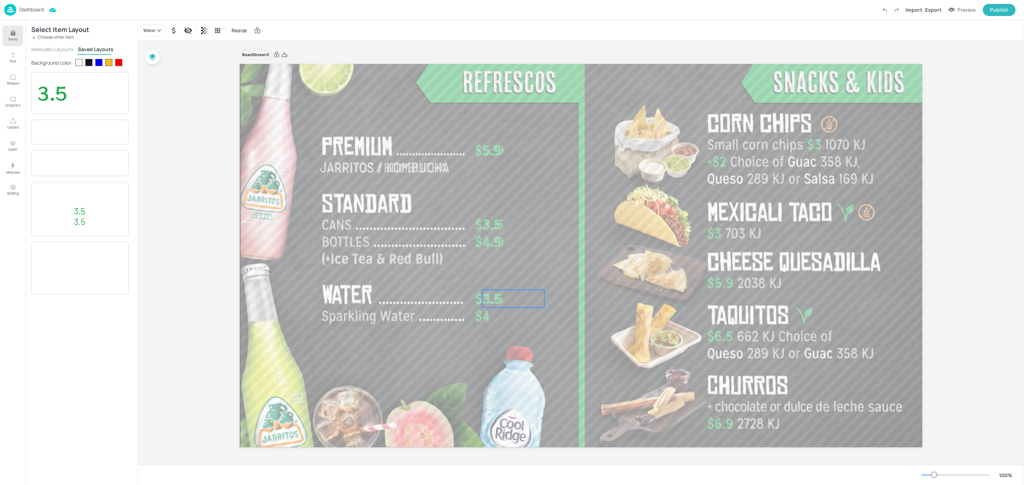
click at [53, 39] on p "Choose other item" at bounding box center [56, 37] width 36 height 5
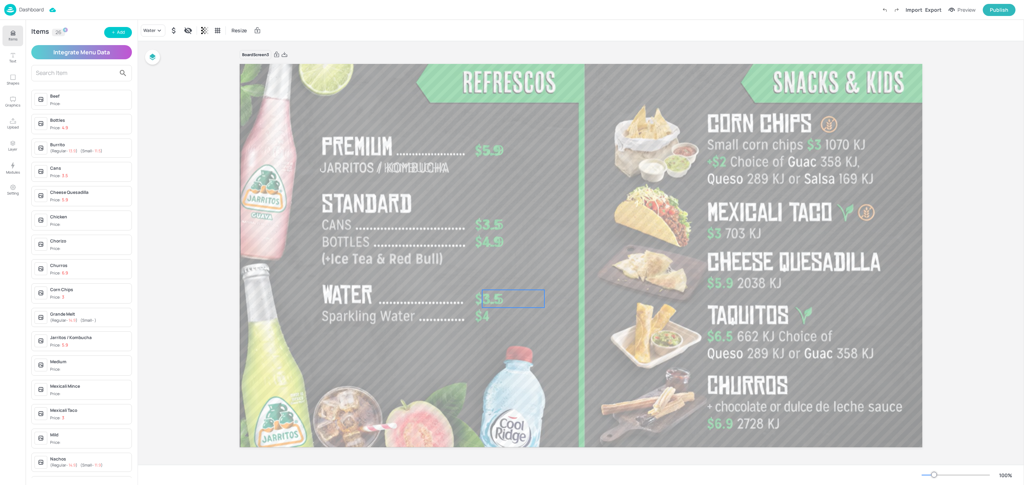
click at [60, 75] on input "text" at bounding box center [76, 73] width 80 height 11
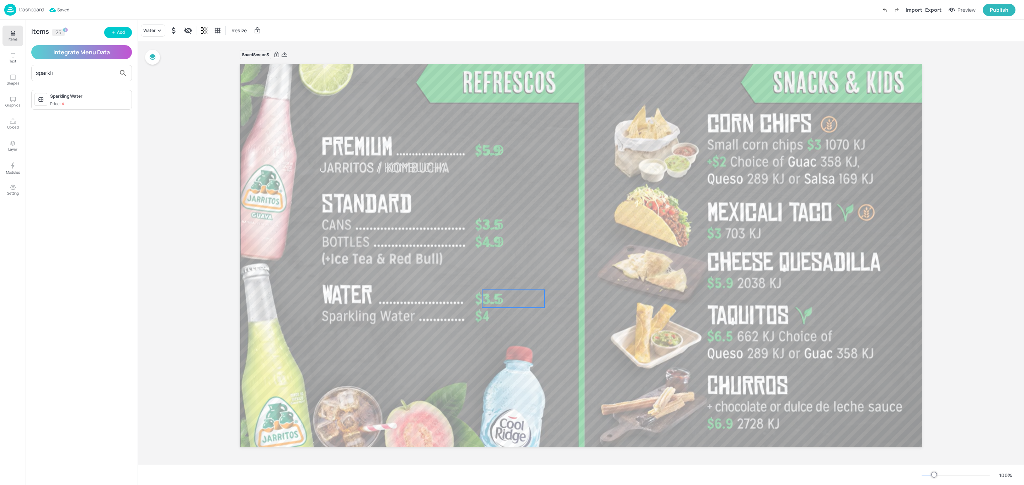
type input "sparkli"
click at [79, 97] on div "Sparkling Water" at bounding box center [89, 96] width 79 height 6
click at [80, 100] on p "4" at bounding box center [79, 93] width 85 height 24
drag, startPoint x: 521, startPoint y: 150, endPoint x: 521, endPoint y: 315, distance: 165.3
click at [521, 315] on p "4" at bounding box center [513, 317] width 62 height 18
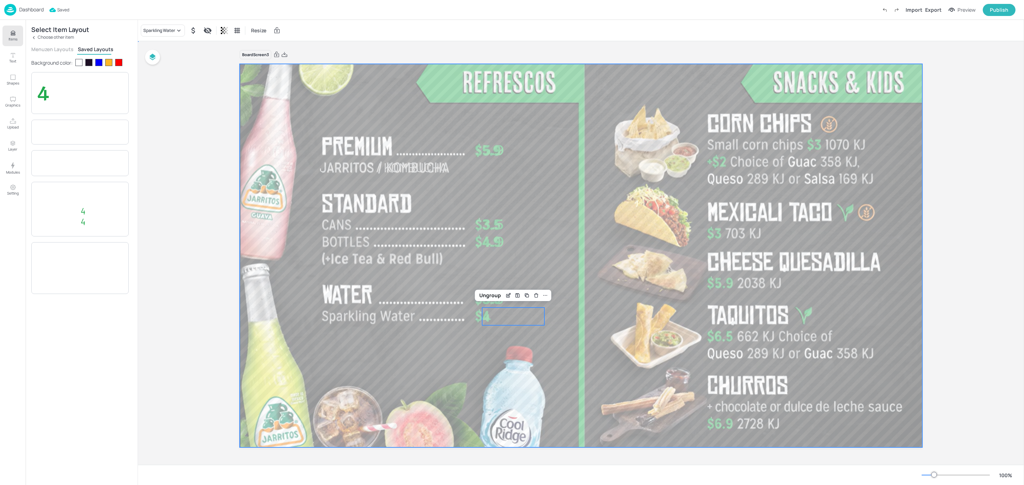
click at [433, 360] on div at bounding box center [581, 255] width 682 height 385
click at [41, 36] on p "Choose other item" at bounding box center [56, 37] width 36 height 5
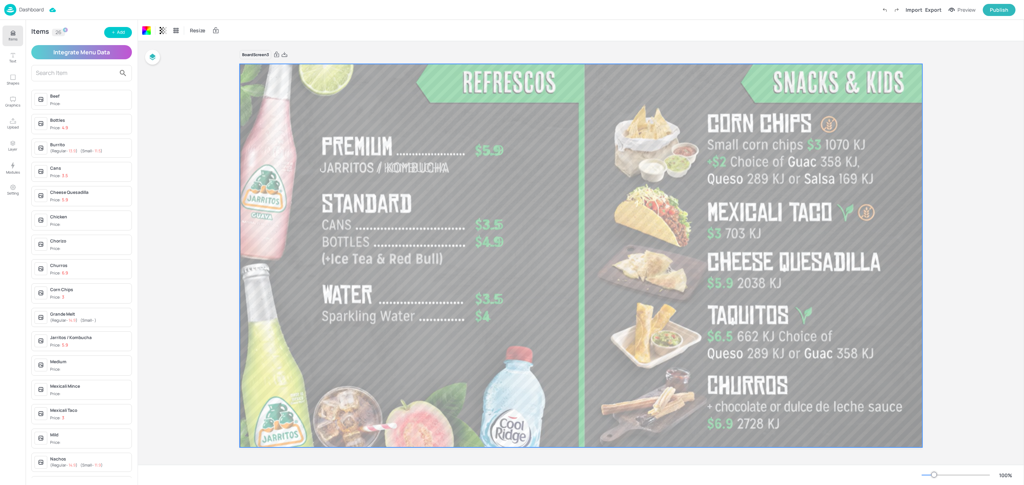
click at [78, 71] on input "text" at bounding box center [76, 73] width 80 height 11
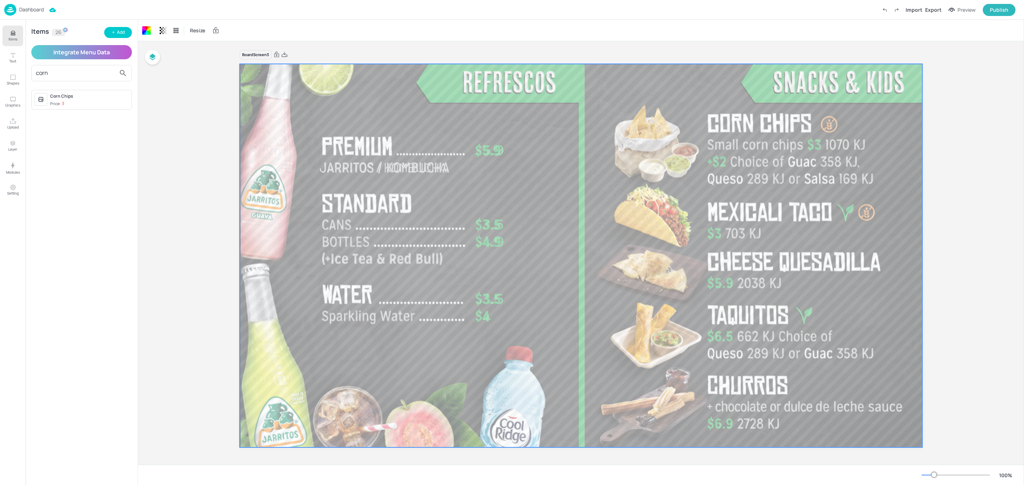
type input "corn"
click at [87, 98] on div "Corn Chips" at bounding box center [89, 96] width 79 height 6
click at [63, 47] on button "Menuzen Layouts" at bounding box center [52, 49] width 42 height 7
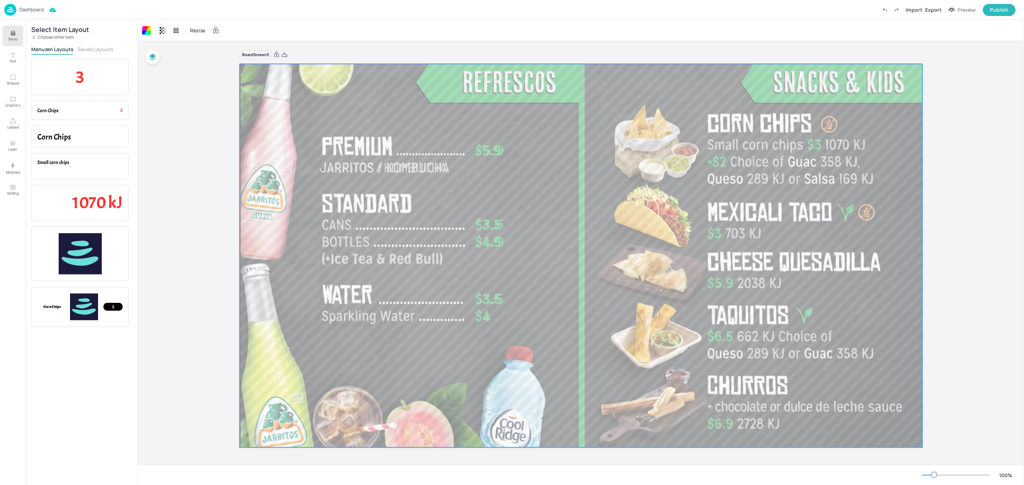
click at [93, 47] on button "Saved Layouts" at bounding box center [96, 49] width 36 height 7
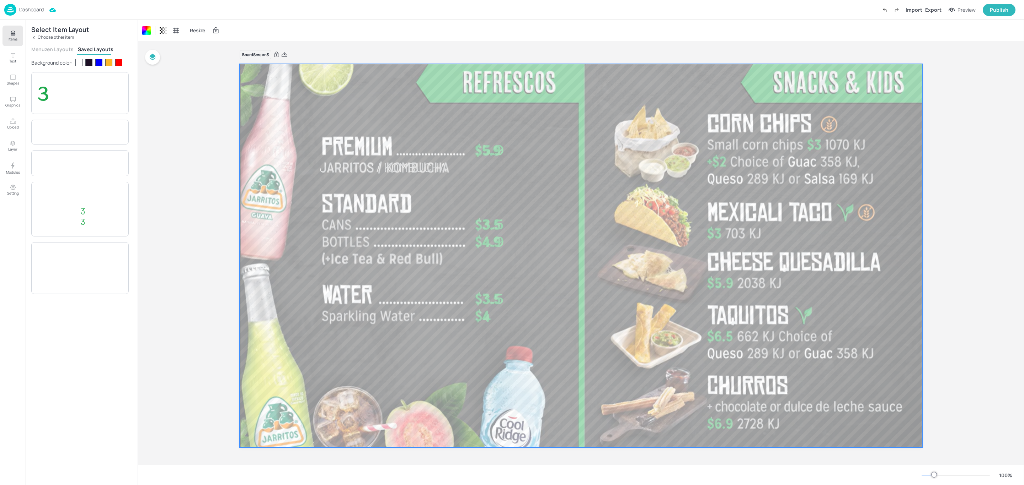
click at [90, 61] on div at bounding box center [88, 62] width 7 height 7
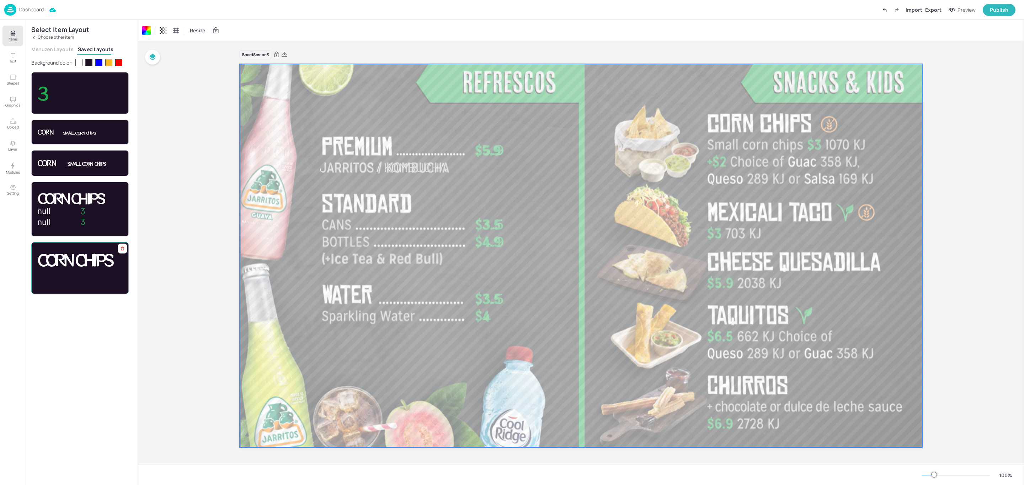
click at [91, 281] on div "Corn Chips" at bounding box center [79, 268] width 85 height 34
drag, startPoint x: 615, startPoint y: 124, endPoint x: 775, endPoint y: 122, distance: 160.0
click at [775, 122] on span "Corn Chips" at bounding box center [762, 121] width 108 height 32
click at [770, 129] on span "Corn Chips" at bounding box center [761, 121] width 108 height 32
drag, startPoint x: 769, startPoint y: 129, endPoint x: 766, endPoint y: 214, distance: 85.3
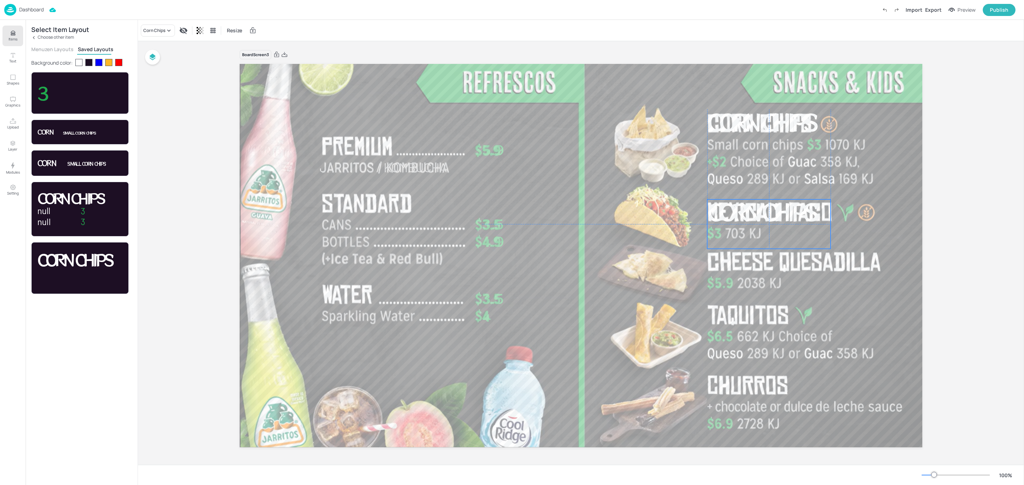
click at [766, 214] on span "Corn Chips" at bounding box center [761, 211] width 108 height 32
drag, startPoint x: 783, startPoint y: 125, endPoint x: 779, endPoint y: 174, distance: 48.8
click at [779, 174] on span "Corn Chips" at bounding box center [757, 171] width 108 height 32
click at [43, 35] on p "Choose other item" at bounding box center [56, 37] width 36 height 5
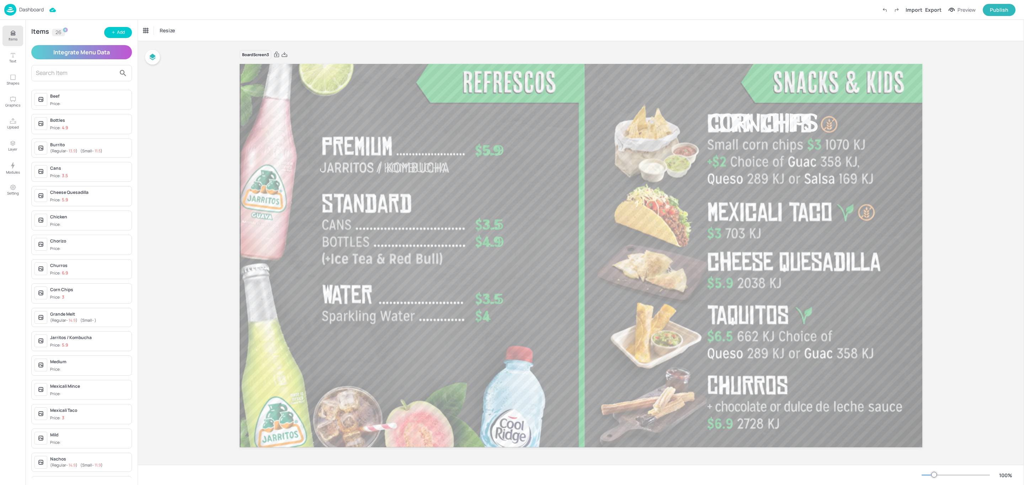
click at [49, 73] on input "text" at bounding box center [76, 73] width 80 height 11
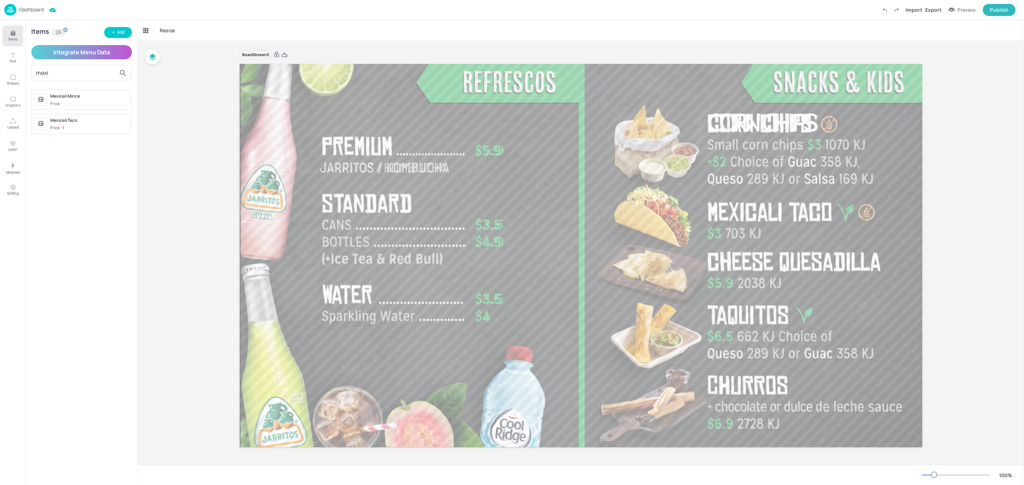
type input "mexi"
click at [104, 125] on div "Mexicali Taco Price: 3" at bounding box center [89, 124] width 79 height 14
click at [91, 61] on div at bounding box center [88, 62] width 7 height 7
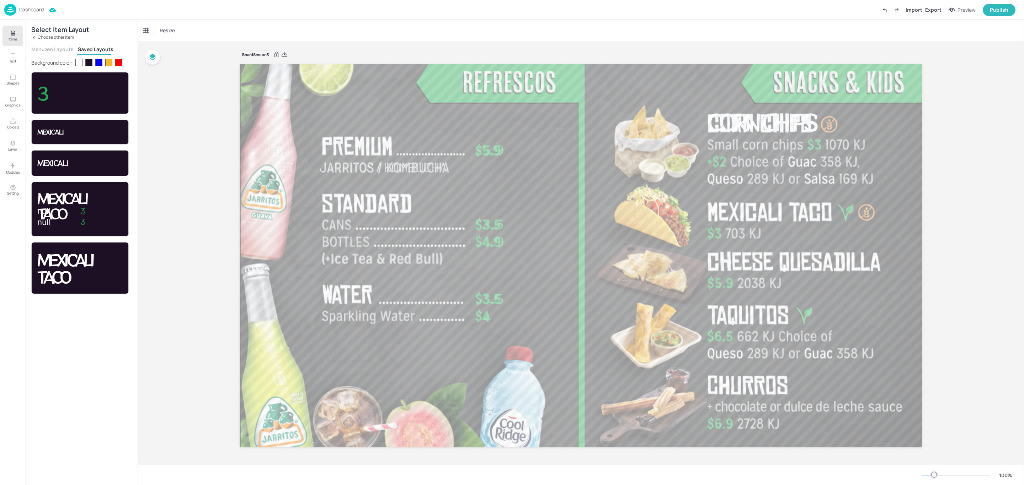
drag, startPoint x: 103, startPoint y: 279, endPoint x: 193, endPoint y: 263, distance: 91.7
click at [103, 278] on p "Mexicali Taco" at bounding box center [79, 268] width 85 height 34
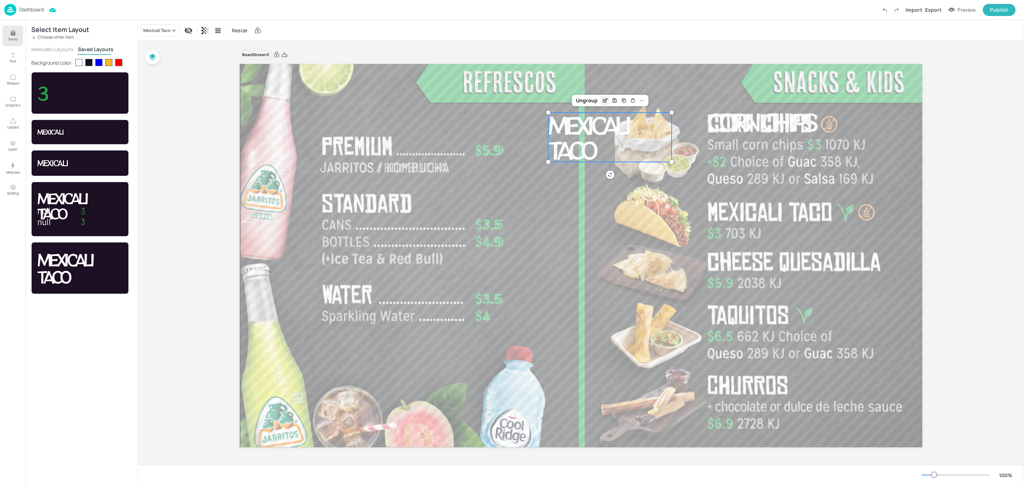
click at [593, 100] on div "Ungroup" at bounding box center [586, 100] width 27 height 9
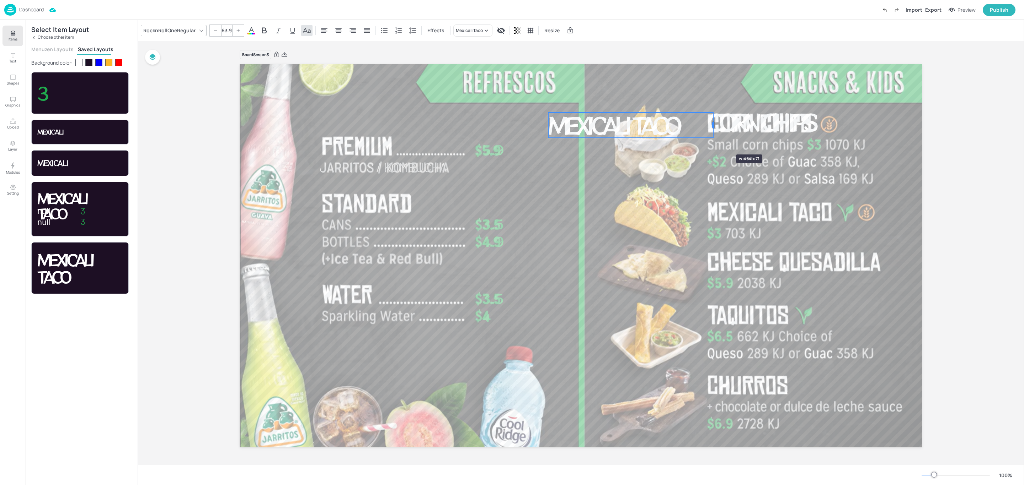
drag, startPoint x: 673, startPoint y: 134, endPoint x: 714, endPoint y: 142, distance: 42.2
click at [714, 142] on div "Jarritos / Kombucha 5.9 3.5 4.9 3.5 4 Corn Chips Mexicali Taco" at bounding box center [581, 256] width 682 height 384
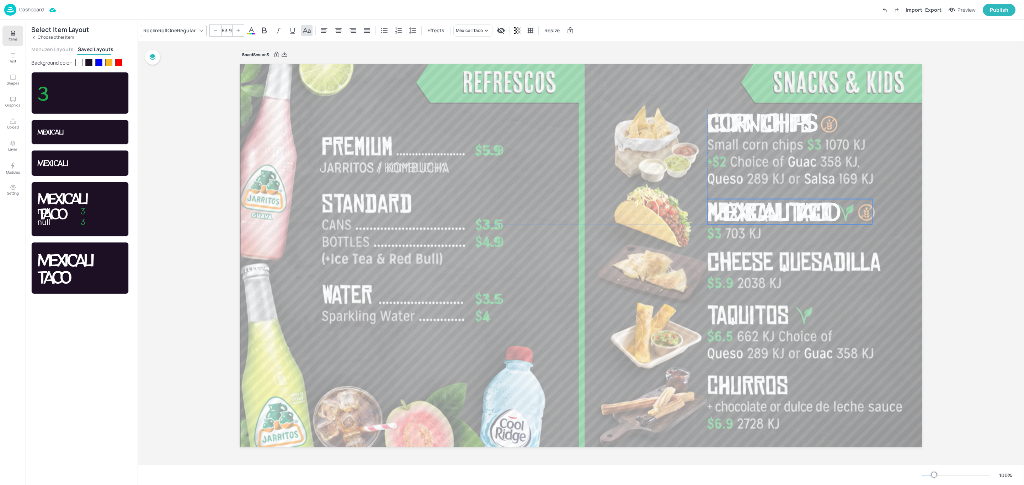
drag, startPoint x: 659, startPoint y: 123, endPoint x: 818, endPoint y: 208, distance: 180.5
click at [818, 208] on span "Mexicali Taco" at bounding box center [772, 211] width 130 height 32
click at [487, 245] on span "4.9" at bounding box center [493, 241] width 22 height 18
click at [12, 194] on p "Setting" at bounding box center [13, 193] width 12 height 5
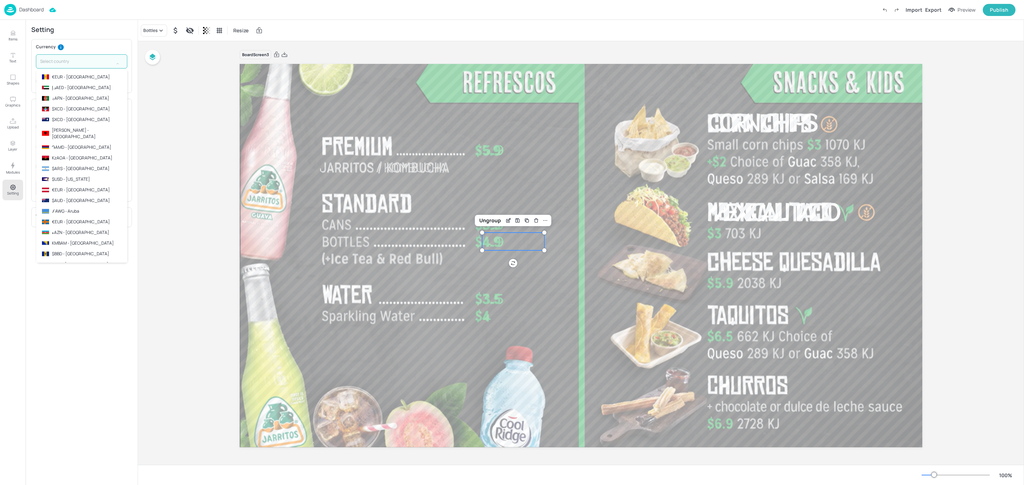
click at [87, 61] on input "text" at bounding box center [74, 61] width 77 height 14
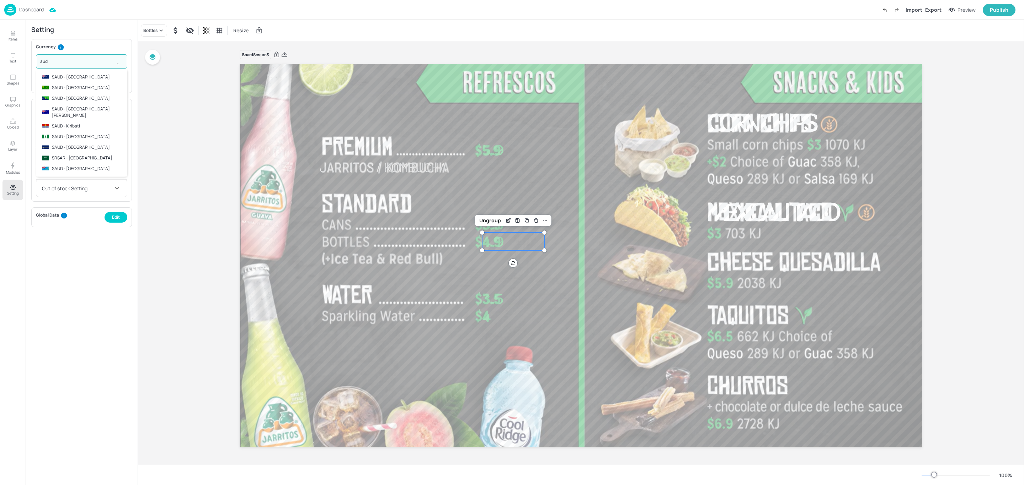
click at [91, 76] on li "$AUD - [GEOGRAPHIC_DATA]" at bounding box center [81, 77] width 91 height 11
type input "$AUD - [GEOGRAPHIC_DATA]"
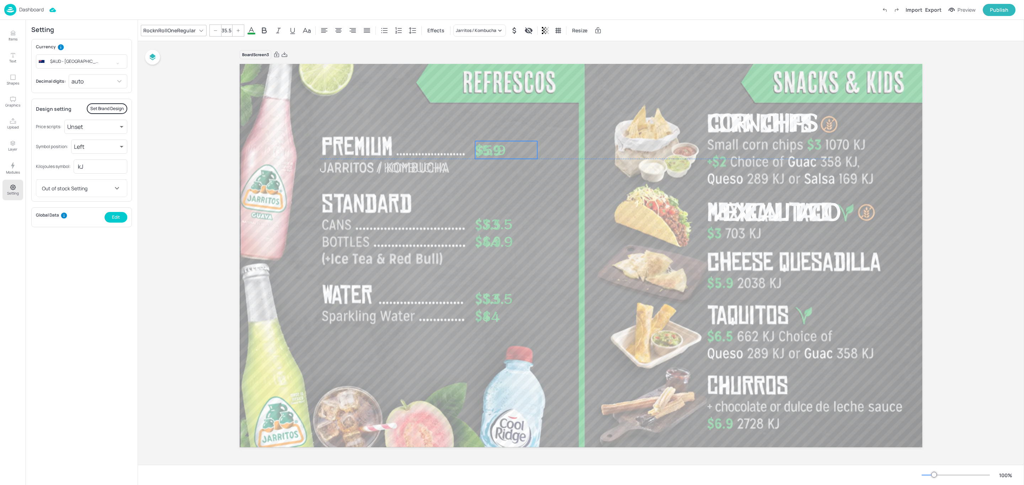
drag, startPoint x: 492, startPoint y: 154, endPoint x: 484, endPoint y: 154, distance: 7.1
click at [484, 154] on span "$5.9" at bounding box center [490, 150] width 31 height 18
drag, startPoint x: 495, startPoint y: 226, endPoint x: 488, endPoint y: 226, distance: 7.5
click at [488, 226] on span "$3.5" at bounding box center [490, 224] width 31 height 18
drag, startPoint x: 496, startPoint y: 238, endPoint x: 489, endPoint y: 237, distance: 6.4
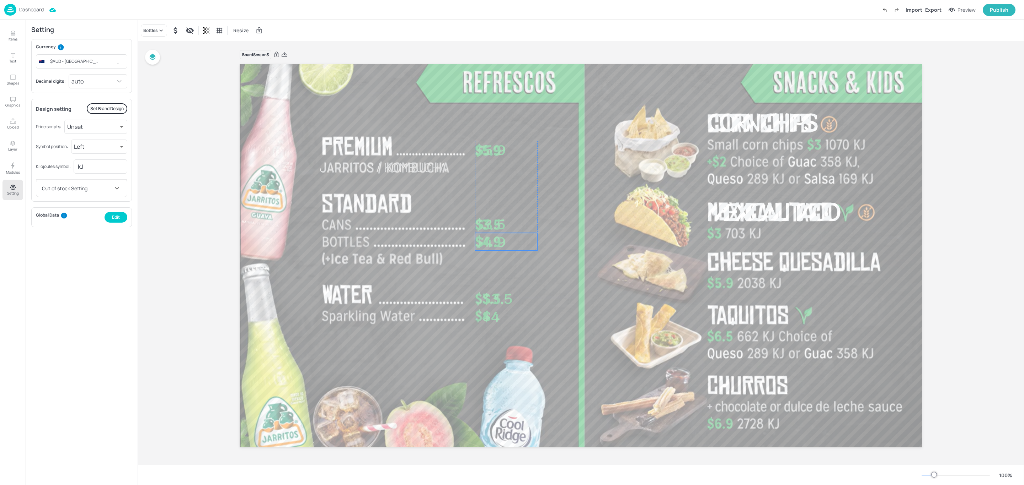
click at [489, 237] on span "$4.9" at bounding box center [490, 242] width 31 height 18
drag, startPoint x: 490, startPoint y: 296, endPoint x: 484, endPoint y: 296, distance: 5.7
click at [484, 296] on span "$3.5" at bounding box center [490, 299] width 31 height 18
drag, startPoint x: 485, startPoint y: 319, endPoint x: 479, endPoint y: 317, distance: 6.3
click at [479, 317] on span "$4" at bounding box center [484, 315] width 18 height 18
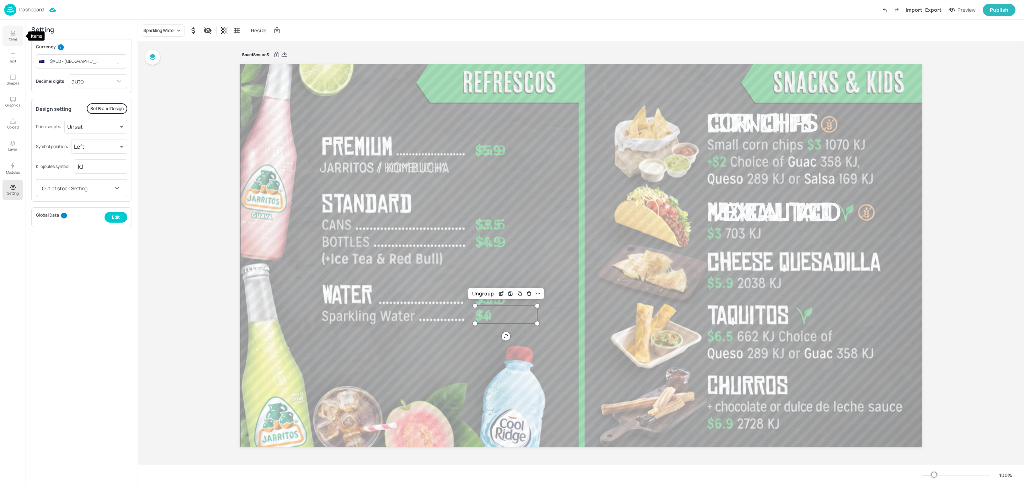
click at [12, 37] on p "Items" at bounding box center [13, 39] width 9 height 5
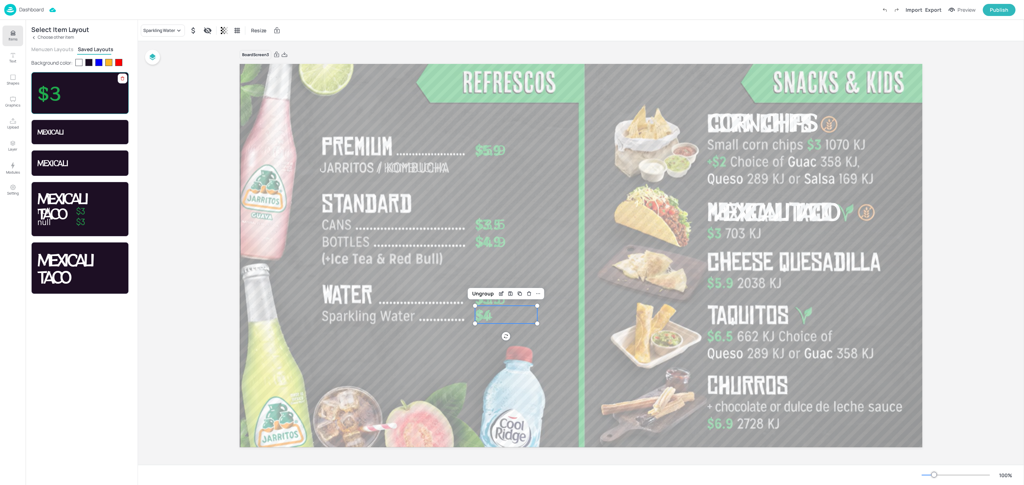
click at [61, 100] on p "$3" at bounding box center [79, 93] width 85 height 24
drag, startPoint x: 528, startPoint y: 150, endPoint x: 850, endPoint y: 145, distance: 322.4
click at [850, 145] on p "$3" at bounding box center [835, 146] width 62 height 18
drag, startPoint x: 793, startPoint y: 189, endPoint x: 720, endPoint y: 235, distance: 86.4
click at [720, 235] on span "$3" at bounding box center [716, 233] width 18 height 18
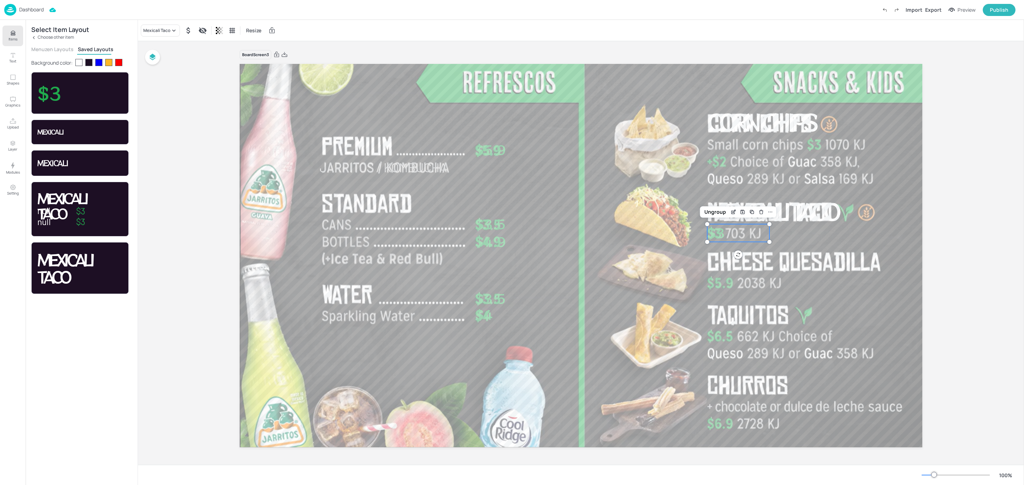
click at [41, 39] on p "Choose other item" at bounding box center [56, 37] width 36 height 5
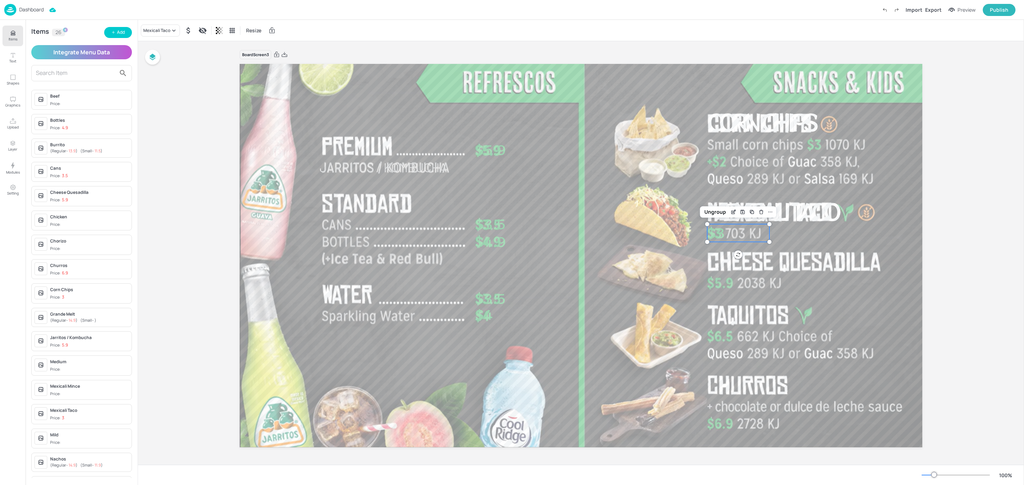
click at [55, 76] on input "text" at bounding box center [76, 73] width 80 height 11
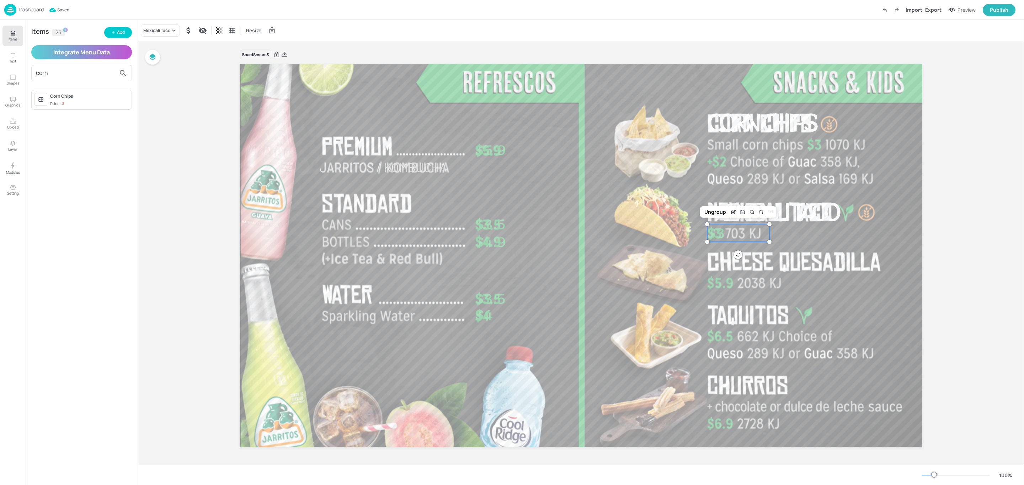
type input "corn"
click at [68, 101] on div "Corn Chips Price: 3" at bounding box center [89, 100] width 79 height 14
click at [93, 104] on p "$3" at bounding box center [79, 93] width 85 height 24
drag, startPoint x: 514, startPoint y: 151, endPoint x: 837, endPoint y: 146, distance: 322.8
click at [837, 146] on p "$3" at bounding box center [836, 143] width 62 height 18
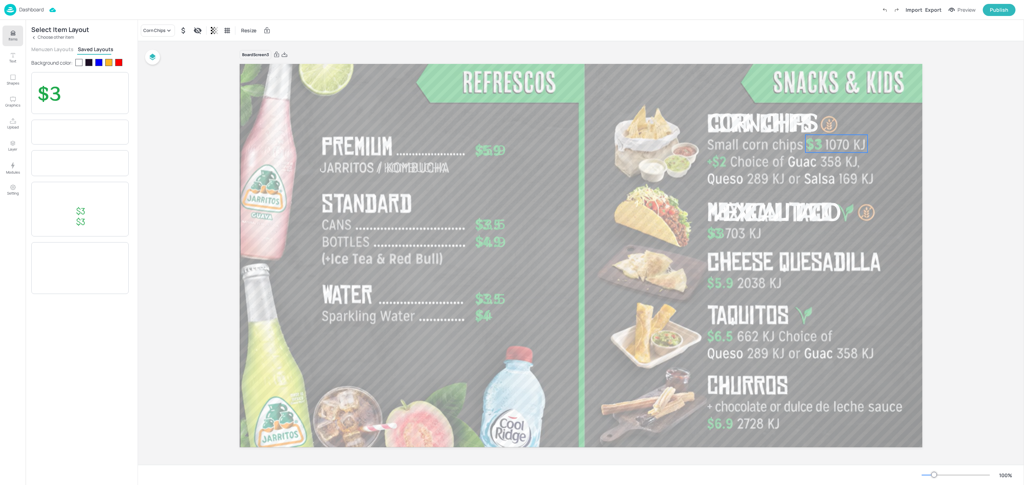
click at [47, 37] on p "Choose other item" at bounding box center [56, 37] width 36 height 5
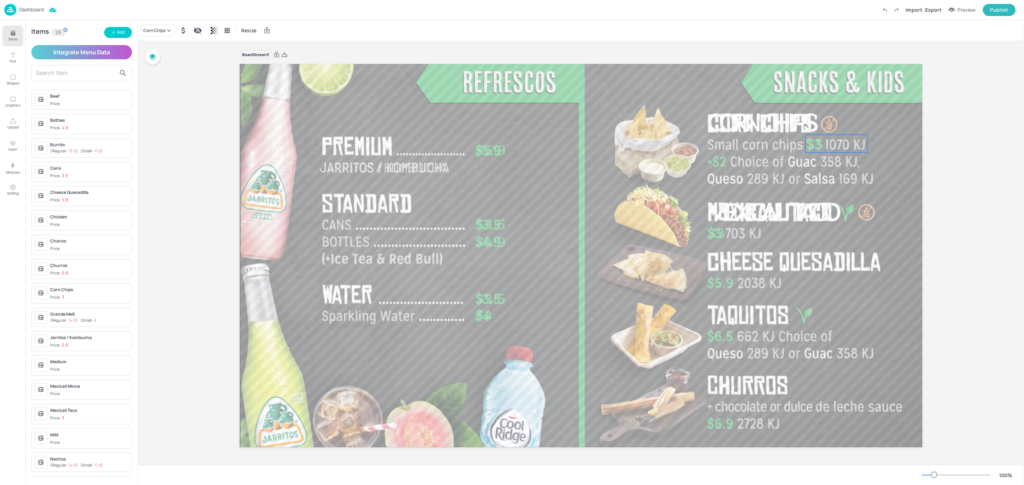
click at [53, 74] on input "text" at bounding box center [76, 73] width 80 height 11
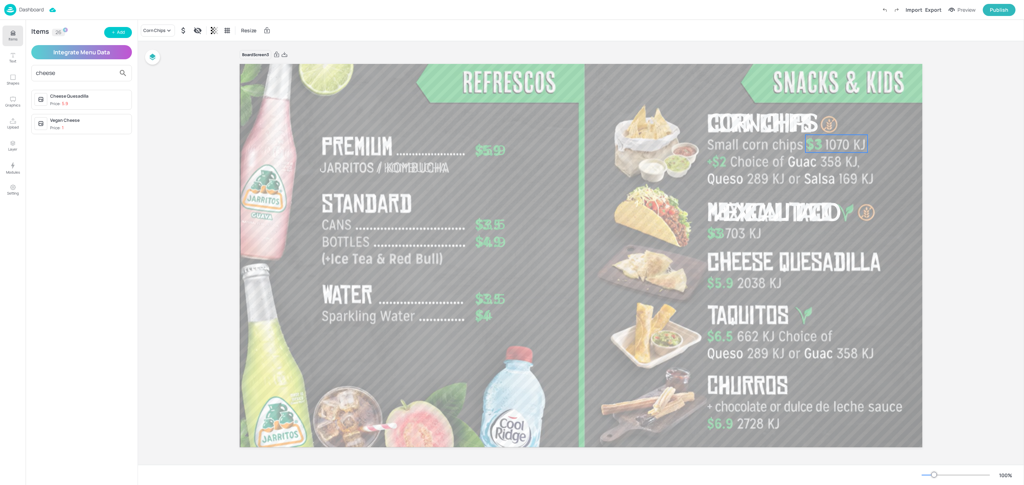
type input "cheese"
click at [84, 103] on span "Price: 5.9" at bounding box center [89, 104] width 79 height 6
click at [79, 92] on p "$5.9" at bounding box center [79, 93] width 85 height 24
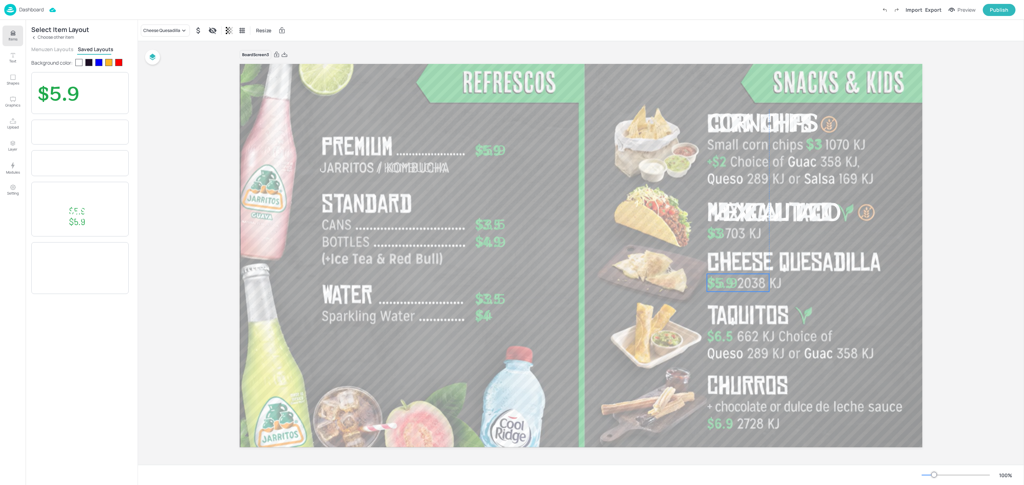
drag, startPoint x: 520, startPoint y: 147, endPoint x: 744, endPoint y: 280, distance: 259.8
click at [744, 280] on p "$5.9" at bounding box center [738, 283] width 62 height 18
click at [91, 62] on div at bounding box center [88, 62] width 7 height 7
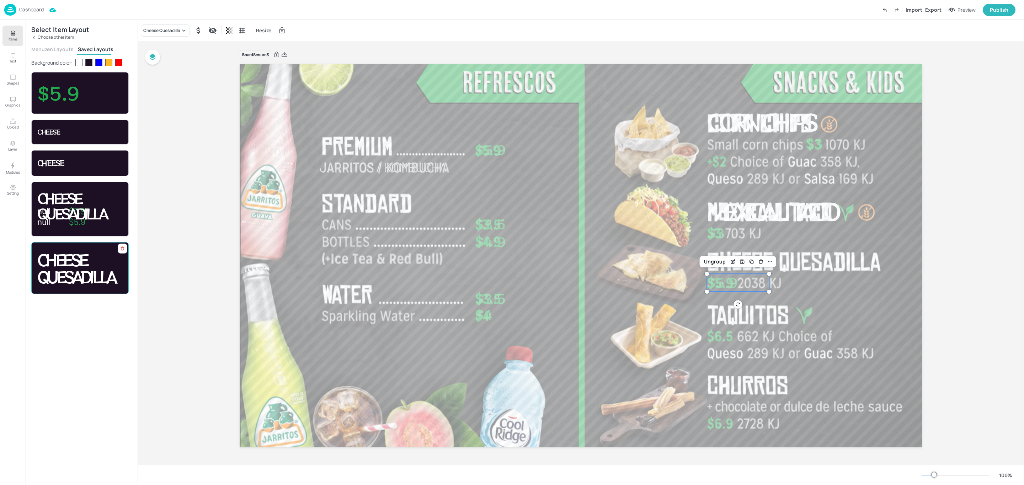
click at [97, 287] on div "Cheese Quesadilla" at bounding box center [79, 268] width 97 height 52
drag, startPoint x: 603, startPoint y: 139, endPoint x: 762, endPoint y: 274, distance: 209.3
click at [762, 274] on span "Cheese Quesadilla" at bounding box center [763, 274] width 112 height 57
click at [751, 237] on div "Ungroup" at bounding box center [745, 237] width 27 height 9
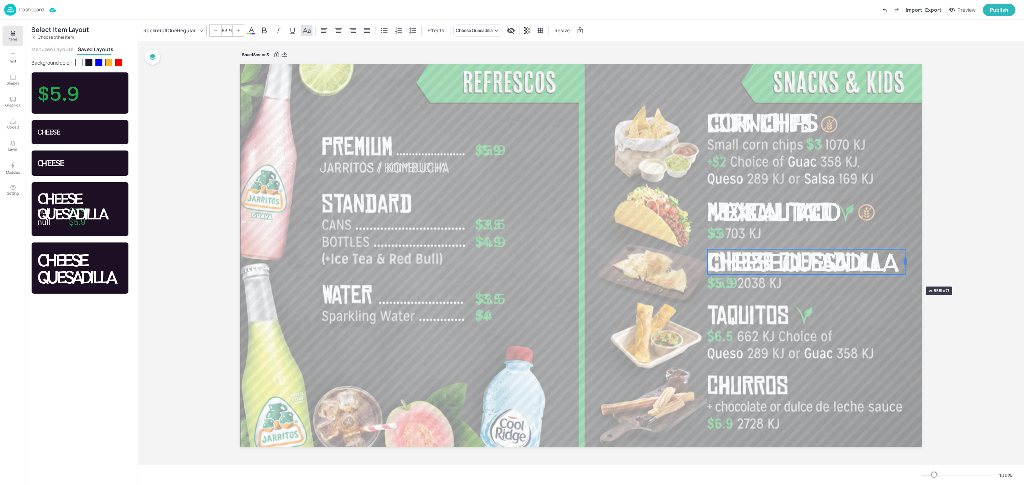
drag, startPoint x: 832, startPoint y: 274, endPoint x: 904, endPoint y: 274, distance: 72.1
click at [904, 274] on div "Jarritos / Kombucha $5.9 $3.5 $4.9 $3.5 $4 Corn Chips Mexicali Taco $3 $3 $5.9 …" at bounding box center [581, 256] width 682 height 384
click at [734, 285] on span "$5.9" at bounding box center [722, 283] width 31 height 18
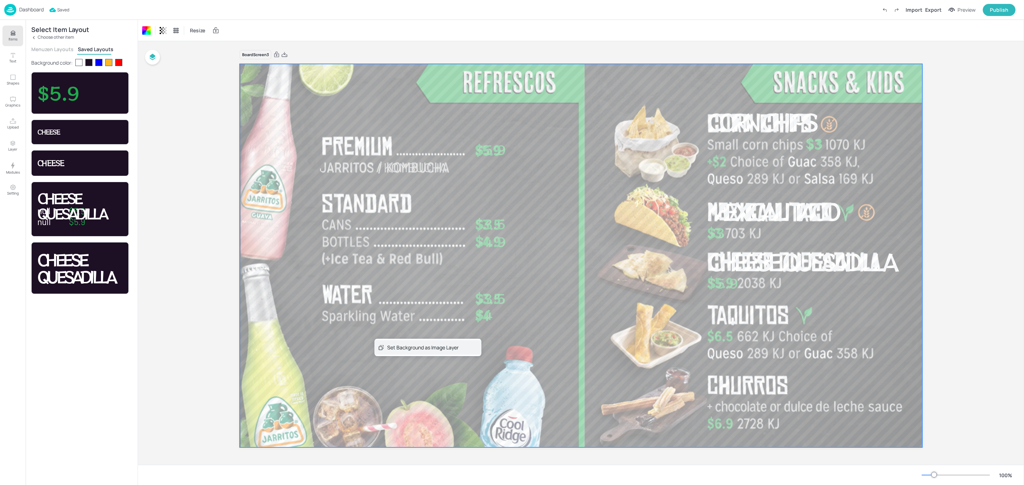
click at [419, 344] on div "Set Background as Image Layer" at bounding box center [422, 347] width 71 height 7
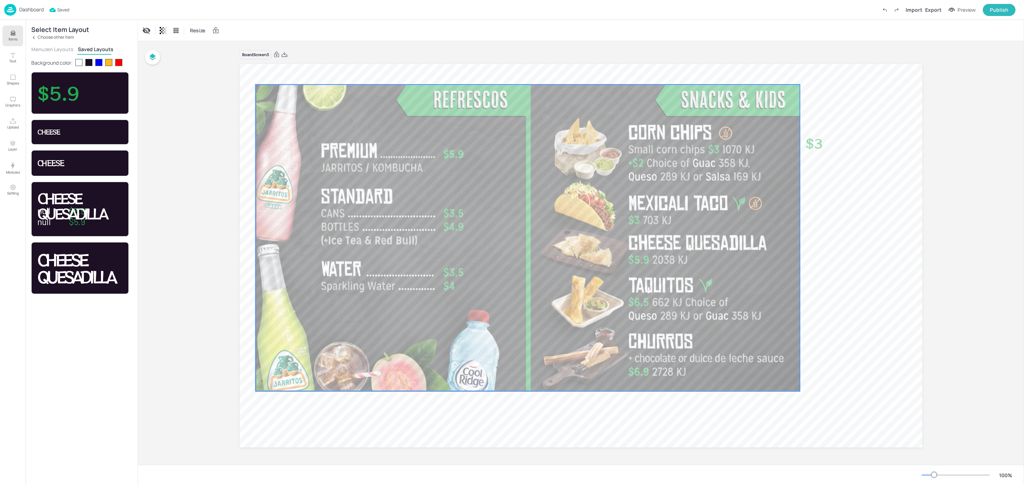
drag, startPoint x: 451, startPoint y: 326, endPoint x: 398, endPoint y: 308, distance: 56.2
click at [398, 308] on div at bounding box center [528, 238] width 544 height 307
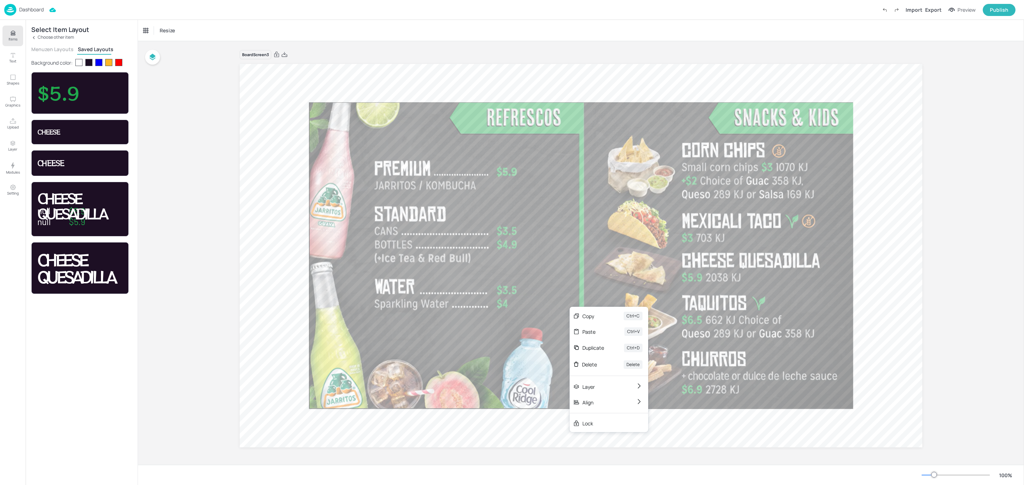
click at [17, 4] on div "Dashboard" at bounding box center [23, 10] width 39 height 12
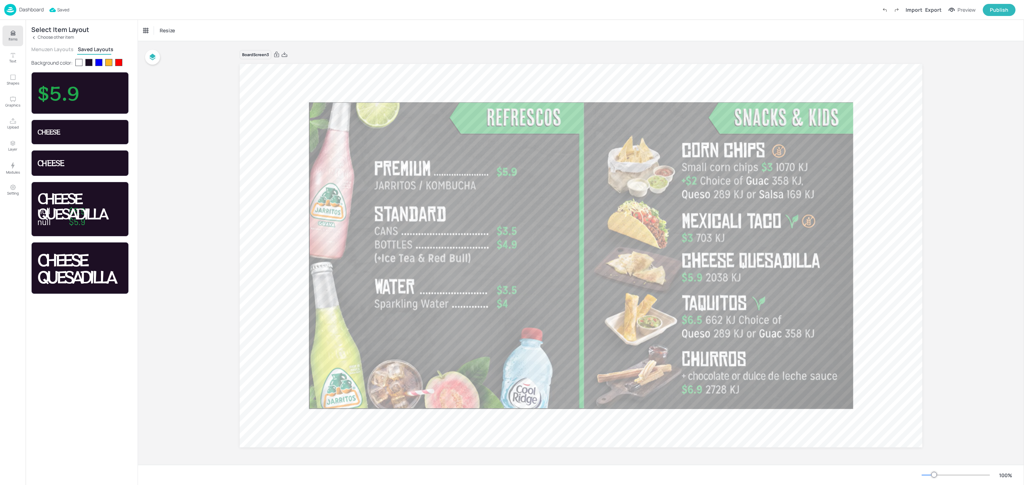
click at [32, 10] on p "Dashboard" at bounding box center [31, 9] width 25 height 5
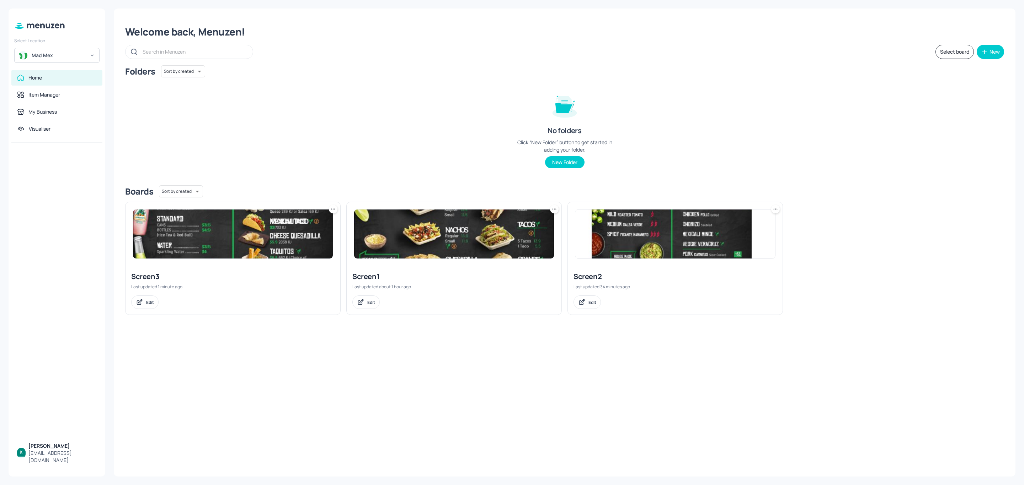
click at [417, 274] on div "Screen1" at bounding box center [453, 277] width 203 height 10
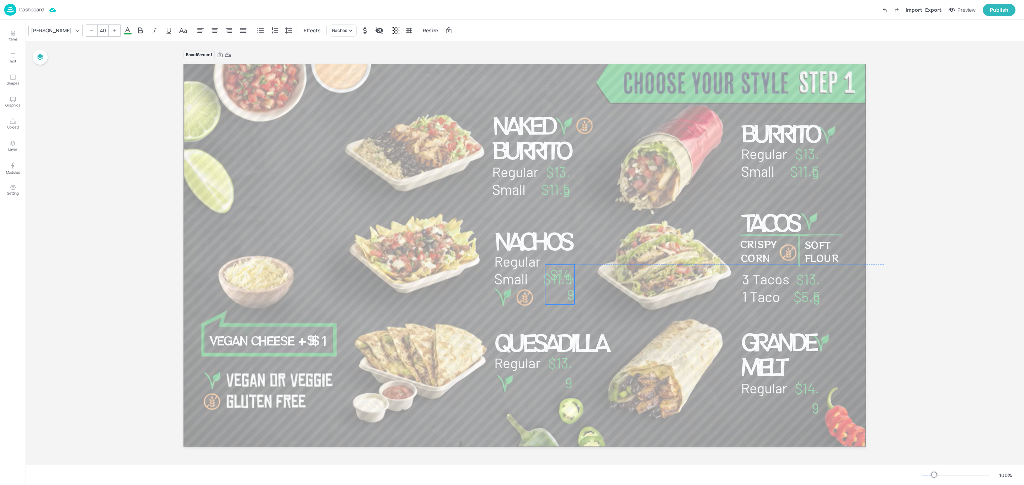
drag, startPoint x: 568, startPoint y: 287, endPoint x: 570, endPoint y: 300, distance: 12.6
click at [570, 300] on span "$14.9" at bounding box center [562, 284] width 25 height 37
click at [568, 385] on span "$13.9" at bounding box center [560, 373] width 24 height 37
click at [605, 401] on div at bounding box center [524, 256] width 683 height 384
click at [554, 197] on span "$11.5" at bounding box center [555, 189] width 29 height 17
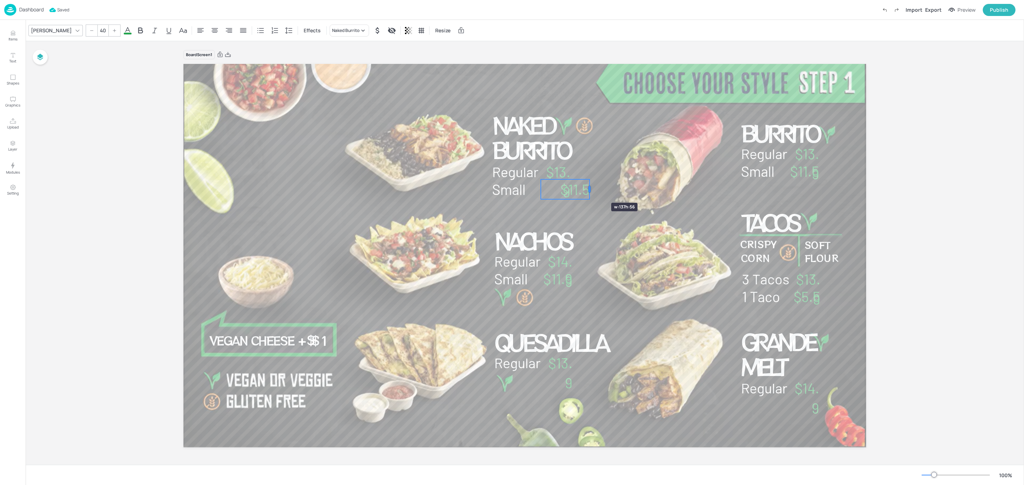
drag, startPoint x: 570, startPoint y: 189, endPoint x: 592, endPoint y: 192, distance: 21.5
click at [591, 190] on div at bounding box center [589, 189] width 6 height 20
drag, startPoint x: 579, startPoint y: 191, endPoint x: 591, endPoint y: 236, distance: 46.3
click at [591, 64] on div "Naked Burrito Regular $13.9 Small $11.5 $11.9 Small $14.9 Regular Nachos $13.9 …" at bounding box center [524, 64] width 682 height 0
type input "40"
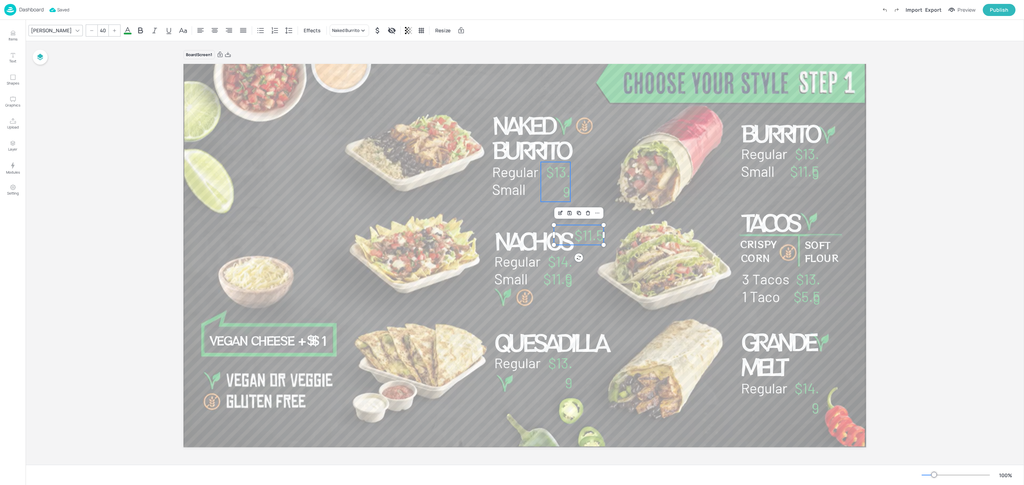
click at [565, 191] on span "$13.9" at bounding box center [558, 181] width 24 height 37
drag, startPoint x: 569, startPoint y: 182, endPoint x: 575, endPoint y: 182, distance: 6.4
click at [575, 182] on div "Naked Burrito Regular $13.9 Small $11.5 $11.9 Small $14.9 Regular Nachos $13.9 …" at bounding box center [524, 256] width 682 height 384
click at [568, 172] on div "Naked Burrito Regular $13.9 Small $11.5 $11.9 Small $14.9 Regular Nachos $13.9 …" at bounding box center [524, 256] width 682 height 384
drag, startPoint x: 570, startPoint y: 181, endPoint x: 575, endPoint y: 181, distance: 4.3
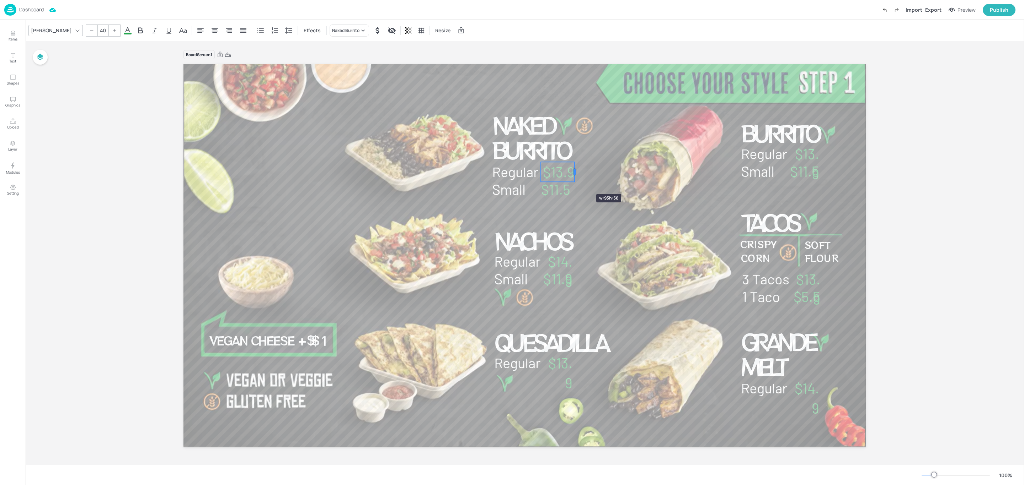
click at [575, 181] on div "Naked Burrito Regular $13.9 Small $11.5 $11.9 Small $14.9 Regular Nachos $13.9 …" at bounding box center [524, 256] width 682 height 384
click at [636, 275] on div at bounding box center [524, 256] width 683 height 384
click at [569, 374] on span "$13.9" at bounding box center [560, 373] width 24 height 37
click at [535, 321] on div "Ungroup" at bounding box center [540, 317] width 27 height 9
click at [480, 104] on div at bounding box center [524, 256] width 683 height 384
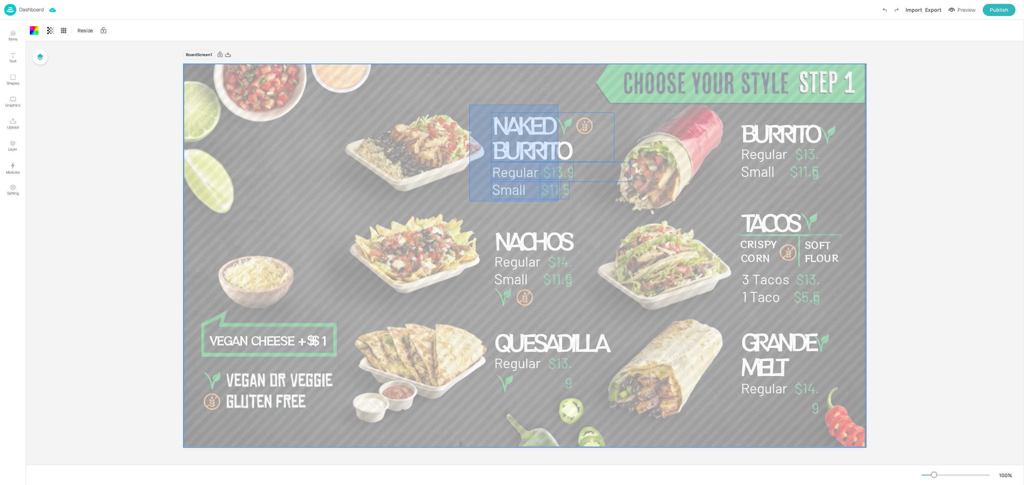
drag, startPoint x: 469, startPoint y: 105, endPoint x: 564, endPoint y: 200, distance: 135.0
click at [561, 200] on div at bounding box center [524, 256] width 683 height 384
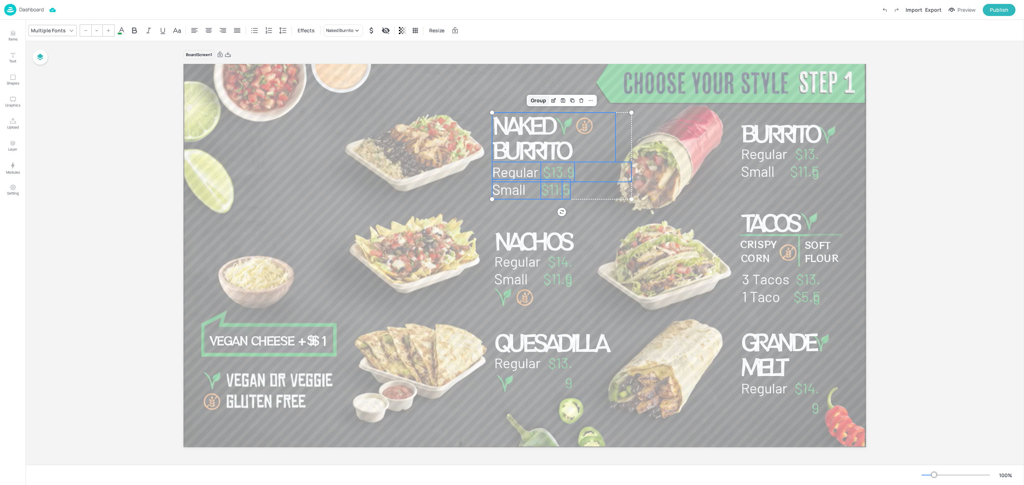
click at [530, 103] on div "Group" at bounding box center [538, 100] width 21 height 9
click at [482, 229] on div at bounding box center [524, 256] width 683 height 384
click at [565, 289] on span "$14.9" at bounding box center [560, 271] width 25 height 37
drag, startPoint x: 573, startPoint y: 270, endPoint x: 579, endPoint y: 269, distance: 6.5
click at [579, 269] on div at bounding box center [579, 262] width 6 height 20
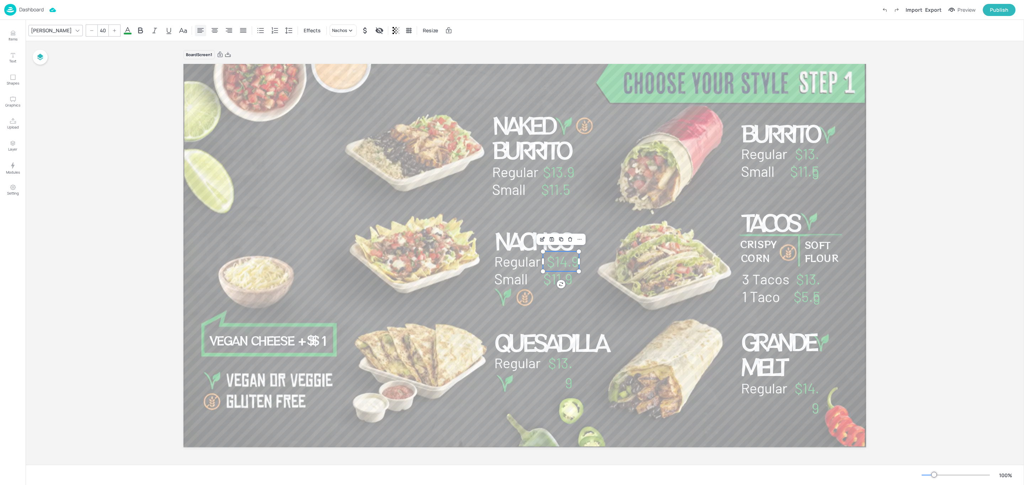
click at [196, 26] on icon at bounding box center [200, 30] width 9 height 9
click at [590, 307] on div at bounding box center [524, 256] width 683 height 384
click at [559, 264] on p "Regular" at bounding box center [563, 262] width 139 height 20
click at [615, 304] on div at bounding box center [524, 256] width 683 height 384
click at [608, 262] on p "Regular" at bounding box center [563, 262] width 139 height 20
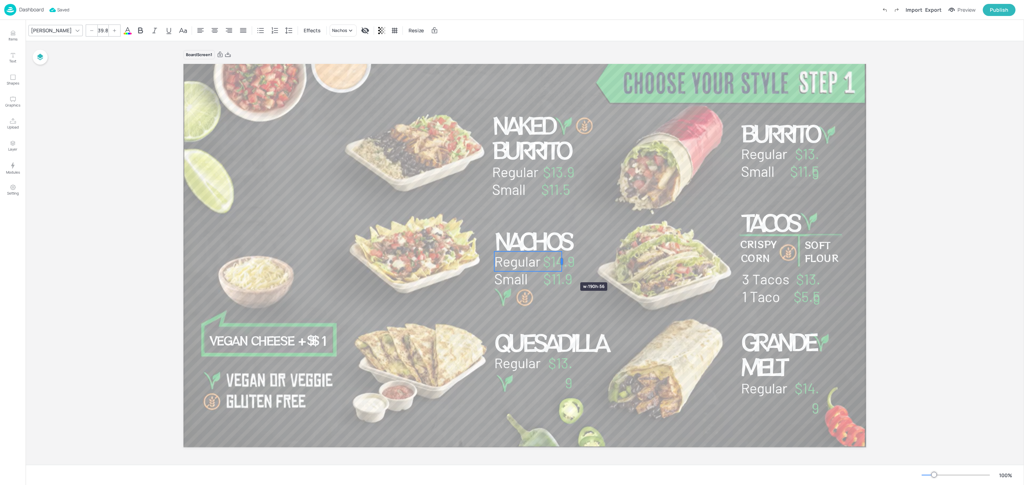
drag, startPoint x: 631, startPoint y: 262, endPoint x: 559, endPoint y: 270, distance: 72.3
click at [559, 270] on div "Naked Burrito Regular $13.9 Small $11.5 $11.9 Small $14.9 Regular Nachos $13.9 …" at bounding box center [524, 256] width 682 height 384
type input "40"
click at [572, 263] on span "$14.9" at bounding box center [559, 261] width 32 height 17
drag, startPoint x: 564, startPoint y: 264, endPoint x: 570, endPoint y: 263, distance: 6.1
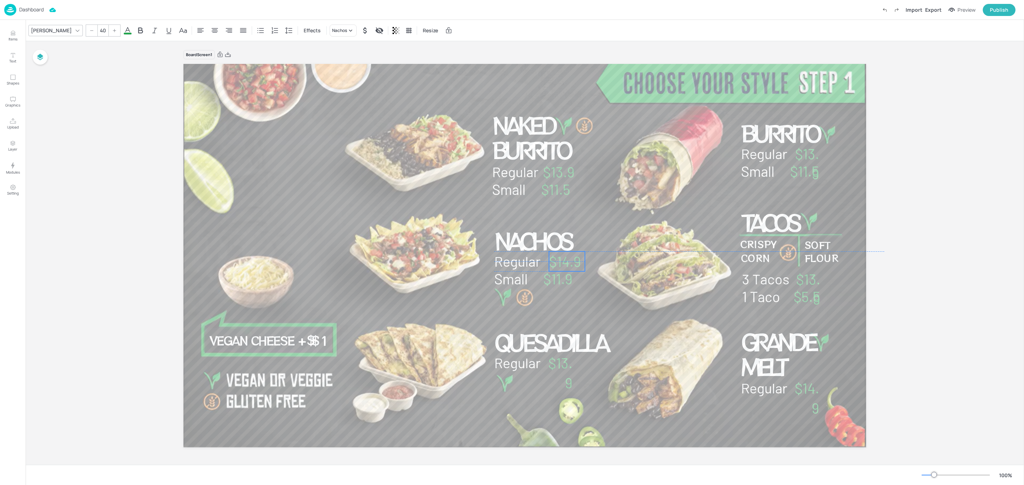
click at [570, 263] on span "$14.9" at bounding box center [565, 261] width 32 height 17
click at [593, 305] on div at bounding box center [524, 256] width 683 height 384
click at [569, 385] on div "Naked Burrito Regular $13.9 Small $11.5 $11.9 Small $14.9 Regular Nachos $13.9 …" at bounding box center [524, 256] width 682 height 384
drag, startPoint x: 572, startPoint y: 372, endPoint x: 579, endPoint y: 373, distance: 7.5
click at [579, 373] on div "Naked Burrito Regular $13.9 Small $11.5 $11.9 Small $14.9 Regular Nachos $13.9 …" at bounding box center [524, 256] width 682 height 384
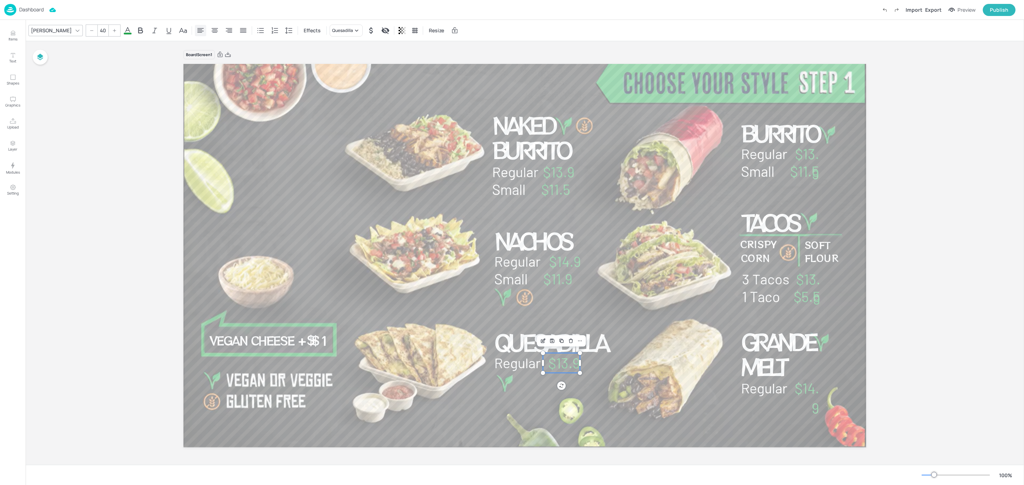
click at [197, 31] on icon at bounding box center [200, 30] width 6 height 5
drag, startPoint x: 564, startPoint y: 366, endPoint x: 573, endPoint y: 366, distance: 8.2
click at [573, 366] on p "Regular" at bounding box center [563, 363] width 139 height 20
click at [583, 392] on div at bounding box center [524, 256] width 683 height 384
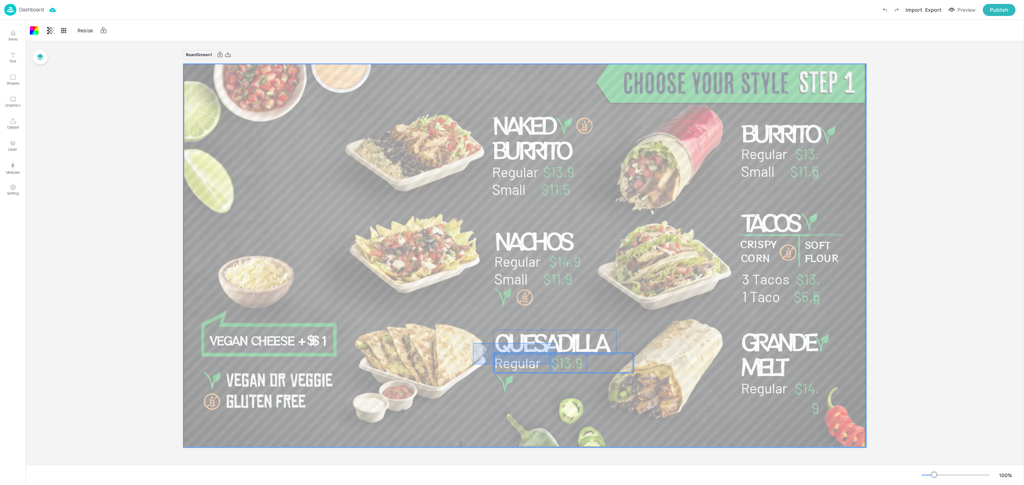
drag, startPoint x: 473, startPoint y: 343, endPoint x: 559, endPoint y: 366, distance: 89.3
click at [559, 64] on div "Naked Burrito Regular $13.9 Small $11.5 $11.9 Small $14.9 Regular Nachos $13.9 …" at bounding box center [524, 64] width 682 height 0
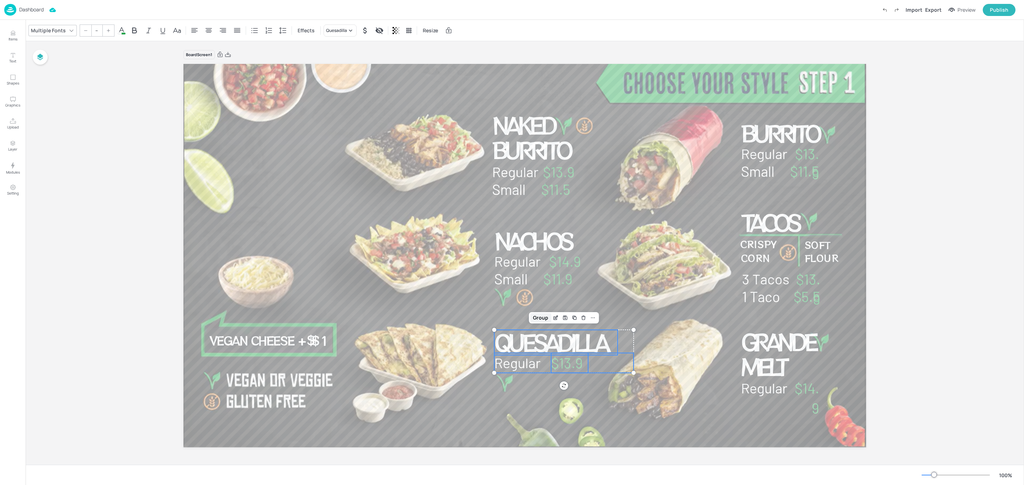
click at [536, 319] on div "Group" at bounding box center [540, 317] width 21 height 9
click at [449, 239] on div at bounding box center [524, 256] width 683 height 384
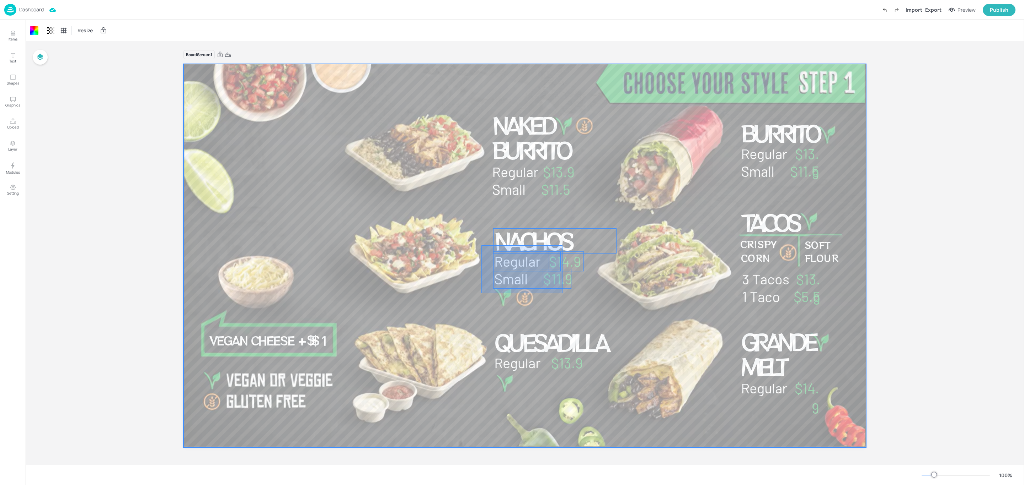
drag, startPoint x: 481, startPoint y: 246, endPoint x: 562, endPoint y: 294, distance: 94.2
click at [562, 294] on div at bounding box center [524, 256] width 683 height 384
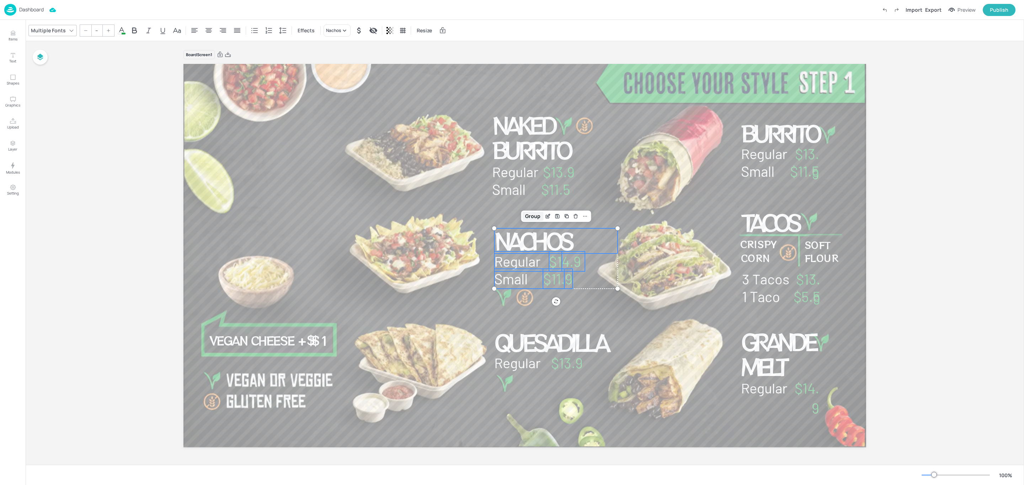
click at [533, 220] on div "Group" at bounding box center [532, 216] width 21 height 9
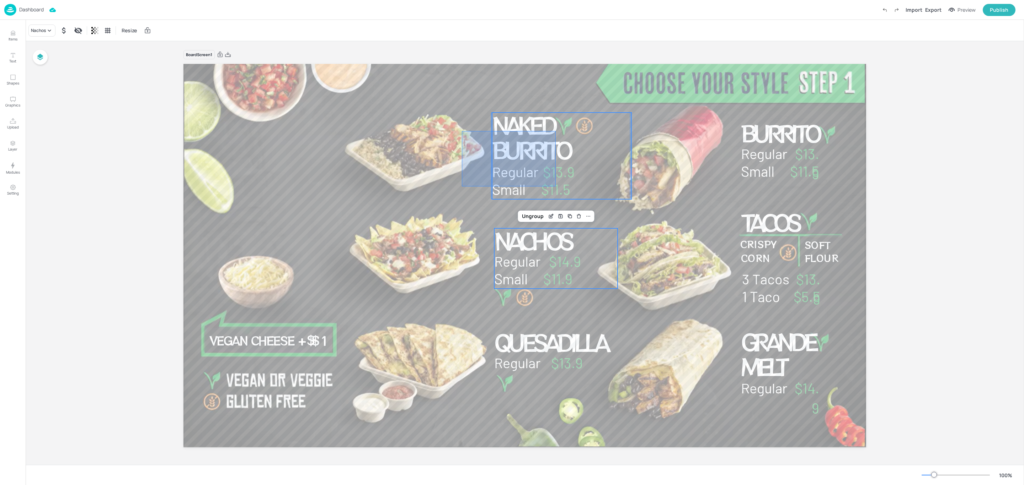
drag, startPoint x: 462, startPoint y: 131, endPoint x: 557, endPoint y: 188, distance: 110.8
click at [557, 64] on div "Naked Burrito Regular $13.9 Small $11.5 $11.9 Small $14.9 Regular Nachos $13.9 …" at bounding box center [524, 64] width 682 height 0
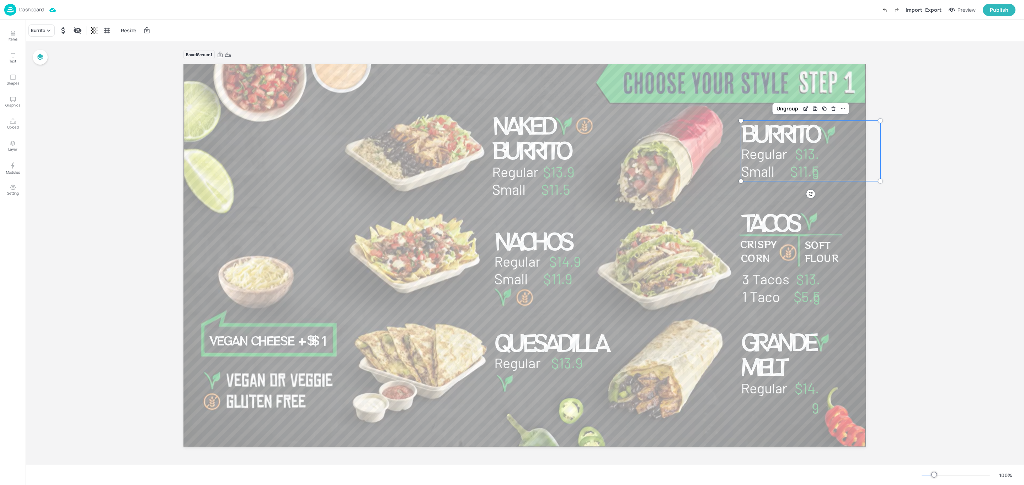
click at [817, 174] on span "$13.9" at bounding box center [807, 163] width 24 height 37
click at [777, 108] on div "Ungroup" at bounding box center [786, 108] width 27 height 9
drag, startPoint x: 915, startPoint y: 190, endPoint x: 894, endPoint y: 190, distance: 21.3
click at [912, 190] on div "Board Screen1 Naked Burrito Regular $13.9 Small $11.5 $11.9 Small $14.9 Regular…" at bounding box center [525, 253] width 998 height 424
click at [830, 205] on div at bounding box center [524, 256] width 683 height 384
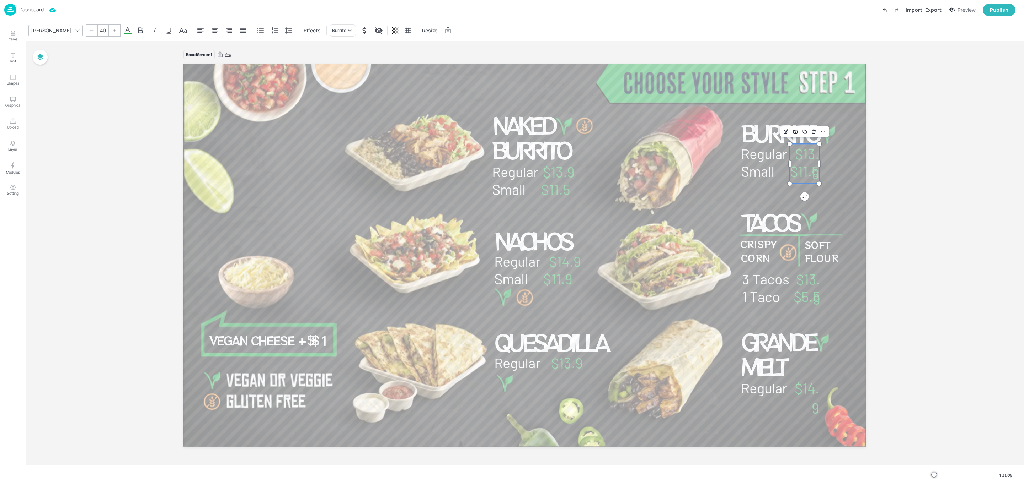
click at [812, 173] on span "$13.9" at bounding box center [807, 163] width 24 height 37
drag, startPoint x: 816, startPoint y: 163, endPoint x: 822, endPoint y: 163, distance: 6.4
click at [822, 163] on div "Naked Burrito Regular $13.9 Small $11.5 $11.9 Small $14.9 Regular Nachos $13.9 …" at bounding box center [524, 256] width 682 height 384
click at [724, 124] on div at bounding box center [524, 256] width 683 height 384
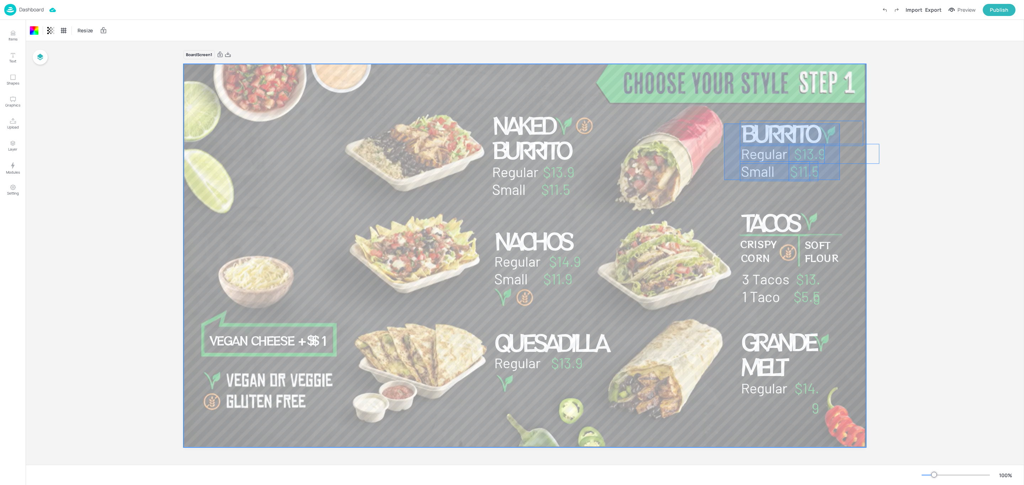
drag, startPoint x: 724, startPoint y: 124, endPoint x: 839, endPoint y: 181, distance: 128.4
click at [839, 181] on div at bounding box center [524, 256] width 683 height 384
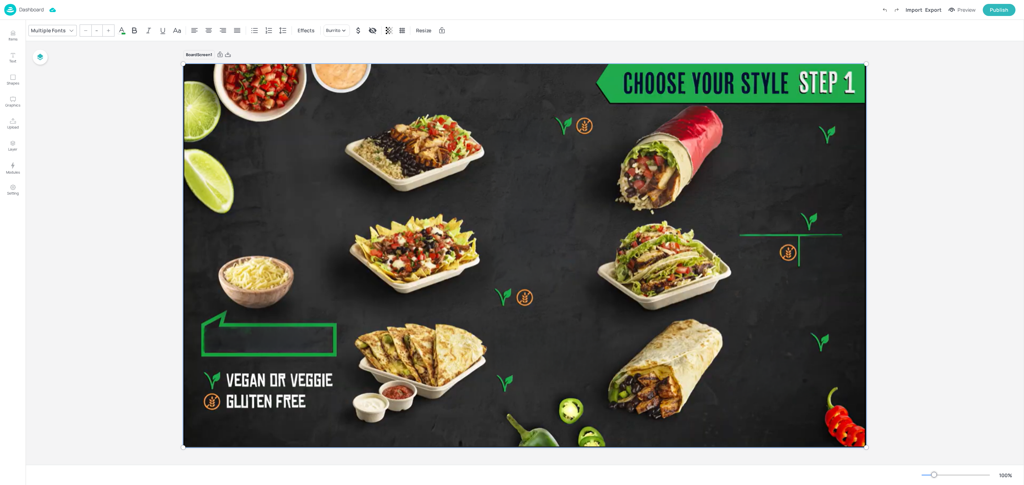
drag, startPoint x: 271, startPoint y: 176, endPoint x: 233, endPoint y: 296, distance: 125.3
click at [233, 296] on div at bounding box center [524, 256] width 691 height 392
drag, startPoint x: 318, startPoint y: 205, endPoint x: 313, endPoint y: 250, distance: 45.0
click at [313, 250] on div at bounding box center [524, 256] width 691 height 392
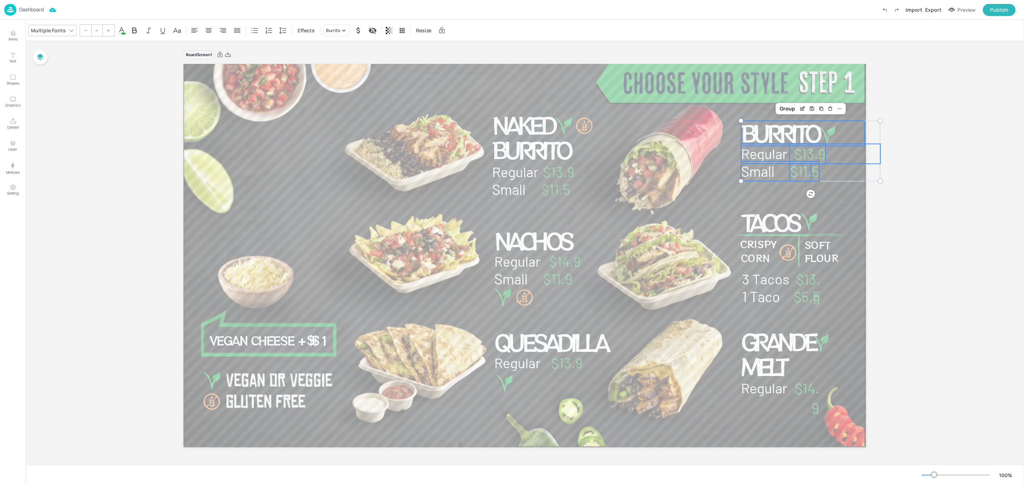
click at [88, 170] on div "Board Screen1 Naked Burrito Regular $13.9 Small $11.5 $11.9 Small $14.9 Regular…" at bounding box center [525, 253] width 998 height 424
click at [903, 224] on div "Board Screen1 Naked Burrito Regular $13.9 Small $11.5 $11.9 Small $14.9 Regular…" at bounding box center [525, 253] width 998 height 424
click at [810, 297] on p "$13.9" at bounding box center [804, 289] width 29 height 40
drag, startPoint x: 819, startPoint y: 289, endPoint x: 826, endPoint y: 289, distance: 7.1
click at [826, 289] on div "Naked Burrito Regular $13.9 Small $11.5 $11.9 Small $14.9 Regular Nachos $13.9 …" at bounding box center [524, 256] width 682 height 384
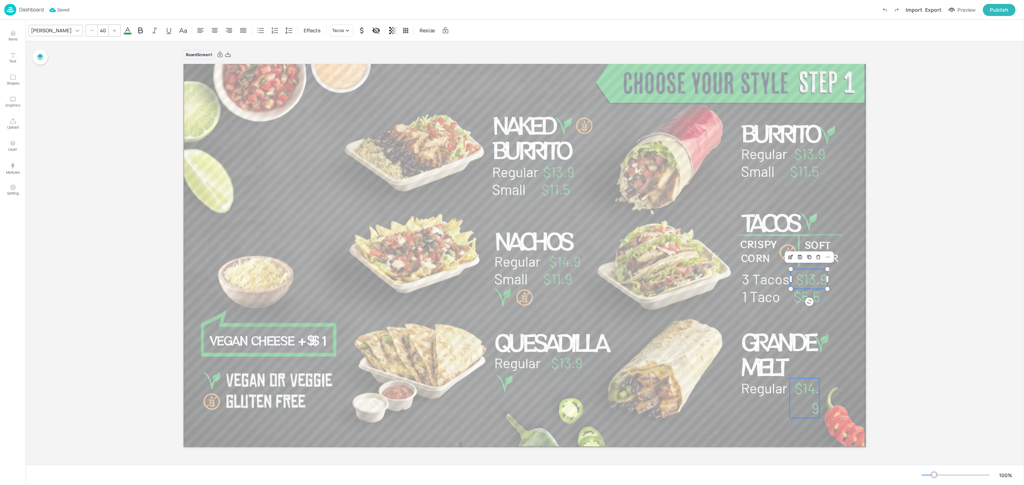
click at [811, 411] on span "$14.9" at bounding box center [806, 398] width 25 height 37
type input "40"
drag, startPoint x: 818, startPoint y: 396, endPoint x: 822, endPoint y: 395, distance: 4.7
click at [822, 395] on div at bounding box center [824, 389] width 6 height 20
click at [863, 313] on div at bounding box center [524, 256] width 683 height 384
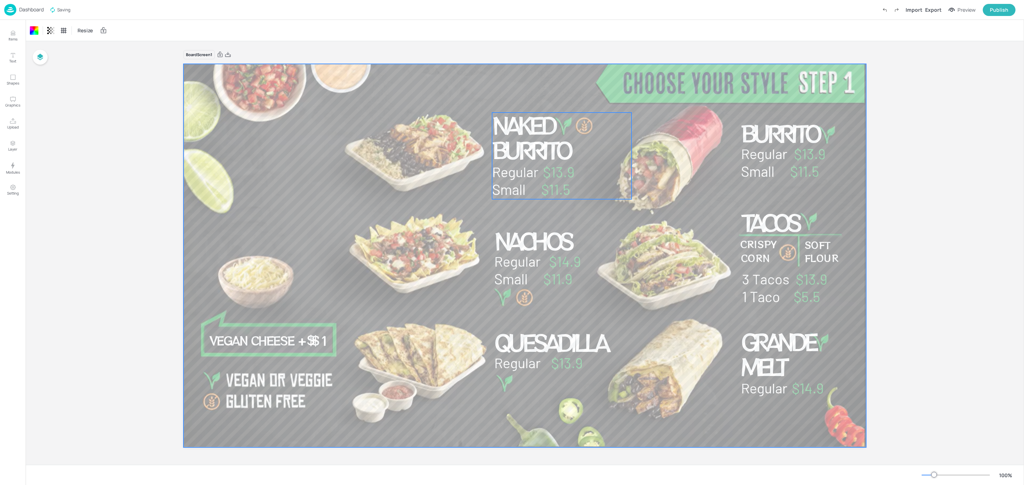
click at [508, 143] on span "Naked Burrito" at bounding box center [530, 137] width 77 height 57
click at [786, 352] on span "Grande Melt" at bounding box center [778, 354] width 74 height 56
click at [774, 365] on span "Grande Melt" at bounding box center [778, 354] width 74 height 56
click at [100, 29] on div at bounding box center [102, 30] width 11 height 11
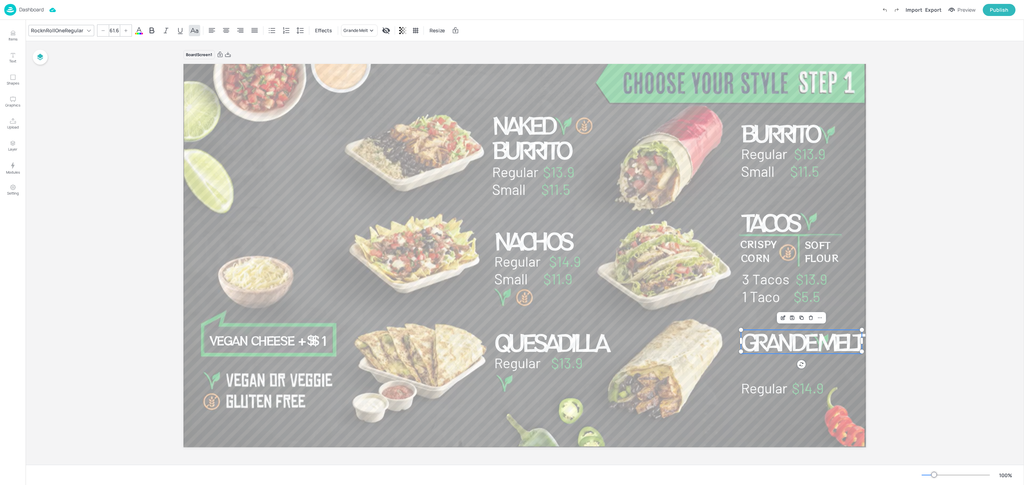
click at [100, 29] on div at bounding box center [102, 30] width 11 height 11
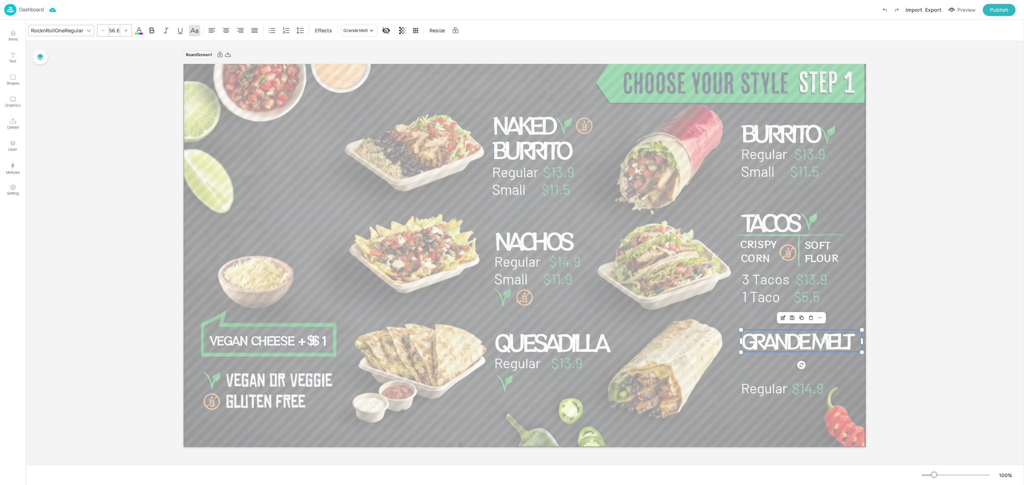
click at [100, 29] on div at bounding box center [102, 30] width 11 height 11
click at [112, 32] on input "55.6" at bounding box center [114, 30] width 10 height 11
drag, startPoint x: 862, startPoint y: 341, endPoint x: 834, endPoint y: 345, distance: 28.0
click at [834, 345] on div at bounding box center [834, 351] width 6 height 43
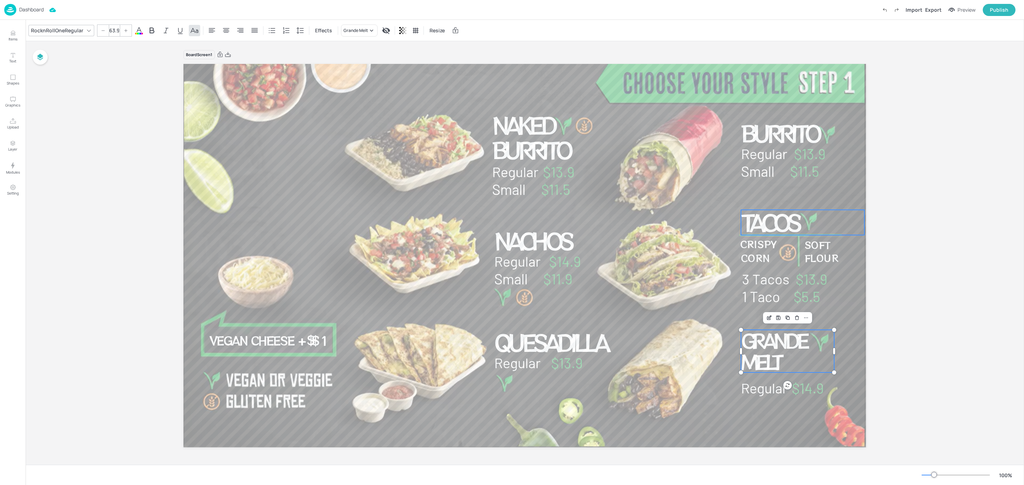
click at [769, 214] on span "Tacos" at bounding box center [770, 222] width 58 height 32
click at [112, 27] on input "63.9" at bounding box center [114, 30] width 10 height 11
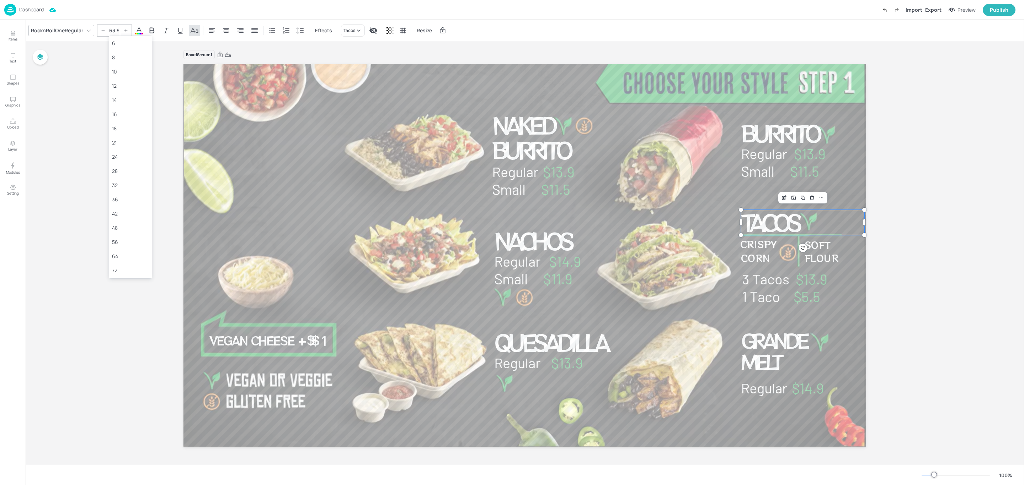
click at [112, 27] on input "63.9" at bounding box center [114, 30] width 10 height 11
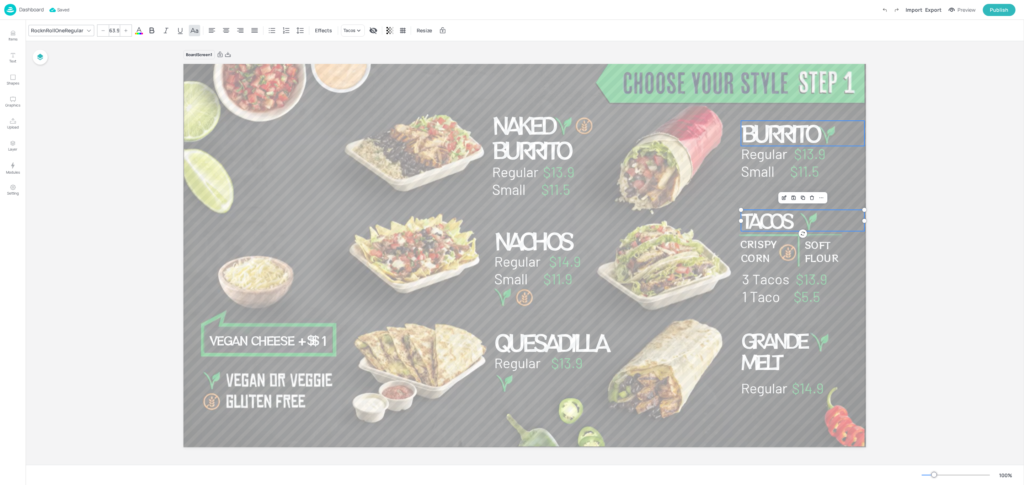
click at [770, 130] on span "Burrito" at bounding box center [779, 133] width 77 height 32
click at [110, 33] on input "63.9" at bounding box center [114, 30] width 10 height 11
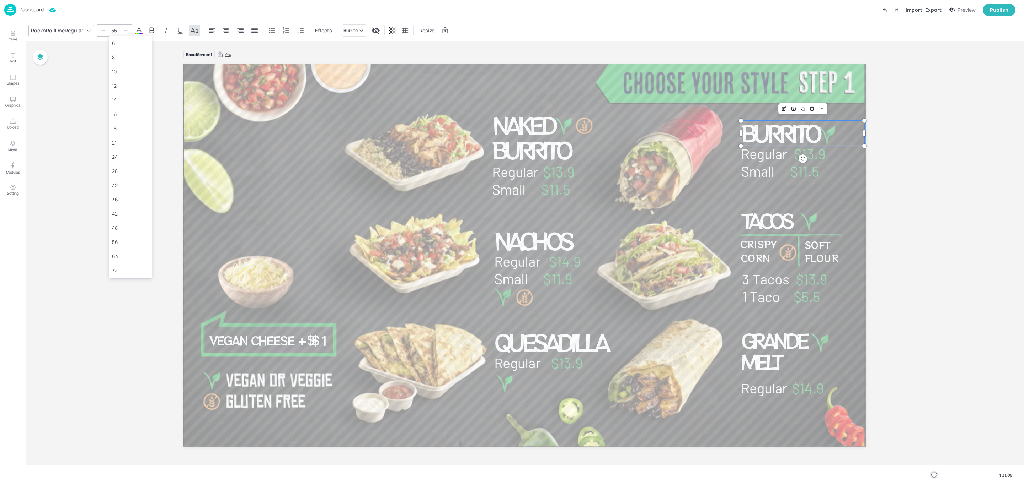
type input "55"
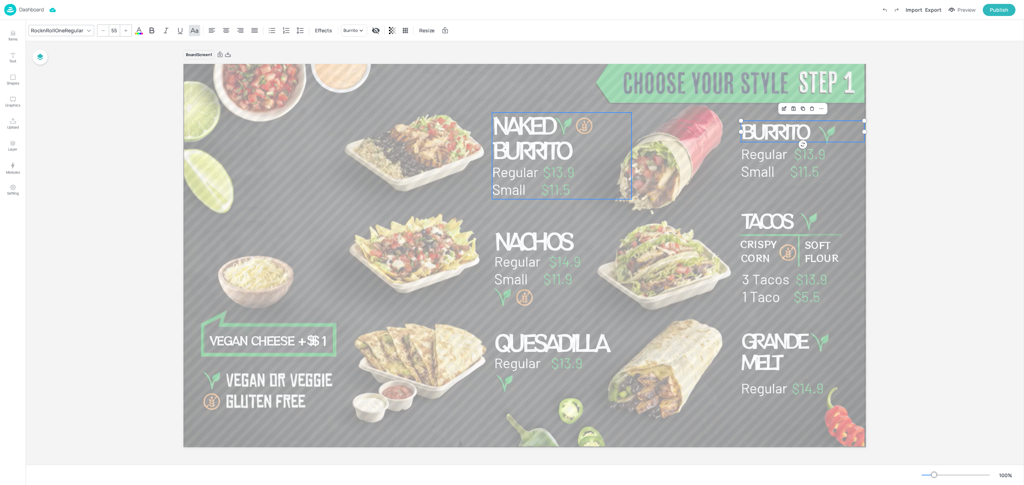
click at [527, 129] on span "Naked Burrito" at bounding box center [530, 137] width 77 height 57
click at [540, 101] on div "Ungroup" at bounding box center [538, 100] width 27 height 9
click at [519, 143] on span "Naked Burrito" at bounding box center [530, 137] width 77 height 57
click at [113, 32] on input "63.9" at bounding box center [114, 30] width 10 height 11
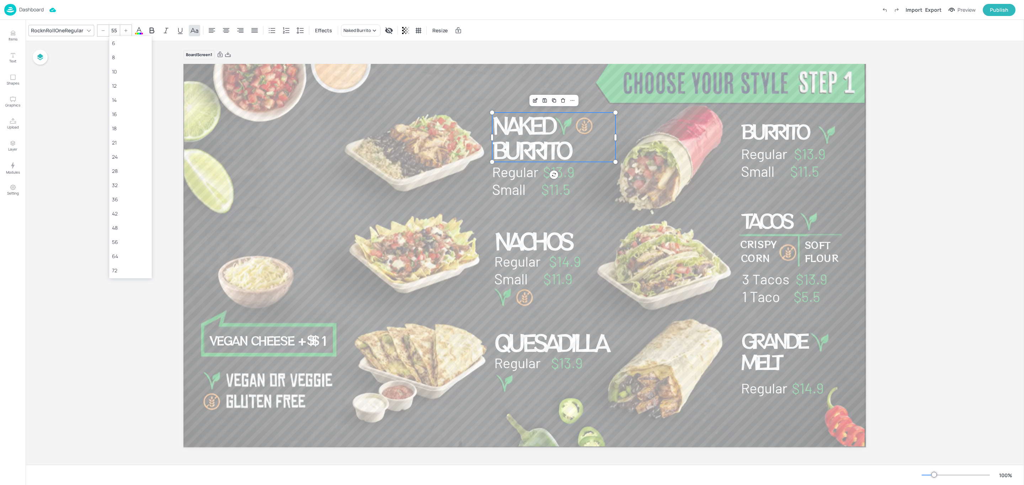
type input "55"
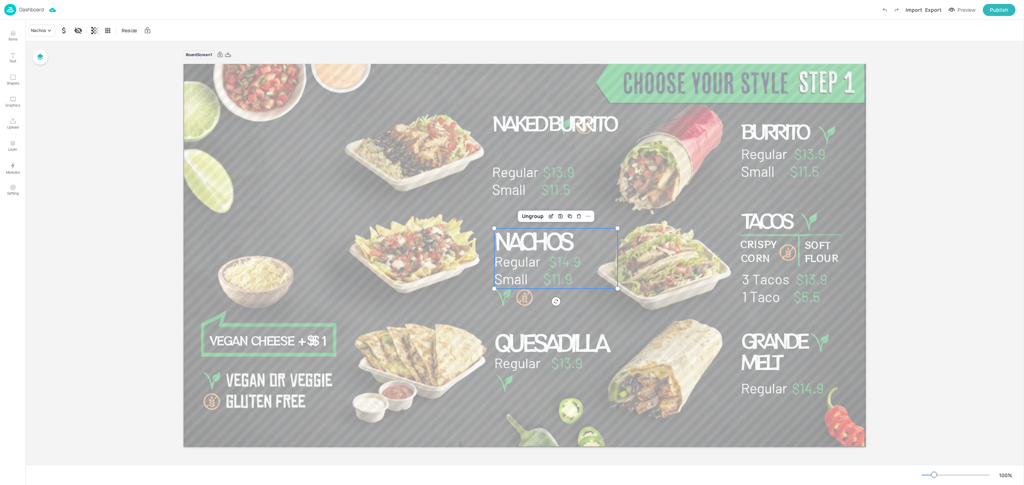
click at [540, 248] on span "Nachos" at bounding box center [532, 241] width 77 height 32
click at [531, 215] on div "Ungroup" at bounding box center [532, 216] width 27 height 9
click at [524, 249] on span "Nachos" at bounding box center [532, 241] width 77 height 32
click at [112, 33] on input "63.9" at bounding box center [114, 30] width 10 height 11
type input "55"
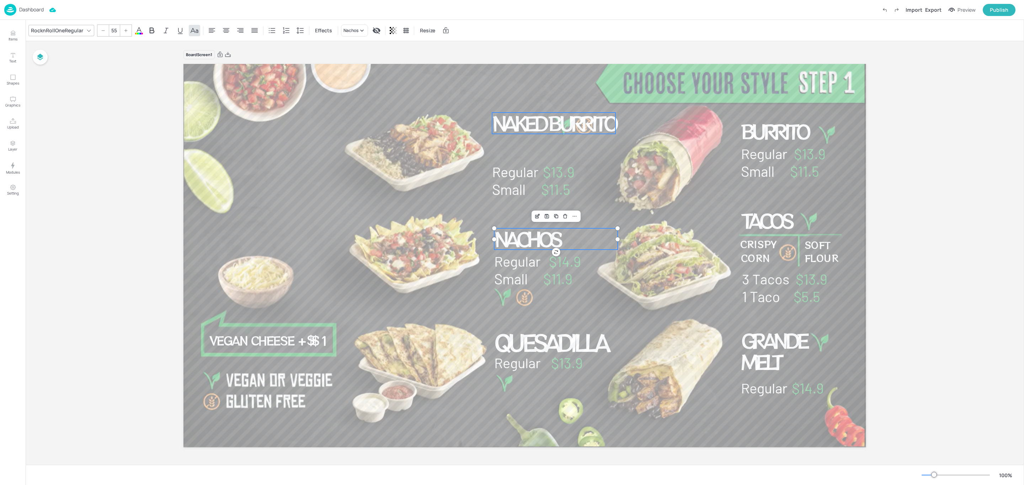
click at [553, 133] on span "Naked Burrito" at bounding box center [553, 123] width 123 height 28
drag, startPoint x: 616, startPoint y: 123, endPoint x: 590, endPoint y: 126, distance: 25.8
click at [590, 126] on div at bounding box center [590, 134] width 6 height 43
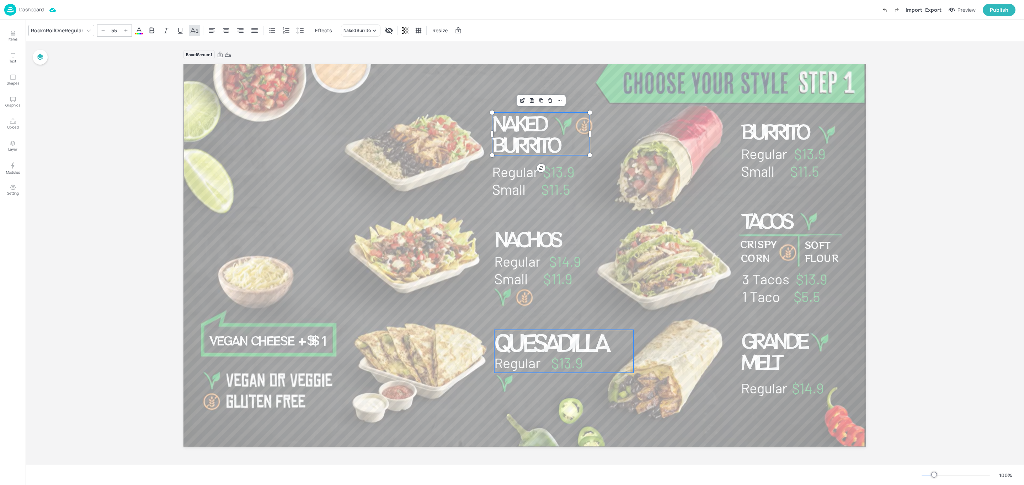
click at [579, 348] on span "Quesadilla" at bounding box center [550, 342] width 112 height 32
click at [540, 318] on div "Ungroup" at bounding box center [540, 317] width 27 height 9
click at [529, 343] on span "Quesadilla" at bounding box center [550, 342] width 112 height 32
click at [112, 30] on input "63.9" at bounding box center [114, 30] width 10 height 11
click at [925, 316] on div "Board Screen1 Naked Burrito Regular $13.9 Small $11.5 $11.9 Small $14.9 Regular…" at bounding box center [525, 253] width 998 height 424
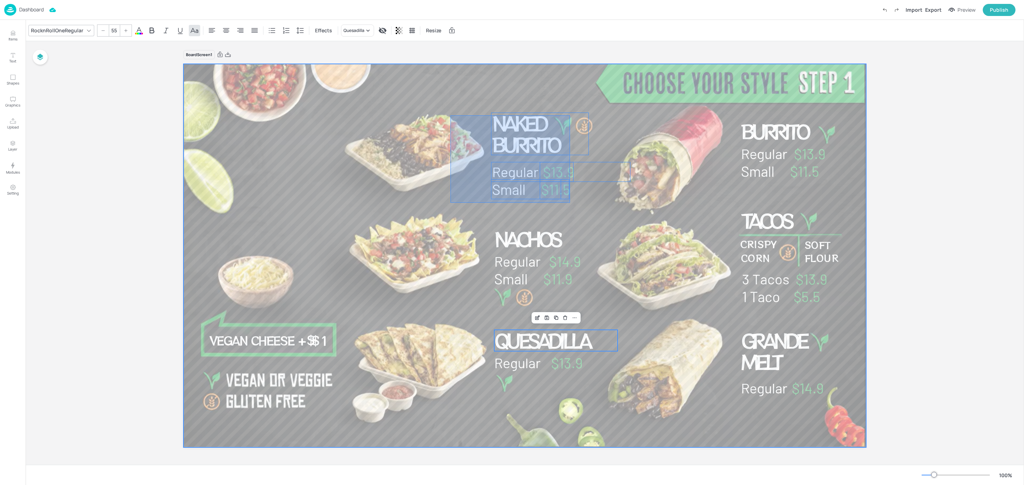
drag, startPoint x: 474, startPoint y: 135, endPoint x: 570, endPoint y: 203, distance: 117.3
click at [570, 203] on div at bounding box center [524, 256] width 683 height 384
type input "--"
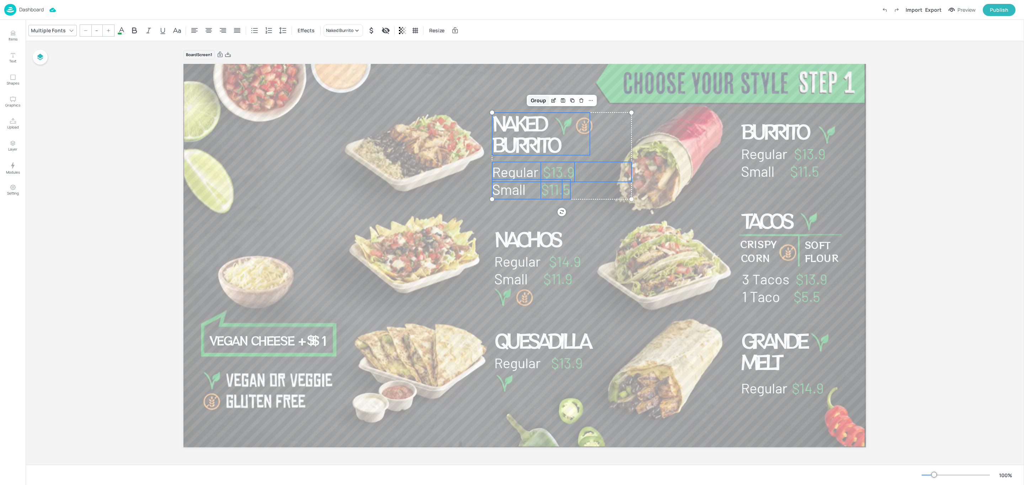
click at [538, 102] on div "Group" at bounding box center [538, 100] width 21 height 9
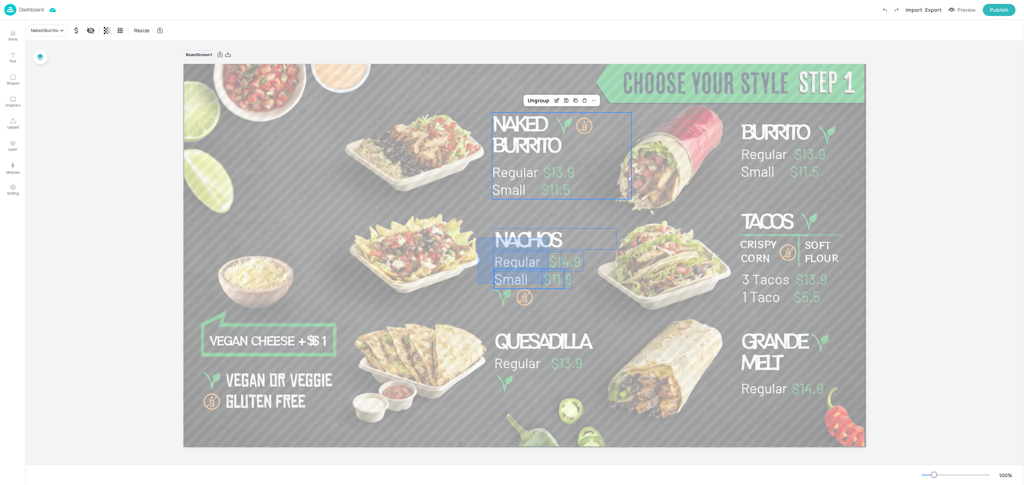
drag, startPoint x: 520, startPoint y: 269, endPoint x: 548, endPoint y: 284, distance: 31.9
click at [548, 64] on div "Naked Burrito Regular $13.9 Small $11.5 $11.9 Small $14.9 Regular Nachos $13.9 …" at bounding box center [524, 64] width 682 height 0
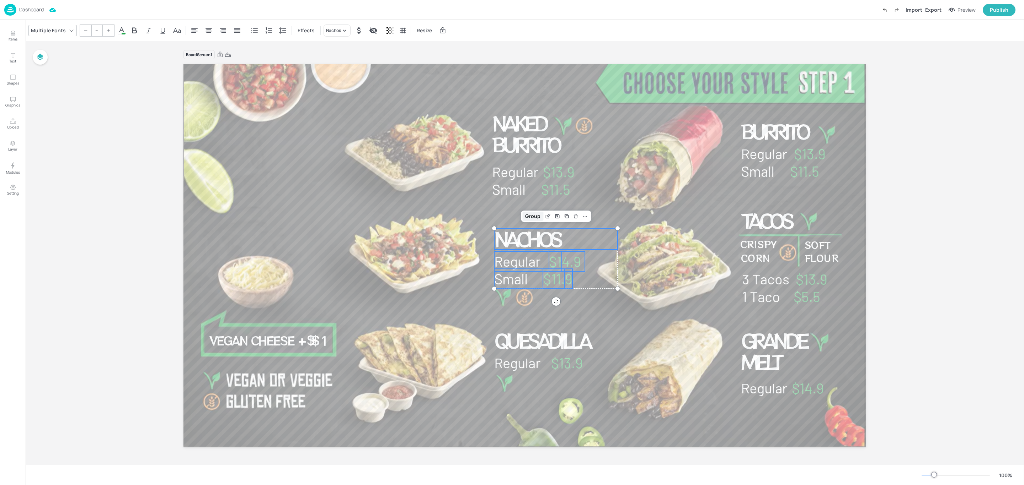
click at [524, 213] on div "Group" at bounding box center [532, 216] width 21 height 9
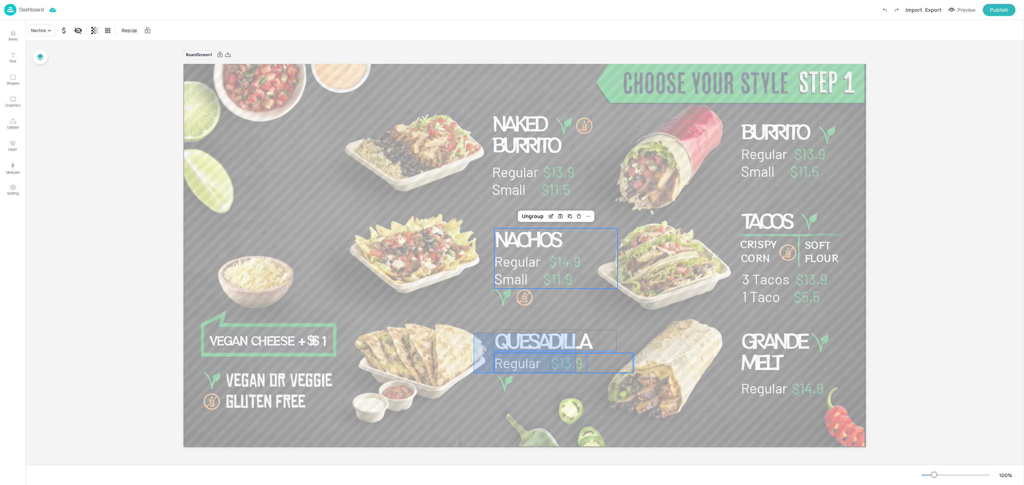
drag, startPoint x: 550, startPoint y: 359, endPoint x: 578, endPoint y: 375, distance: 32.3
click at [578, 375] on div at bounding box center [524, 256] width 683 height 384
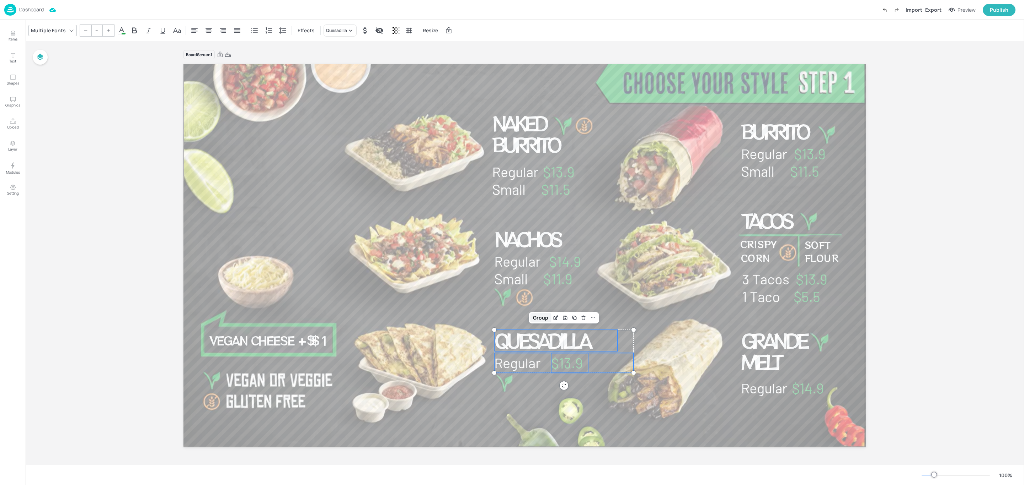
click at [537, 318] on div "Group" at bounding box center [540, 317] width 21 height 9
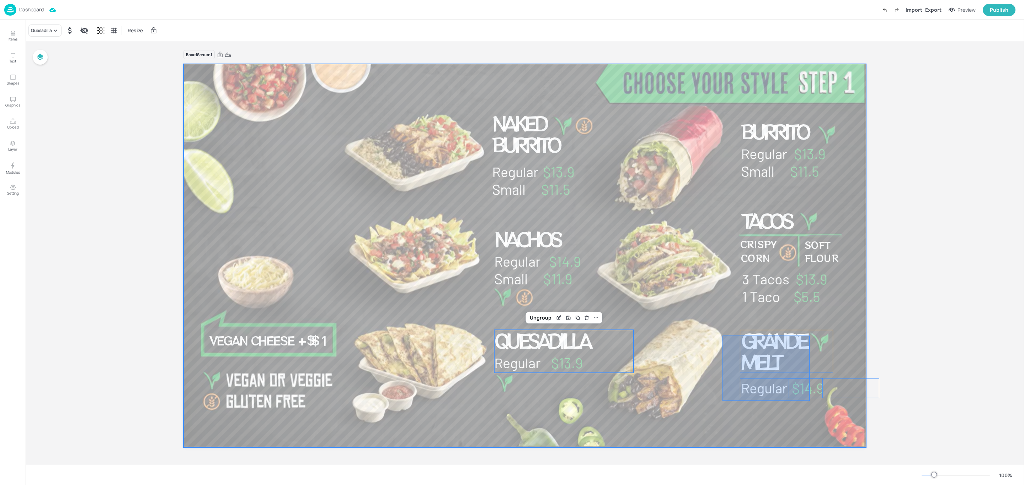
drag, startPoint x: 722, startPoint y: 336, endPoint x: 809, endPoint y: 401, distance: 108.9
click at [809, 401] on div at bounding box center [524, 256] width 683 height 384
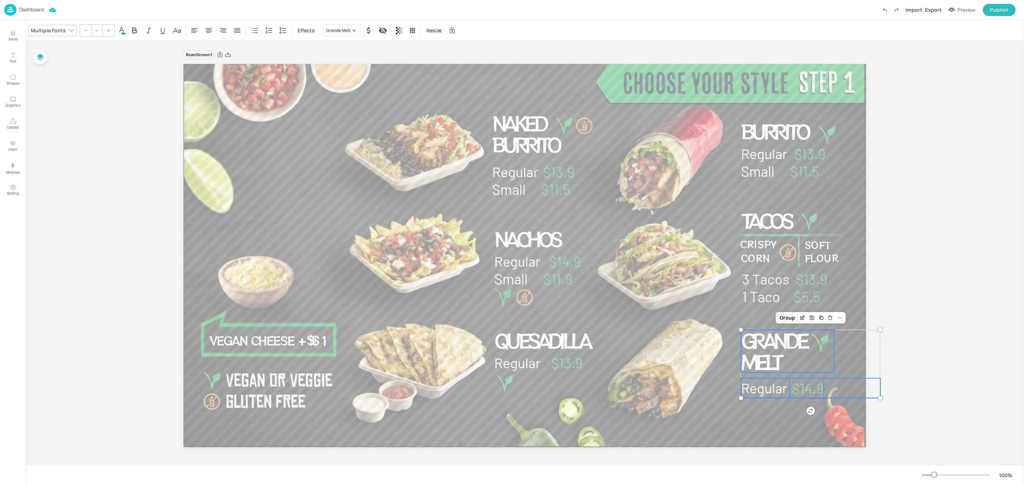
click at [782, 321] on div "Group" at bounding box center [787, 317] width 21 height 9
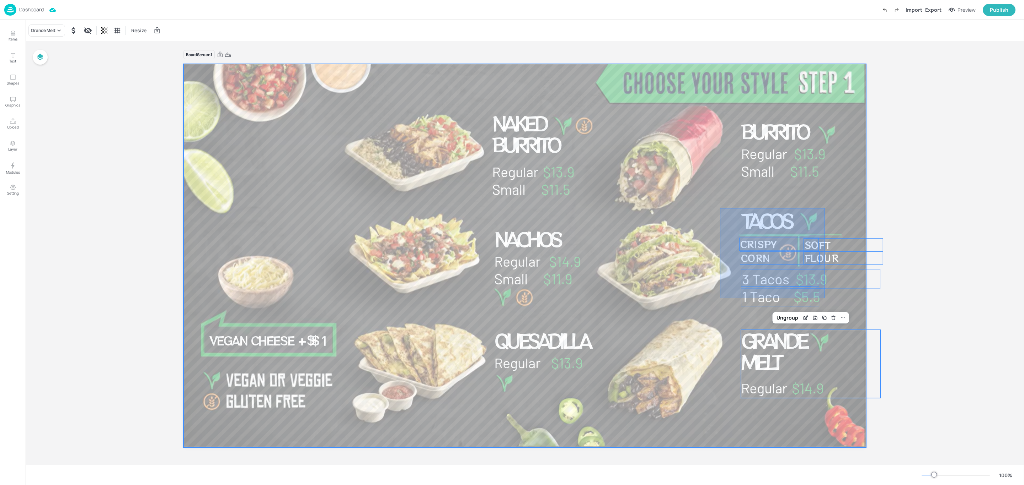
drag, startPoint x: 720, startPoint y: 208, endPoint x: 825, endPoint y: 299, distance: 138.4
click at [825, 299] on div at bounding box center [524, 256] width 683 height 384
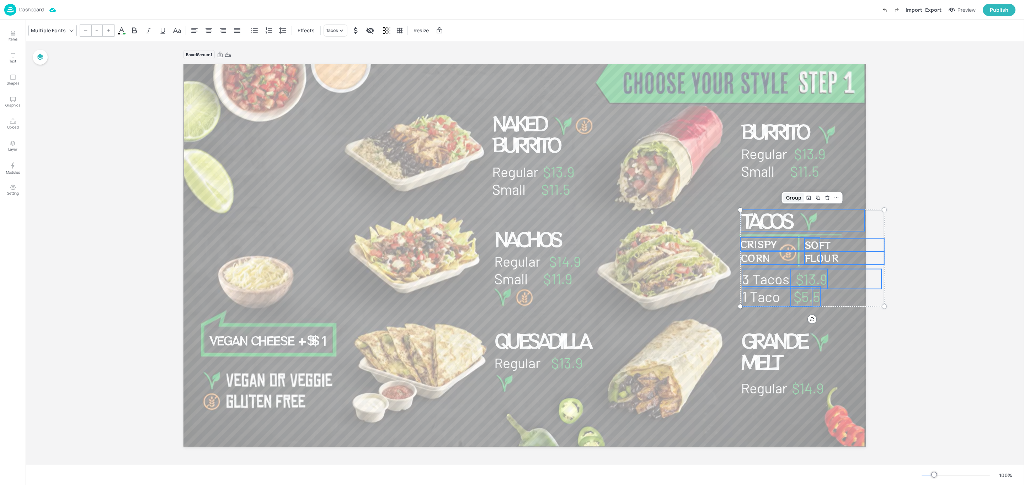
click at [791, 195] on div "Group" at bounding box center [793, 197] width 21 height 9
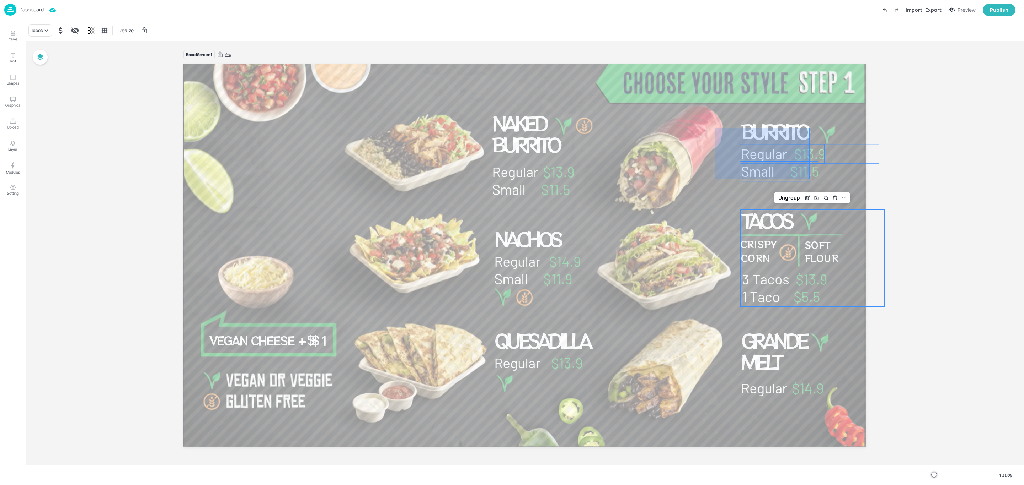
drag, startPoint x: 715, startPoint y: 128, endPoint x: 809, endPoint y: 179, distance: 107.7
click at [809, 64] on div "Naked Burrito Regular $13.9 Small $11.5 $11.9 Small $14.9 Regular Nachos $13.9 …" at bounding box center [524, 64] width 682 height 0
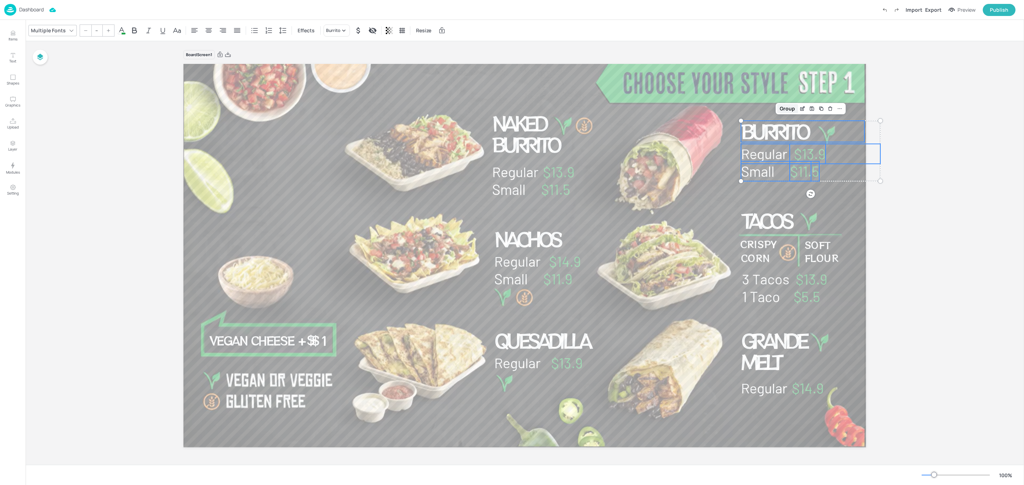
click at [787, 109] on div "Group" at bounding box center [787, 108] width 21 height 9
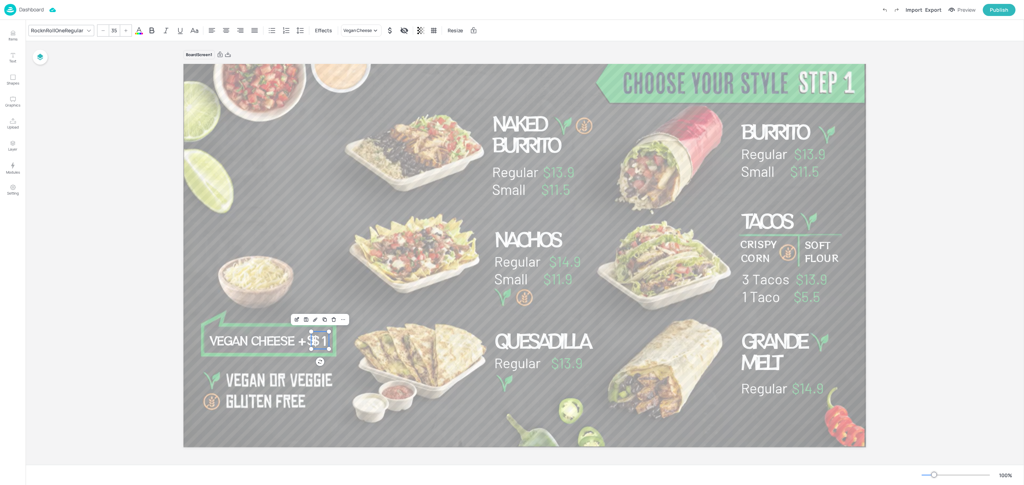
click at [316, 343] on span "$1" at bounding box center [319, 341] width 17 height 18
drag, startPoint x: 316, startPoint y: 343, endPoint x: 345, endPoint y: 349, distance: 29.5
click at [345, 349] on span "$1" at bounding box center [348, 347] width 17 height 18
type input "35"
click at [307, 340] on span "+$" at bounding box center [306, 340] width 17 height 18
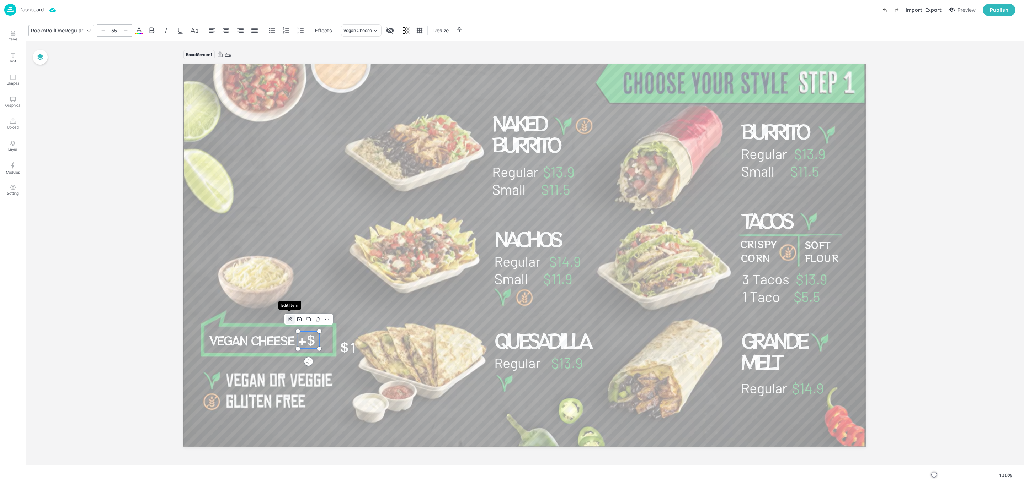
click at [288, 318] on icon "Edit Item" at bounding box center [289, 319] width 3 height 3
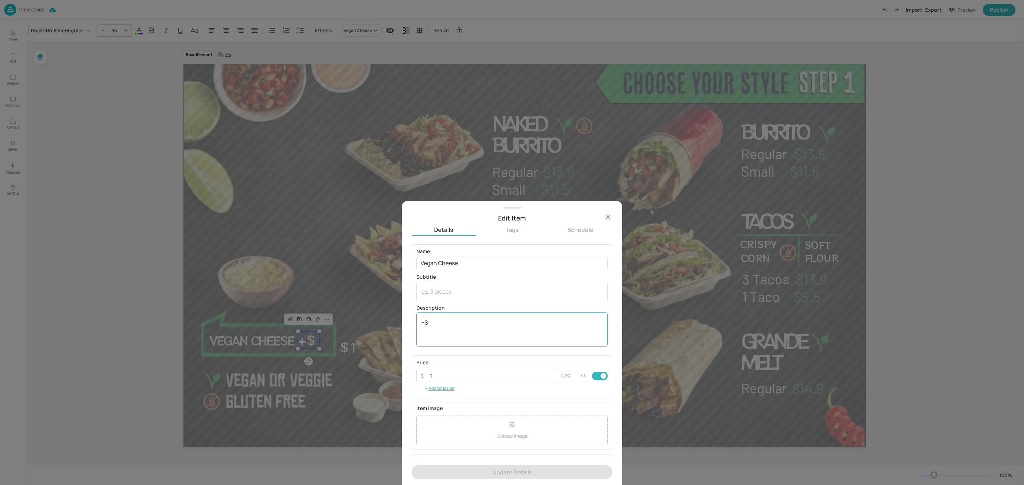
click at [439, 321] on textarea "+$" at bounding box center [511, 330] width 181 height 22
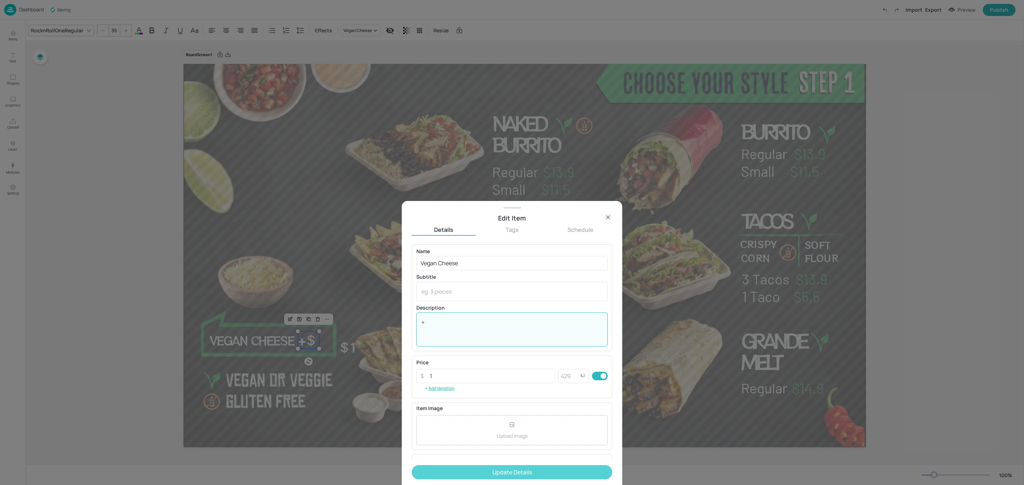
type textarea "+"
click at [505, 478] on button "Update Details" at bounding box center [512, 473] width 200 height 14
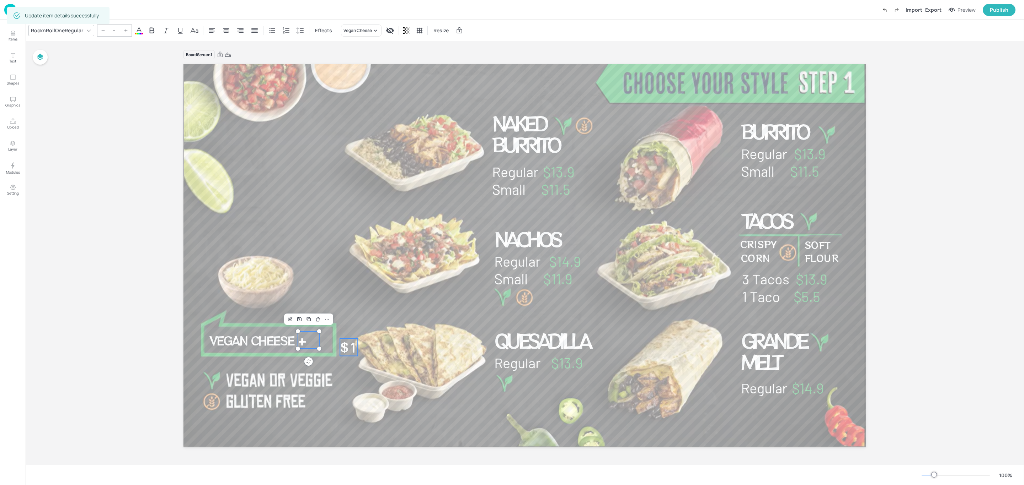
type input "35"
drag, startPoint x: 345, startPoint y: 350, endPoint x: 312, endPoint y: 343, distance: 33.1
click at [312, 343] on span "$1" at bounding box center [316, 341] width 17 height 18
drag, startPoint x: 323, startPoint y: 343, endPoint x: 332, endPoint y: 342, distance: 8.6
click at [332, 342] on div at bounding box center [335, 340] width 6 height 17
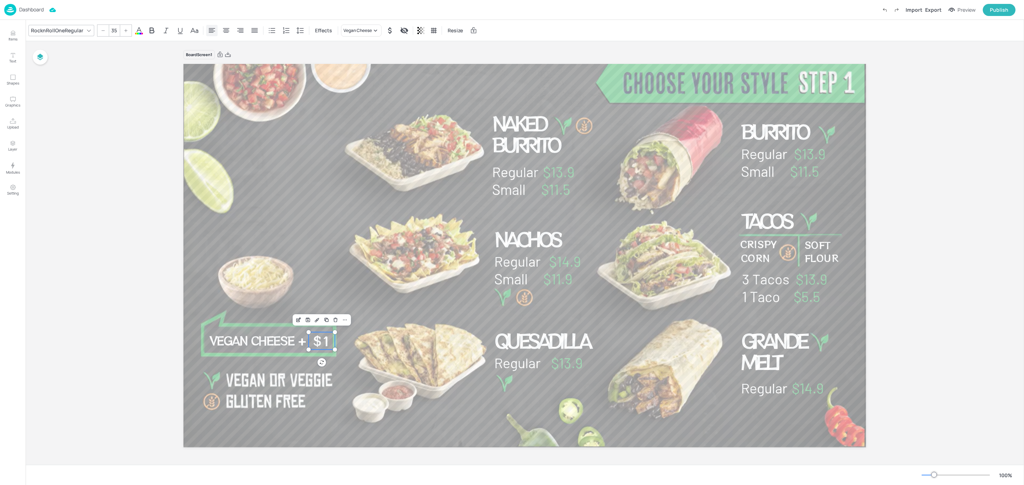
click at [210, 29] on icon at bounding box center [212, 30] width 6 height 5
click at [366, 339] on div at bounding box center [524, 256] width 683 height 384
click at [25, 9] on p "Dashboard" at bounding box center [31, 9] width 25 height 5
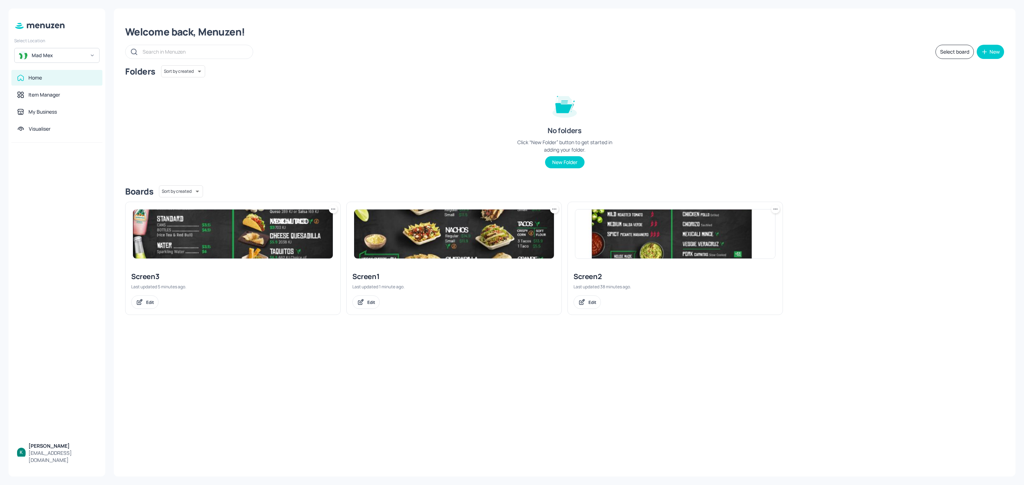
click at [263, 279] on div "Screen3" at bounding box center [232, 277] width 203 height 10
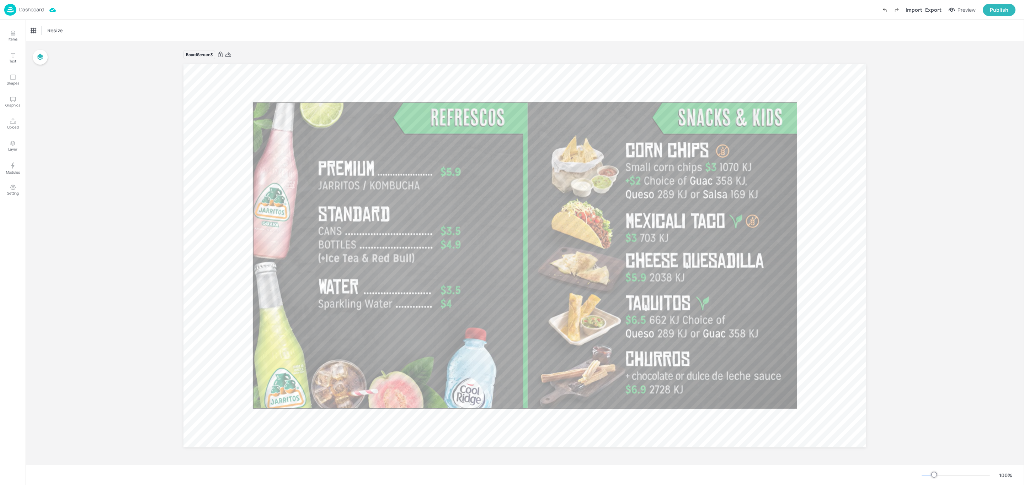
click at [30, 12] on p "Dashboard" at bounding box center [31, 9] width 25 height 5
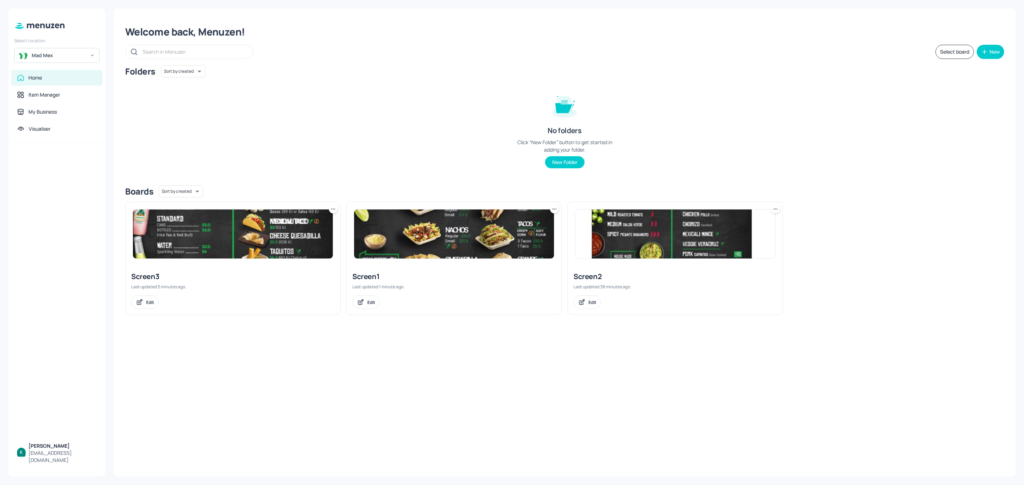
click at [646, 272] on div "Screen2" at bounding box center [674, 277] width 203 height 10
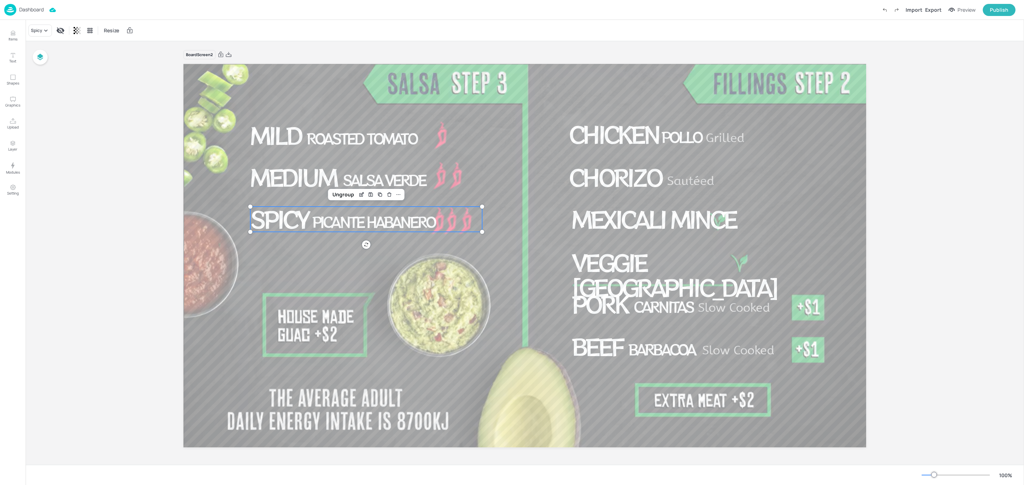
click at [297, 219] on span "Spicy" at bounding box center [279, 219] width 58 height 32
click at [337, 192] on div "Ungroup" at bounding box center [342, 194] width 27 height 9
click at [293, 216] on span "Spicy" at bounding box center [279, 219] width 58 height 32
click at [110, 30] on input "63.9" at bounding box center [114, 30] width 10 height 11
click at [114, 28] on input "55" at bounding box center [114, 30] width 10 height 11
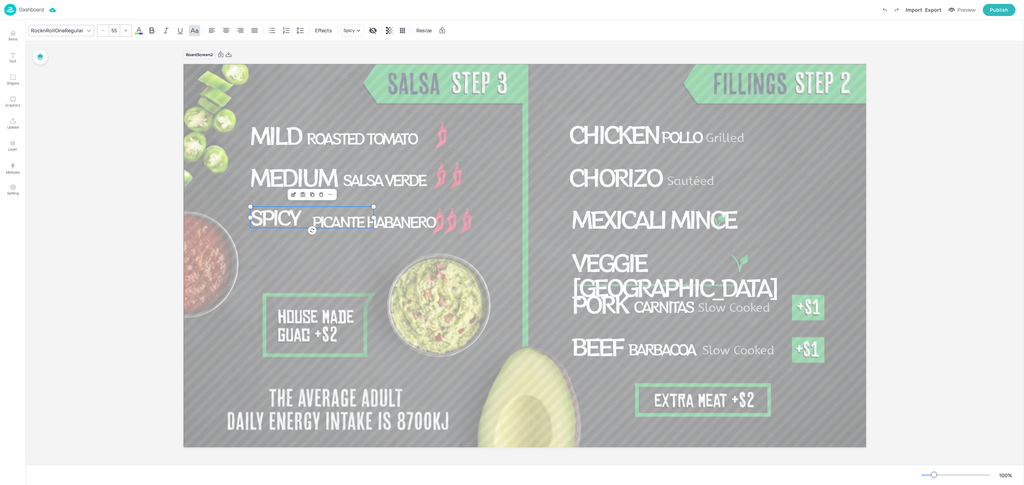
click at [114, 28] on input "55" at bounding box center [114, 30] width 10 height 11
type input "40"
click at [387, 223] on span "Picante Habanero" at bounding box center [373, 222] width 123 height 21
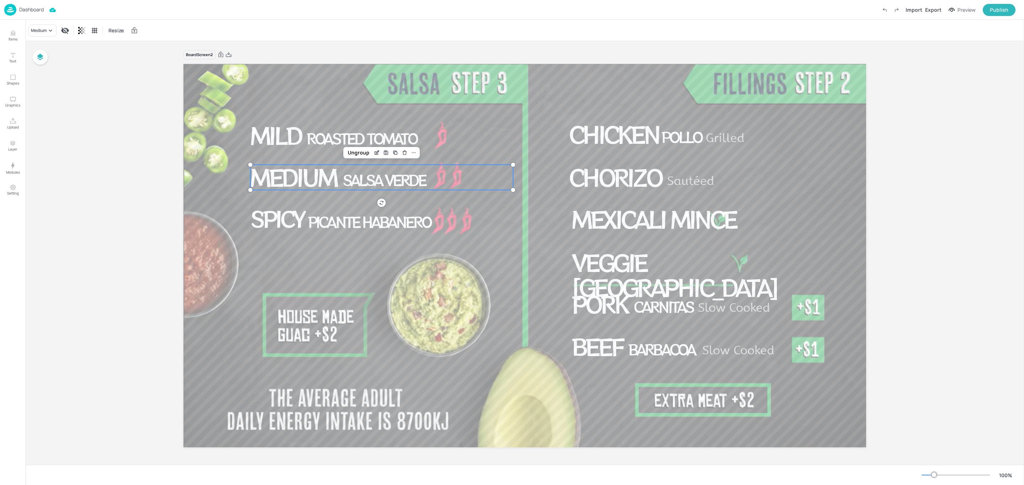
click at [315, 178] on span "Medium" at bounding box center [293, 177] width 86 height 32
click at [352, 154] on div "Ungroup" at bounding box center [358, 152] width 27 height 9
click at [291, 132] on span "Mild" at bounding box center [275, 135] width 51 height 32
click at [334, 110] on div "Ungroup" at bounding box center [340, 110] width 27 height 9
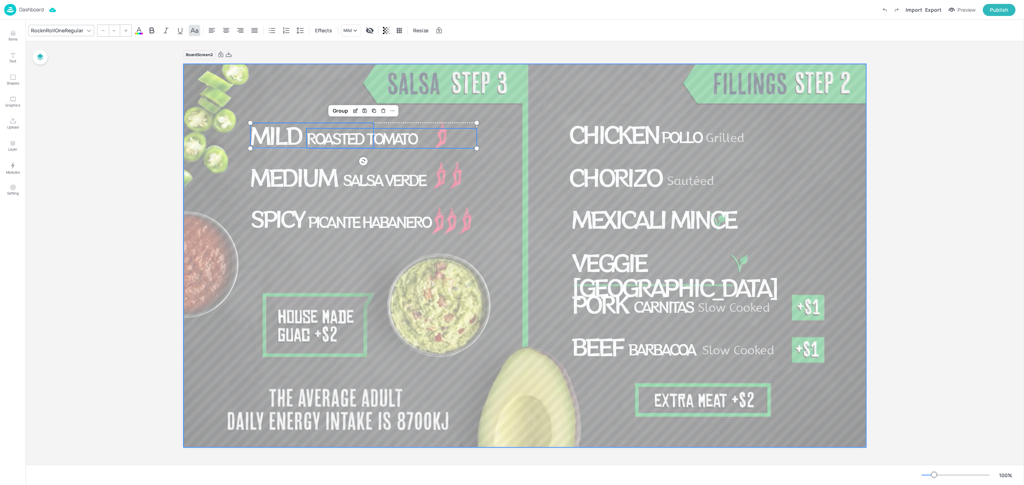
click at [234, 134] on div at bounding box center [524, 256] width 684 height 384
click at [280, 218] on span "Spicy" at bounding box center [276, 218] width 53 height 31
click at [274, 178] on span "Medium" at bounding box center [293, 177] width 86 height 32
click at [117, 29] on input "63.9" at bounding box center [114, 30] width 10 height 11
click at [277, 136] on span "Mild" at bounding box center [275, 135] width 51 height 32
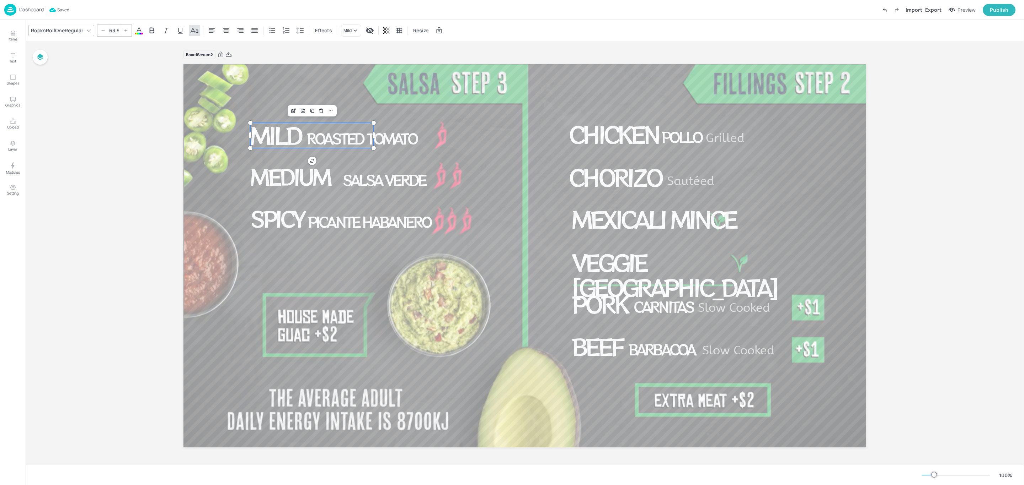
click at [112, 28] on input "63.9" at bounding box center [114, 30] width 10 height 11
click at [116, 31] on input "63.9" at bounding box center [114, 30] width 10 height 11
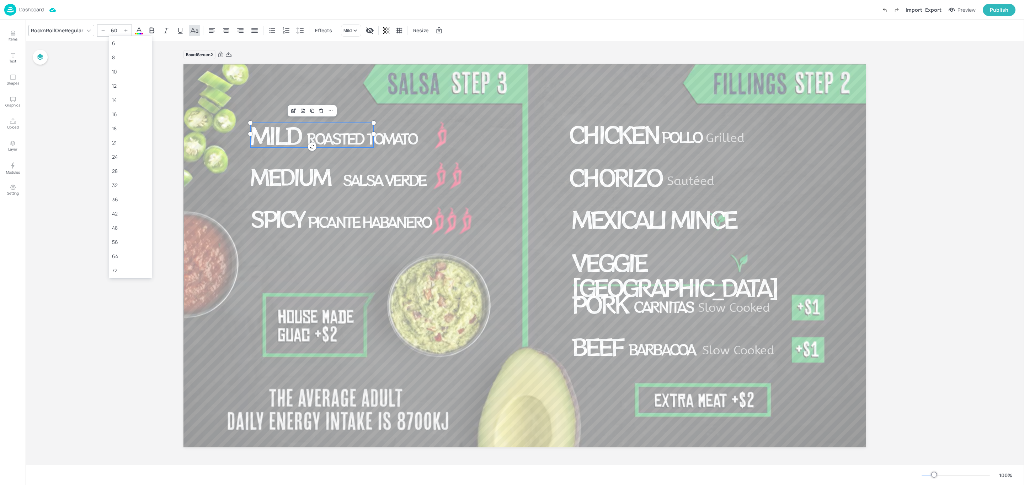
type input "60"
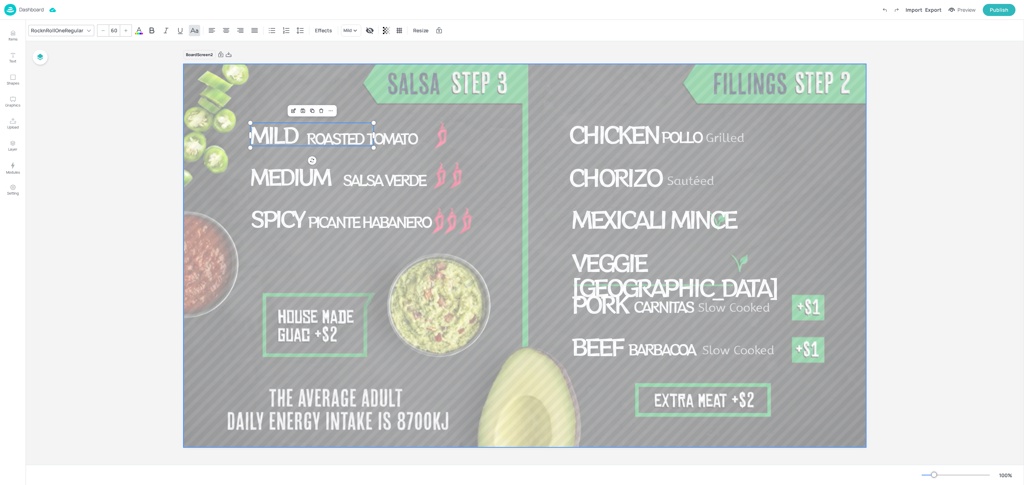
click at [225, 179] on div at bounding box center [524, 256] width 684 height 384
click at [349, 141] on span "Roasted Tomato" at bounding box center [361, 138] width 110 height 21
click at [367, 179] on span "Salsa Verde" at bounding box center [384, 180] width 82 height 21
drag, startPoint x: 255, startPoint y: 133, endPoint x: 366, endPoint y: 147, distance: 111.4
click at [366, 64] on div "Mild Roasted Tomato Medium Salsa Verde Spicy Picante Habanero Chicken Pollo Gri…" at bounding box center [524, 64] width 682 height 0
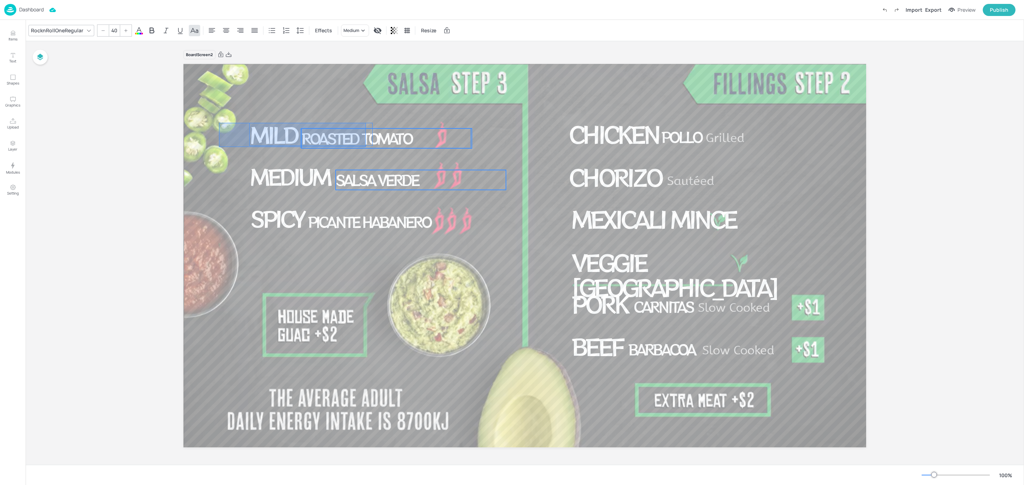
type input "--"
click at [331, 107] on div "Group" at bounding box center [337, 110] width 21 height 9
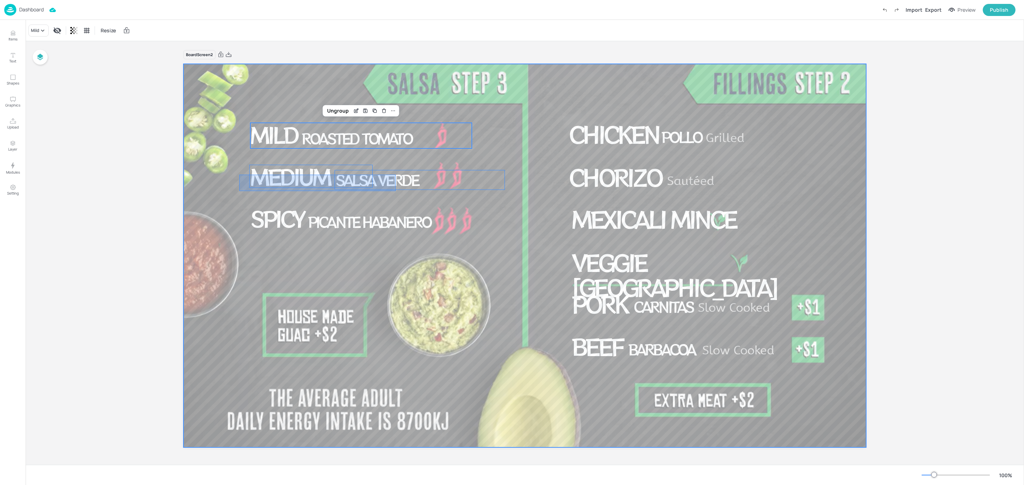
drag, startPoint x: 239, startPoint y: 175, endPoint x: 396, endPoint y: 191, distance: 157.2
click at [396, 191] on div at bounding box center [524, 256] width 684 height 384
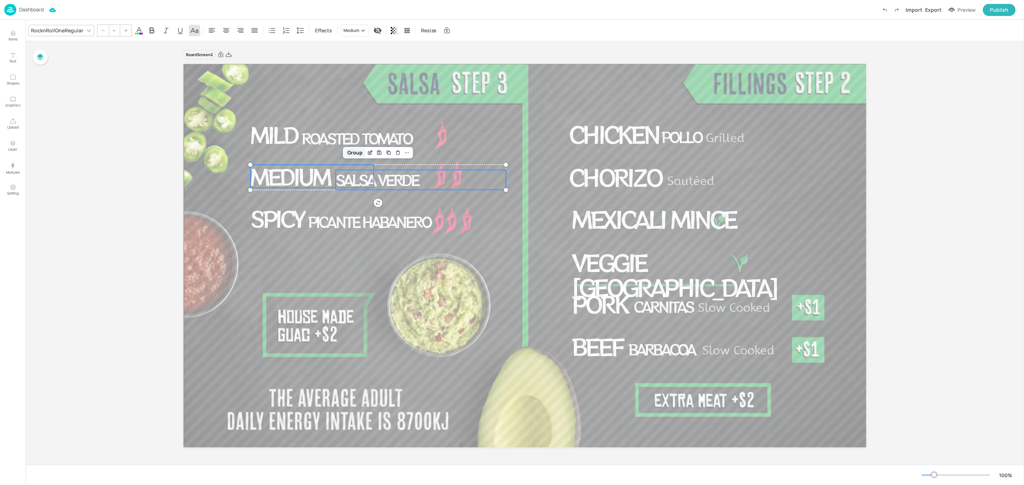
click at [356, 152] on div "Group" at bounding box center [354, 152] width 21 height 9
drag, startPoint x: 237, startPoint y: 218, endPoint x: 388, endPoint y: 228, distance: 151.8
click at [388, 64] on div "Mild Roasted Tomato Medium Salsa Verde Spicy Picante Habanero Chicken Pollo Gri…" at bounding box center [524, 64] width 682 height 0
click at [339, 192] on div "Group" at bounding box center [341, 194] width 21 height 9
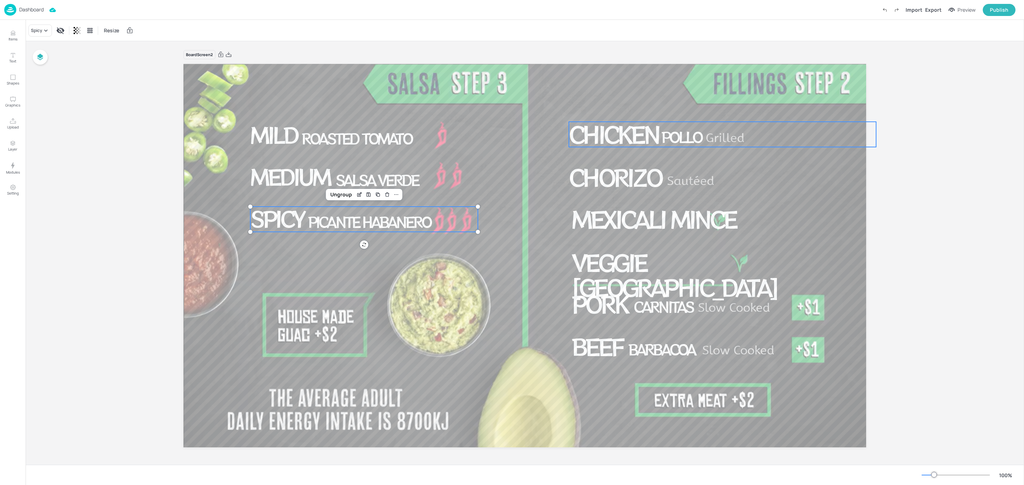
click at [791, 142] on p "Grilled" at bounding box center [790, 138] width 170 height 17
click at [698, 110] on div "Ungroup" at bounding box center [698, 109] width 27 height 9
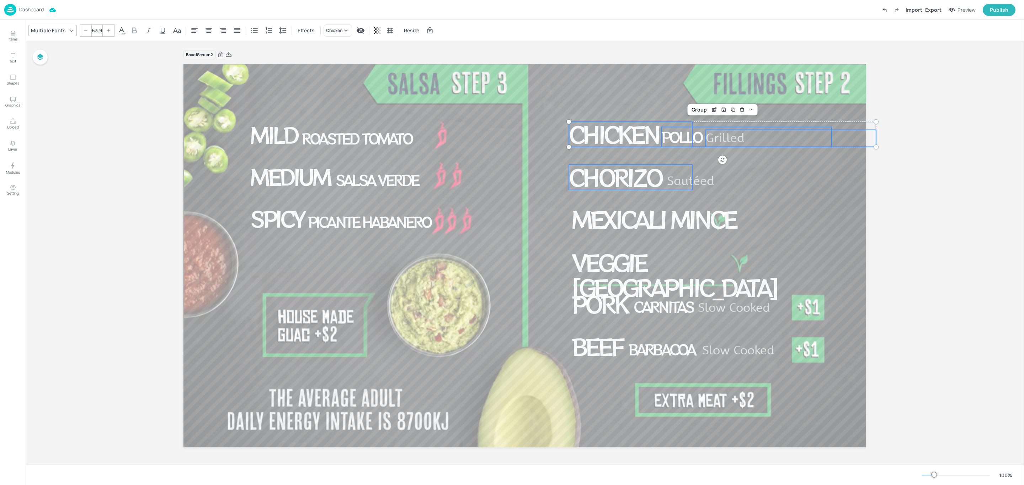
click at [621, 171] on span "Chorizo" at bounding box center [615, 177] width 92 height 32
click at [651, 221] on span "Mexicali Mince" at bounding box center [654, 219] width 164 height 32
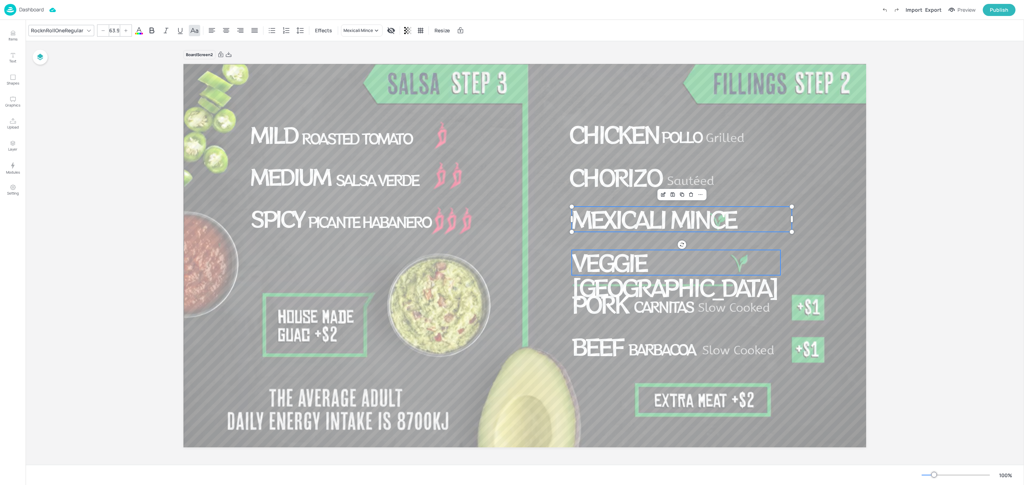
click at [657, 268] on span "Veggie [GEOGRAPHIC_DATA]" at bounding box center [674, 274] width 205 height 57
click at [615, 139] on span "Chicken" at bounding box center [614, 134] width 90 height 32
click at [111, 28] on input "63.9" at bounding box center [114, 30] width 10 height 11
click at [113, 30] on input "63.9" at bounding box center [114, 30] width 10 height 11
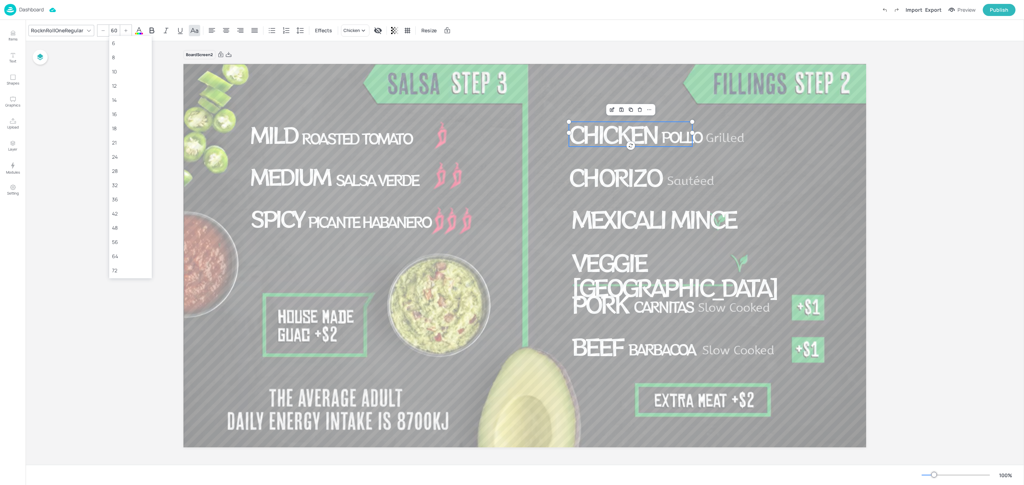
type input "60"
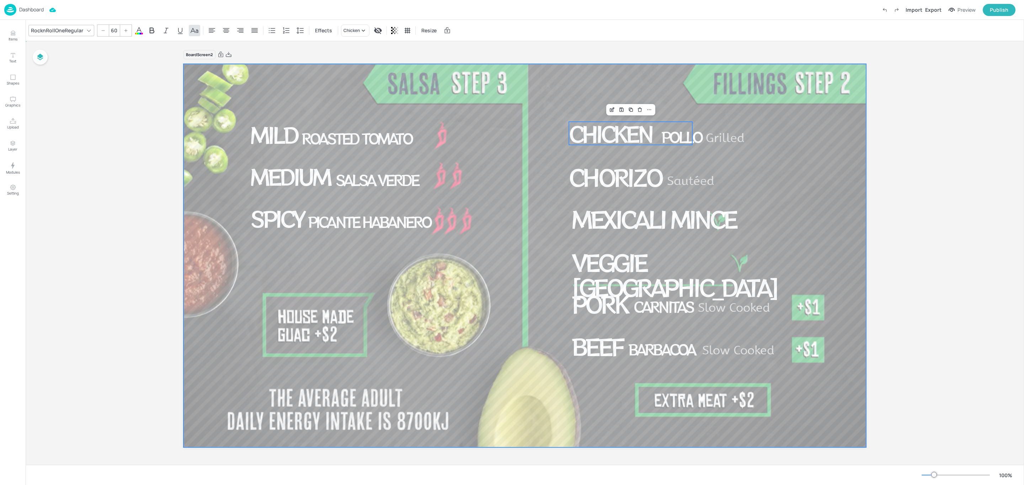
drag, startPoint x: 756, startPoint y: 167, endPoint x: 747, endPoint y: 156, distance: 14.4
drag, startPoint x: 898, startPoint y: 134, endPoint x: 687, endPoint y: 142, distance: 211.2
click at [687, 142] on div "Board Screen2 Mild Roasted Tomato Medium Salsa Verde Spicy Picante Habanero Chi…" at bounding box center [525, 253] width 998 height 424
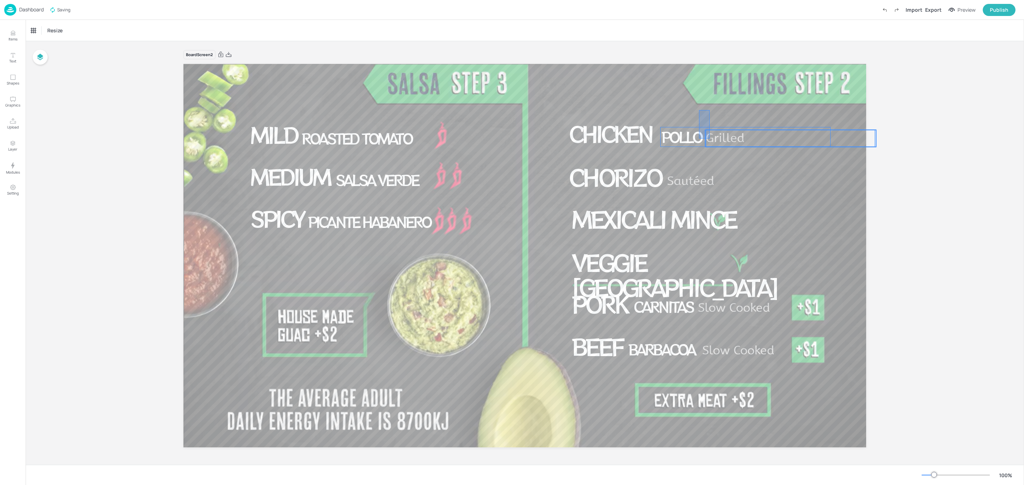
drag, startPoint x: 699, startPoint y: 110, endPoint x: 709, endPoint y: 139, distance: 30.4
click at [709, 64] on div "Mild Roasted Tomato Medium Salsa Verde Spicy Picante Habanero Chicken Pollo Gri…" at bounding box center [524, 64] width 682 height 0
click at [590, 181] on span "Chorizo" at bounding box center [615, 177] width 92 height 32
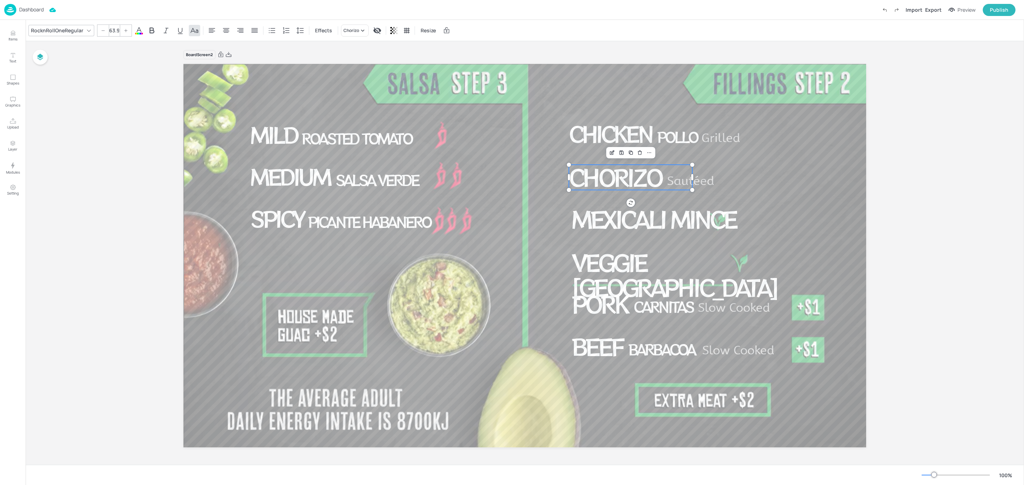
click at [118, 29] on input "63.9" at bounding box center [114, 30] width 10 height 11
click at [634, 225] on span "Mexicali Mince" at bounding box center [654, 219] width 164 height 32
click at [113, 33] on input "63.9" at bounding box center [114, 30] width 10 height 11
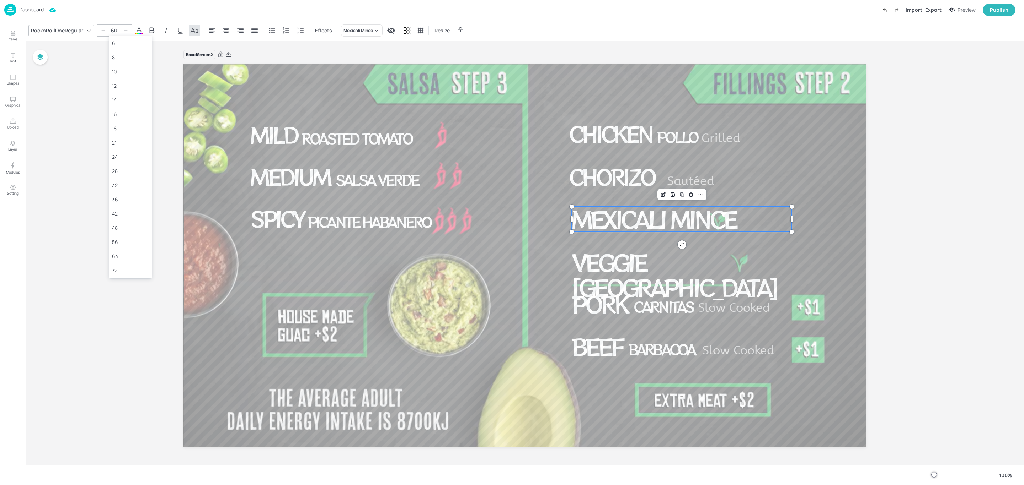
type input "60"
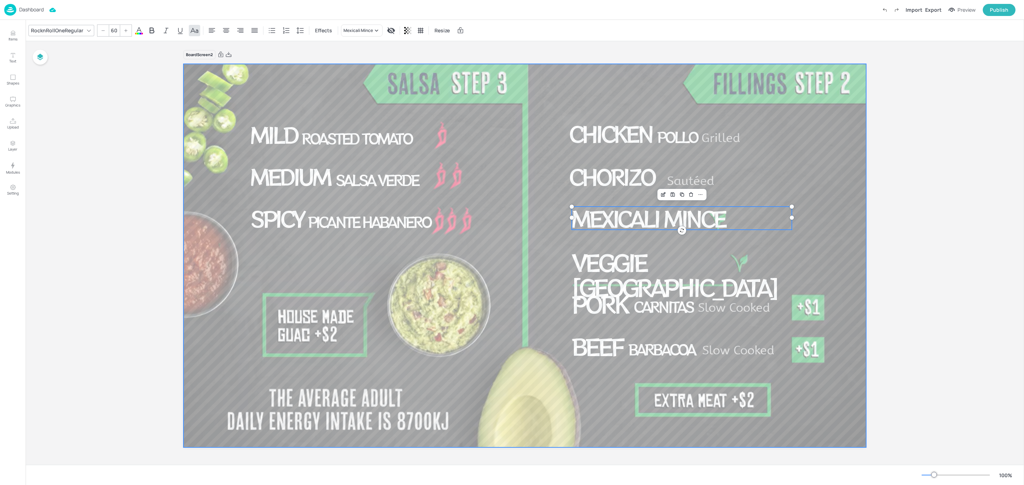
click at [847, 218] on div at bounding box center [524, 256] width 684 height 384
click at [722, 221] on span "Mexicali Mince" at bounding box center [648, 218] width 153 height 31
drag, startPoint x: 790, startPoint y: 220, endPoint x: 730, endPoint y: 225, distance: 60.7
click at [730, 225] on div at bounding box center [731, 218] width 6 height 23
click at [719, 271] on span "Veggie [GEOGRAPHIC_DATA]" at bounding box center [674, 274] width 205 height 57
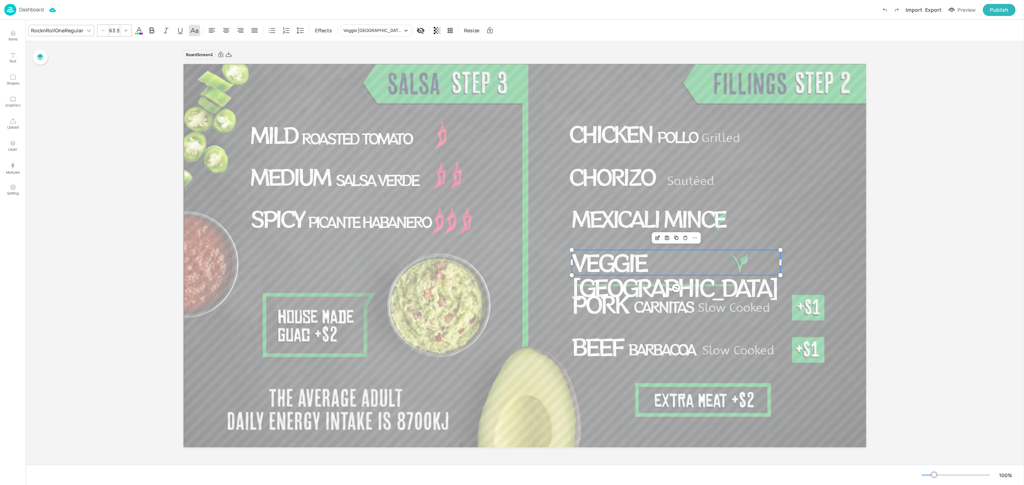
click at [111, 32] on input "63.9" at bounding box center [114, 30] width 10 height 11
click at [117, 31] on input "63.9" at bounding box center [114, 30] width 10 height 11
type input "60"
click at [694, 223] on span "Mexicali Mince" at bounding box center [648, 218] width 153 height 31
click at [602, 309] on span "Pork" at bounding box center [600, 304] width 56 height 32
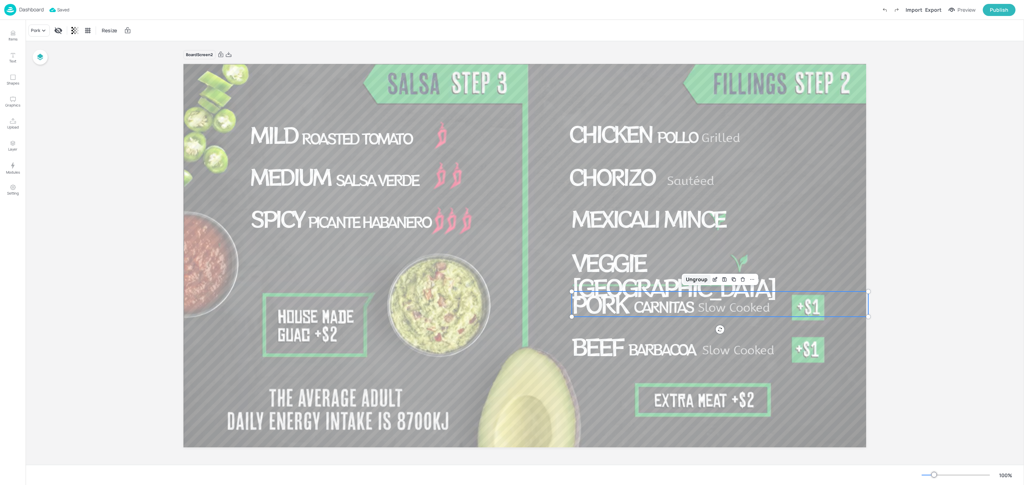
click at [684, 280] on div "Ungroup" at bounding box center [696, 279] width 27 height 9
click at [586, 356] on span "Beef" at bounding box center [597, 347] width 51 height 32
click at [689, 322] on div "Ungroup" at bounding box center [698, 322] width 27 height 9
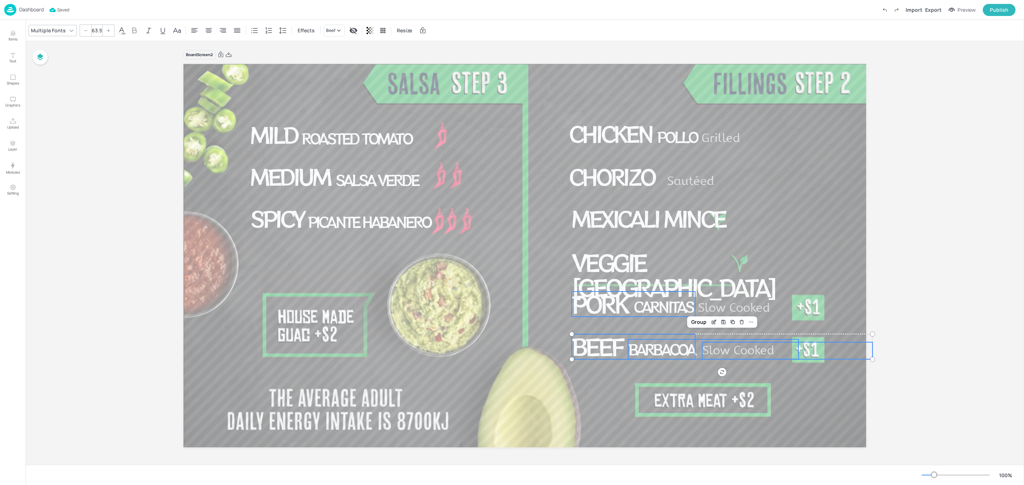
click at [590, 313] on span "Pork" at bounding box center [600, 304] width 56 height 32
click at [113, 33] on input "63.9" at bounding box center [114, 30] width 10 height 11
click at [595, 355] on span "Beef" at bounding box center [597, 347] width 51 height 32
click at [117, 30] on input "63.9" at bounding box center [114, 30] width 10 height 11
click at [113, 28] on input "63.9" at bounding box center [114, 30] width 10 height 11
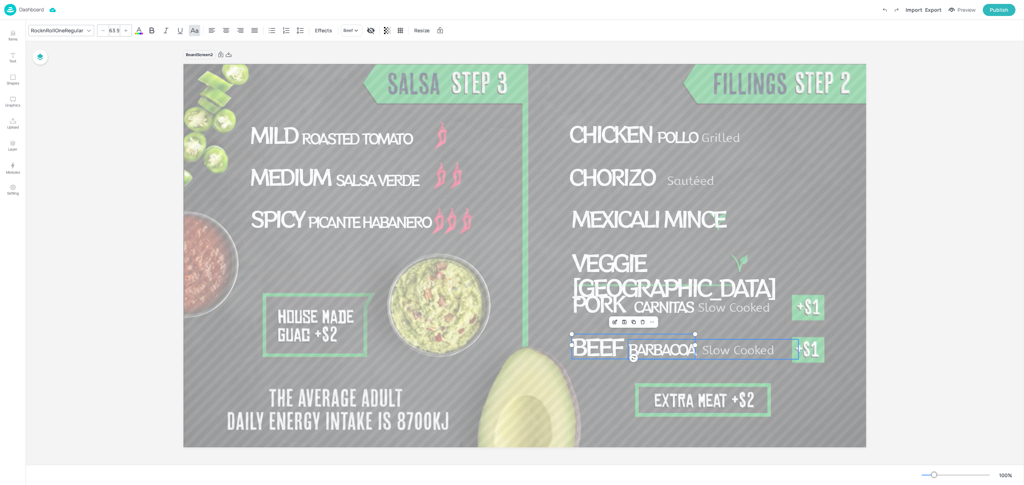
type input "40"
click at [679, 353] on span "Barbacoa" at bounding box center [661, 349] width 67 height 21
click at [748, 370] on div at bounding box center [524, 256] width 684 height 384
drag, startPoint x: 744, startPoint y: 369, endPoint x: 698, endPoint y: 350, distance: 49.7
click at [715, 321] on div at bounding box center [524, 256] width 684 height 384
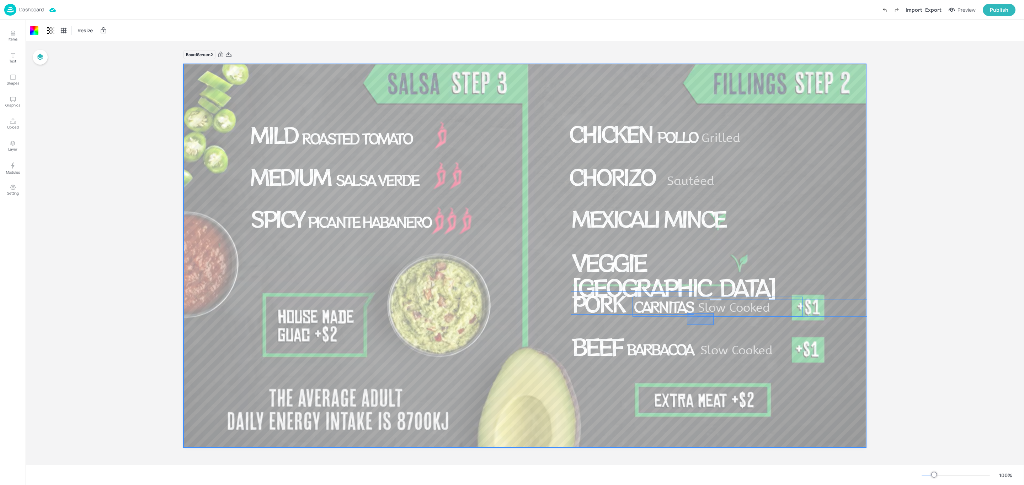
drag, startPoint x: 713, startPoint y: 325, endPoint x: 687, endPoint y: 313, distance: 29.1
click at [702, 321] on div at bounding box center [524, 256] width 684 height 384
drag, startPoint x: 704, startPoint y: 323, endPoint x: 694, endPoint y: 312, distance: 14.4
click at [913, 224] on div "Board Screen2 Mild Roasted Tomato Medium Salsa Verde Spicy Picante Habanero Chi…" at bounding box center [525, 253] width 998 height 424
click at [894, 154] on div "Board Screen2 Mild Roasted Tomato Medium Salsa Verde Spicy Picante Habanero Chi…" at bounding box center [525, 253] width 998 height 424
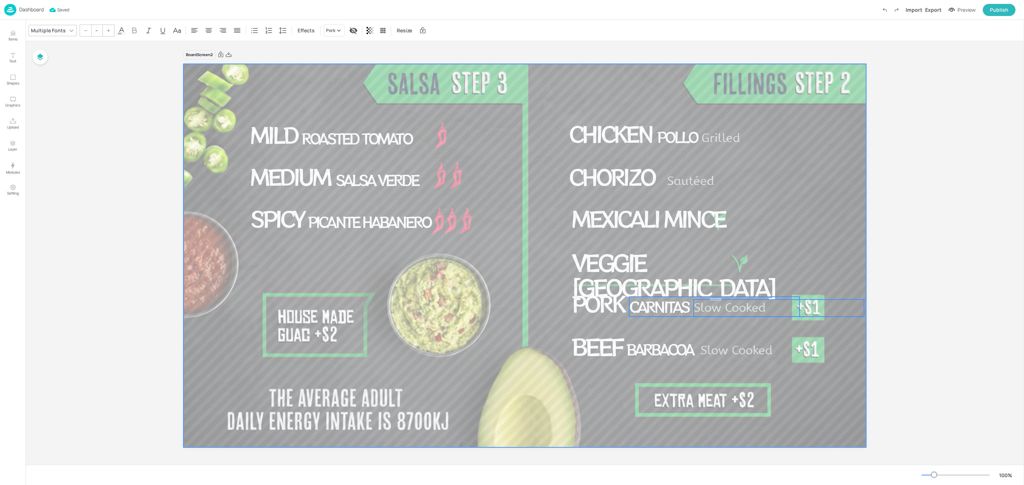
drag, startPoint x: 881, startPoint y: 129, endPoint x: 634, endPoint y: 154, distance: 247.5
click at [634, 154] on div "Board Screen2 Mild Roasted Tomato Medium Salsa Verde Spicy Picante Habanero Chi…" at bounding box center [524, 253] width 722 height 424
drag, startPoint x: 550, startPoint y: 130, endPoint x: 738, endPoint y: 142, distance: 188.4
click at [738, 64] on div "Mild Roasted Tomato Medium Salsa Verde Spicy Picante Habanero Chicken Pollo Gri…" at bounding box center [524, 64] width 682 height 0
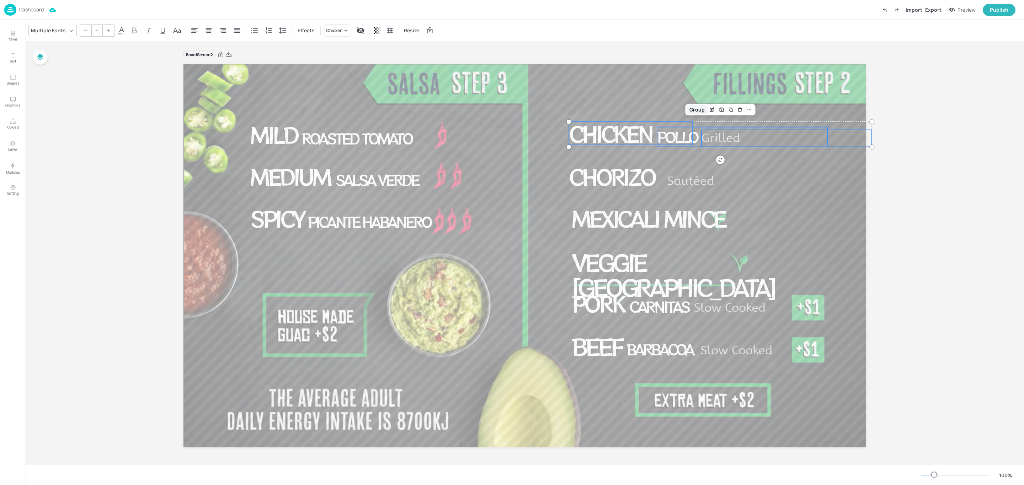
click at [698, 108] on div "Group" at bounding box center [696, 109] width 21 height 9
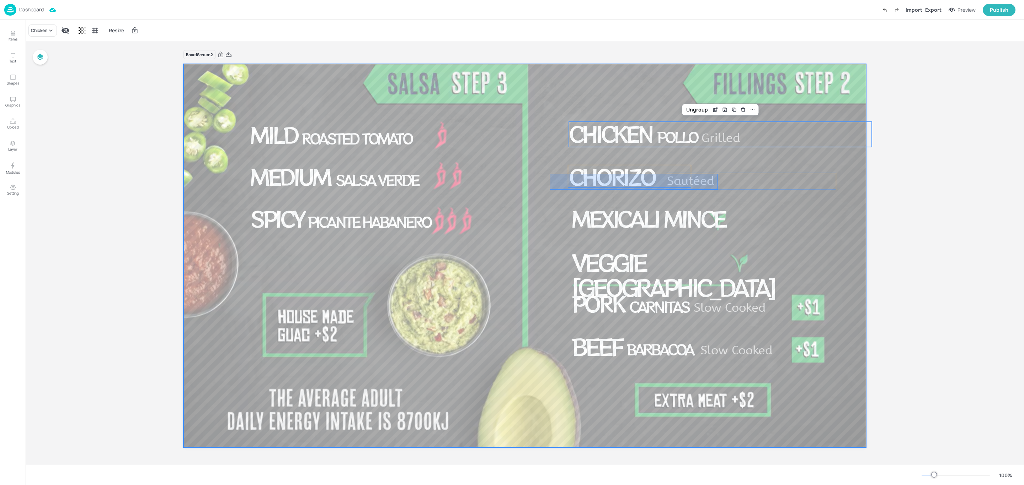
drag, startPoint x: 610, startPoint y: 181, endPoint x: 718, endPoint y: 190, distance: 108.4
click at [718, 64] on div "Mild Roasted Tomato Medium Salsa Verde Spicy Picante Habanero Chicken Pollo Gri…" at bounding box center [524, 64] width 682 height 0
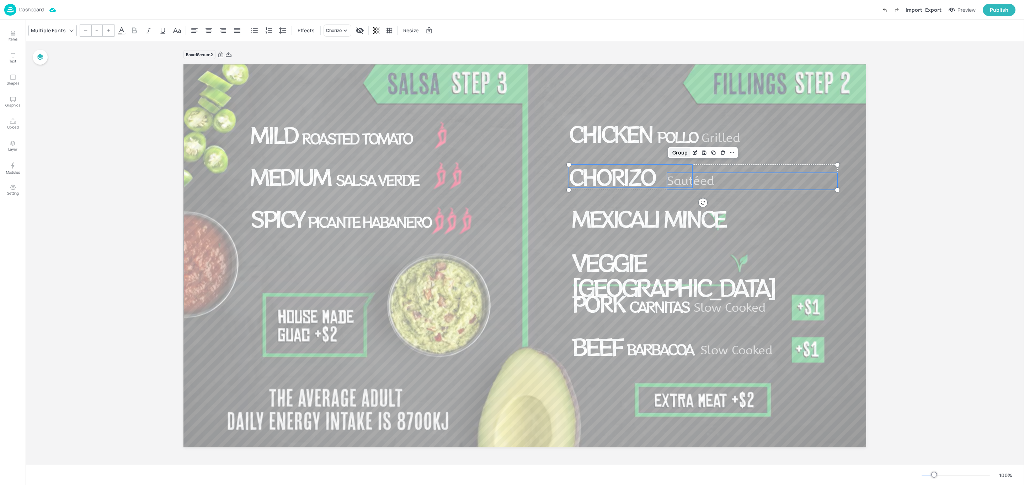
click at [678, 150] on div "Group" at bounding box center [679, 152] width 21 height 9
drag, startPoint x: 554, startPoint y: 212, endPoint x: 714, endPoint y: 217, distance: 160.0
click at [714, 64] on div "Mild Roasted Tomato Medium Salsa Verde Spicy Picante Habanero Chicken Pollo Gri…" at bounding box center [524, 64] width 682 height 0
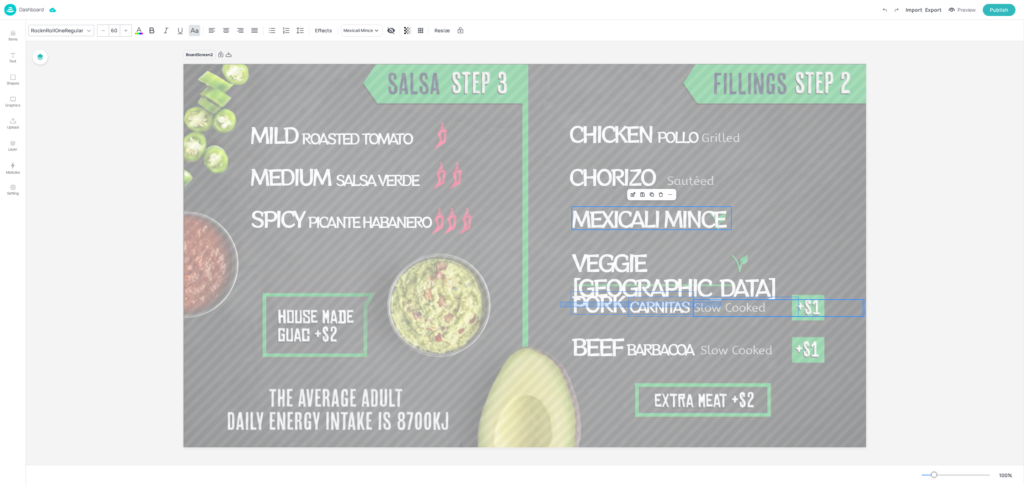
drag, startPoint x: 560, startPoint y: 302, endPoint x: 721, endPoint y: 307, distance: 161.1
click at [721, 64] on div "Mild Roasted Tomato Medium Salsa Verde Spicy Picante Habanero Chicken Pollo Gri…" at bounding box center [524, 64] width 682 height 0
type input "--"
click at [698, 279] on div "Group" at bounding box center [694, 279] width 21 height 9
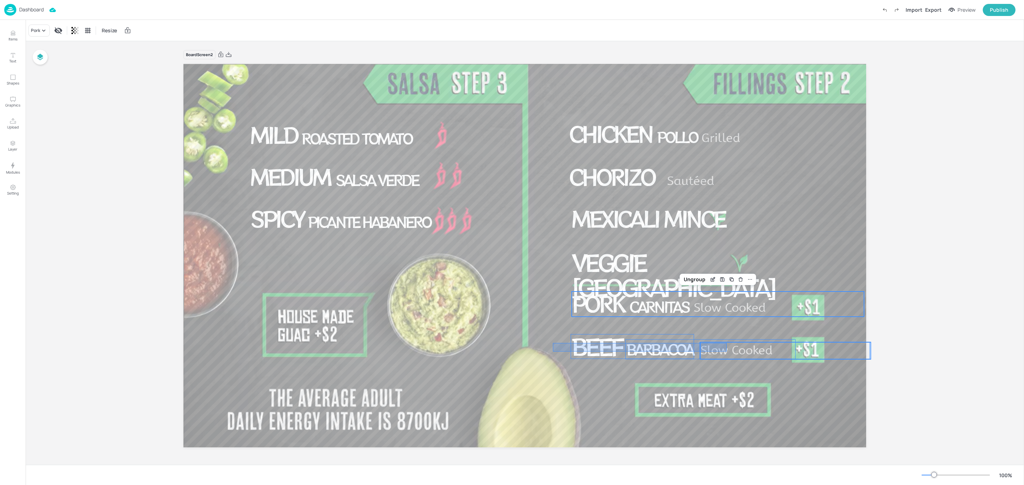
drag, startPoint x: 553, startPoint y: 343, endPoint x: 726, endPoint y: 352, distance: 174.0
click at [726, 64] on div "Mild Roasted Tomato Medium Salsa Verde Spicy Picante Habanero Chicken Pollo Gri…" at bounding box center [524, 64] width 682 height 0
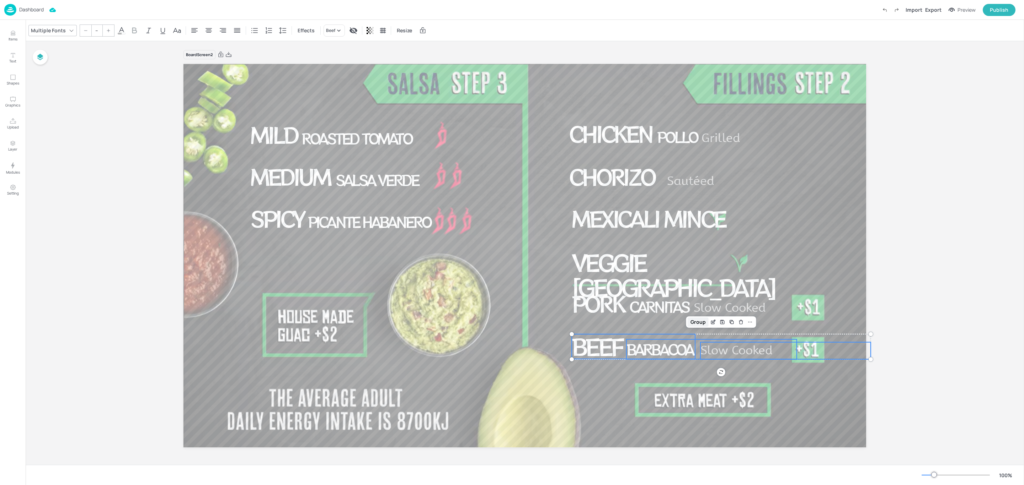
click at [700, 320] on div "Group" at bounding box center [697, 322] width 21 height 9
drag, startPoint x: 227, startPoint y: 219, endPoint x: 379, endPoint y: 228, distance: 151.7
click at [379, 64] on div "Mild Roasted Tomato Medium Salsa Verde Spicy Picante Habanero Chicken Pollo Gri…" at bounding box center [524, 64] width 682 height 0
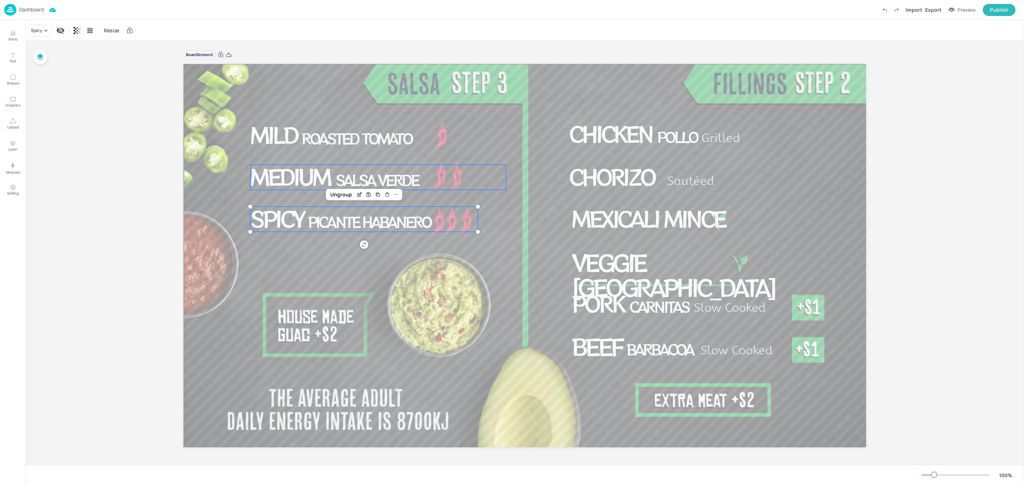
click at [271, 180] on span "Medium" at bounding box center [290, 176] width 80 height 31
click at [290, 139] on span "Mild" at bounding box center [273, 134] width 47 height 31
click at [28, 9] on p "Dashboard" at bounding box center [31, 9] width 25 height 5
click at [32, 10] on p "Dashboard" at bounding box center [31, 9] width 25 height 5
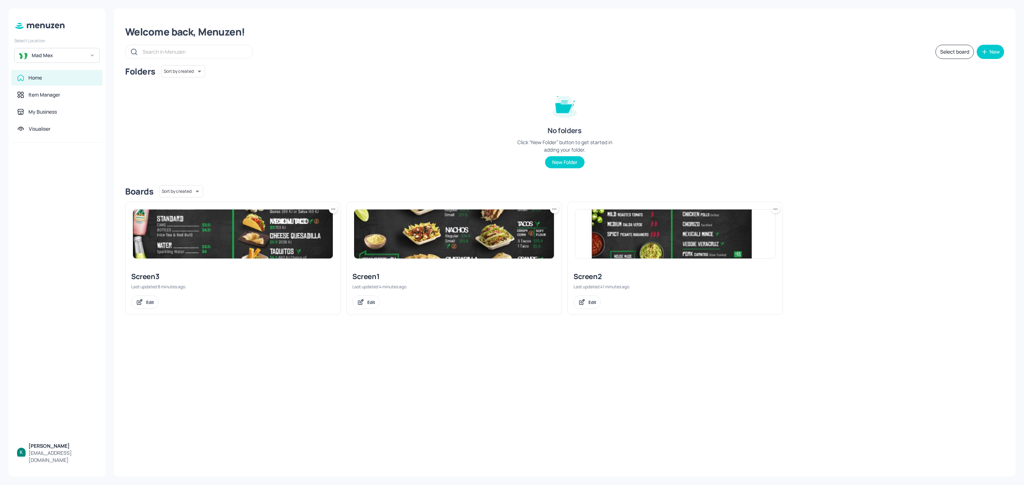
click at [213, 238] on img at bounding box center [233, 234] width 200 height 49
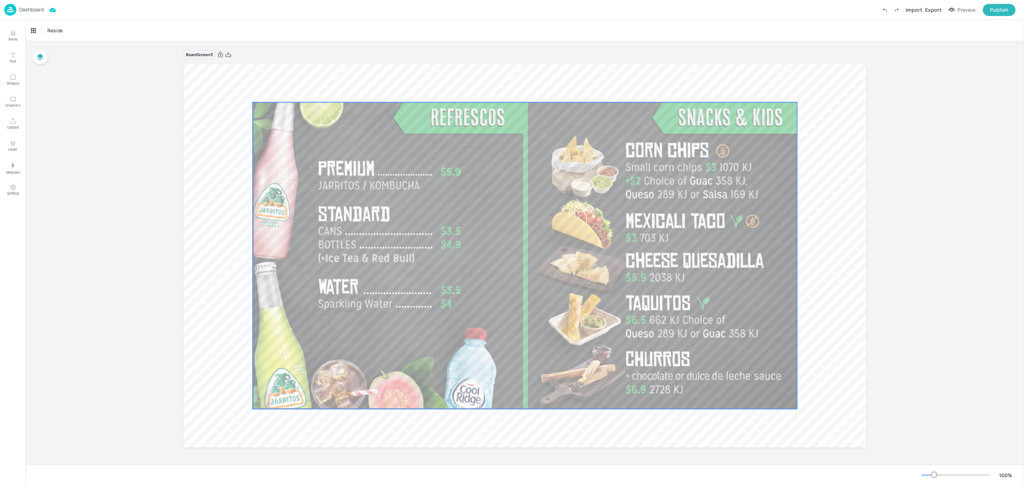
click at [776, 210] on div at bounding box center [525, 255] width 544 height 307
click at [794, 340] on div "Set as Background Image" at bounding box center [817, 341] width 58 height 7
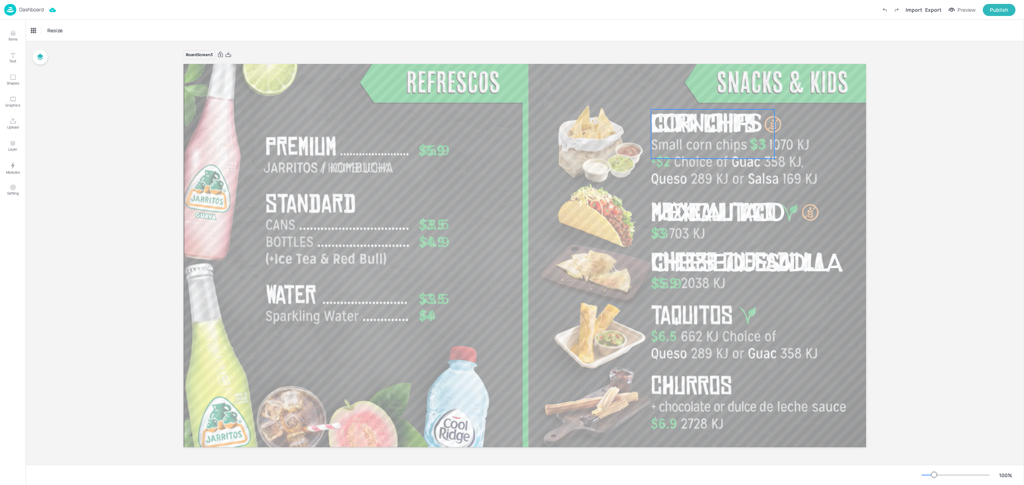
click at [675, 124] on span "Corn Chips" at bounding box center [705, 121] width 108 height 32
click at [590, 80] on div at bounding box center [524, 255] width 682 height 385
click at [688, 132] on span "Corn Chips" at bounding box center [705, 121] width 108 height 32
click at [683, 95] on div "Ungroup" at bounding box center [689, 97] width 27 height 9
click at [114, 30] on input "63.9" at bounding box center [114, 30] width 10 height 11
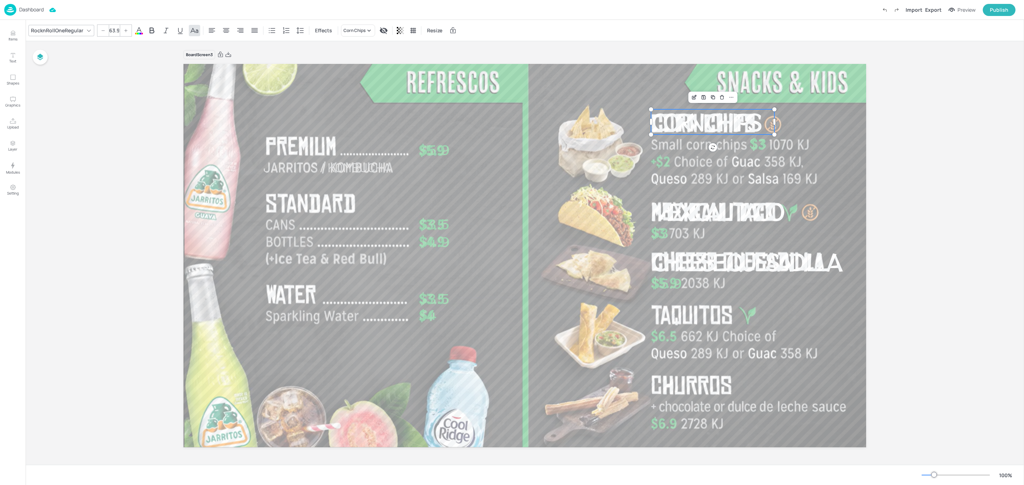
click at [117, 32] on input "63.9" at bounding box center [114, 30] width 10 height 11
click at [116, 31] on input "63.9" at bounding box center [114, 30] width 10 height 11
click at [118, 32] on input "63.9" at bounding box center [114, 30] width 10 height 11
type input "63.9"
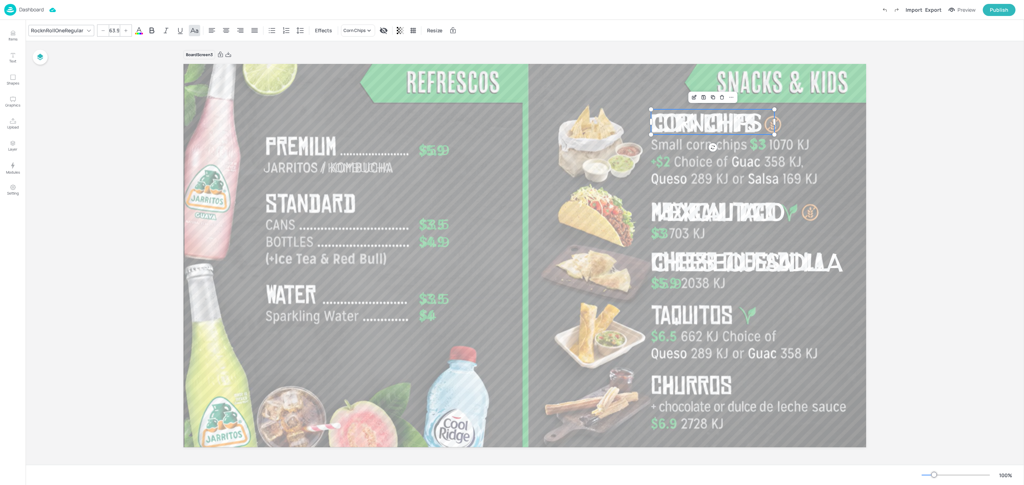
click at [110, 29] on input "63.9" at bounding box center [114, 30] width 10 height 11
click at [104, 31] on icon at bounding box center [103, 30] width 4 height 4
click at [509, 143] on div at bounding box center [524, 255] width 682 height 385
click at [685, 120] on span "Corn Chips" at bounding box center [705, 121] width 108 height 32
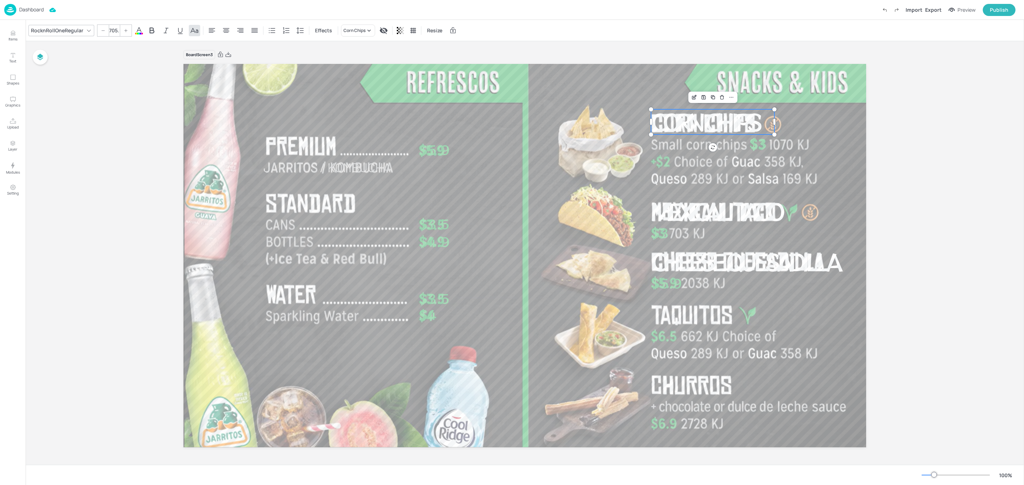
click at [117, 32] on input "705.6" at bounding box center [114, 30] width 10 height 11
click at [689, 213] on span "Mexicali Taco" at bounding box center [716, 211] width 130 height 32
click at [116, 28] on input "63.9" at bounding box center [114, 30] width 10 height 11
click at [697, 264] on span "Cheese Quesadilla" at bounding box center [744, 262] width 187 height 32
click at [115, 33] on input "63.9" at bounding box center [114, 30] width 10 height 11
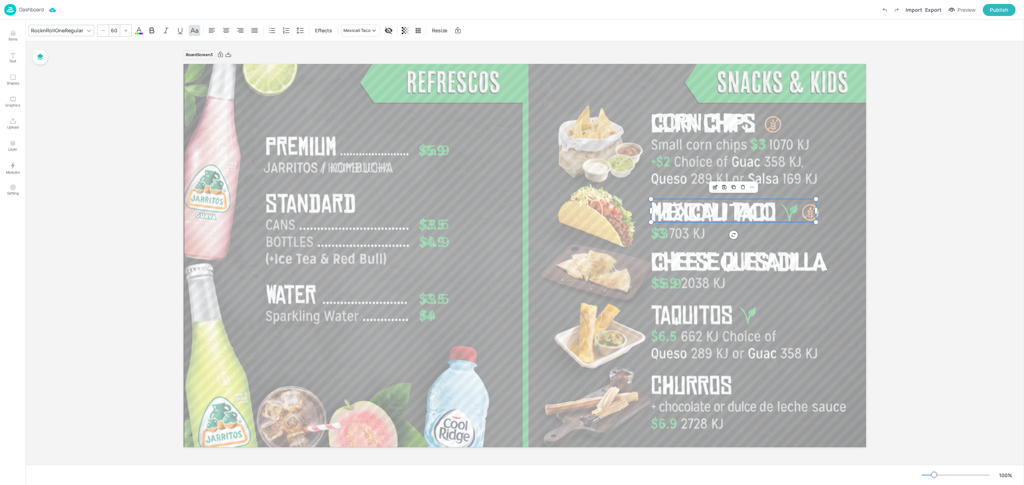
click at [667, 213] on span "Mexicali Taco" at bounding box center [711, 210] width 121 height 31
type input "60"
click at [694, 118] on span "Corn Chips" at bounding box center [701, 120] width 100 height 31
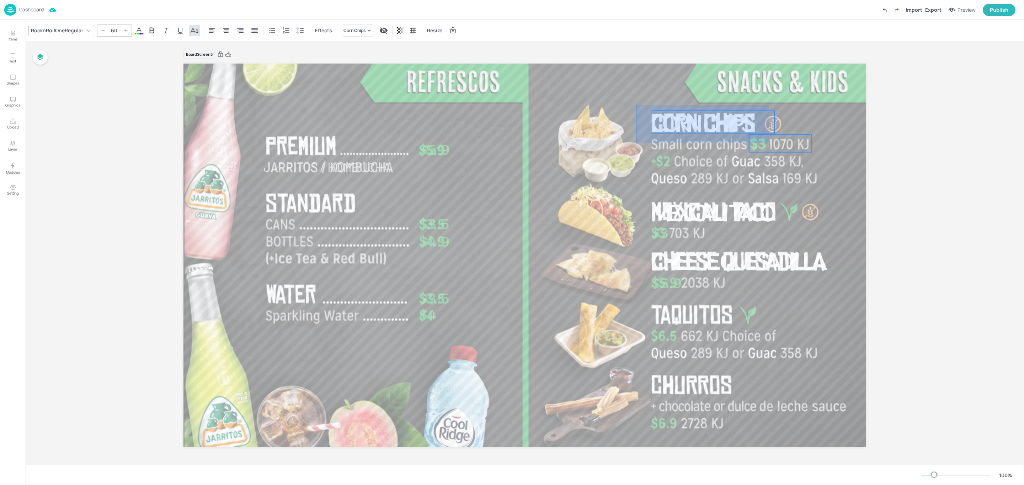
drag, startPoint x: 636, startPoint y: 104, endPoint x: 769, endPoint y: 142, distance: 138.2
click at [769, 64] on div "Jarritos / Kombucha $5.9 $3.5 $4.9 $3.5 $4 Corn Chips Mexicali Taco $3 $3 $5.9 …" at bounding box center [524, 64] width 682 height 0
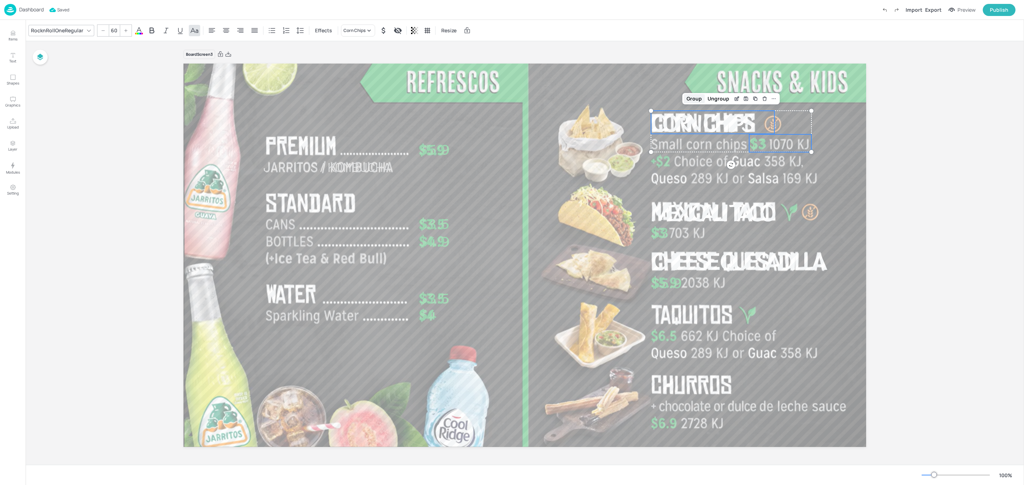
click at [696, 100] on div "Group" at bounding box center [693, 98] width 21 height 9
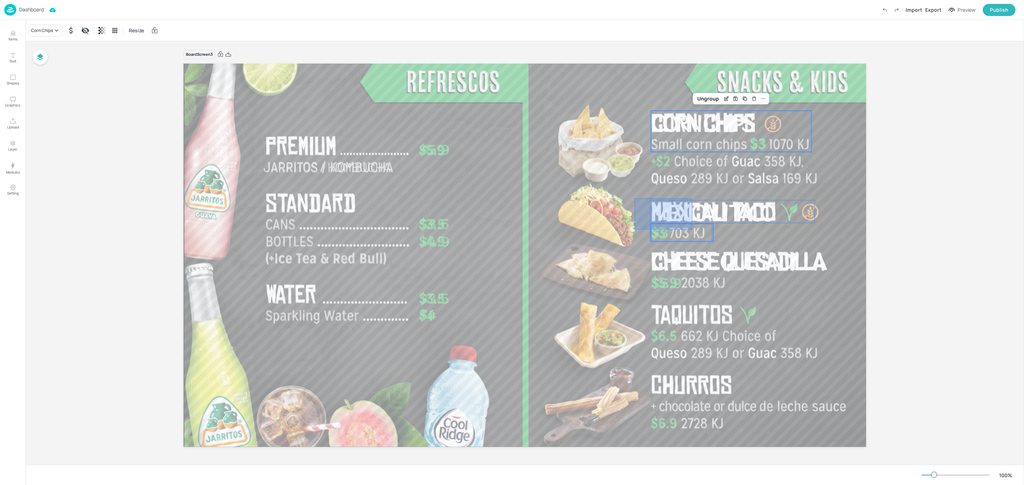
drag, startPoint x: 634, startPoint y: 198, endPoint x: 692, endPoint y: 229, distance: 65.4
click at [692, 64] on div "Jarritos / Kombucha $5.9 $3.5 $4.9 $3.5 $4 Mexicali Taco $3 Corn Chips $3 $5.9 …" at bounding box center [524, 64] width 682 height 0
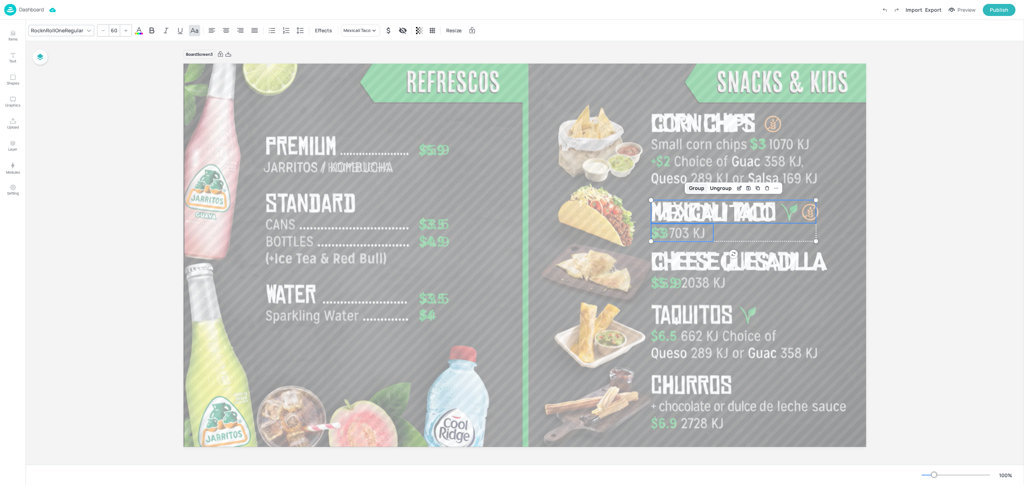
click at [696, 189] on div "Group" at bounding box center [696, 188] width 21 height 9
click at [747, 133] on span "Corn Chips" at bounding box center [701, 122] width 100 height 31
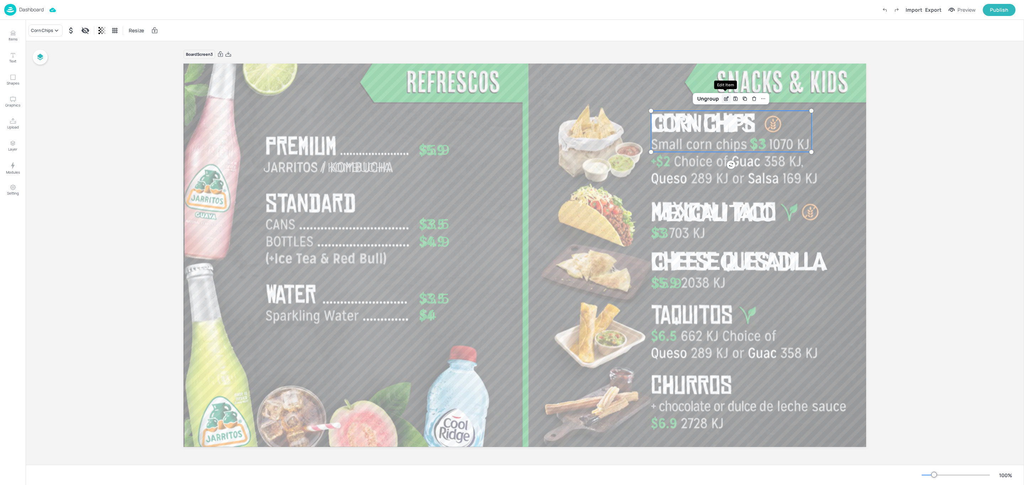
click at [725, 98] on icon "Edit Item" at bounding box center [726, 98] width 3 height 3
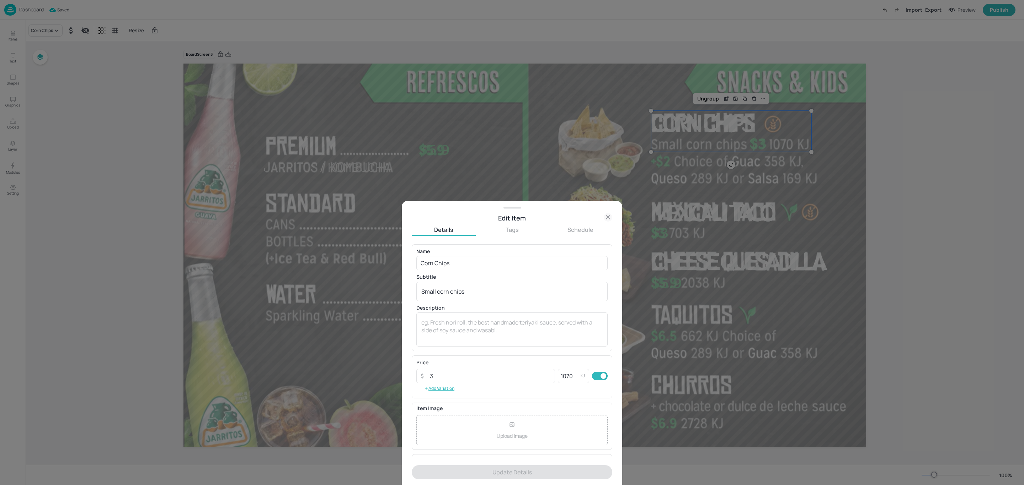
click at [606, 218] on icon at bounding box center [607, 217] width 9 height 9
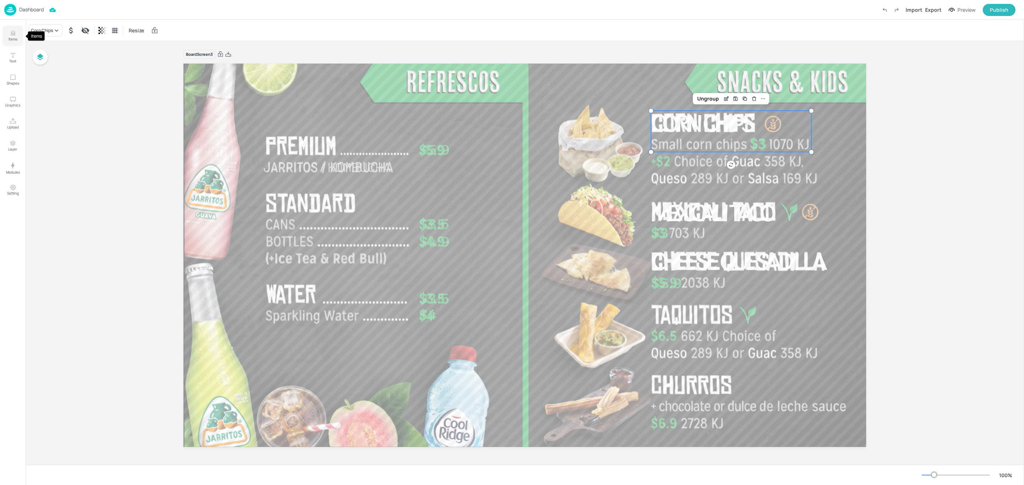
click at [11, 37] on p "Items" at bounding box center [13, 39] width 9 height 5
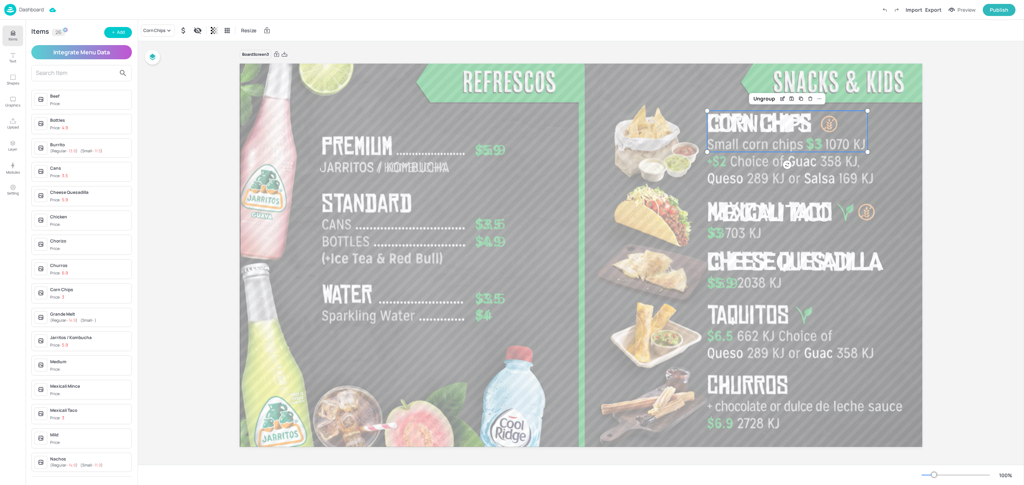
click at [82, 74] on input "text" at bounding box center [76, 73] width 80 height 11
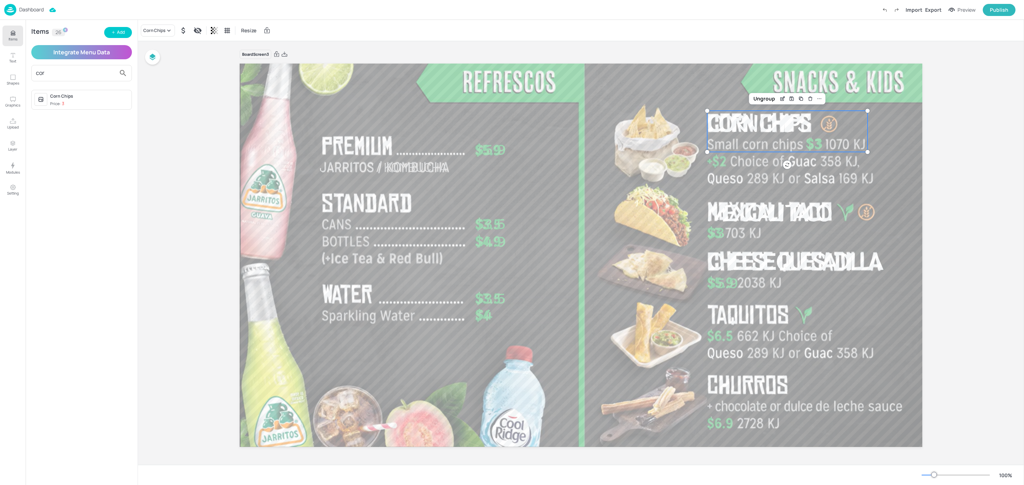
type input "cor"
click at [78, 98] on div "Corn Chips" at bounding box center [89, 96] width 79 height 6
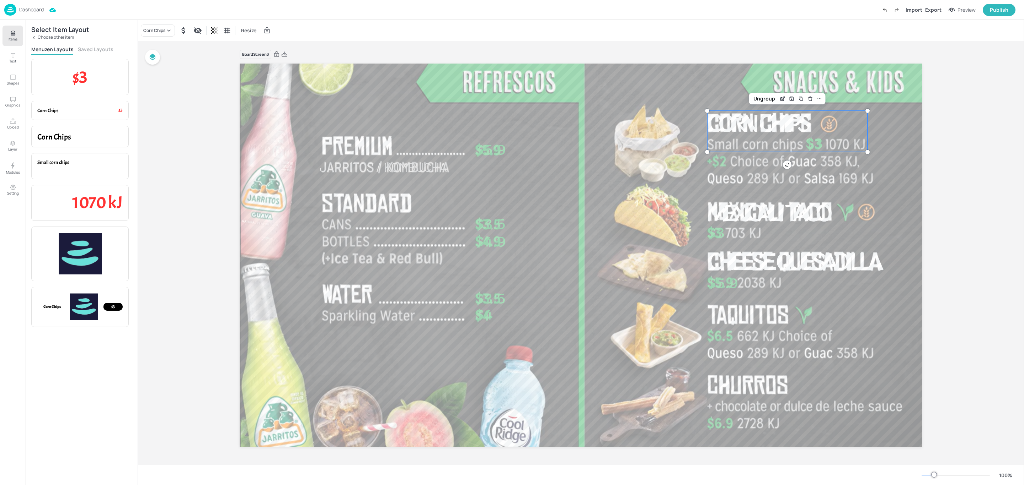
click at [78, 45] on div "Select Item Layout Choose other item Menuzen Layouts Saved Layouts $3 Item Pric…" at bounding box center [82, 253] width 112 height 466
click at [82, 48] on button "Saved Layouts" at bounding box center [96, 49] width 36 height 7
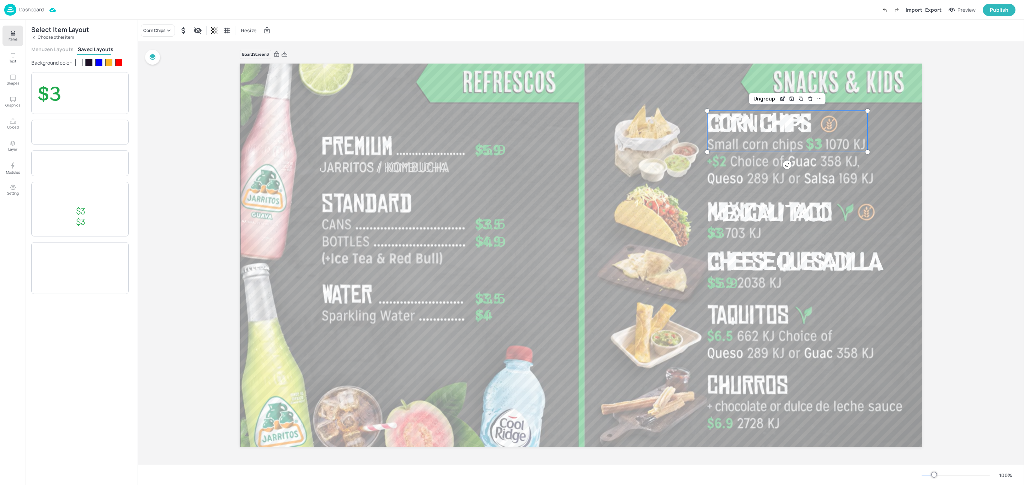
click at [59, 49] on button "Menuzen Layouts" at bounding box center [52, 49] width 42 height 7
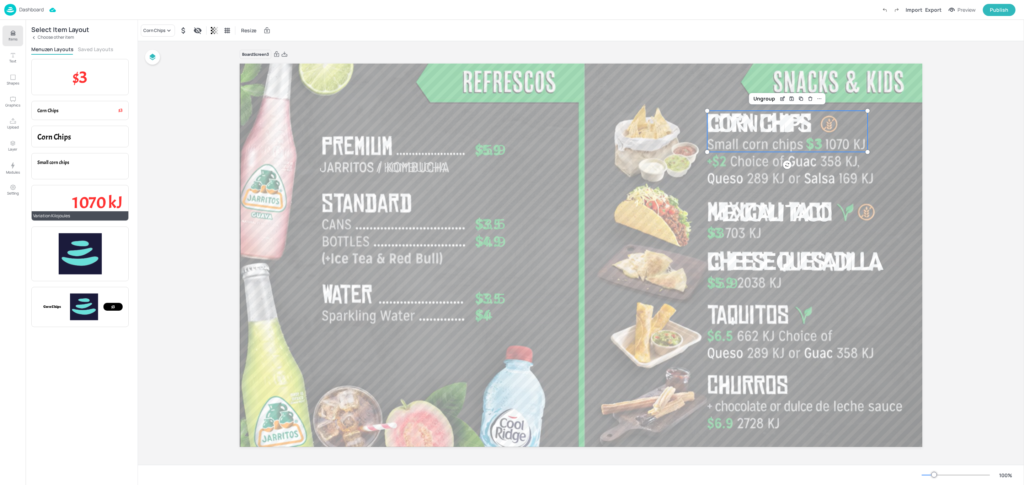
click at [95, 202] on span "1070 kJ" at bounding box center [97, 202] width 50 height 21
drag, startPoint x: 318, startPoint y: 113, endPoint x: 843, endPoint y: 142, distance: 525.7
click at [843, 142] on span "1070 kJ" at bounding box center [849, 144] width 21 height 9
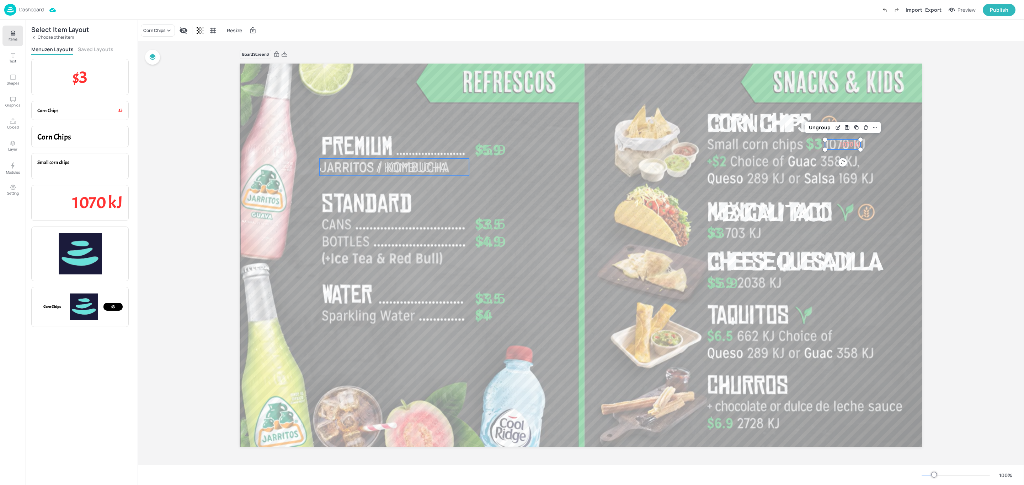
click at [416, 165] on span "Jarritos / Kombucha" at bounding box center [383, 167] width 127 height 15
click at [853, 146] on span "1070 kJ" at bounding box center [849, 144] width 21 height 9
click at [812, 128] on div "Ungroup" at bounding box center [819, 127] width 27 height 9
click at [157, 30] on div "Acme" at bounding box center [150, 30] width 16 height 10
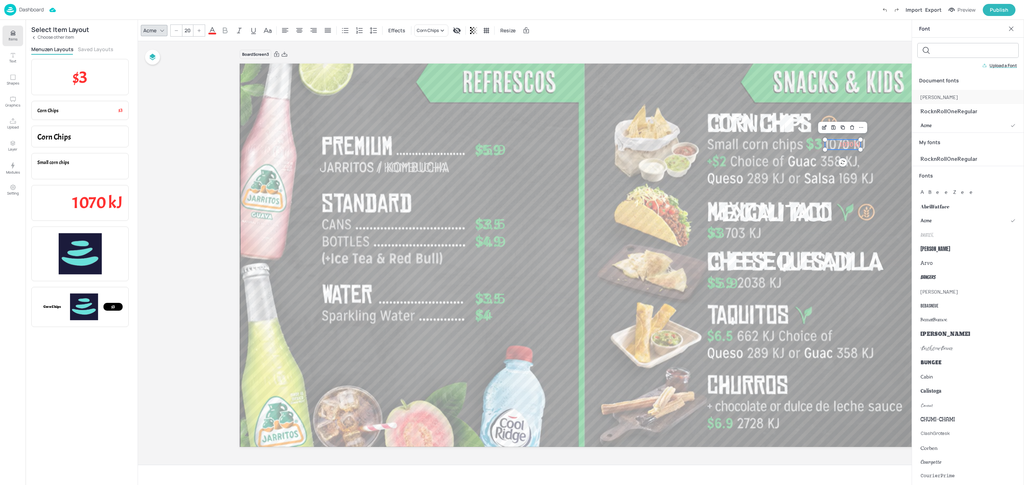
click at [937, 95] on div "[PERSON_NAME]" at bounding box center [968, 97] width 112 height 14
click at [200, 33] on div at bounding box center [198, 30] width 11 height 11
click at [710, 84] on div at bounding box center [581, 255] width 682 height 385
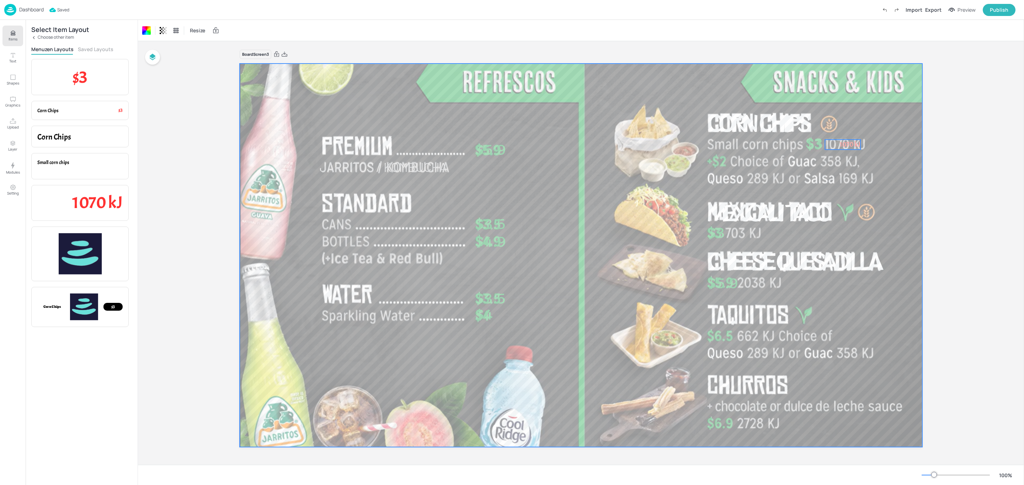
click at [850, 147] on span "1070 kJ" at bounding box center [849, 144] width 21 height 9
click at [225, 31] on icon at bounding box center [227, 30] width 4 height 4
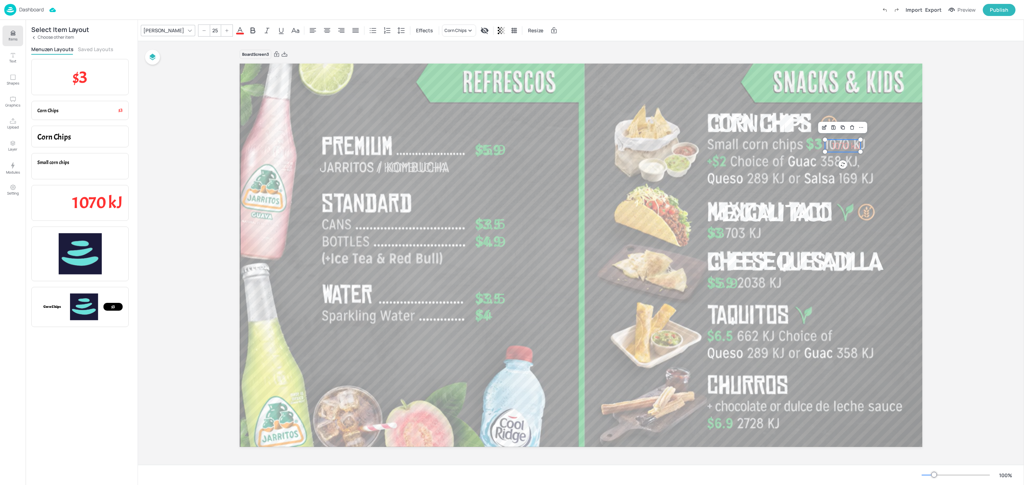
click at [225, 31] on icon at bounding box center [227, 30] width 4 height 4
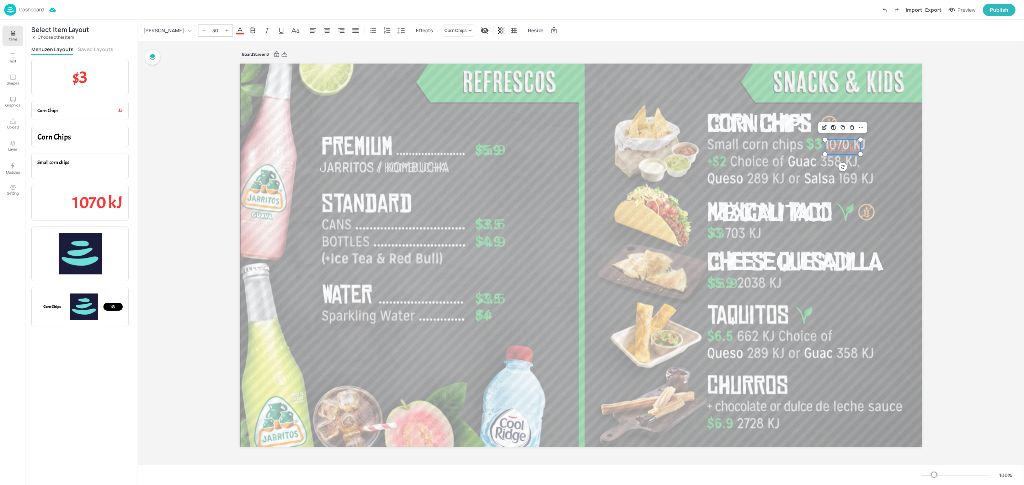
click at [225, 31] on icon at bounding box center [227, 30] width 4 height 4
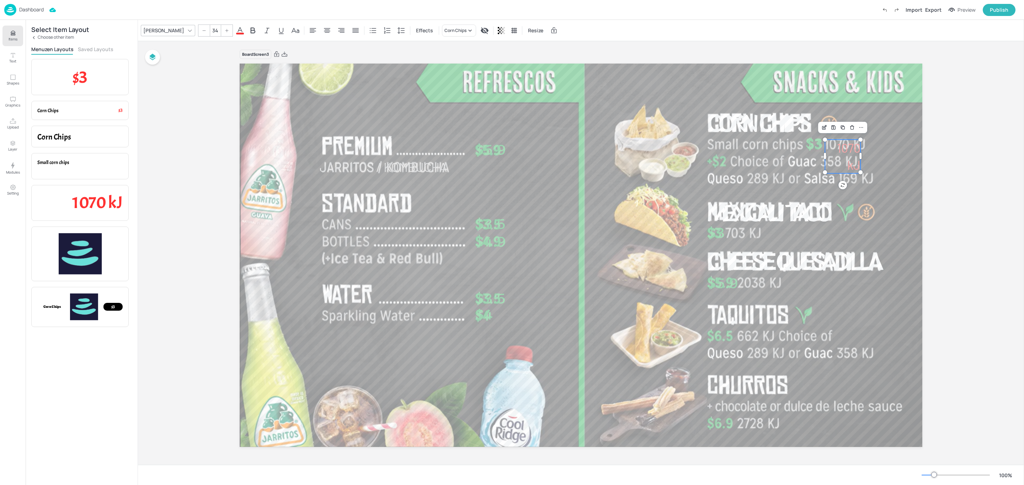
type input "35"
click at [236, 31] on icon at bounding box center [240, 30] width 9 height 9
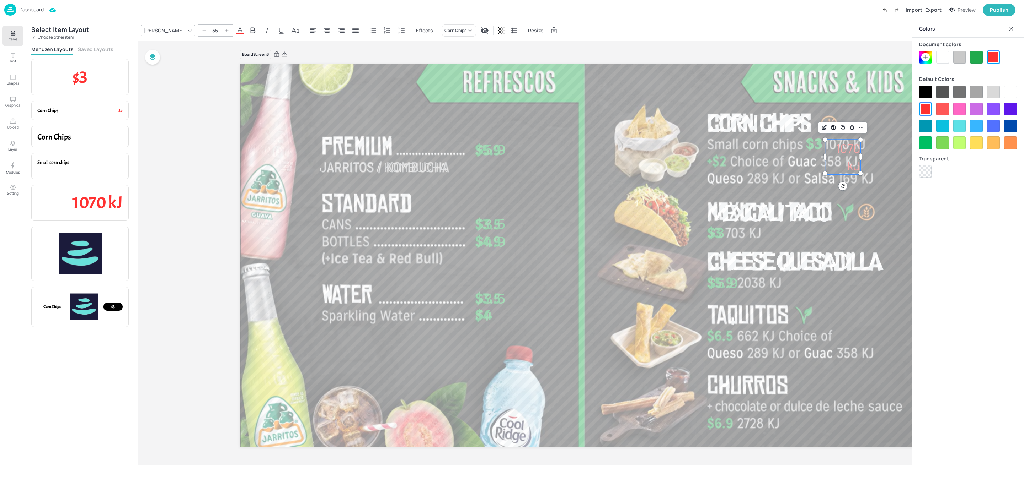
click at [962, 57] on div at bounding box center [959, 57] width 13 height 13
click at [1013, 28] on icon at bounding box center [1010, 28] width 7 height 7
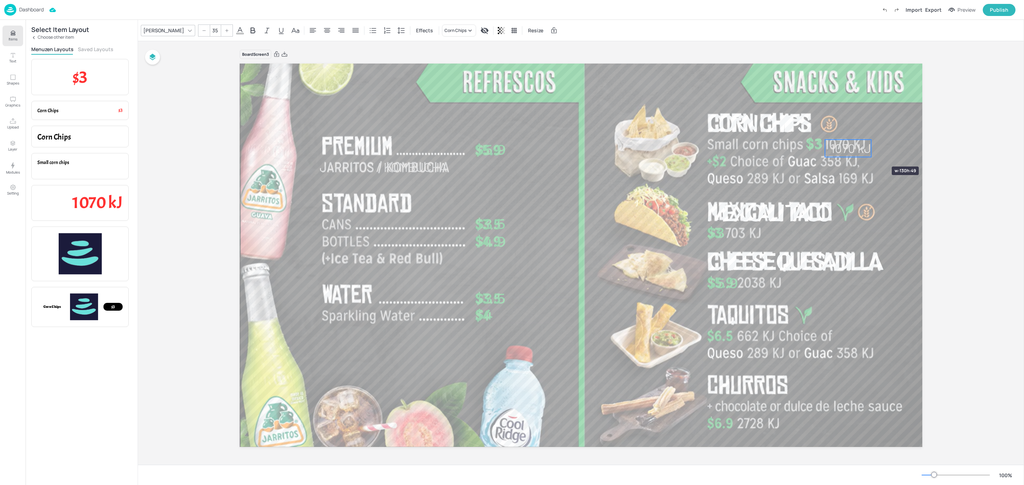
drag, startPoint x: 859, startPoint y: 157, endPoint x: 870, endPoint y: 154, distance: 11.0
click at [865, 155] on span "1070 kJ" at bounding box center [850, 148] width 41 height 15
drag, startPoint x: 864, startPoint y: 150, endPoint x: 857, endPoint y: 147, distance: 7.8
click at [857, 147] on span "1070 kJ" at bounding box center [843, 145] width 41 height 15
click at [846, 143] on span "1070 kJ" at bounding box center [844, 143] width 41 height 15
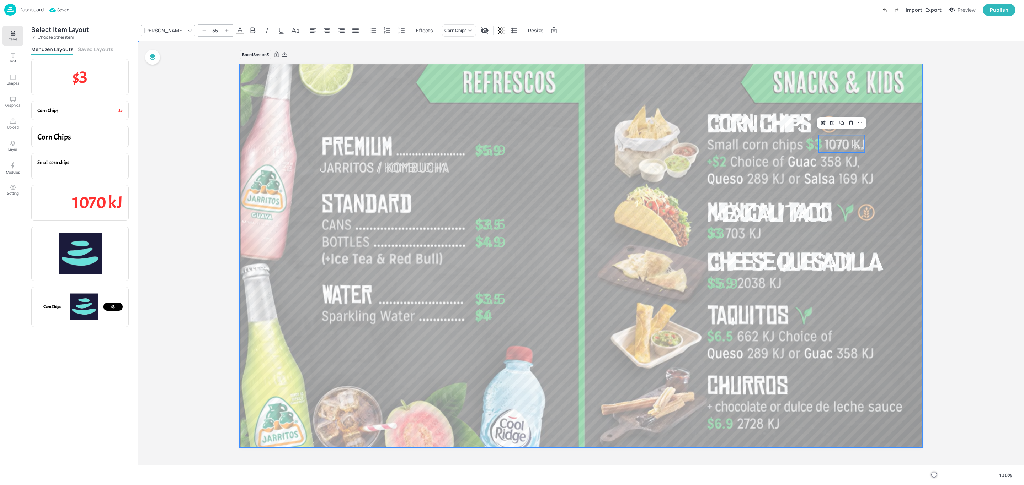
click at [889, 128] on div at bounding box center [581, 255] width 682 height 385
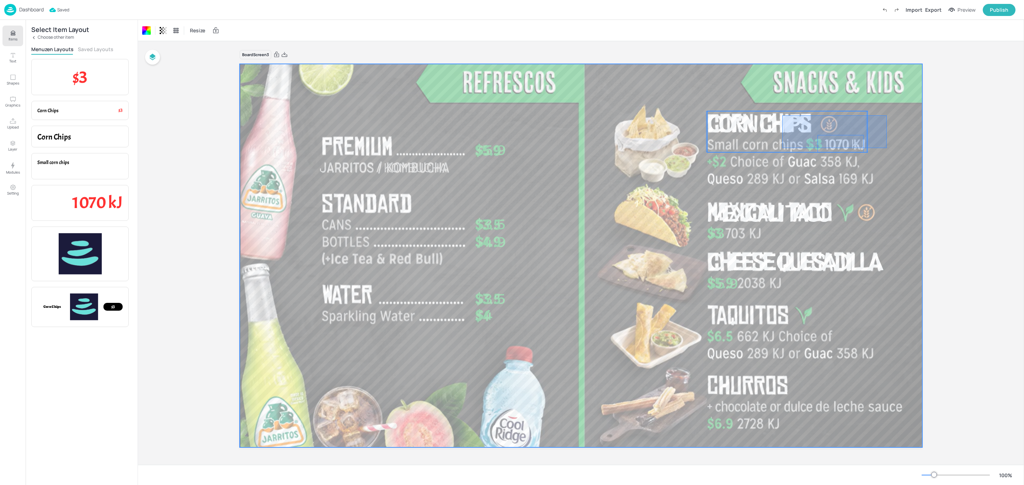
drag, startPoint x: 886, startPoint y: 116, endPoint x: 782, endPoint y: 148, distance: 109.5
click at [782, 64] on div "Jarritos / Kombucha $5.9 $3.5 $4.9 $3.5 $4 Mexicali Taco $3 Corn Chips $3 $5.9 …" at bounding box center [581, 64] width 682 height 0
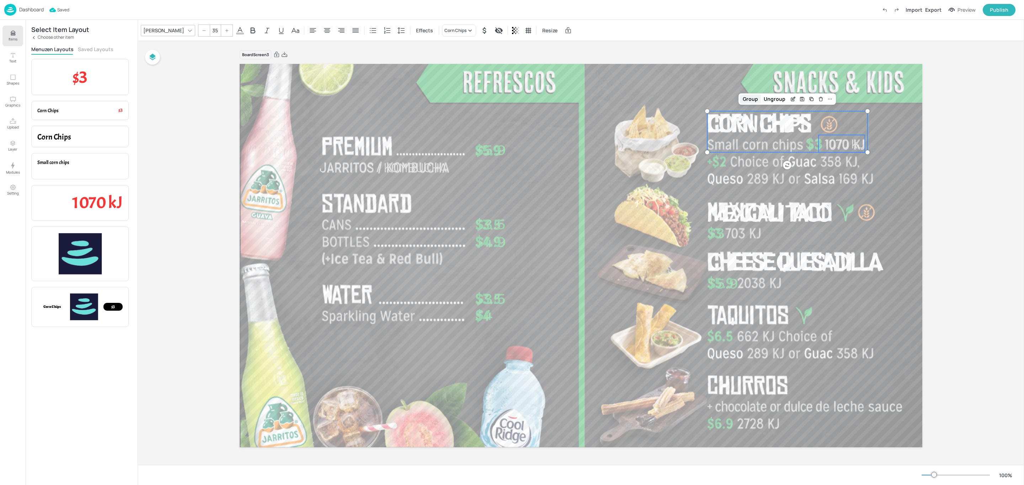
click at [755, 101] on div "Group" at bounding box center [750, 99] width 21 height 9
click at [64, 166] on p "Small corn chips" at bounding box center [79, 162] width 85 height 7
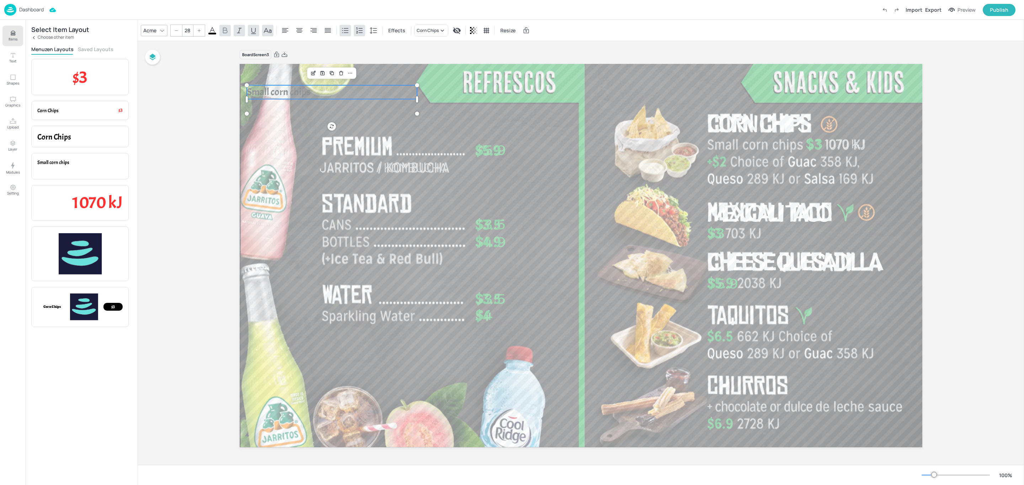
click at [154, 32] on div "Acme" at bounding box center [150, 30] width 16 height 10
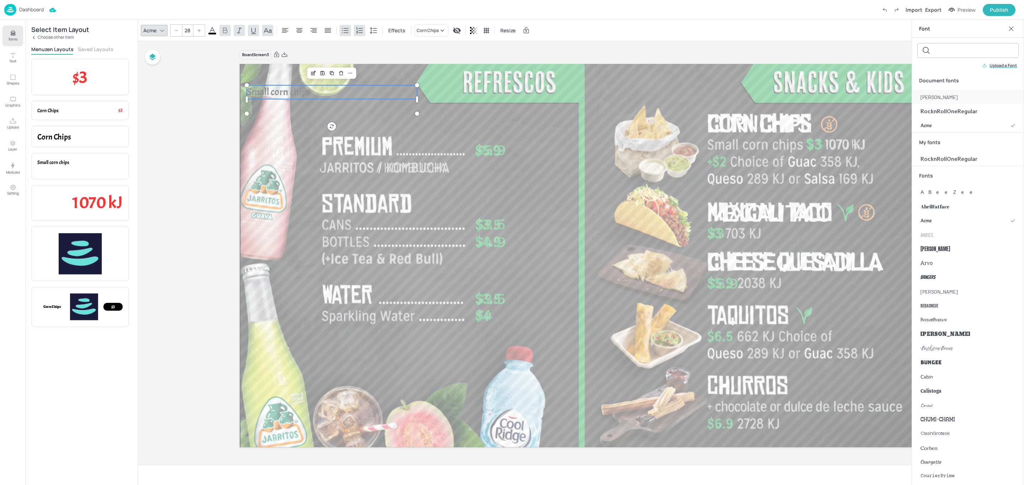
click at [932, 97] on span "[PERSON_NAME]" at bounding box center [938, 96] width 37 height 7
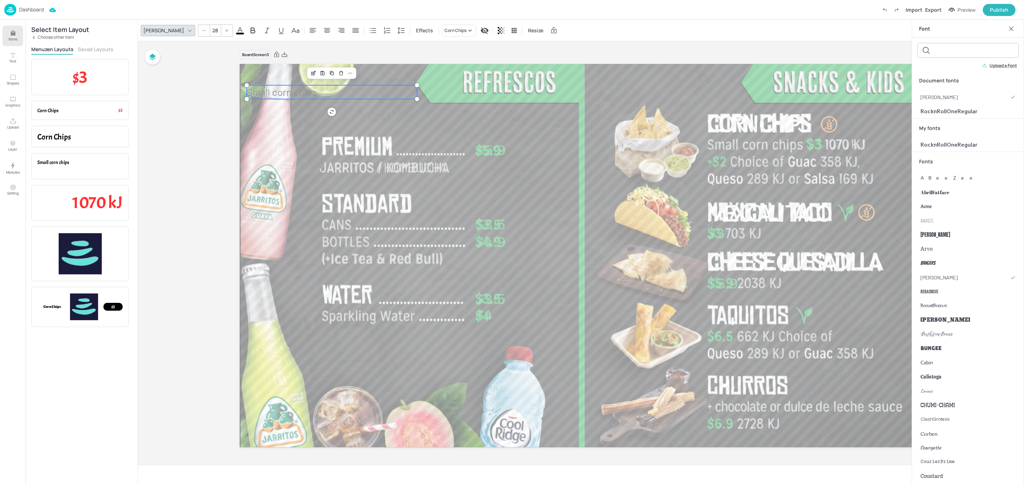
click at [210, 30] on input "28" at bounding box center [215, 30] width 10 height 11
type input "35"
click at [236, 33] on span at bounding box center [240, 34] width 8 height 2
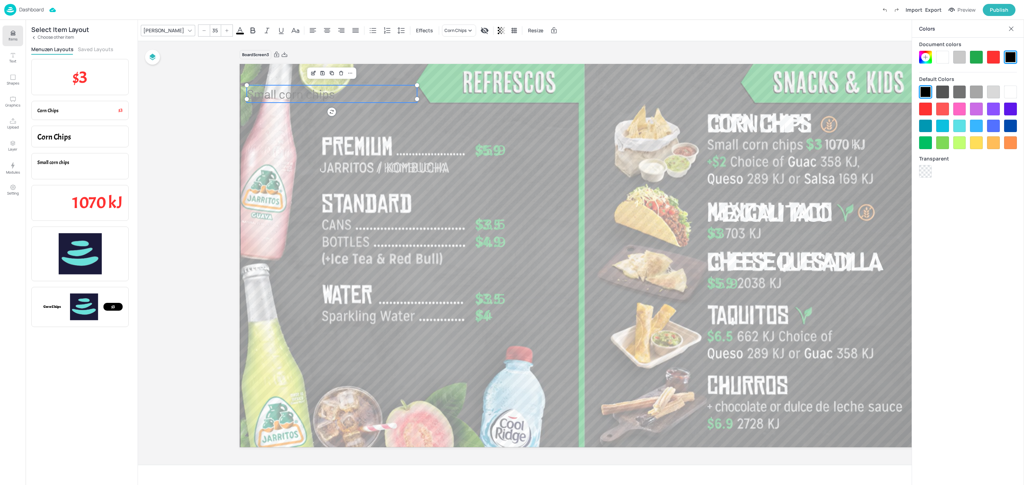
click at [960, 57] on div at bounding box center [959, 57] width 13 height 13
drag, startPoint x: 315, startPoint y: 95, endPoint x: 777, endPoint y: 146, distance: 464.5
click at [777, 146] on span "Small corn chips" at bounding box center [751, 143] width 88 height 15
click at [683, 140] on div at bounding box center [581, 255] width 682 height 385
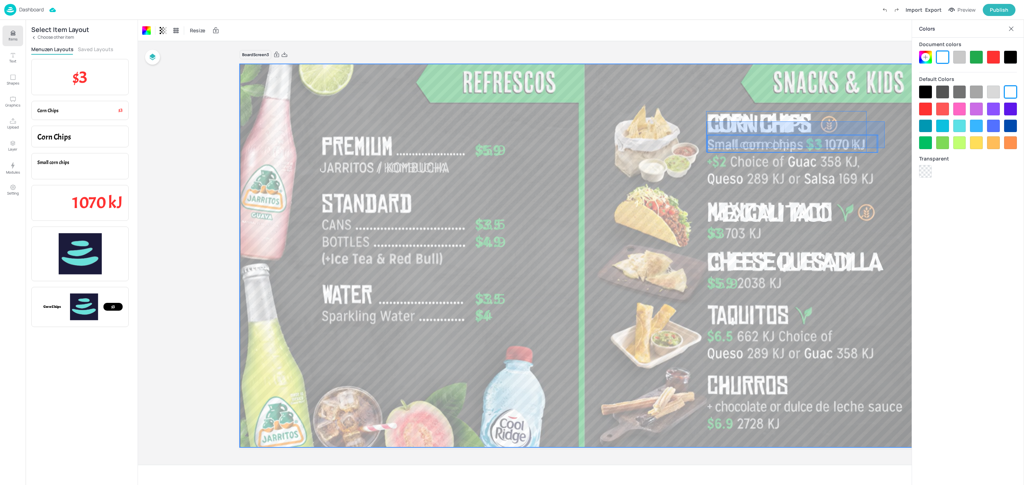
drag, startPoint x: 884, startPoint y: 122, endPoint x: 706, endPoint y: 148, distance: 180.0
click at [706, 64] on div "Jarritos / Kombucha $5.9 $3.5 $4.9 $3.5 $4 Mexicali Taco $3 $5.9 Cheese Quesadi…" at bounding box center [581, 64] width 682 height 0
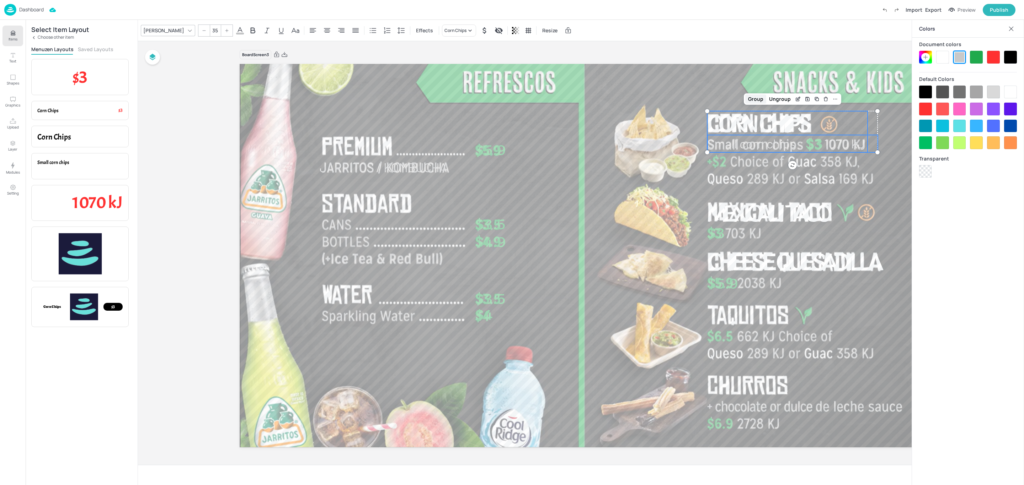
click at [756, 97] on div "Group" at bounding box center [755, 99] width 21 height 9
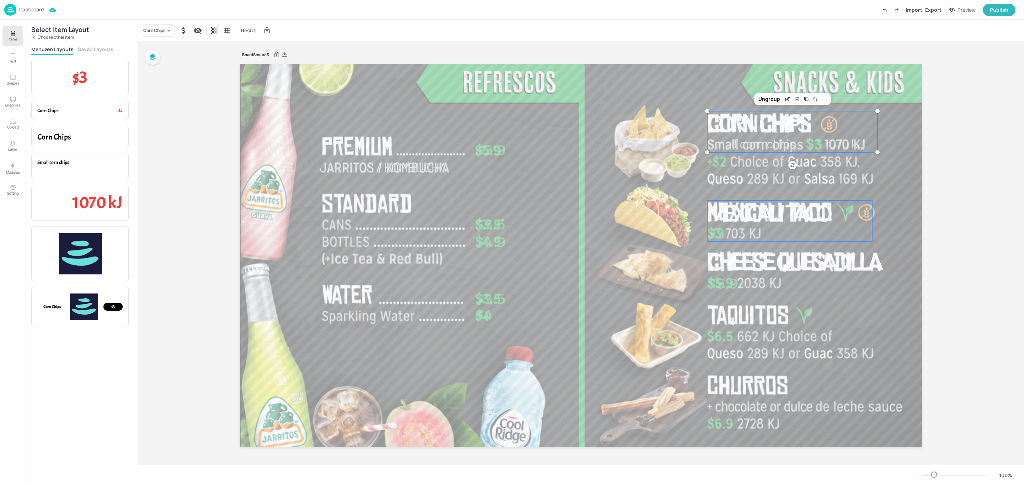
click at [787, 234] on div "Mexicali Taco $3" at bounding box center [789, 221] width 165 height 41
click at [109, 204] on span "1070 kJ" at bounding box center [97, 202] width 50 height 21
drag, startPoint x: 321, startPoint y: 114, endPoint x: 576, endPoint y: 124, distance: 254.7
click at [355, 120] on span "1070 kJ" at bounding box center [344, 116] width 21 height 9
click at [541, 112] on div "Ungroup" at bounding box center [541, 107] width 27 height 9
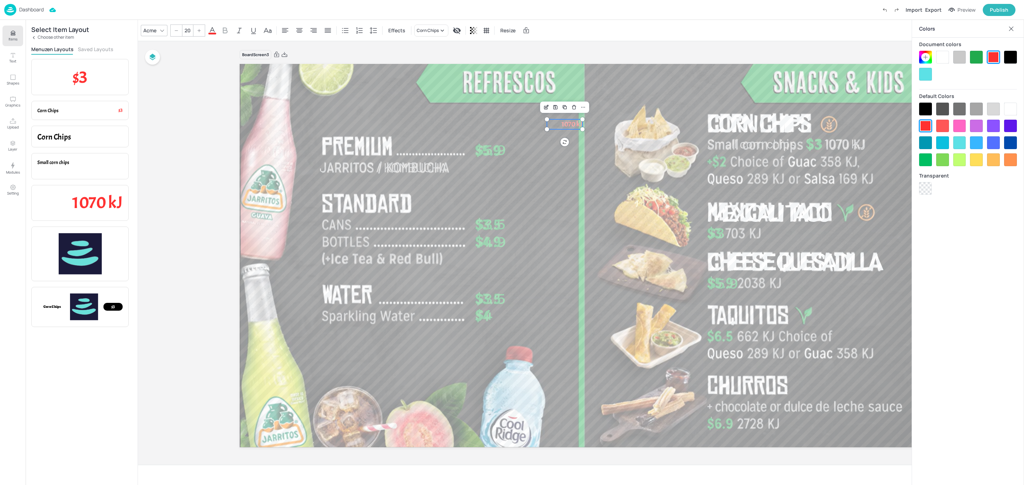
click at [214, 33] on span at bounding box center [212, 34] width 8 height 2
click at [962, 54] on div at bounding box center [959, 57] width 13 height 13
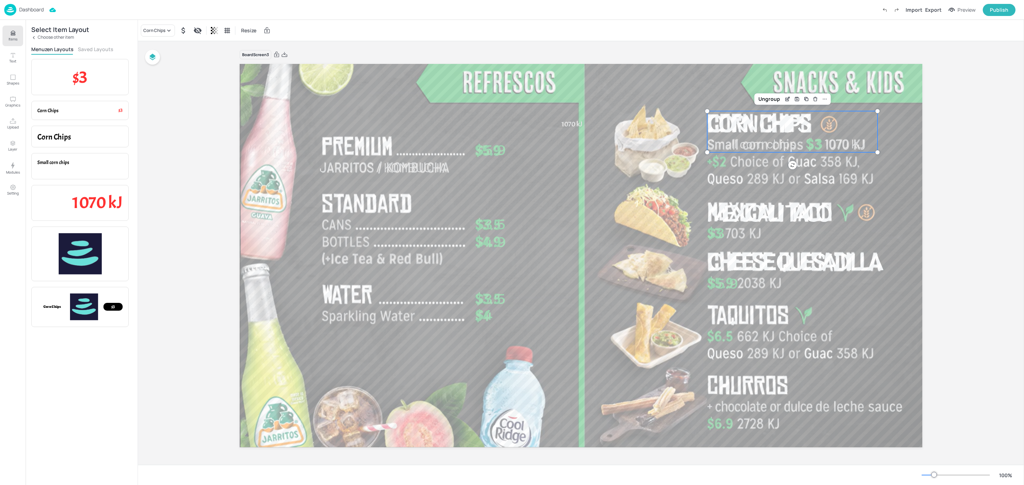
click at [855, 144] on p "Small corn chips" at bounding box center [792, 143] width 170 height 17
click at [770, 101] on div "Ungroup" at bounding box center [768, 99] width 27 height 9
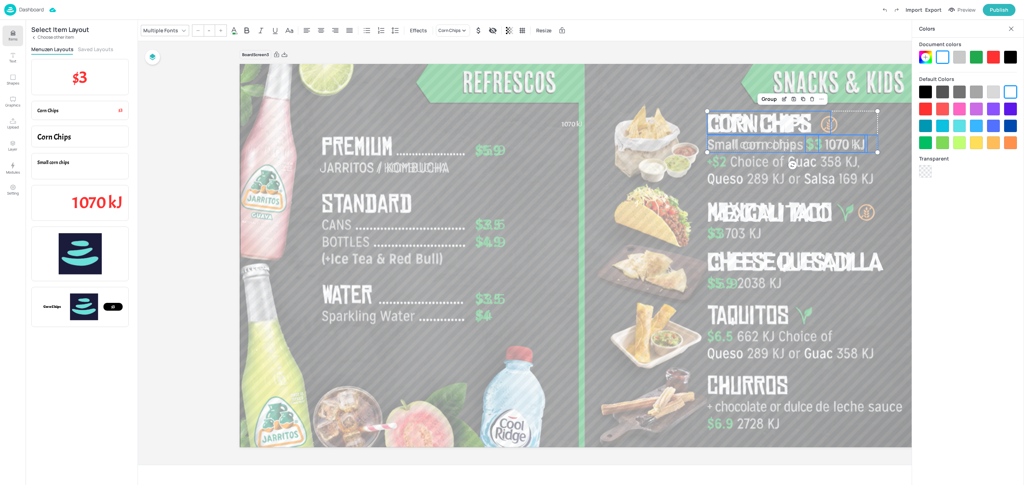
click at [834, 141] on p "Small corn chips" at bounding box center [792, 143] width 170 height 17
type input "35"
click at [879, 166] on div at bounding box center [581, 255] width 682 height 385
click at [850, 146] on p "Small corn chips" at bounding box center [792, 143] width 170 height 17
click at [889, 147] on div at bounding box center [581, 255] width 682 height 385
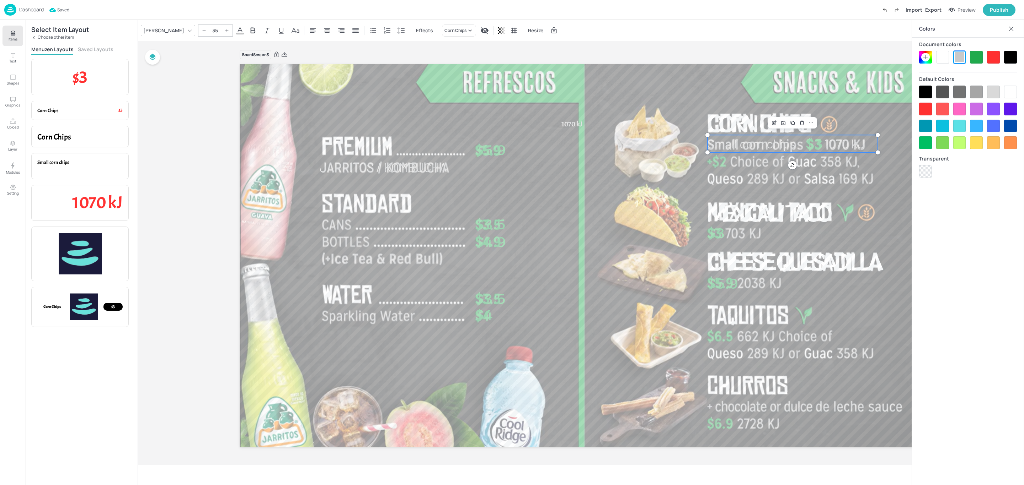
click at [862, 143] on p "Small corn chips" at bounding box center [792, 143] width 170 height 17
drag, startPoint x: 875, startPoint y: 144, endPoint x: 804, endPoint y: 153, distance: 70.9
click at [804, 153] on div "Jarritos / Kombucha $5.9 $3.5 $4.9 $3.5 $4 Mexicali Taco $3 $5.9 Cheese Quesadi…" at bounding box center [581, 256] width 682 height 384
type input "35"
click at [849, 145] on span "1070 kJ" at bounding box center [844, 143] width 41 height 15
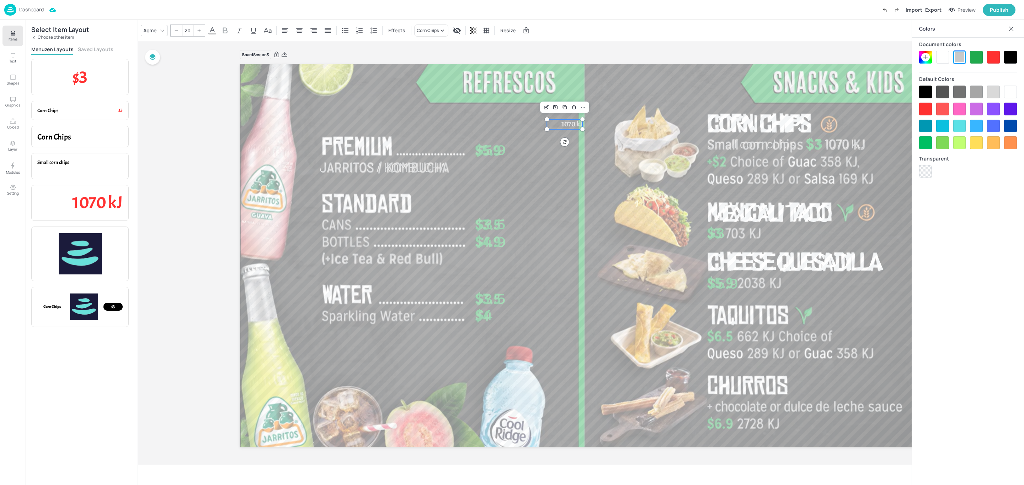
click at [573, 120] on span "1070 kJ" at bounding box center [571, 124] width 21 height 9
click at [165, 28] on icon at bounding box center [162, 31] width 6 height 6
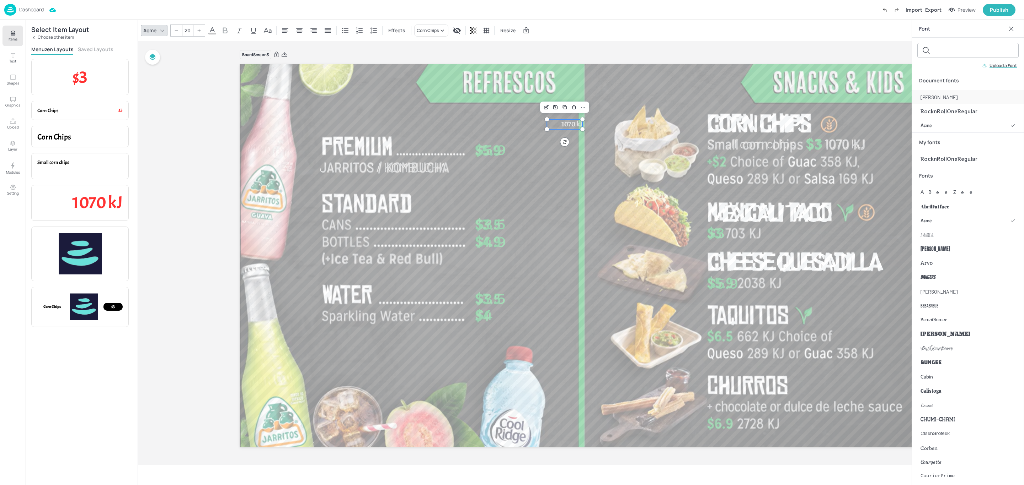
click at [946, 98] on div "[PERSON_NAME]" at bounding box center [968, 97] width 112 height 14
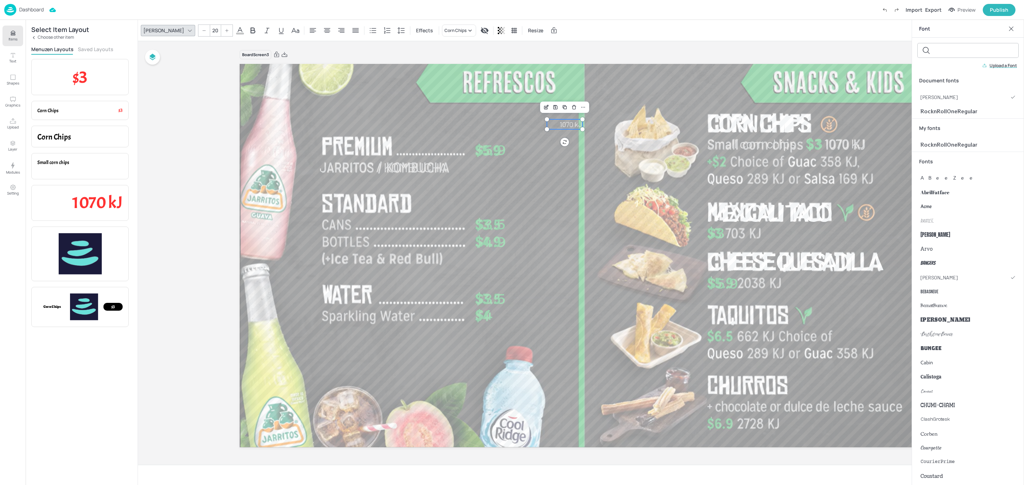
click at [210, 31] on input "20" at bounding box center [215, 30] width 10 height 11
click at [210, 30] on input "20" at bounding box center [215, 30] width 10 height 11
type input "35"
click at [592, 152] on div at bounding box center [581, 255] width 682 height 385
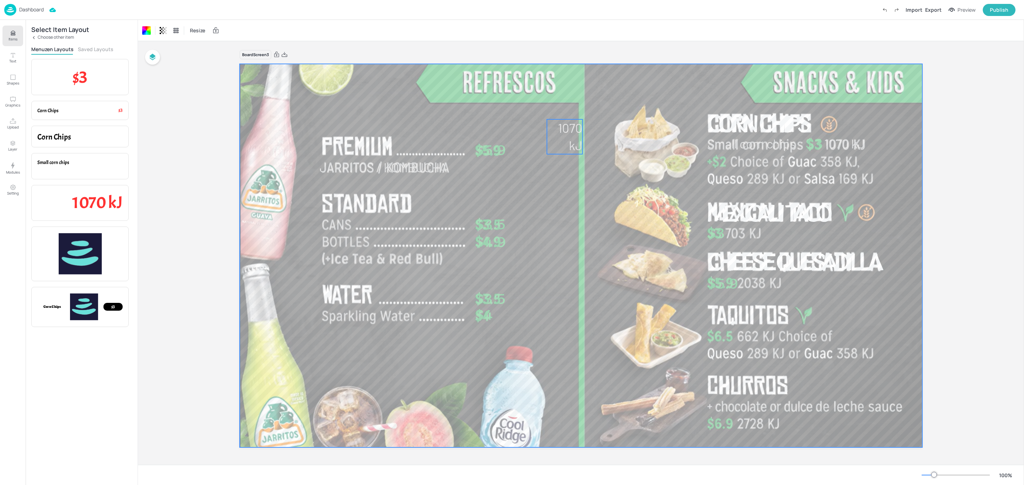
click at [577, 141] on span "1070 kJ" at bounding box center [570, 136] width 25 height 32
drag, startPoint x: 581, startPoint y: 139, endPoint x: 605, endPoint y: 143, distance: 23.8
click at [595, 128] on span "1070 kJ" at bounding box center [585, 127] width 41 height 15
click at [594, 128] on span "1070 kJ" at bounding box center [585, 127] width 41 height 15
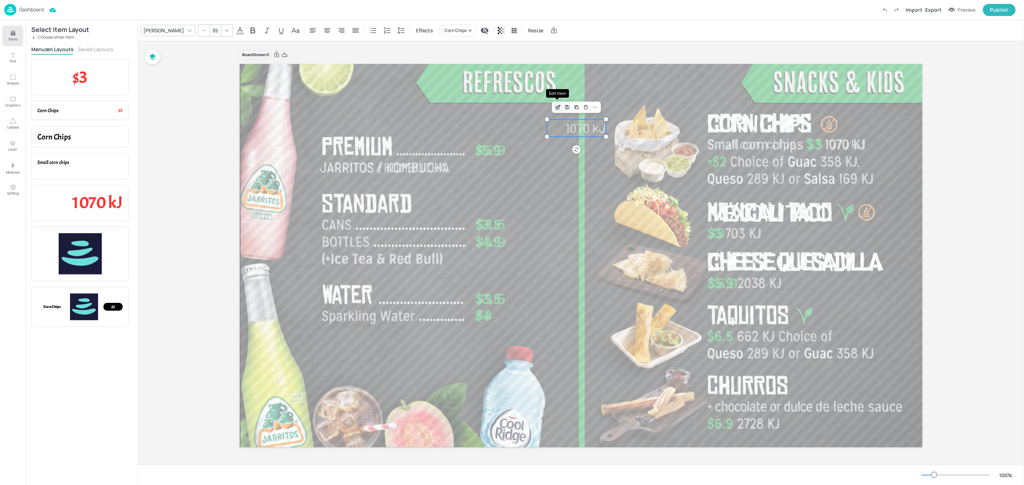
click at [559, 110] on div "Edit Item" at bounding box center [557, 107] width 9 height 9
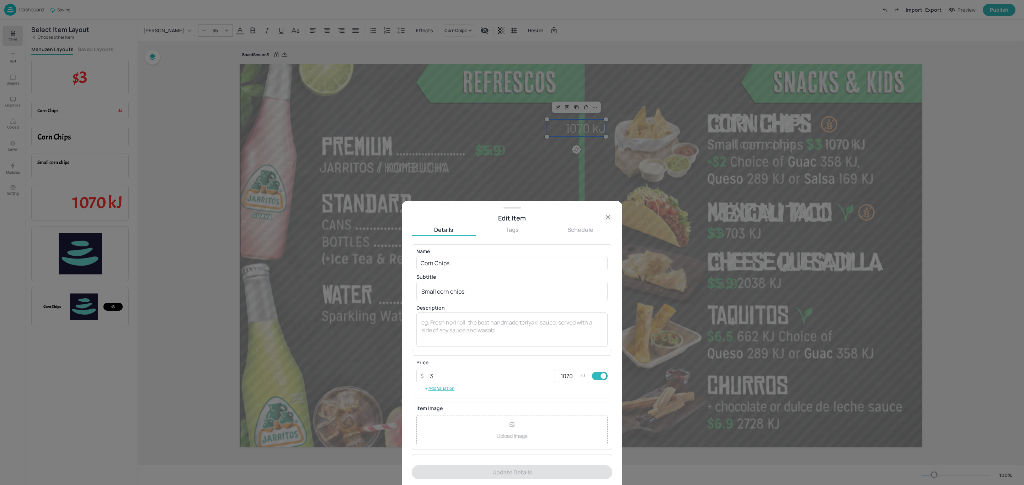
click at [568, 163] on div at bounding box center [512, 242] width 1024 height 485
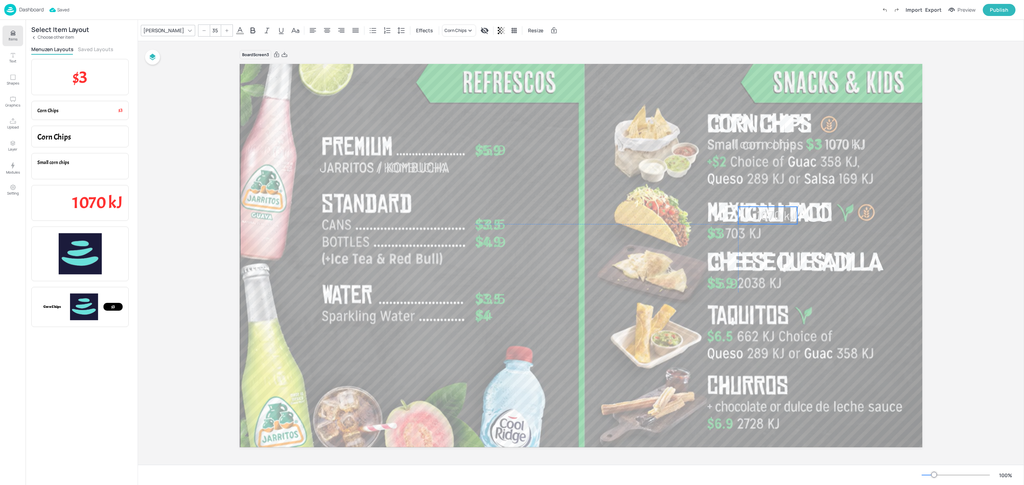
drag, startPoint x: 592, startPoint y: 128, endPoint x: 784, endPoint y: 218, distance: 211.3
click at [784, 218] on span "1070 kJ" at bounding box center [776, 215] width 41 height 15
drag, startPoint x: 777, startPoint y: 217, endPoint x: 617, endPoint y: 194, distance: 160.8
click at [617, 194] on span "1070 kJ" at bounding box center [622, 196] width 41 height 15
click at [598, 173] on icon "Save Layout" at bounding box center [601, 174] width 6 height 6
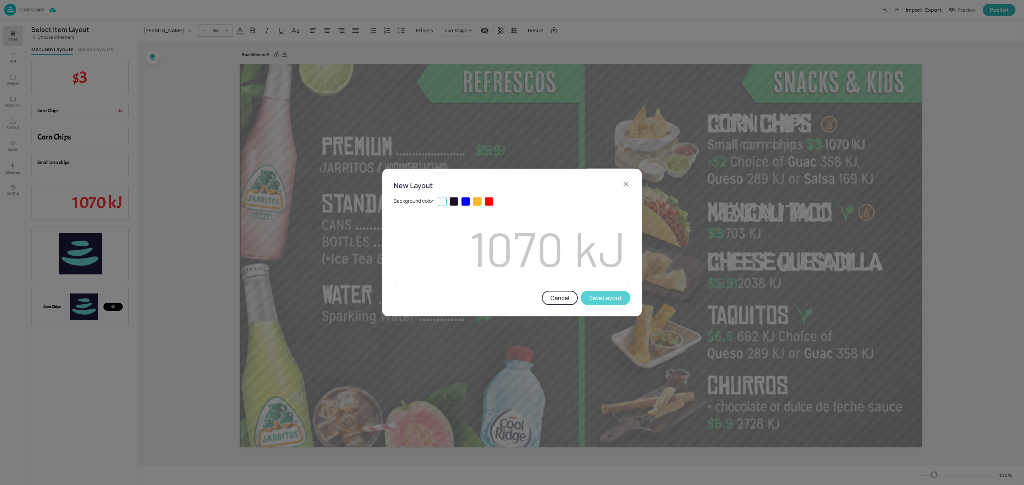
click at [589, 296] on button "Save Layout" at bounding box center [605, 298] width 50 height 14
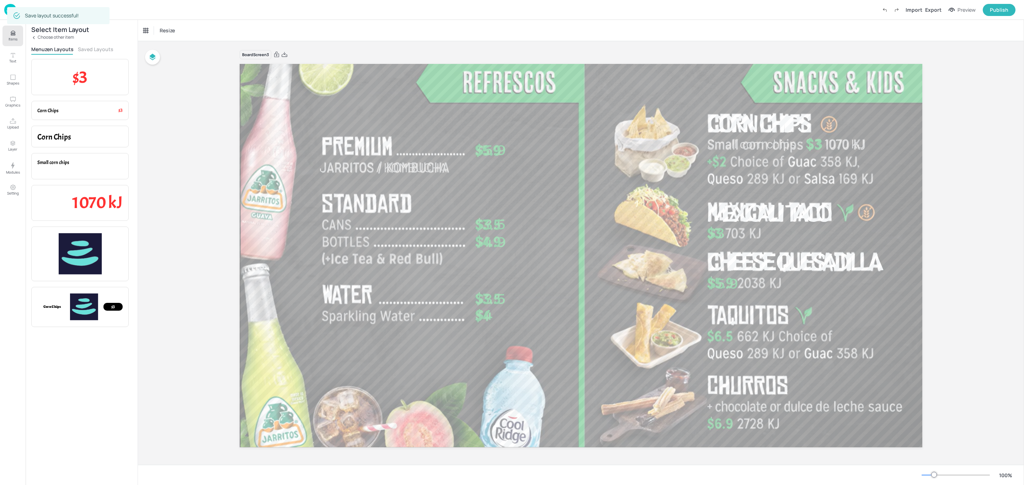
click at [46, 36] on p "Choose other item" at bounding box center [56, 37] width 36 height 5
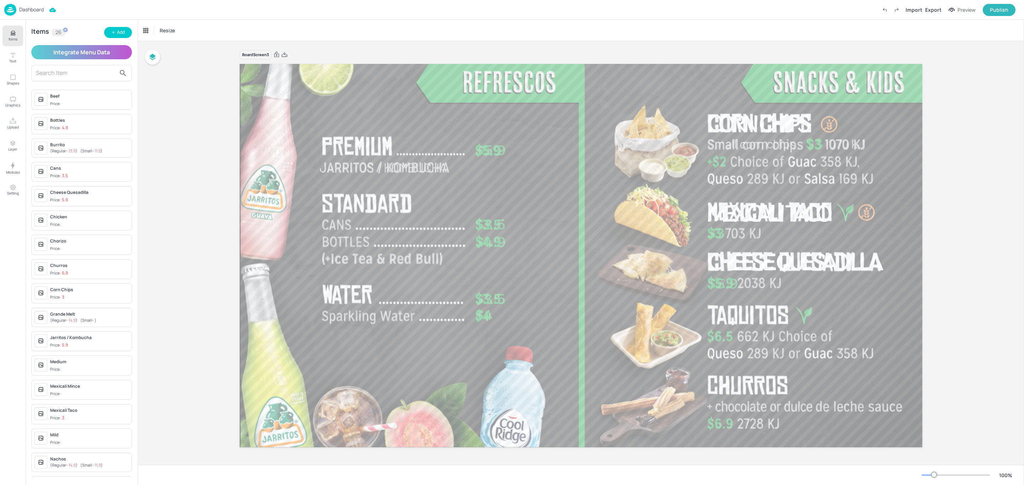
click at [59, 72] on input "text" at bounding box center [76, 73] width 80 height 11
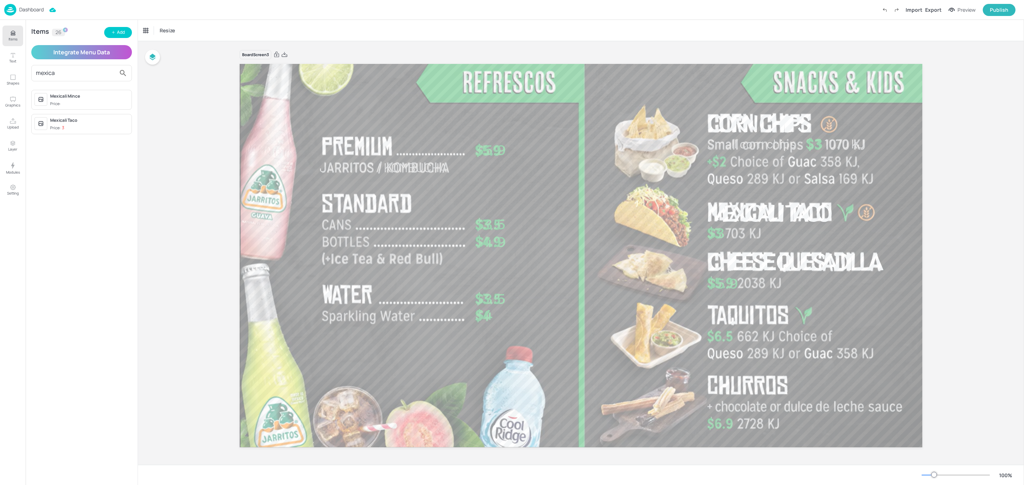
type input "mexica"
click at [74, 128] on span "Price: 3" at bounding box center [89, 128] width 79 height 6
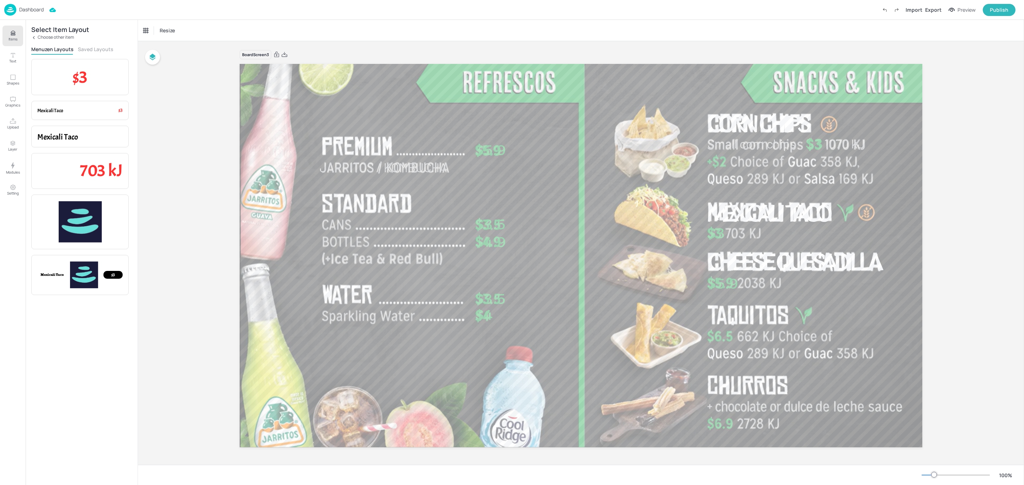
click at [93, 44] on div "Select Item Layout Choose other item Menuzen Layouts Saved Layouts $3 Item Pric…" at bounding box center [82, 253] width 112 height 466
click at [93, 48] on button "Saved Layouts" at bounding box center [96, 49] width 36 height 7
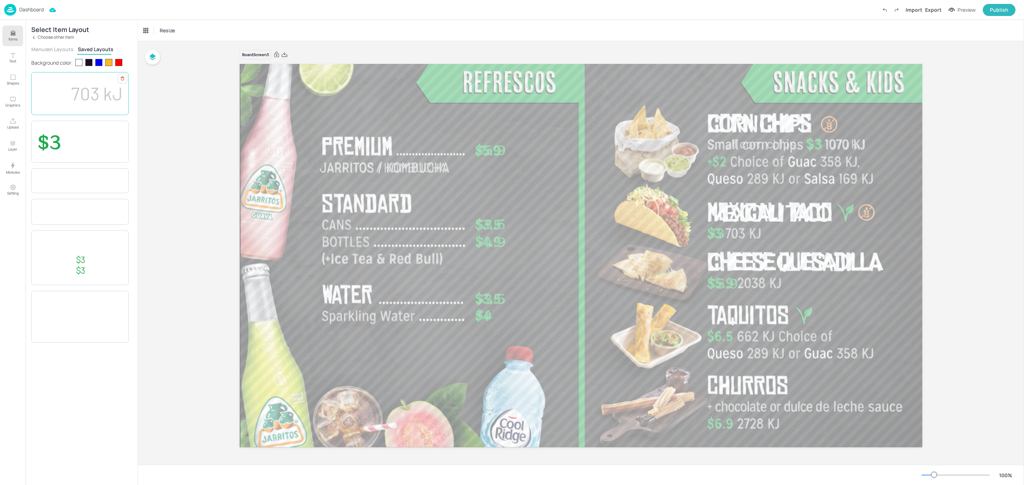
click at [96, 86] on span "703 kJ" at bounding box center [97, 93] width 52 height 22
drag, startPoint x: 619, startPoint y: 194, endPoint x: 740, endPoint y: 234, distance: 126.7
click at [740, 234] on span "703 kJ" at bounding box center [742, 233] width 36 height 15
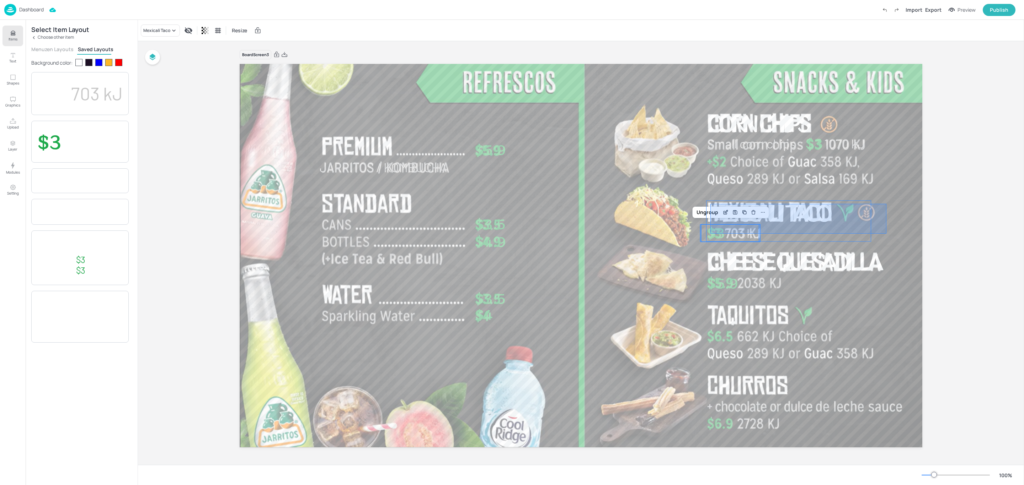
drag, startPoint x: 886, startPoint y: 204, endPoint x: 710, endPoint y: 234, distance: 178.4
click at [710, 64] on div "Jarritos / Kombucha $5.9 $3.5 $4.9 $3.5 $4 Mexicali Taco $3 $5.9 Cheese Quesadi…" at bounding box center [581, 64] width 682 height 0
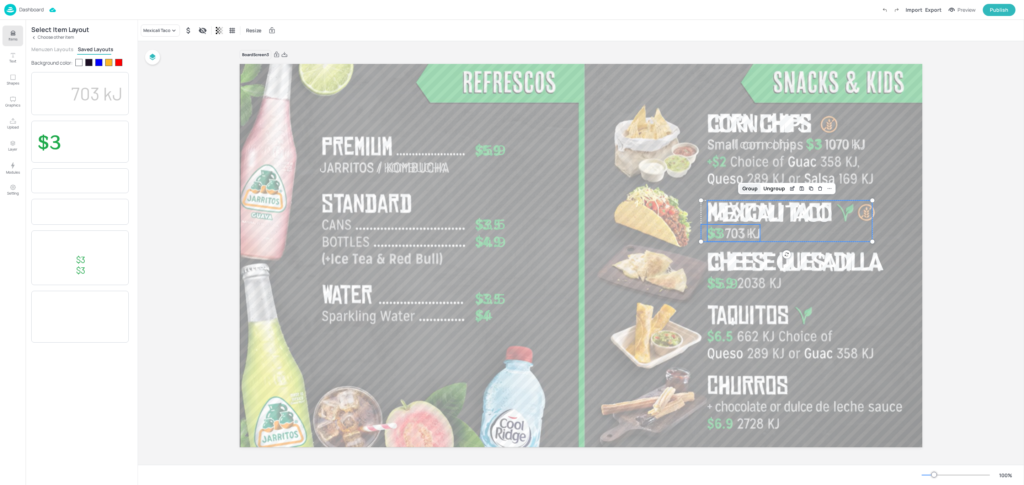
click at [751, 186] on div "Group" at bounding box center [749, 188] width 21 height 9
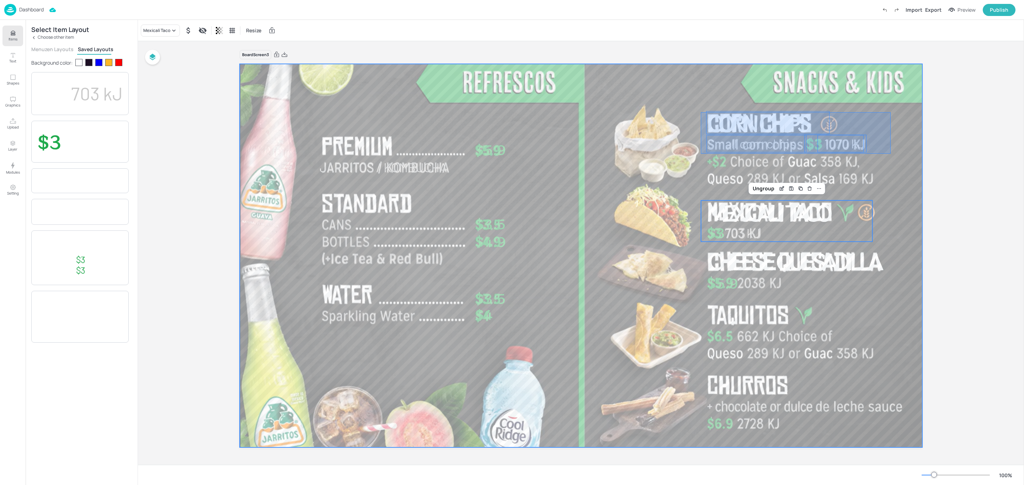
click at [701, 154] on div at bounding box center [581, 255] width 682 height 385
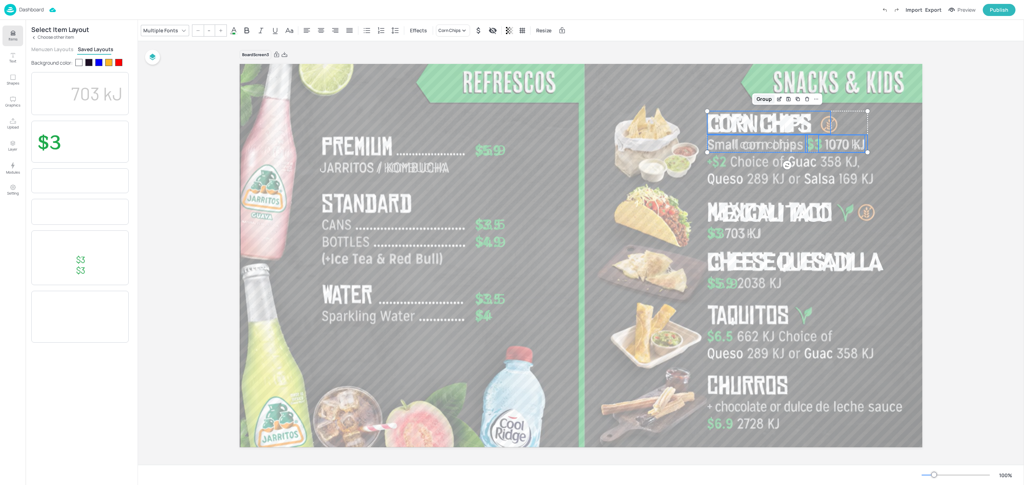
click at [756, 101] on div "Group" at bounding box center [763, 99] width 21 height 9
click at [56, 35] on p "Choose other item" at bounding box center [56, 37] width 36 height 5
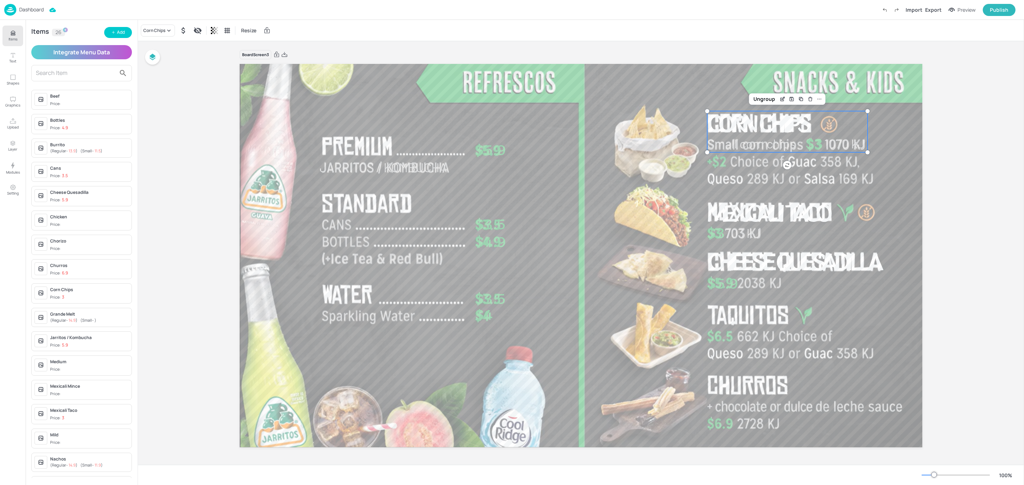
click at [54, 71] on input "text" at bounding box center [76, 73] width 80 height 11
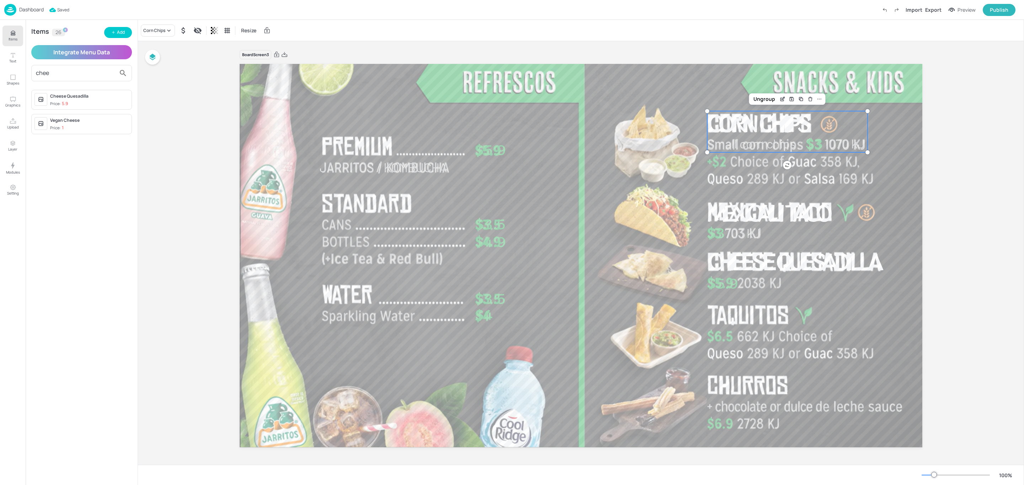
type input "chee"
click at [70, 100] on div "Cheese Quesadilla Price: 5.9" at bounding box center [89, 100] width 79 height 14
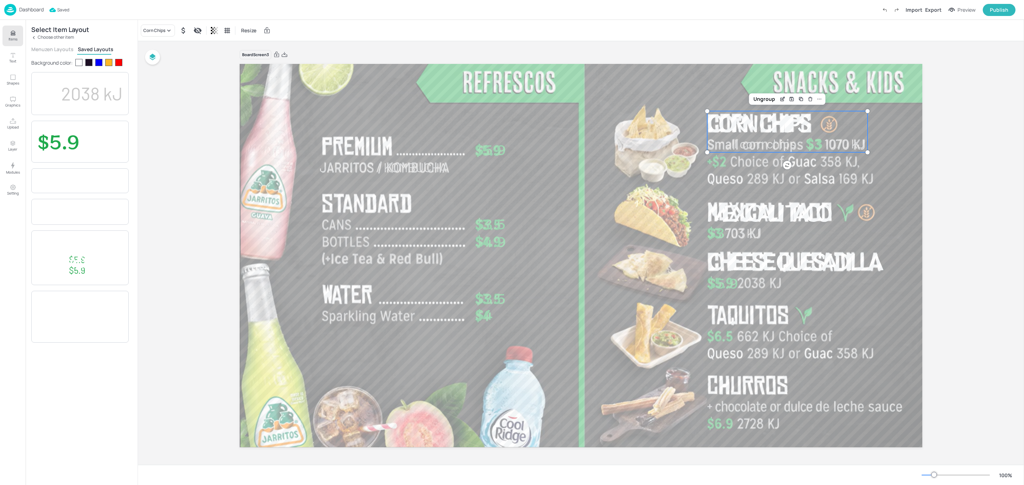
click at [71, 96] on span "2038 kJ" at bounding box center [91, 93] width 61 height 22
drag, startPoint x: 600, startPoint y: 195, endPoint x: 742, endPoint y: 284, distance: 167.5
click at [742, 284] on span "2038 kJ" at bounding box center [760, 283] width 43 height 15
click at [686, 287] on div at bounding box center [581, 255] width 682 height 385
click at [758, 281] on span "2038 kJ" at bounding box center [760, 283] width 43 height 15
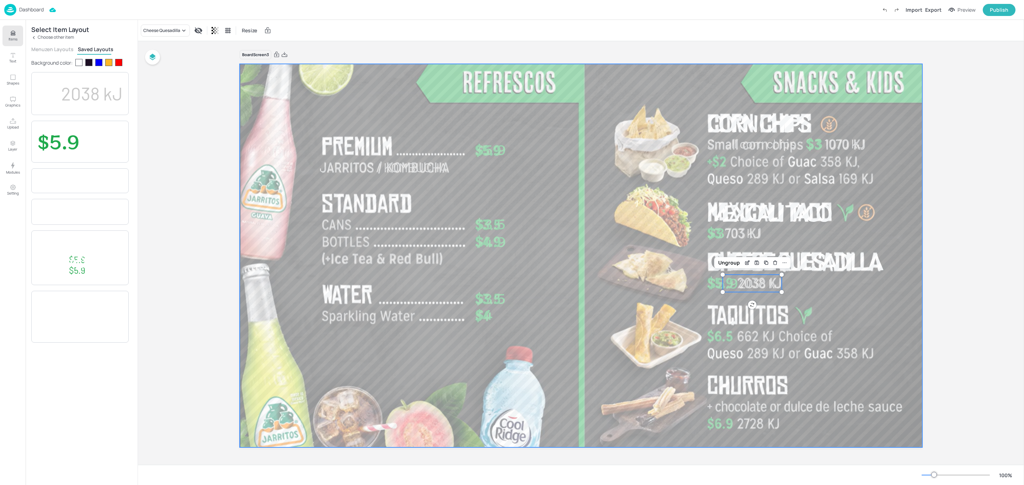
click at [556, 246] on div at bounding box center [581, 255] width 682 height 385
click at [751, 280] on span "2038 kJ" at bounding box center [760, 283] width 43 height 15
click at [732, 265] on div "Ungroup" at bounding box center [728, 262] width 27 height 9
click at [751, 285] on span "2038 kJ" at bounding box center [760, 283] width 43 height 15
click at [878, 324] on div at bounding box center [581, 255] width 682 height 385
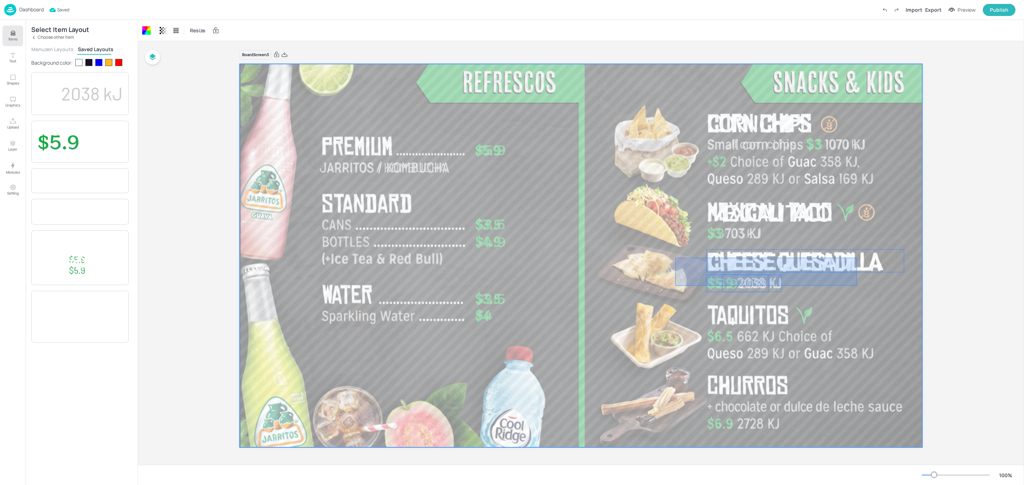
drag, startPoint x: 675, startPoint y: 258, endPoint x: 857, endPoint y: 286, distance: 183.8
click at [857, 286] on div at bounding box center [581, 255] width 682 height 385
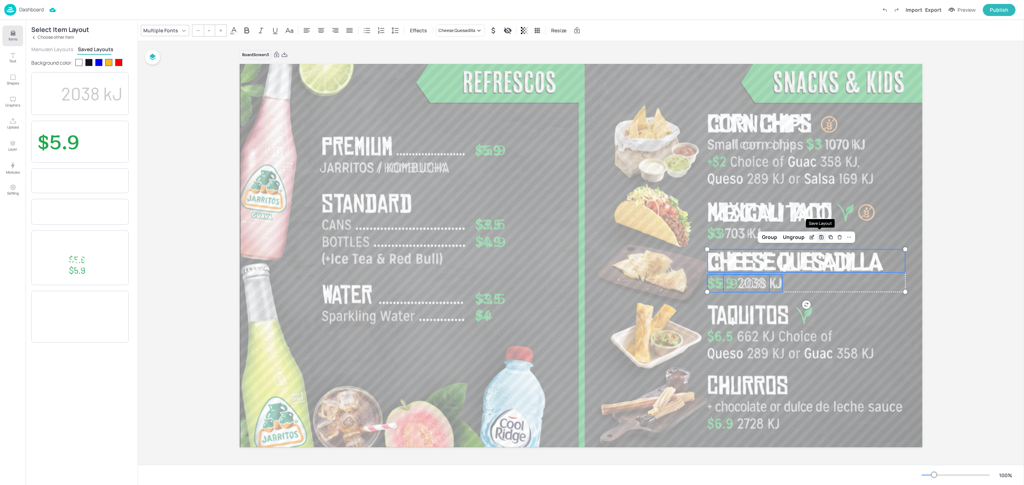
click at [820, 238] on icon "Save Layout" at bounding box center [821, 238] width 6 height 6
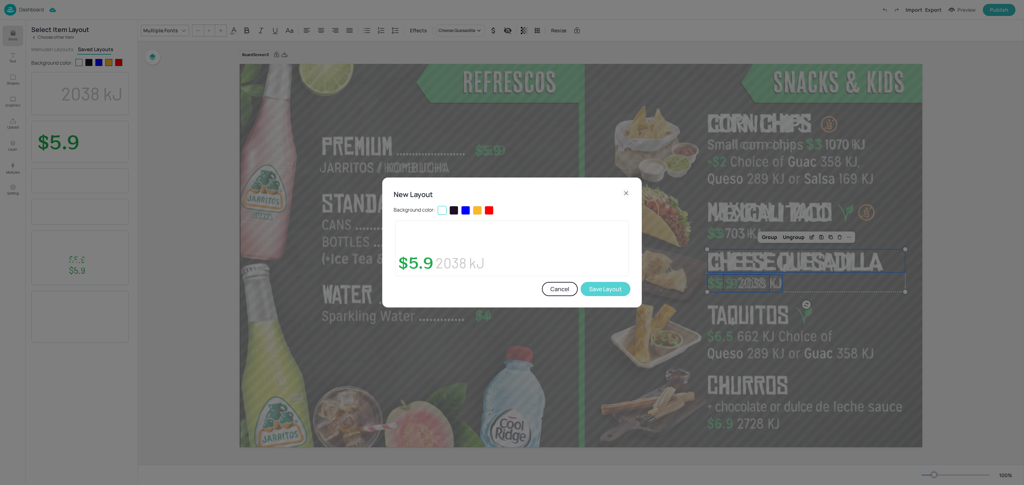
click at [596, 289] on button "Save Layout" at bounding box center [605, 289] width 50 height 14
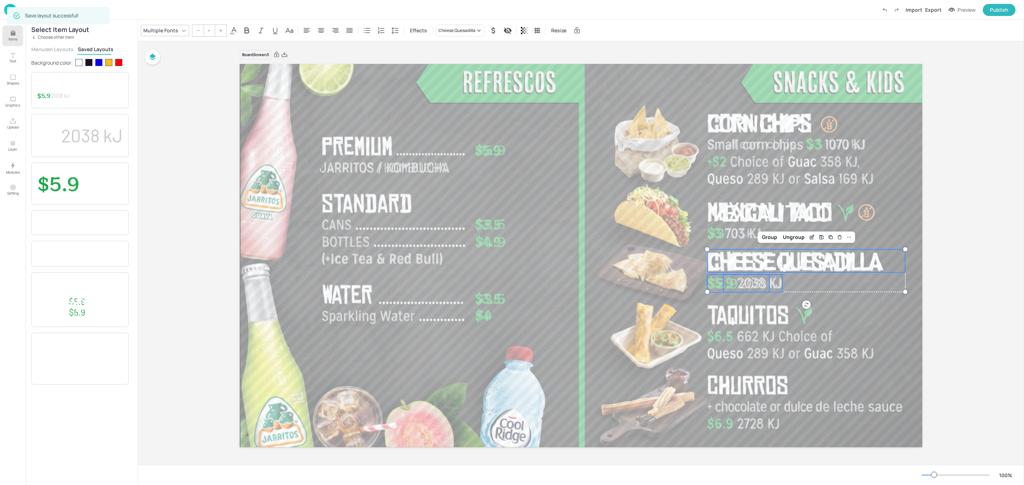
click at [56, 52] on button "Menuzen Layouts" at bounding box center [52, 49] width 42 height 7
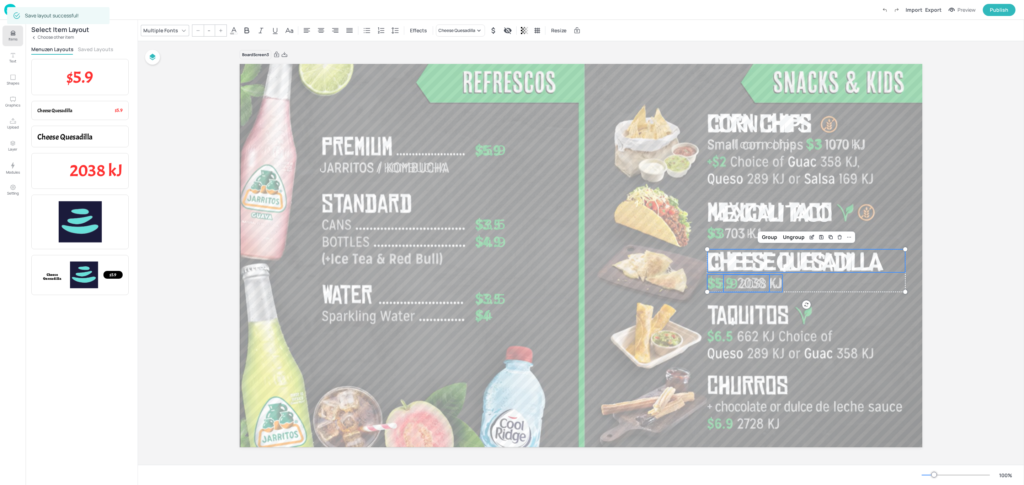
drag, startPoint x: 99, startPoint y: 50, endPoint x: 69, endPoint y: 42, distance: 31.1
click at [98, 49] on button "Saved Layouts" at bounding box center [96, 49] width 36 height 7
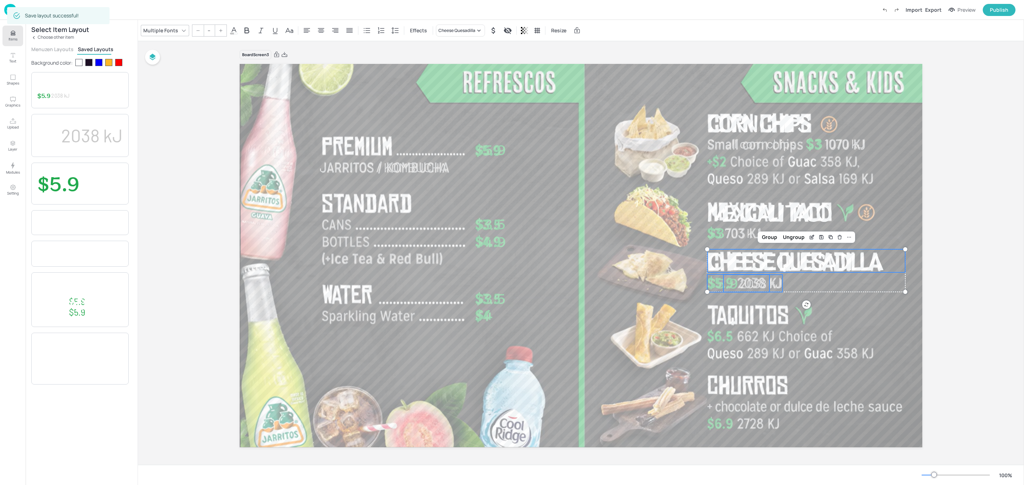
click at [65, 38] on p "Choose other item" at bounding box center [56, 37] width 36 height 5
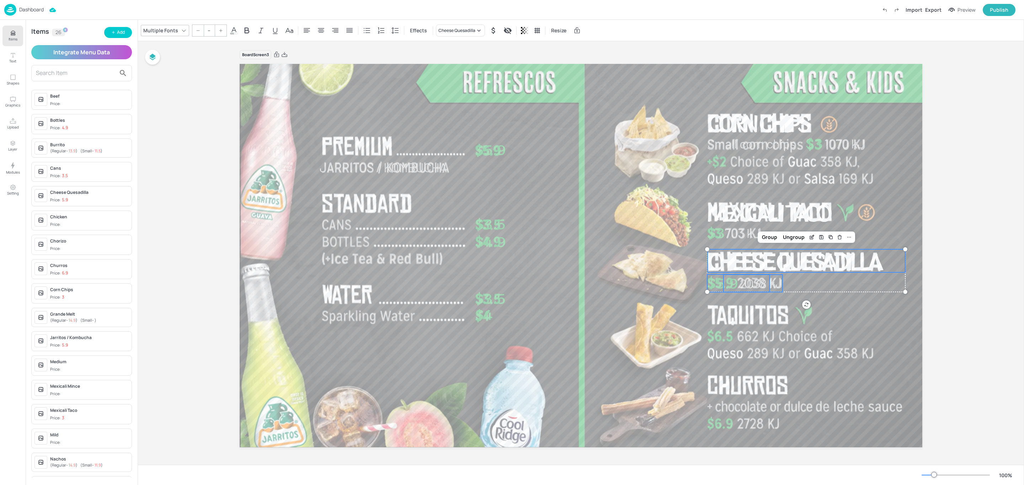
click at [63, 71] on input "text" at bounding box center [76, 73] width 80 height 11
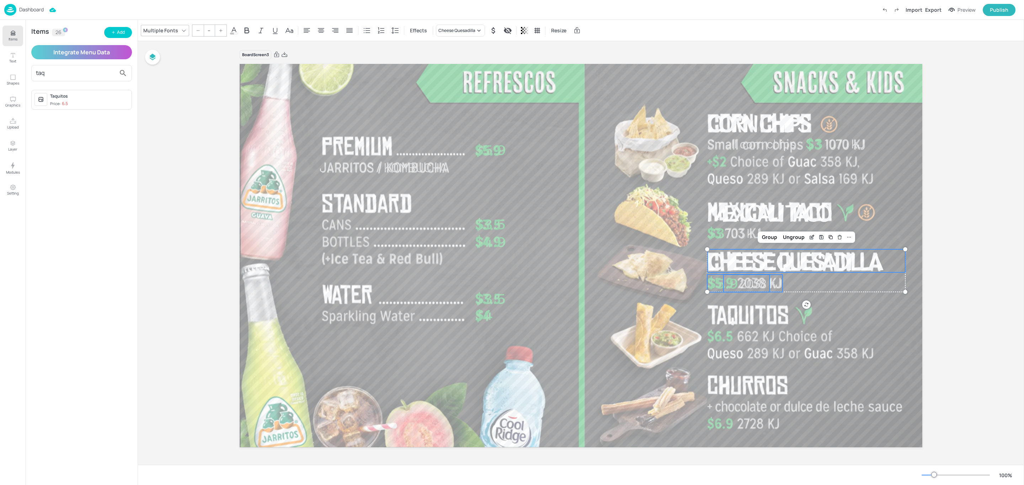
type input "taq"
click at [74, 98] on div "Taquitos" at bounding box center [89, 96] width 79 height 6
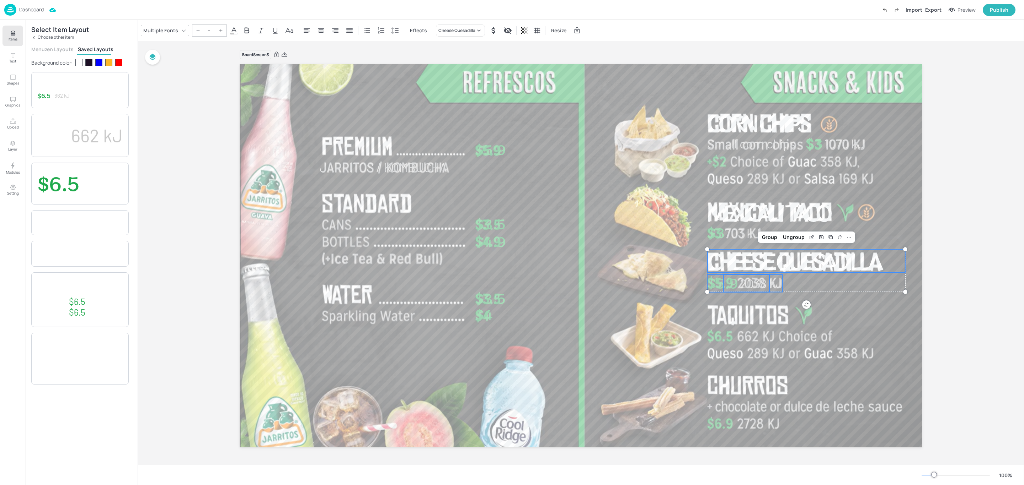
click at [91, 65] on div at bounding box center [88, 62] width 7 height 7
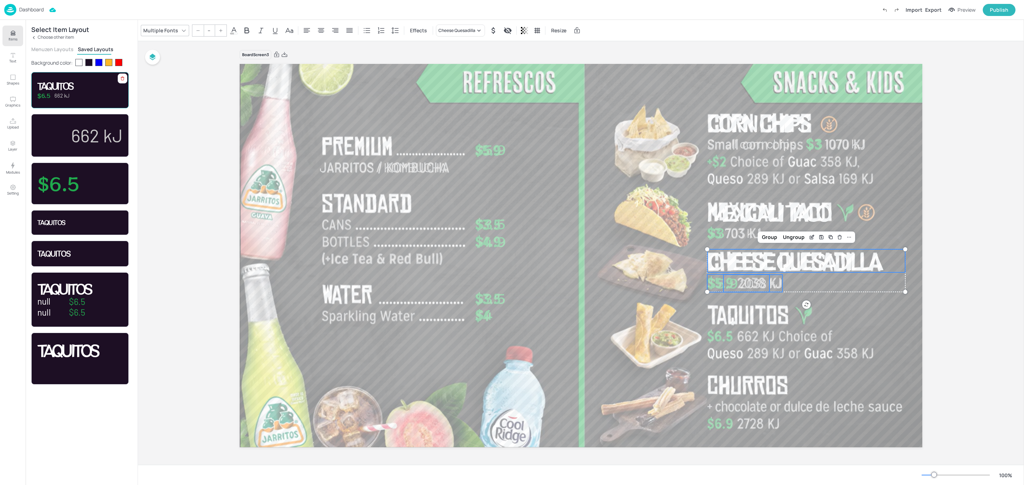
click at [91, 96] on div "662 kJ Taquitos $6.5" at bounding box center [79, 90] width 85 height 18
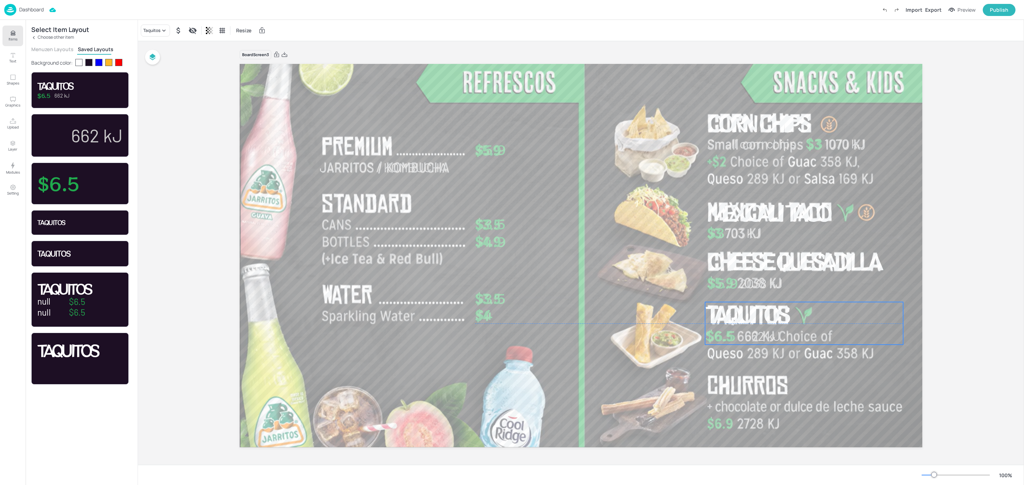
drag, startPoint x: 793, startPoint y: 267, endPoint x: 790, endPoint y: 321, distance: 54.4
click at [790, 321] on p "Taquitos" at bounding box center [804, 313] width 198 height 23
click at [744, 321] on span "Taquitos" at bounding box center [749, 314] width 82 height 31
click at [816, 364] on div at bounding box center [581, 255] width 682 height 385
click at [715, 336] on span "$6.5" at bounding box center [722, 337] width 31 height 18
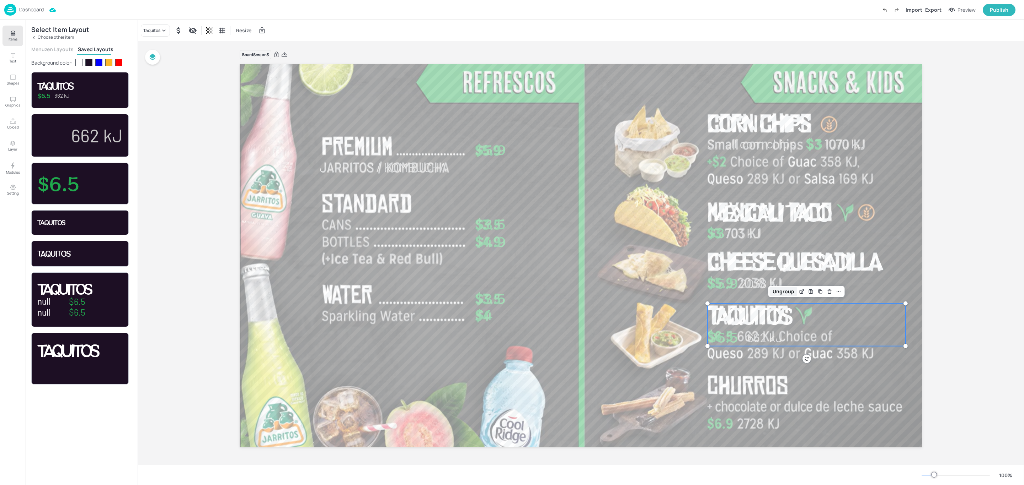
click at [771, 291] on div "Ungroup" at bounding box center [782, 291] width 27 height 9
click at [714, 336] on span "$6.5" at bounding box center [722, 337] width 31 height 18
type input "35"
click at [773, 338] on span "662 kJ" at bounding box center [765, 337] width 36 height 15
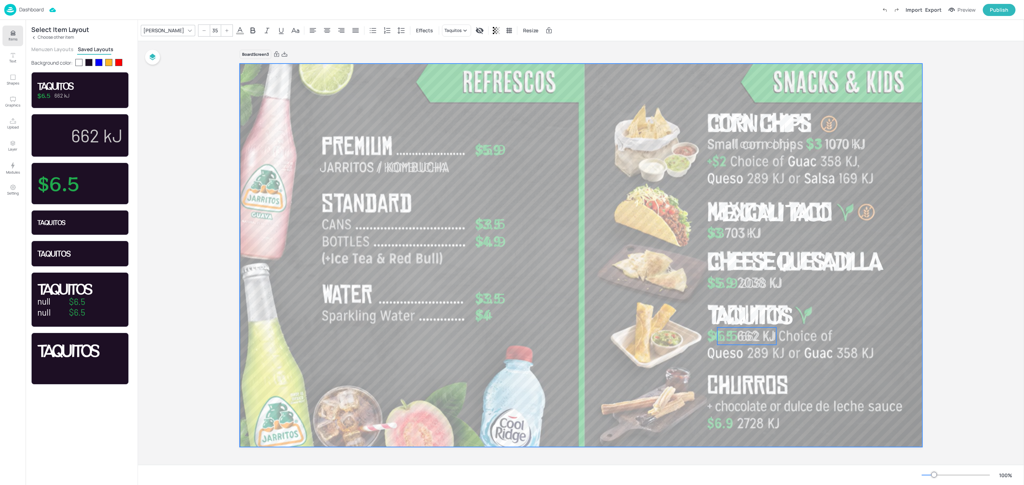
click at [855, 332] on div at bounding box center [581, 255] width 682 height 385
click at [774, 336] on div "Jarritos / Kombucha $5.9 $3.5 $4.9 $3.5 $4 $5.9 Cheese Quesadilla Corn Chips $3…" at bounding box center [581, 256] width 682 height 384
click at [769, 335] on span "662 kJ" at bounding box center [758, 335] width 36 height 15
click at [862, 342] on div at bounding box center [581, 255] width 682 height 385
click at [54, 38] on p "Choose other item" at bounding box center [56, 37] width 36 height 5
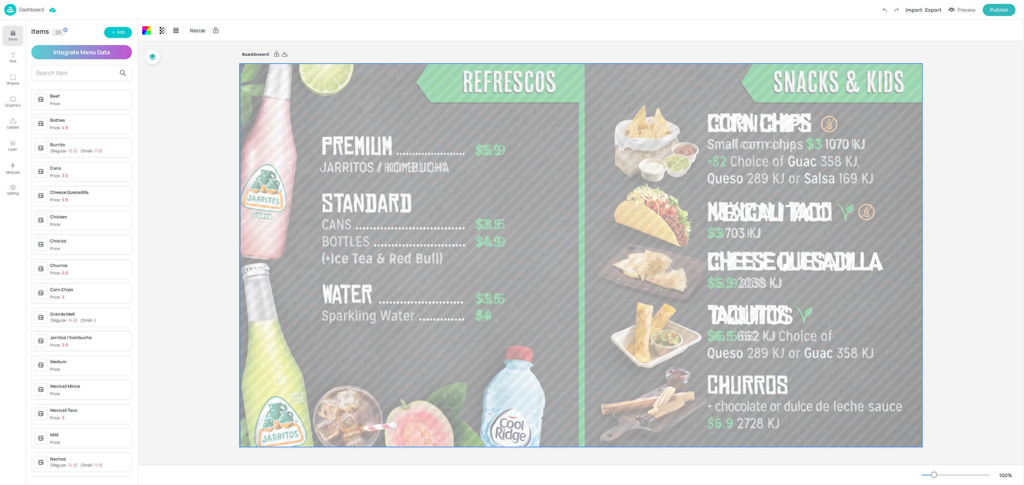
click at [58, 71] on input "text" at bounding box center [76, 73] width 80 height 11
click at [110, 34] on button "Add" at bounding box center [118, 32] width 28 height 11
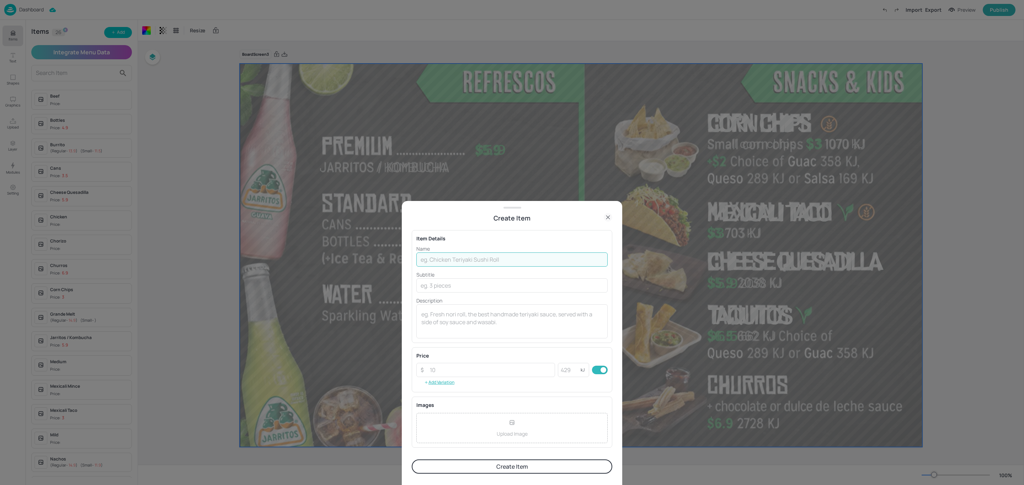
click at [458, 261] on input "text" at bounding box center [511, 260] width 191 height 14
click at [565, 374] on input "number" at bounding box center [569, 370] width 23 height 14
click at [422, 260] on input "choice" at bounding box center [511, 260] width 191 height 14
type input "Choice"
click at [564, 372] on input "number" at bounding box center [569, 370] width 23 height 14
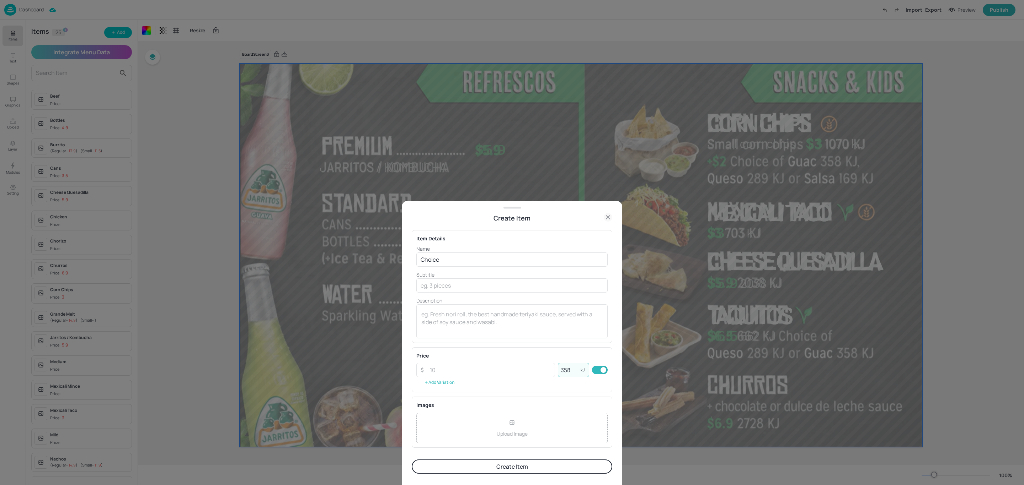
type input "358"
click at [446, 382] on button "Add Variation" at bounding box center [439, 382] width 46 height 11
click at [448, 377] on input "text" at bounding box center [468, 374] width 84 height 14
type input "G"
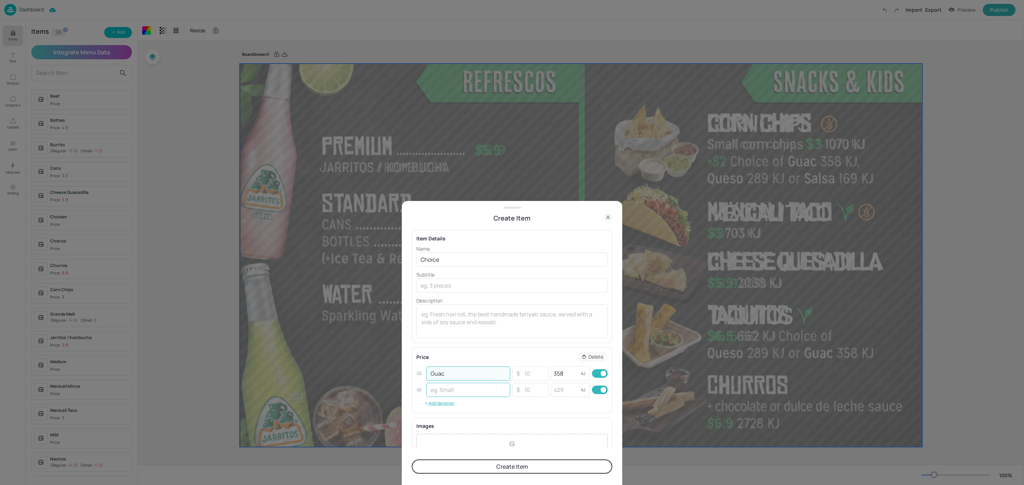
type input "Guac"
click at [456, 391] on input "text" at bounding box center [468, 390] width 84 height 14
type input "Queso"
click at [566, 390] on input "number" at bounding box center [565, 390] width 28 height 14
type input "289"
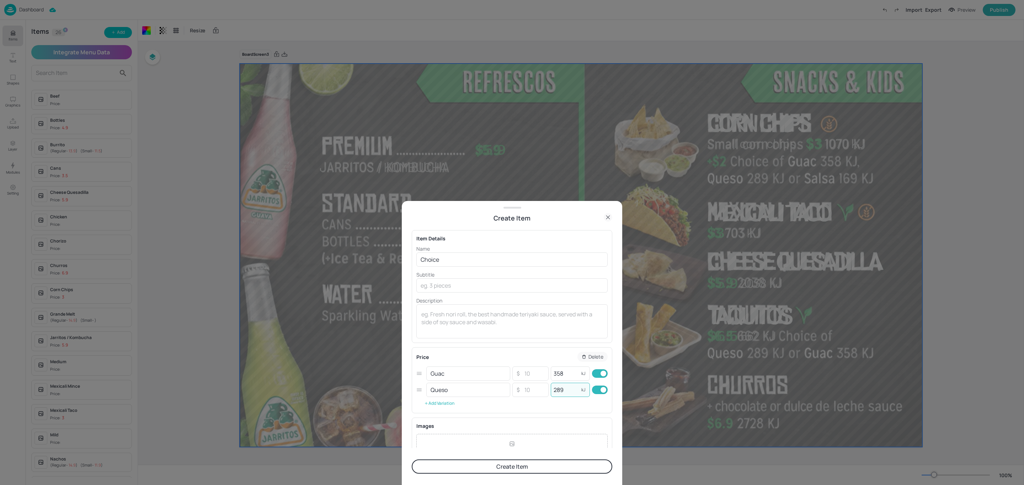
click at [451, 402] on button "Add Variation" at bounding box center [439, 403] width 46 height 11
click at [455, 403] on input "text" at bounding box center [468, 406] width 84 height 14
type input "Salsa"
click at [553, 405] on input "number" at bounding box center [565, 406] width 28 height 14
type input "169"
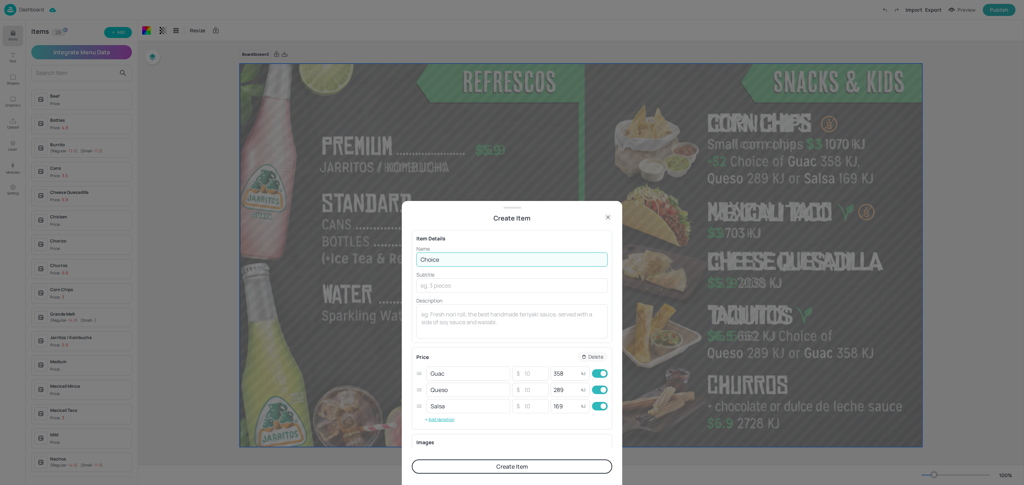
click at [447, 256] on input "Choice" at bounding box center [511, 260] width 191 height 14
type input "Choice of"
click at [512, 469] on button "Create Item" at bounding box center [512, 467] width 200 height 14
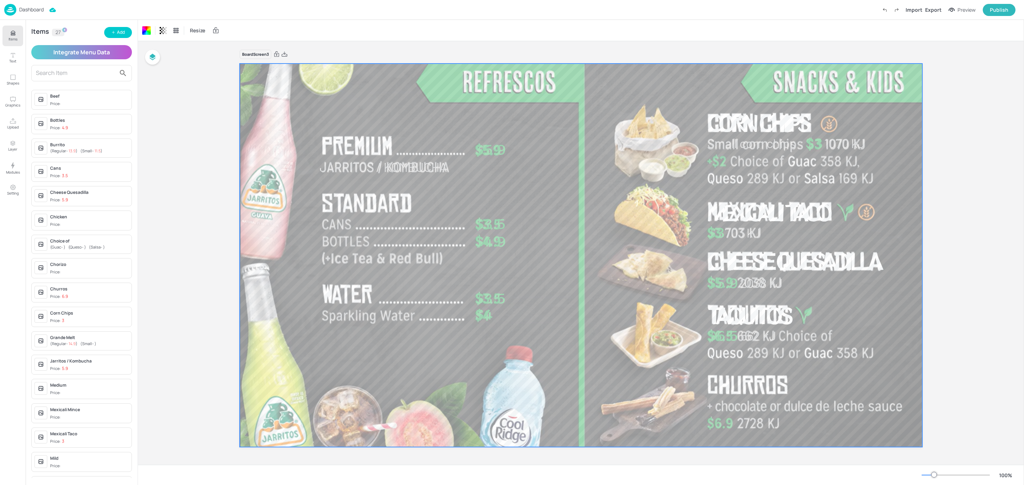
click at [78, 71] on input "text" at bounding box center [76, 73] width 80 height 11
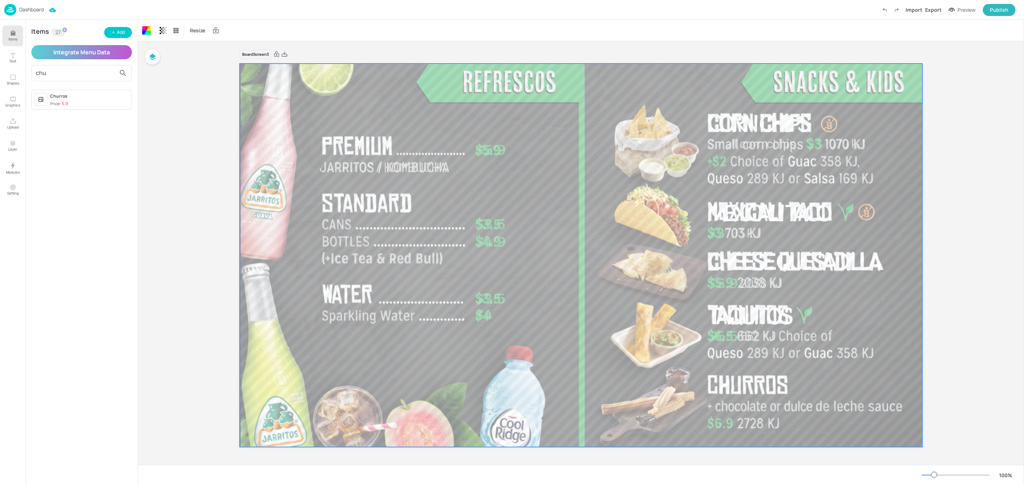
type input "chu"
click at [58, 103] on div "Price: 6.9" at bounding box center [59, 104] width 18 height 6
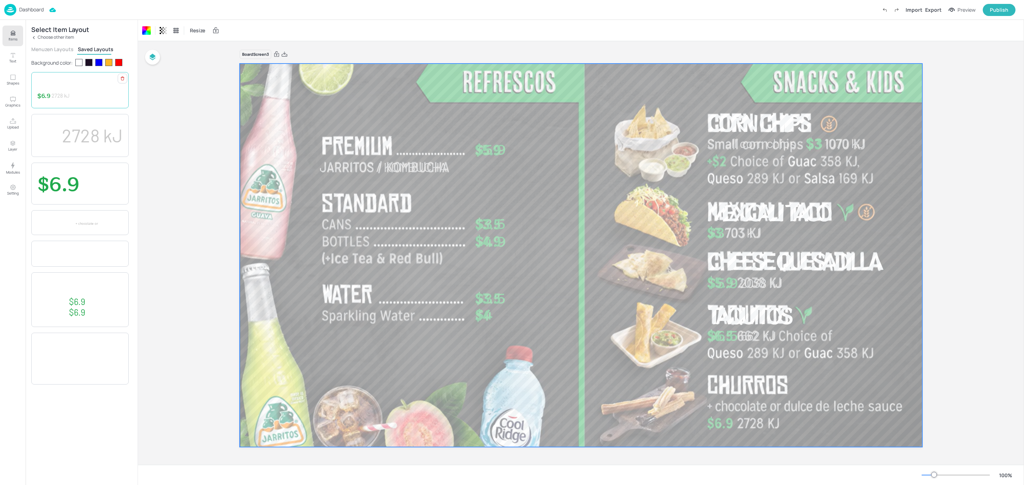
click at [86, 85] on p "Churros" at bounding box center [79, 86] width 85 height 10
drag, startPoint x: 791, startPoint y: 257, endPoint x: 793, endPoint y: 381, distance: 124.1
click at [793, 381] on p "Churros" at bounding box center [807, 384] width 198 height 23
click at [784, 363] on div "Ungroup" at bounding box center [783, 360] width 27 height 9
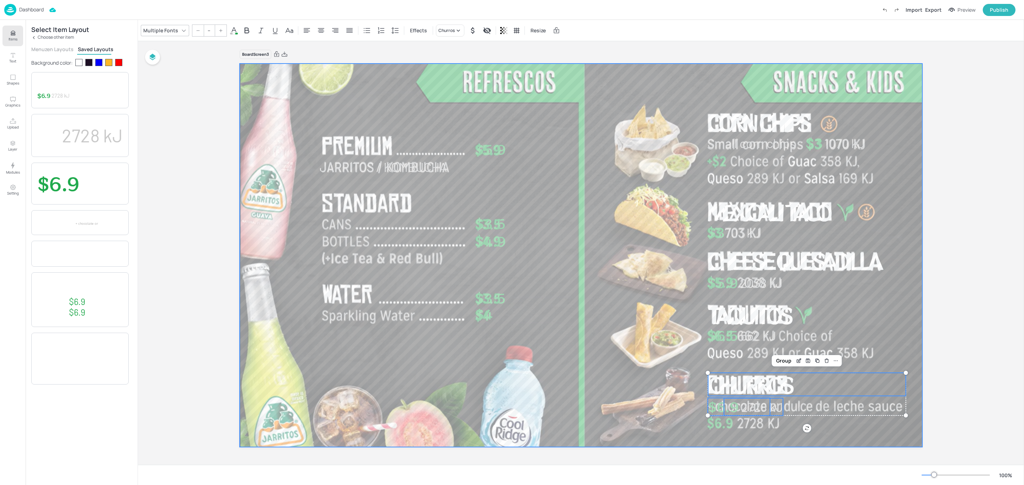
click at [670, 411] on div at bounding box center [581, 255] width 682 height 385
drag, startPoint x: 697, startPoint y: 406, endPoint x: 777, endPoint y: 408, distance: 80.0
click at [777, 64] on div "Jarritos / Kombucha $5.9 $3.5 $4.9 $3.5 $4 $5.9 Cheese Quesadilla Corn Chips $3…" at bounding box center [581, 64] width 682 height 0
drag, startPoint x: 769, startPoint y: 407, endPoint x: 767, endPoint y: 423, distance: 16.1
click at [767, 64] on div "Jarritos / Kombucha $5.9 $3.5 $4.9 $3.5 $4 $5.9 Cheese Quesadilla Corn Chips $3…" at bounding box center [581, 64] width 682 height 0
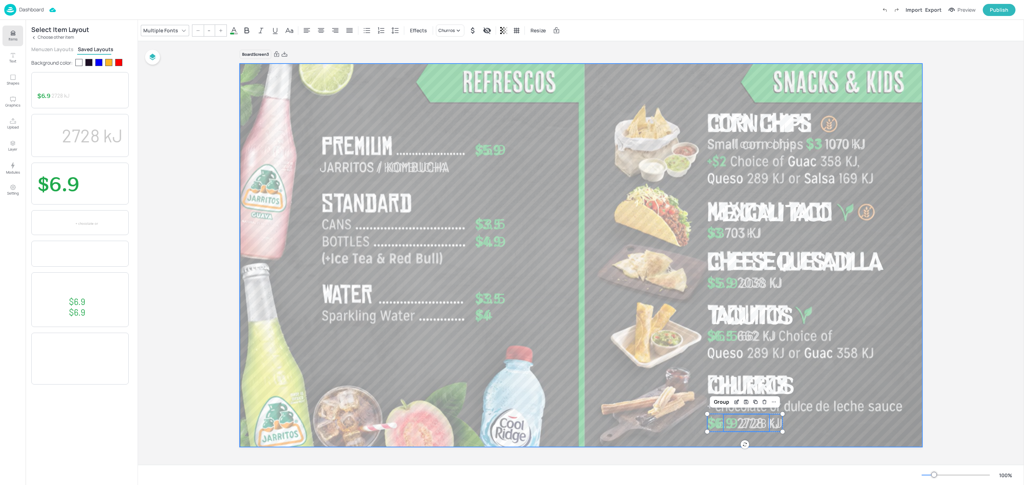
click at [805, 426] on div at bounding box center [581, 255] width 682 height 385
click at [760, 380] on span "Churros" at bounding box center [749, 384] width 83 height 31
click at [787, 356] on div "Edit Item" at bounding box center [788, 360] width 9 height 9
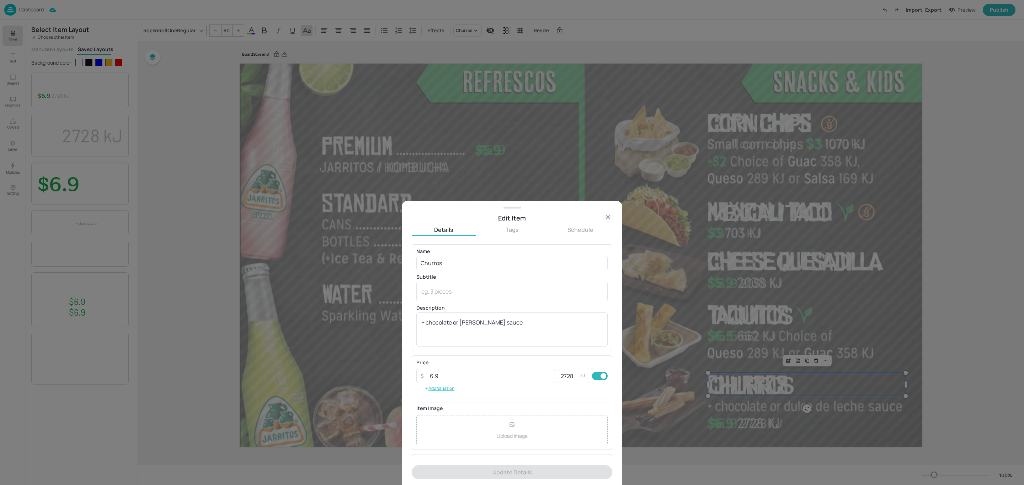
click at [606, 219] on icon at bounding box center [607, 217] width 3 height 3
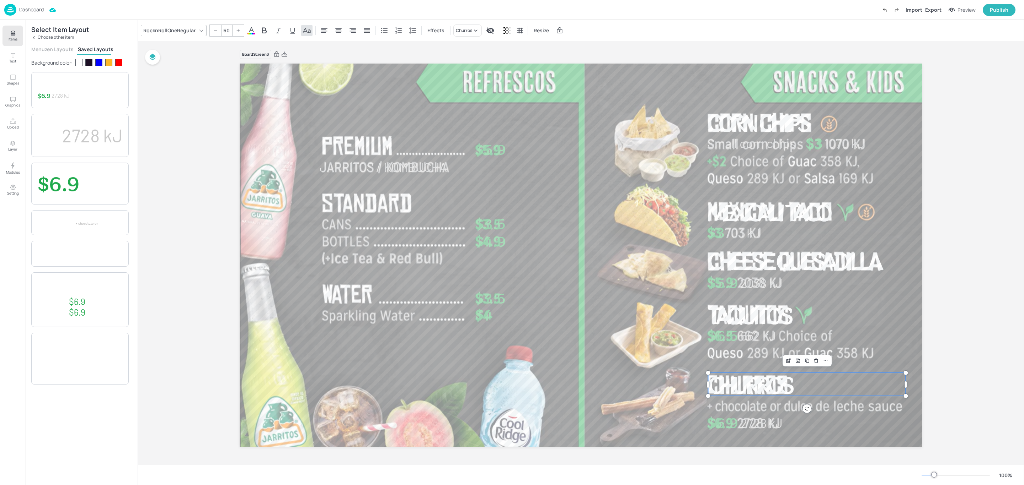
click at [58, 48] on button "Menuzen Layouts" at bounding box center [52, 49] width 42 height 7
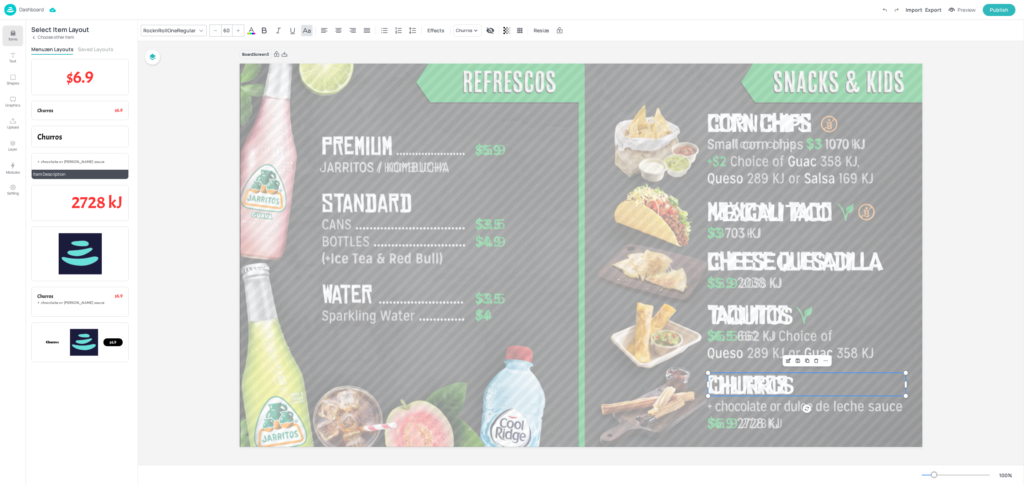
click at [85, 163] on span "+ chocolate or [PERSON_NAME] sauce" at bounding box center [70, 162] width 67 height 5
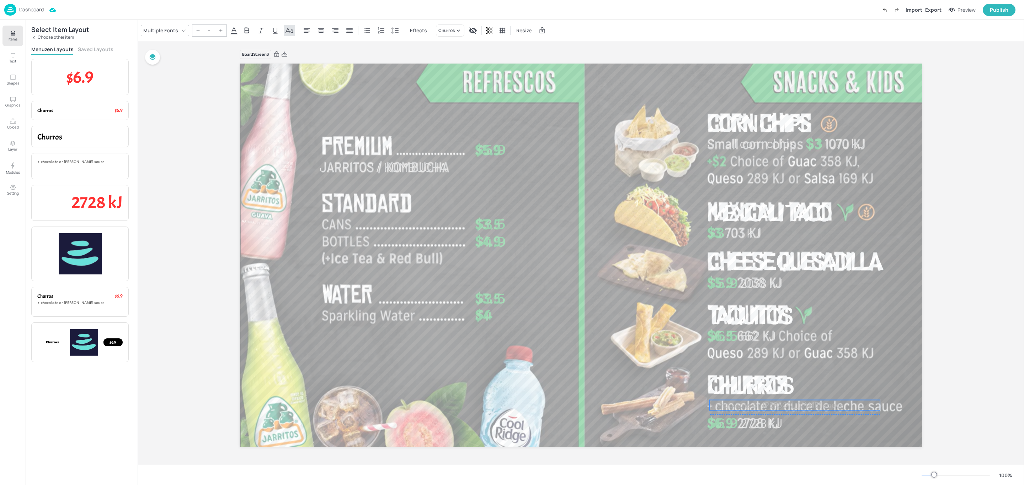
drag, startPoint x: 390, startPoint y: 92, endPoint x: 852, endPoint y: 408, distance: 560.7
click at [852, 408] on p "+ chocolate or [PERSON_NAME] sauce" at bounding box center [794, 406] width 170 height 10
click at [176, 29] on div "Multiple Fonts" at bounding box center [161, 30] width 38 height 10
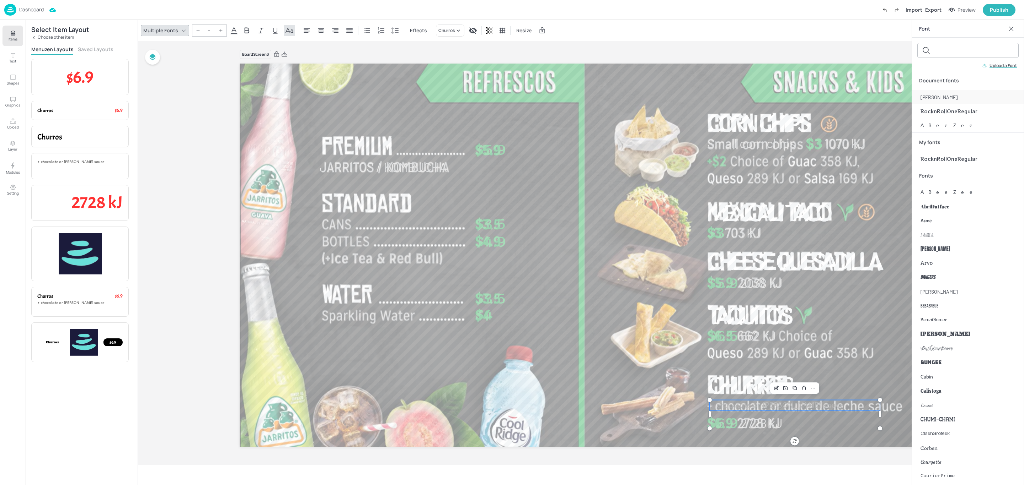
click at [948, 92] on div "[PERSON_NAME]" at bounding box center [968, 97] width 112 height 14
click at [210, 29] on input "21" at bounding box center [215, 30] width 10 height 11
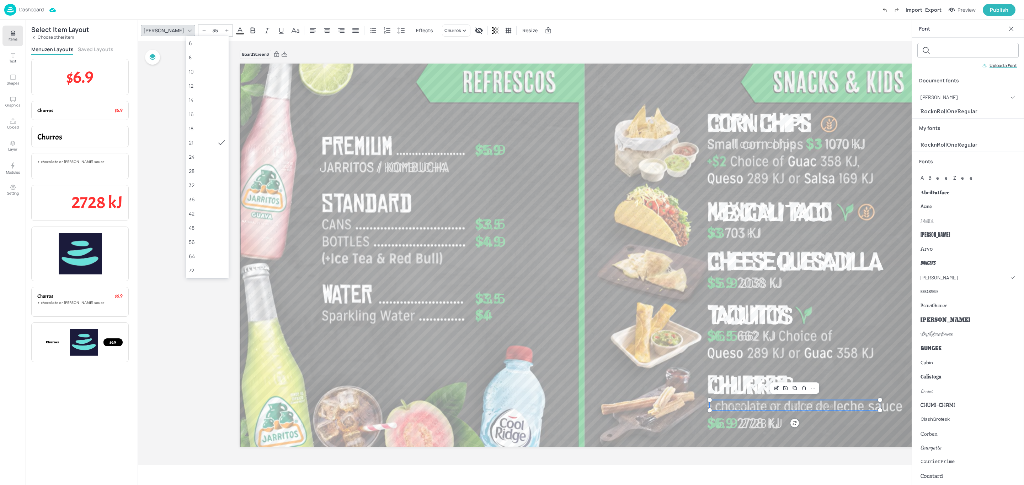
type input "35"
click at [236, 31] on icon at bounding box center [240, 30] width 9 height 9
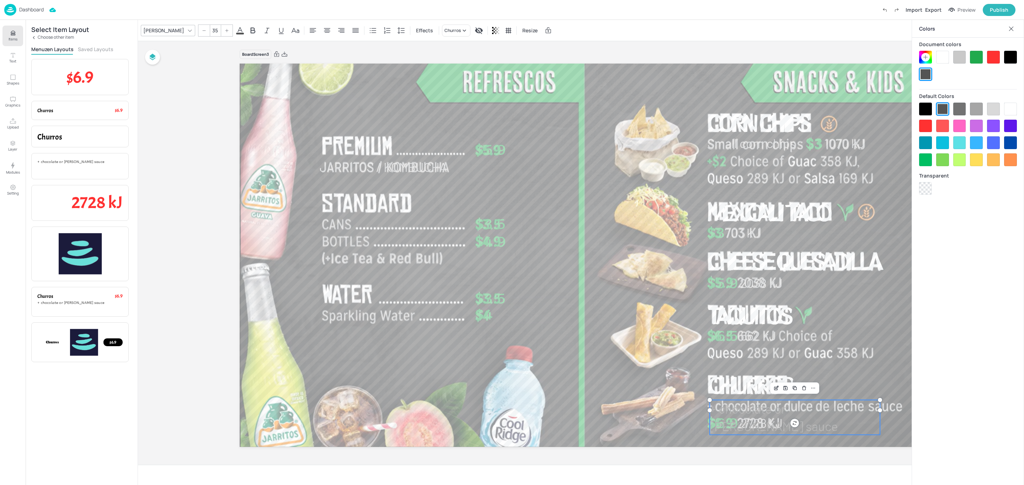
click at [962, 60] on div at bounding box center [959, 57] width 13 height 13
drag, startPoint x: 834, startPoint y: 414, endPoint x: 831, endPoint y: 412, distance: 4.0
click at [831, 412] on span "+ chocolate or [PERSON_NAME] sauce" at bounding box center [771, 414] width 128 height 32
click at [892, 431] on div at bounding box center [581, 255] width 682 height 385
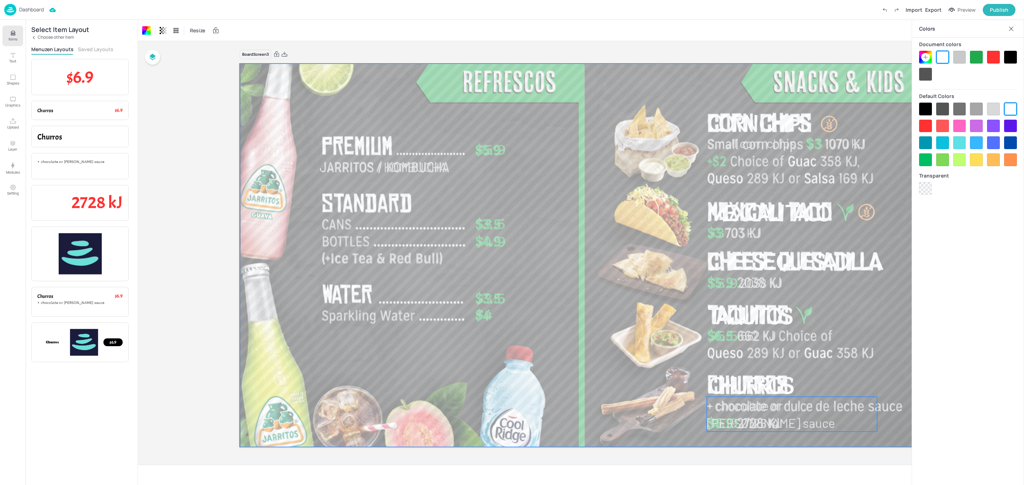
click at [835, 411] on span "+ chocolate or [PERSON_NAME] sauce" at bounding box center [771, 414] width 128 height 32
drag, startPoint x: 877, startPoint y: 416, endPoint x: 910, endPoint y: 415, distance: 32.7
click at [910, 415] on div "Jarritos / Kombucha $5.9 $3.5 $4.9 $3.5 $4 $5.9 Cheese Quesadilla Corn Chips $3…" at bounding box center [581, 256] width 682 height 384
click at [867, 429] on div at bounding box center [581, 255] width 682 height 385
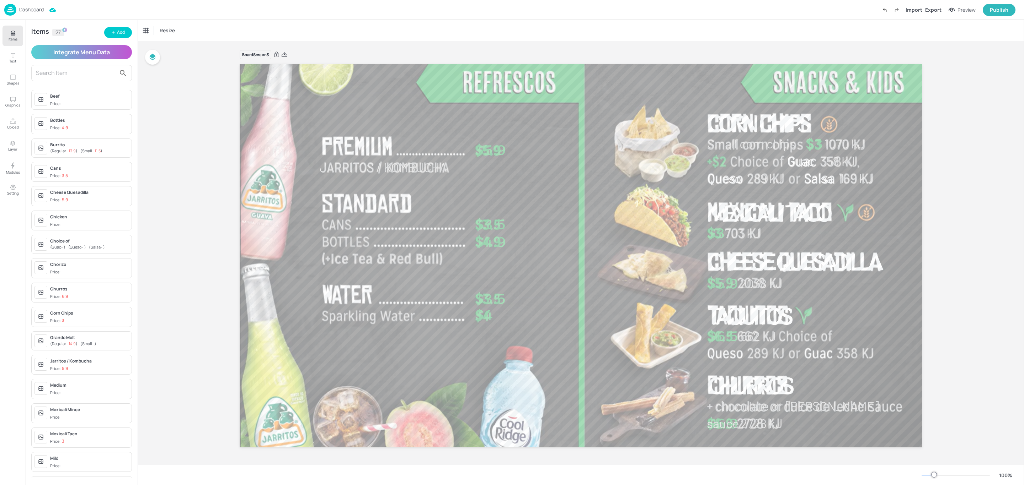
click at [54, 72] on input "text" at bounding box center [76, 73] width 80 height 11
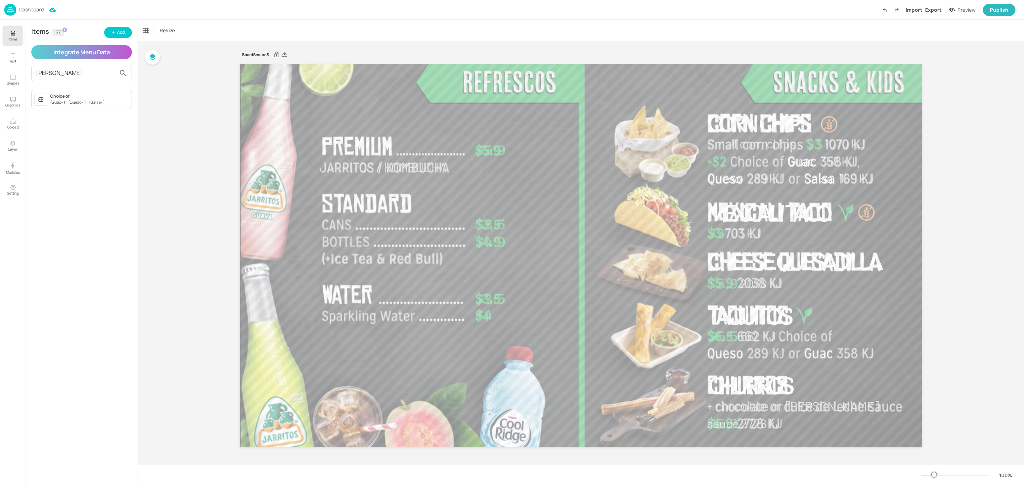
type input "[PERSON_NAME]"
click at [81, 102] on span "( Queso - )" at bounding box center [77, 102] width 18 height 5
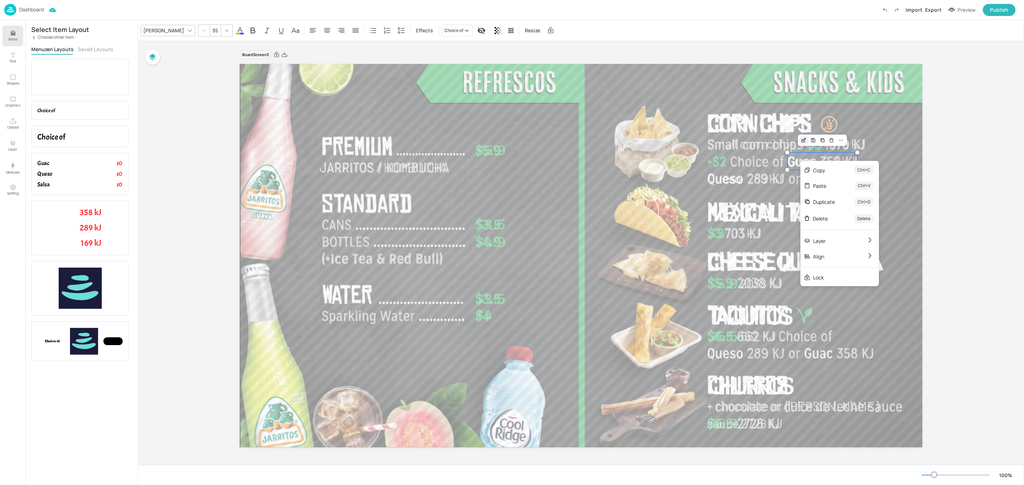
click at [800, 140] on icon "Edit Item" at bounding box center [803, 141] width 6 height 6
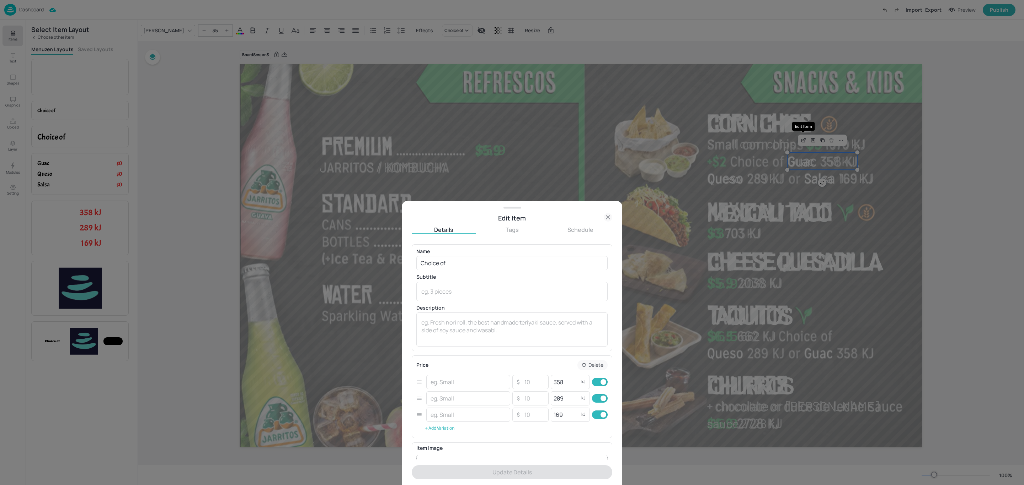
type input "Guac"
type input "Queso"
type input "Salsa"
click at [462, 296] on div "x ​" at bounding box center [511, 291] width 191 height 19
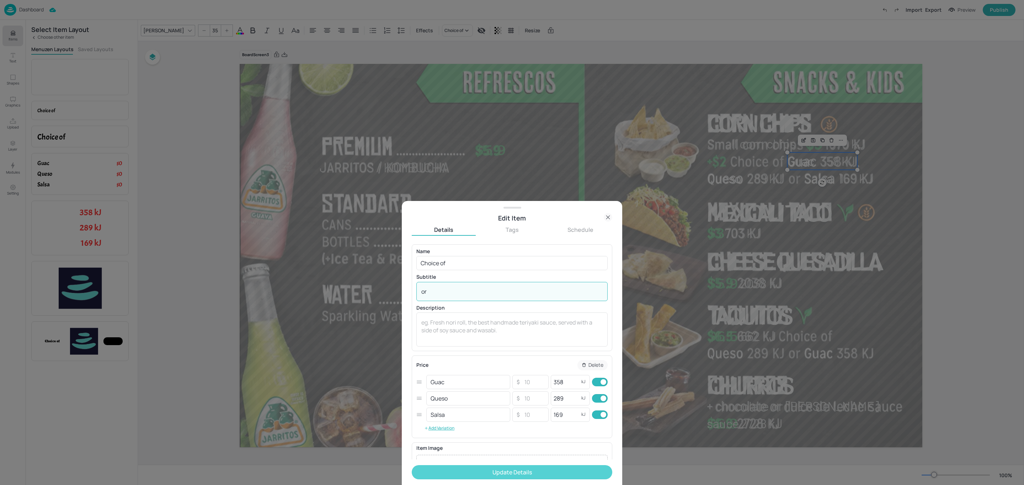
type textarea "or"
click at [446, 469] on button "Update Details" at bounding box center [512, 473] width 200 height 14
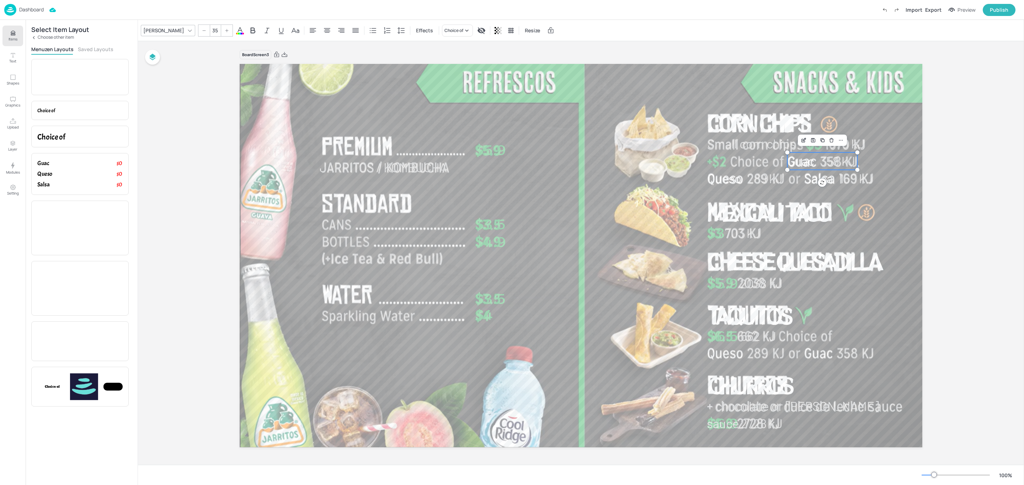
click at [96, 49] on button "Saved Layouts" at bounding box center [96, 49] width 36 height 7
click at [54, 46] on button "Menuzen Layouts" at bounding box center [52, 49] width 42 height 7
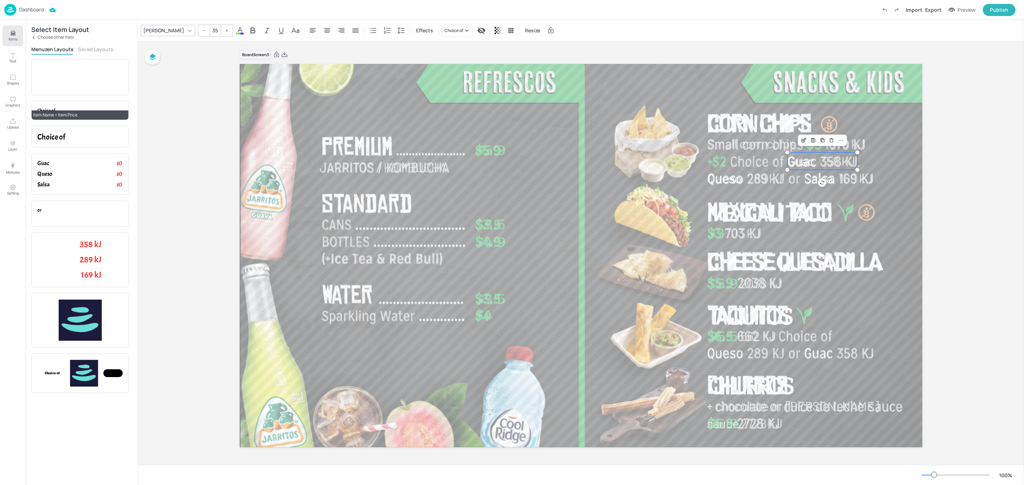
click at [63, 109] on p "Choice of" at bounding box center [68, 110] width 62 height 7
drag, startPoint x: 370, startPoint y: 117, endPoint x: 464, endPoint y: 118, distance: 93.5
click at [464, 118] on p "Choice of" at bounding box center [440, 119] width 124 height 14
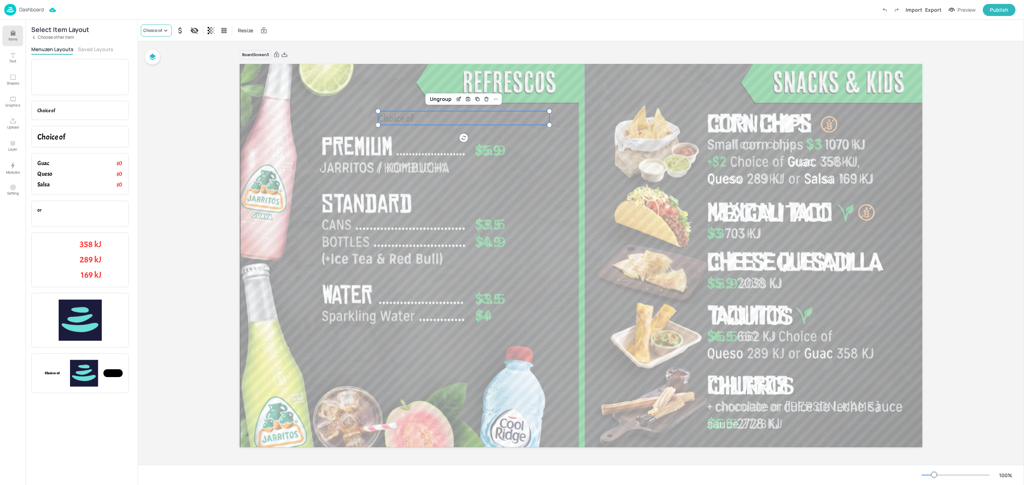
click at [152, 30] on div "Choice of" at bounding box center [152, 30] width 19 height 6
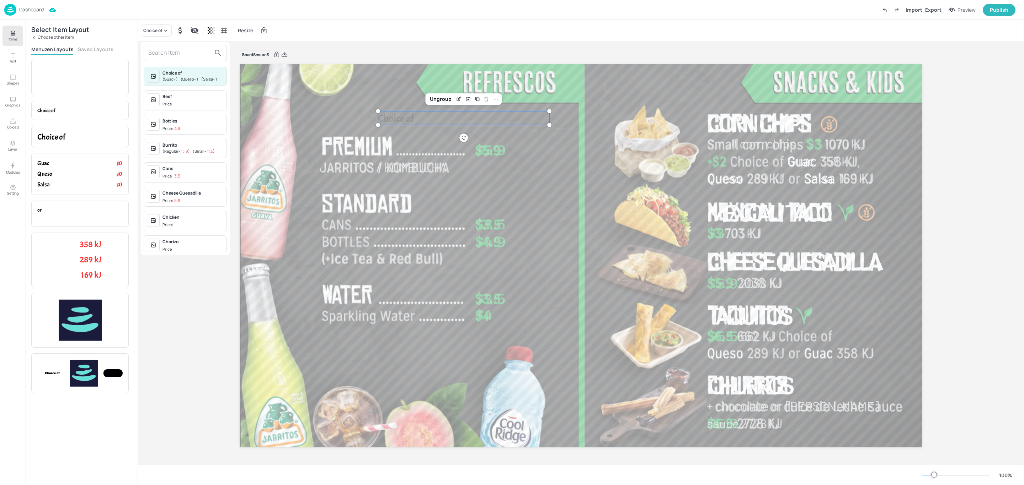
click at [167, 33] on div at bounding box center [512, 242] width 1024 height 485
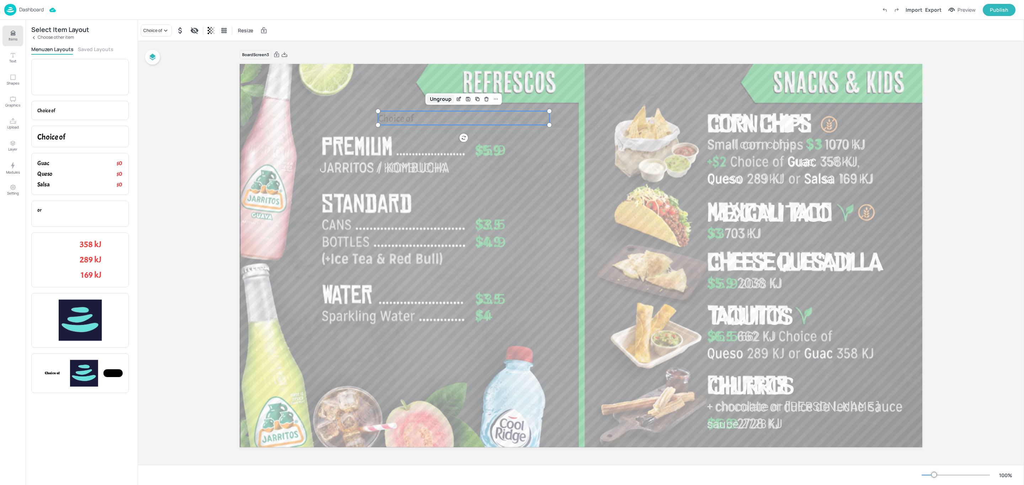
click at [439, 99] on div "Ungroup" at bounding box center [440, 99] width 27 height 9
click at [215, 28] on icon at bounding box center [212, 30] width 9 height 9
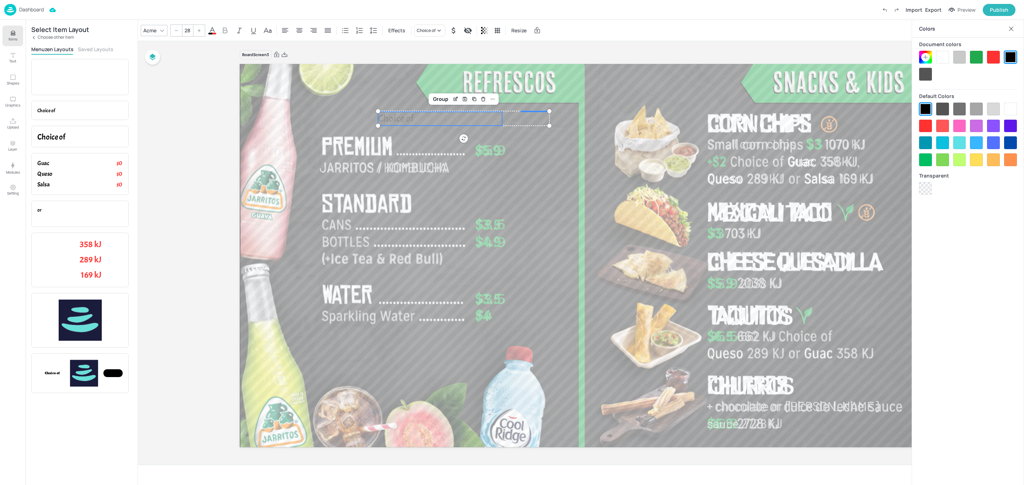
click at [959, 57] on div at bounding box center [959, 57] width 13 height 13
click at [157, 29] on div "Acme" at bounding box center [150, 30] width 16 height 10
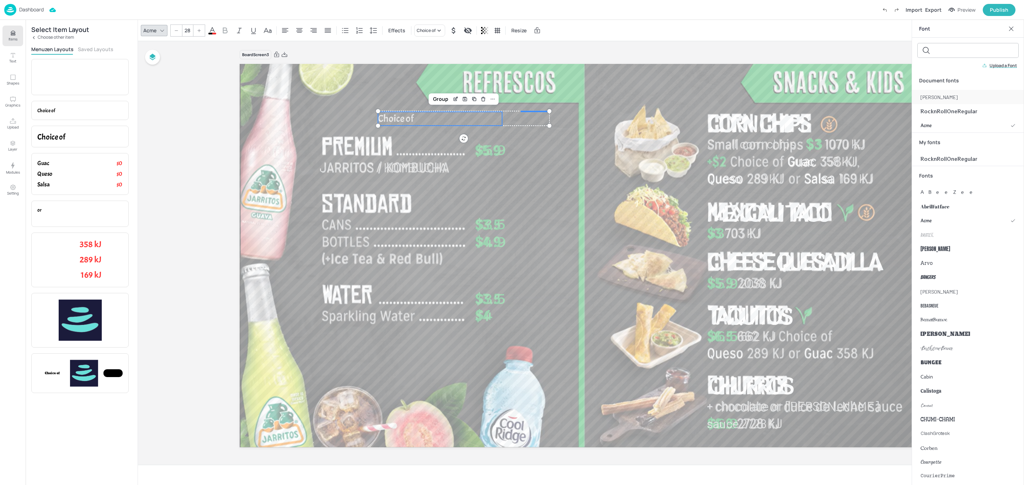
click at [929, 94] on span "[PERSON_NAME]" at bounding box center [938, 96] width 37 height 7
click at [189, 30] on input "28" at bounding box center [187, 30] width 10 height 11
click at [190, 29] on input "28" at bounding box center [187, 30] width 10 height 11
type input "28"
click at [536, 144] on div at bounding box center [581, 255] width 682 height 385
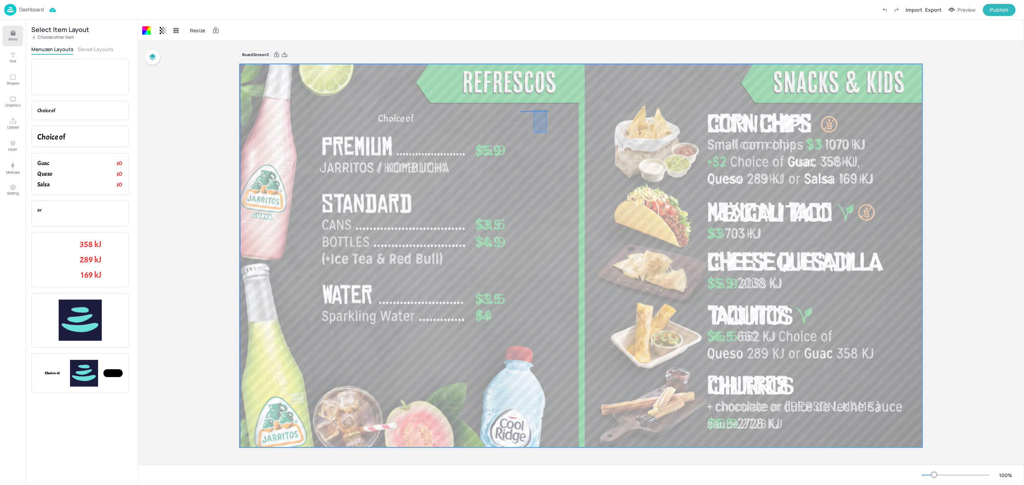
drag, startPoint x: 546, startPoint y: 133, endPoint x: 533, endPoint y: 110, distance: 26.1
click at [413, 116] on p "Choice of" at bounding box center [440, 119] width 124 height 14
click at [210, 29] on input "35" at bounding box center [215, 30] width 10 height 11
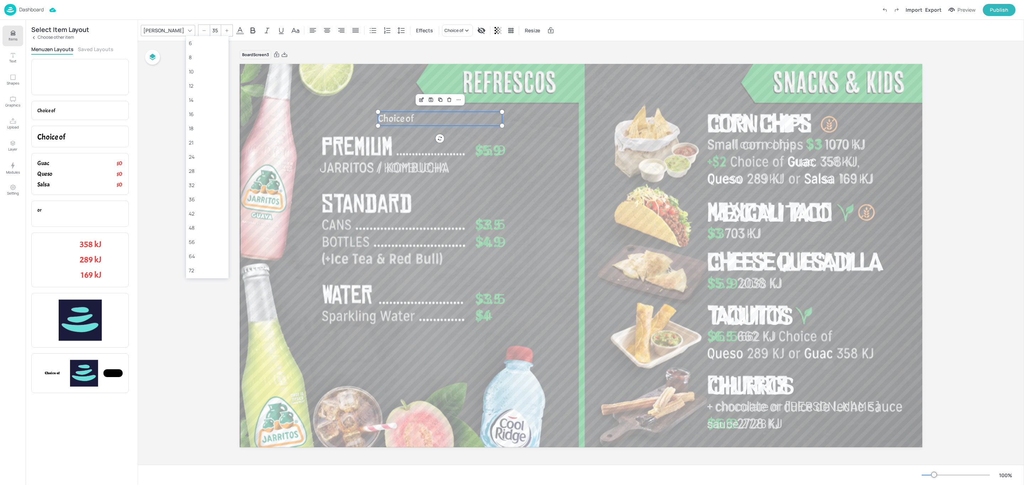
click at [210, 29] on input "35" at bounding box center [215, 30] width 10 height 11
type input "35"
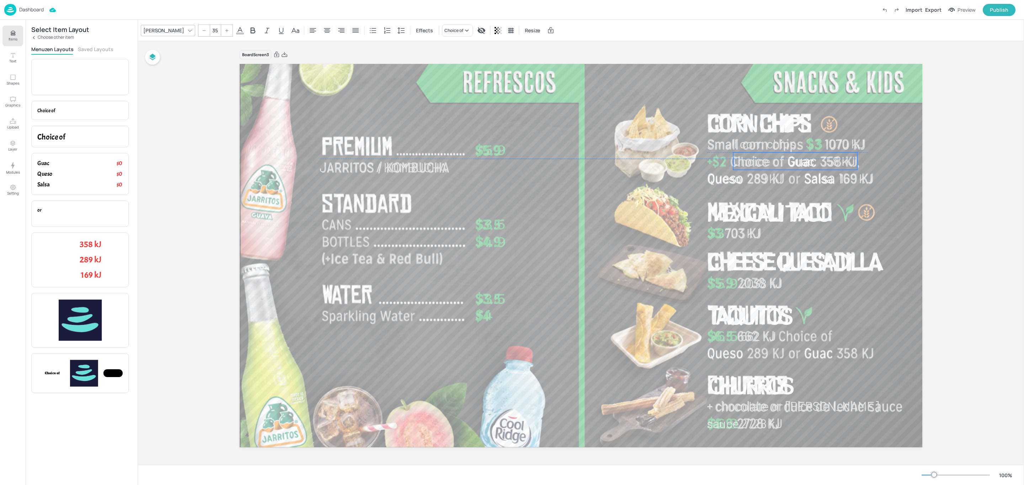
drag, startPoint x: 424, startPoint y: 120, endPoint x: 778, endPoint y: 160, distance: 356.2
click at [778, 160] on span "Choice of" at bounding box center [758, 161] width 51 height 15
click at [894, 166] on div at bounding box center [581, 255] width 682 height 385
click at [83, 213] on p "or" at bounding box center [79, 210] width 85 height 7
click at [161, 28] on icon at bounding box center [162, 31] width 6 height 6
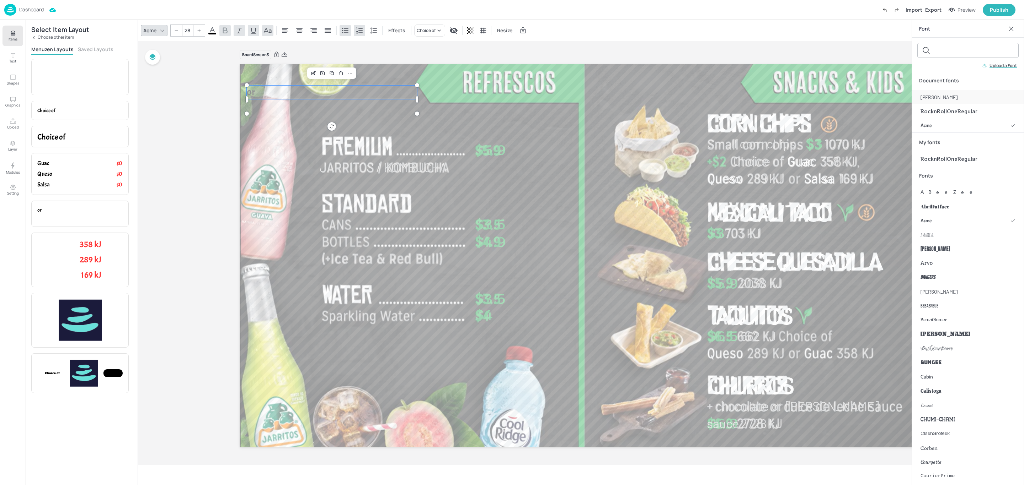
click at [922, 93] on div "[PERSON_NAME]" at bounding box center [968, 97] width 112 height 14
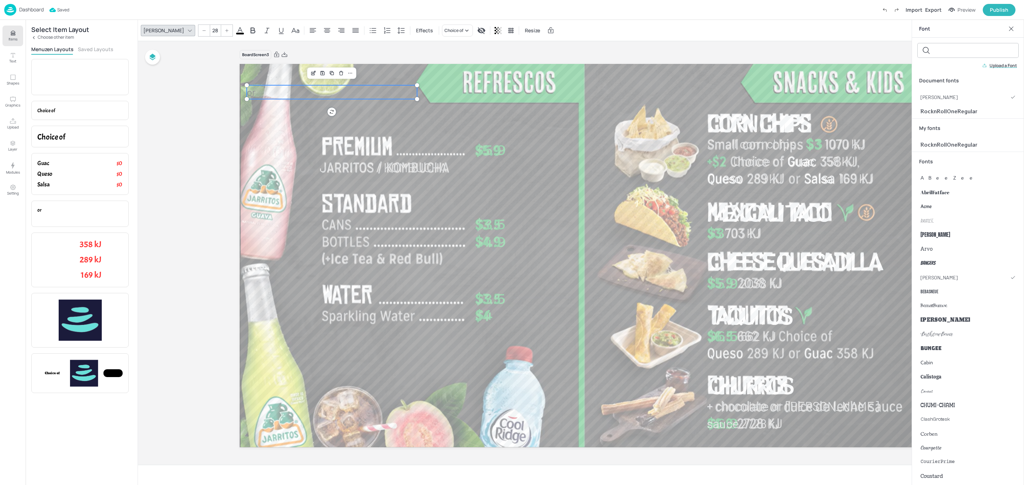
click at [210, 28] on input "28" at bounding box center [215, 30] width 10 height 11
type input "35"
click at [236, 31] on icon at bounding box center [240, 30] width 9 height 9
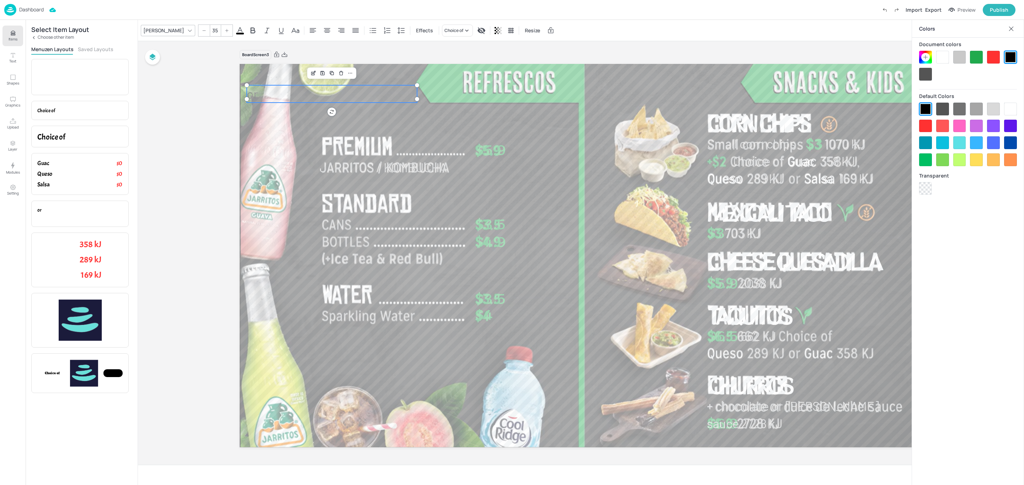
click at [960, 57] on div at bounding box center [959, 57] width 13 height 13
drag, startPoint x: 291, startPoint y: 97, endPoint x: 832, endPoint y: 182, distance: 547.6
click at [832, 182] on p "or" at bounding box center [874, 178] width 170 height 17
click at [892, 199] on div at bounding box center [581, 255] width 682 height 385
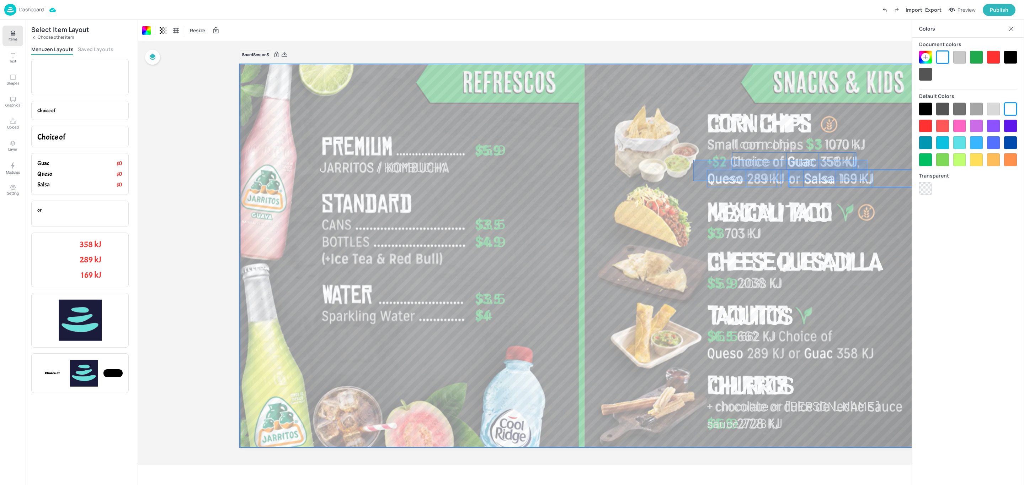
drag, startPoint x: 693, startPoint y: 160, endPoint x: 867, endPoint y: 181, distance: 175.1
click at [867, 64] on div "Jarritos / Kombucha $5.9 $3.5 $4.9 $3.5 $4 $5.9 Cheese Quesadilla Corn Chips $3…" at bounding box center [581, 64] width 682 height 0
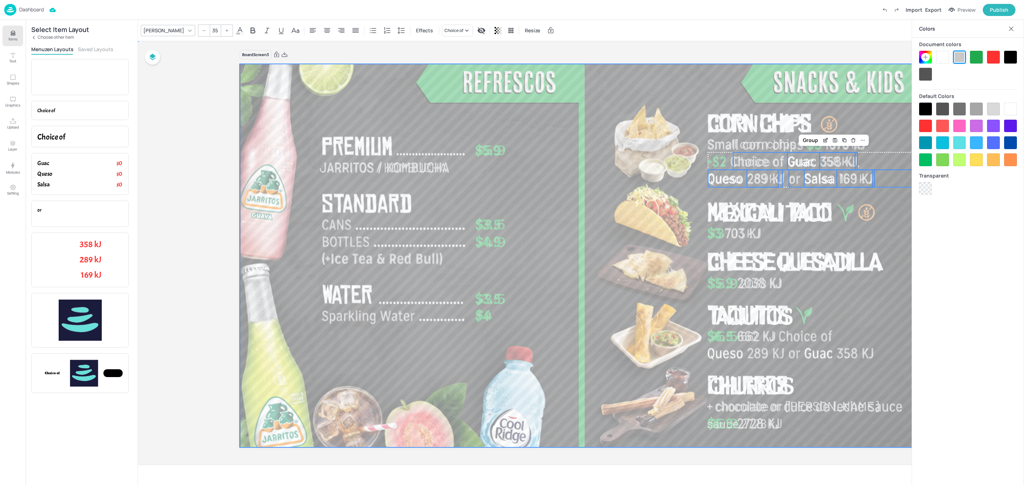
click at [696, 183] on div at bounding box center [581, 255] width 682 height 385
click at [732, 178] on span "Queso" at bounding box center [724, 178] width 33 height 15
click at [723, 158] on icon "Edit Item" at bounding box center [724, 158] width 6 height 6
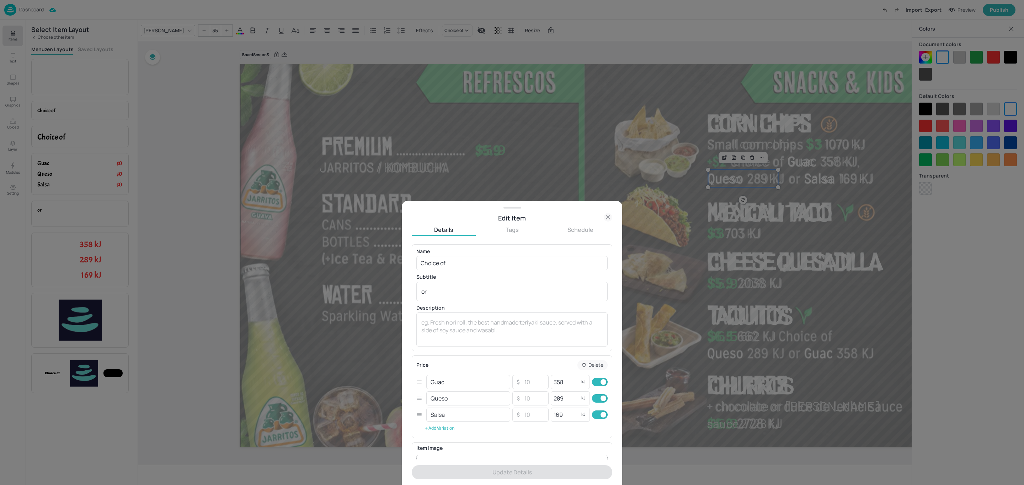
click at [445, 425] on button "Add Variation" at bounding box center [439, 428] width 46 height 11
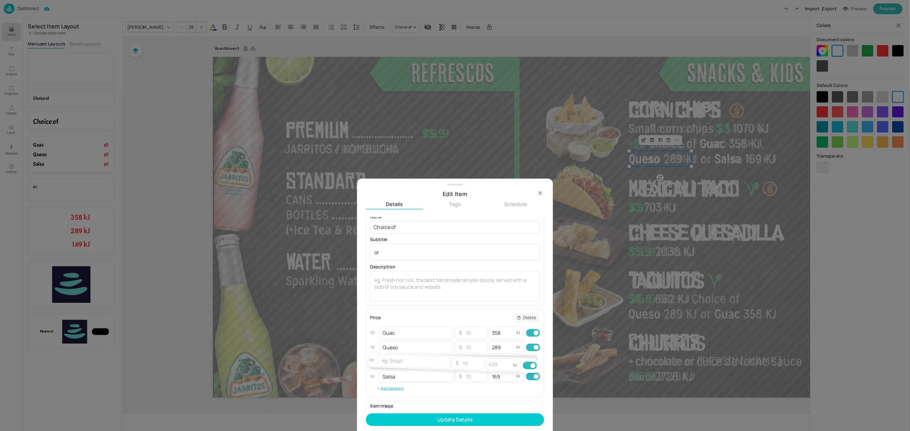
scroll to position [10, 0]
drag, startPoint x: 418, startPoint y: 433, endPoint x: 421, endPoint y: 375, distance: 58.4
click at [421, 375] on div "Guac ​ ​ ​ 358 kJ ​ Queso ​ ​ ​ 289 kJ ​ Salsa ​ ​ ​ 169 kJ ​ ​ ​ ​ kJ ​" at bounding box center [511, 396] width 191 height 65
click at [531, 374] on input "number" at bounding box center [533, 372] width 25 height 14
type input "2"
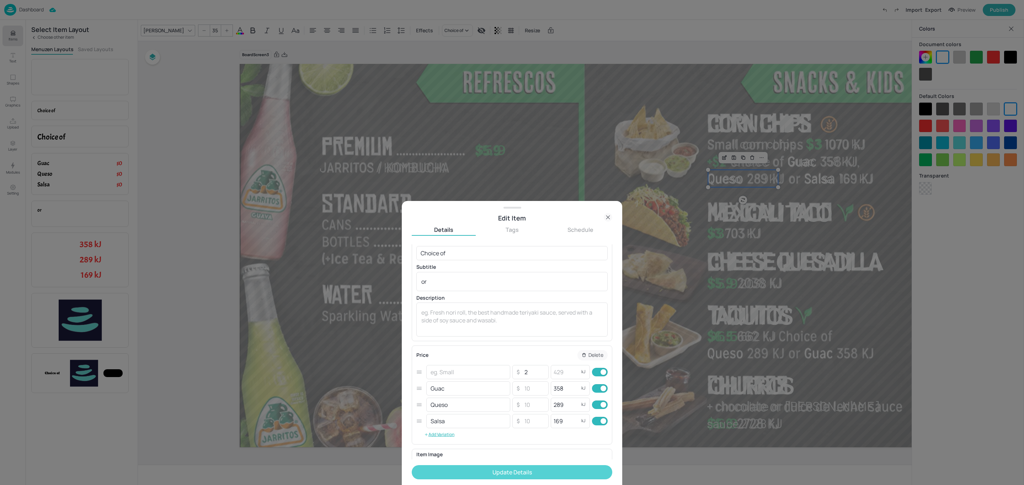
click at [535, 471] on button "Update Details" at bounding box center [512, 473] width 200 height 14
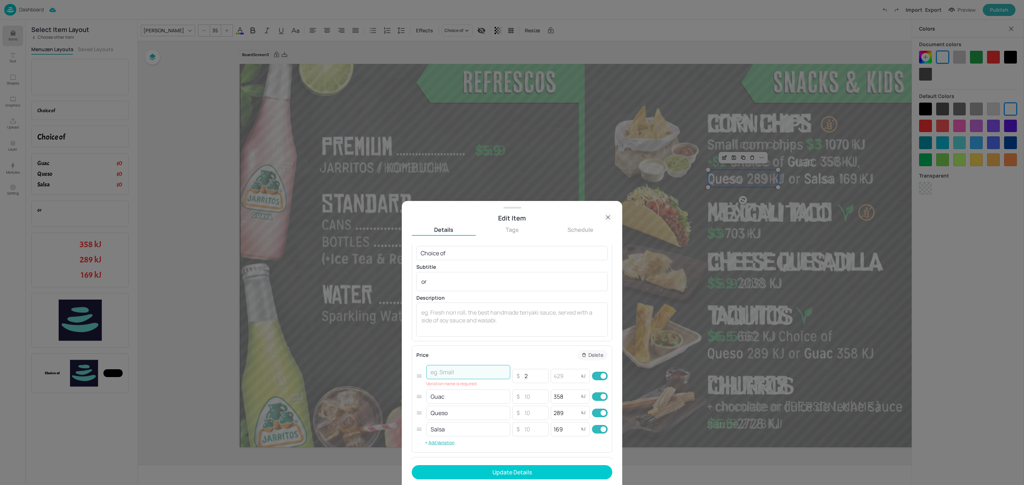
click at [468, 377] on input "text" at bounding box center [468, 372] width 84 height 14
type input "+"
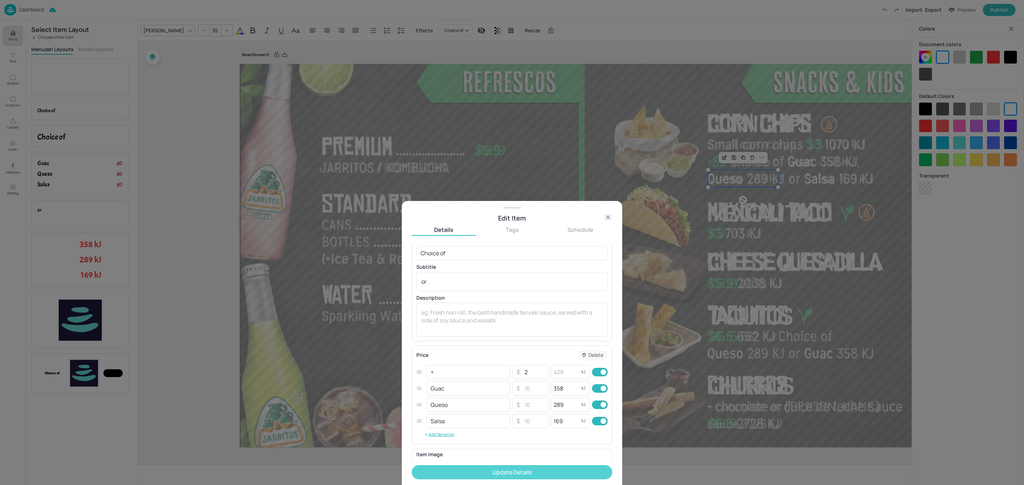
click at [501, 476] on button "Update Details" at bounding box center [512, 473] width 200 height 14
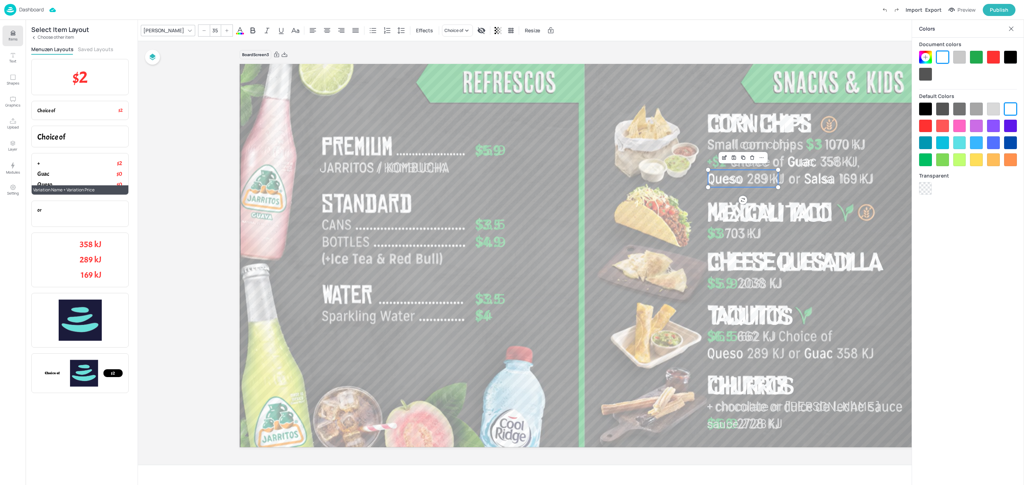
click at [98, 175] on p "$0" at bounding box center [109, 174] width 25 height 8
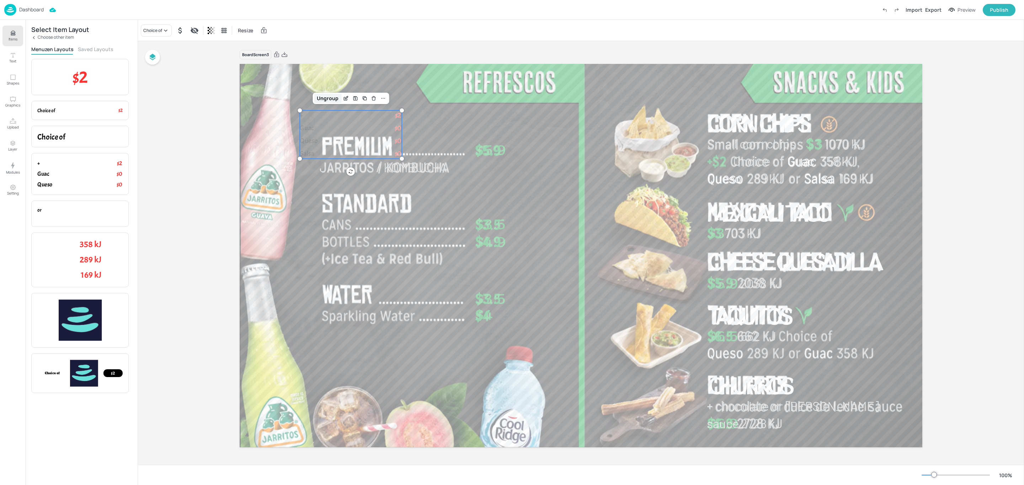
click at [328, 98] on div "Ungroup" at bounding box center [327, 98] width 27 height 9
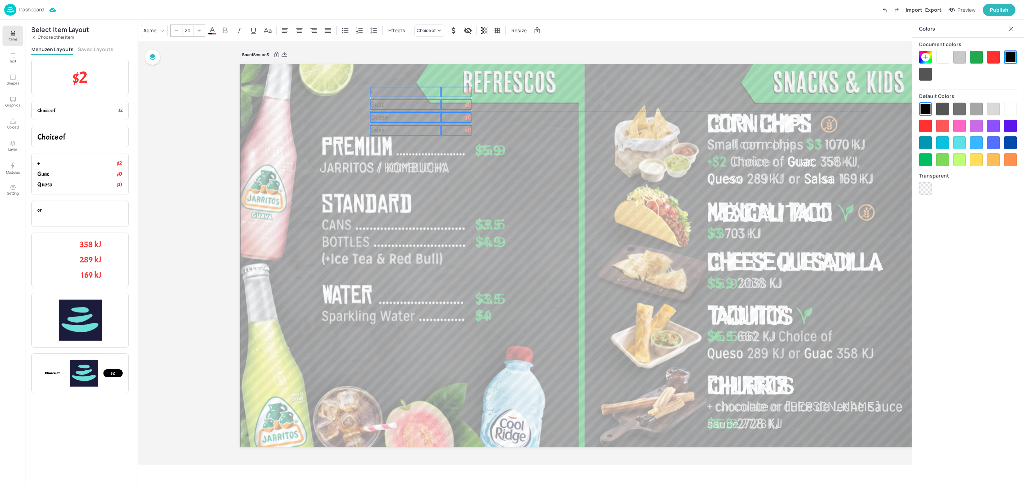
drag, startPoint x: 372, startPoint y: 137, endPoint x: 460, endPoint y: 108, distance: 91.7
click at [460, 113] on p "$0" at bounding box center [455, 118] width 29 height 10
click at [514, 95] on div at bounding box center [581, 255] width 682 height 385
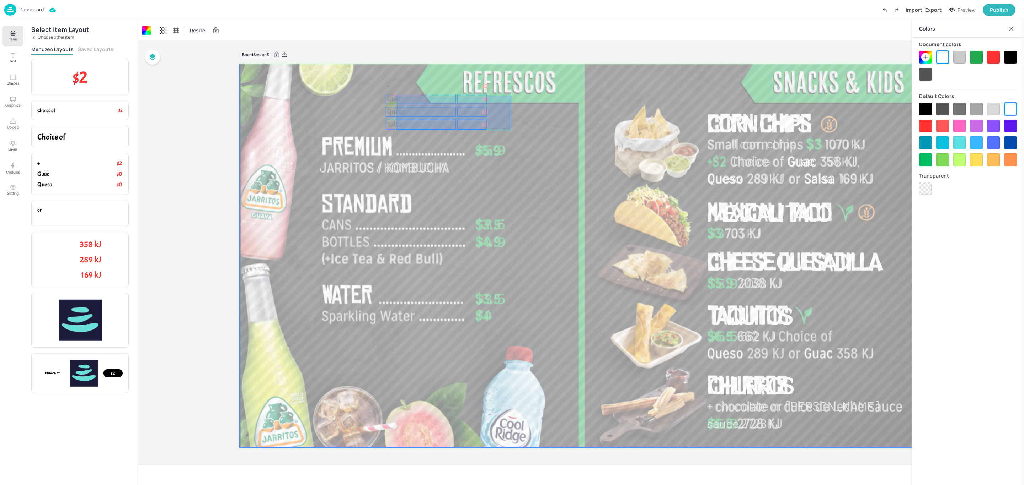
drag, startPoint x: 500, startPoint y: 97, endPoint x: 396, endPoint y: 130, distance: 109.6
click at [396, 130] on div at bounding box center [581, 255] width 682 height 385
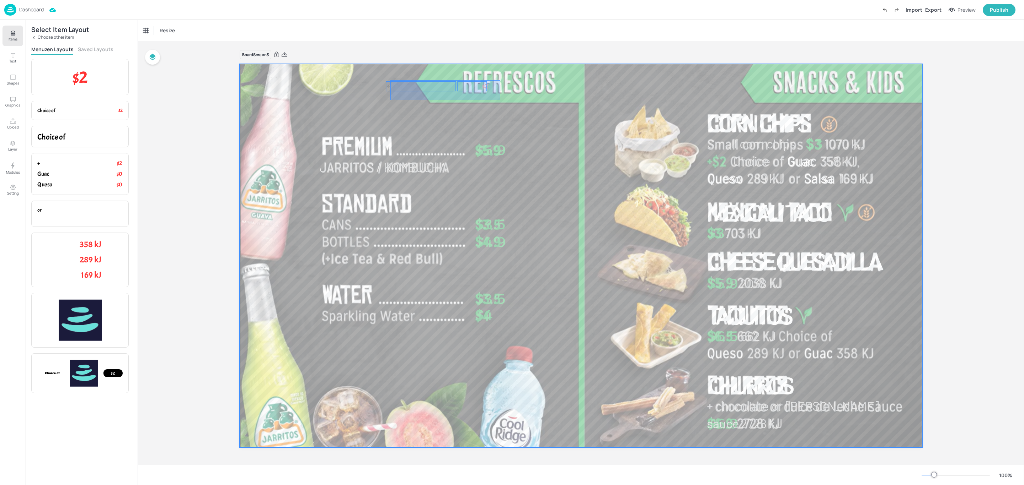
drag, startPoint x: 500, startPoint y: 80, endPoint x: 390, endPoint y: 100, distance: 111.6
click at [390, 100] on div at bounding box center [581, 255] width 682 height 385
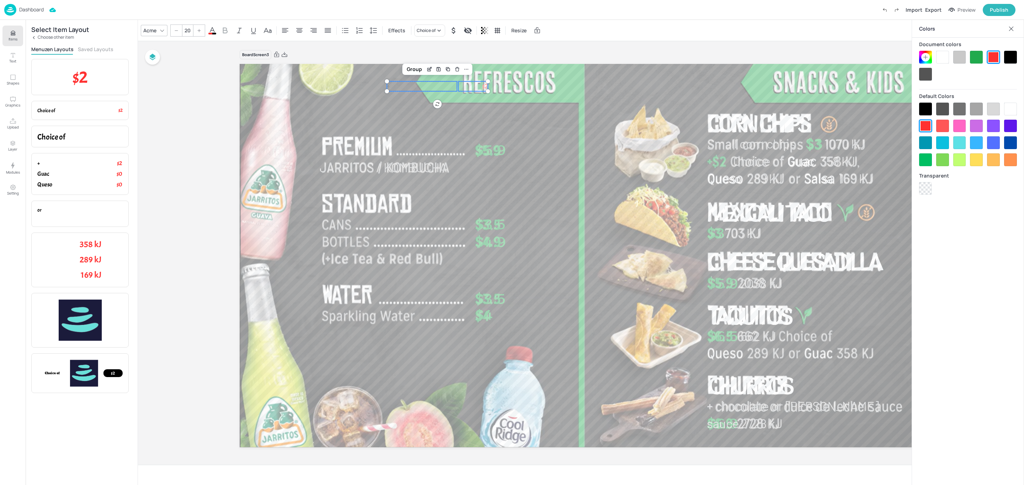
click at [211, 29] on icon at bounding box center [212, 30] width 9 height 9
click at [976, 60] on div at bounding box center [976, 57] width 13 height 13
click at [189, 31] on input "20" at bounding box center [187, 30] width 10 height 11
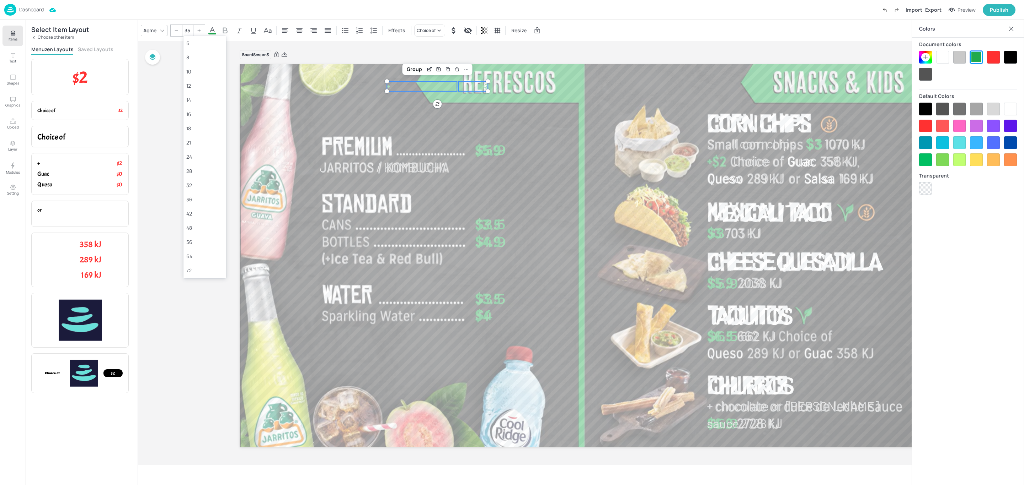
type input "35"
click at [158, 32] on div at bounding box center [162, 30] width 9 height 9
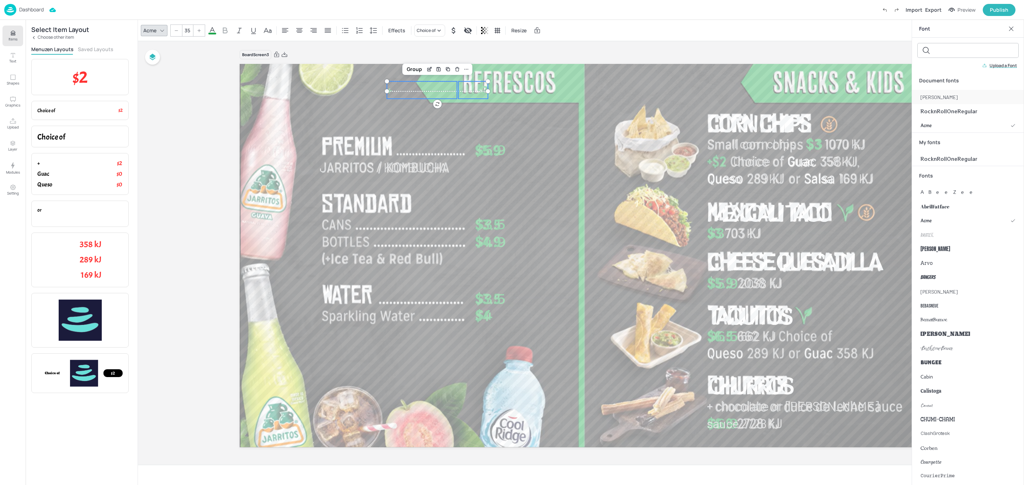
click at [931, 96] on span "[PERSON_NAME]" at bounding box center [938, 96] width 37 height 7
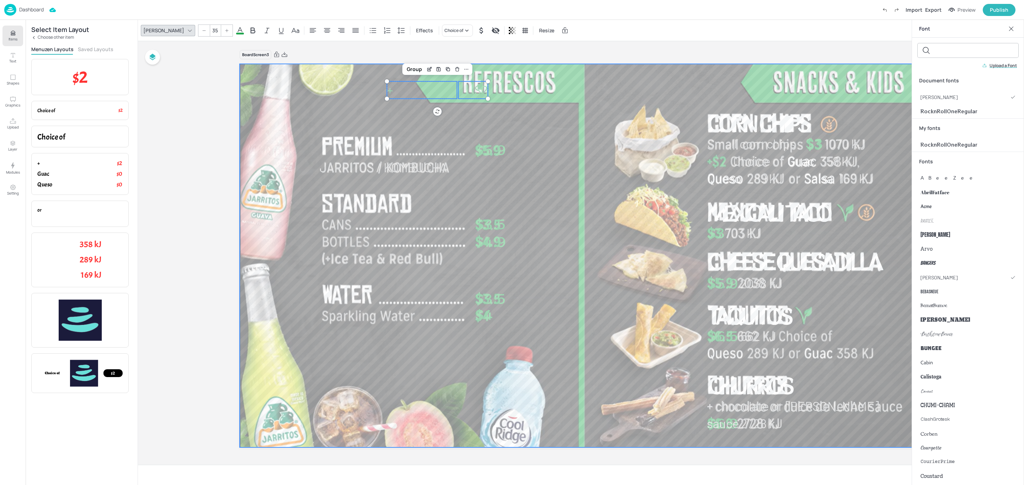
click at [536, 103] on div at bounding box center [581, 255] width 682 height 385
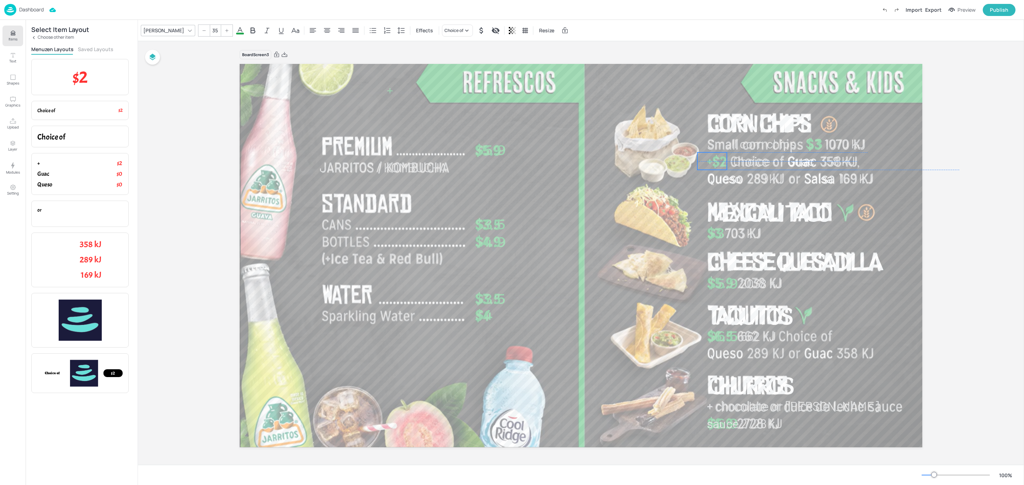
drag, startPoint x: 476, startPoint y: 89, endPoint x: 714, endPoint y: 161, distance: 249.5
click at [714, 161] on span "$2" at bounding box center [720, 161] width 14 height 15
type input "35"
drag, startPoint x: 387, startPoint y: 93, endPoint x: 706, endPoint y: 166, distance: 326.9
click at [706, 64] on div "Jarritos / Kombucha $5.9 $3.5 $4.9 $3.5 $4 $5.9 Cheese Quesadilla Corn Chips $3…" at bounding box center [581, 64] width 682 height 0
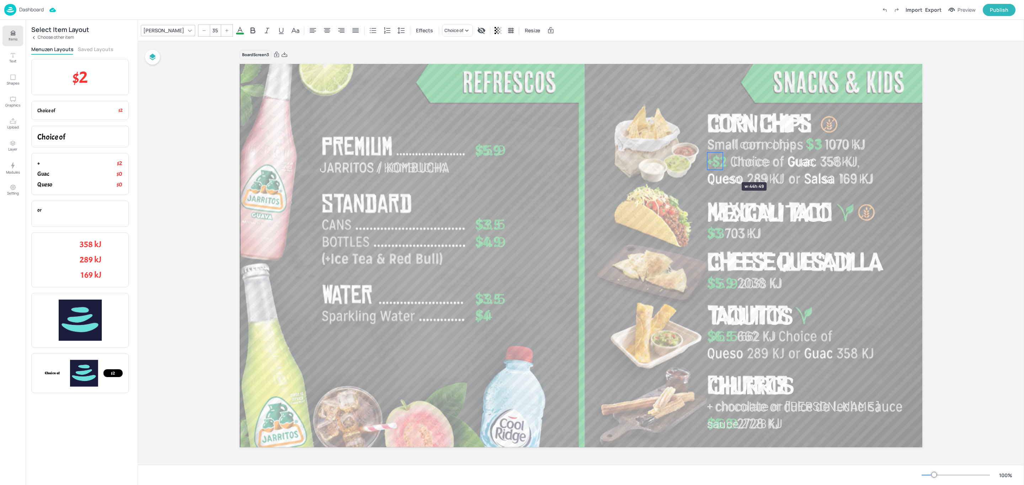
drag, startPoint x: 774, startPoint y: 161, endPoint x: 720, endPoint y: 170, distance: 55.0
click at [720, 170] on div "Jarritos / Kombucha $5.9 $3.5 $4.9 $3.5 $4 $5.9 Cheese Quesadilla Corn Chips $3…" at bounding box center [581, 256] width 682 height 384
click at [675, 155] on div at bounding box center [581, 255] width 682 height 385
click at [687, 141] on div at bounding box center [581, 255] width 682 height 385
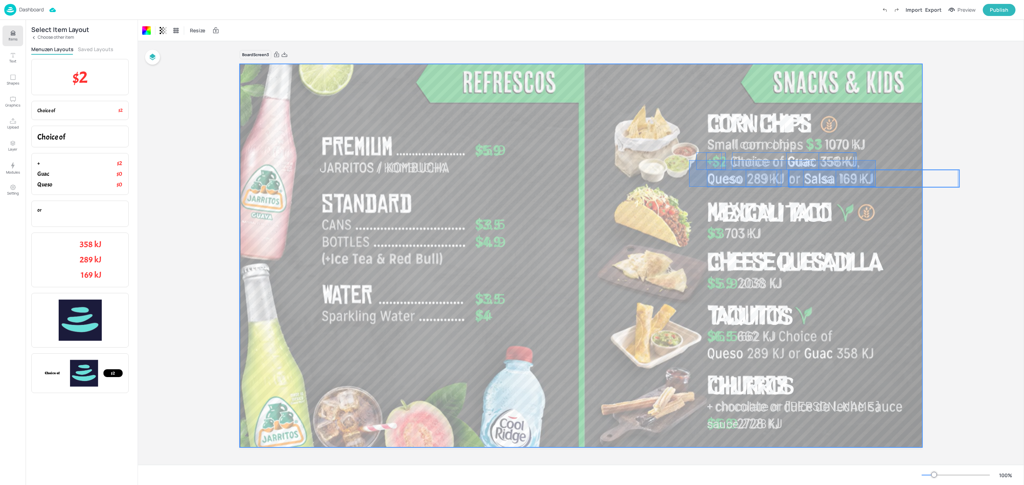
drag, startPoint x: 689, startPoint y: 160, endPoint x: 875, endPoint y: 187, distance: 188.5
click at [875, 64] on div "Jarritos / Kombucha $5.9 $3.5 $4.9 $3.5 $4 $5.9 Cheese Quesadilla Corn Chips $3…" at bounding box center [581, 64] width 682 height 0
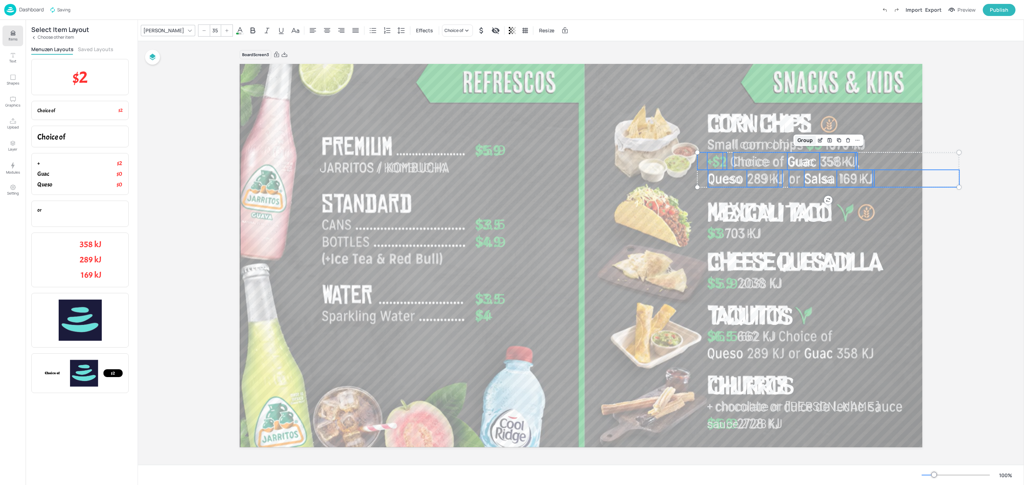
click at [804, 139] on div "Group" at bounding box center [804, 140] width 21 height 9
click at [830, 139] on icon "Save Layout" at bounding box center [833, 141] width 6 height 6
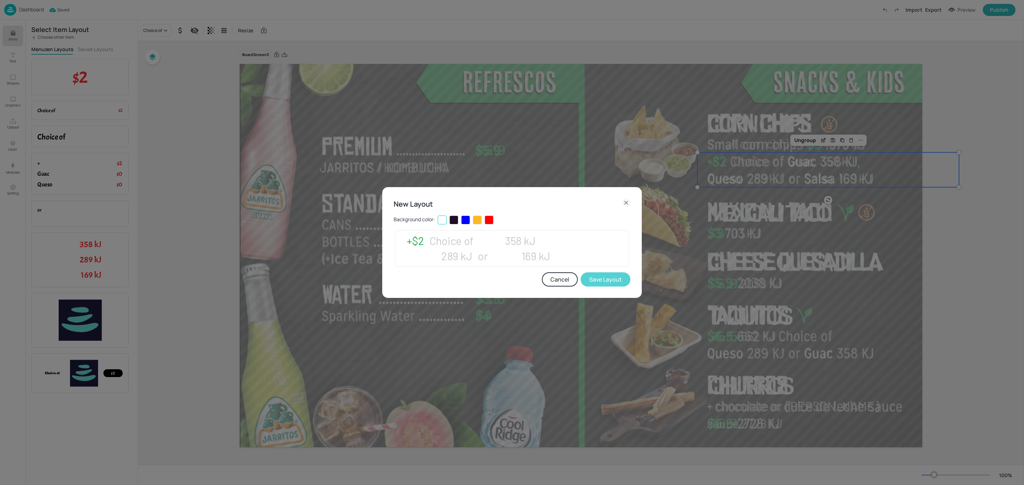
click at [616, 279] on button "Save Layout" at bounding box center [605, 280] width 50 height 14
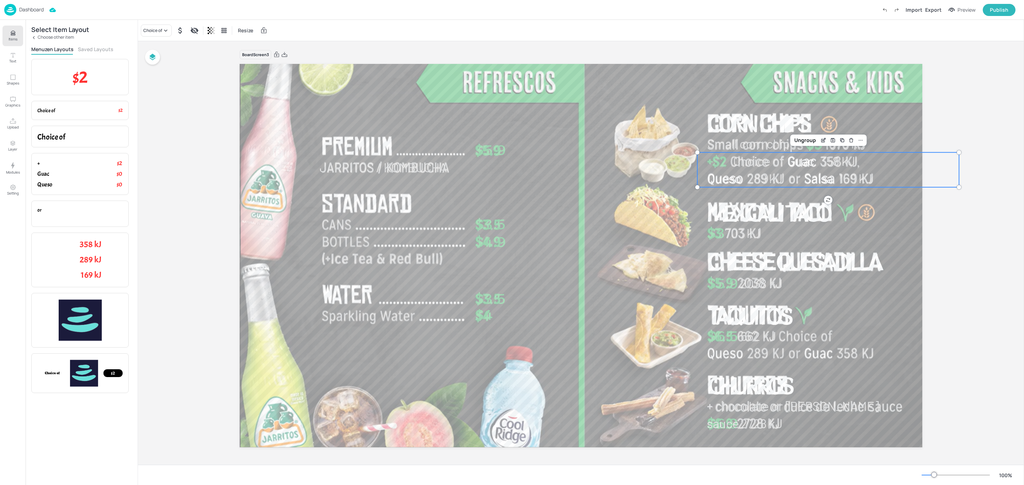
click at [927, 221] on div "Board Screen3 Jarritos / Kombucha $5.9 $3.5 $4.9 $3.5 $4 $5.9 Cheese Quesadilla…" at bounding box center [581, 253] width 722 height 424
click at [91, 49] on button "Saved Layouts" at bounding box center [96, 49] width 36 height 7
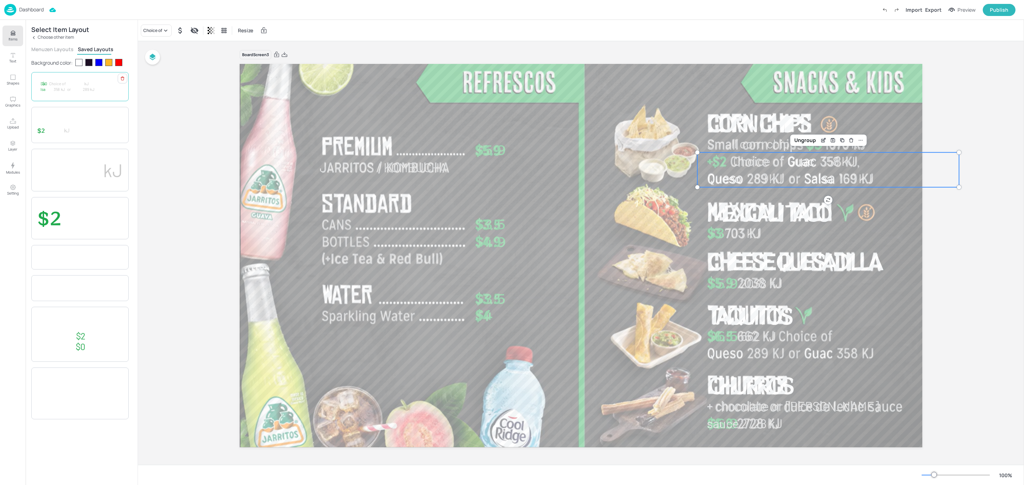
click at [88, 87] on p "or" at bounding box center [94, 90] width 55 height 6
drag, startPoint x: 792, startPoint y: 169, endPoint x: 838, endPoint y: 344, distance: 181.5
click at [838, 344] on p "Choice of" at bounding box center [841, 336] width 124 height 17
click at [847, 316] on div "Ungroup" at bounding box center [850, 315] width 27 height 9
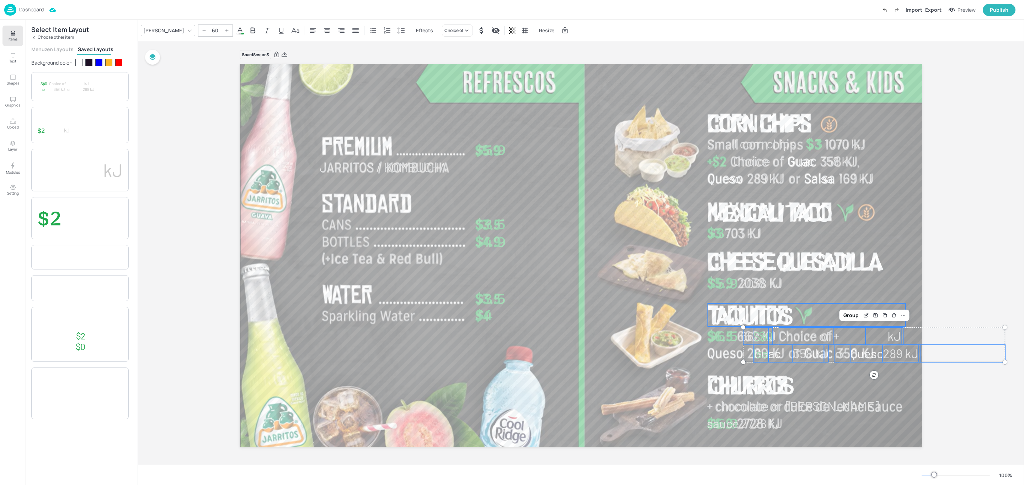
click at [835, 307] on p "Taquitos" at bounding box center [807, 315] width 198 height 23
click at [837, 337] on p "Choice of" at bounding box center [841, 336] width 124 height 17
drag, startPoint x: 902, startPoint y: 336, endPoint x: 834, endPoint y: 354, distance: 70.6
click at [834, 354] on div "Jarritos / Kombucha $5.9 $3.5 $4.9 $3.5 $4 $5.9 Cheese Quesadilla Corn Chips $3…" at bounding box center [581, 256] width 682 height 384
type input "60"
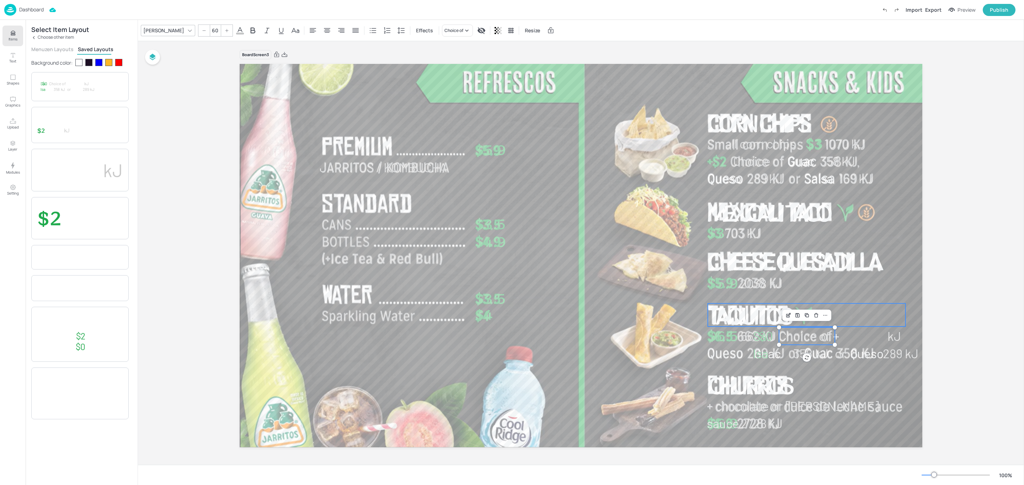
click at [857, 321] on p "Taquitos" at bounding box center [807, 315] width 198 height 23
click at [846, 293] on div at bounding box center [581, 255] width 682 height 385
click at [836, 338] on span "+" at bounding box center [836, 336] width 6 height 15
click at [881, 334] on p "kJ" at bounding box center [883, 336] width 36 height 17
click at [866, 337] on div at bounding box center [865, 336] width 6 height 17
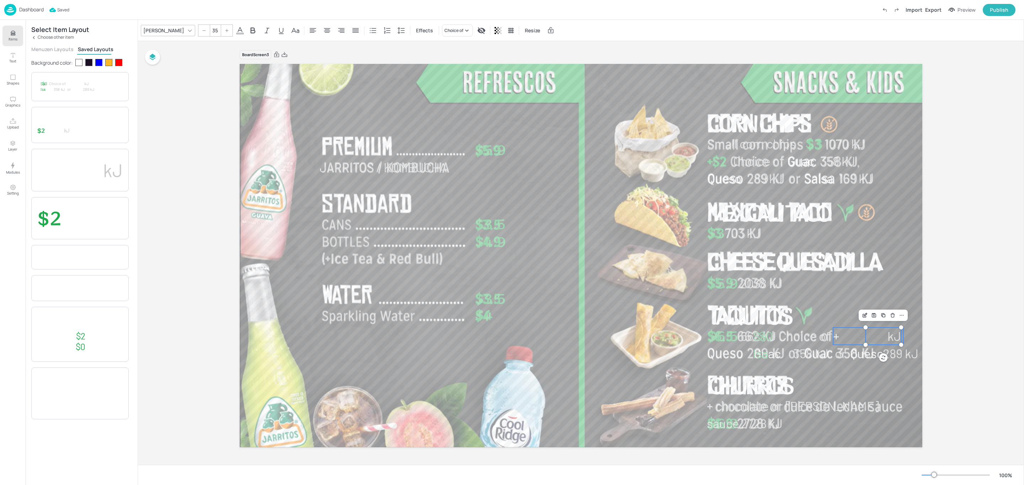
type input "35"
click at [854, 335] on p "+" at bounding box center [868, 336] width 70 height 17
drag, startPoint x: 851, startPoint y: 337, endPoint x: 852, endPoint y: 319, distance: 18.2
click at [852, 319] on p "+" at bounding box center [871, 318] width 70 height 17
click at [760, 355] on span "Salsa" at bounding box center [760, 345] width 15 height 32
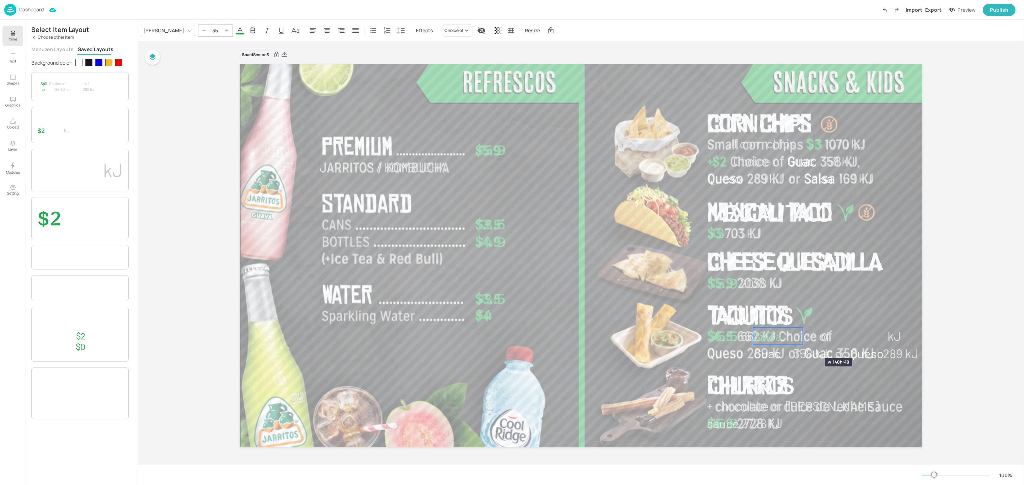
drag, startPoint x: 769, startPoint y: 347, endPoint x: 803, endPoint y: 345, distance: 34.1
click at [803, 345] on div "Jarritos / Kombucha $5.9 $3.5 $4.9 $3.5 $4 $5.9 Cheese Quesadilla Corn Chips $3…" at bounding box center [581, 256] width 682 height 384
drag, startPoint x: 772, startPoint y: 338, endPoint x: 745, endPoint y: 366, distance: 39.2
click at [745, 366] on span "Salsa" at bounding box center [740, 364] width 29 height 15
type input "35"
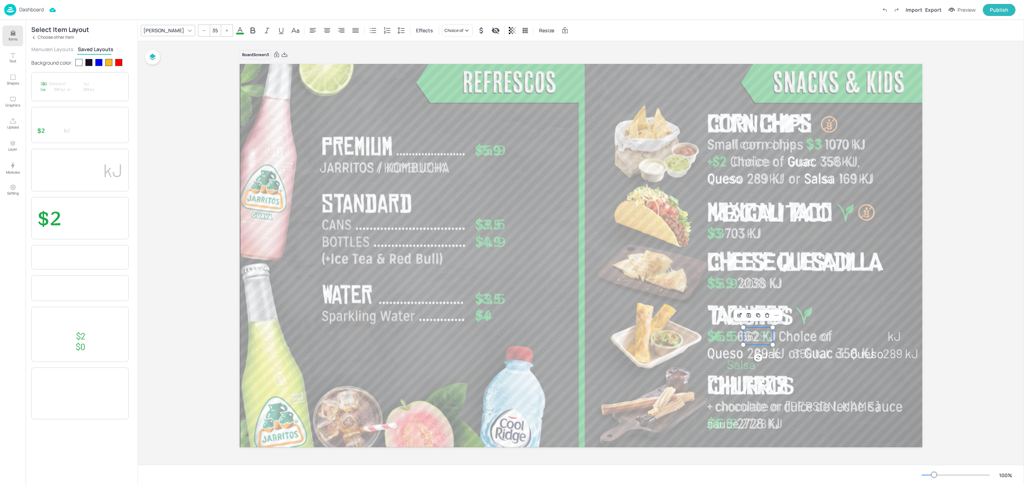
click at [769, 332] on div "Jarritos / Kombucha $5.9 $3.5 $4.9 $3.5 $4 $5.9 Cheese Quesadilla Corn Chips $3…" at bounding box center [581, 256] width 682 height 384
drag, startPoint x: 764, startPoint y: 336, endPoint x: 805, endPoint y: 338, distance: 41.6
click at [805, 338] on span "$0" at bounding box center [807, 338] width 14 height 15
drag, startPoint x: 762, startPoint y: 354, endPoint x: 817, endPoint y: 375, distance: 59.0
click at [817, 375] on span "Guac" at bounding box center [823, 373] width 27 height 15
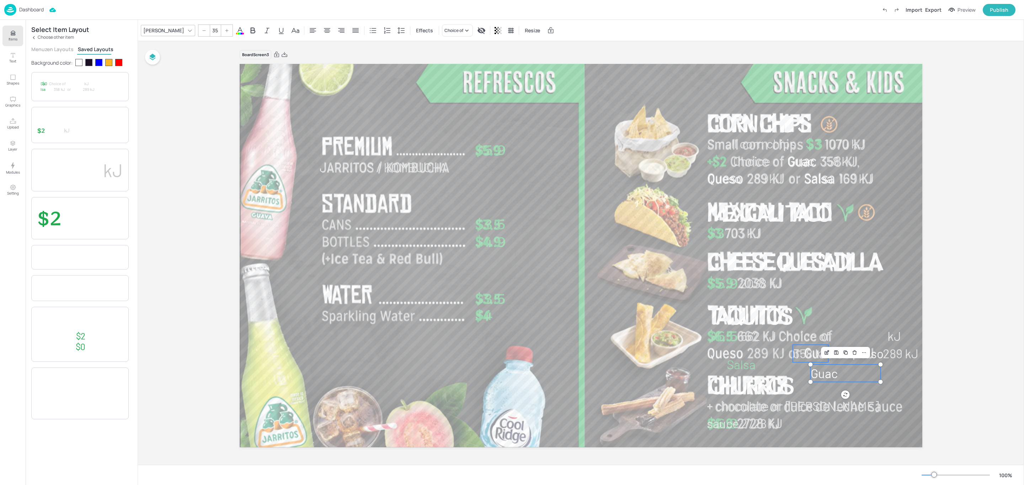
type input "35"
drag, startPoint x: 798, startPoint y: 355, endPoint x: 849, endPoint y: 375, distance: 54.6
click at [849, 375] on span "358 kJ" at bounding box center [862, 373] width 35 height 15
click at [901, 371] on div at bounding box center [581, 255] width 682 height 385
drag, startPoint x: 862, startPoint y: 356, endPoint x: 728, endPoint y: 360, distance: 134.0
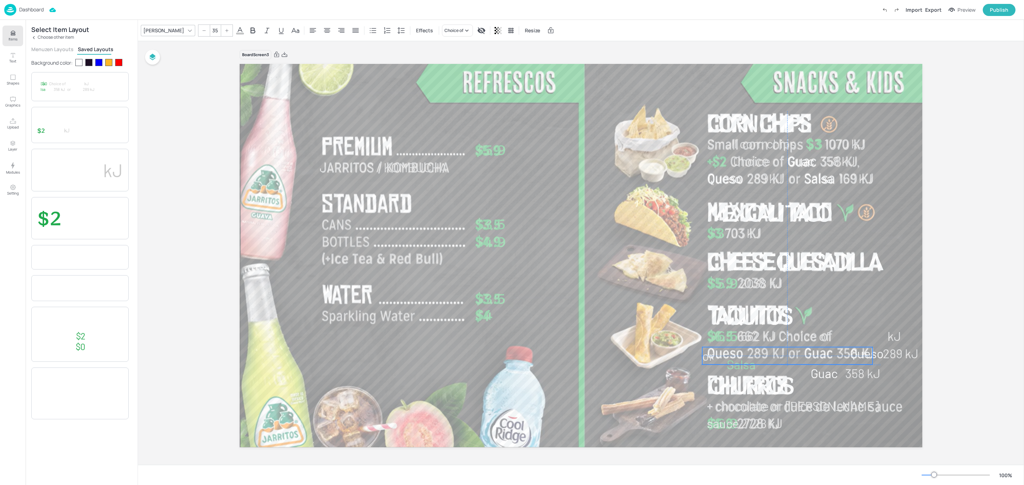
click at [728, 64] on div "Jarritos / Kombucha $5.9 $3.5 $4.9 $3.5 $4 $5.9 Cheese Quesadilla Corn Chips $3…" at bounding box center [581, 64] width 682 height 0
drag, startPoint x: 710, startPoint y: 357, endPoint x: 799, endPoint y: 353, distance: 88.6
click at [799, 353] on p "or" at bounding box center [874, 353] width 170 height 17
drag, startPoint x: 957, startPoint y: 354, endPoint x: 801, endPoint y: 374, distance: 157.2
click at [801, 374] on div "Jarritos / Kombucha $5.9 $3.5 $4.9 $3.5 $4 $5.9 Cheese Quesadilla Corn Chips $3…" at bounding box center [581, 256] width 682 height 384
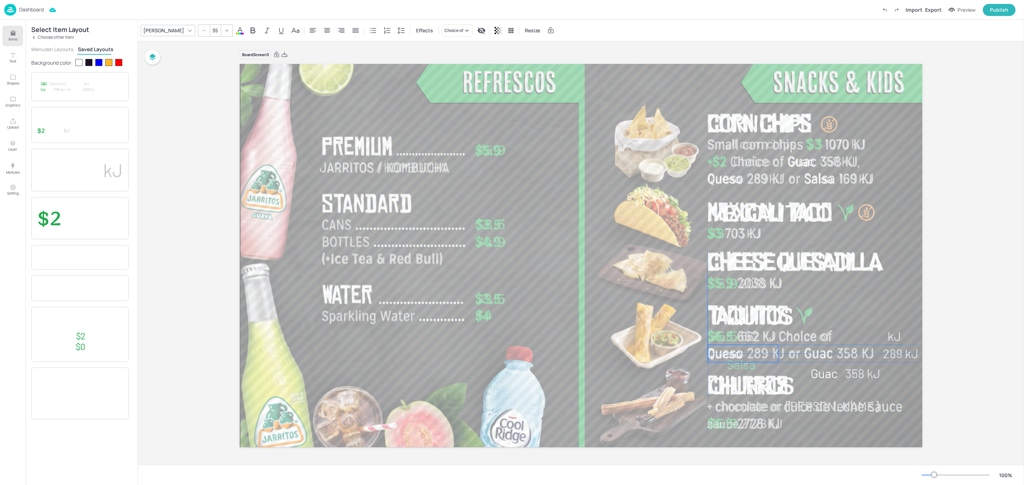
drag, startPoint x: 876, startPoint y: 354, endPoint x: 734, endPoint y: 354, distance: 142.5
click at [734, 354] on span "Queso" at bounding box center [724, 353] width 33 height 15
drag, startPoint x: 898, startPoint y: 354, endPoint x: 763, endPoint y: 353, distance: 134.4
click at [763, 353] on span "289 kJ" at bounding box center [765, 353] width 36 height 15
drag, startPoint x: 831, startPoint y: 377, endPoint x: 824, endPoint y: 356, distance: 21.2
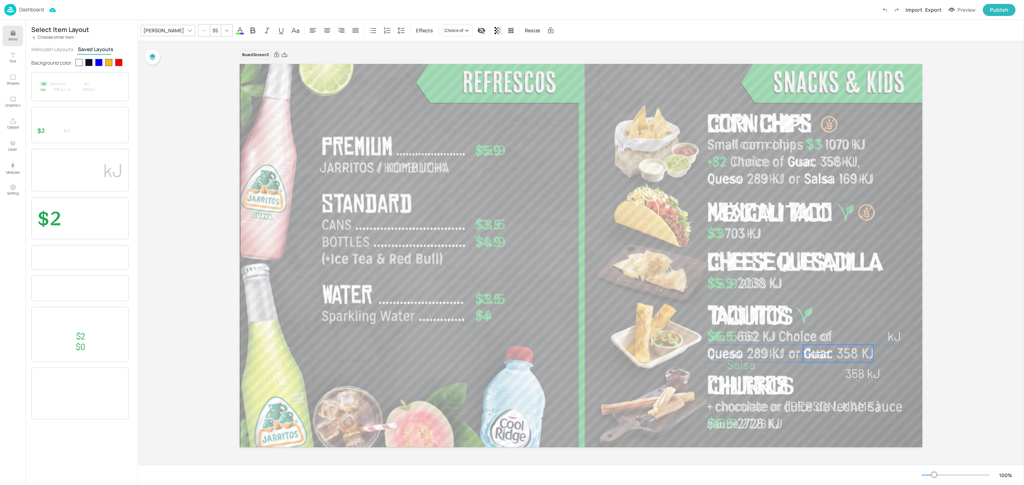
click at [824, 356] on span "Guac" at bounding box center [816, 353] width 27 height 15
drag, startPoint x: 853, startPoint y: 374, endPoint x: 843, endPoint y: 353, distance: 22.7
click at [843, 353] on span "358 kJ" at bounding box center [854, 353] width 35 height 15
type input "35"
click at [746, 363] on span "Salsa" at bounding box center [740, 364] width 29 height 15
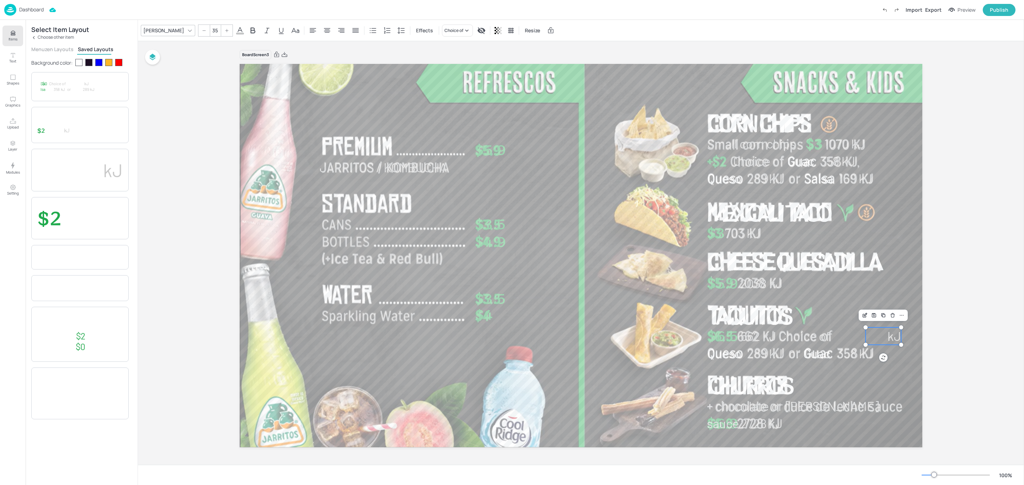
click at [893, 337] on span "kJ" at bounding box center [894, 336] width 14 height 15
click at [589, 279] on div at bounding box center [581, 255] width 682 height 385
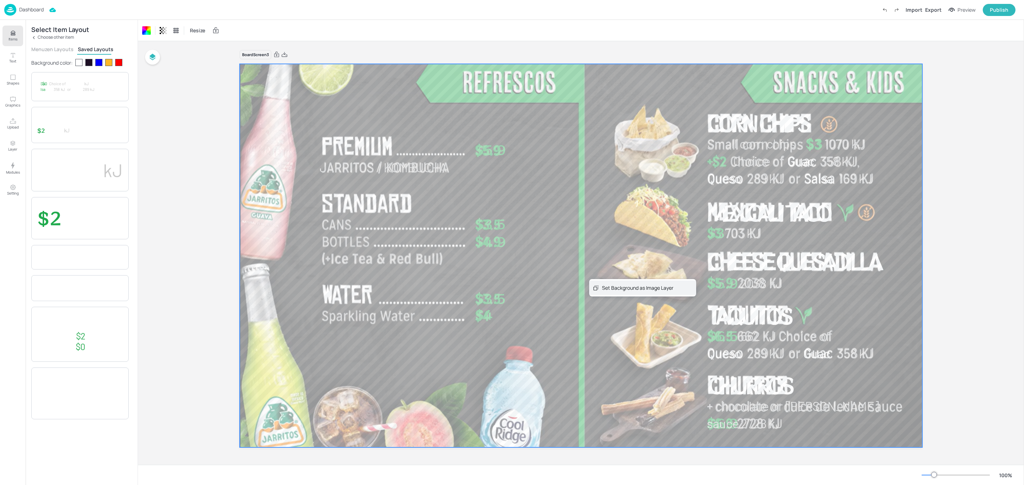
click at [597, 289] on icon at bounding box center [595, 288] width 5 height 5
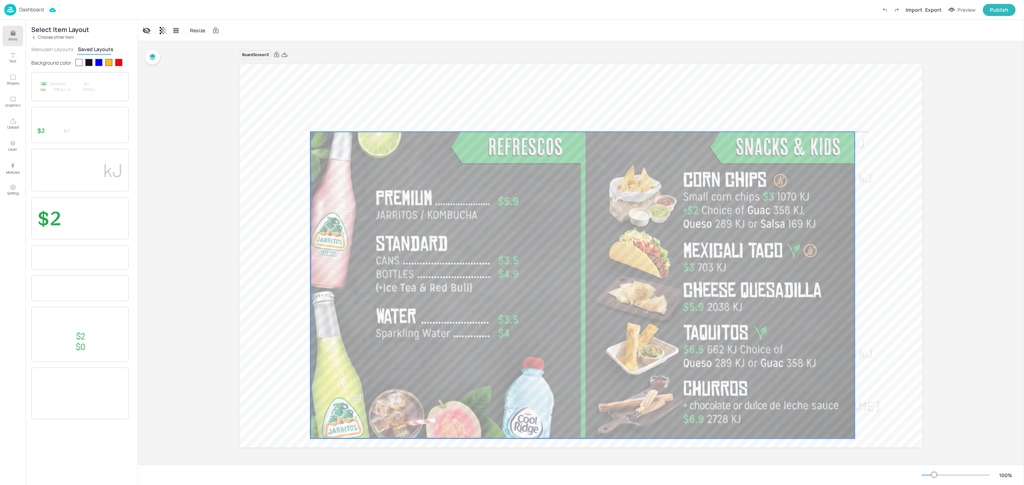
drag, startPoint x: 590, startPoint y: 307, endPoint x: 591, endPoint y: 326, distance: 19.2
click at [591, 326] on div at bounding box center [582, 285] width 544 height 307
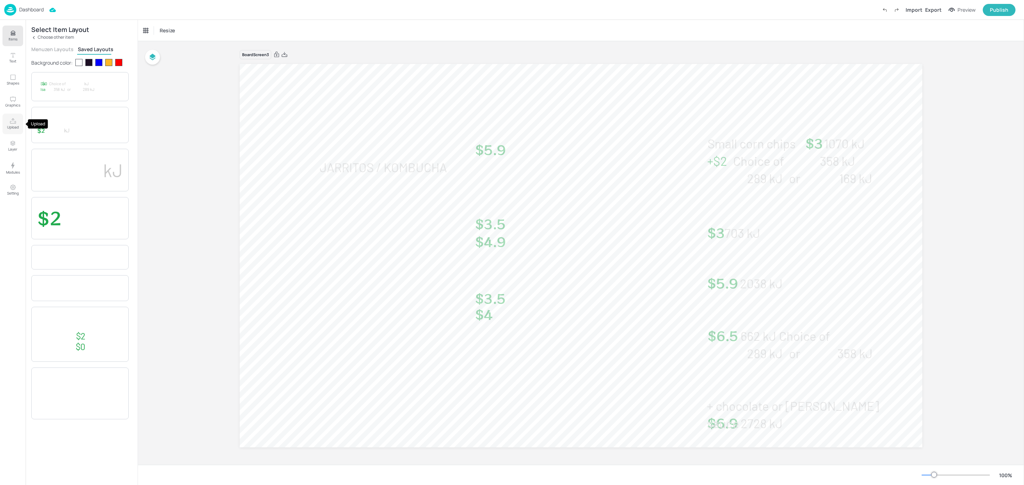
click at [15, 128] on p "Upload" at bounding box center [13, 127] width 12 height 5
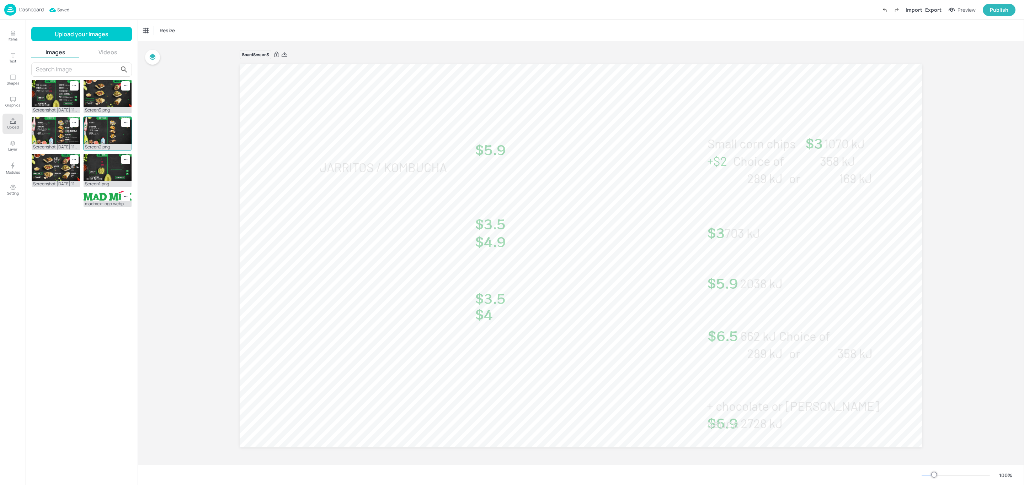
click at [101, 128] on img at bounding box center [108, 130] width 48 height 27
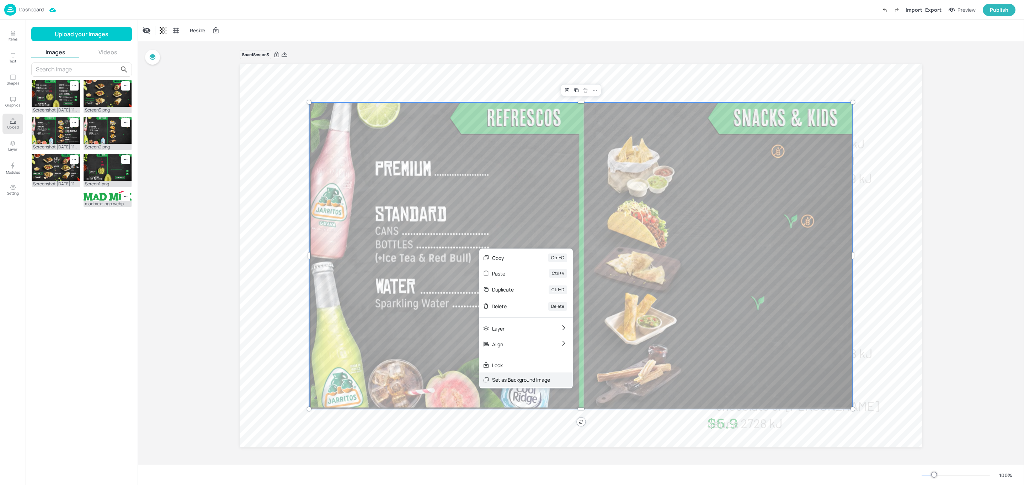
click at [519, 382] on div "Set as Background Image" at bounding box center [521, 379] width 58 height 7
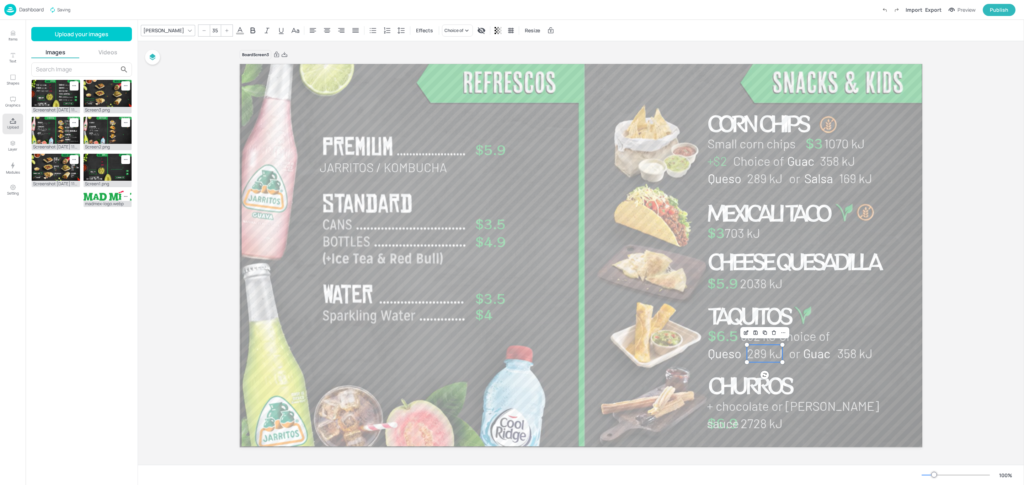
click at [771, 359] on span "289 kJ" at bounding box center [765, 353] width 36 height 15
click at [796, 355] on span "or" at bounding box center [794, 353] width 11 height 15
click at [810, 355] on span "Guac" at bounding box center [816, 353] width 27 height 15
type input "35"
click at [867, 354] on span "358 kJ" at bounding box center [854, 353] width 35 height 15
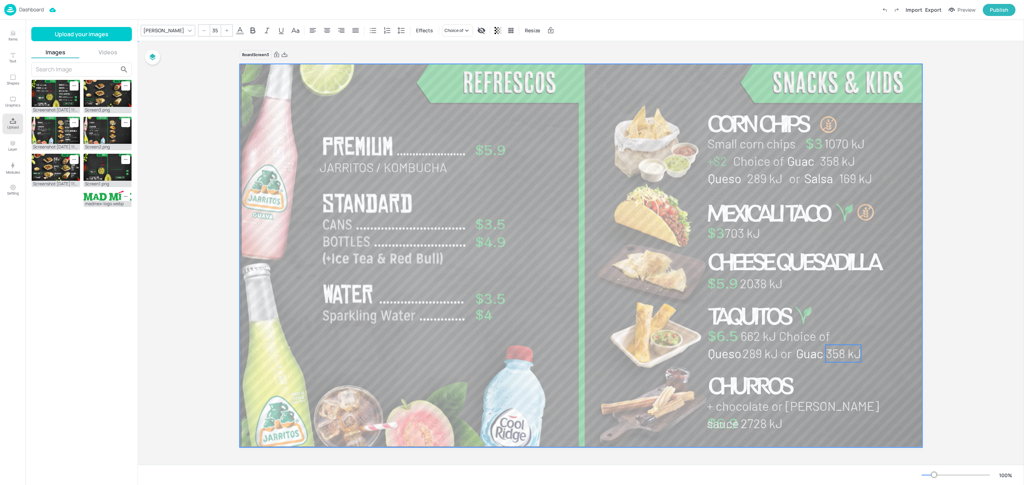
click at [890, 345] on div at bounding box center [581, 256] width 682 height 386
click at [786, 162] on p "Choice of" at bounding box center [795, 160] width 124 height 17
click at [801, 141] on div "Ungroup" at bounding box center [804, 140] width 27 height 9
click at [800, 163] on p "Choice of" at bounding box center [795, 160] width 124 height 17
click at [842, 161] on p "Choice of" at bounding box center [795, 160] width 124 height 17
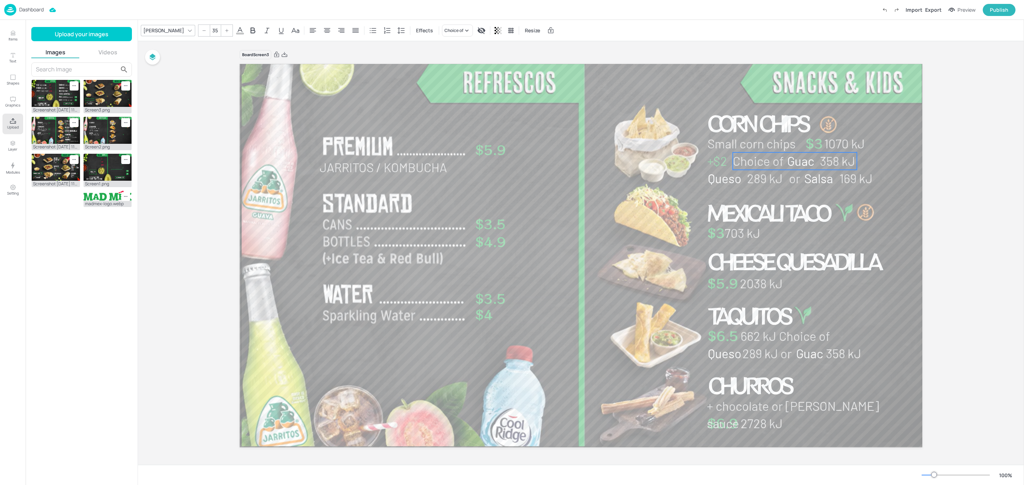
drag, startPoint x: 953, startPoint y: 169, endPoint x: 841, endPoint y: 165, distance: 111.3
click at [952, 169] on div "Board Screen3 Jarritos / Kombucha $5.9 $3.5 $4.9 $3.5 $4 $5.9 Cheese Quesadilla…" at bounding box center [581, 253] width 886 height 424
click at [790, 197] on span "Mexicali Taco" at bounding box center [767, 212] width 121 height 31
click at [783, 165] on p "Choice of" at bounding box center [795, 160] width 124 height 17
drag, startPoint x: 853, startPoint y: 163, endPoint x: 784, endPoint y: 176, distance: 70.5
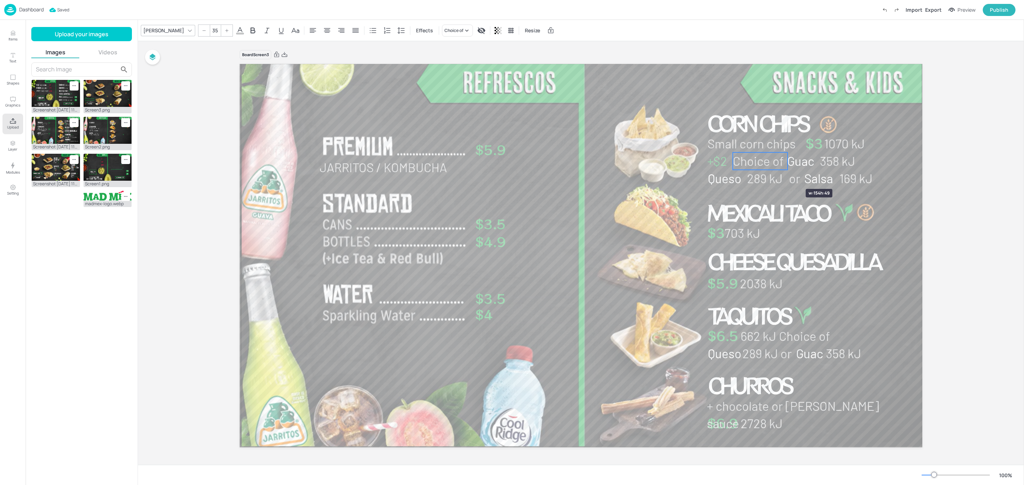
click at [784, 176] on div "Jarritos / Kombucha $5.9 $3.5 $4.9 $3.5 $4 $5.9 Cheese Quesadilla Corn Chips $3…" at bounding box center [581, 256] width 682 height 384
click at [801, 165] on span "Guac" at bounding box center [800, 161] width 27 height 15
click at [844, 162] on span "358 kJ" at bounding box center [837, 161] width 35 height 15
click at [767, 179] on span "289 kJ" at bounding box center [765, 178] width 36 height 15
type input "35"
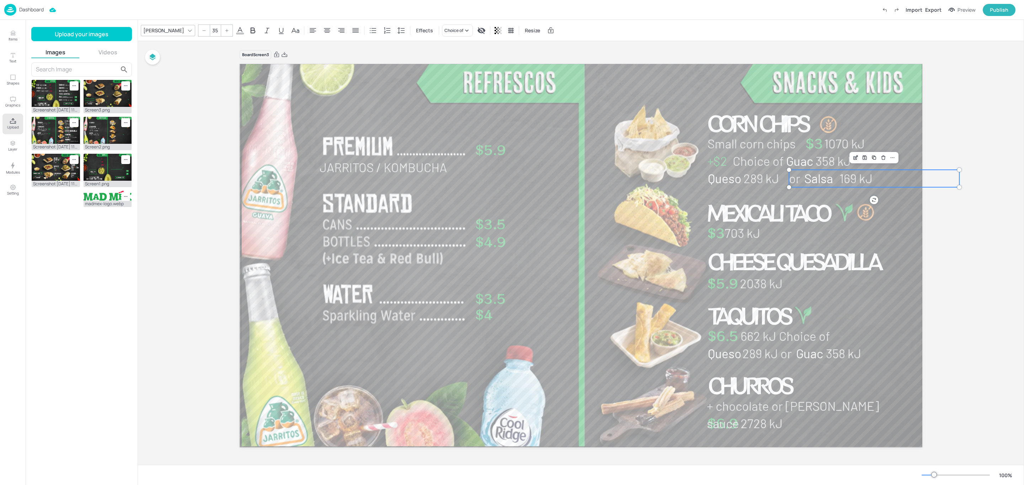
click at [793, 182] on span "or" at bounding box center [794, 178] width 11 height 15
click at [924, 215] on div "Board Screen3 Jarritos / Kombucha $5.9 $3.5 $4.9 $3.5 $4 $5.9 Cheese Quesadilla…" at bounding box center [581, 253] width 722 height 424
click at [914, 180] on p "or" at bounding box center [866, 178] width 170 height 17
click at [904, 210] on div at bounding box center [581, 256] width 682 height 386
click at [912, 179] on p "or" at bounding box center [866, 178] width 170 height 17
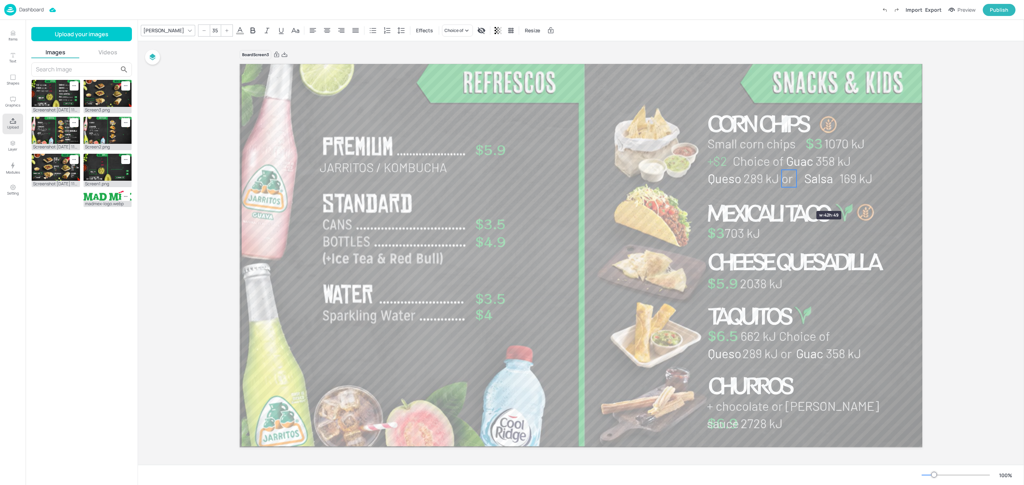
drag, startPoint x: 950, startPoint y: 179, endPoint x: 795, endPoint y: 198, distance: 156.5
click at [795, 198] on div "Jarritos / Kombucha $5.9 $3.5 $4.9 $3.5 $4 $5.9 Cheese Quesadilla Corn Chips $3…" at bounding box center [581, 256] width 682 height 384
click at [814, 183] on span "Salsa" at bounding box center [818, 178] width 29 height 15
type input "35"
click at [863, 183] on span "169 kJ" at bounding box center [855, 178] width 33 height 15
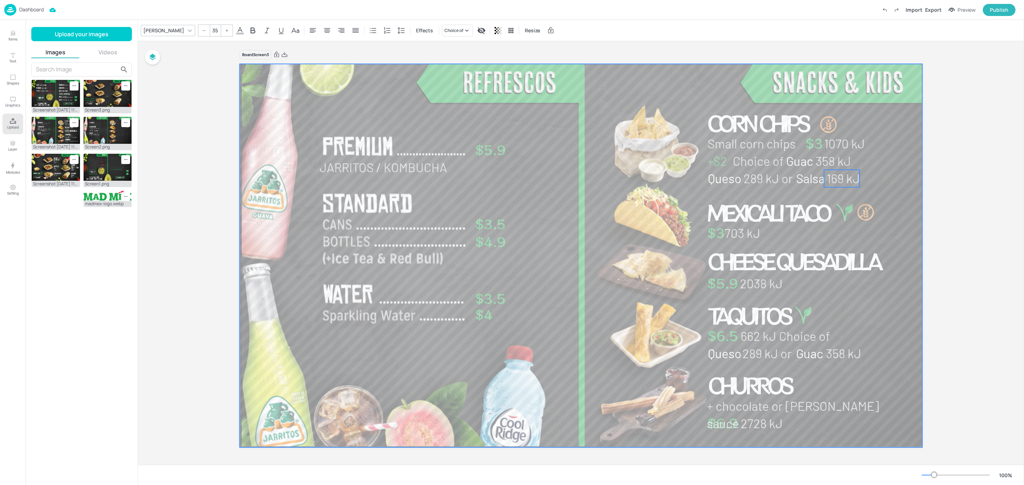
click at [883, 192] on div at bounding box center [581, 256] width 682 height 386
click at [902, 136] on div at bounding box center [581, 256] width 682 height 386
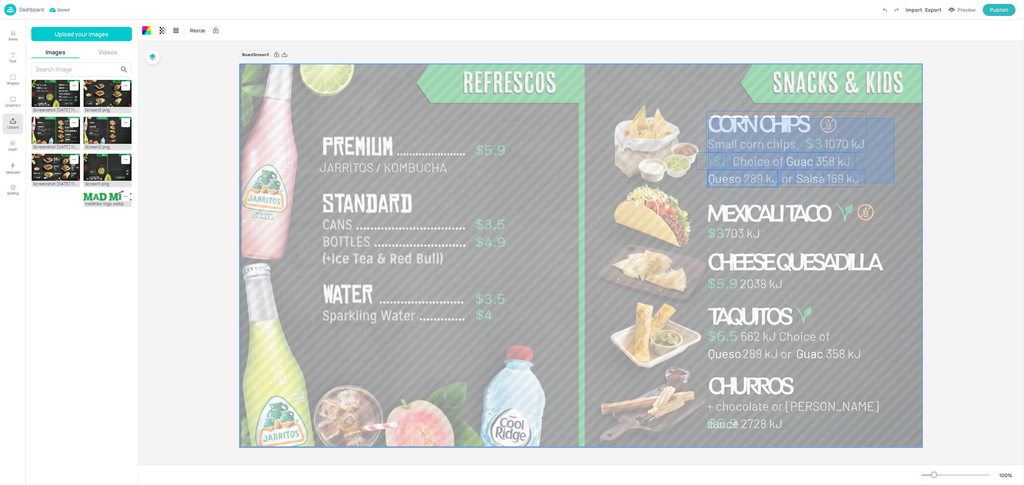
drag, startPoint x: 894, startPoint y: 118, endPoint x: 708, endPoint y: 183, distance: 196.9
click at [708, 64] on div "Jarritos / Kombucha $5.9 $3.5 $4.9 $3.5 $4 $5.9 Cheese Quesadilla Corn Chips $3…" at bounding box center [581, 64] width 682 height 0
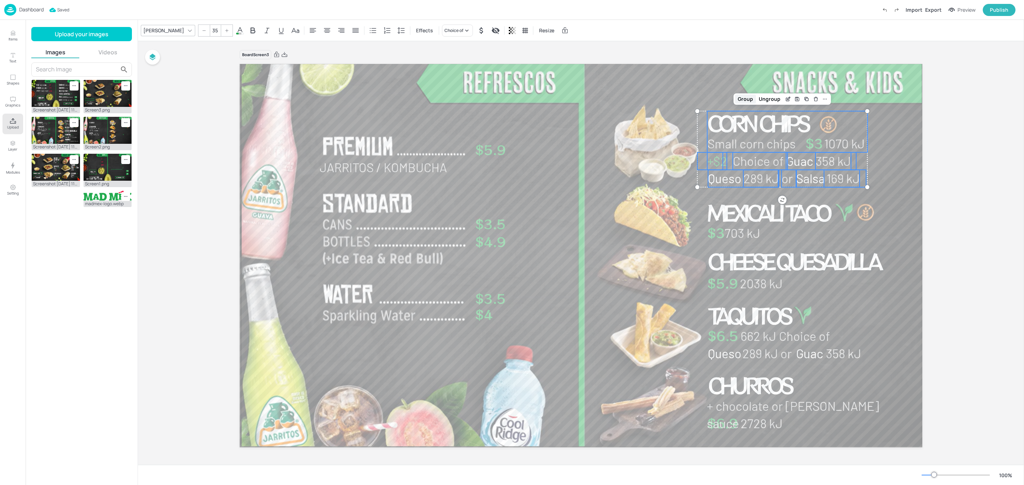
click at [744, 101] on div "Group" at bounding box center [745, 99] width 21 height 9
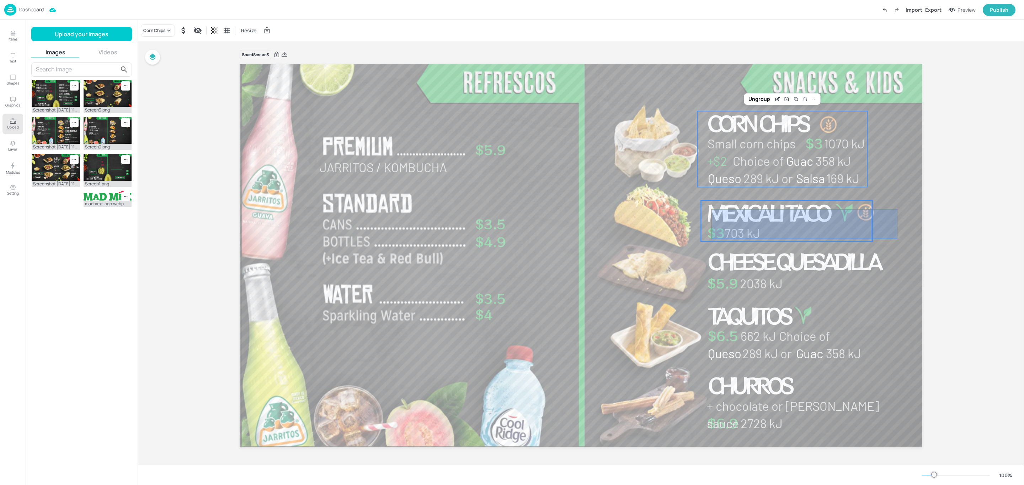
drag, startPoint x: 888, startPoint y: 209, endPoint x: 711, endPoint y: 239, distance: 179.5
click at [711, 64] on div "Jarritos / Kombucha $5.9 $3.5 $4.9 $3.5 $4 $5.9 Cheese Quesadilla Mexicali Taco…" at bounding box center [581, 64] width 682 height 0
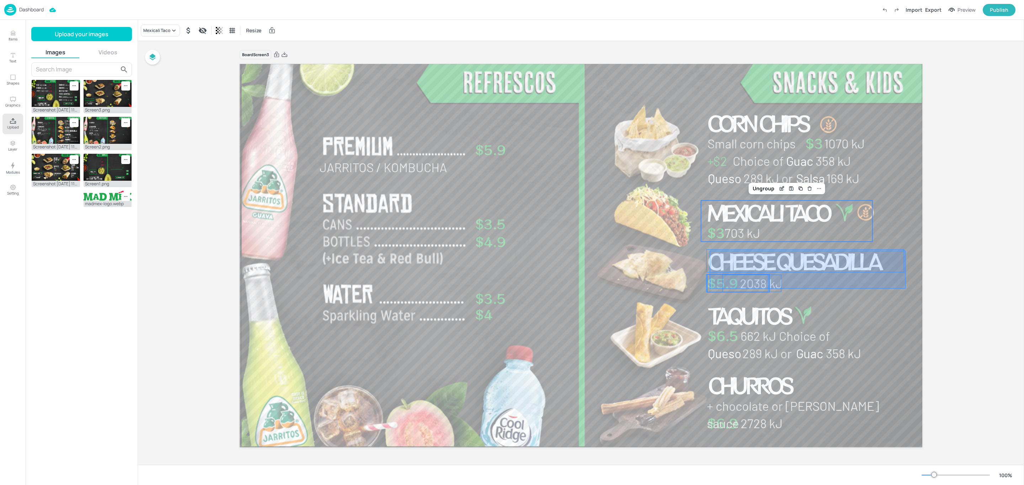
drag, startPoint x: 905, startPoint y: 251, endPoint x: 709, endPoint y: 289, distance: 199.5
click at [709, 64] on div "Jarritos / Kombucha $5.9 $3.5 $4.9 $3.5 $4 $5.9 Cheese Quesadilla Mexicali Taco…" at bounding box center [581, 64] width 682 height 0
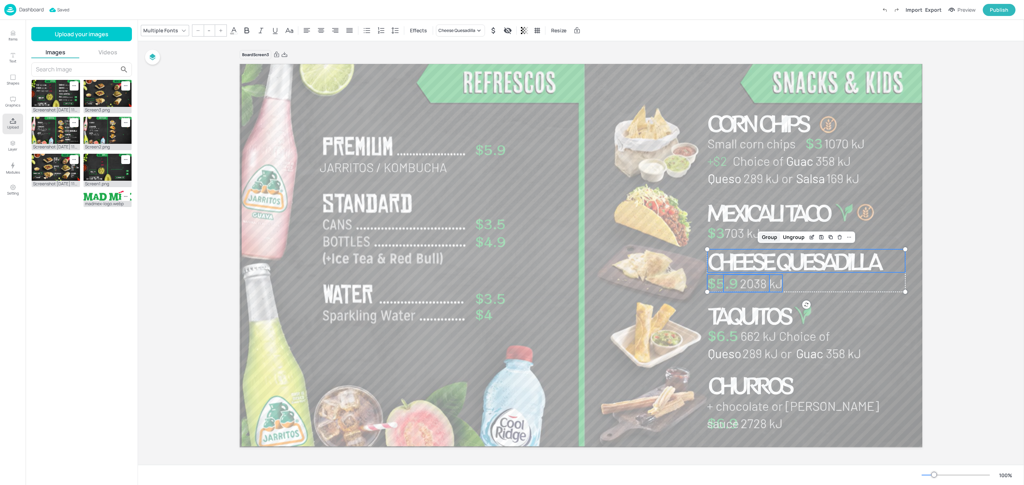
click at [767, 237] on div "Group" at bounding box center [769, 237] width 21 height 9
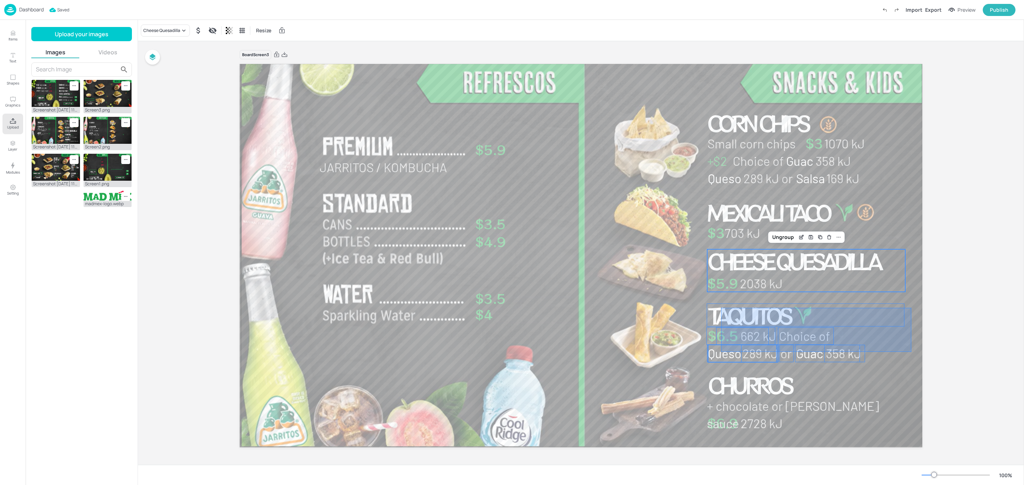
drag, startPoint x: 911, startPoint y: 308, endPoint x: 849, endPoint y: 340, distance: 69.6
click at [724, 64] on div "Jarritos / Kombucha $5.9 $3.5 $4.9 $3.5 $4 Mexicali Taco $3 703 kJ $5.9 Cheese …" at bounding box center [581, 64] width 682 height 0
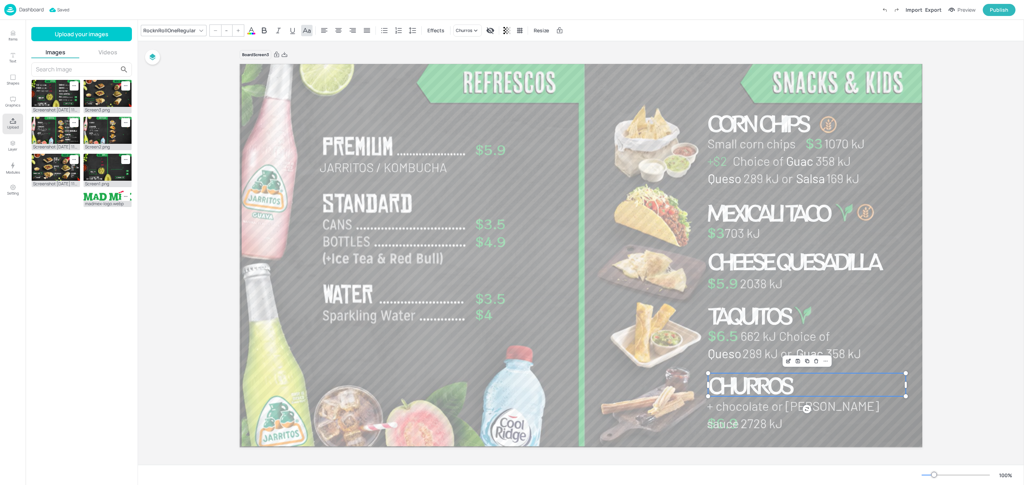
click at [864, 380] on p "Churros" at bounding box center [807, 385] width 198 height 23
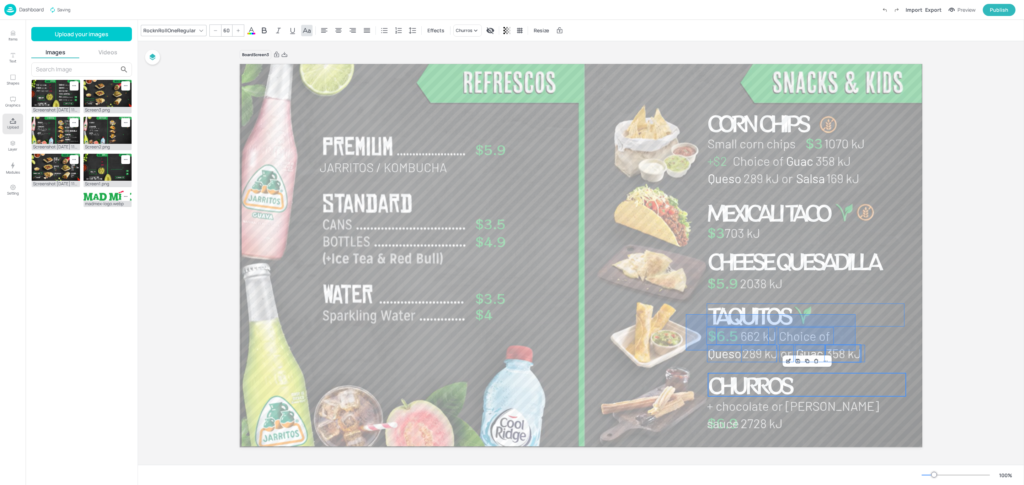
drag, startPoint x: 686, startPoint y: 315, endPoint x: 857, endPoint y: 352, distance: 175.0
click at [857, 64] on div "Jarritos / Kombucha $5.9 $3.5 $4.9 $3.5 $4 Mexicali Taco $3 703 kJ $5.9 Cheese …" at bounding box center [581, 64] width 682 height 0
type input "--"
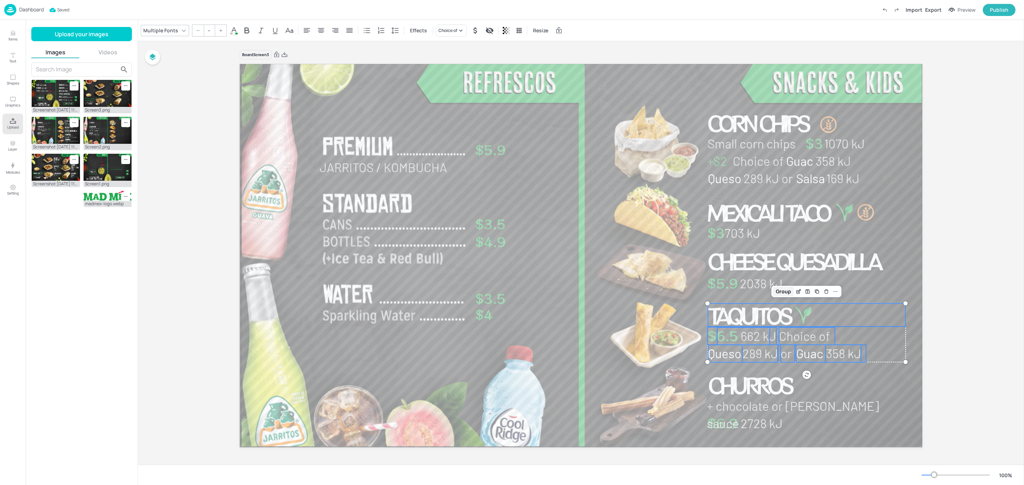
click at [781, 293] on div "Group" at bounding box center [783, 291] width 21 height 9
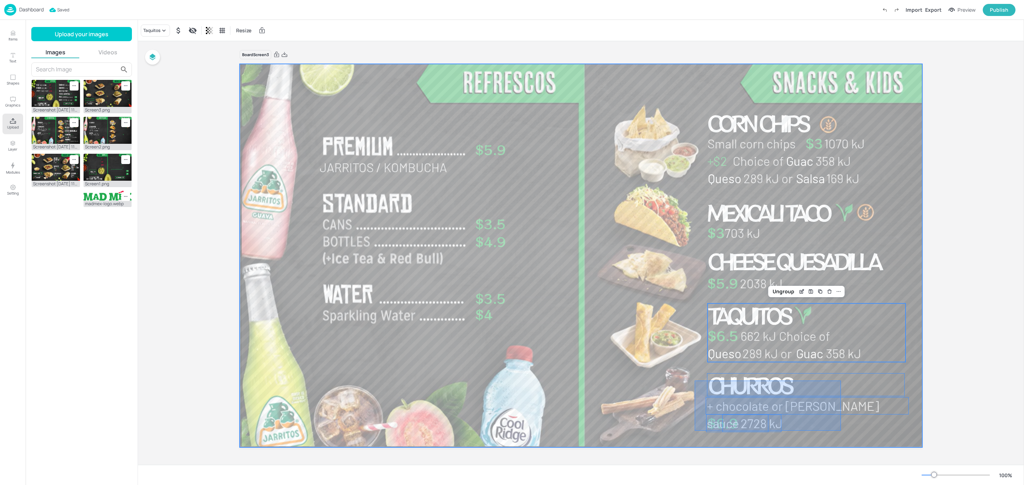
drag, startPoint x: 694, startPoint y: 381, endPoint x: 841, endPoint y: 431, distance: 154.4
click at [841, 431] on div at bounding box center [581, 256] width 682 height 386
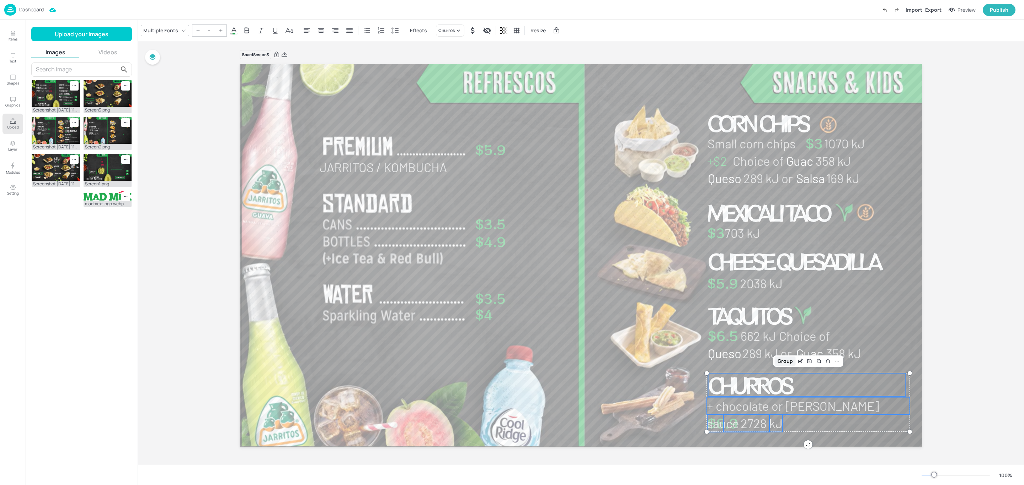
click at [787, 361] on div "Group" at bounding box center [784, 361] width 21 height 9
click at [671, 356] on div at bounding box center [581, 256] width 682 height 386
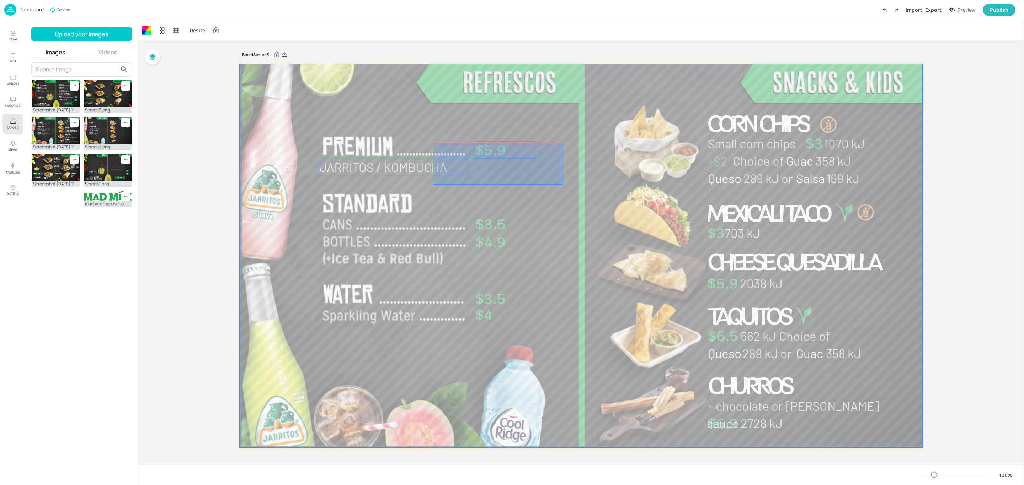
drag, startPoint x: 563, startPoint y: 143, endPoint x: 433, endPoint y: 185, distance: 136.7
click at [433, 185] on div at bounding box center [581, 256] width 682 height 386
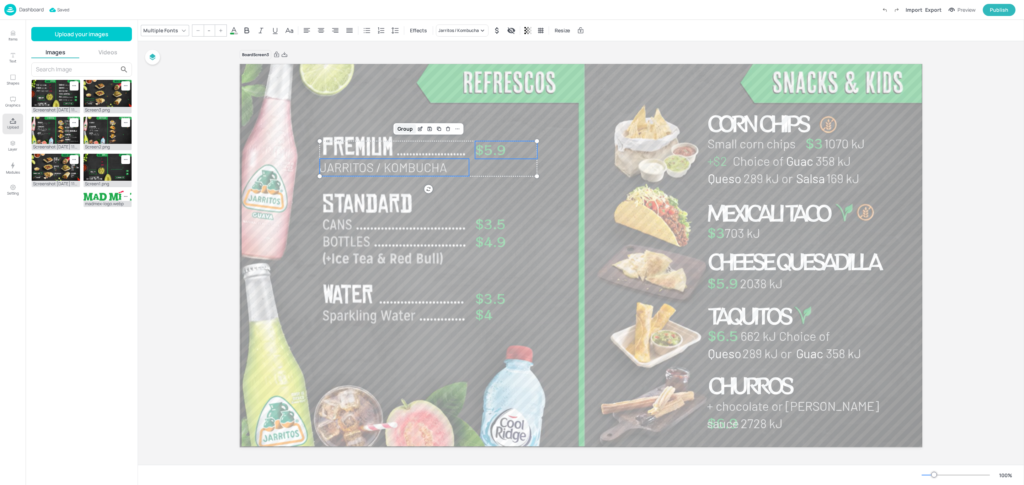
click at [401, 127] on div "Group" at bounding box center [405, 128] width 21 height 9
click at [558, 224] on div at bounding box center [581, 256] width 682 height 386
click at [34, 7] on p "Dashboard" at bounding box center [31, 9] width 25 height 5
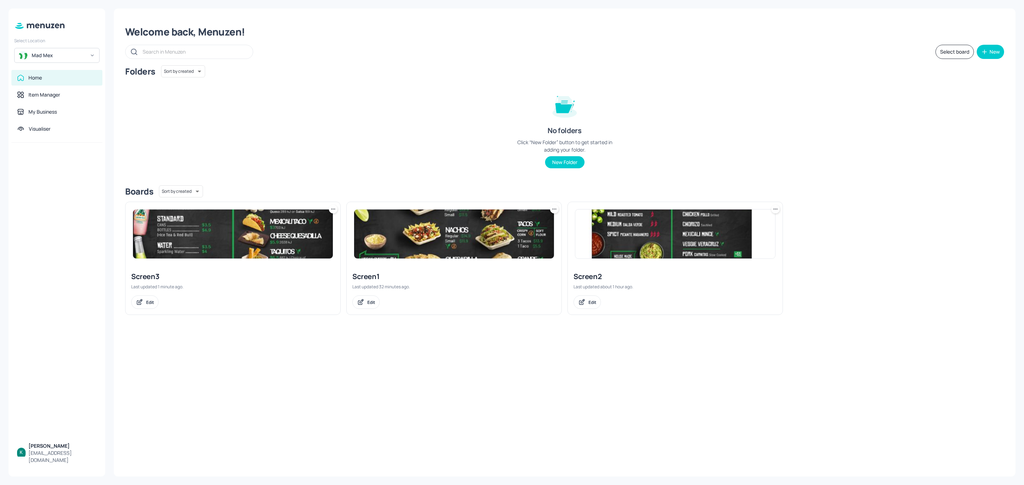
click at [469, 234] on img at bounding box center [454, 234] width 200 height 49
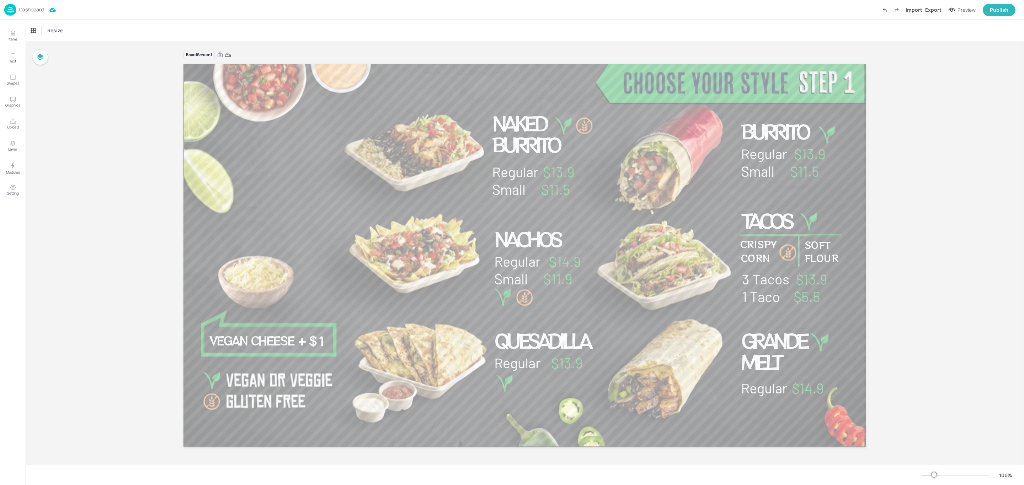
click at [34, 8] on p "Dashboard" at bounding box center [31, 9] width 25 height 5
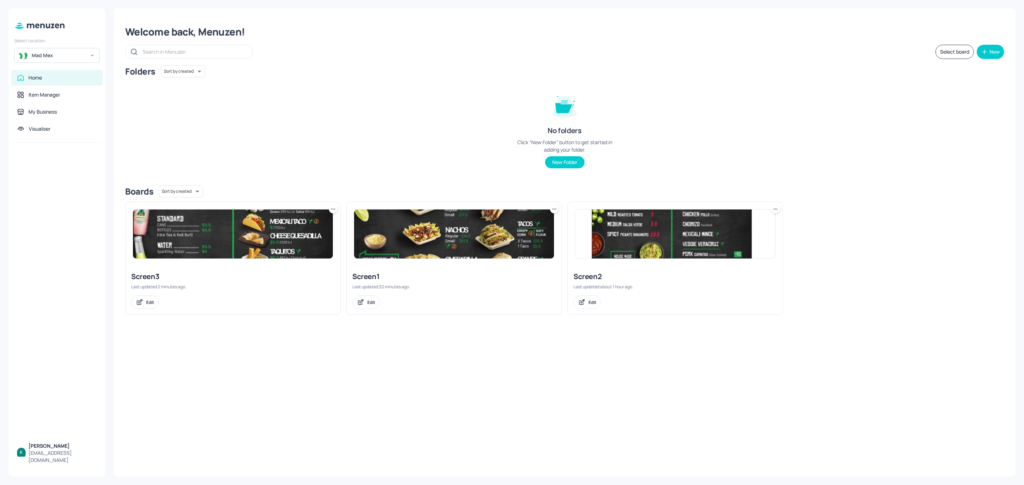
click at [692, 233] on img at bounding box center [675, 234] width 200 height 49
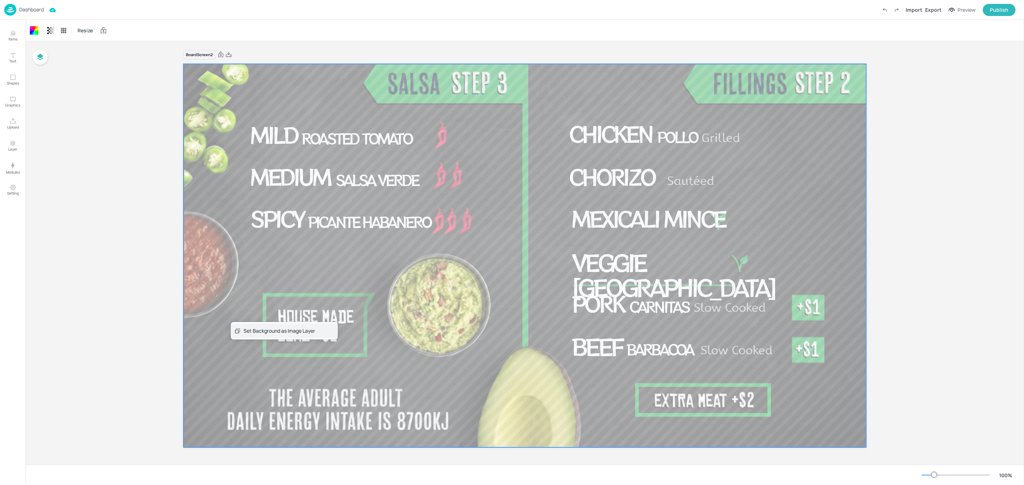
click at [241, 336] on div "Set Background as Image Layer" at bounding box center [284, 331] width 107 height 15
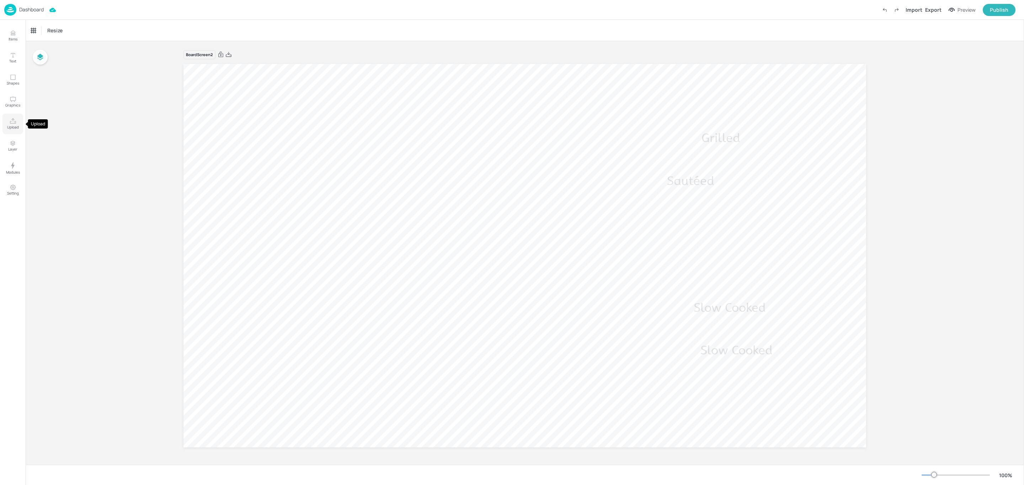
click at [17, 124] on button "Upload" at bounding box center [12, 124] width 21 height 21
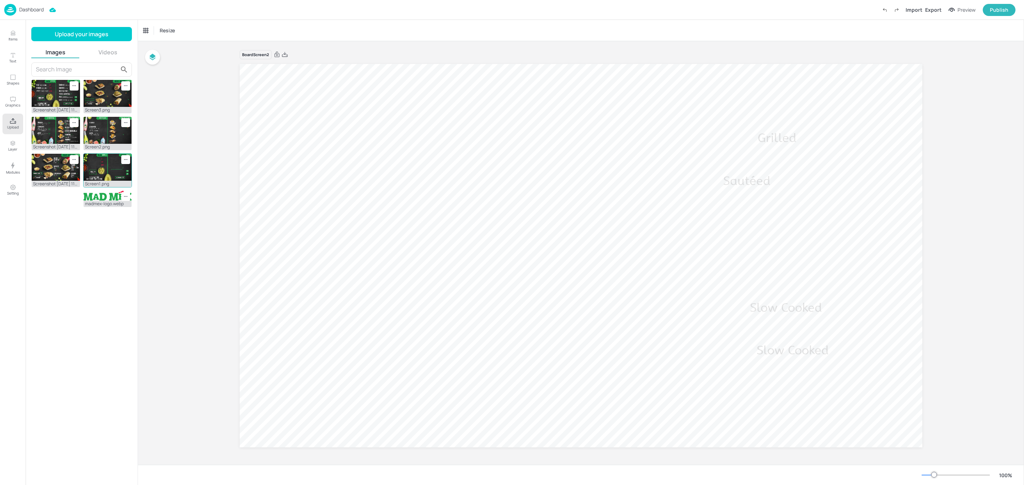
click at [124, 161] on icon at bounding box center [126, 160] width 6 height 6
drag, startPoint x: 144, startPoint y: 202, endPoint x: 560, endPoint y: 36, distance: 447.9
click at [144, 202] on span "Delete" at bounding box center [159, 200] width 51 height 5
click at [87, 30] on button "Upload your images" at bounding box center [81, 34] width 101 height 14
click at [59, 98] on img at bounding box center [56, 93] width 48 height 27
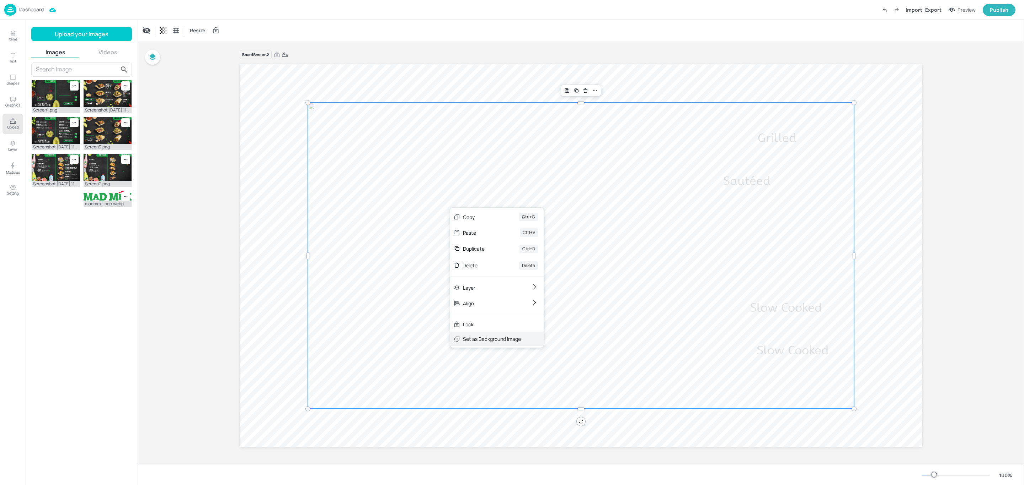
click at [469, 339] on div "Set as Background Image" at bounding box center [492, 339] width 58 height 7
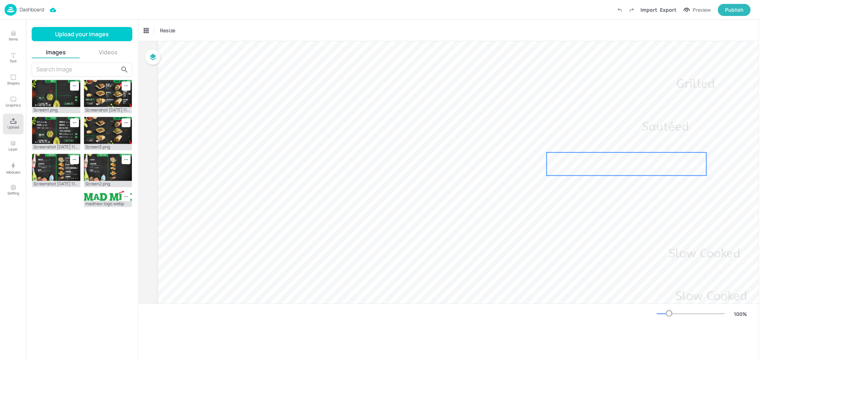
scroll to position [54, 0]
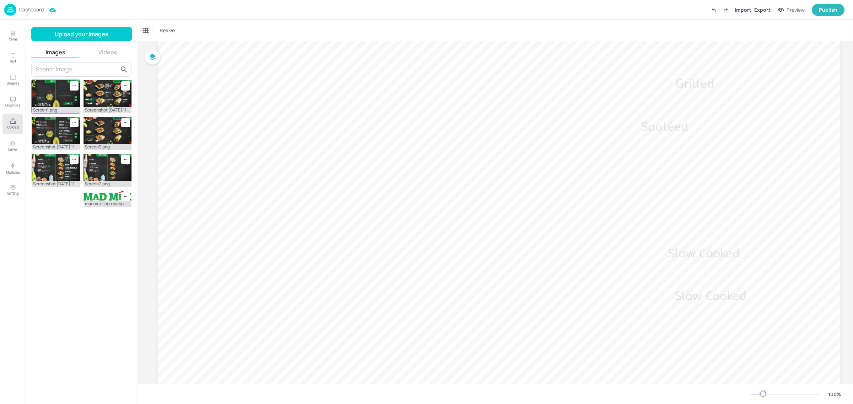
click at [72, 87] on icon at bounding box center [74, 86] width 6 height 6
click at [102, 127] on span "Delete" at bounding box center [102, 126] width 41 height 5
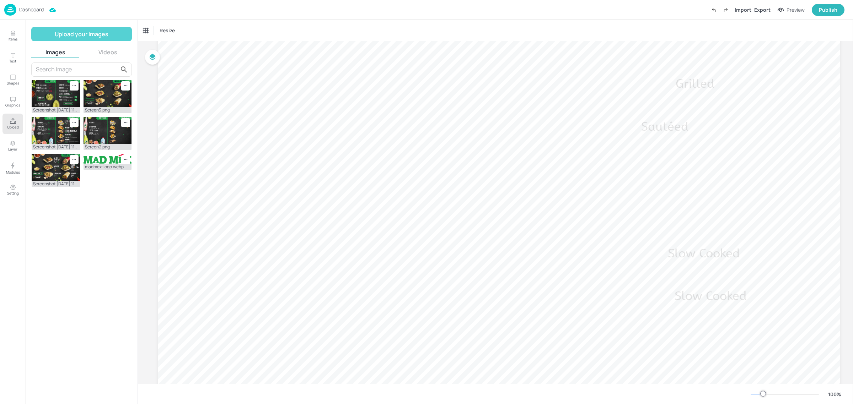
click at [75, 34] on button "Upload your images" at bounding box center [81, 34] width 101 height 14
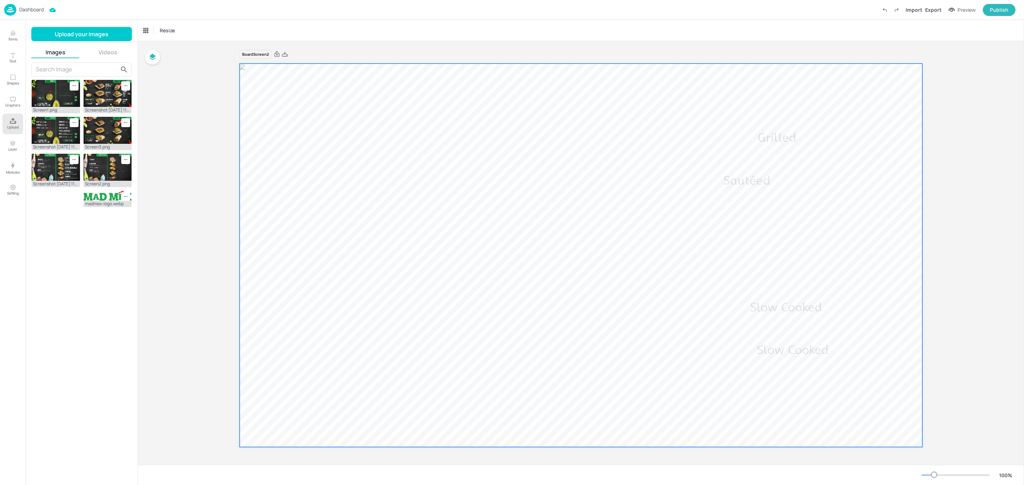
scroll to position [0, 0]
click at [572, 307] on icon at bounding box center [570, 309] width 6 height 6
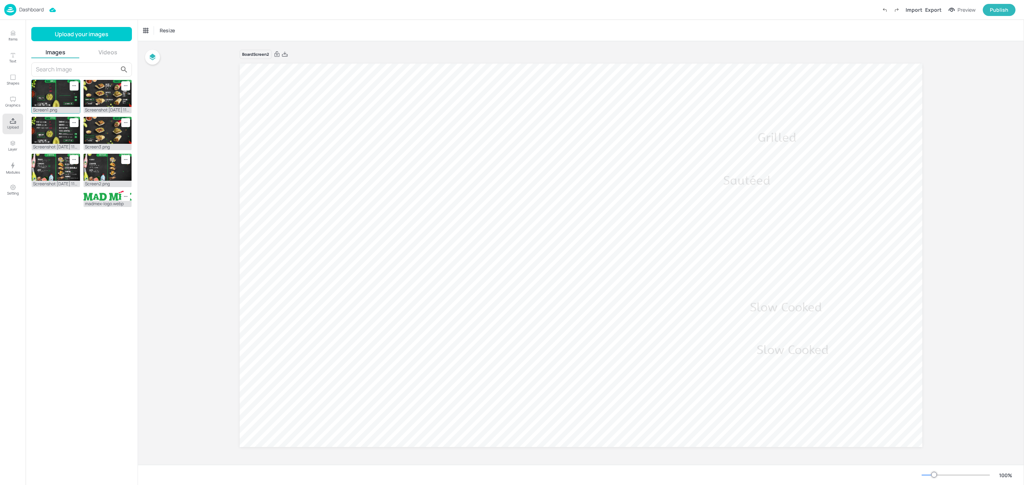
click at [56, 93] on img at bounding box center [56, 93] width 48 height 27
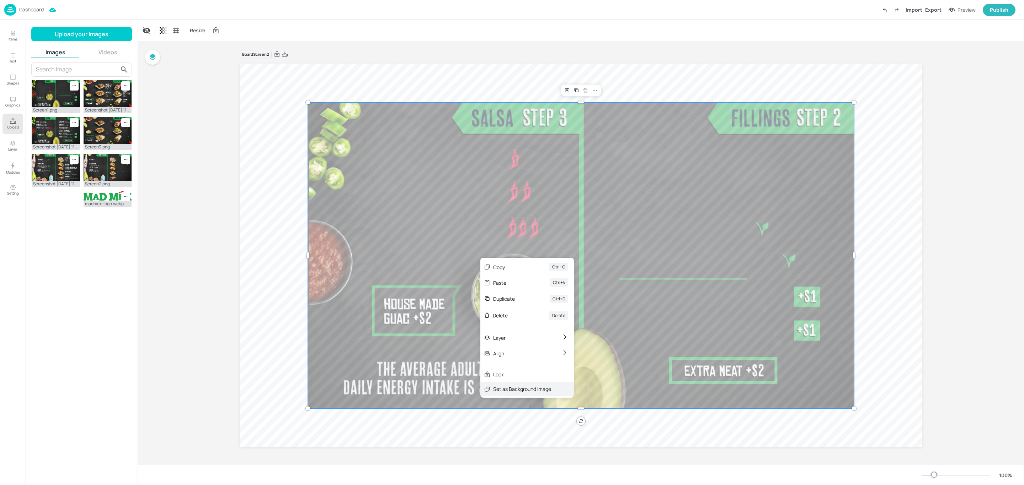
click at [519, 386] on div "Set as Background Image" at bounding box center [522, 389] width 58 height 7
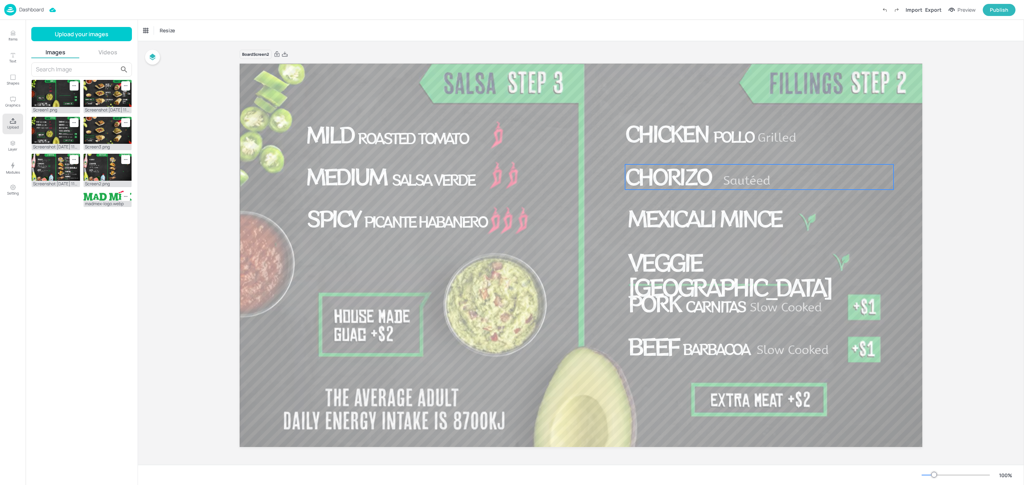
click at [754, 184] on span "Sautéed" at bounding box center [746, 181] width 47 height 14
click at [735, 155] on div "Ungroup" at bounding box center [735, 152] width 27 height 9
click at [764, 182] on span "Sautéed" at bounding box center [746, 181] width 47 height 14
type input "34"
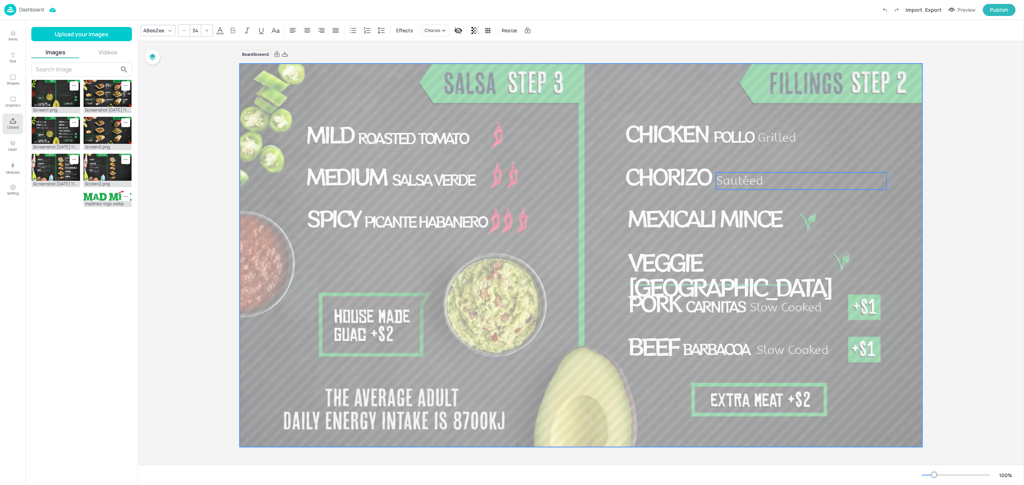
drag, startPoint x: 876, startPoint y: 227, endPoint x: 882, endPoint y: 226, distance: 6.6
click at [877, 227] on div at bounding box center [580, 256] width 684 height 384
click at [960, 236] on div "Board Screen2 Mild Roasted Tomato Medium Salsa Verde Spicy Picante Habanero Chi…" at bounding box center [581, 253] width 886 height 424
click at [106, 166] on img at bounding box center [108, 167] width 48 height 27
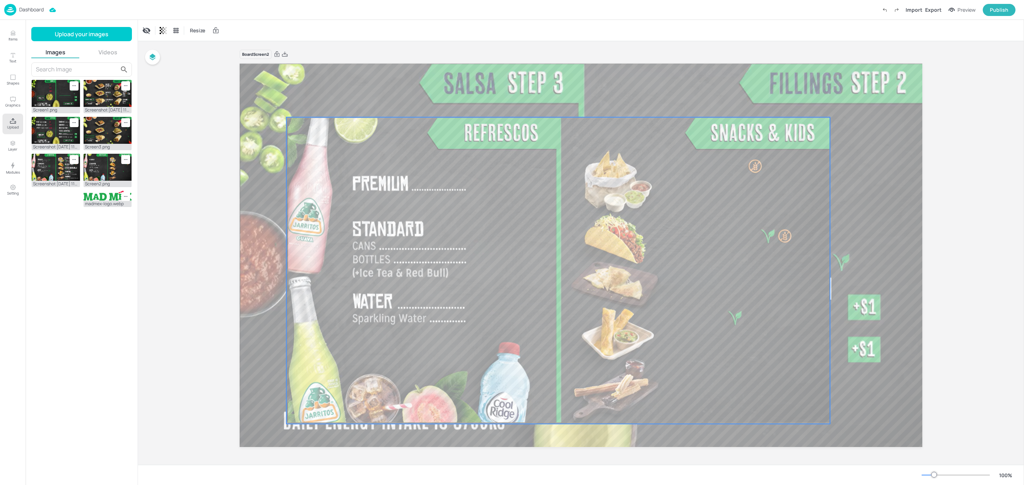
drag, startPoint x: 498, startPoint y: 275, endPoint x: 464, endPoint y: 298, distance: 41.0
click at [464, 298] on div at bounding box center [557, 270] width 543 height 307
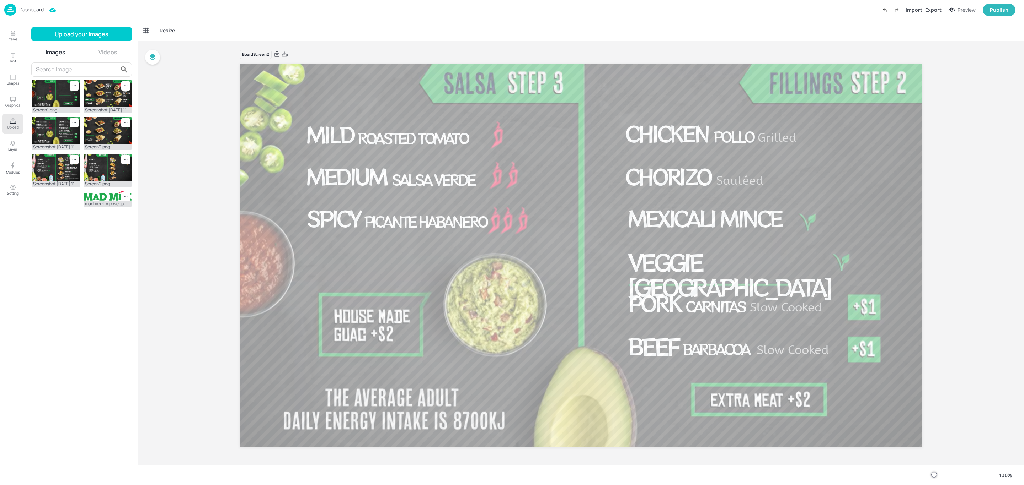
click at [36, 7] on p "Dashboard" at bounding box center [31, 9] width 25 height 5
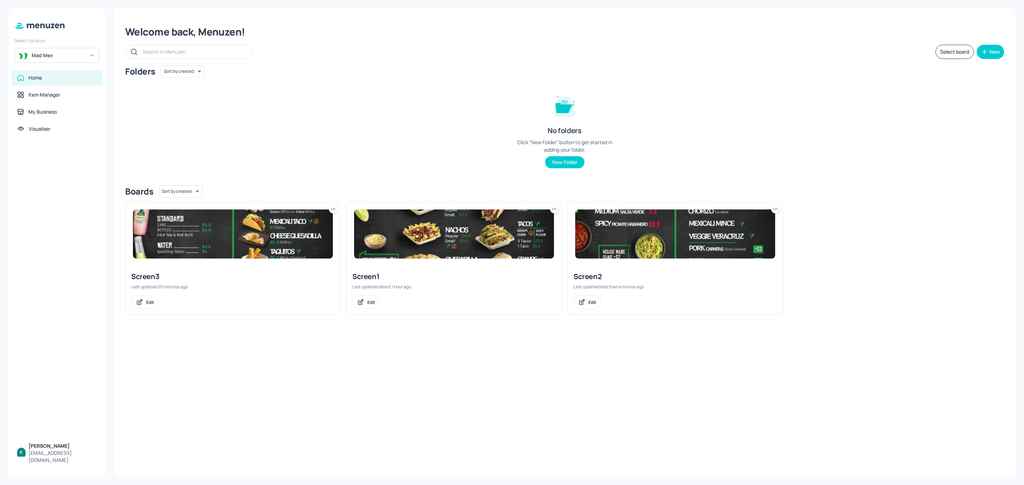
click at [237, 243] on img at bounding box center [233, 234] width 200 height 49
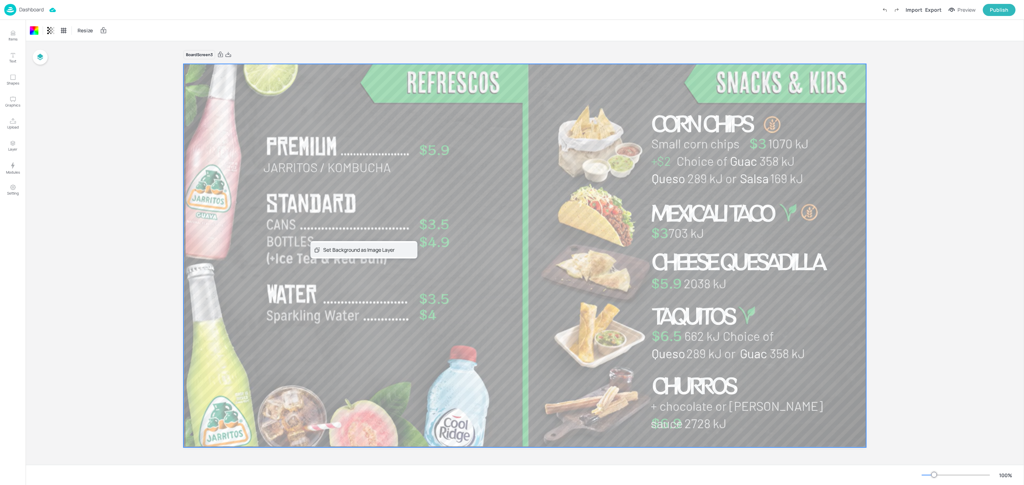
click at [330, 251] on div "Set Background as Image Layer" at bounding box center [358, 249] width 71 height 7
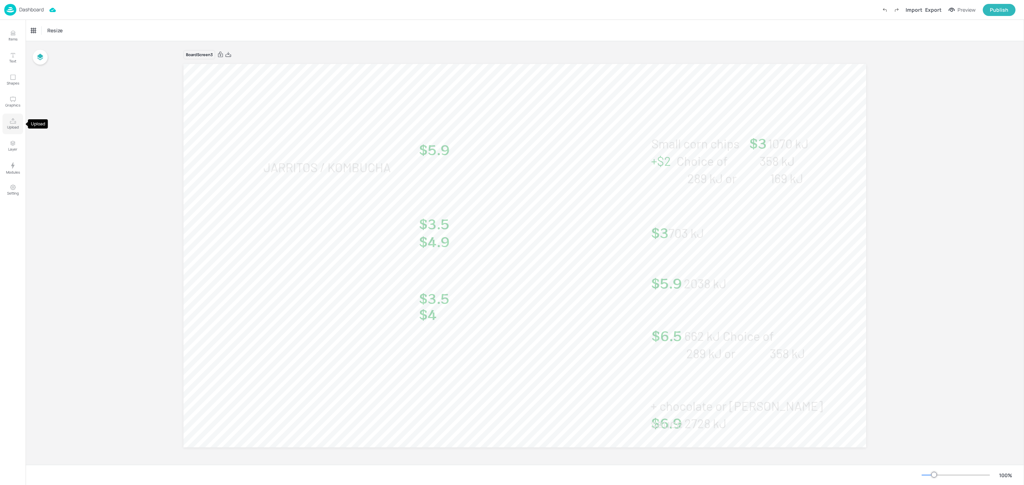
click at [13, 123] on icon "Upload" at bounding box center [13, 121] width 7 height 7
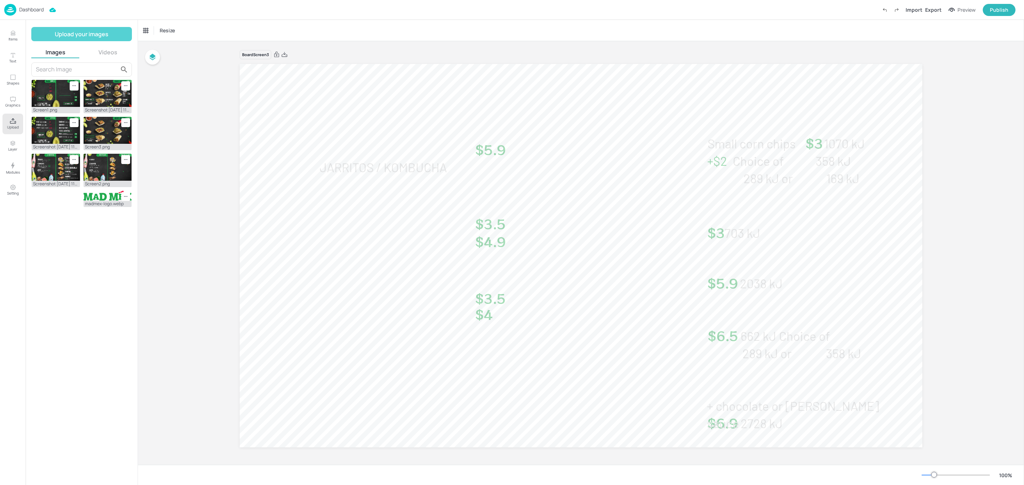
click at [81, 31] on button "Upload your images" at bounding box center [81, 34] width 101 height 14
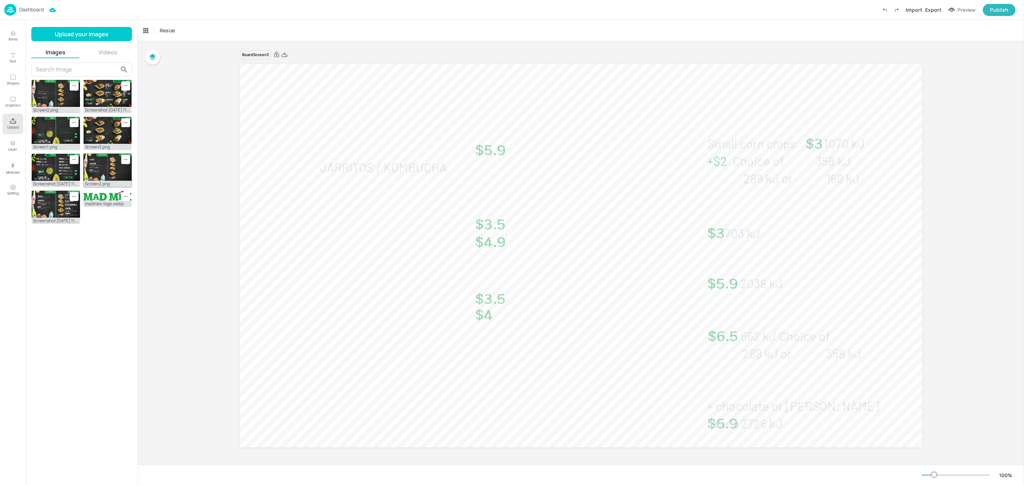
click at [128, 159] on div at bounding box center [125, 159] width 9 height 9
click at [135, 199] on span "Delete" at bounding box center [159, 200] width 51 height 5
click at [59, 97] on img at bounding box center [56, 93] width 48 height 27
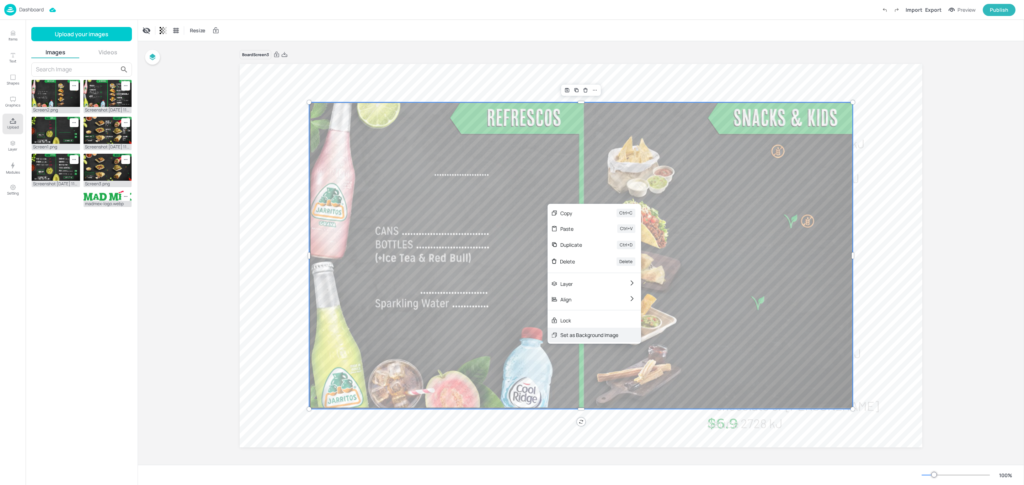
click at [573, 334] on div "Set as Background Image" at bounding box center [589, 335] width 58 height 7
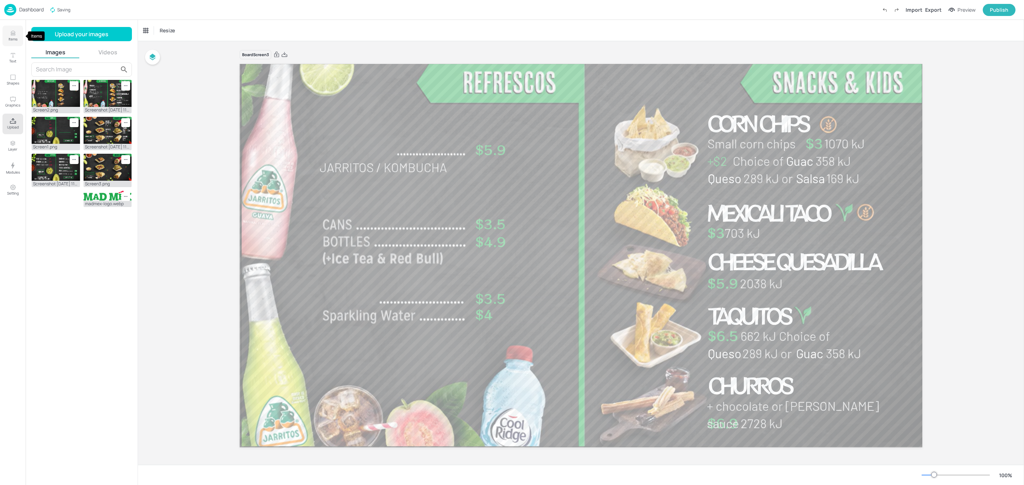
click at [13, 34] on icon "Items" at bounding box center [13, 33] width 7 height 7
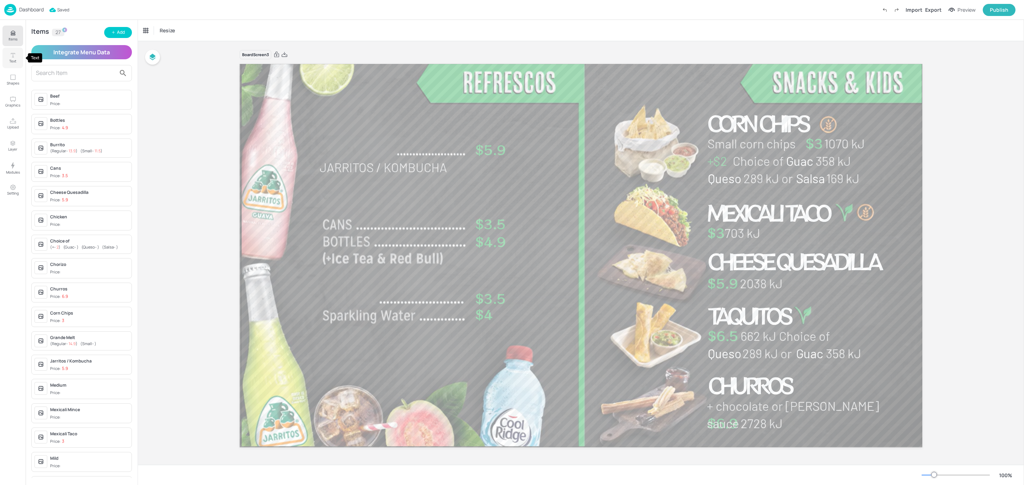
click at [13, 54] on icon "Text" at bounding box center [13, 55] width 7 height 7
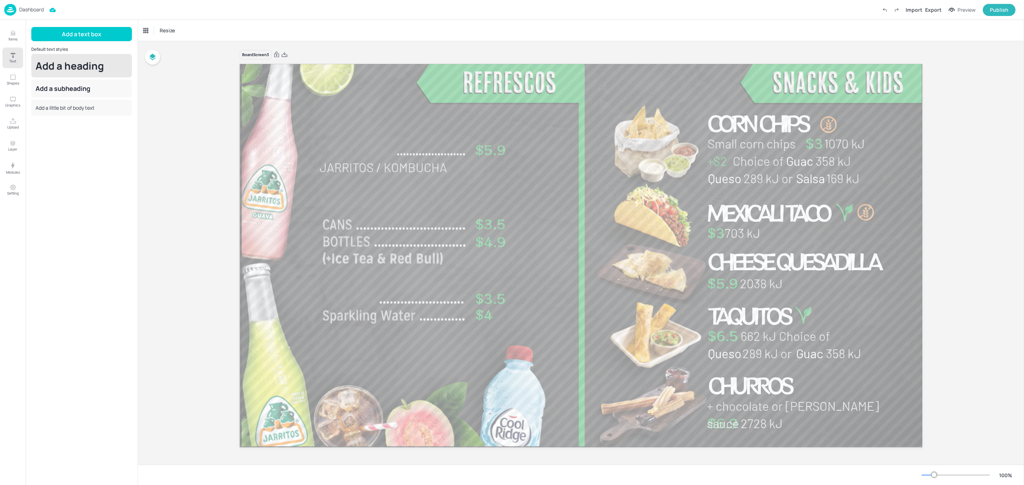
click at [64, 69] on div "Add a heading" at bounding box center [81, 65] width 101 height 23
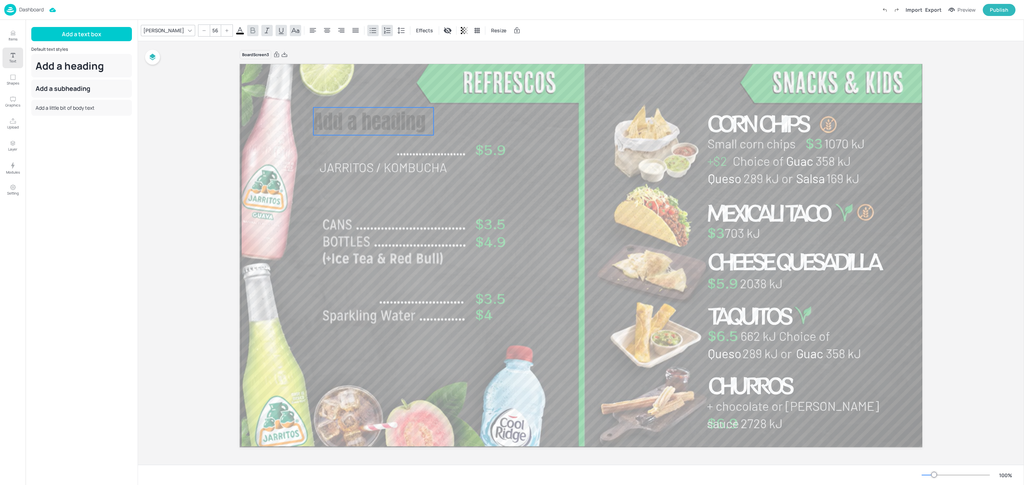
drag, startPoint x: 392, startPoint y: 112, endPoint x: 412, endPoint y: 119, distance: 21.3
click at [412, 119] on span "Add a heading" at bounding box center [369, 122] width 112 height 30
click at [153, 29] on div "[PERSON_NAME]" at bounding box center [164, 30] width 44 height 10
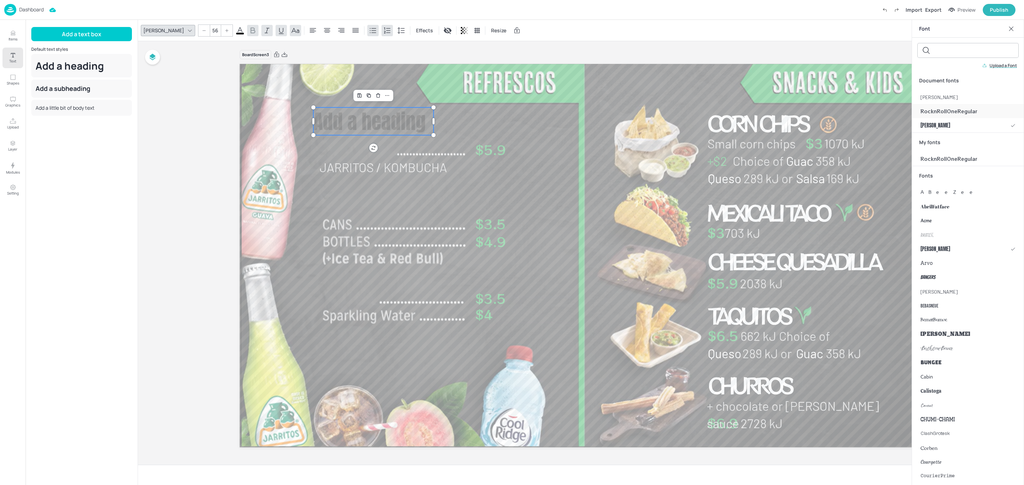
click at [959, 112] on span "RocknRollOneRegular" at bounding box center [948, 111] width 57 height 7
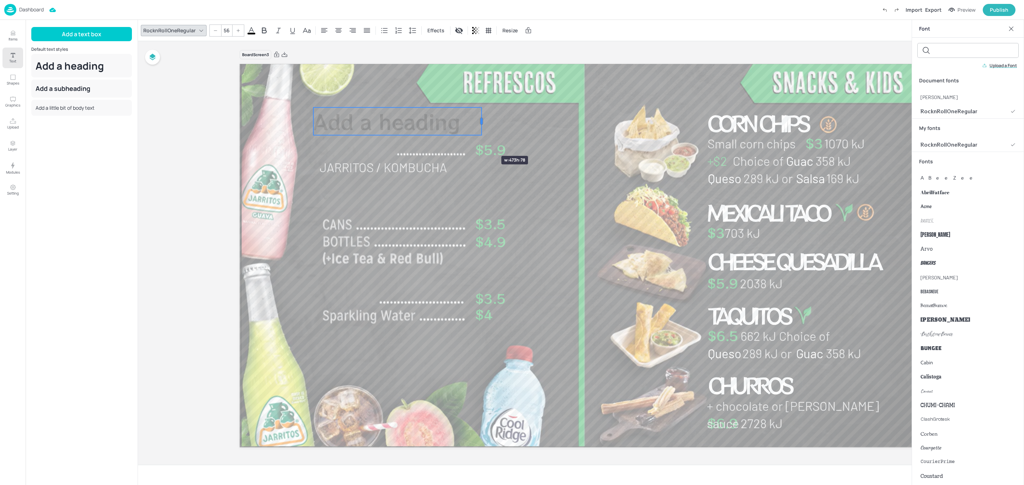
drag, startPoint x: 432, startPoint y: 136, endPoint x: 480, endPoint y: 143, distance: 48.5
click at [480, 143] on div "Jarritos / Kombucha $5.9 $3.5 $4.9 $3.5 $4 Mexicali Taco $3 703 kJ $5.9 Cheese …" at bounding box center [581, 256] width 682 height 384
click at [379, 122] on span "Add a heading" at bounding box center [386, 121] width 147 height 29
drag, startPoint x: 468, startPoint y: 120, endPoint x: 305, endPoint y: 134, distance: 163.7
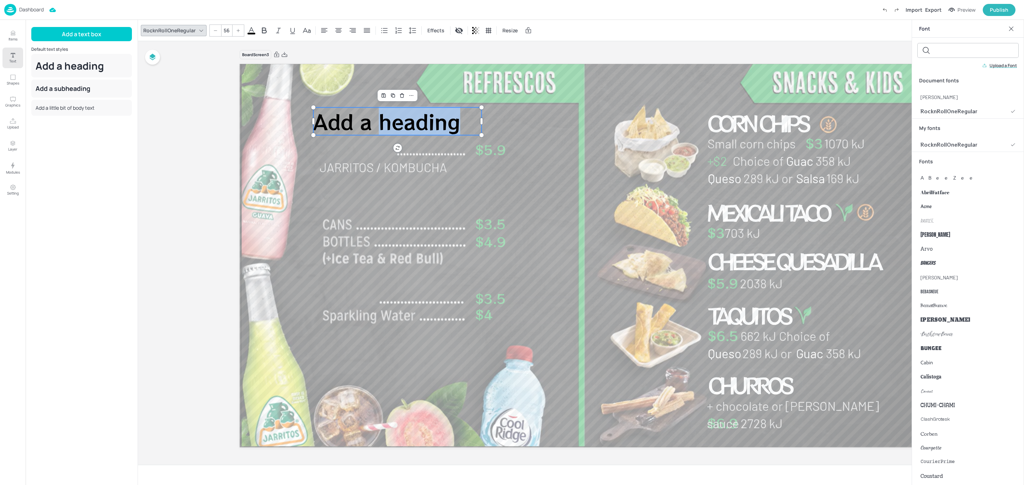
click at [305, 134] on div "Jarritos / Kombucha $5.9 $3.5 $4.9 $3.5 $4 Mexicali Taco $3 703 kJ $5.9 Cheese …" at bounding box center [581, 256] width 682 height 384
drag, startPoint x: 407, startPoint y: 124, endPoint x: 287, endPoint y: 124, distance: 120.1
click at [287, 124] on div "Jarritos / Kombucha $5.9 $3.5 $4.9 $3.5 $4 Mexicali Taco $3 703 kJ $5.9 Cheese …" at bounding box center [581, 256] width 682 height 384
click at [363, 153] on div "Jarritos / Kombucha $5.9" at bounding box center [428, 158] width 217 height 35
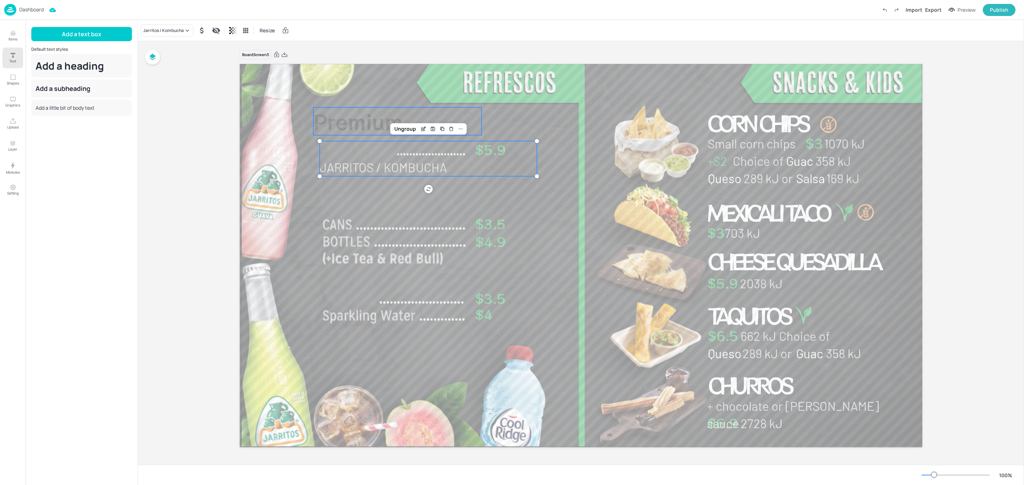
click at [359, 126] on span "Premium" at bounding box center [358, 121] width 90 height 29
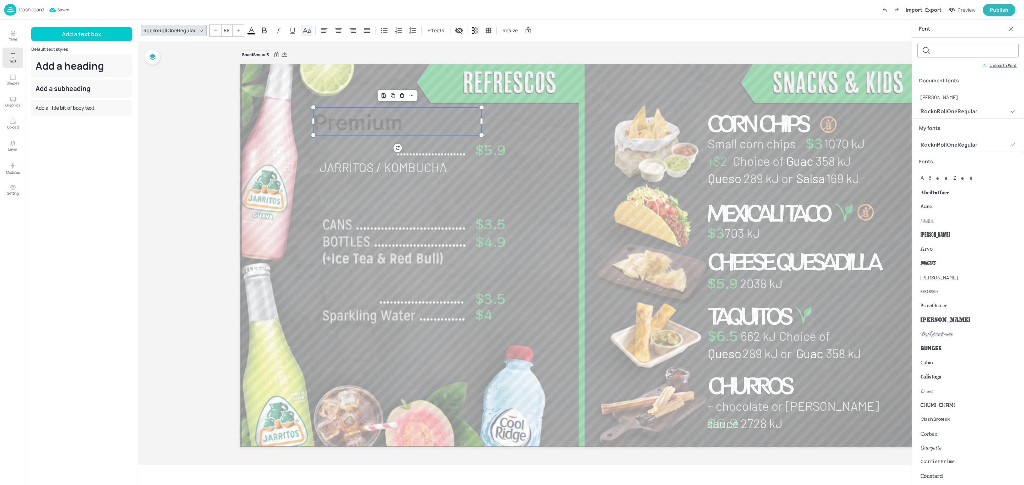
click at [303, 32] on icon at bounding box center [306, 30] width 9 height 9
click at [249, 29] on icon at bounding box center [251, 30] width 9 height 9
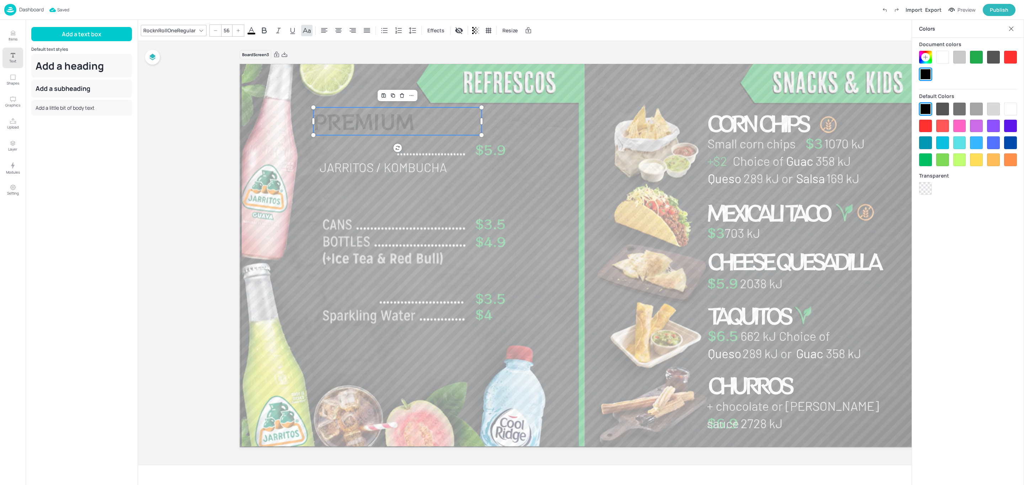
click at [943, 58] on div at bounding box center [942, 57] width 13 height 13
click at [408, 28] on icon at bounding box center [412, 30] width 9 height 9
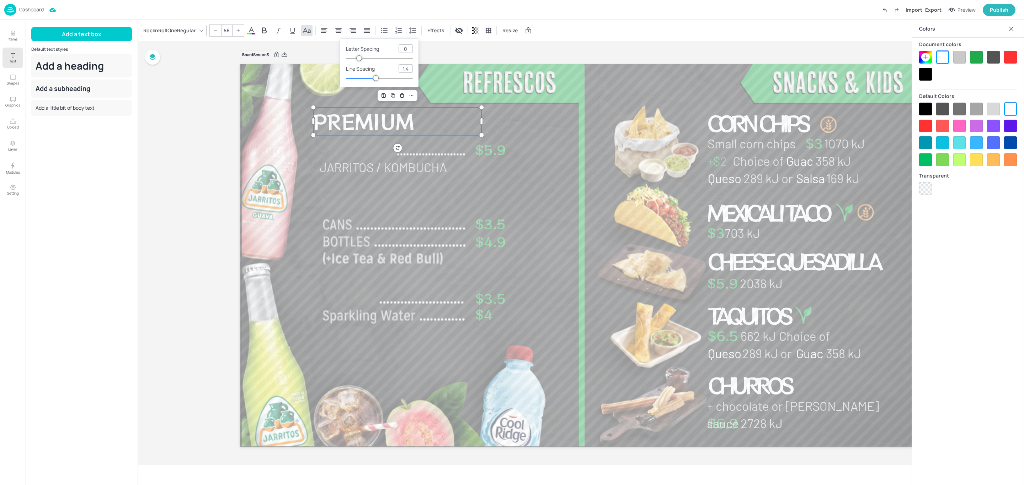
click at [409, 68] on input "1.4" at bounding box center [406, 69] width 14 height 8
type input "1"
type input "-93"
drag, startPoint x: 360, startPoint y: 59, endPoint x: 353, endPoint y: 62, distance: 7.5
click at [353, 62] on div "Letter spacing -93 Line spacing 1" at bounding box center [379, 63] width 78 height 48
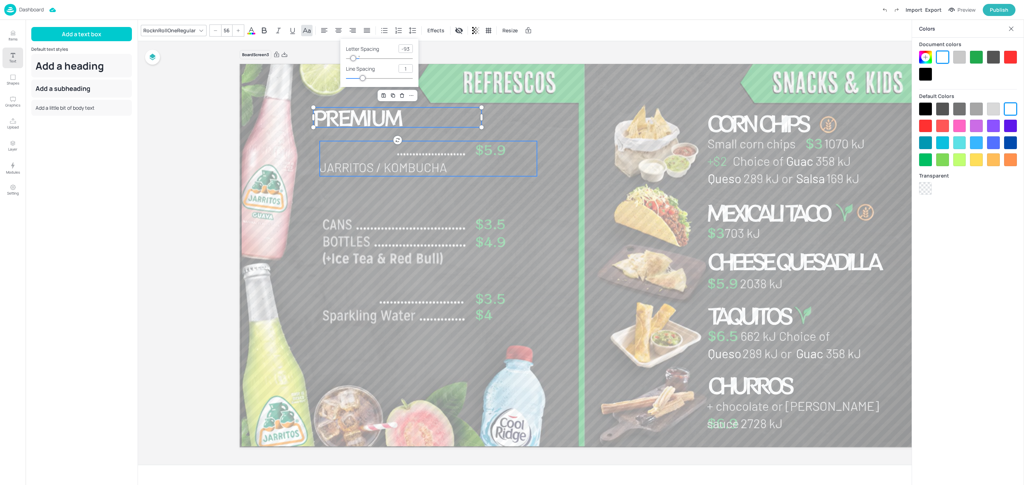
click at [520, 146] on p "$5.9" at bounding box center [506, 150] width 62 height 18
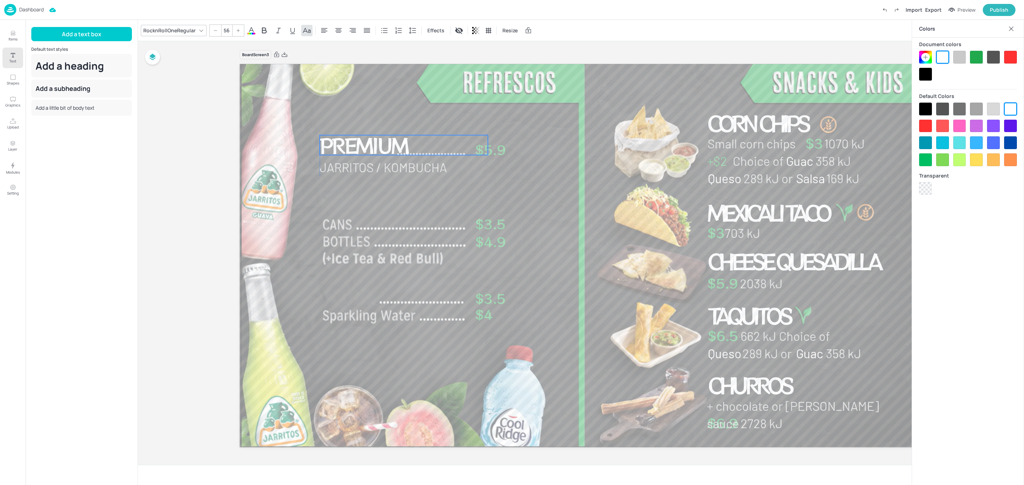
drag, startPoint x: 364, startPoint y: 116, endPoint x: 370, endPoint y: 144, distance: 28.5
click at [370, 144] on span "Premium" at bounding box center [364, 145] width 88 height 29
click at [214, 32] on div at bounding box center [215, 30] width 11 height 11
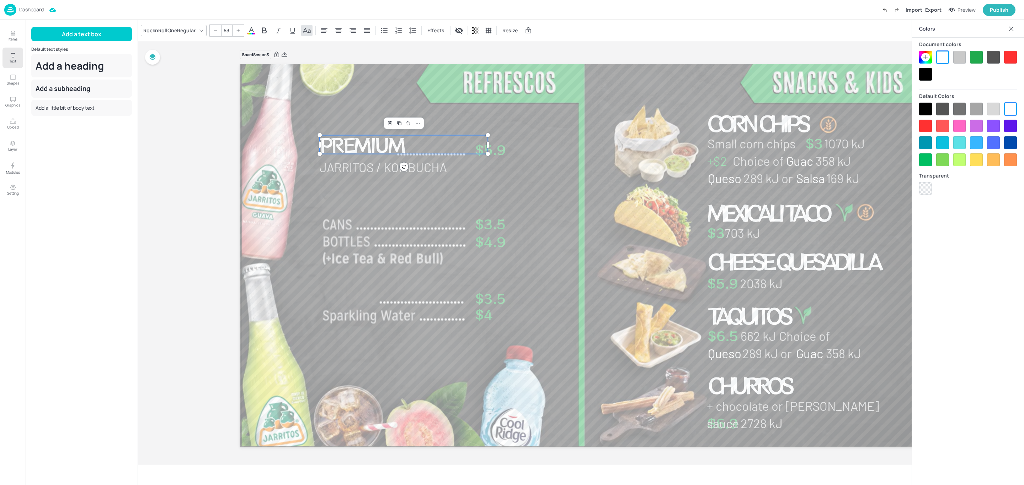
click at [214, 32] on div at bounding box center [215, 30] width 11 height 11
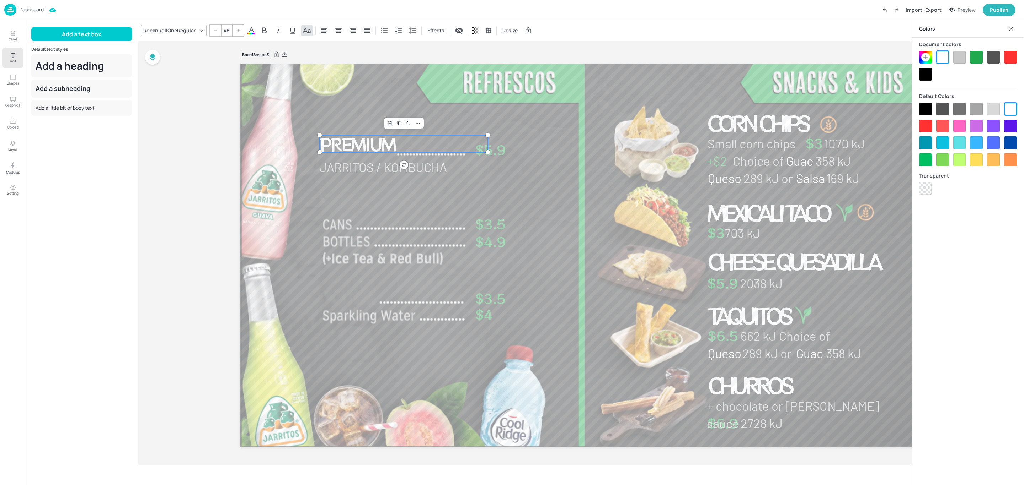
click at [214, 32] on div at bounding box center [215, 30] width 11 height 11
type input "47"
drag, startPoint x: 350, startPoint y: 146, endPoint x: 349, endPoint y: 150, distance: 4.3
click at [349, 150] on span "Premium" at bounding box center [357, 149] width 74 height 25
click at [563, 184] on div at bounding box center [581, 256] width 682 height 386
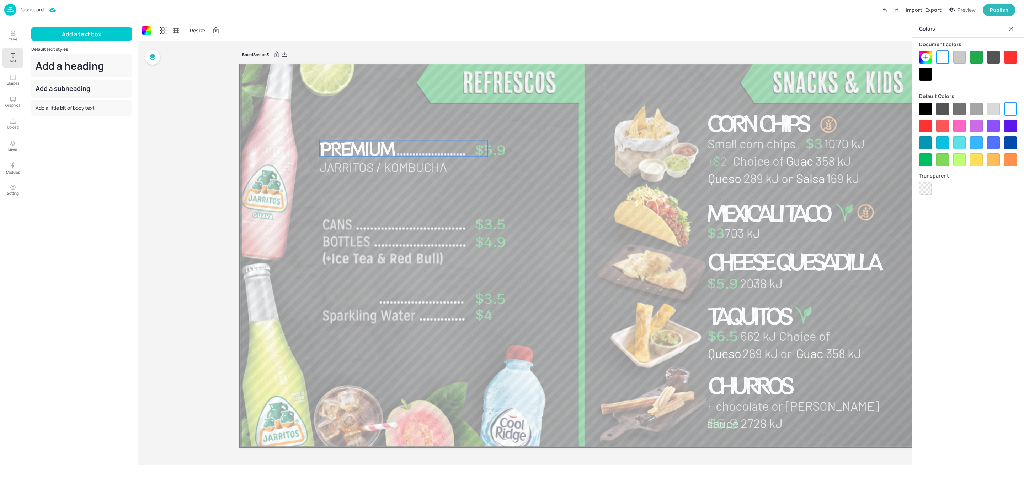
click at [350, 149] on span "Premium" at bounding box center [357, 148] width 74 height 25
type input "--"
drag, startPoint x: 350, startPoint y: 149, endPoint x: 349, endPoint y: 204, distance: 55.1
click at [349, 204] on span "Premium" at bounding box center [359, 207] width 74 height 25
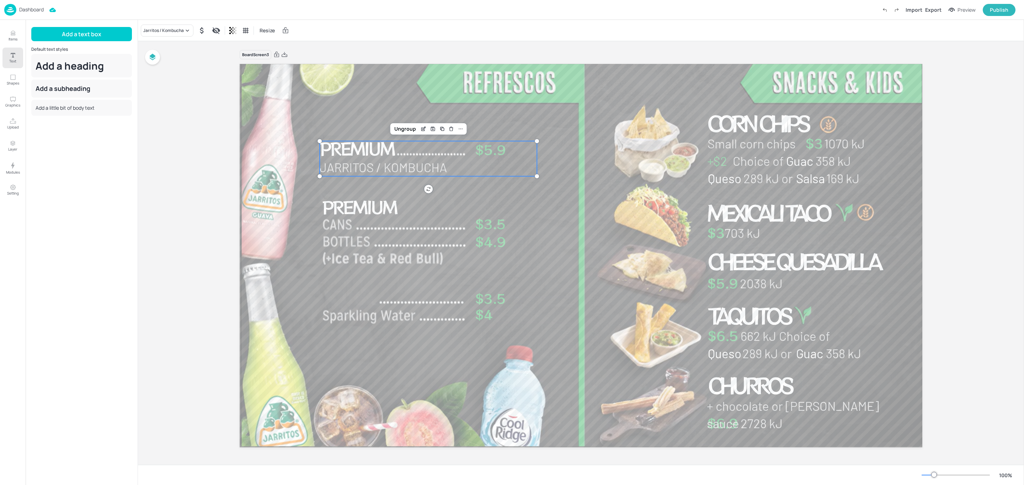
click at [371, 166] on span "Jarritos / Kombucha" at bounding box center [383, 167] width 127 height 15
click at [363, 148] on span "Premium" at bounding box center [357, 148] width 74 height 25
drag, startPoint x: 341, startPoint y: 149, endPoint x: 350, endPoint y: 166, distance: 19.2
click at [350, 64] on div "Jarritos / Kombucha $5.9 $3.5 $4.9 $3.5 $4 Mexicali Taco $3 703 kJ $5.9 Cheese …" at bounding box center [581, 64] width 682 height 0
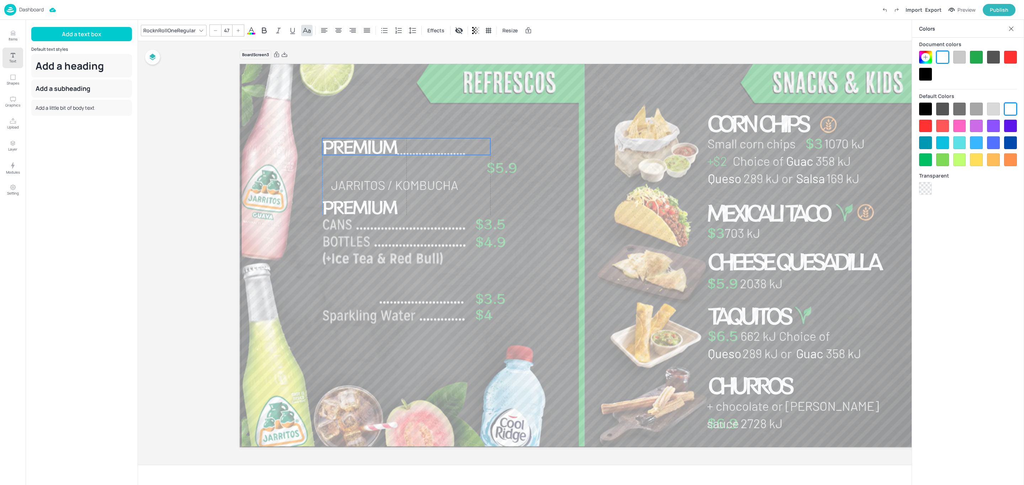
click at [349, 145] on span "Premium" at bounding box center [359, 146] width 74 height 25
click at [215, 31] on icon at bounding box center [215, 30] width 4 height 4
type input "45"
click at [304, 165] on div at bounding box center [581, 256] width 682 height 386
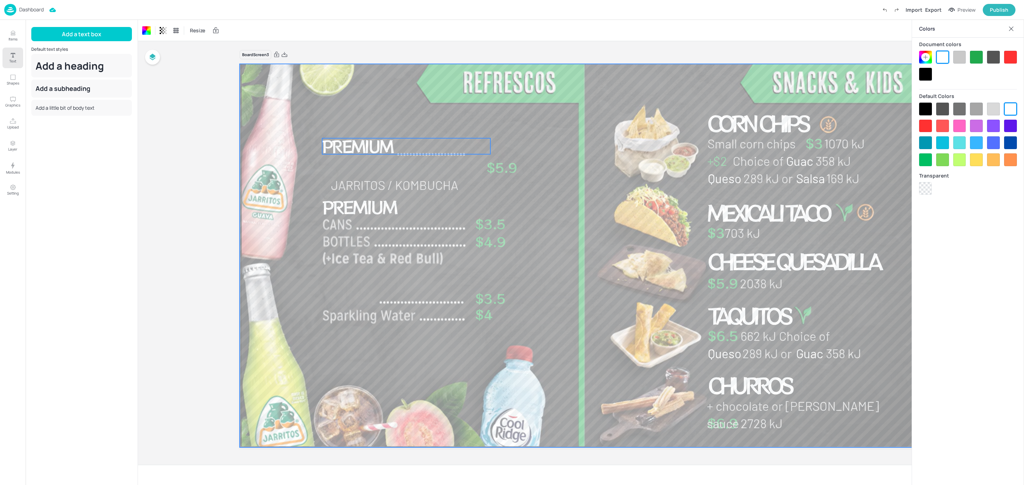
click at [342, 148] on span "Premium" at bounding box center [357, 146] width 71 height 23
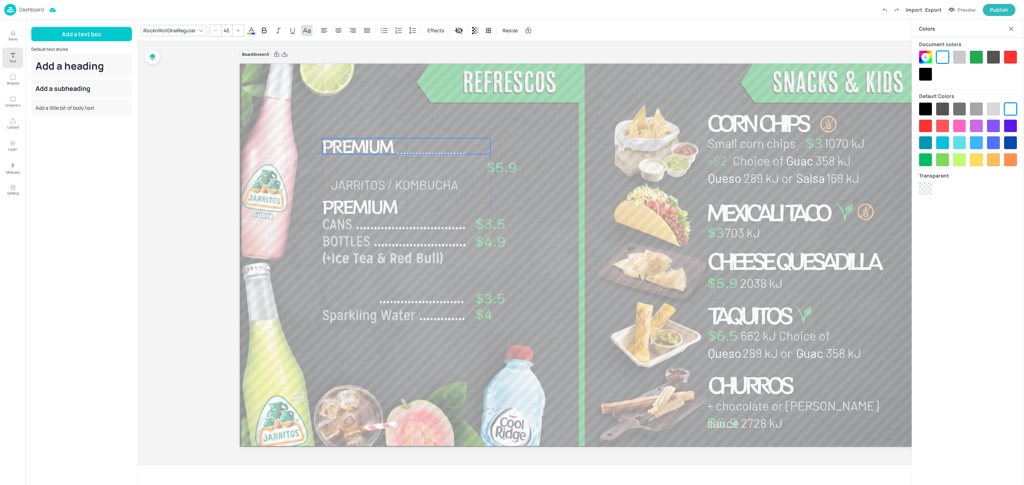
click at [378, 144] on span "Premium" at bounding box center [357, 146] width 71 height 23
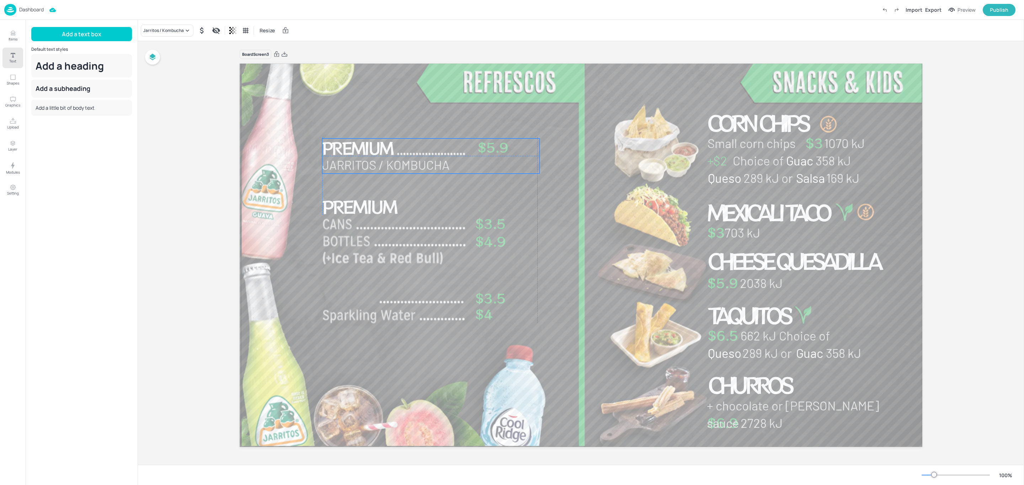
drag, startPoint x: 510, startPoint y: 170, endPoint x: 500, endPoint y: 148, distance: 23.4
click at [500, 148] on span "$5.9" at bounding box center [492, 147] width 31 height 18
click at [400, 126] on div "Ungroup" at bounding box center [407, 126] width 27 height 9
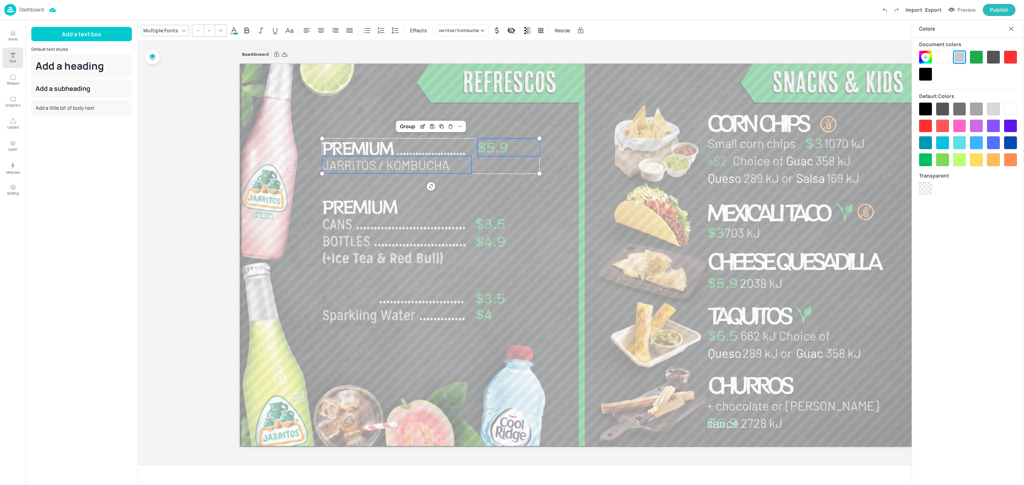
click at [504, 142] on span "$5.9" at bounding box center [492, 147] width 31 height 18
click at [360, 151] on span "Premium" at bounding box center [357, 147] width 71 height 23
click at [495, 147] on span "$5.9" at bounding box center [482, 148] width 31 height 18
click at [369, 148] on span "Premium" at bounding box center [357, 147] width 71 height 23
click at [498, 148] on p "$5.9" at bounding box center [498, 149] width 62 height 18
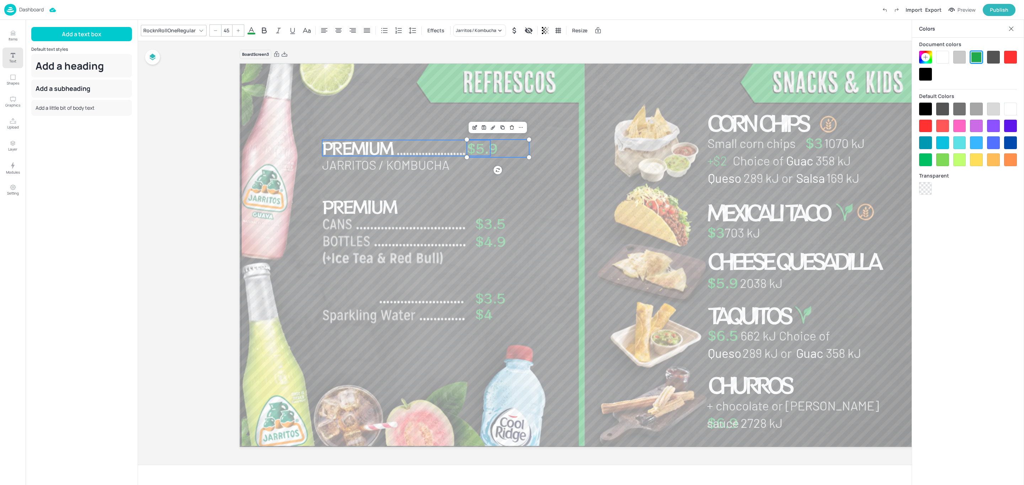
click at [383, 152] on span "Premium" at bounding box center [357, 147] width 71 height 23
type input "35.5"
click at [497, 150] on p "$5.9" at bounding box center [498, 149] width 62 height 18
drag, startPoint x: 485, startPoint y: 144, endPoint x: 489, endPoint y: 144, distance: 3.9
click at [489, 64] on div "Jarritos / Kombucha $5.9 $3.5 $4.9 $3.5 $4 Mexicali Taco $3 703 kJ $5.9 Cheese …" at bounding box center [581, 64] width 682 height 0
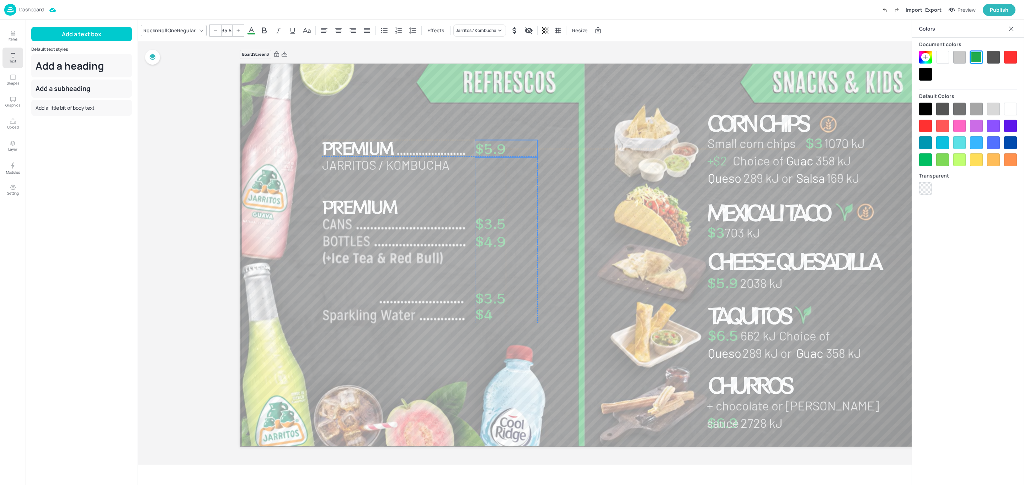
click at [506, 147] on p "$5.9" at bounding box center [506, 149] width 62 height 18
click at [567, 214] on div at bounding box center [581, 256] width 682 height 386
click at [375, 209] on span "Premium" at bounding box center [359, 206] width 74 height 25
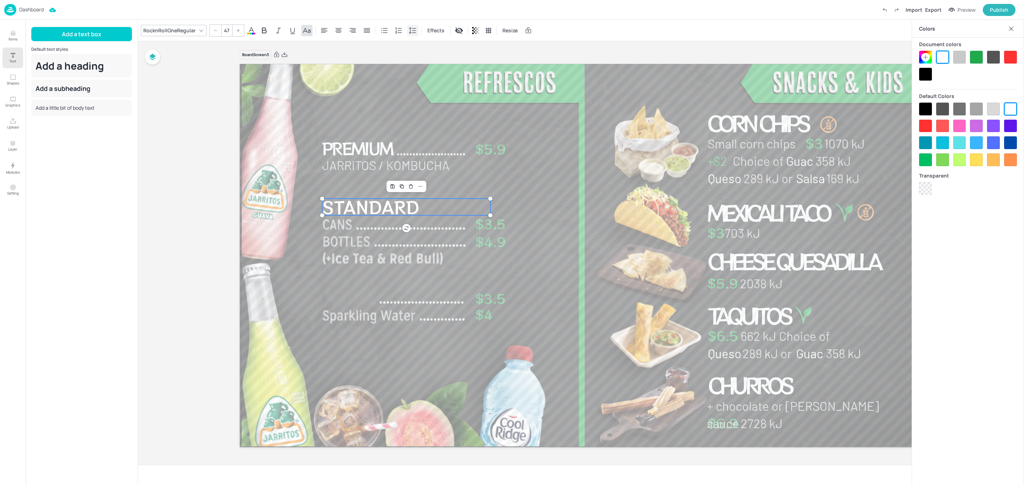
click at [414, 33] on icon at bounding box center [412, 30] width 9 height 9
type input "-61"
click at [355, 58] on div at bounding box center [355, 58] width 6 height 6
click at [361, 149] on span "Premium" at bounding box center [357, 148] width 71 height 23
drag, startPoint x: 364, startPoint y: 150, endPoint x: 361, endPoint y: 294, distance: 144.0
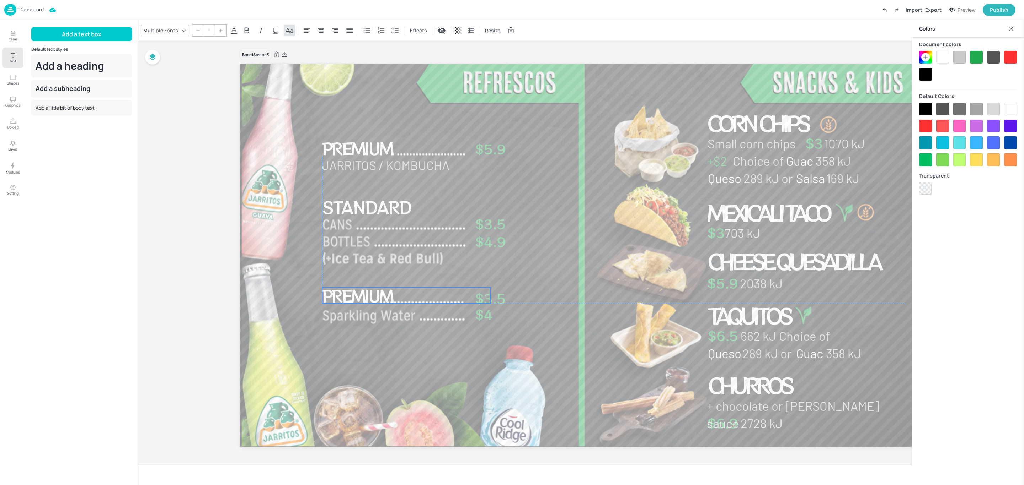
click at [361, 294] on span "Premium" at bounding box center [357, 295] width 71 height 23
click at [361, 292] on span "Premium" at bounding box center [357, 295] width 71 height 23
type input "45"
drag, startPoint x: 407, startPoint y: 291, endPoint x: 321, endPoint y: 302, distance: 87.0
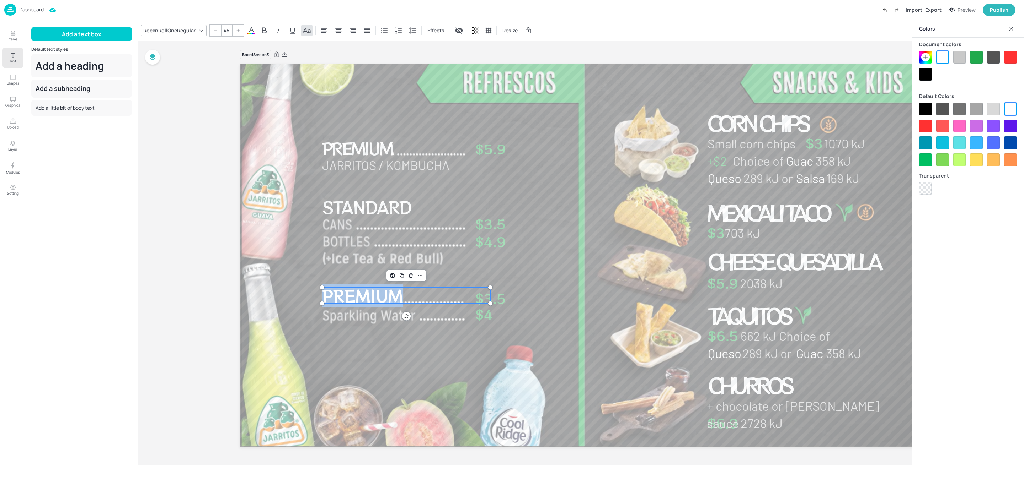
click at [321, 302] on div "Jarritos / Kombucha $5.9 $3.5 $4.9 $3.5 $4 Mexicali Taco $3 703 kJ $5.9 Cheese …" at bounding box center [581, 256] width 682 height 384
click at [268, 300] on div at bounding box center [581, 256] width 682 height 386
click at [345, 291] on span "Water" at bounding box center [350, 295] width 57 height 23
click at [413, 31] on icon at bounding box center [412, 30] width 9 height 9
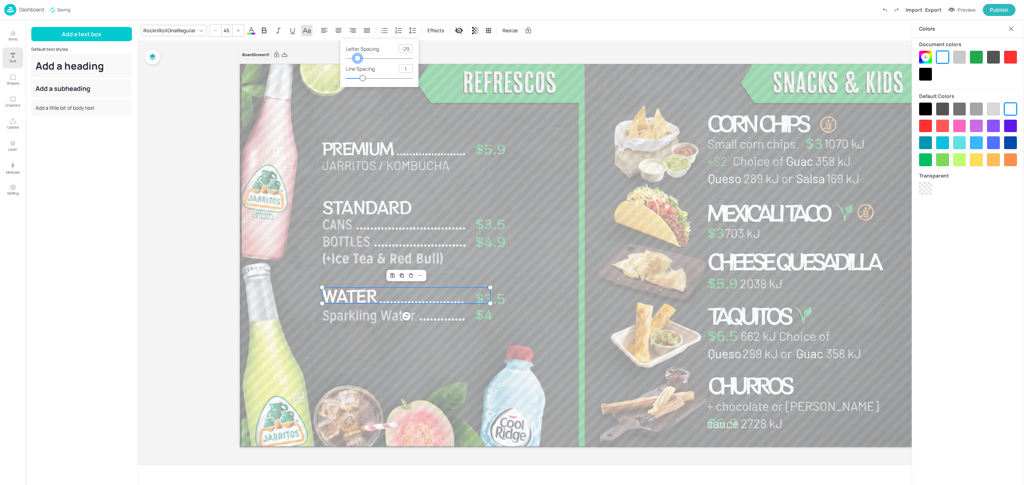
type input "-40"
click at [356, 57] on div at bounding box center [357, 58] width 6 height 6
type input "47"
click at [379, 208] on span "Standard" at bounding box center [366, 207] width 89 height 25
click at [412, 29] on icon at bounding box center [412, 30] width 9 height 9
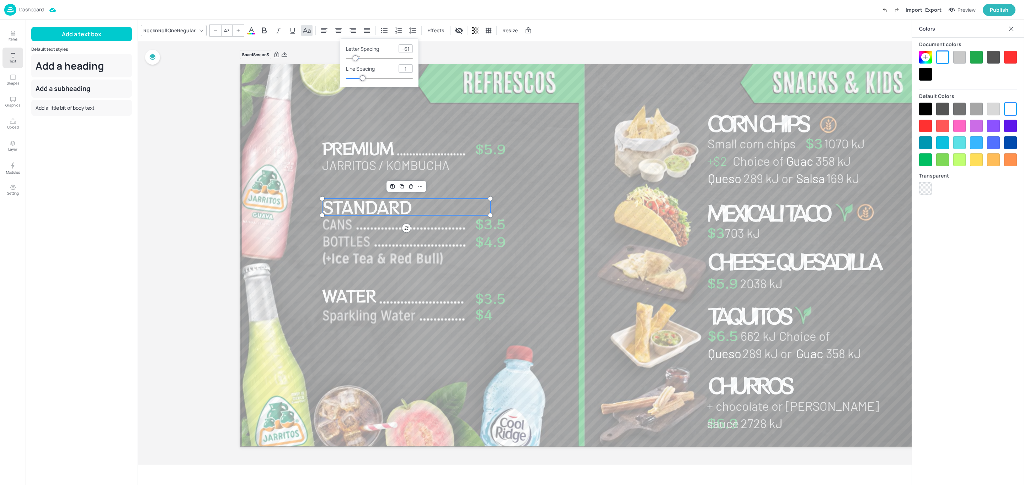
type input "-77"
click at [354, 59] on div at bounding box center [354, 58] width 6 height 6
click at [553, 211] on div at bounding box center [581, 256] width 682 height 386
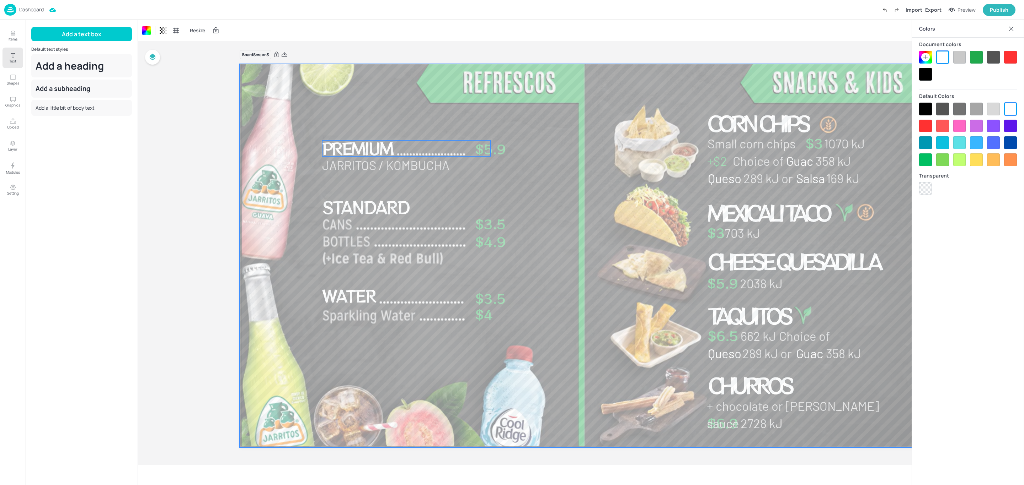
click at [347, 152] on span "Premium" at bounding box center [357, 148] width 71 height 23
click at [349, 204] on span "Standard" at bounding box center [365, 207] width 87 height 25
click at [225, 31] on input "47" at bounding box center [226, 30] width 10 height 11
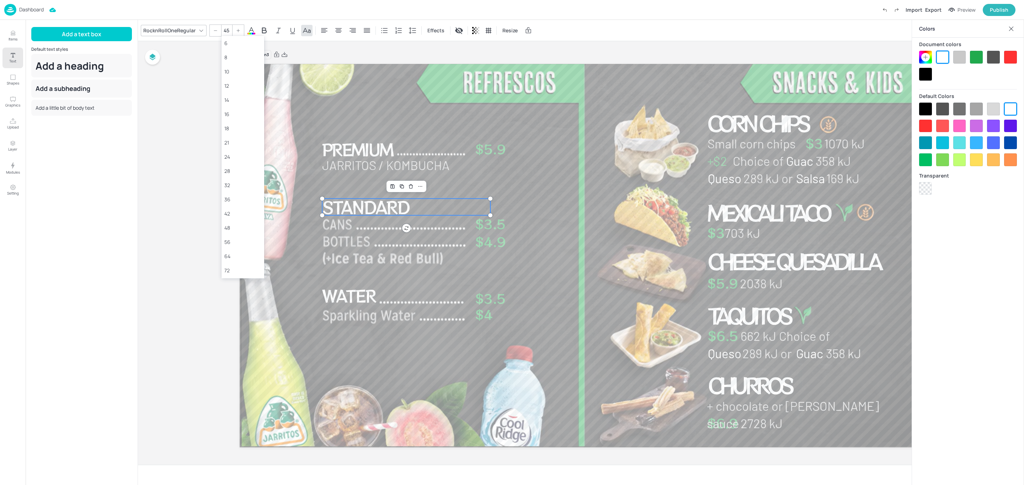
type input "47"
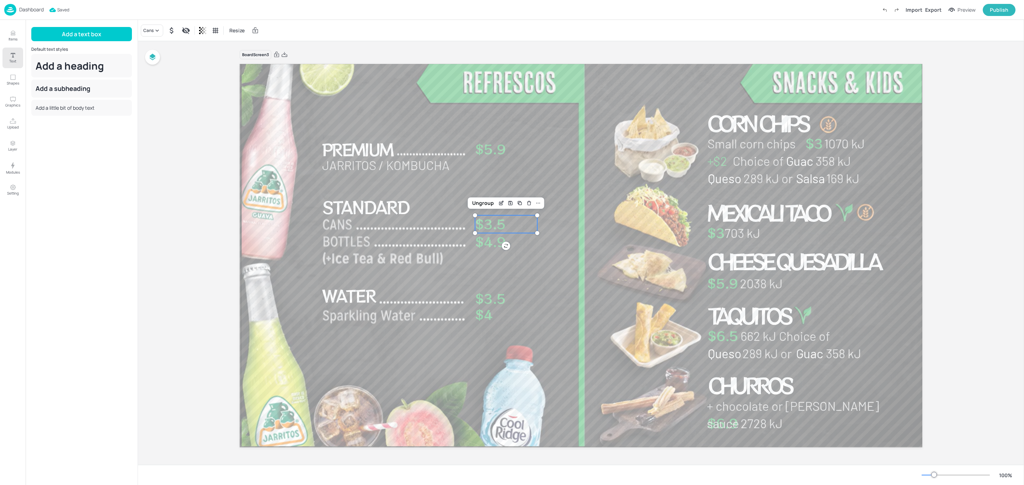
click at [535, 220] on p "$3.5" at bounding box center [506, 224] width 62 height 18
click at [203, 177] on div "Board Screen3 Jarritos / Kombucha $5.9 $3.5 $4.9 $3.5 $4 Mexicali Taco $3 703 k…" at bounding box center [581, 253] width 886 height 424
click at [975, 143] on div "Board Screen3 Jarritos / Kombucha $5.9 $3.5 $4.9 $3.5 $4 Mexicali Taco $3 703 k…" at bounding box center [581, 253] width 886 height 424
click at [36, 9] on p "Dashboard" at bounding box center [31, 9] width 25 height 5
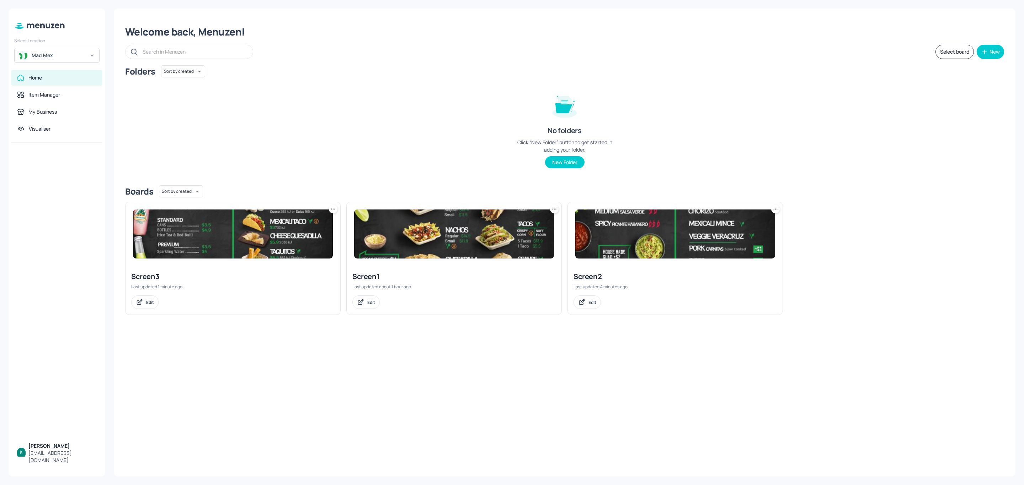
click at [464, 254] on img at bounding box center [454, 234] width 200 height 49
